Goal: Information Seeking & Learning: Learn about a topic

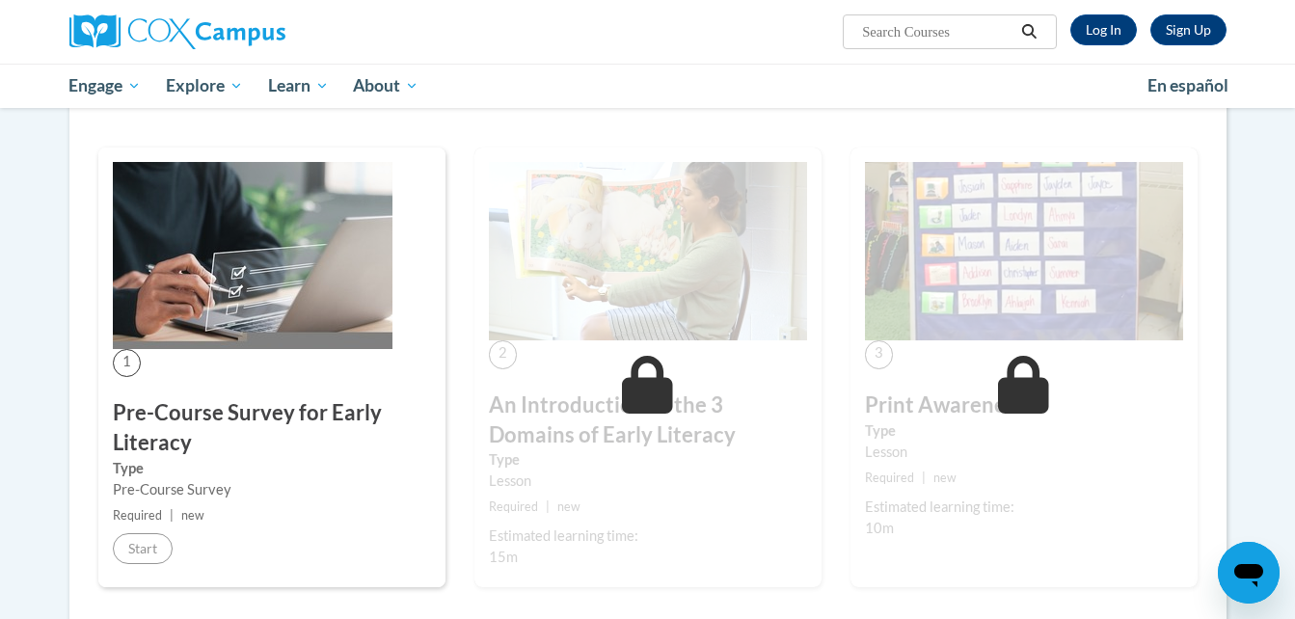
scroll to position [294, 0]
click at [1096, 34] on link "Log In" at bounding box center [1103, 29] width 67 height 31
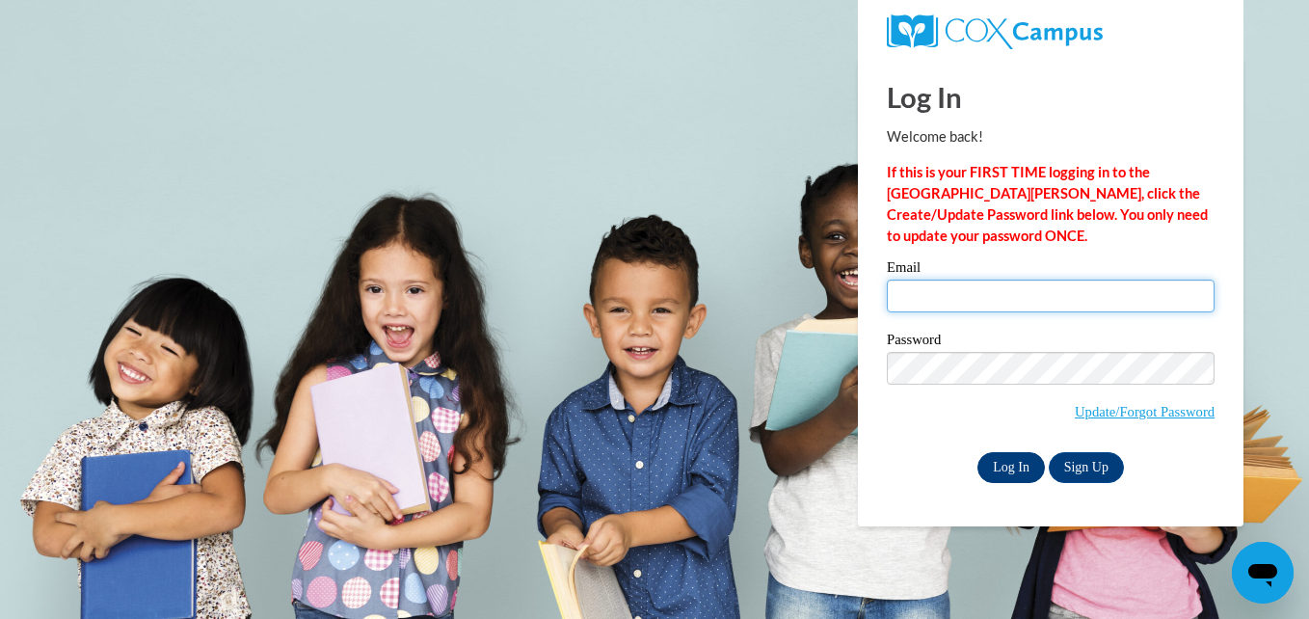
type input "[PERSON_NAME][EMAIL_ADDRESS][PERSON_NAME][DOMAIN_NAME]"
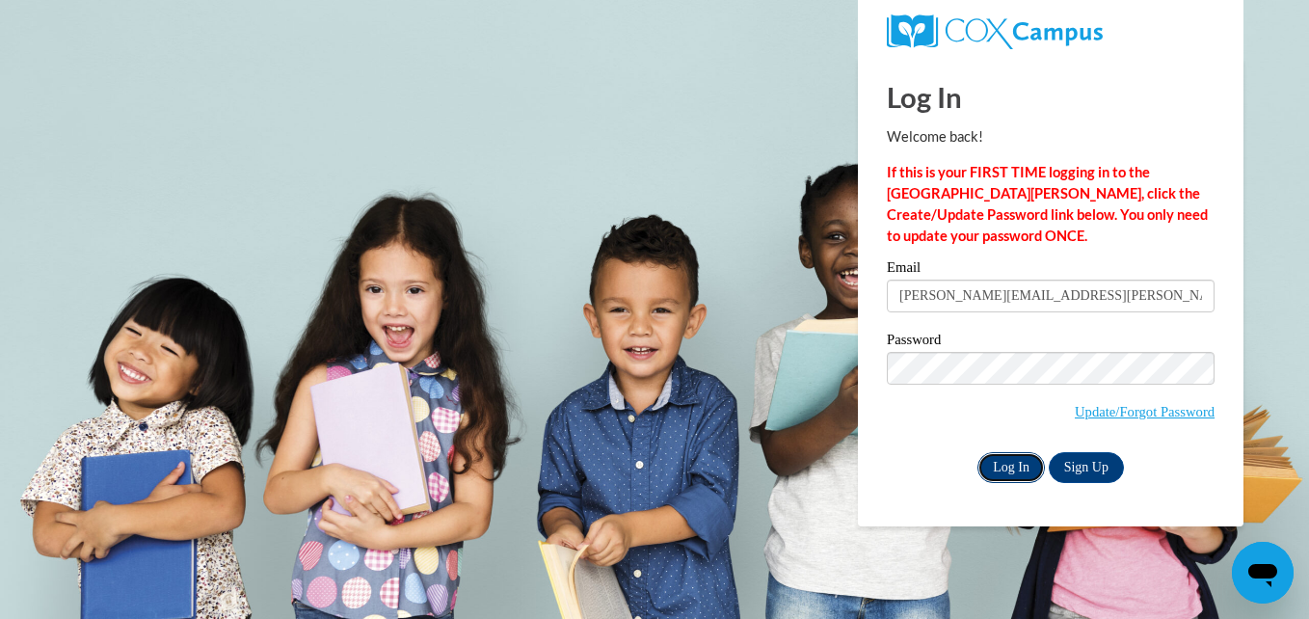
click at [1009, 469] on input "Log In" at bounding box center [1010, 467] width 67 height 31
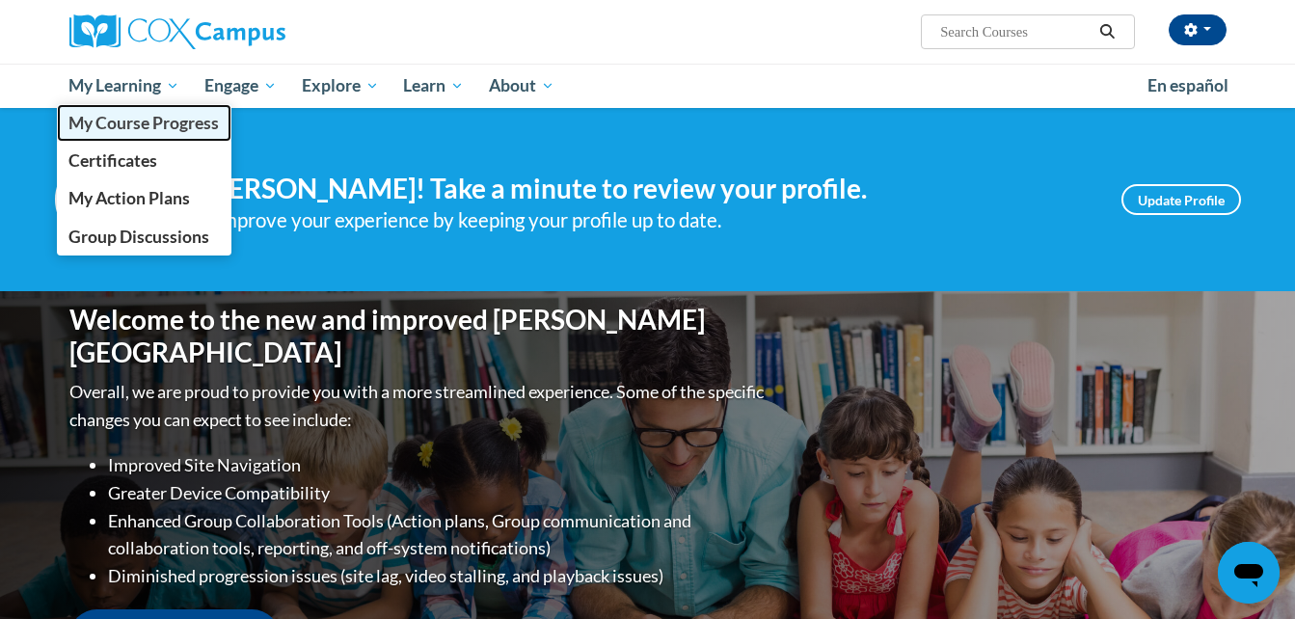
click at [166, 127] on span "My Course Progress" at bounding box center [143, 123] width 150 height 20
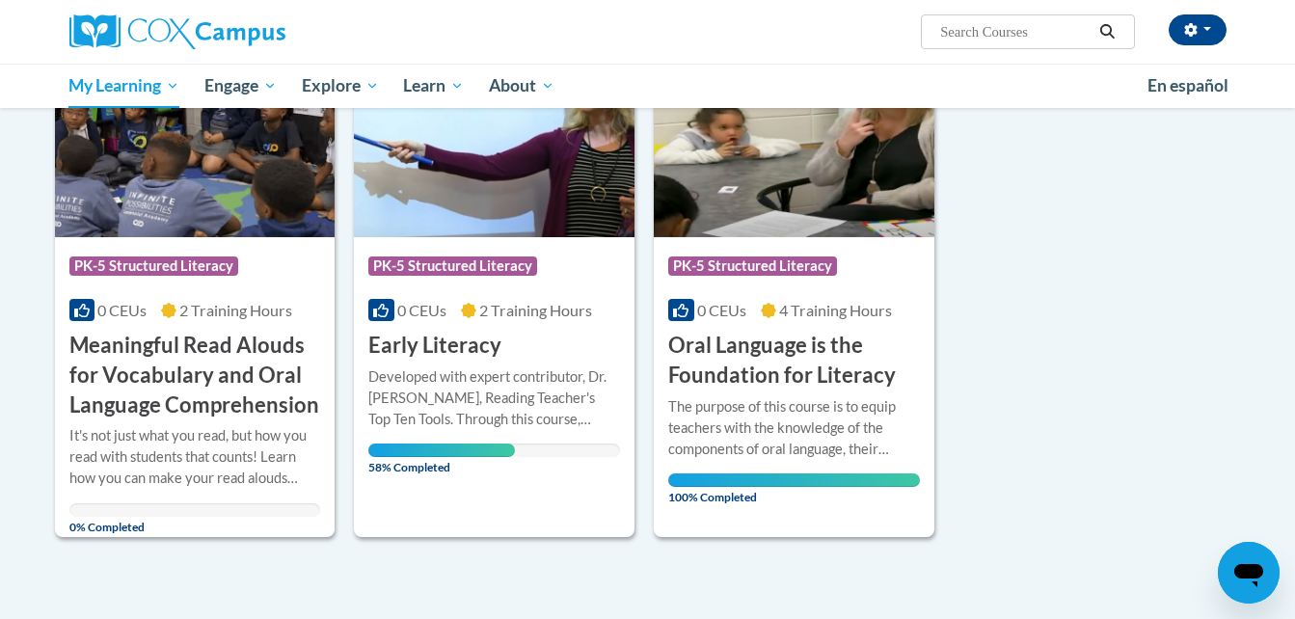
scroll to position [204, 0]
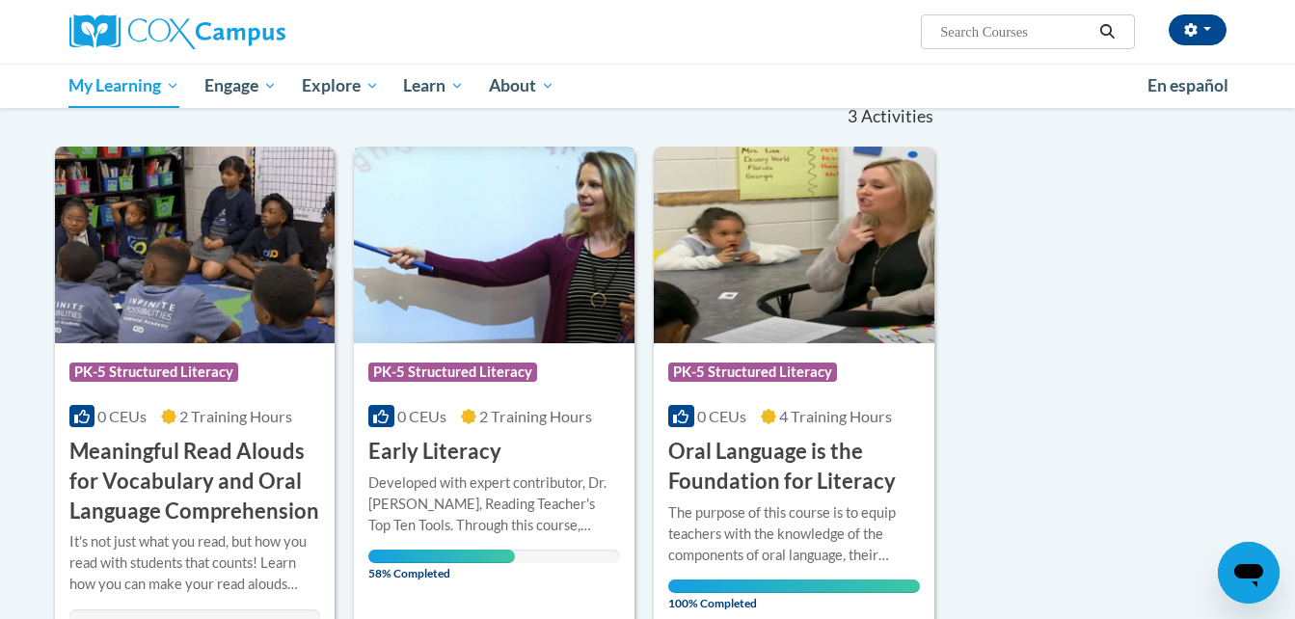
click at [471, 450] on h3 "Early Literacy" at bounding box center [434, 452] width 133 height 30
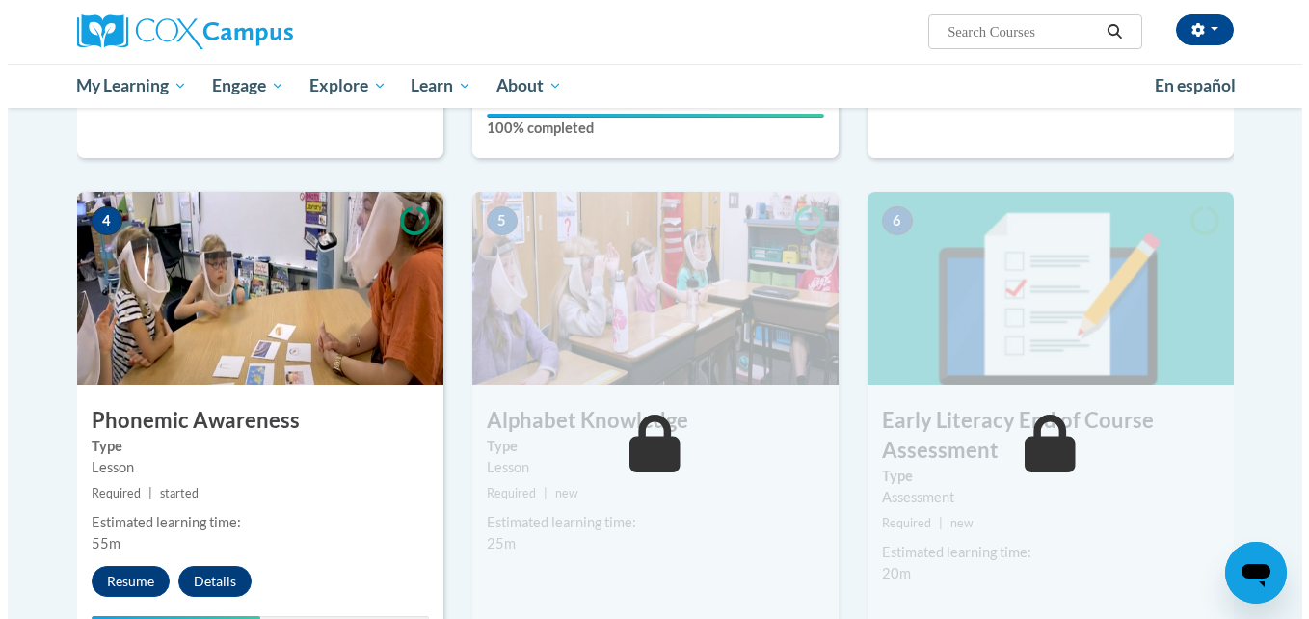
scroll to position [893, 0]
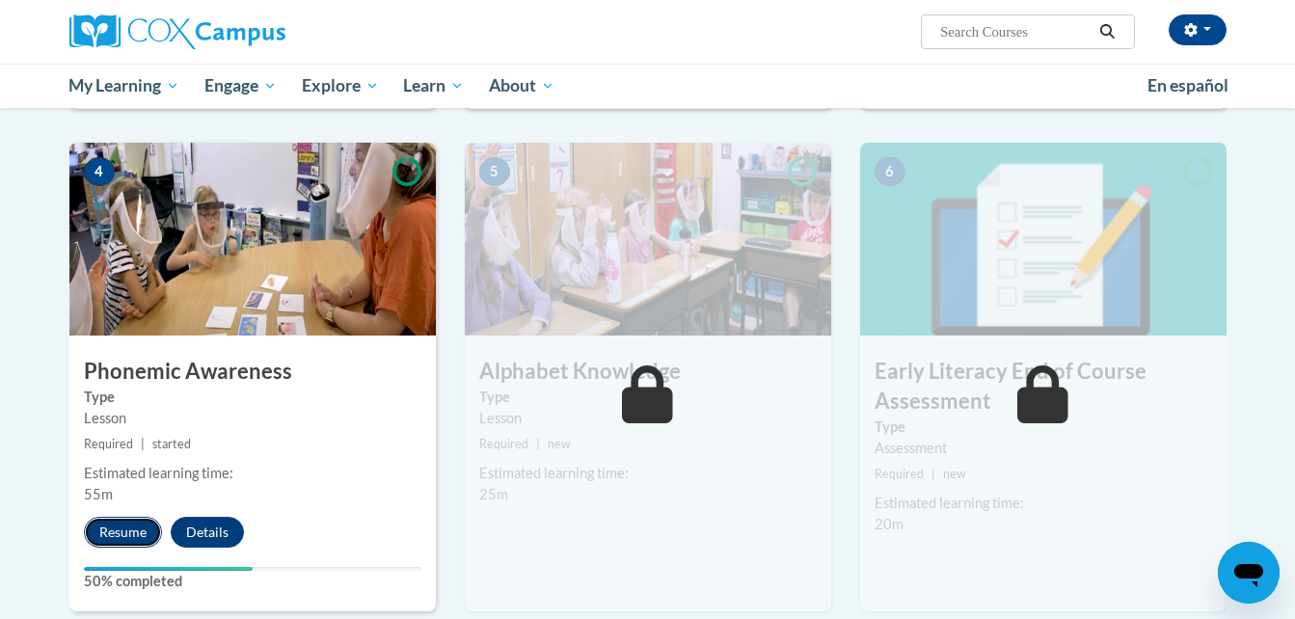
click at [134, 529] on button "Resume" at bounding box center [123, 532] width 78 height 31
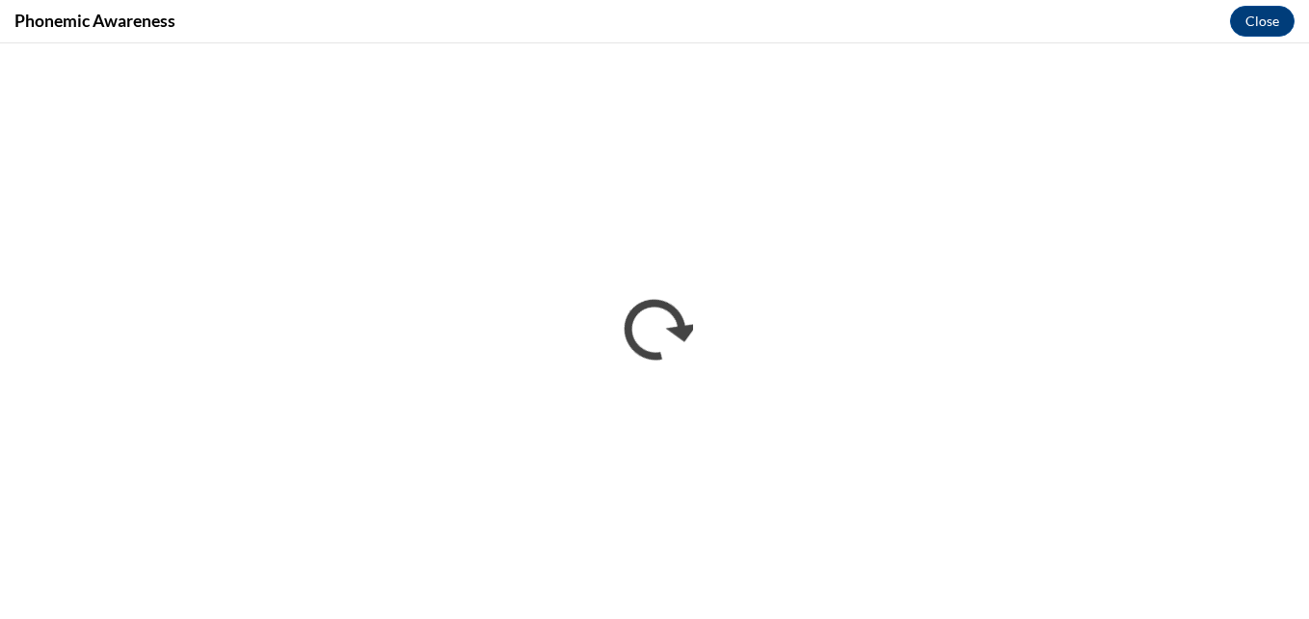
scroll to position [0, 0]
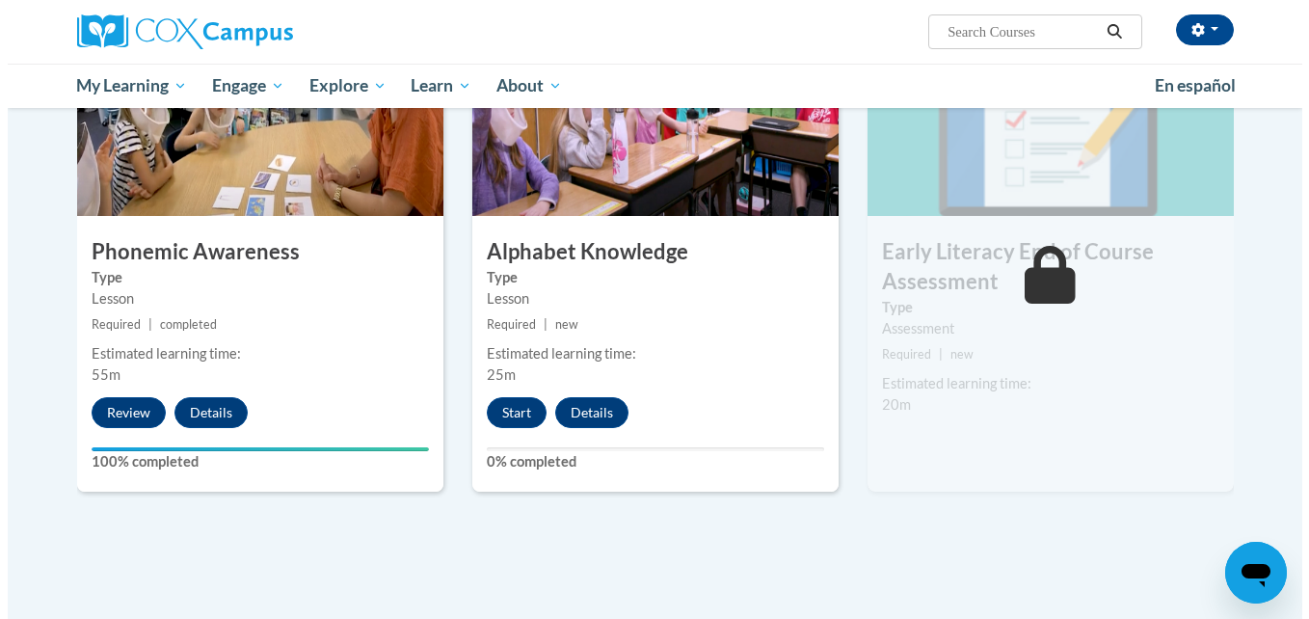
scroll to position [1014, 0]
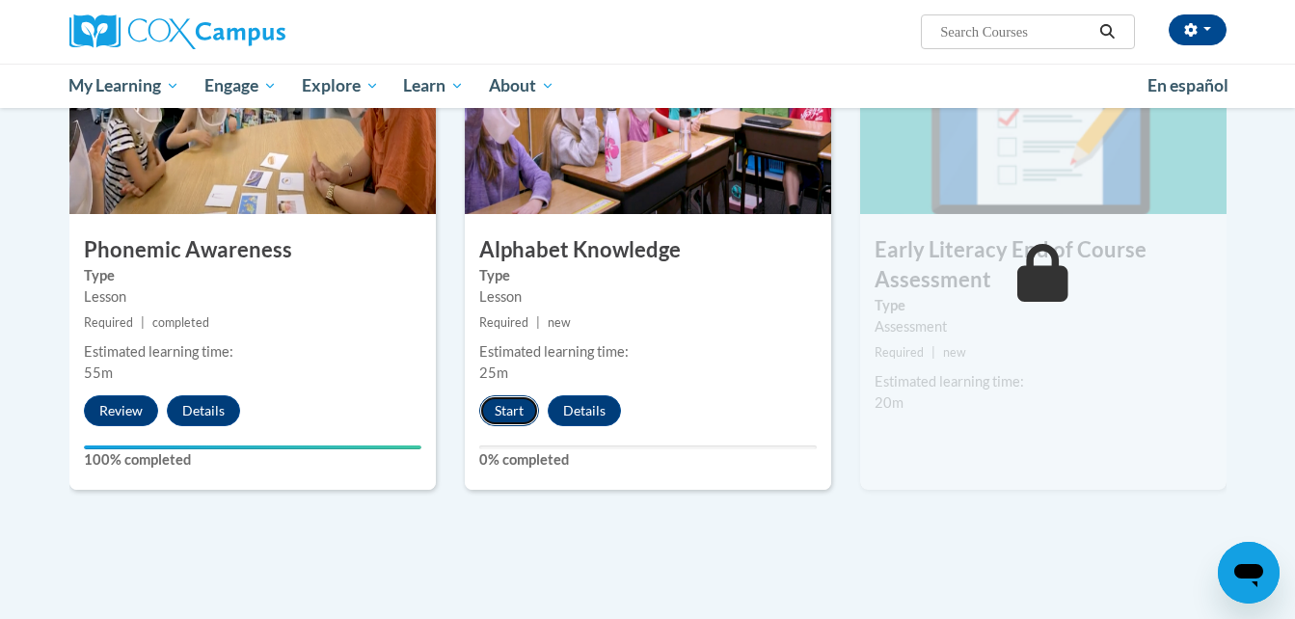
click at [500, 419] on button "Start" at bounding box center [509, 410] width 60 height 31
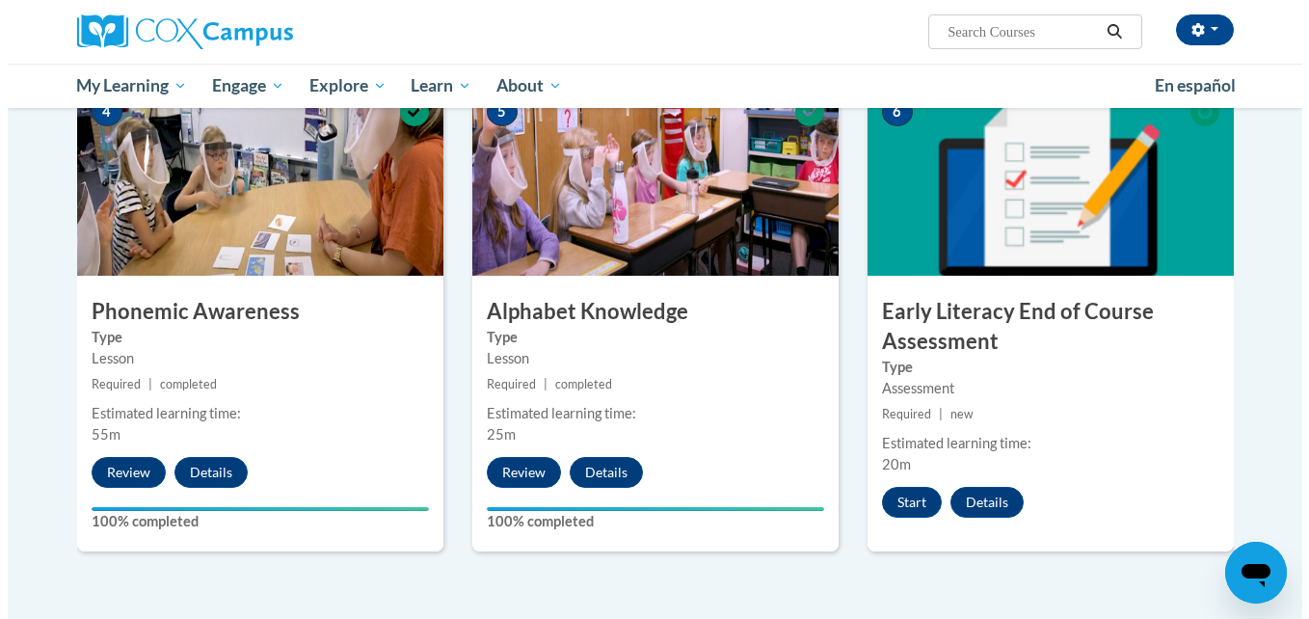
scroll to position [949, 0]
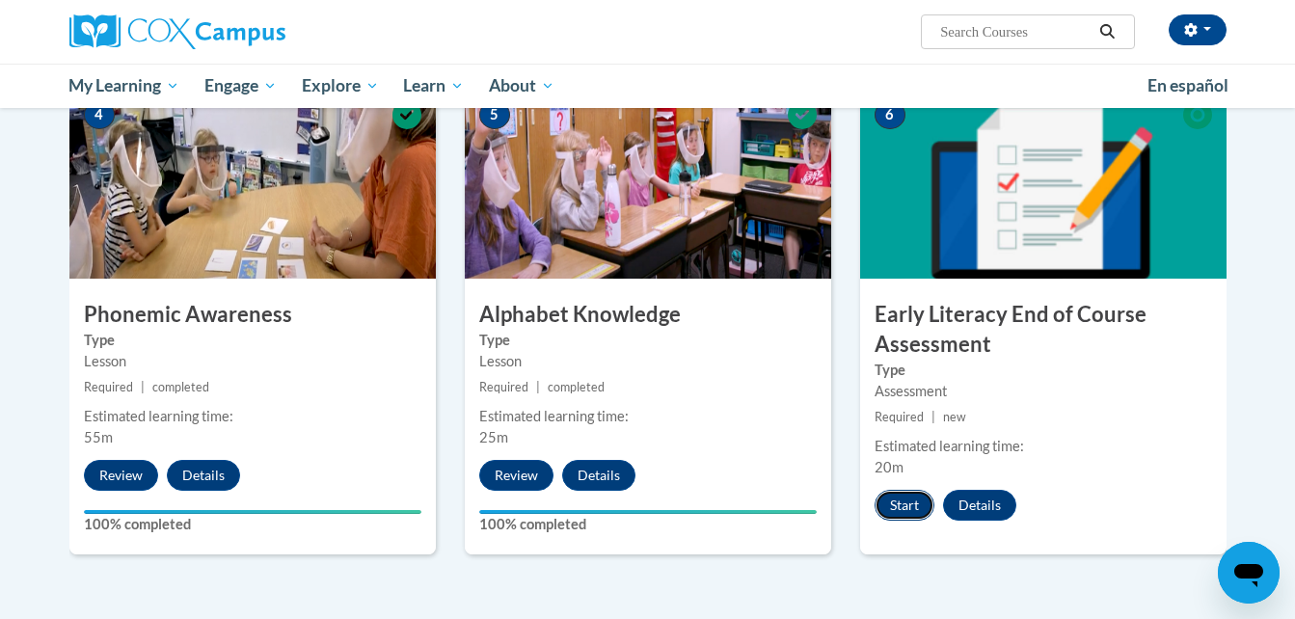
click at [918, 511] on button "Start" at bounding box center [904, 505] width 60 height 31
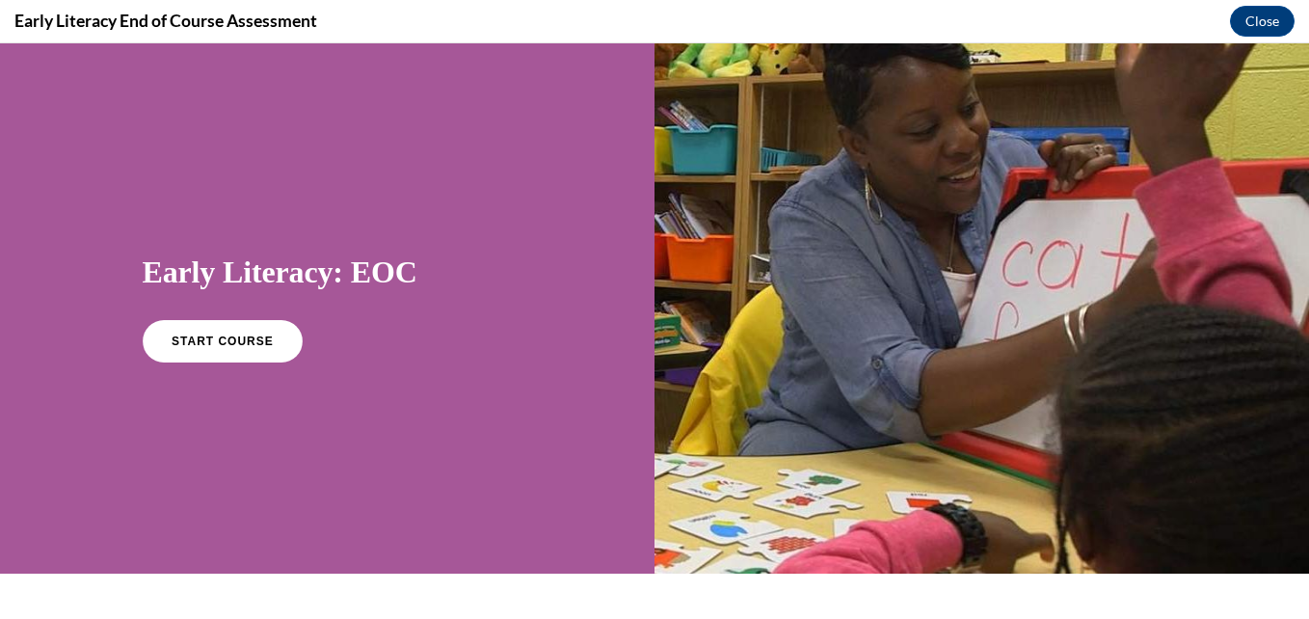
scroll to position [0, 0]
click at [233, 336] on span "START COURSE" at bounding box center [222, 341] width 107 height 14
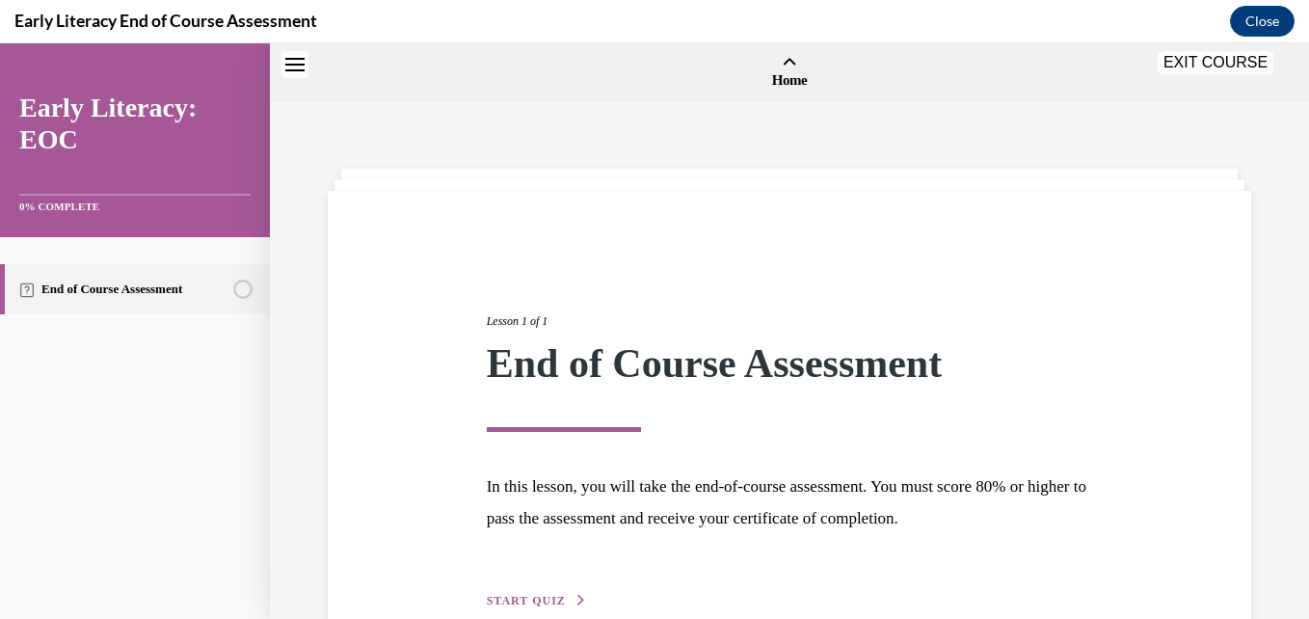
scroll to position [60, 0]
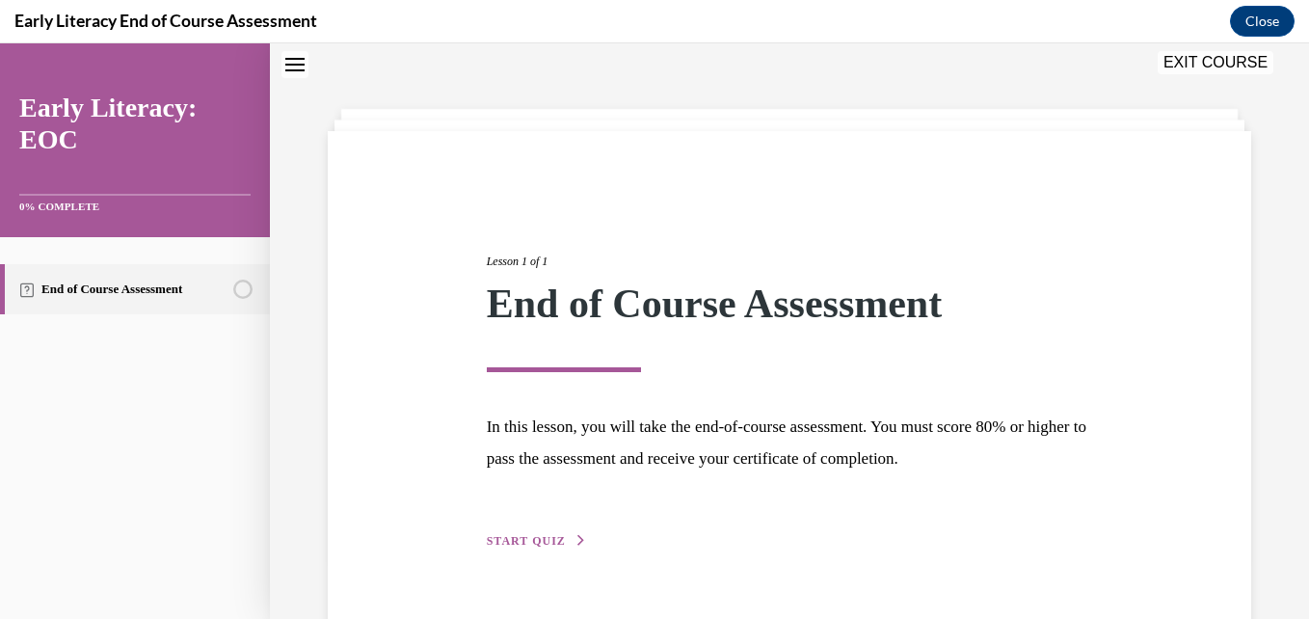
click at [529, 540] on span "START QUIZ" at bounding box center [526, 540] width 79 height 13
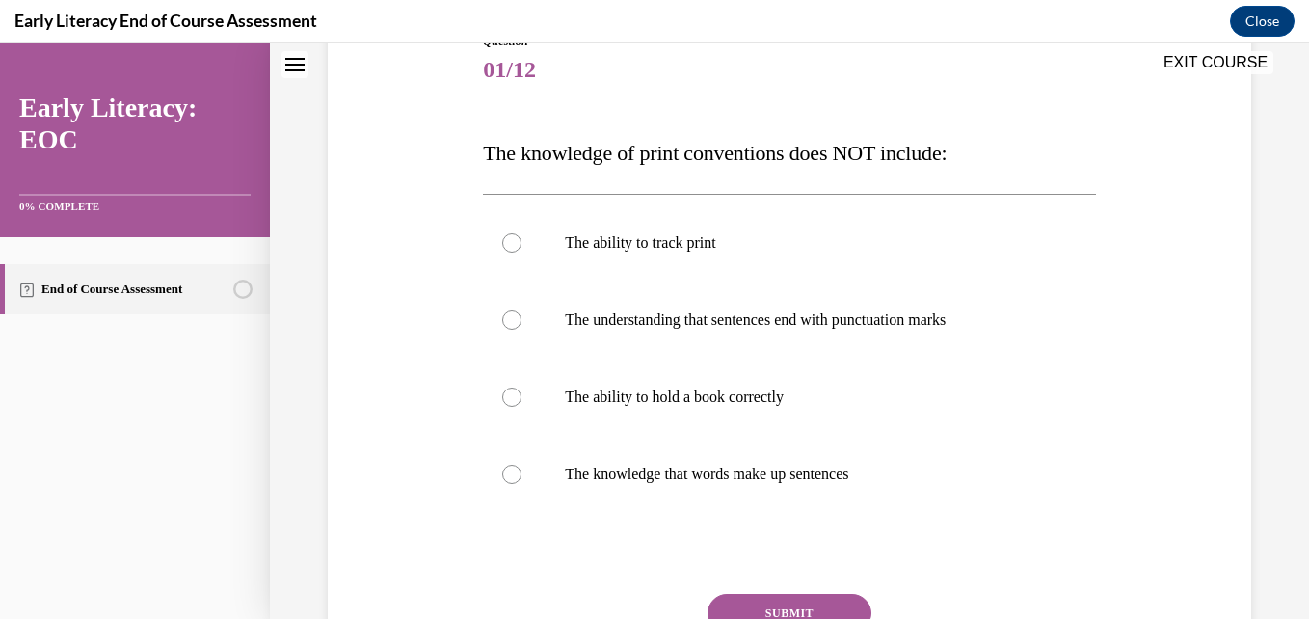
scroll to position [236, 0]
click at [682, 388] on p "The ability to hold a book correctly" at bounding box center [806, 396] width 482 height 19
click at [787, 608] on button "SUBMIT" at bounding box center [790, 612] width 164 height 39
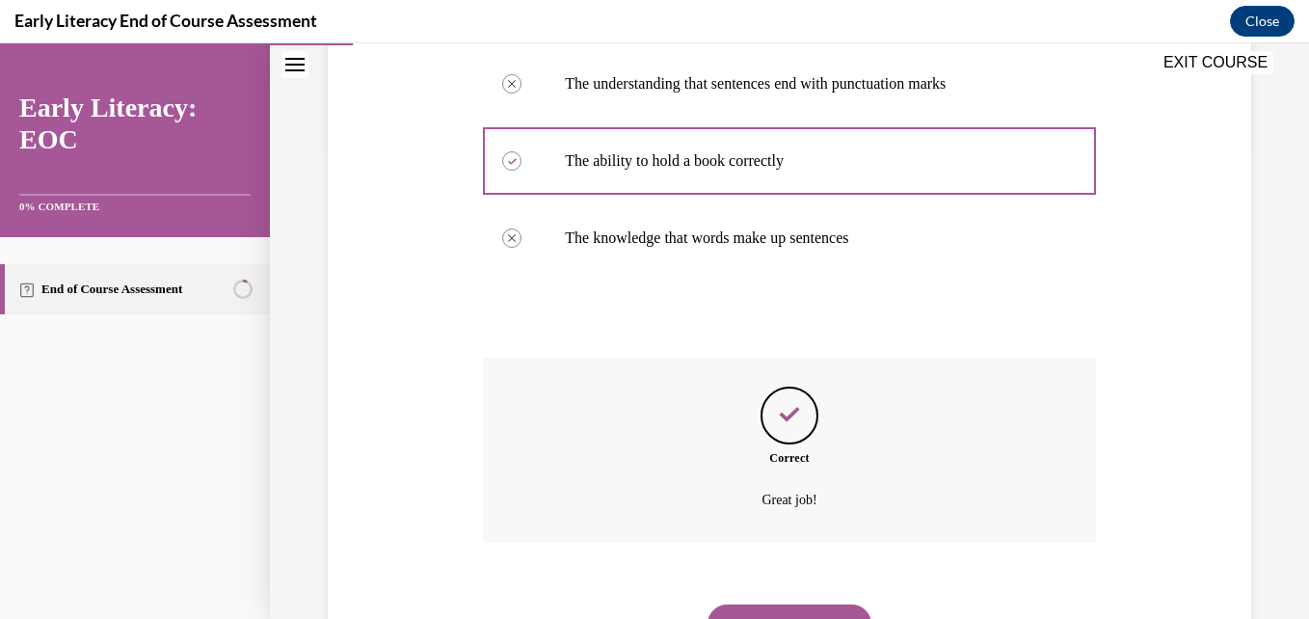
scroll to position [563, 0]
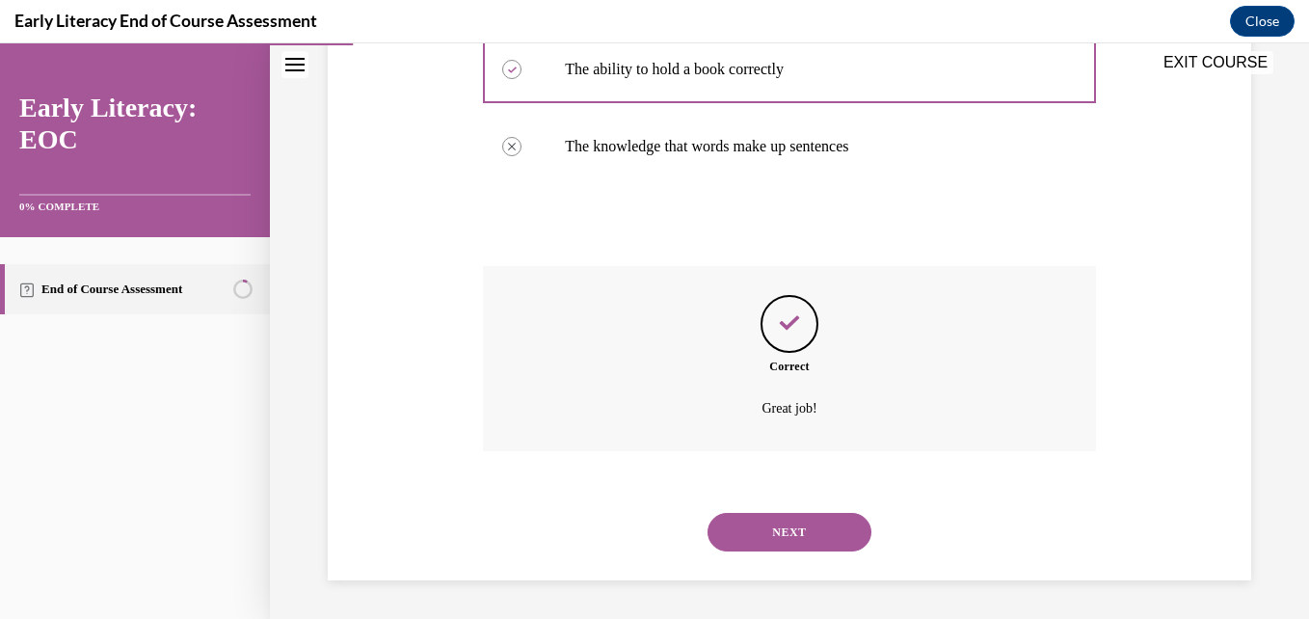
click at [771, 532] on button "NEXT" at bounding box center [790, 532] width 164 height 39
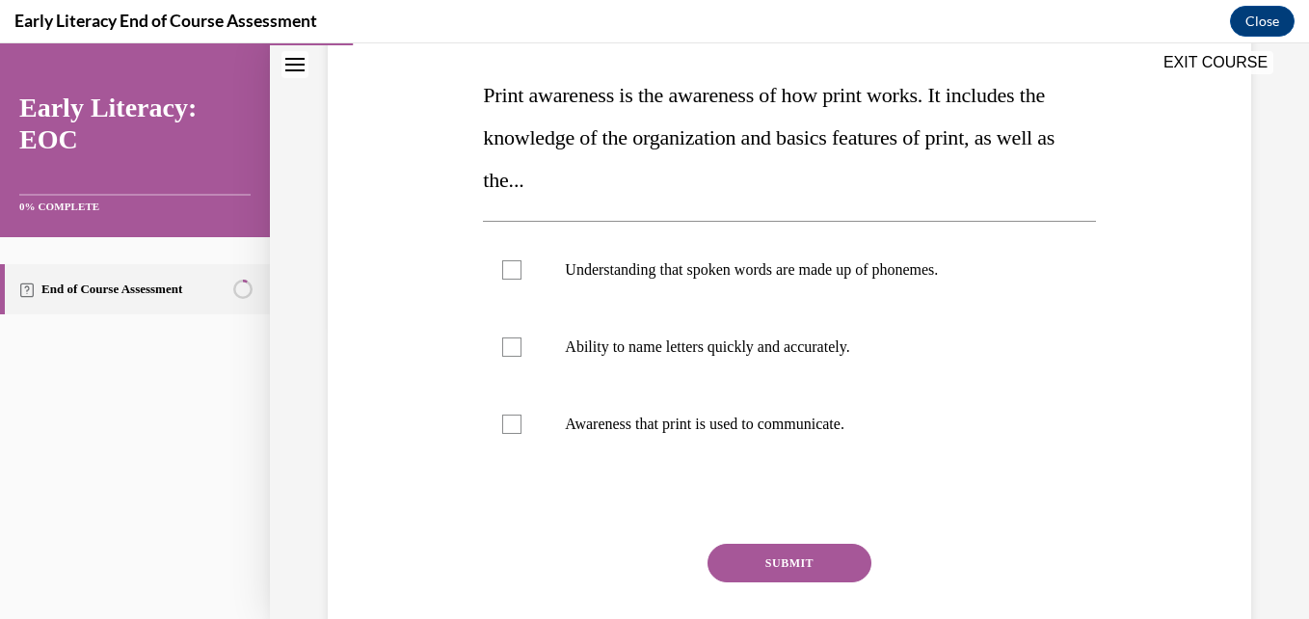
scroll to position [292, 0]
click at [500, 439] on div at bounding box center [789, 425] width 612 height 77
click at [503, 354] on div at bounding box center [511, 347] width 19 height 19
click at [806, 547] on button "SUBMIT" at bounding box center [790, 564] width 164 height 39
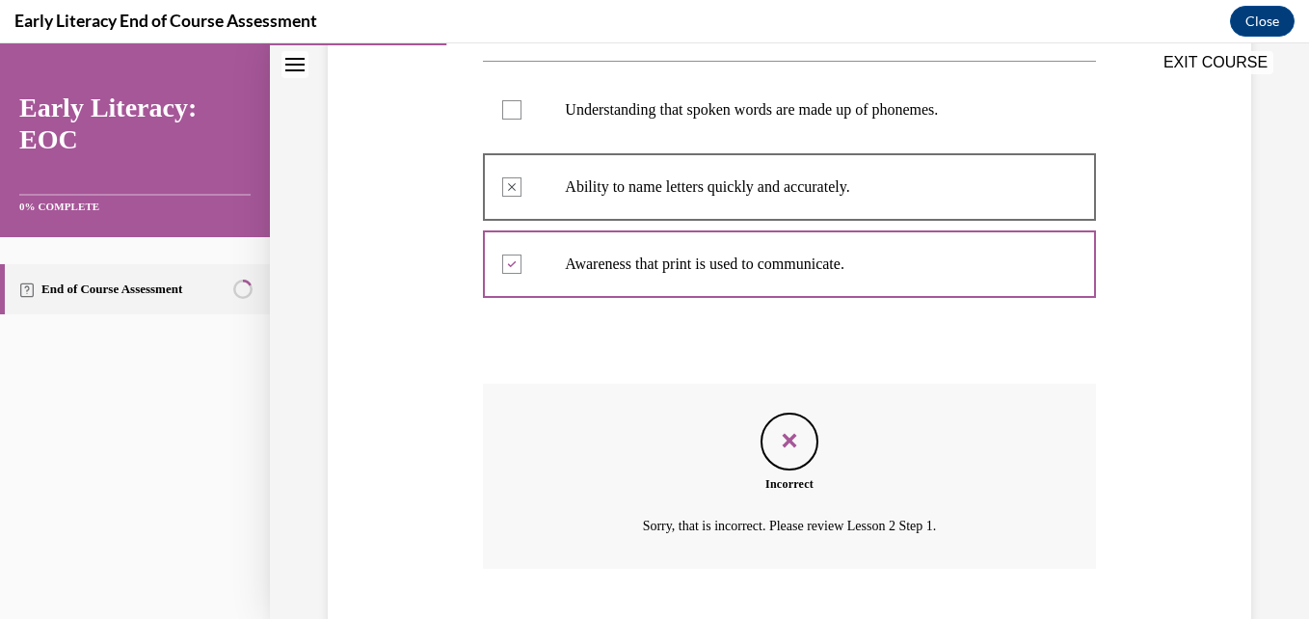
scroll to position [571, 0]
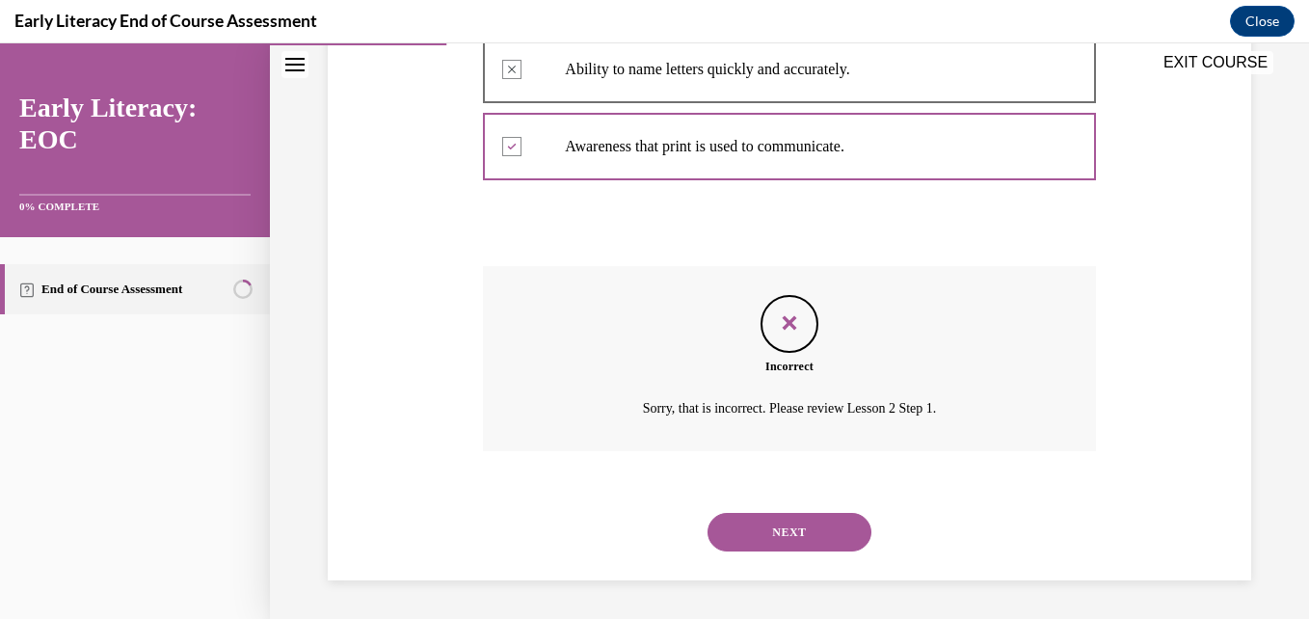
click at [767, 517] on button "NEXT" at bounding box center [790, 532] width 164 height 39
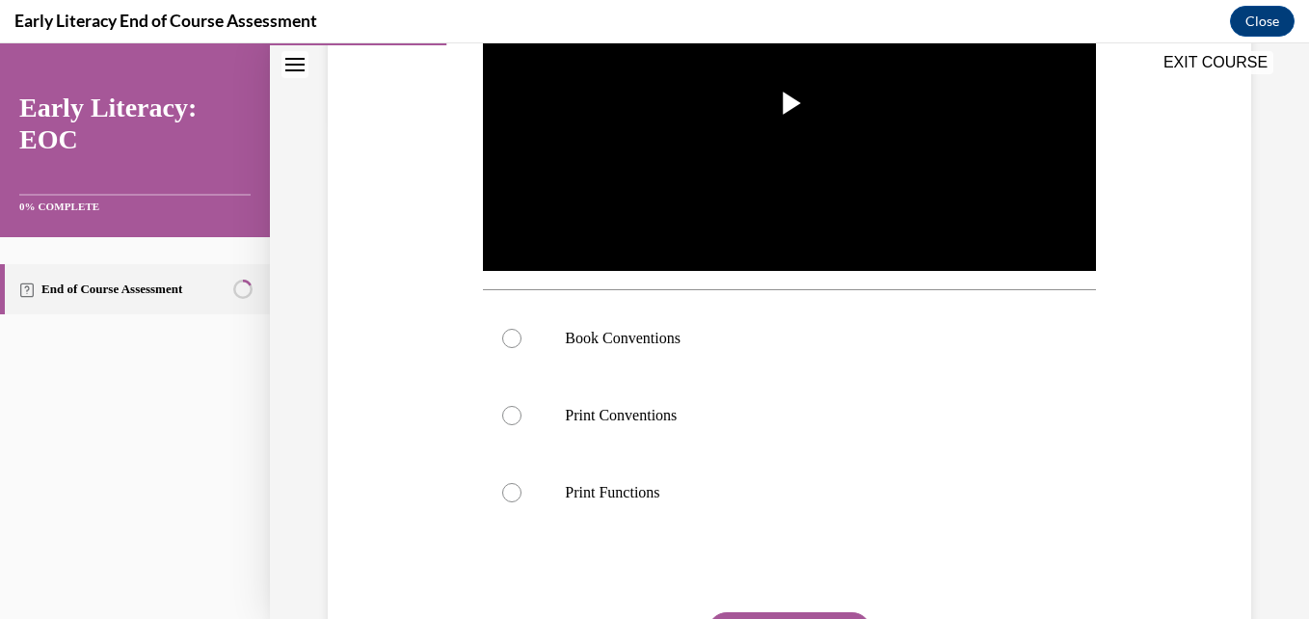
scroll to position [504, 0]
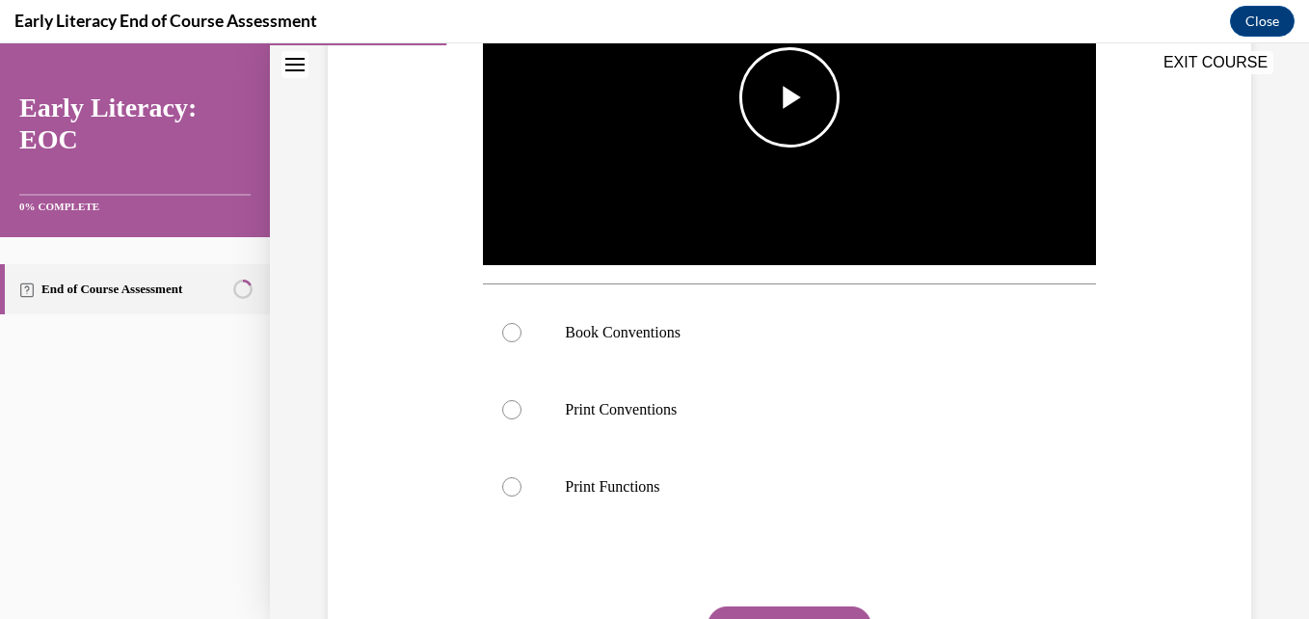
click at [789, 97] on span "Video player" at bounding box center [789, 97] width 0 height 0
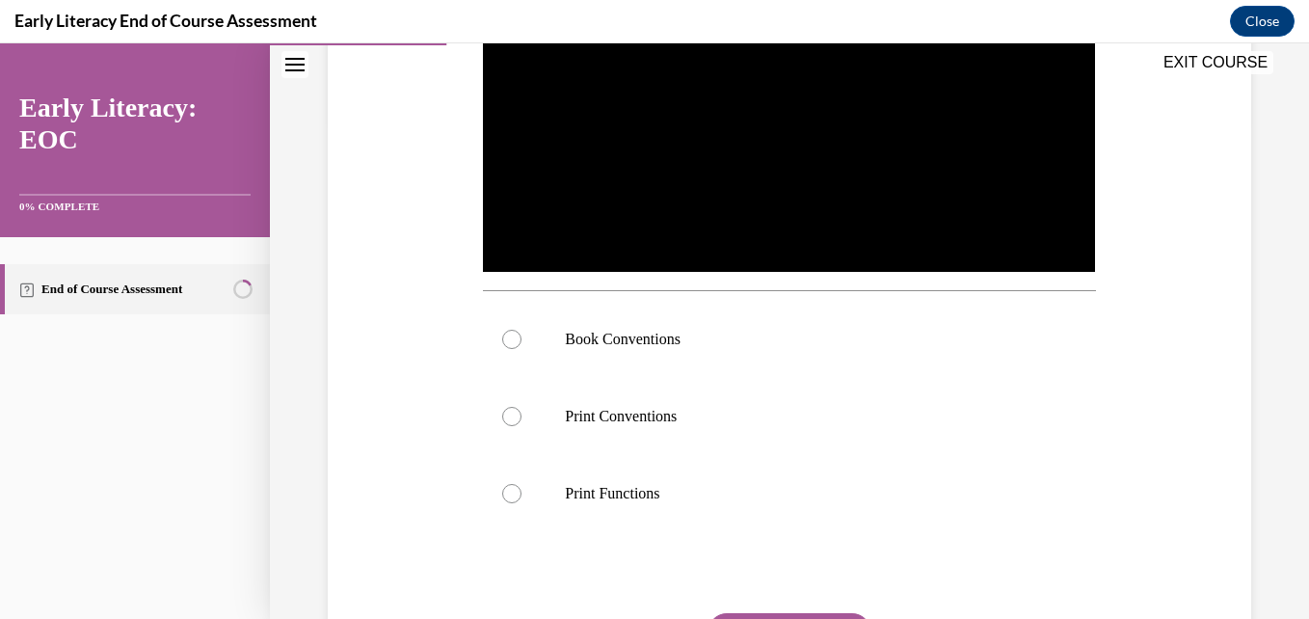
scroll to position [499, 0]
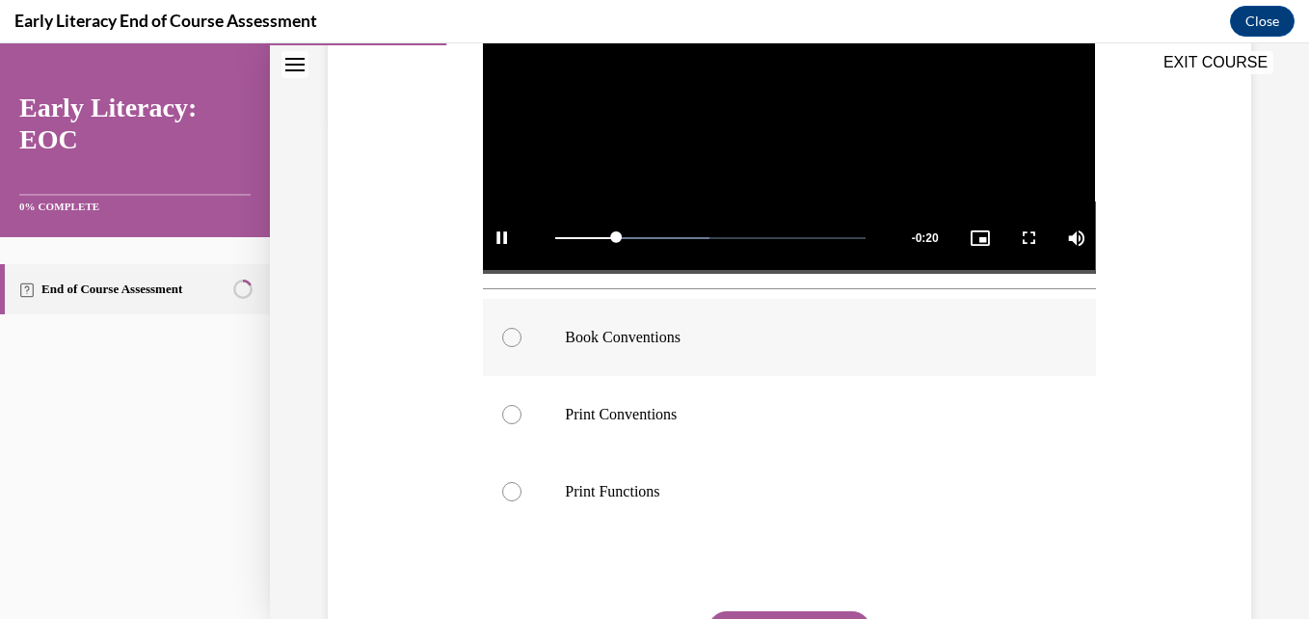
click at [655, 356] on div at bounding box center [789, 337] width 612 height 77
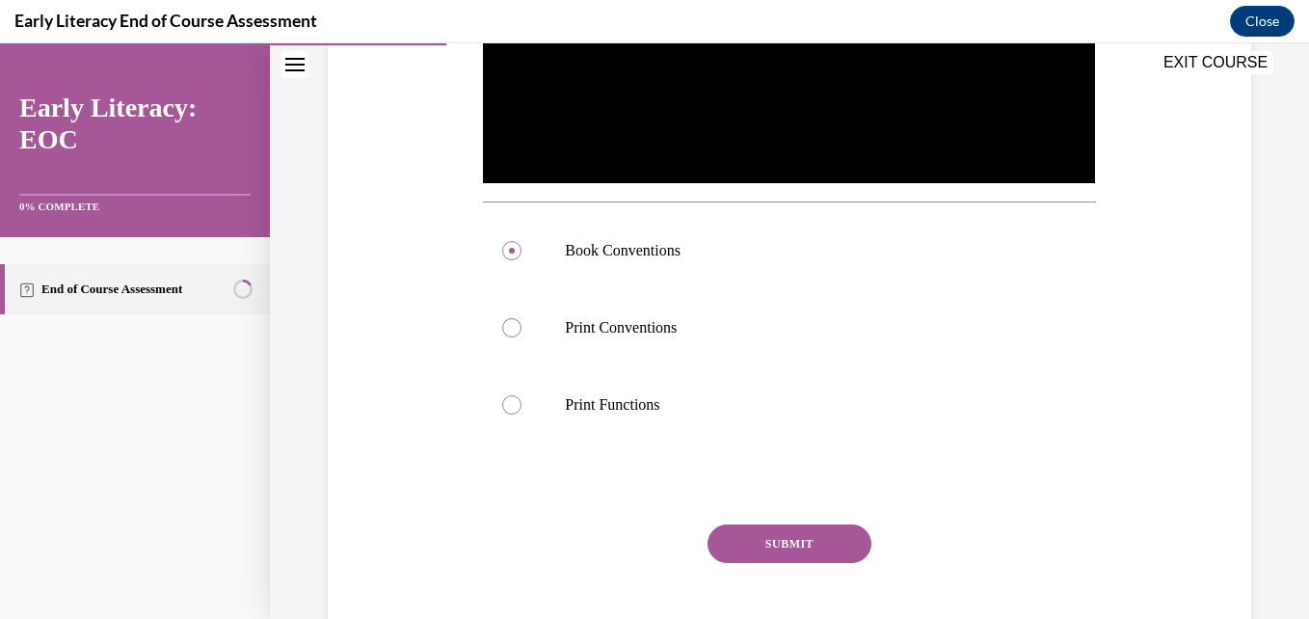
scroll to position [613, 0]
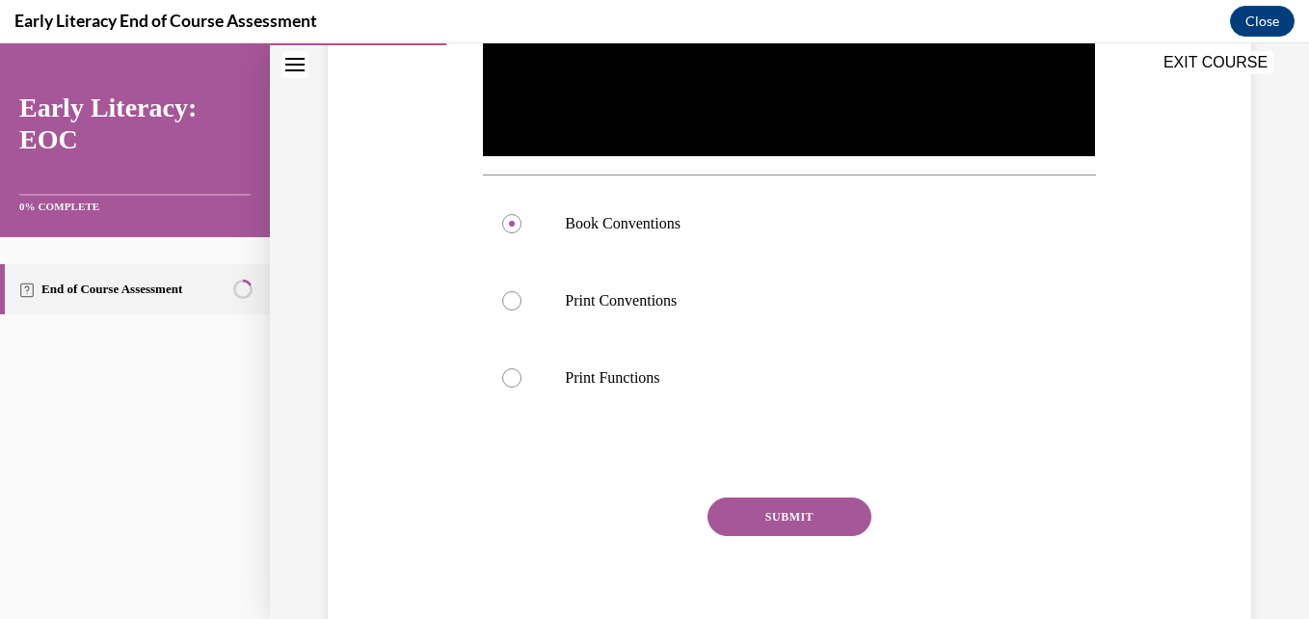
click at [759, 523] on button "SUBMIT" at bounding box center [790, 516] width 164 height 39
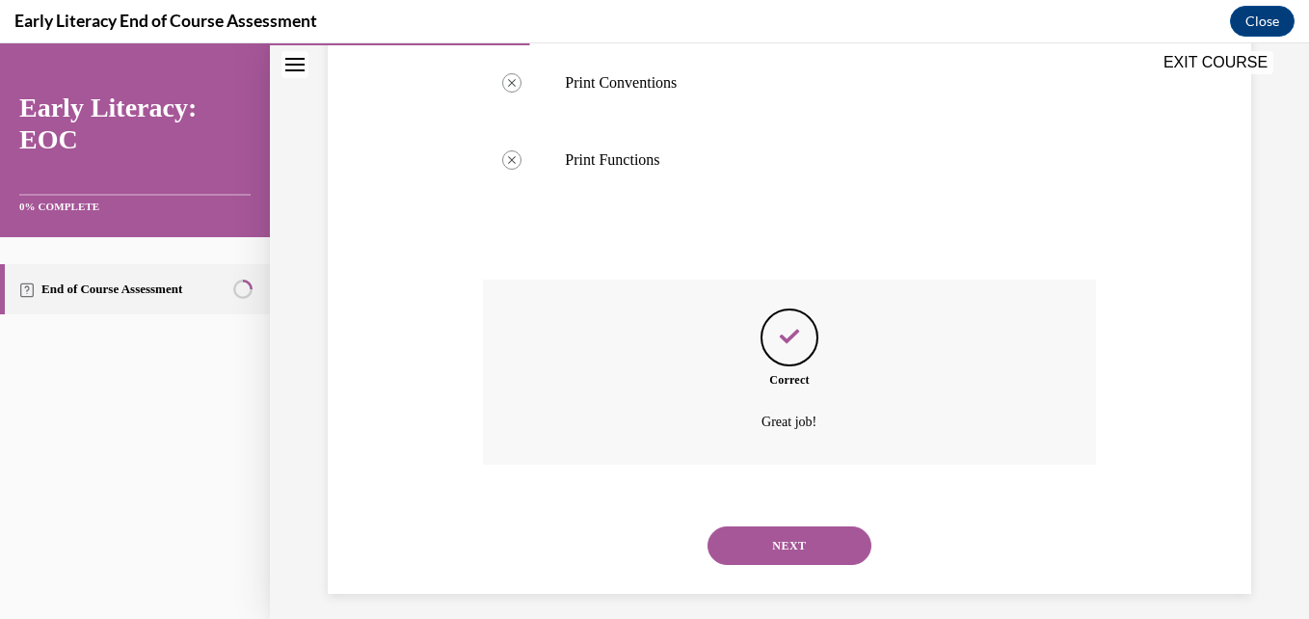
scroll to position [840, 0]
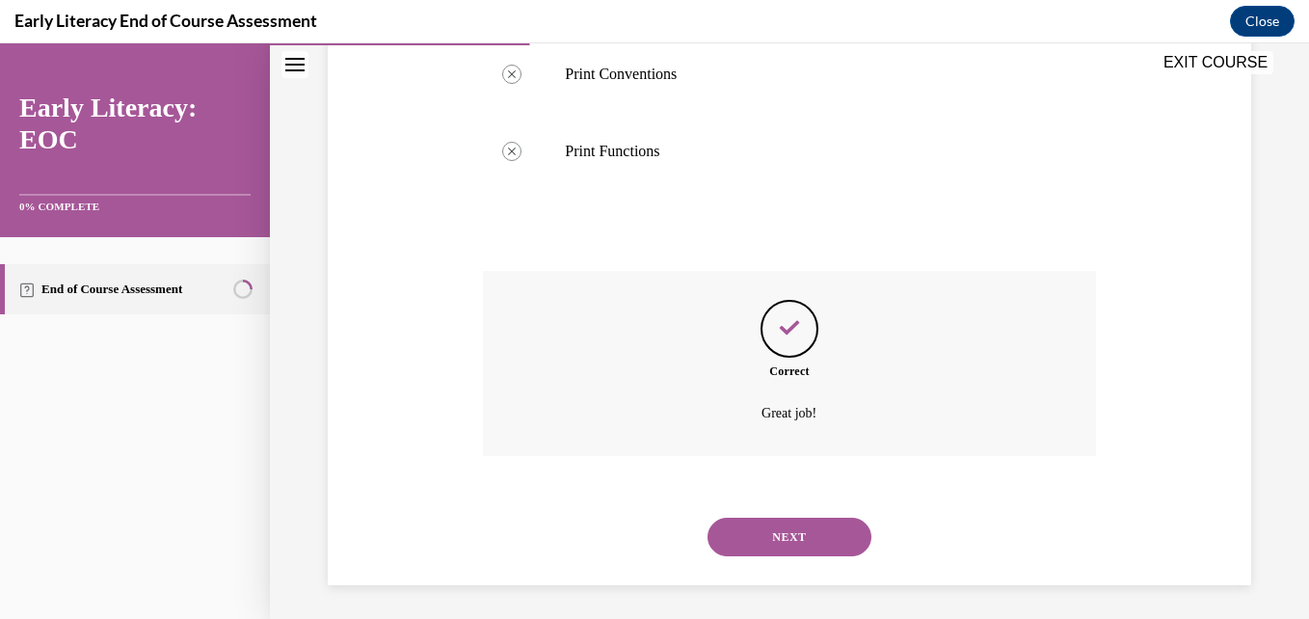
click at [772, 535] on button "NEXT" at bounding box center [790, 537] width 164 height 39
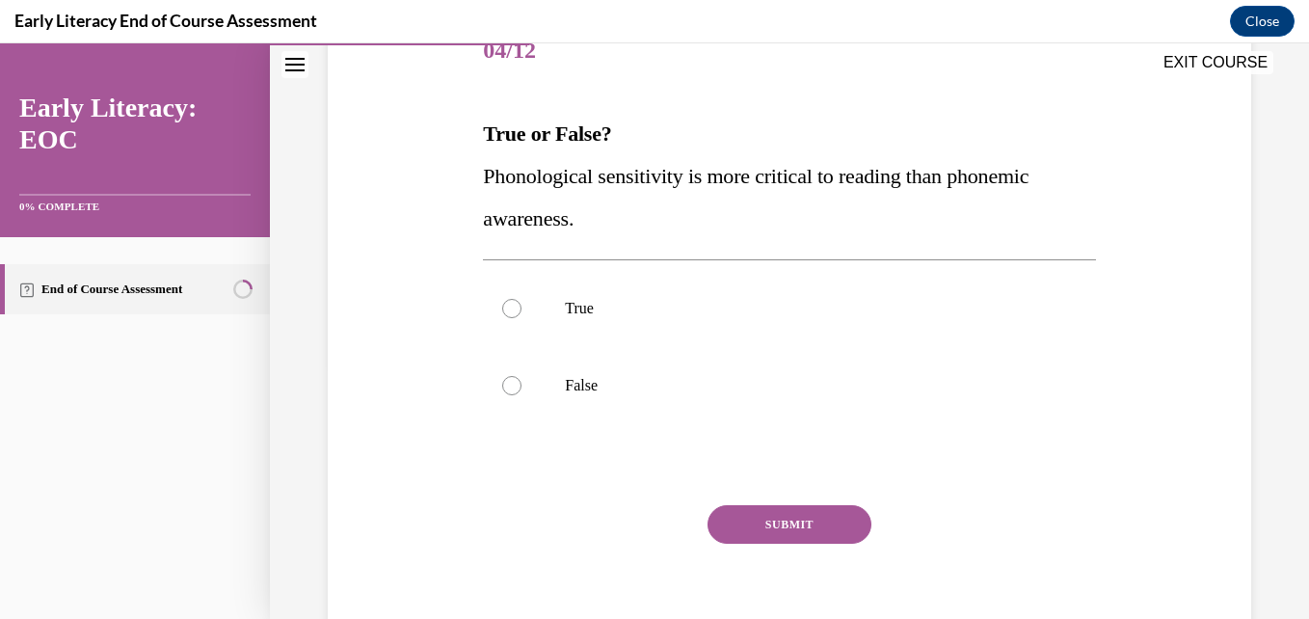
scroll to position [259, 0]
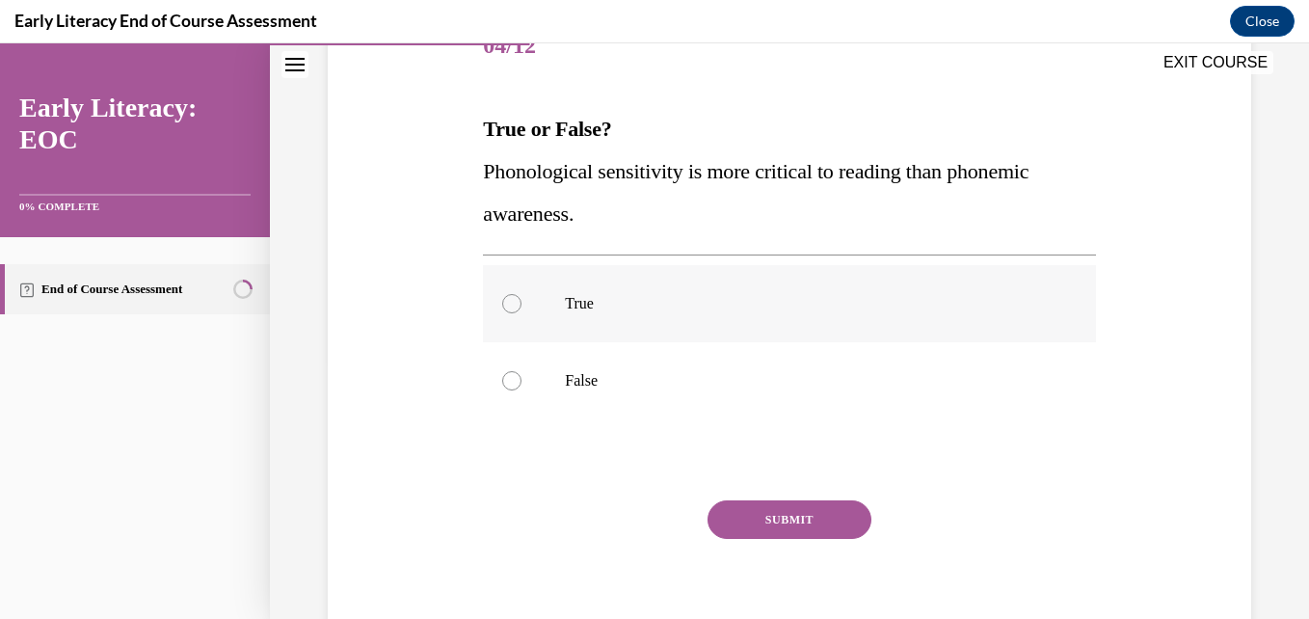
click at [655, 334] on div at bounding box center [789, 303] width 612 height 77
click at [750, 518] on button "SUBMIT" at bounding box center [790, 519] width 164 height 39
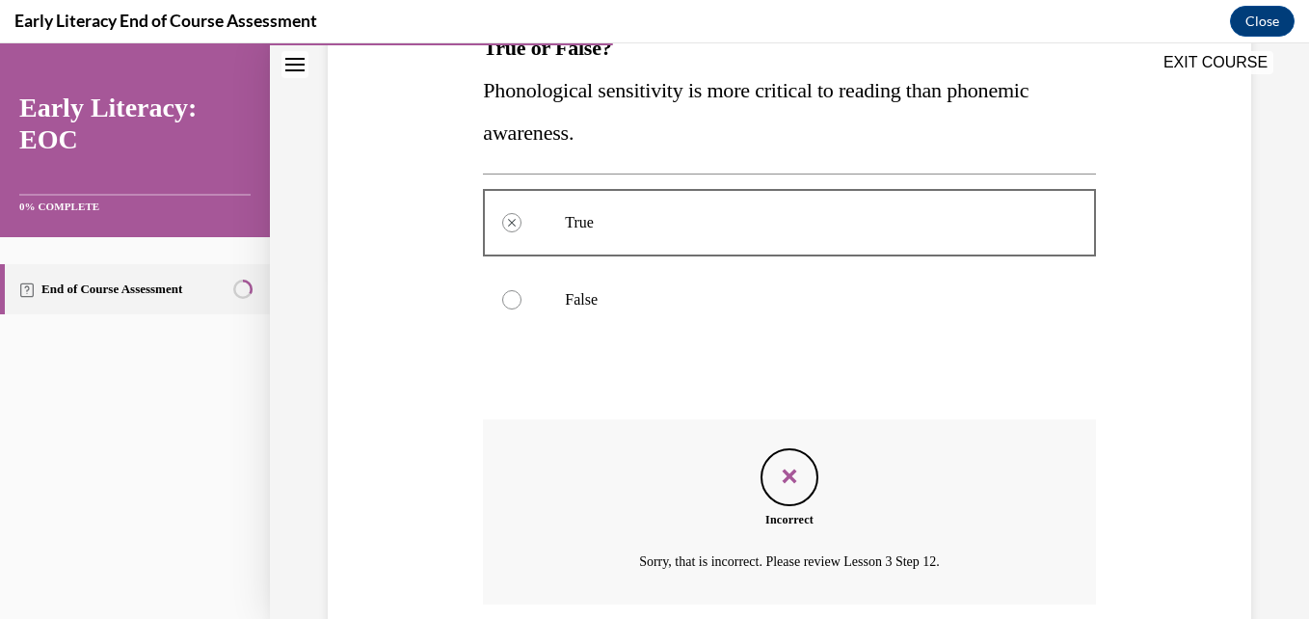
scroll to position [494, 0]
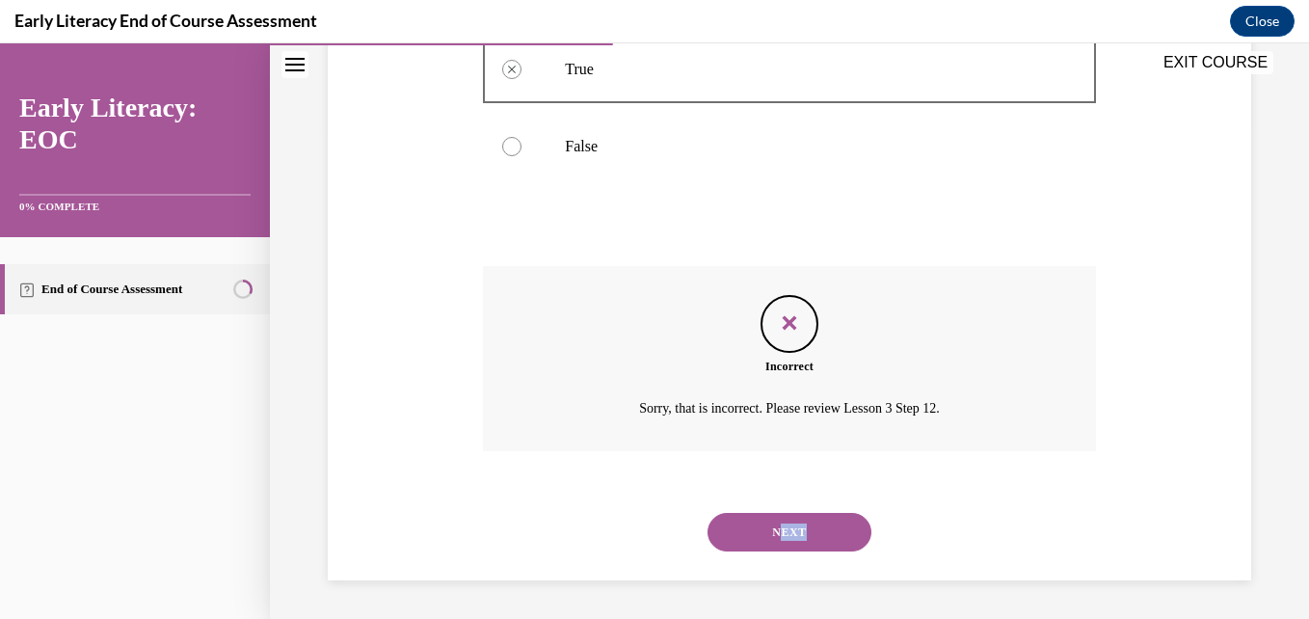
drag, startPoint x: 784, startPoint y: 553, endPoint x: 777, endPoint y: 529, distance: 25.0
click at [777, 529] on div "NEXT" at bounding box center [789, 532] width 612 height 77
click at [777, 529] on button "NEXT" at bounding box center [790, 532] width 164 height 39
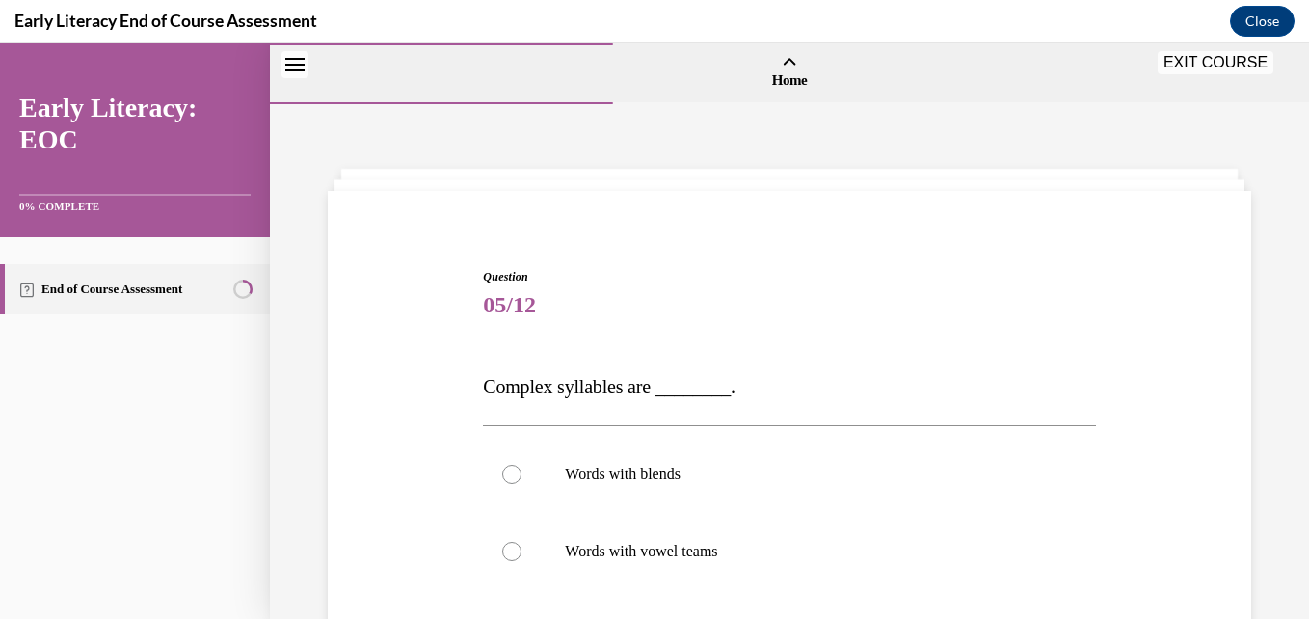
scroll to position [197, 0]
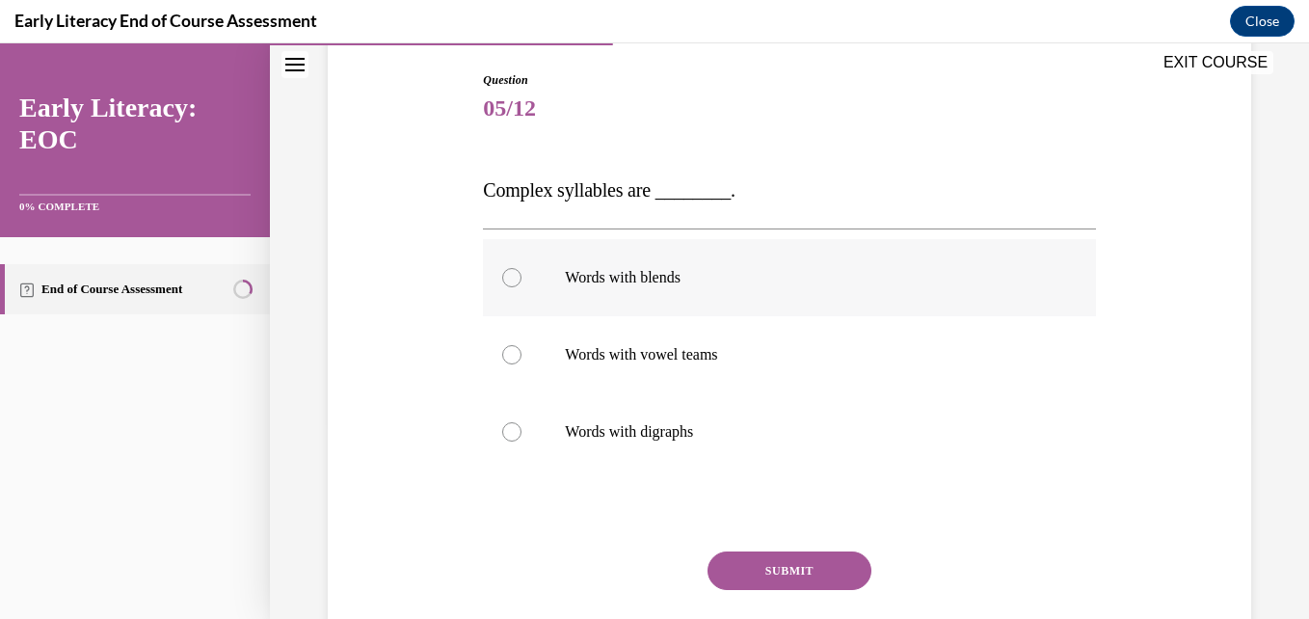
click at [692, 304] on div at bounding box center [789, 277] width 612 height 77
click at [762, 574] on button "SUBMIT" at bounding box center [790, 570] width 164 height 39
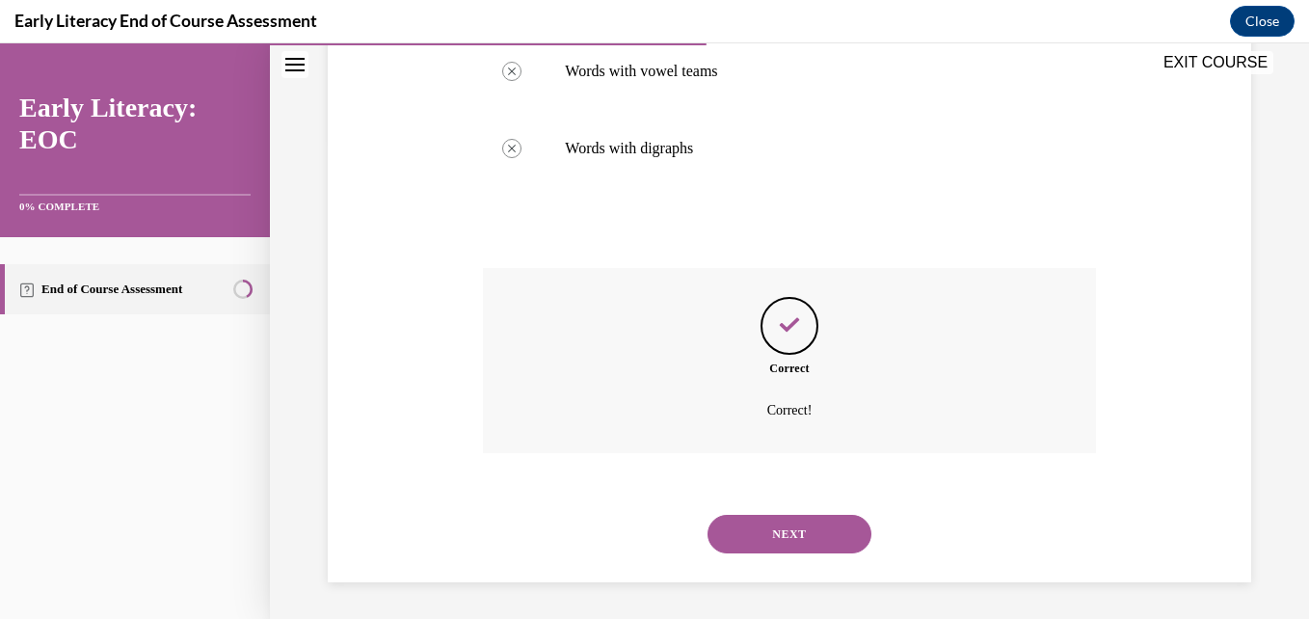
scroll to position [482, 0]
click at [763, 528] on button "NEXT" at bounding box center [790, 532] width 164 height 39
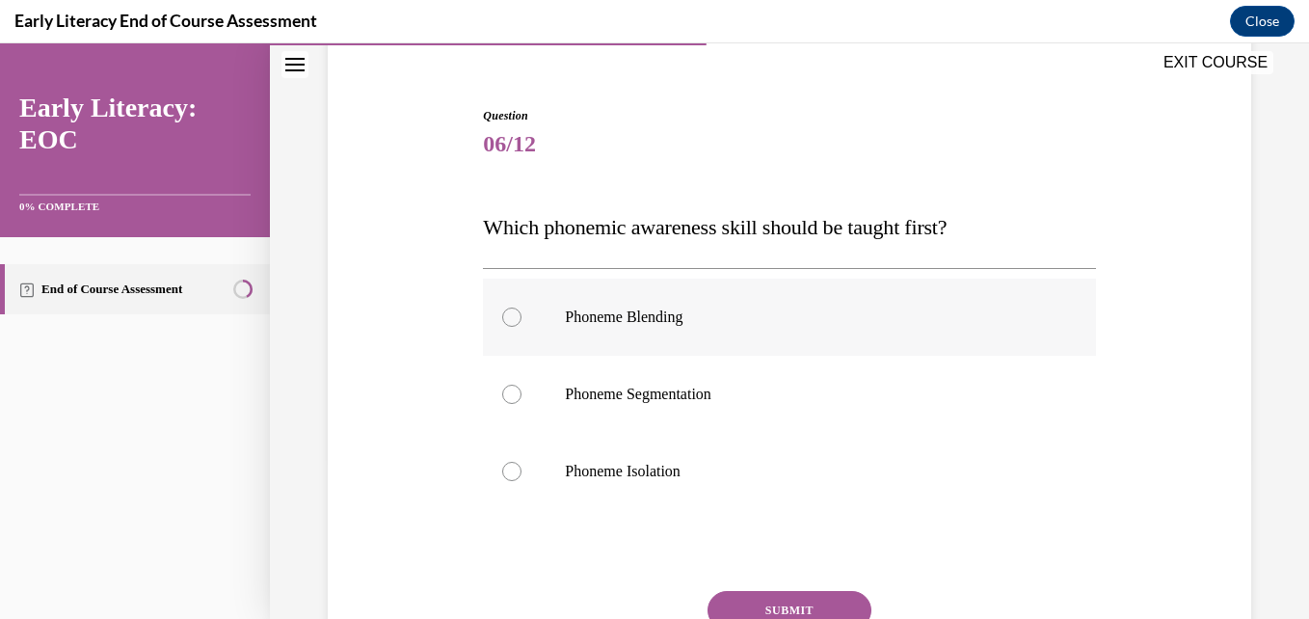
scroll to position [162, 0]
click at [705, 335] on div at bounding box center [789, 316] width 612 height 77
click at [708, 387] on p "Phoneme Segmentation" at bounding box center [806, 393] width 482 height 19
click at [784, 606] on button "SUBMIT" at bounding box center [790, 609] width 164 height 39
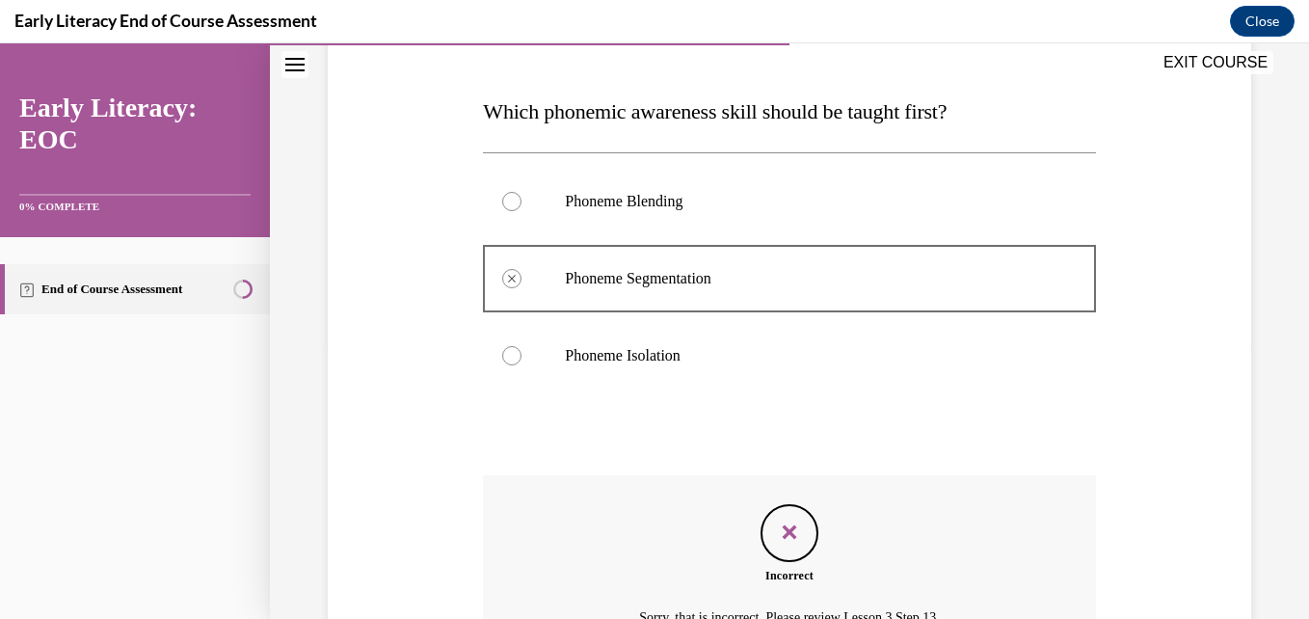
scroll to position [486, 0]
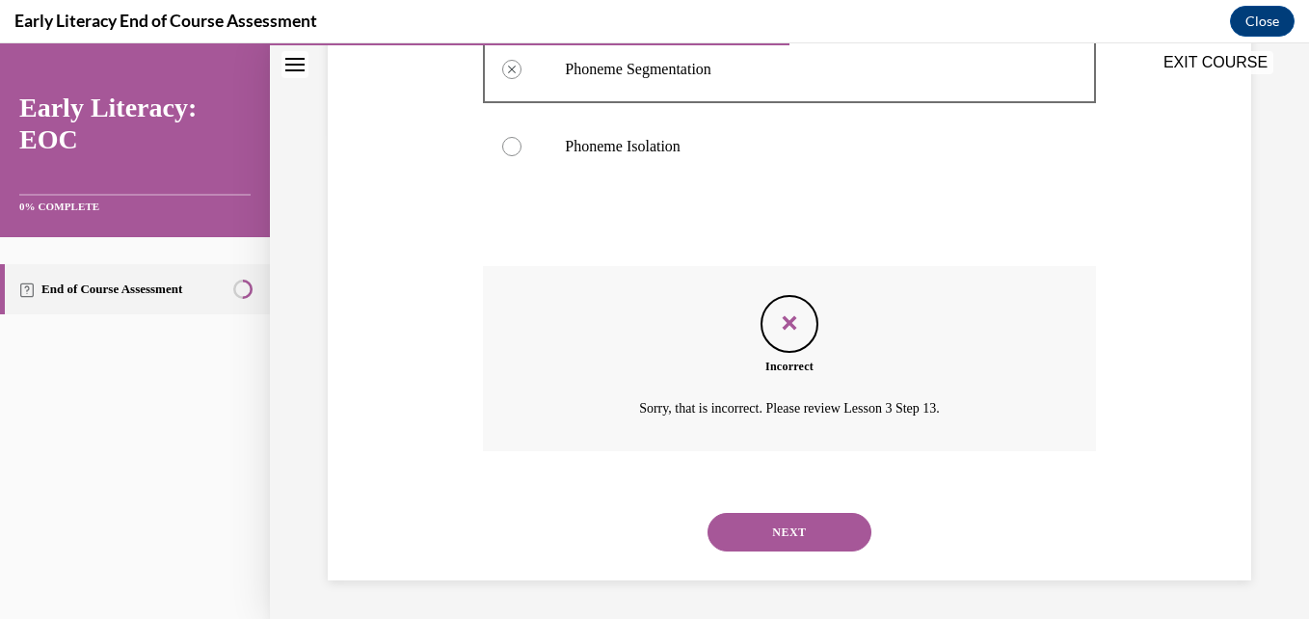
click at [759, 540] on button "NEXT" at bounding box center [790, 532] width 164 height 39
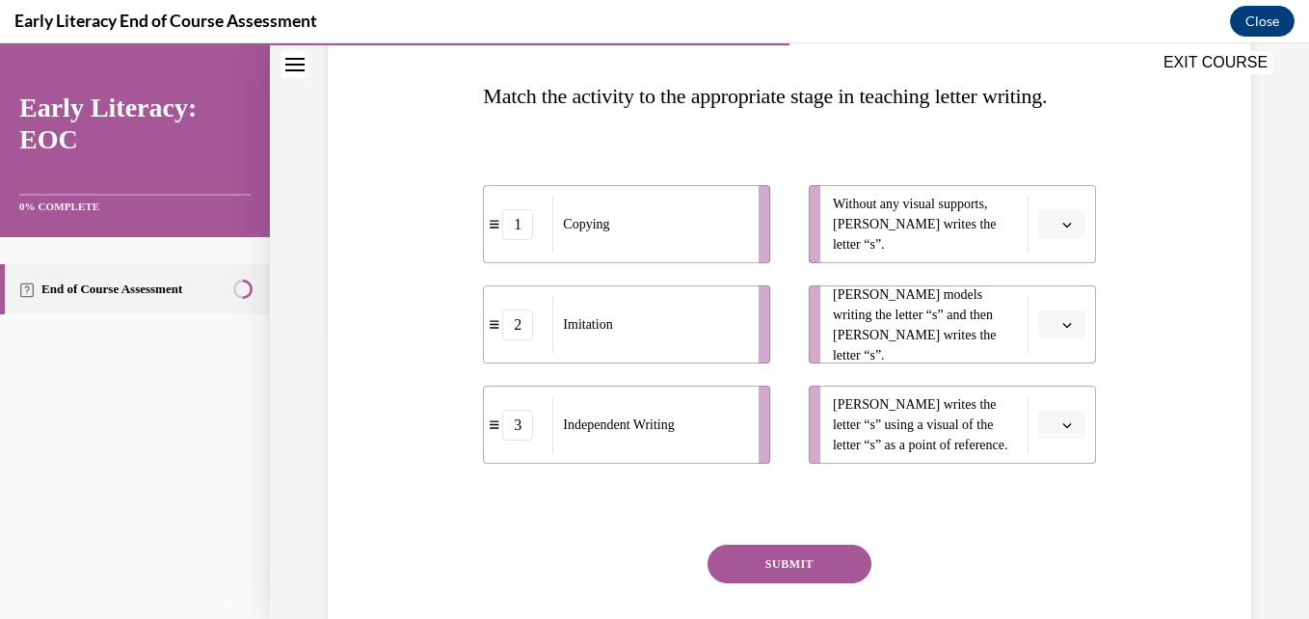
scroll to position [293, 0]
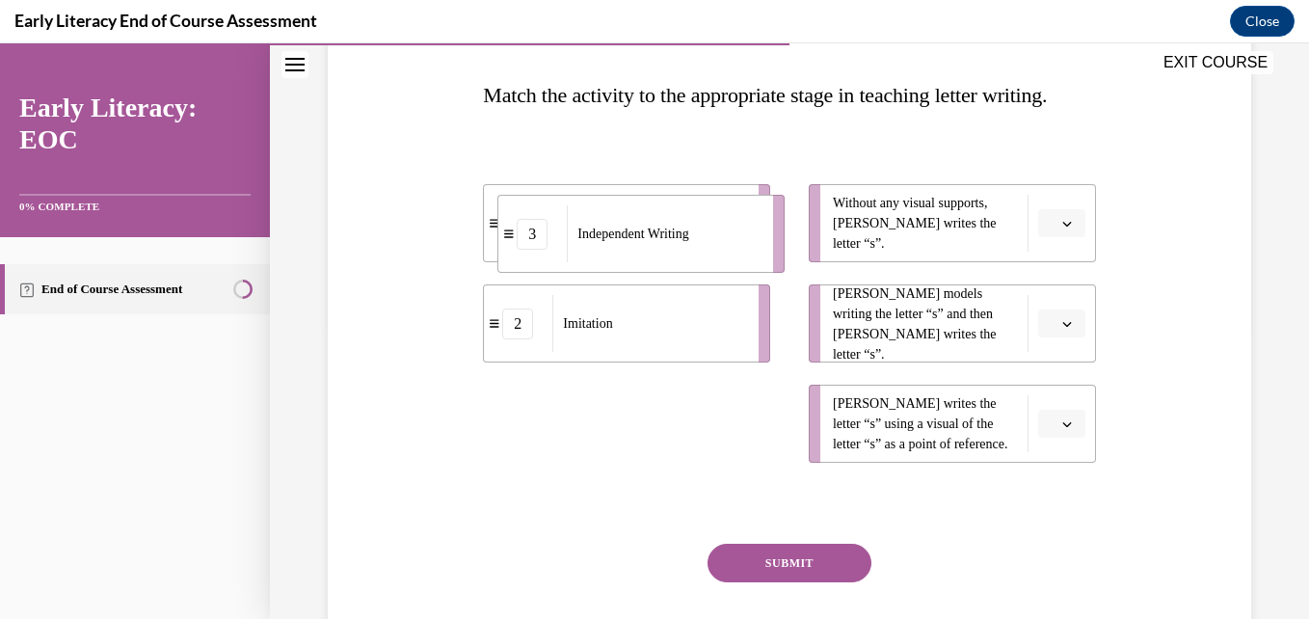
drag, startPoint x: 698, startPoint y: 448, endPoint x: 715, endPoint y: 231, distance: 217.6
click at [715, 231] on ul "1 Copying 2 Imitation 3 Independent Writing" at bounding box center [636, 323] width 307 height 279
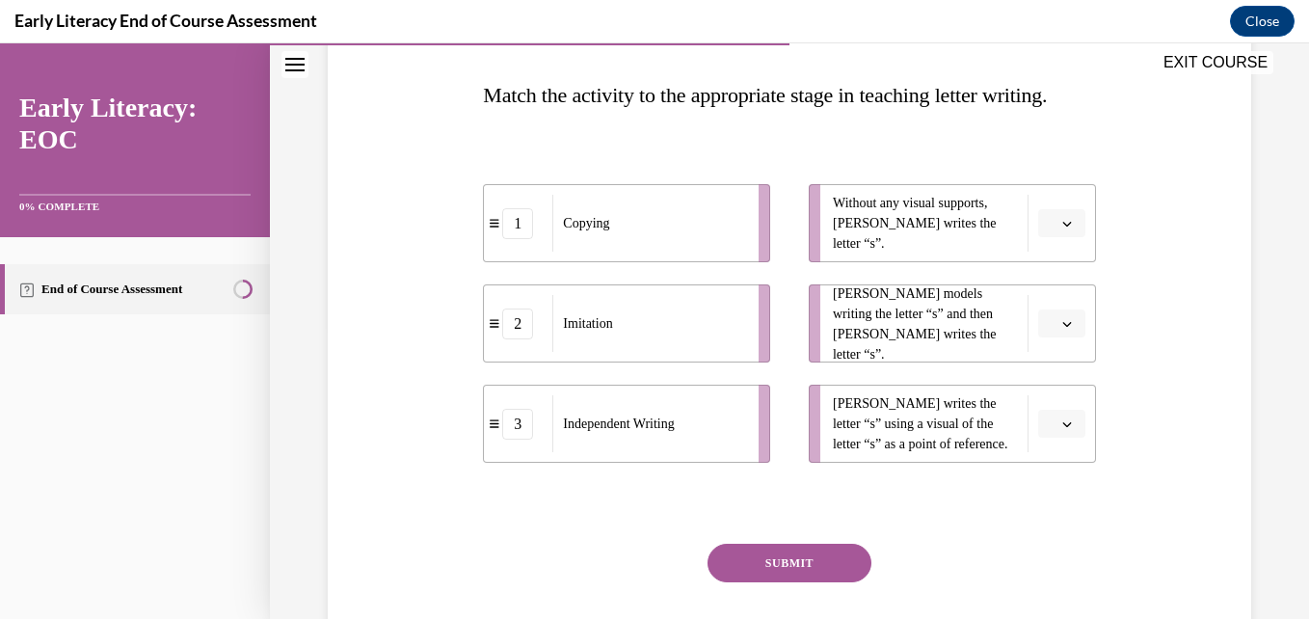
click at [764, 582] on button "SUBMIT" at bounding box center [790, 563] width 164 height 39
click at [1060, 230] on span "button" at bounding box center [1066, 223] width 13 height 13
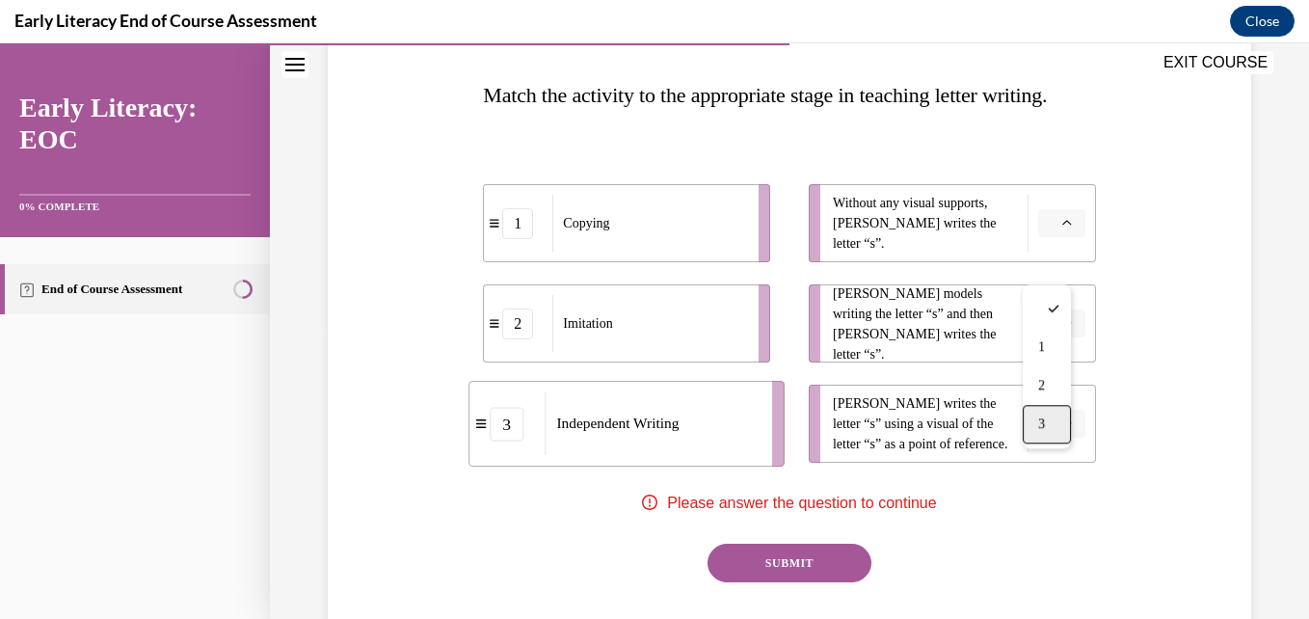
click at [1056, 424] on div "3" at bounding box center [1047, 424] width 48 height 39
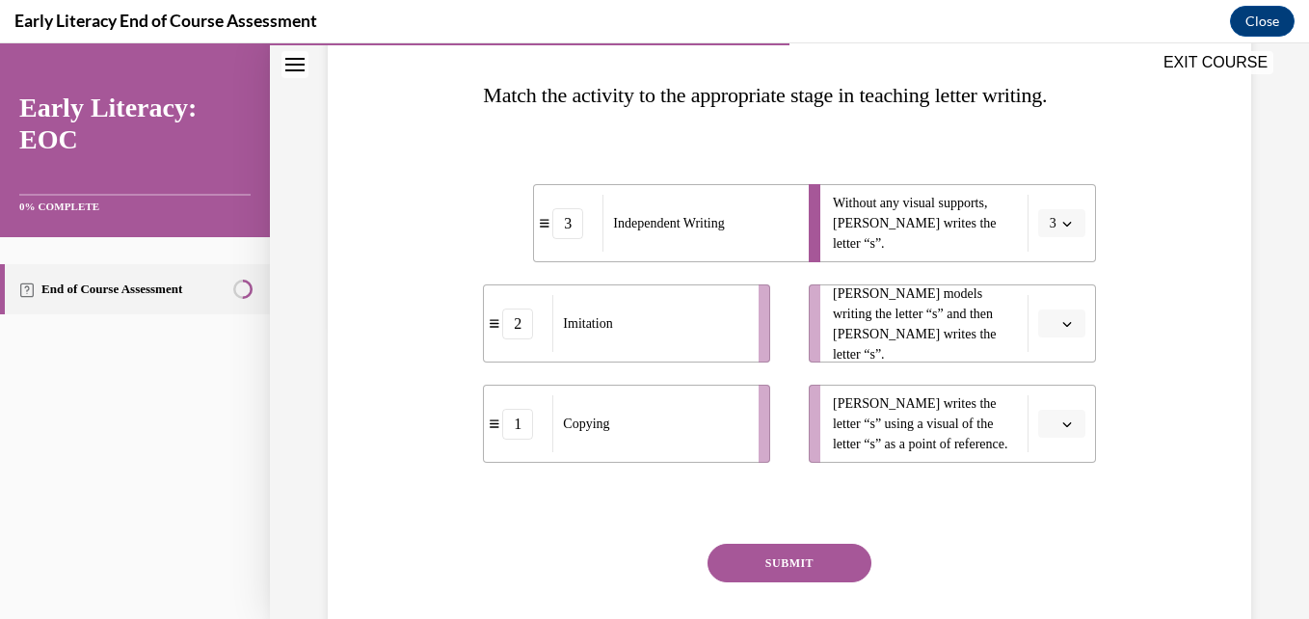
scroll to position [352, 0]
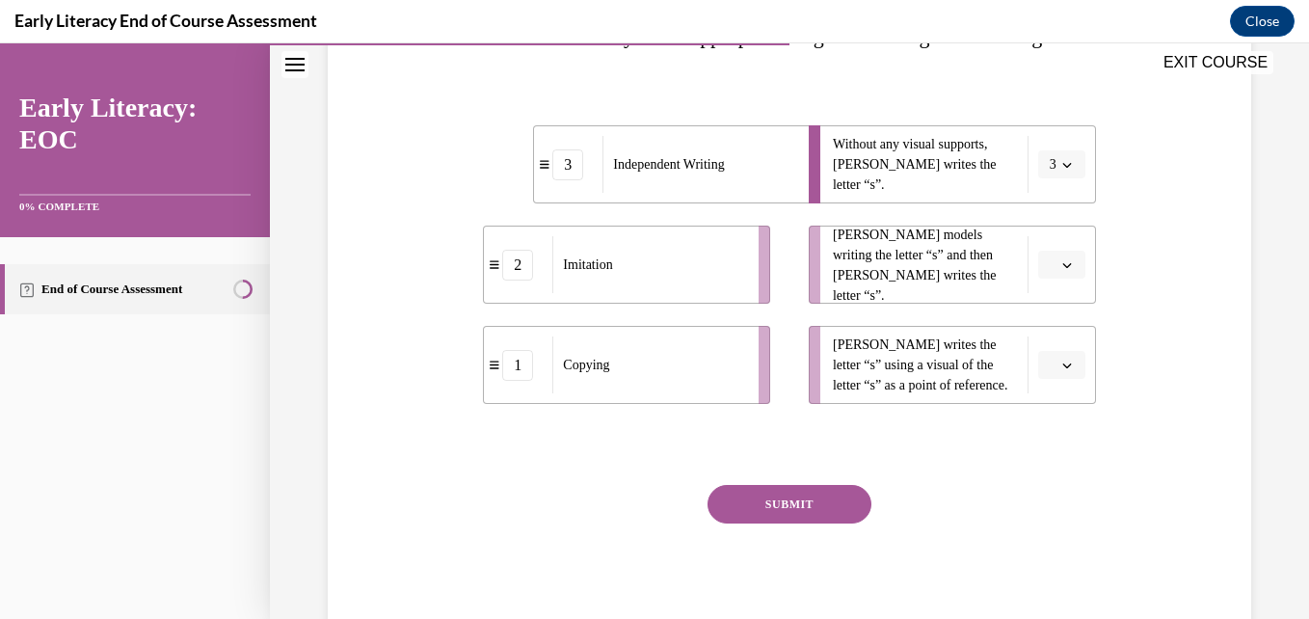
click at [1050, 275] on span "Please select an option" at bounding box center [1053, 264] width 7 height 19
click at [1052, 424] on div "2" at bounding box center [1047, 427] width 48 height 39
click at [1062, 370] on icon "button" at bounding box center [1067, 366] width 10 height 10
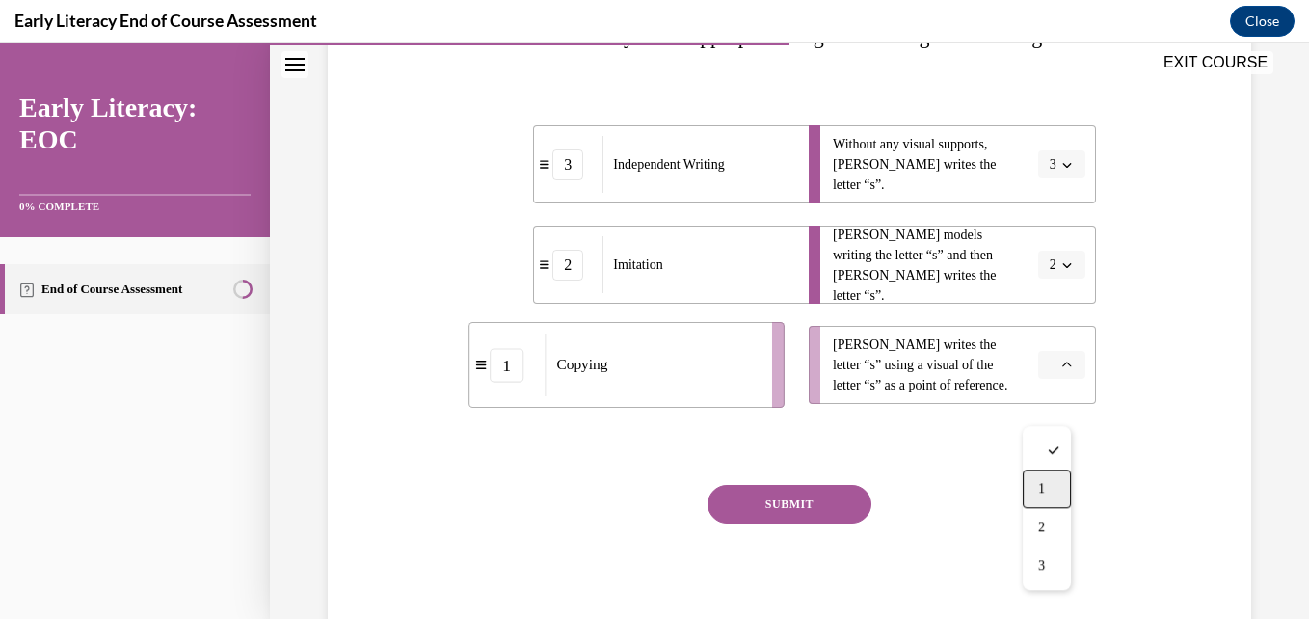
click at [1042, 489] on span "1" at bounding box center [1041, 488] width 7 height 15
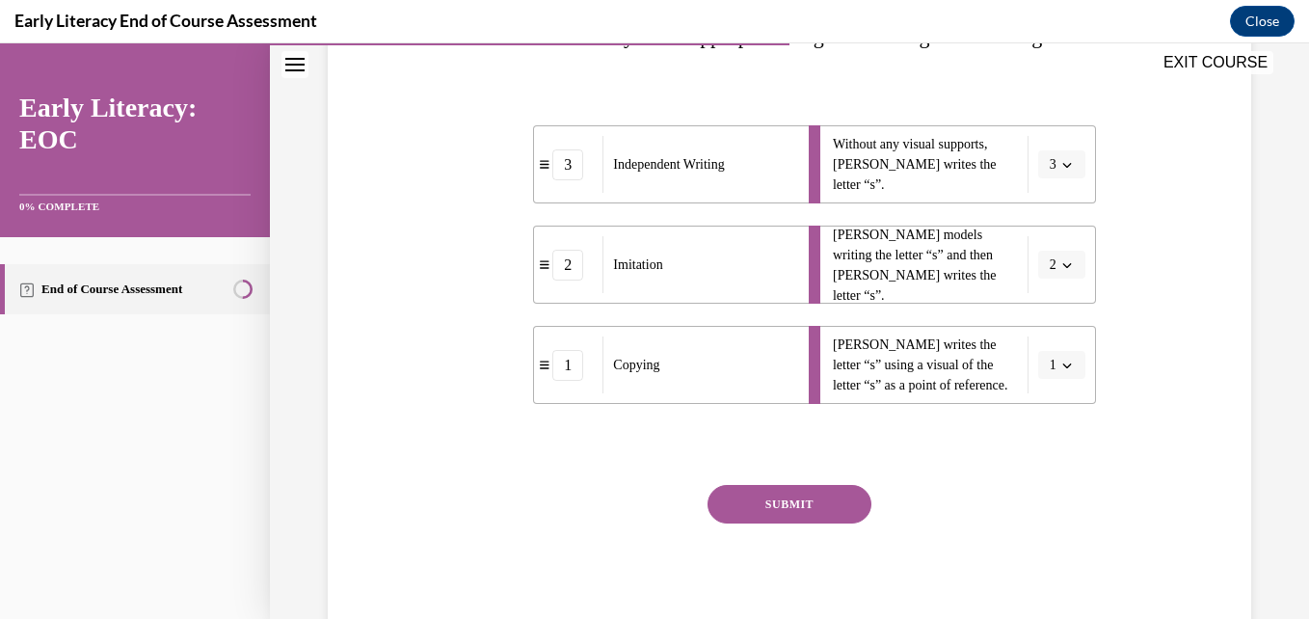
click at [1057, 380] on button "1" at bounding box center [1061, 365] width 47 height 29
click at [1054, 520] on div "2" at bounding box center [1043, 527] width 48 height 39
click at [1046, 280] on button "button" at bounding box center [1061, 265] width 47 height 29
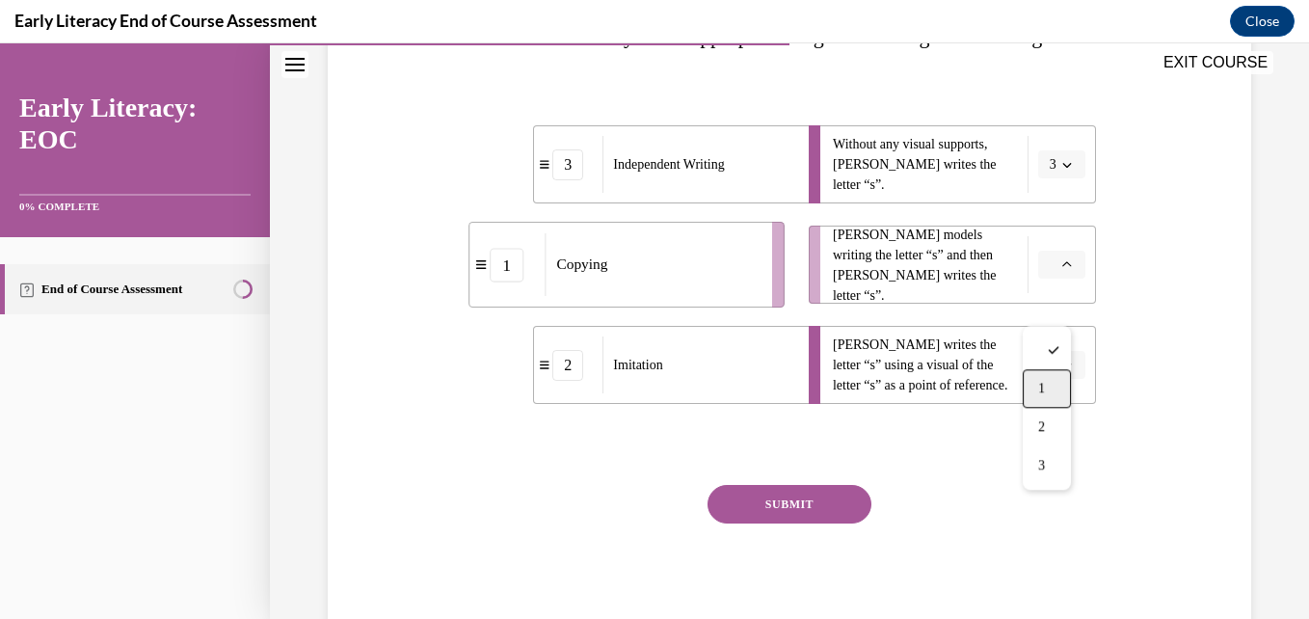
click at [1054, 395] on div "1" at bounding box center [1047, 388] width 48 height 39
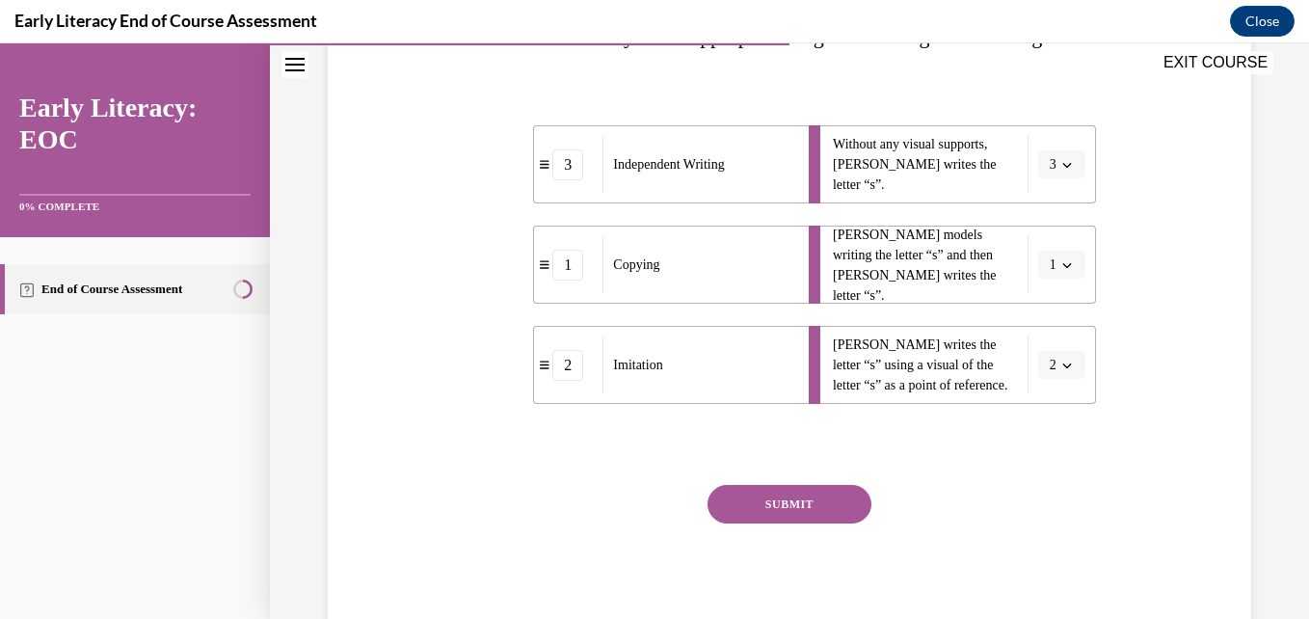
click at [816, 523] on button "SUBMIT" at bounding box center [790, 504] width 164 height 39
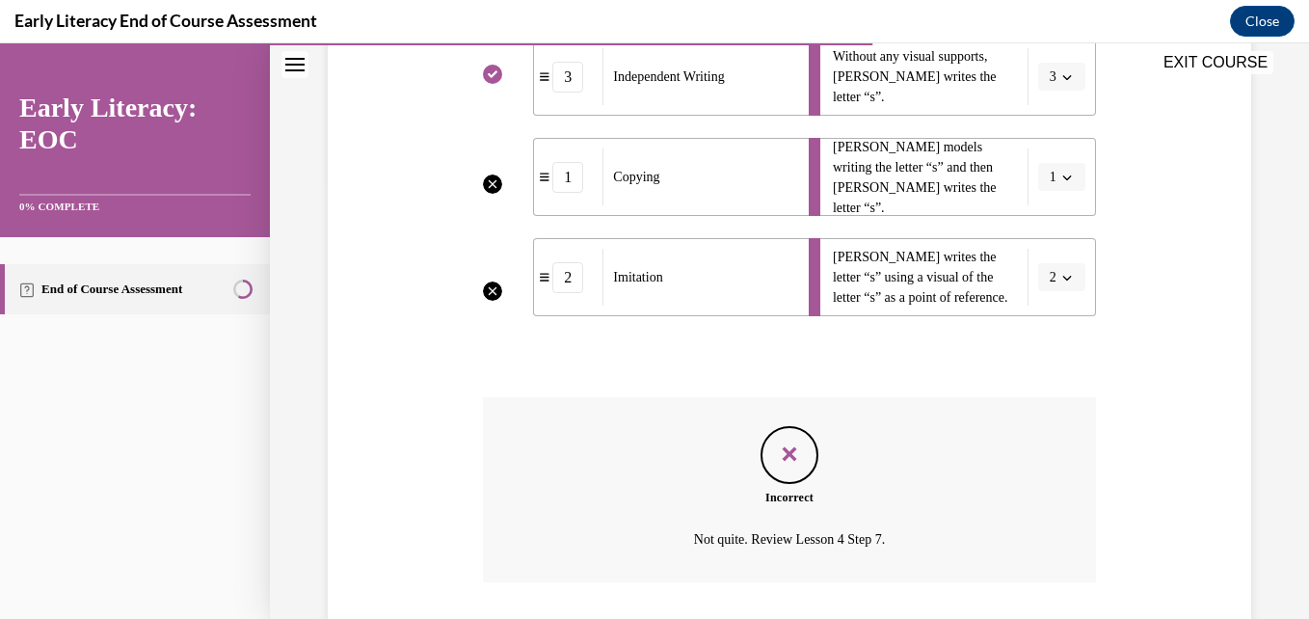
scroll to position [613, 0]
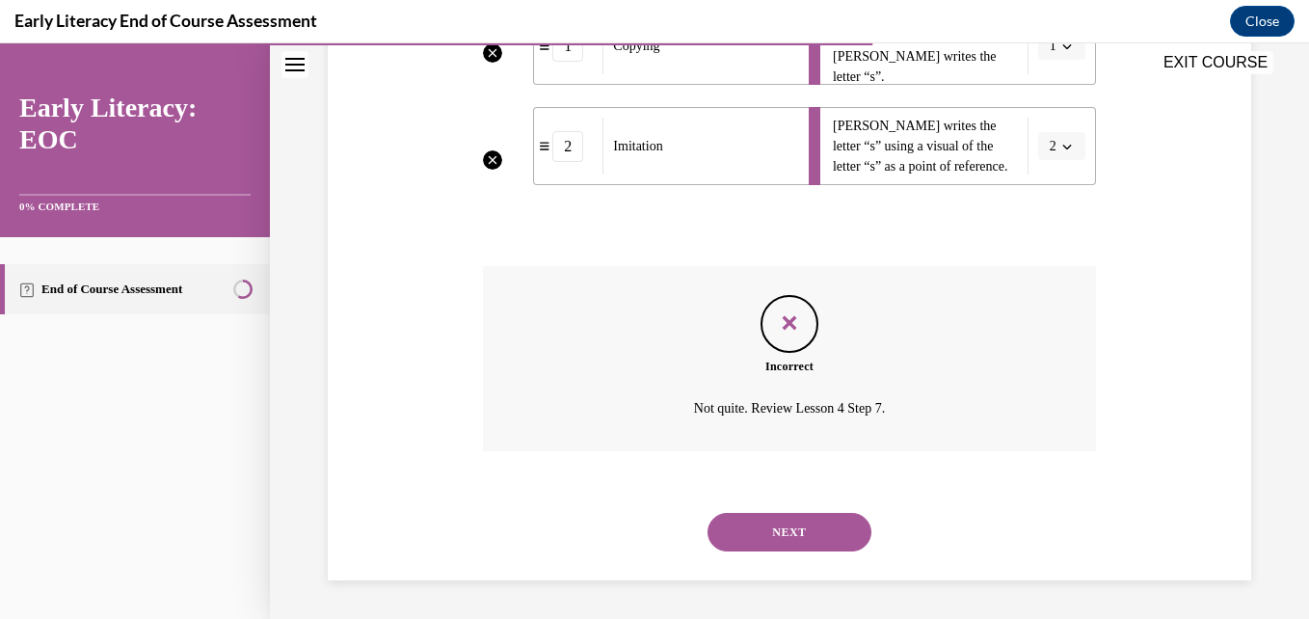
click at [806, 540] on button "NEXT" at bounding box center [790, 532] width 164 height 39
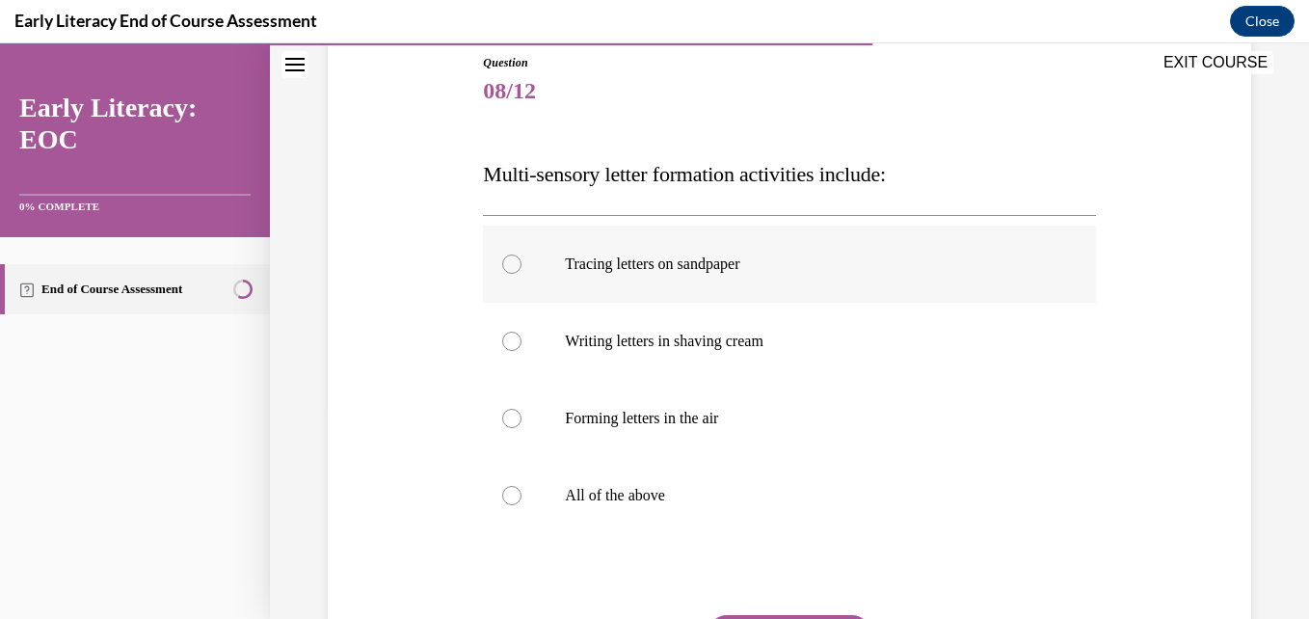
scroll to position [221, 0]
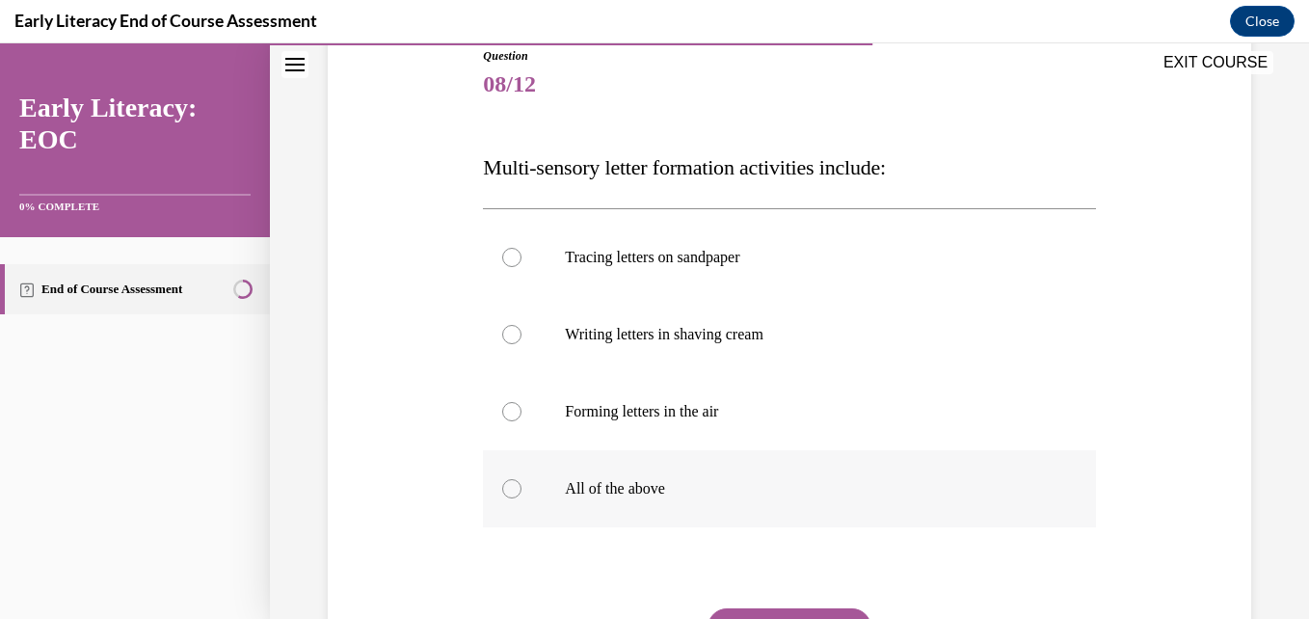
click at [510, 487] on div at bounding box center [511, 488] width 19 height 19
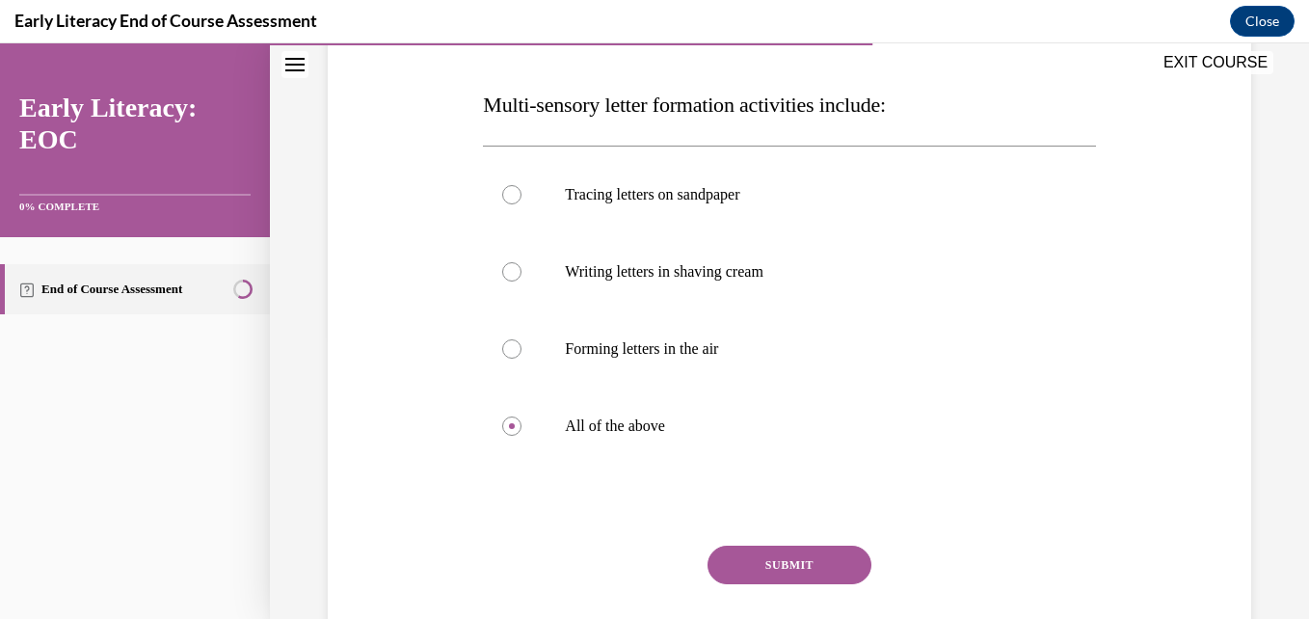
click at [749, 568] on button "SUBMIT" at bounding box center [790, 565] width 164 height 39
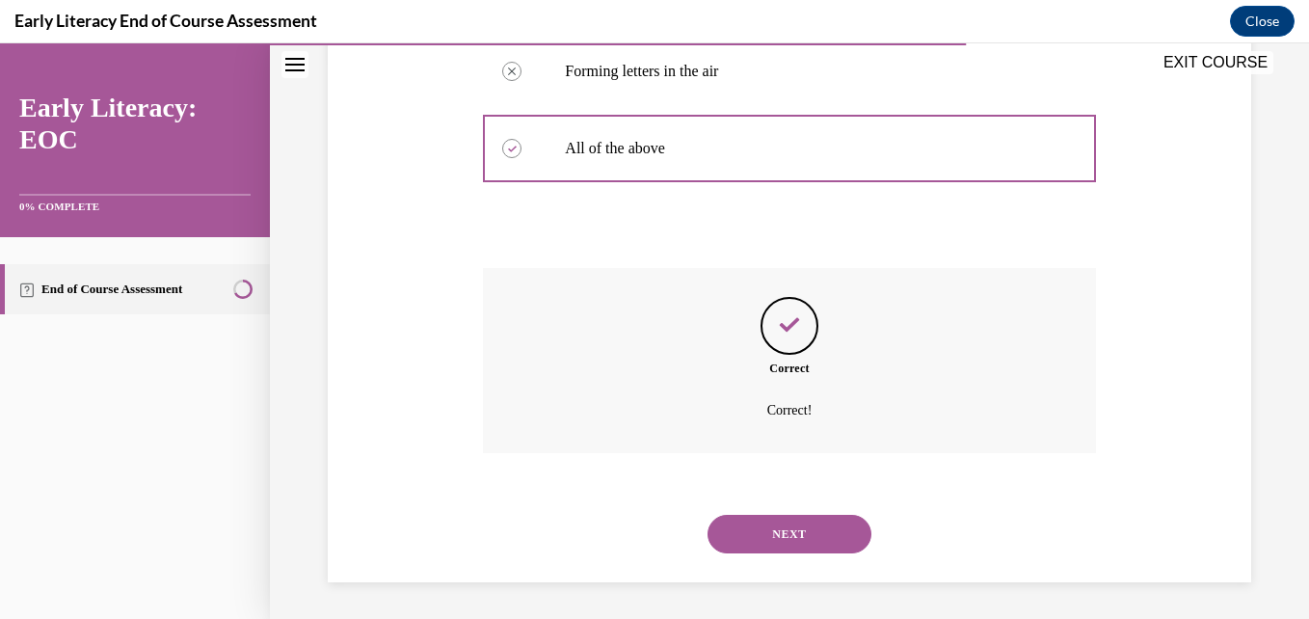
scroll to position [563, 0]
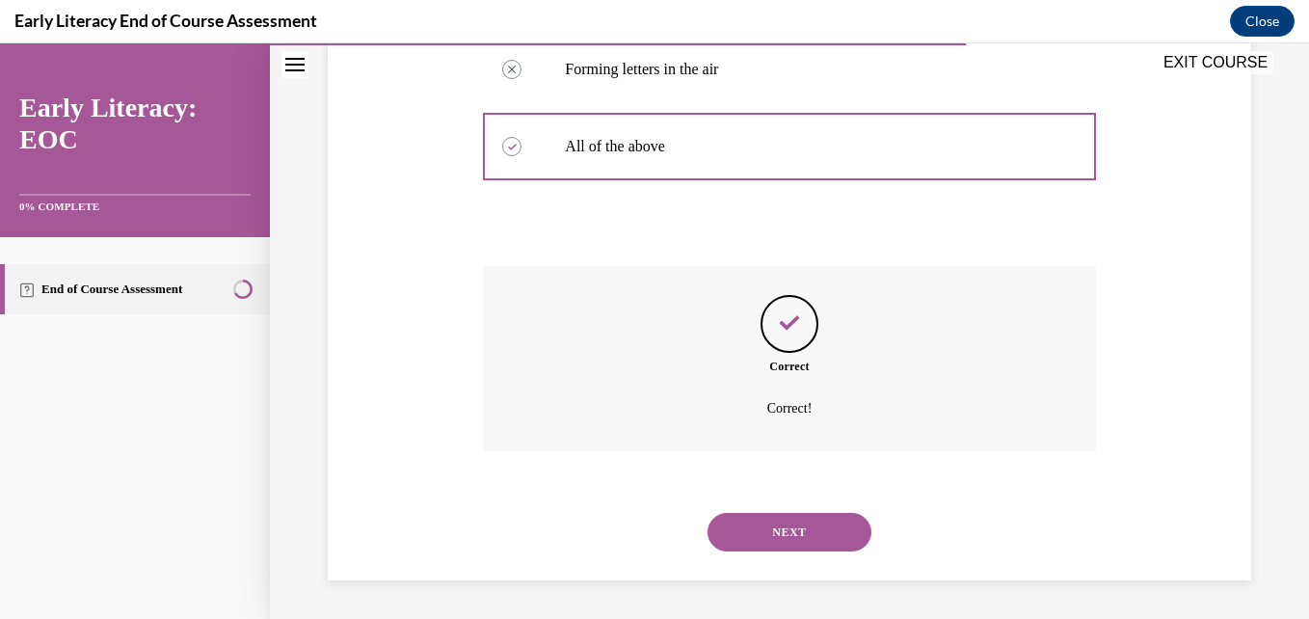
click at [773, 537] on button "NEXT" at bounding box center [790, 532] width 164 height 39
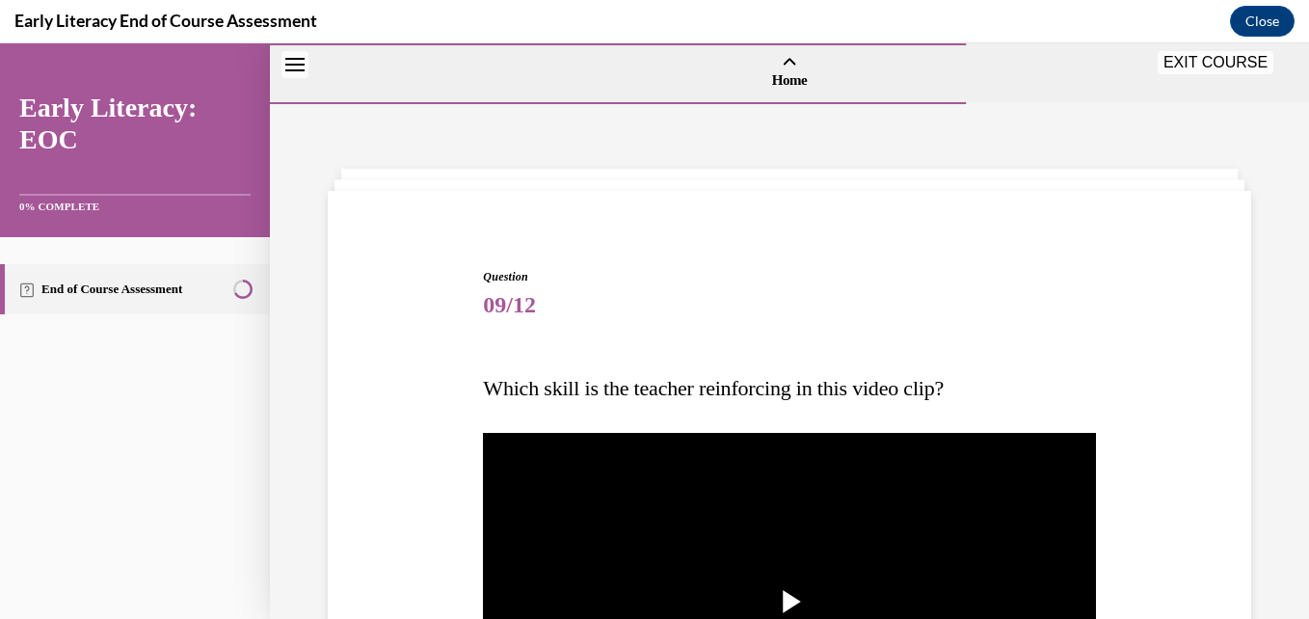
scroll to position [223, 0]
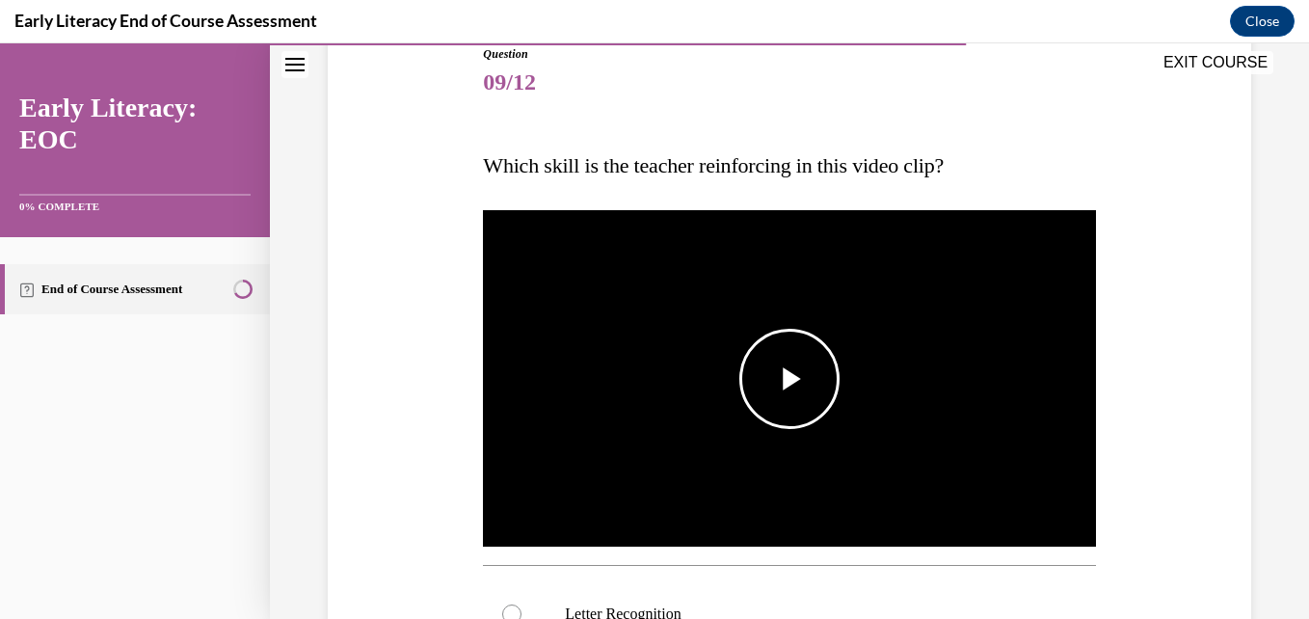
click at [789, 379] on span "Video player" at bounding box center [789, 379] width 0 height 0
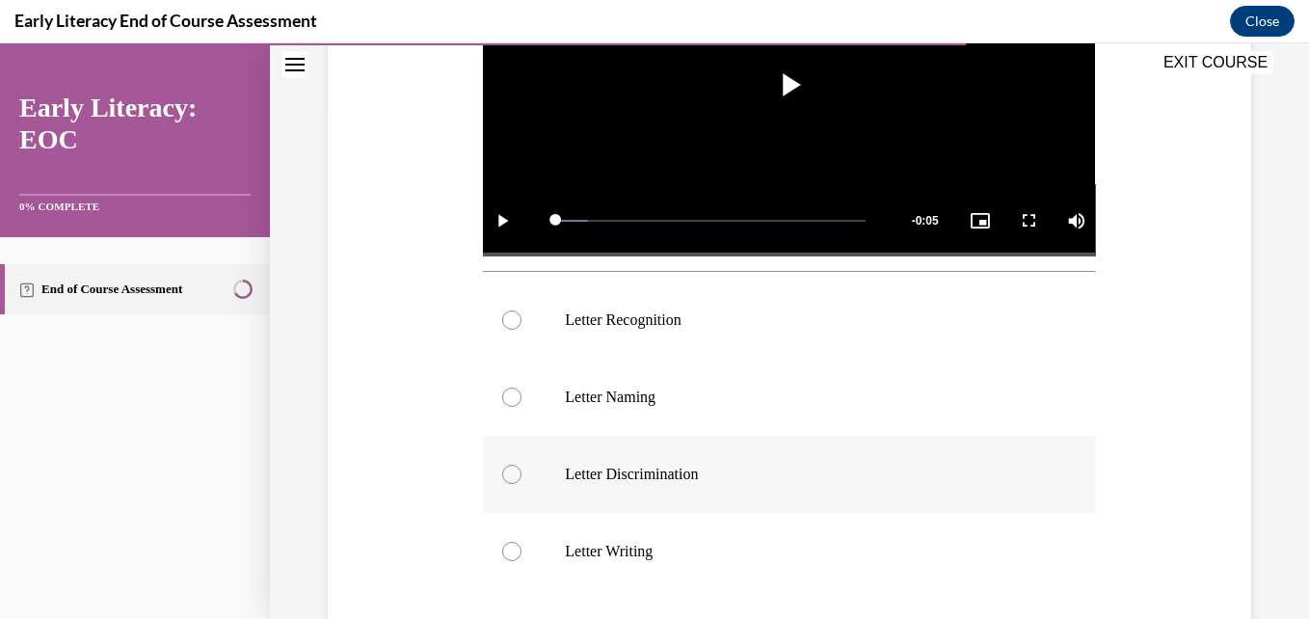
scroll to position [520, 0]
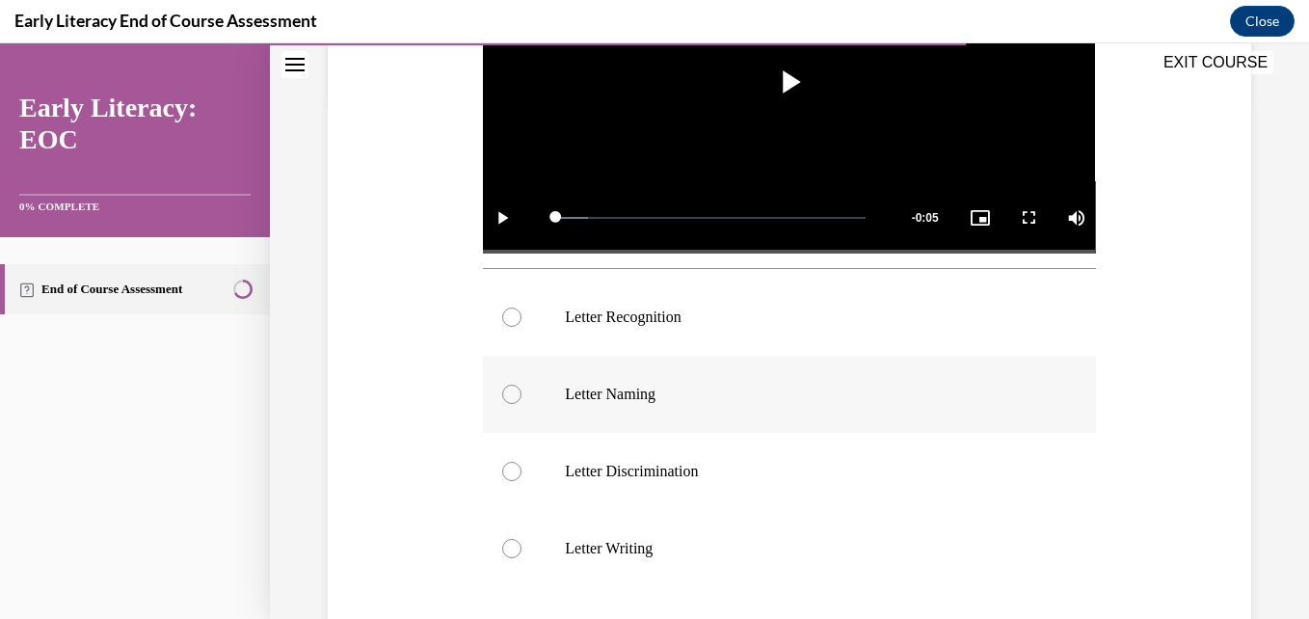
click at [667, 356] on div at bounding box center [789, 394] width 612 height 77
click at [658, 325] on div at bounding box center [789, 317] width 612 height 77
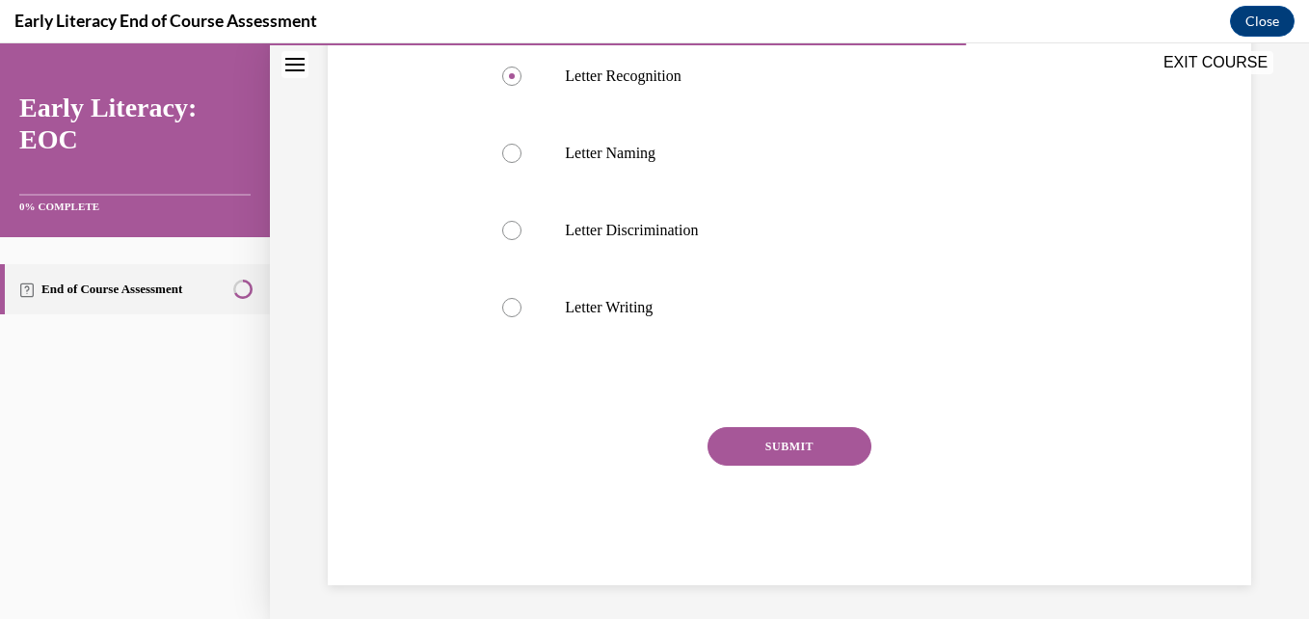
click at [788, 439] on button "SUBMIT" at bounding box center [790, 446] width 164 height 39
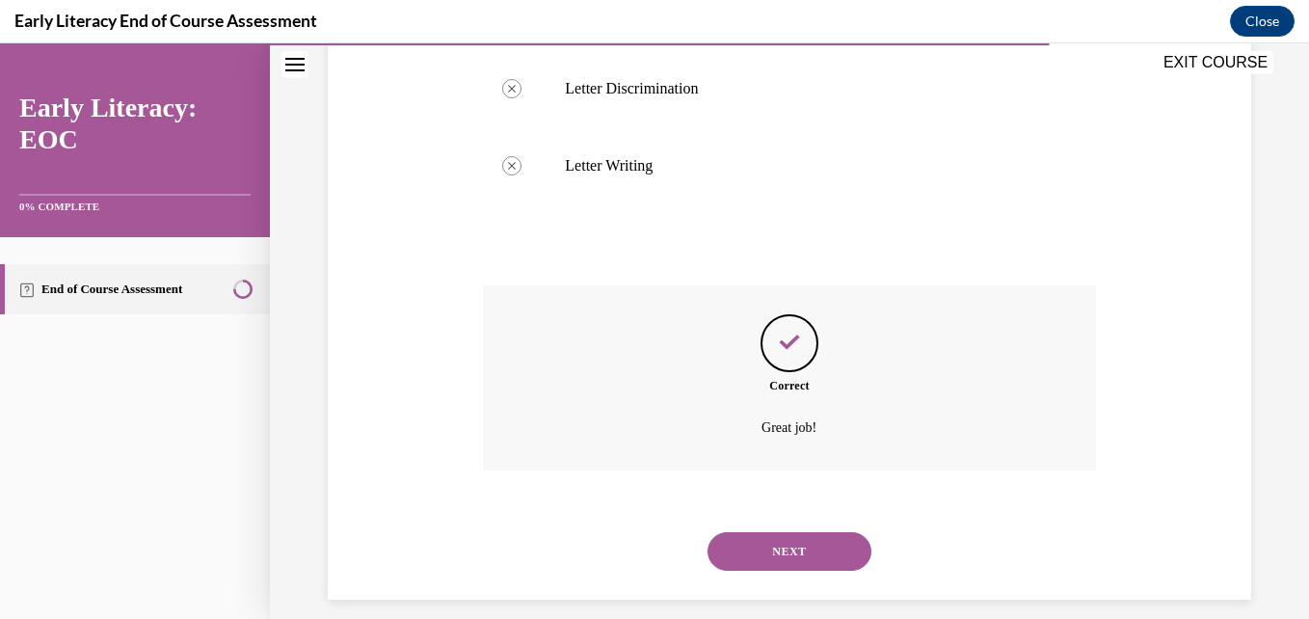
scroll to position [917, 0]
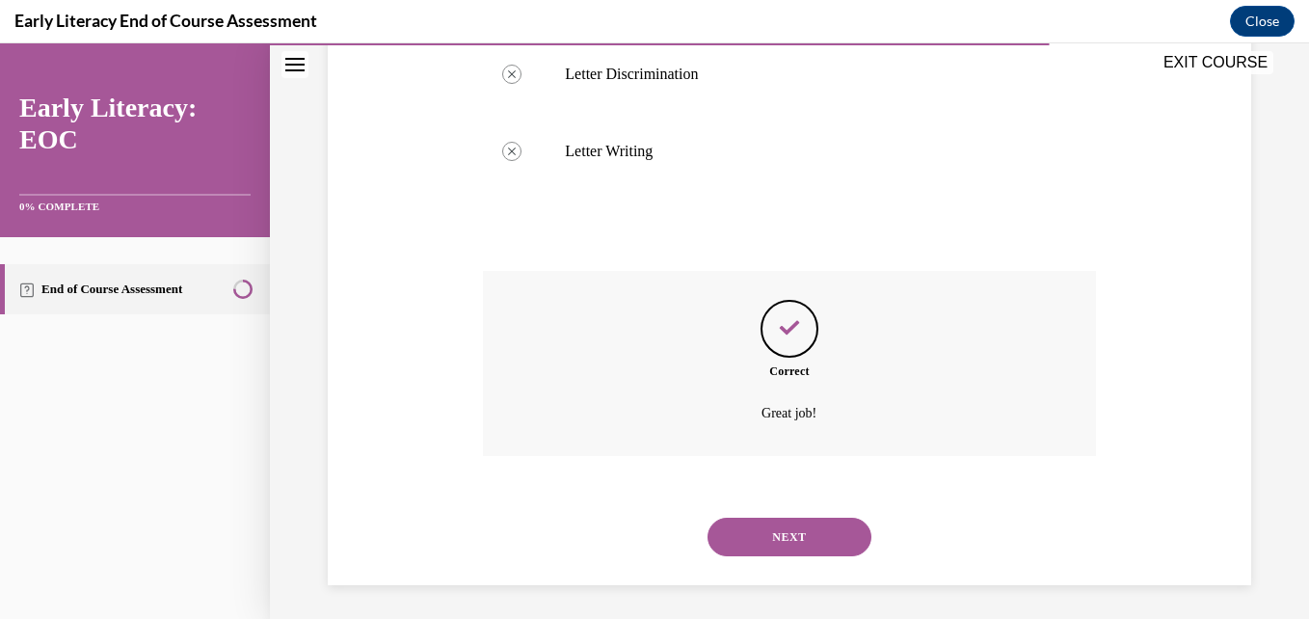
click at [786, 535] on button "NEXT" at bounding box center [790, 537] width 164 height 39
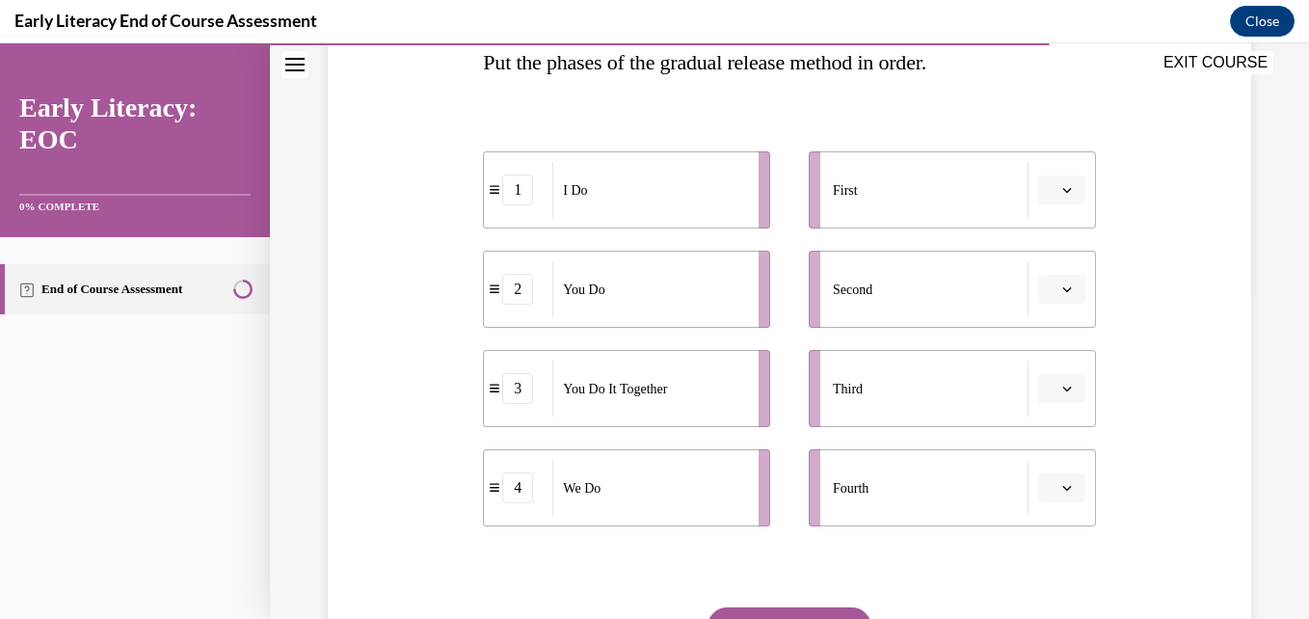
scroll to position [327, 0]
click at [1050, 187] on span "Please select an option" at bounding box center [1053, 188] width 7 height 19
click at [1040, 254] on div "1" at bounding box center [1047, 271] width 48 height 39
click at [1062, 286] on icon "button" at bounding box center [1067, 288] width 10 height 10
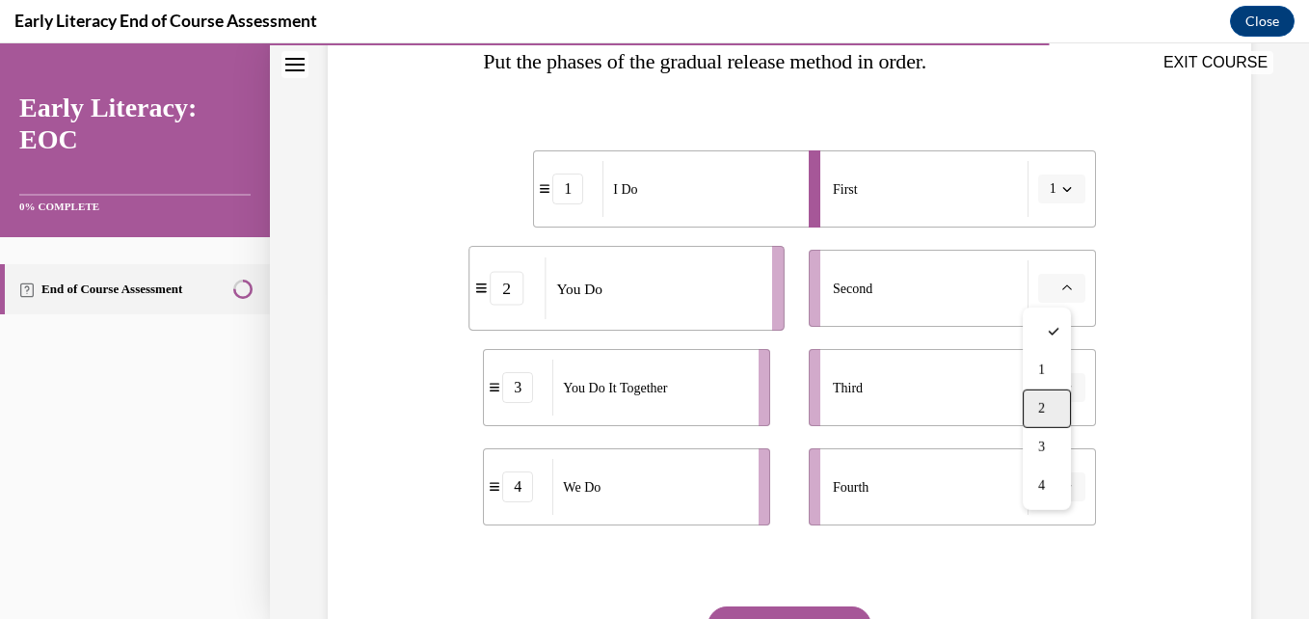
click at [1037, 398] on div "2" at bounding box center [1047, 408] width 48 height 39
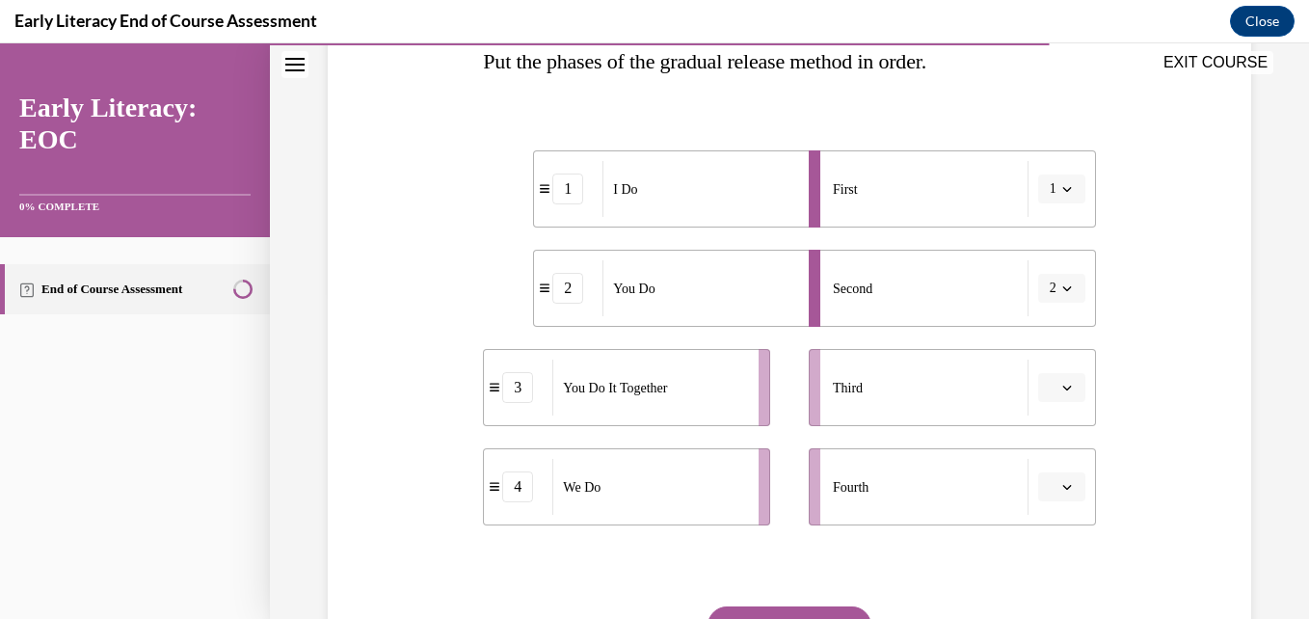
click at [1062, 286] on icon "button" at bounding box center [1067, 288] width 10 height 10
click at [1053, 441] on div "3" at bounding box center [1043, 447] width 48 height 39
click at [1051, 295] on button "3" at bounding box center [1061, 288] width 47 height 29
click at [1034, 474] on div "4" at bounding box center [1043, 486] width 48 height 39
click at [1065, 382] on button "button" at bounding box center [1061, 387] width 47 height 29
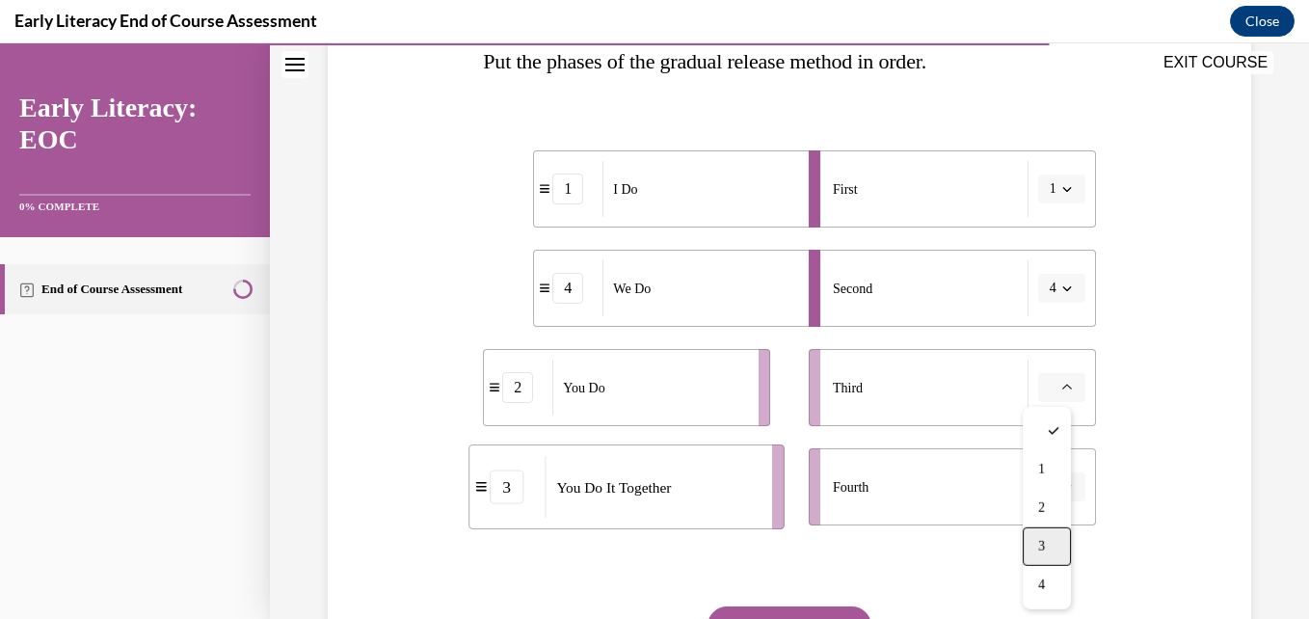
click at [1043, 536] on div "3" at bounding box center [1047, 546] width 48 height 39
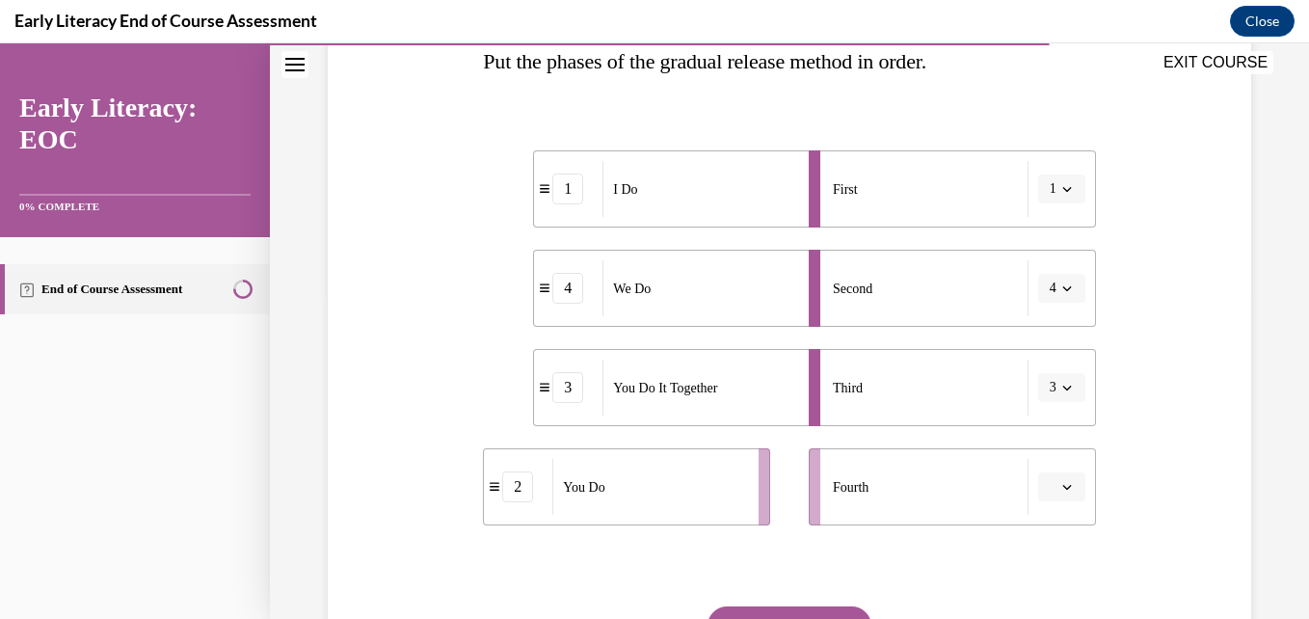
click at [1055, 473] on button "button" at bounding box center [1061, 486] width 47 height 29
click at [1047, 441] on div "4" at bounding box center [1047, 443] width 48 height 39
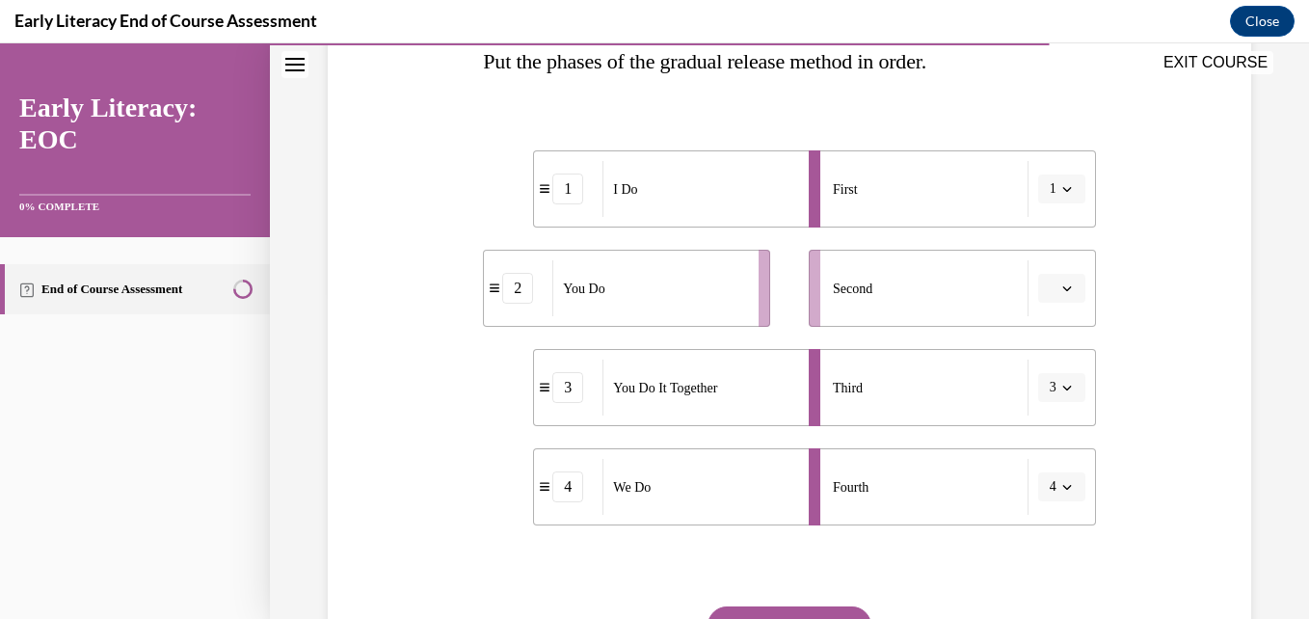
click at [1060, 294] on span "button" at bounding box center [1066, 287] width 13 height 13
click at [1041, 481] on span "4" at bounding box center [1041, 485] width 7 height 15
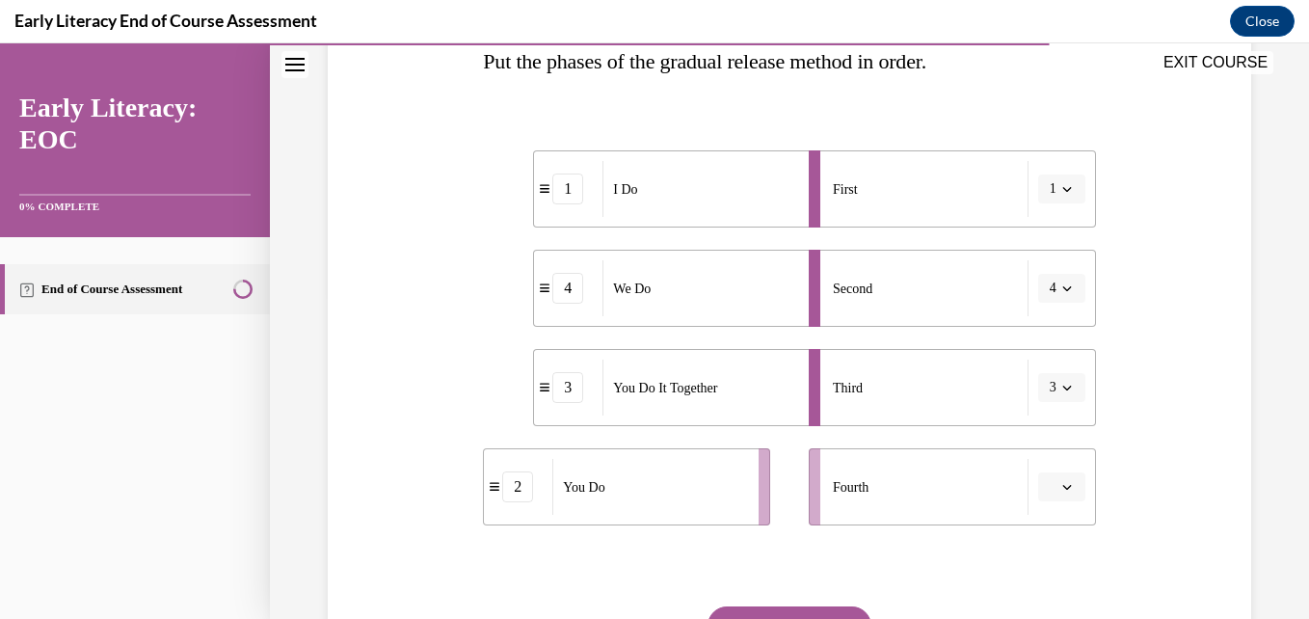
click at [1049, 476] on button "button" at bounding box center [1061, 486] width 47 height 29
click at [1048, 366] on div "2" at bounding box center [1047, 366] width 48 height 39
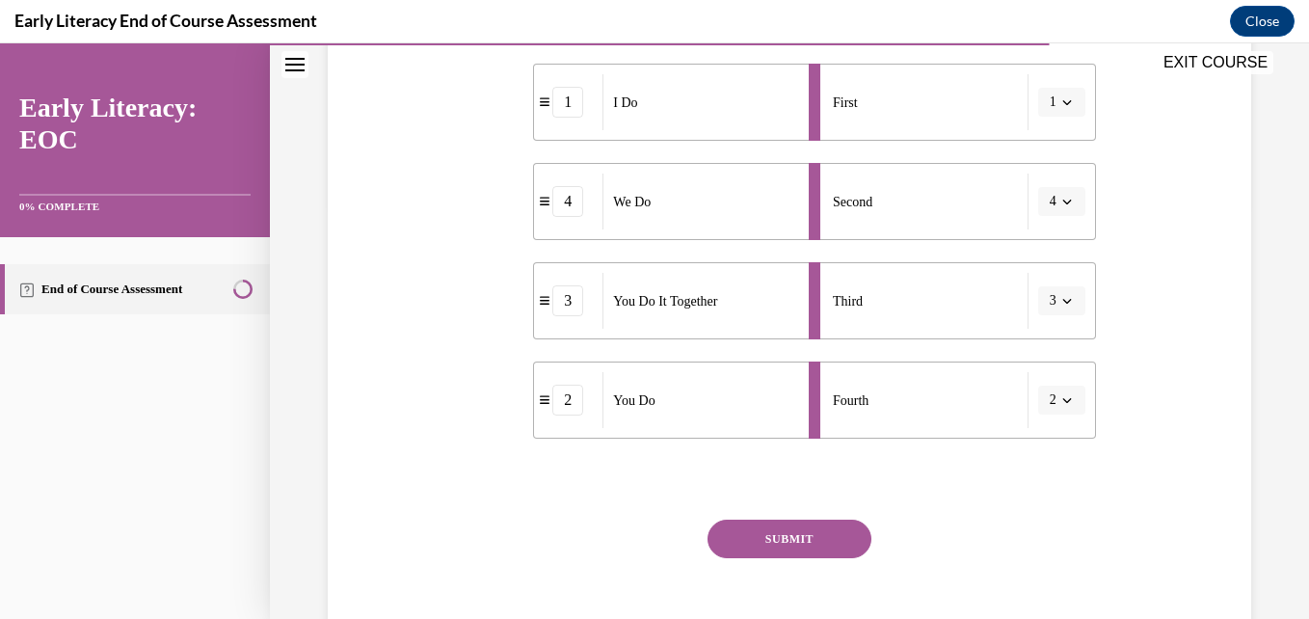
scroll to position [423, 0]
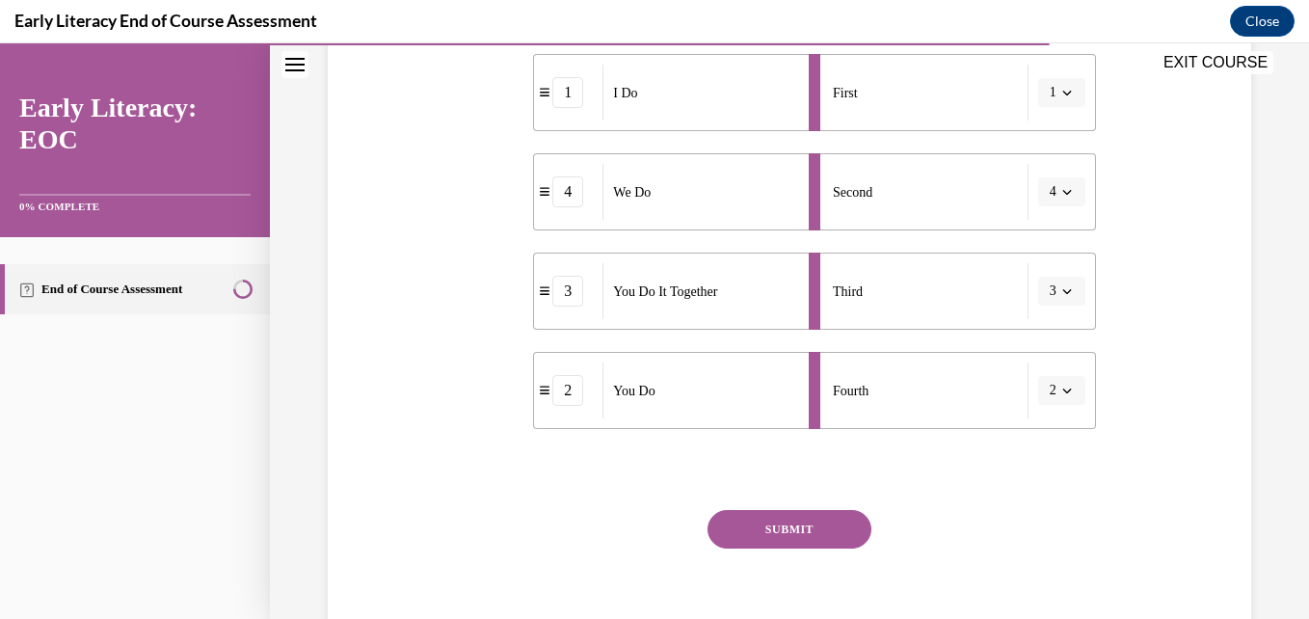
click at [802, 512] on button "SUBMIT" at bounding box center [790, 529] width 164 height 39
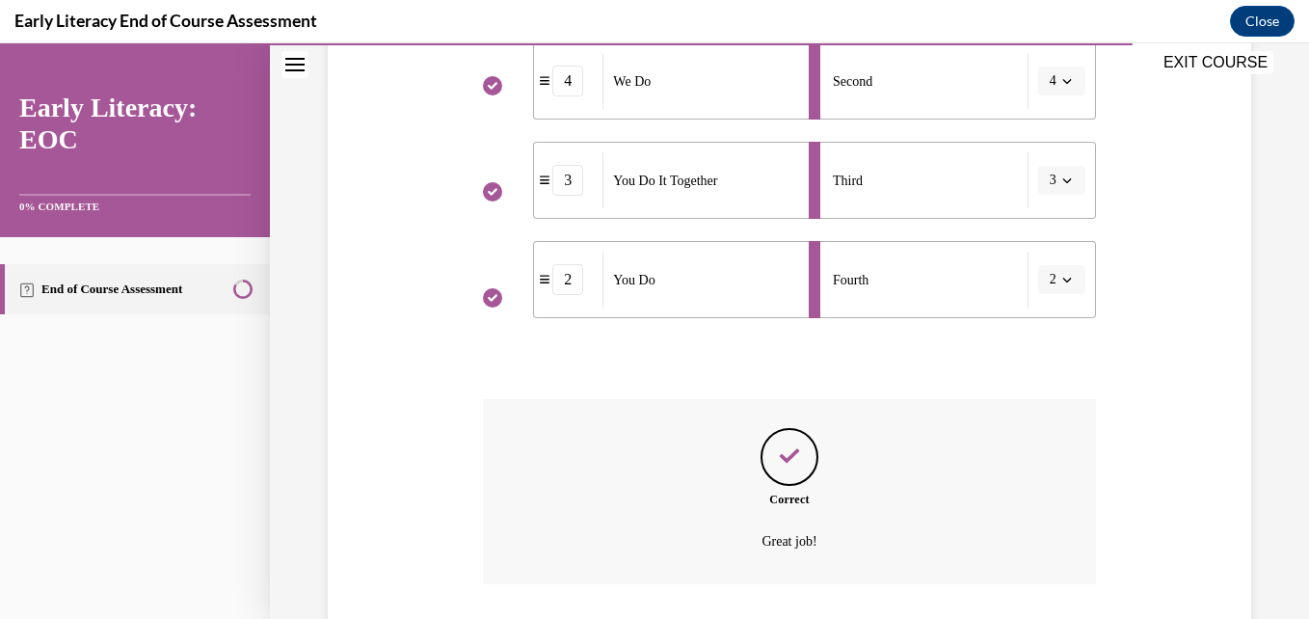
scroll to position [667, 0]
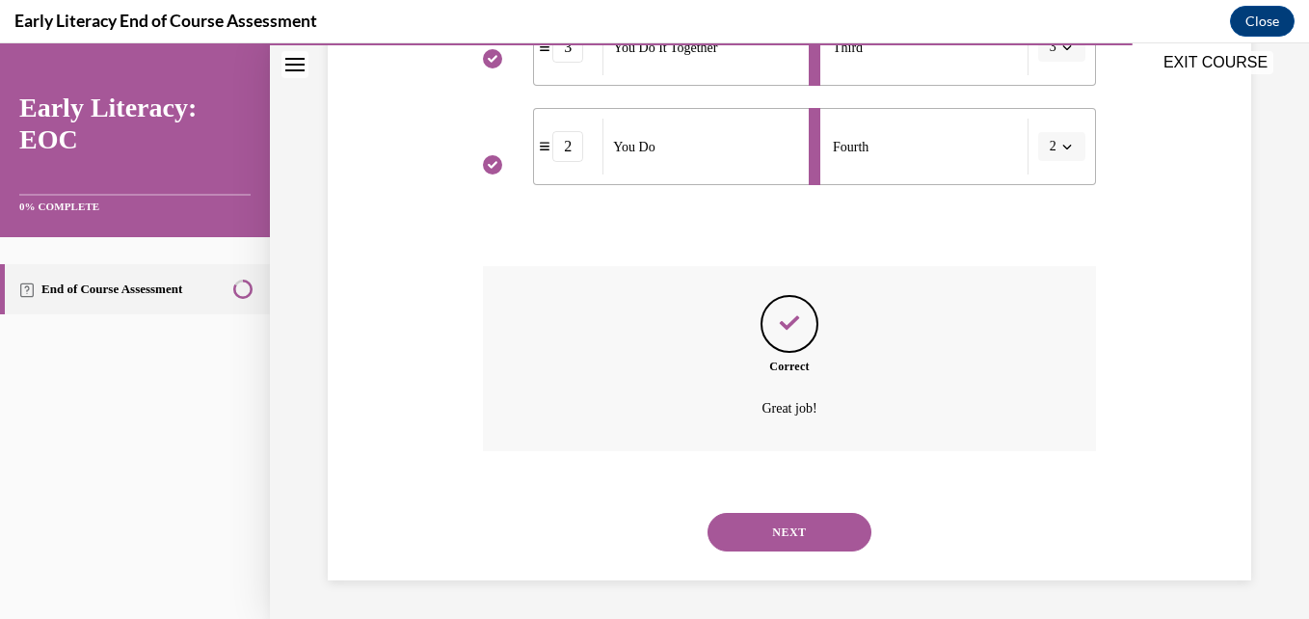
click at [797, 539] on button "NEXT" at bounding box center [790, 532] width 164 height 39
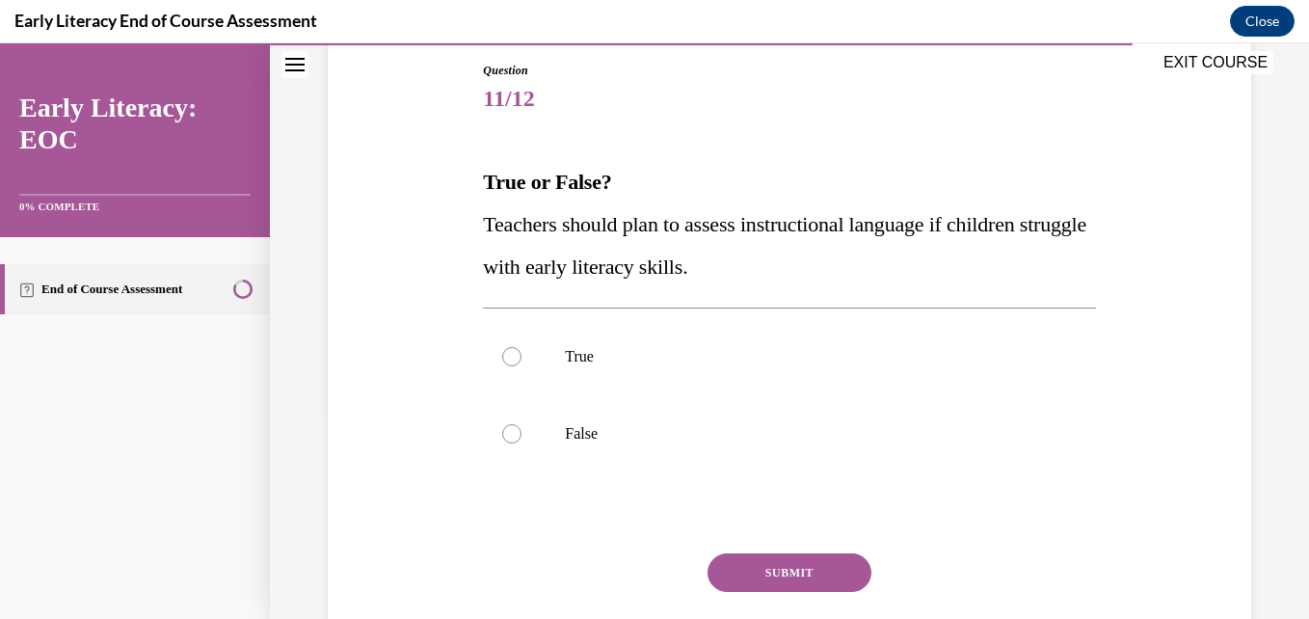
scroll to position [208, 0]
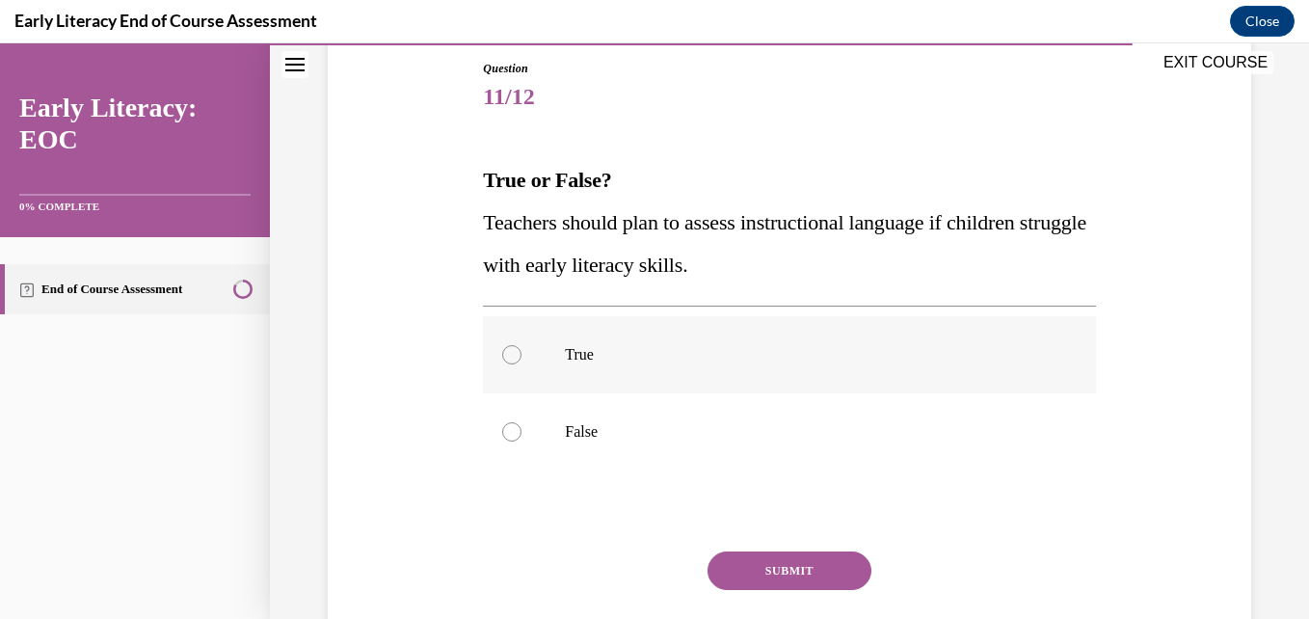
click at [553, 358] on div at bounding box center [789, 354] width 612 height 77
click at [763, 569] on button "SUBMIT" at bounding box center [790, 570] width 164 height 39
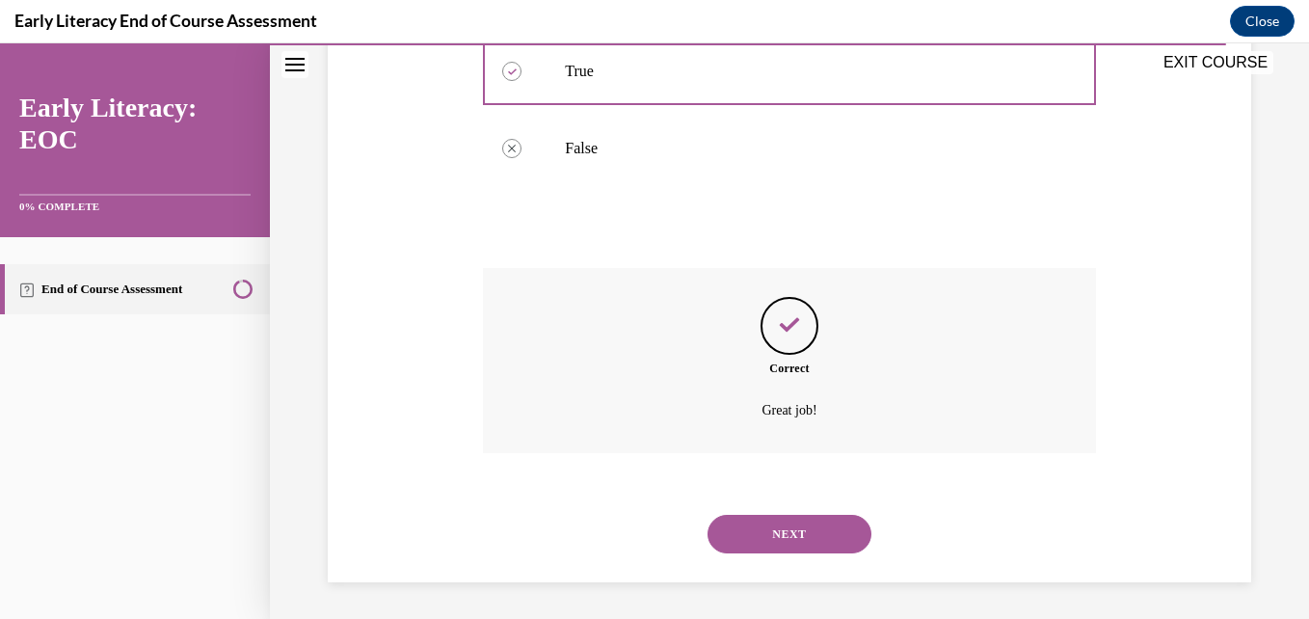
scroll to position [494, 0]
click at [768, 520] on button "NEXT" at bounding box center [790, 532] width 164 height 39
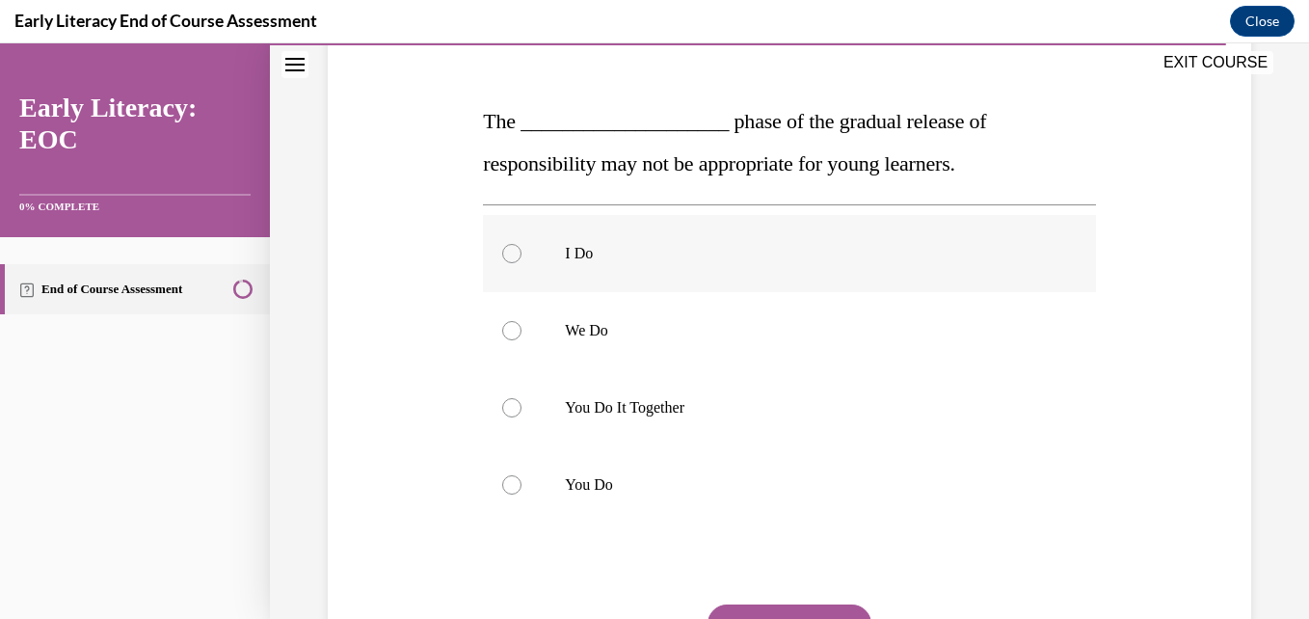
scroll to position [288, 0]
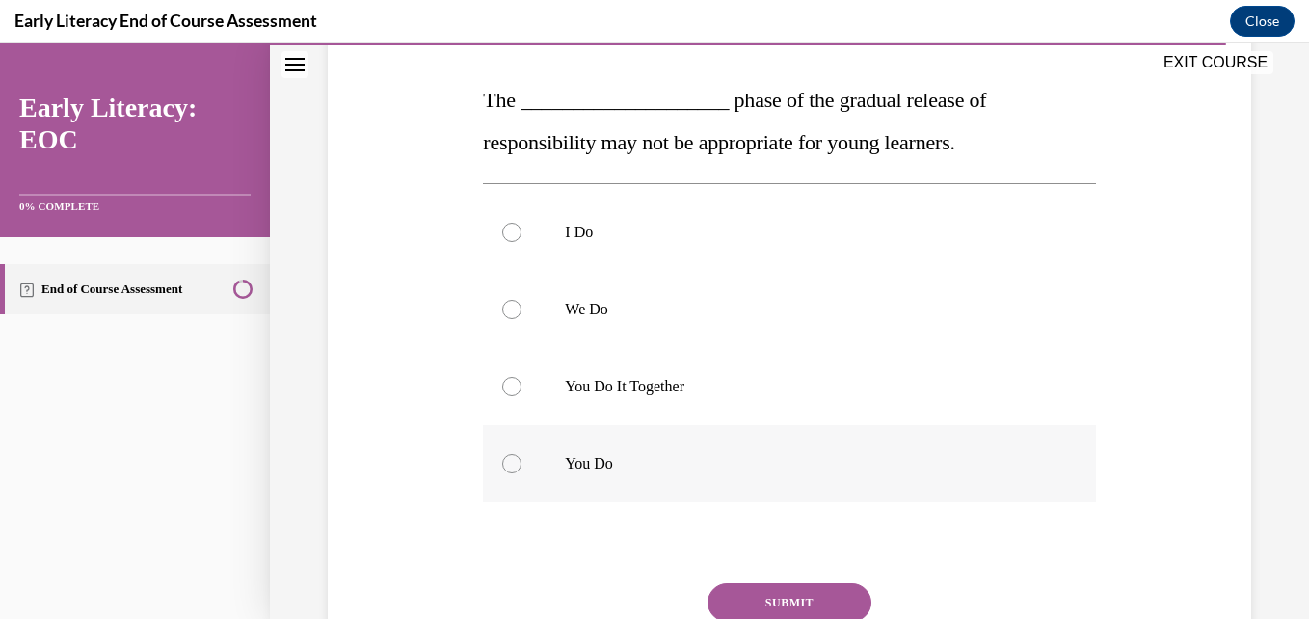
click at [682, 479] on div at bounding box center [789, 463] width 612 height 77
click at [769, 596] on button "SUBMIT" at bounding box center [790, 602] width 164 height 39
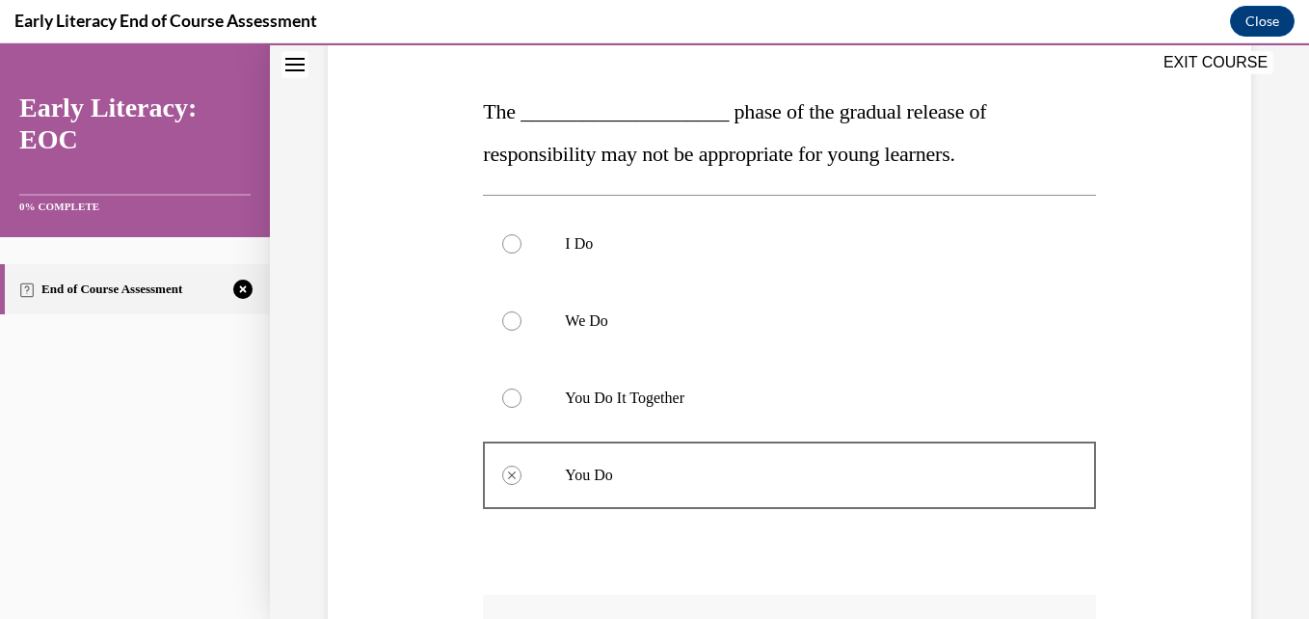
scroll to position [605, 0]
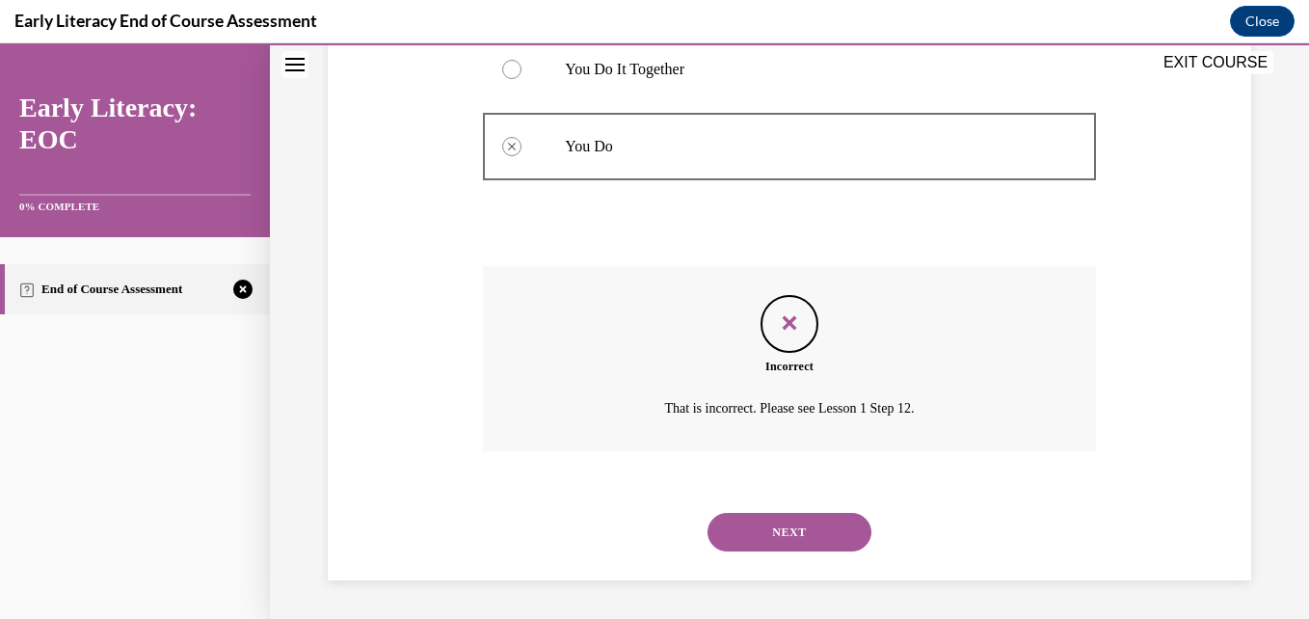
click at [769, 523] on button "NEXT" at bounding box center [790, 532] width 164 height 39
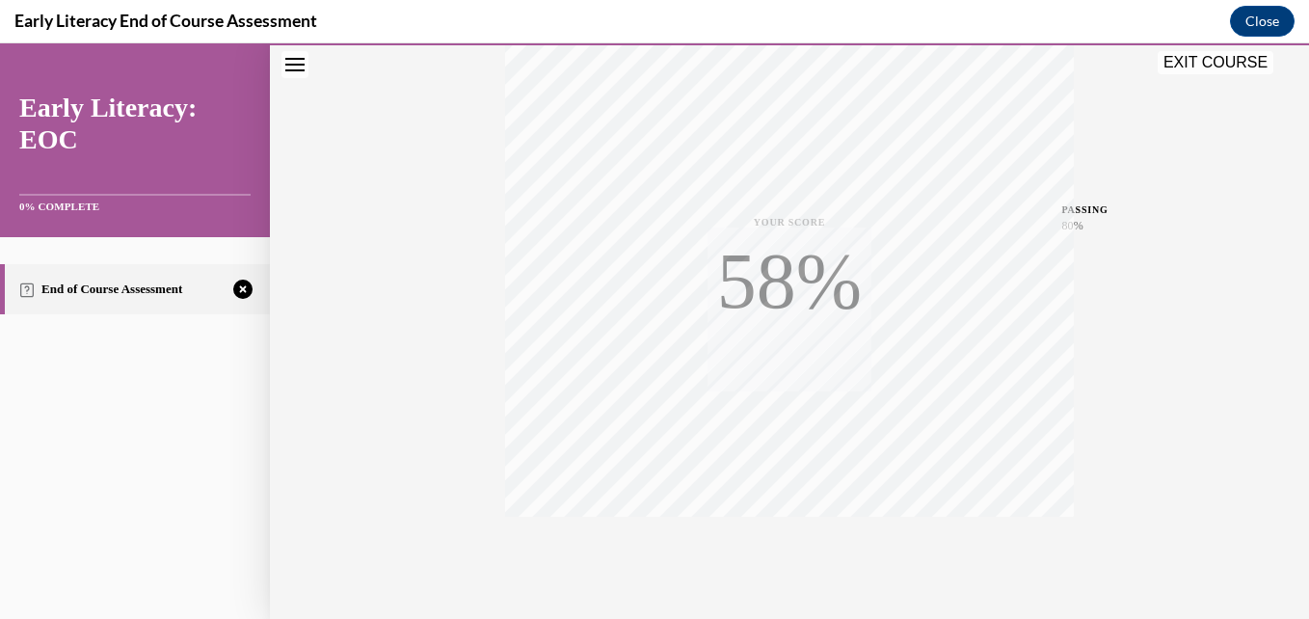
scroll to position [413, 0]
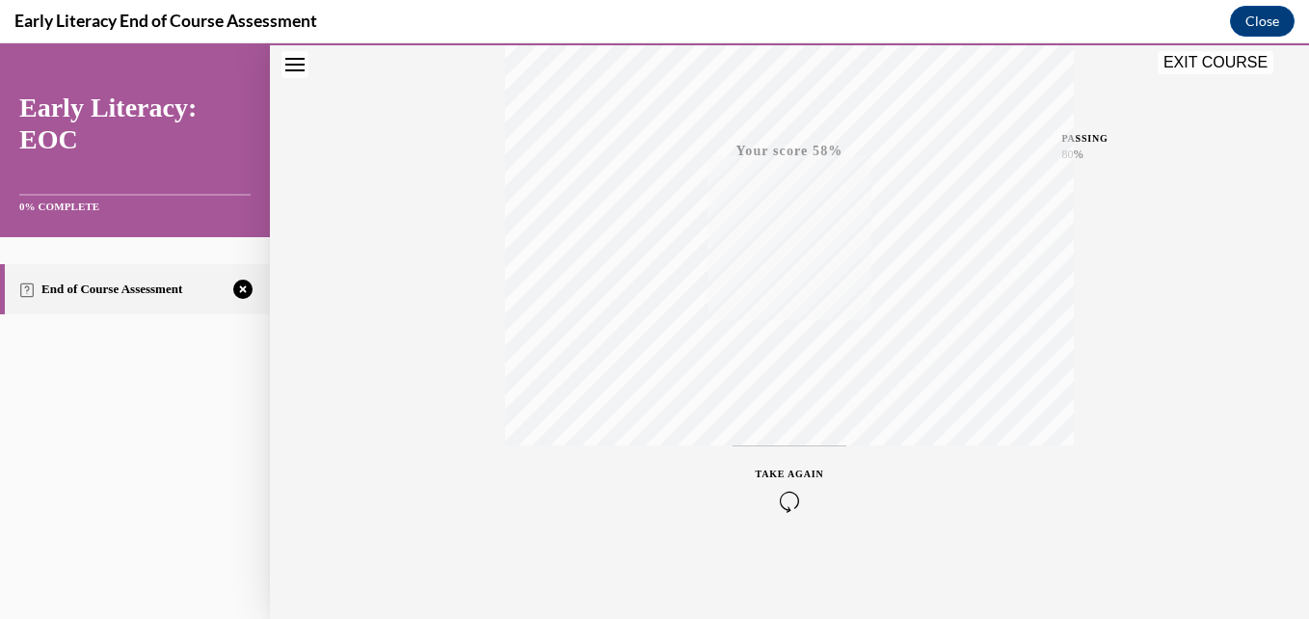
click at [788, 481] on div "TAKE AGAIN" at bounding box center [790, 489] width 68 height 45
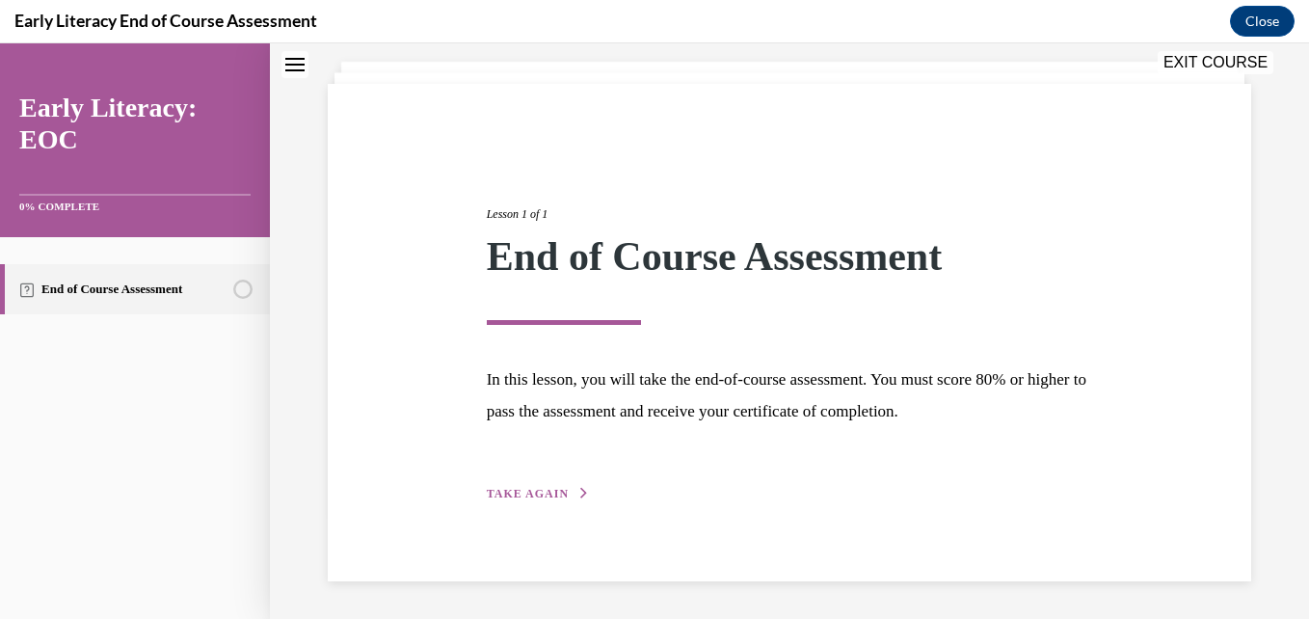
click at [514, 496] on span "TAKE AGAIN" at bounding box center [528, 493] width 82 height 13
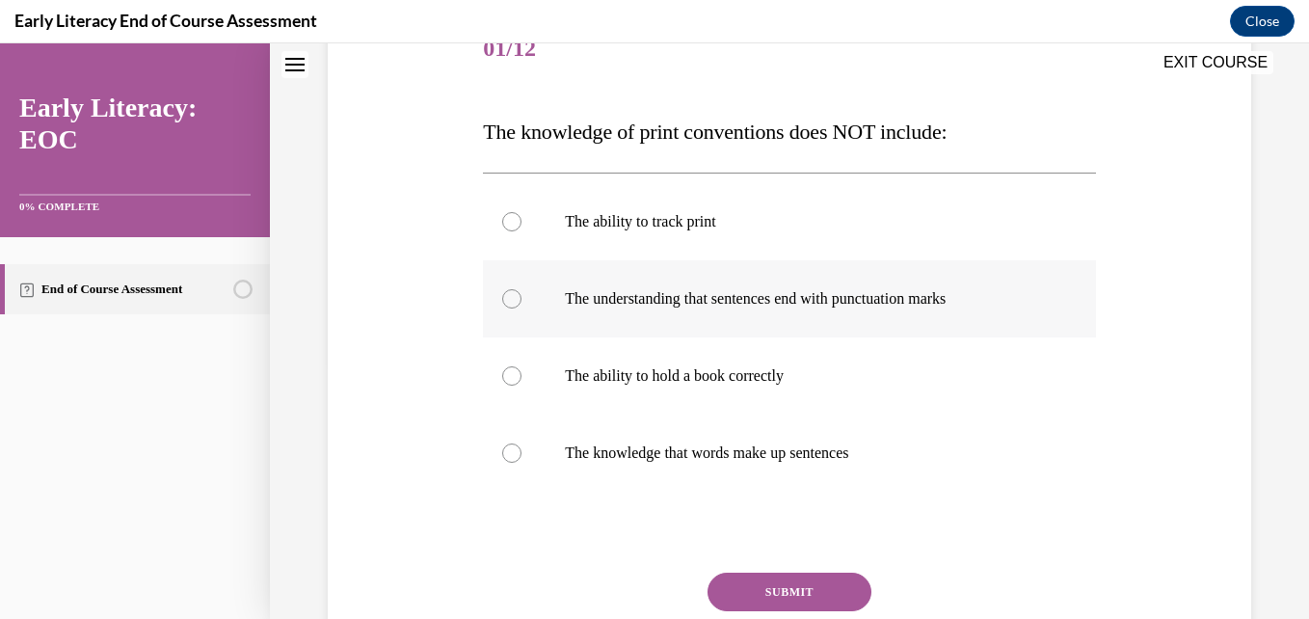
scroll to position [259, 0]
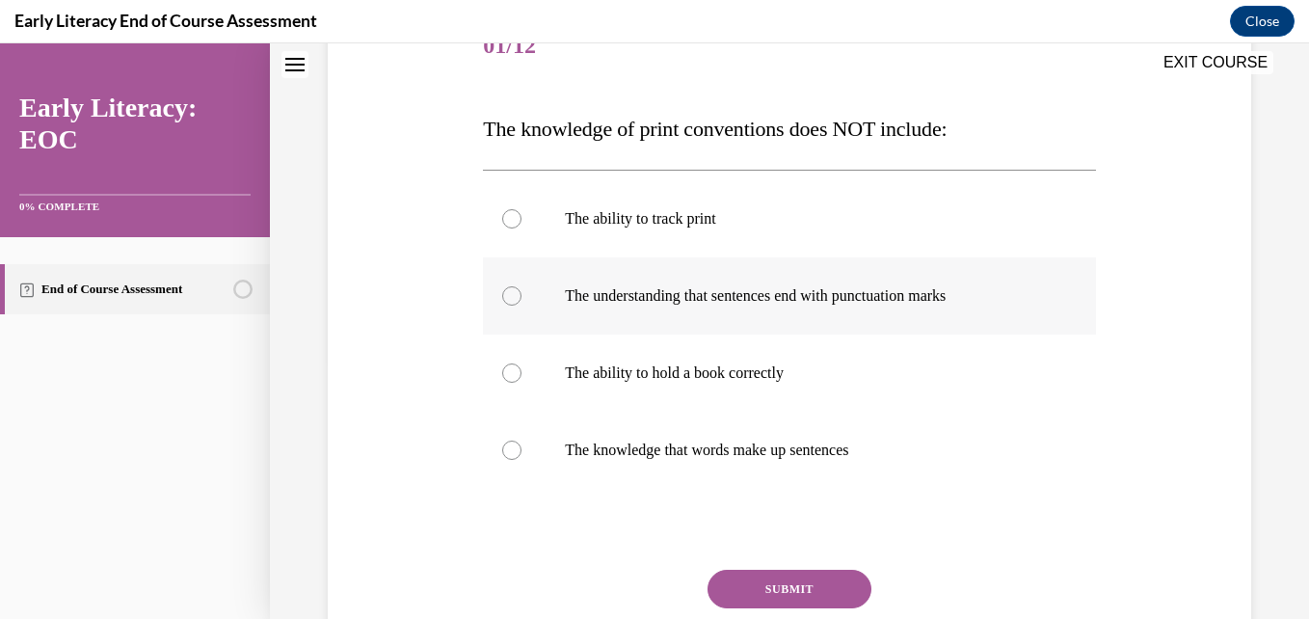
click at [761, 400] on div at bounding box center [789, 372] width 612 height 77
click at [791, 585] on button "SUBMIT" at bounding box center [790, 589] width 164 height 39
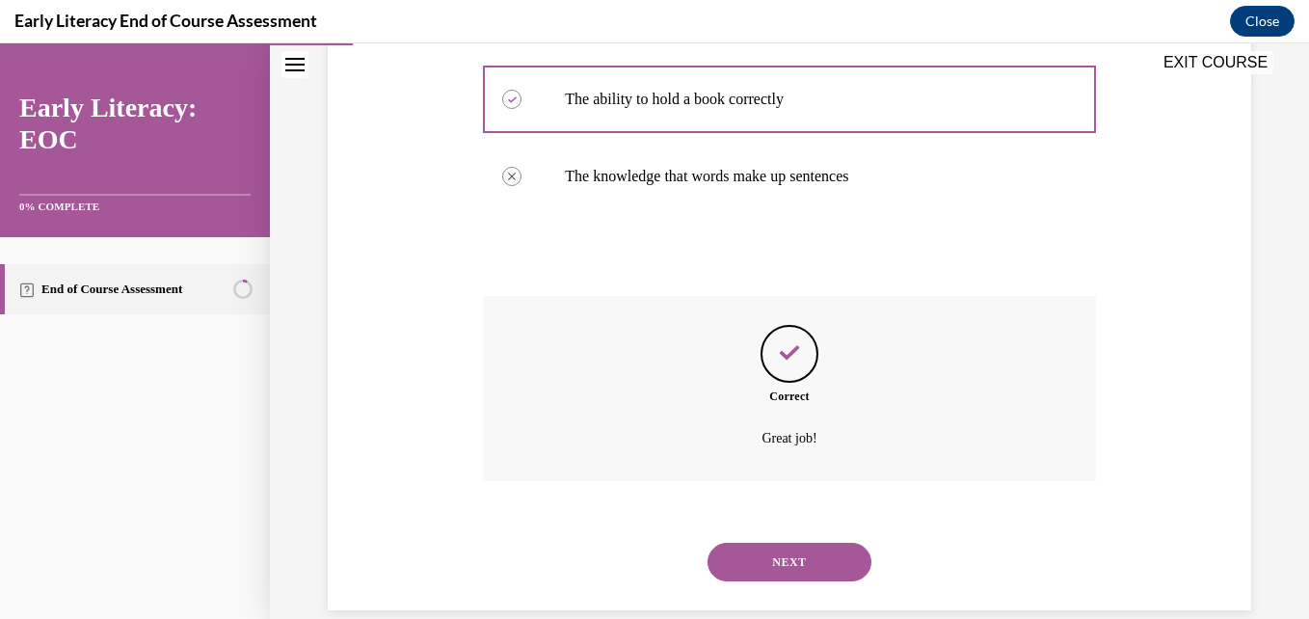
scroll to position [563, 0]
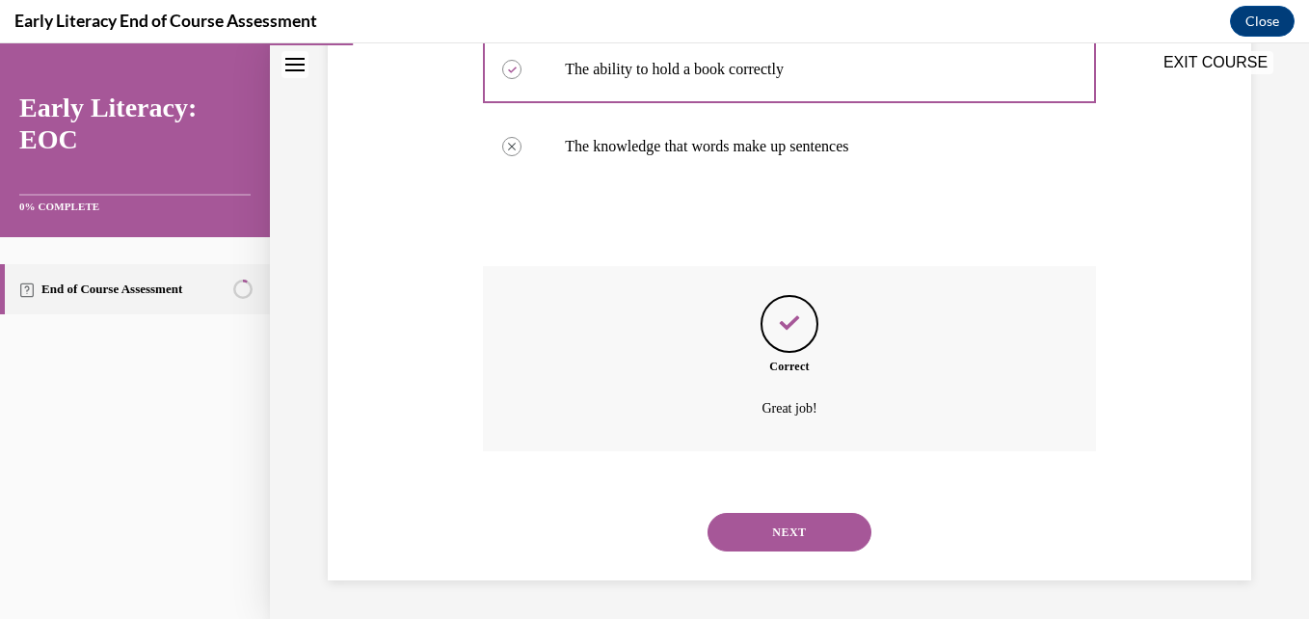
click at [774, 513] on button "NEXT" at bounding box center [790, 532] width 164 height 39
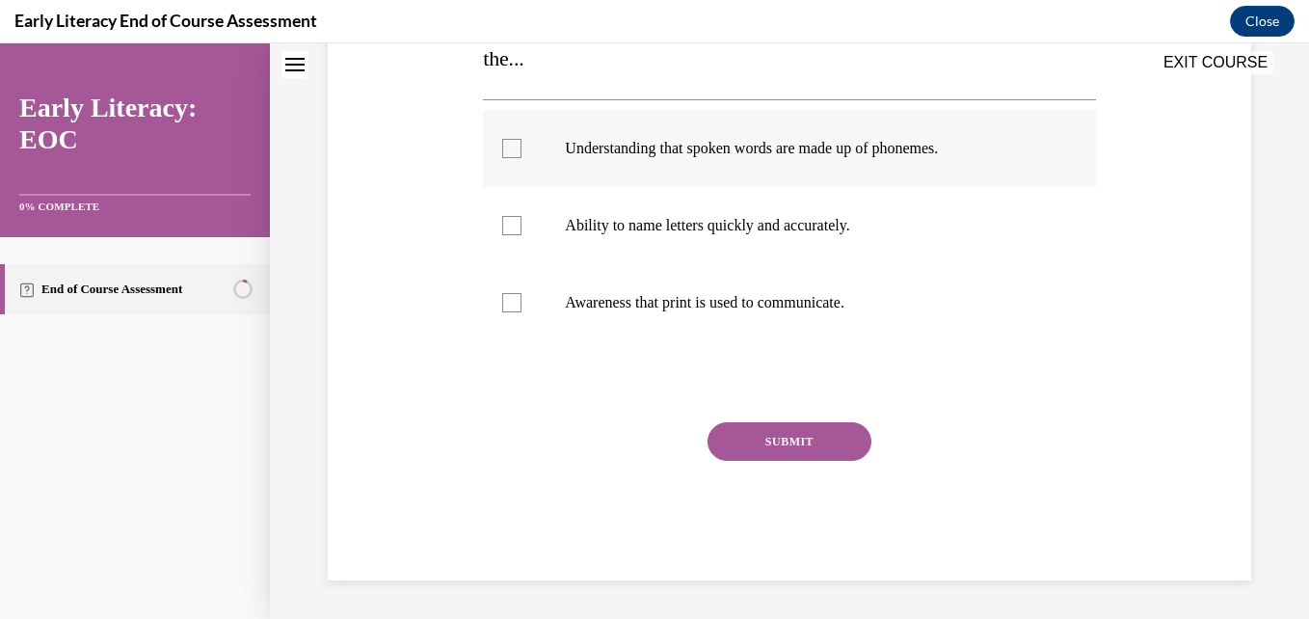
scroll to position [0, 0]
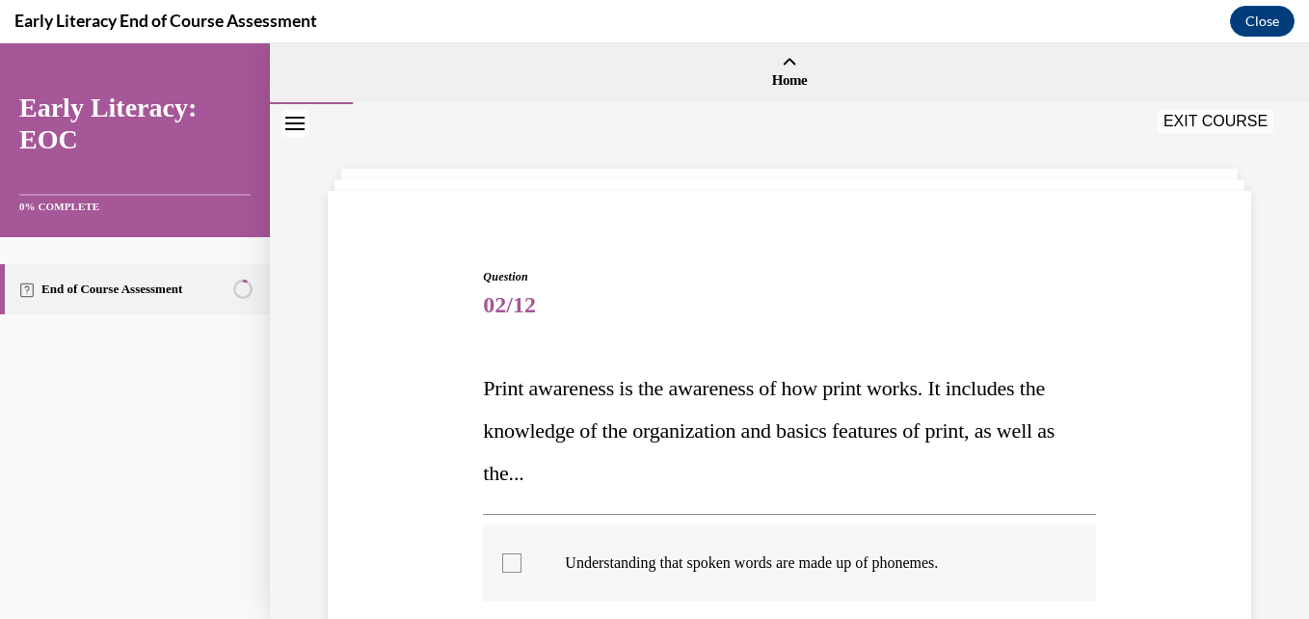
click at [776, 525] on div at bounding box center [789, 562] width 612 height 77
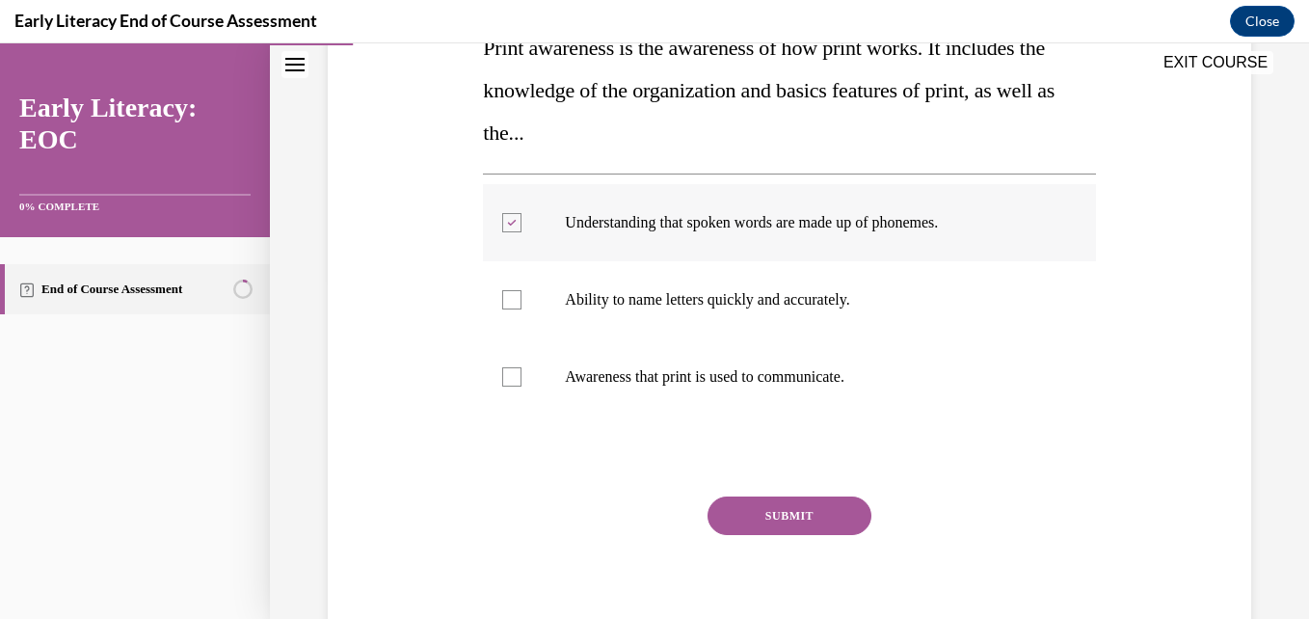
scroll to position [341, 0]
click at [813, 386] on div at bounding box center [789, 375] width 612 height 77
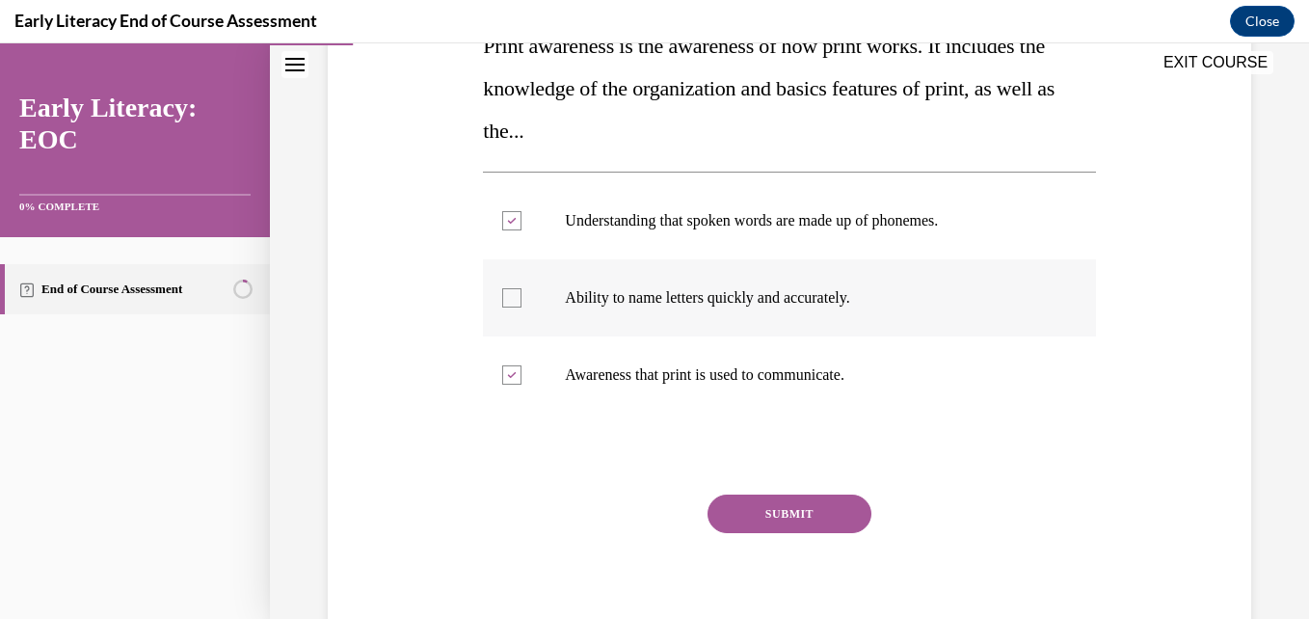
scroll to position [343, 0]
click at [488, 223] on div at bounding box center [789, 219] width 612 height 77
click at [537, 384] on div at bounding box center [789, 373] width 612 height 77
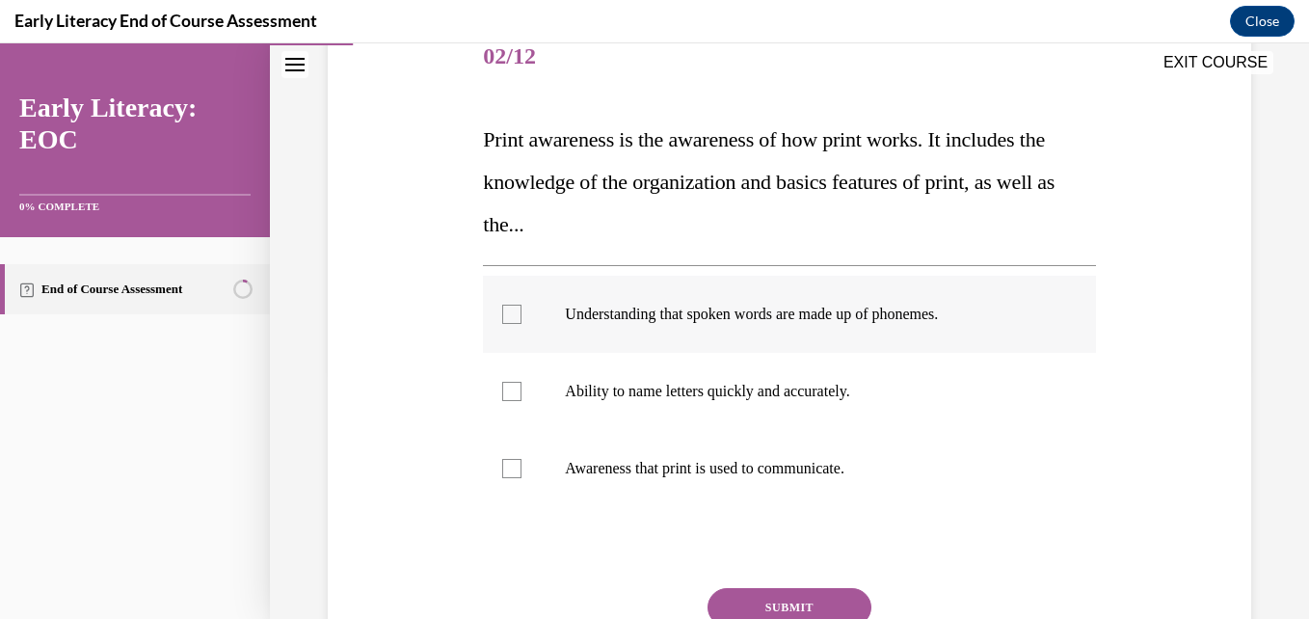
scroll to position [243, 0]
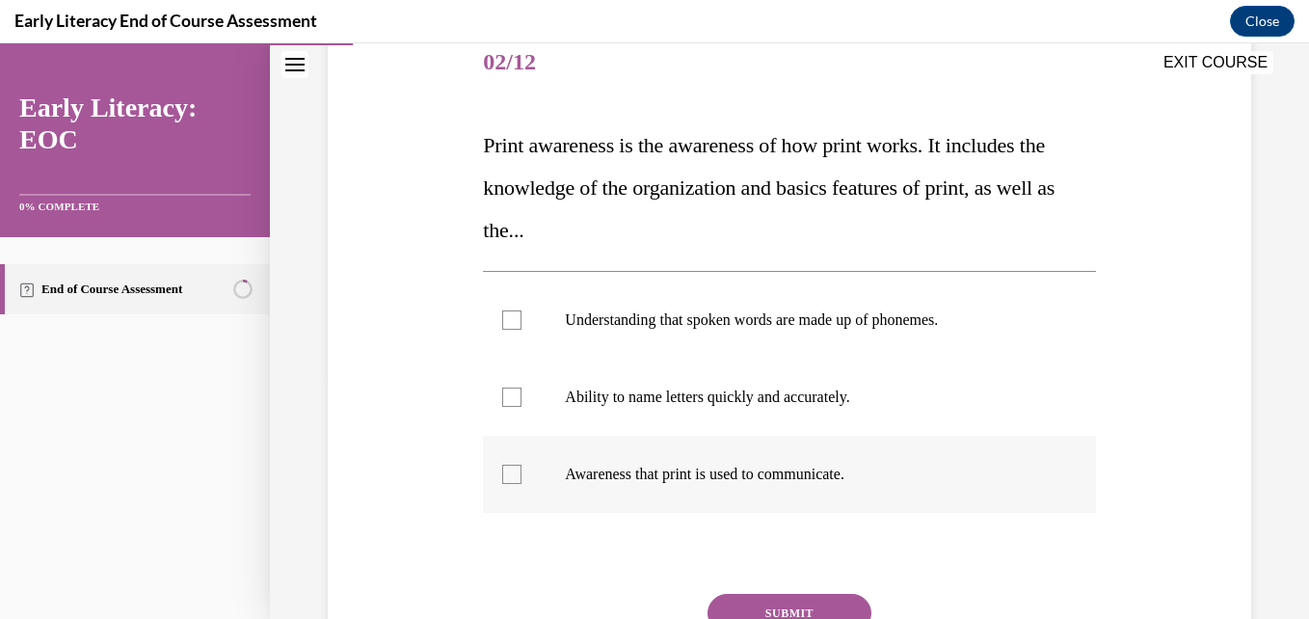
click at [795, 467] on p "Awareness that print is used to communicate." at bounding box center [806, 474] width 482 height 19
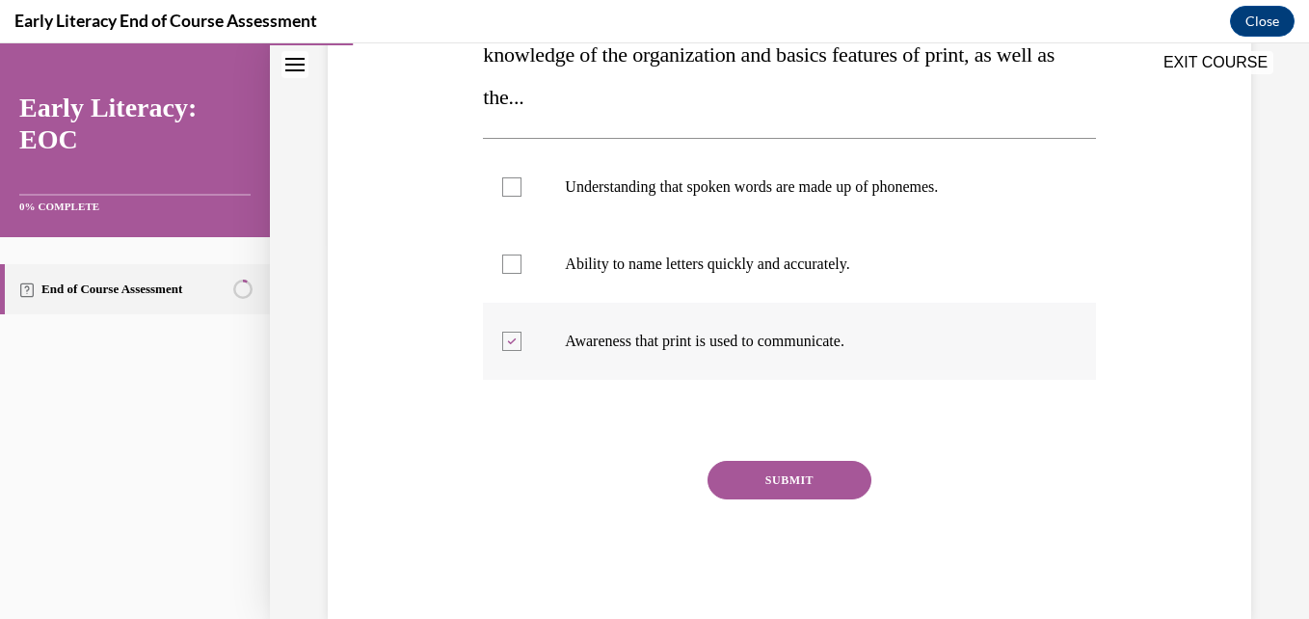
scroll to position [414, 0]
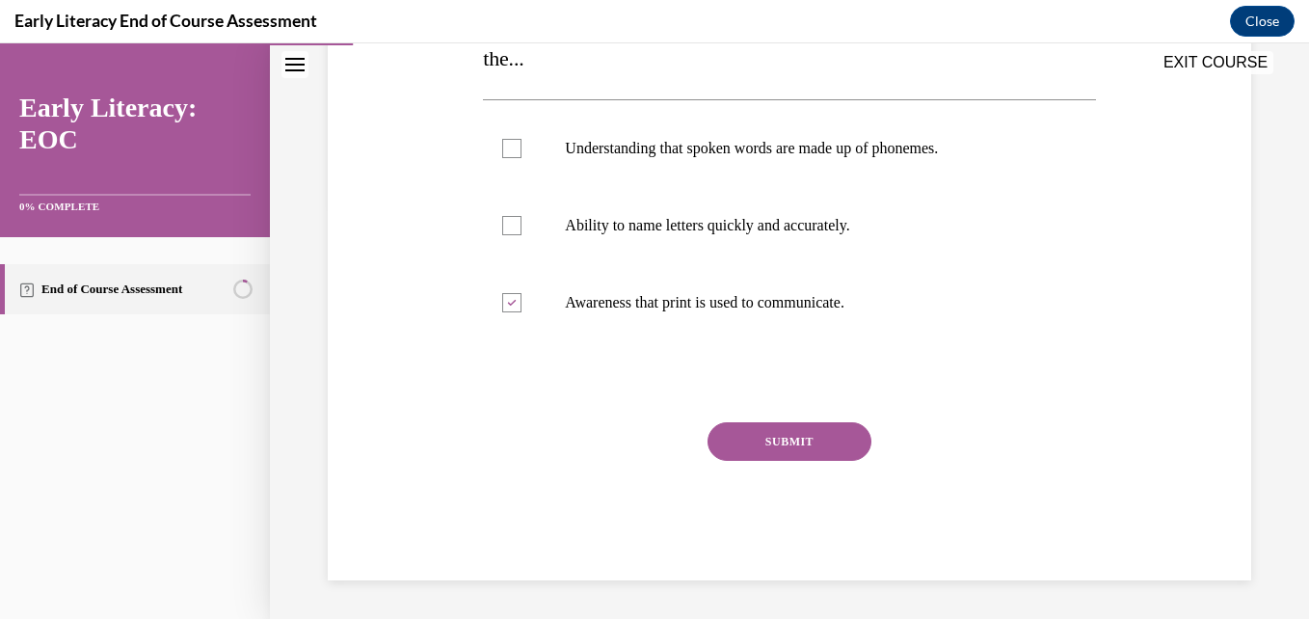
click at [783, 444] on button "SUBMIT" at bounding box center [790, 441] width 164 height 39
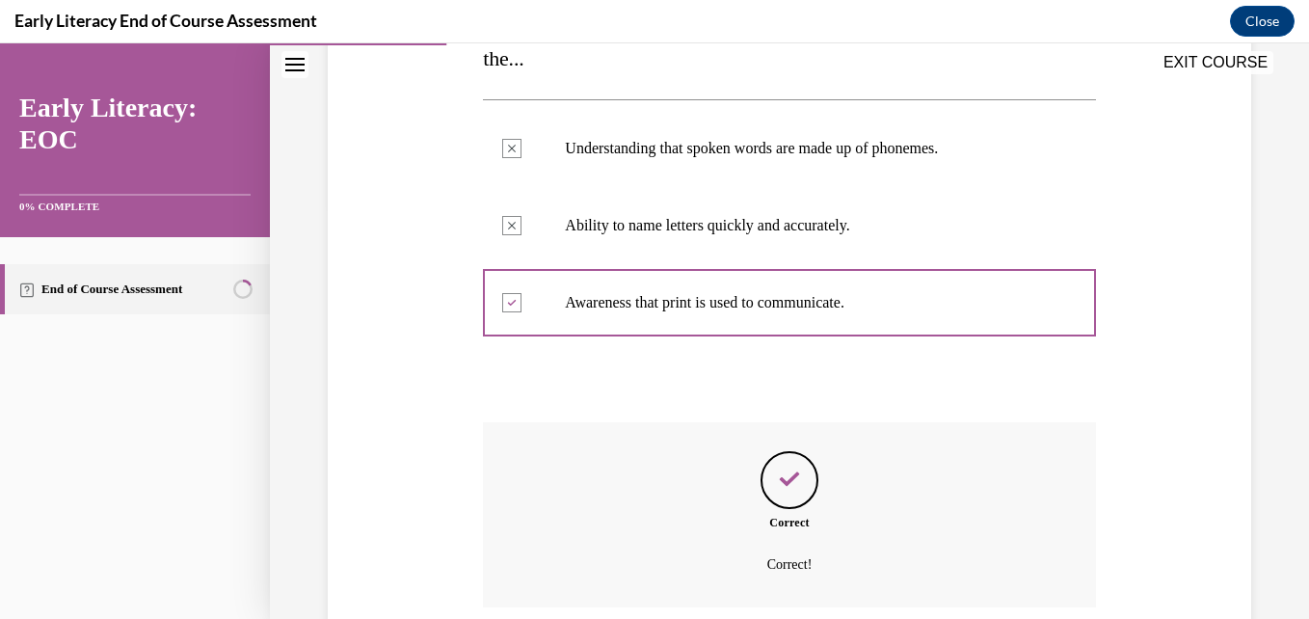
scroll to position [571, 0]
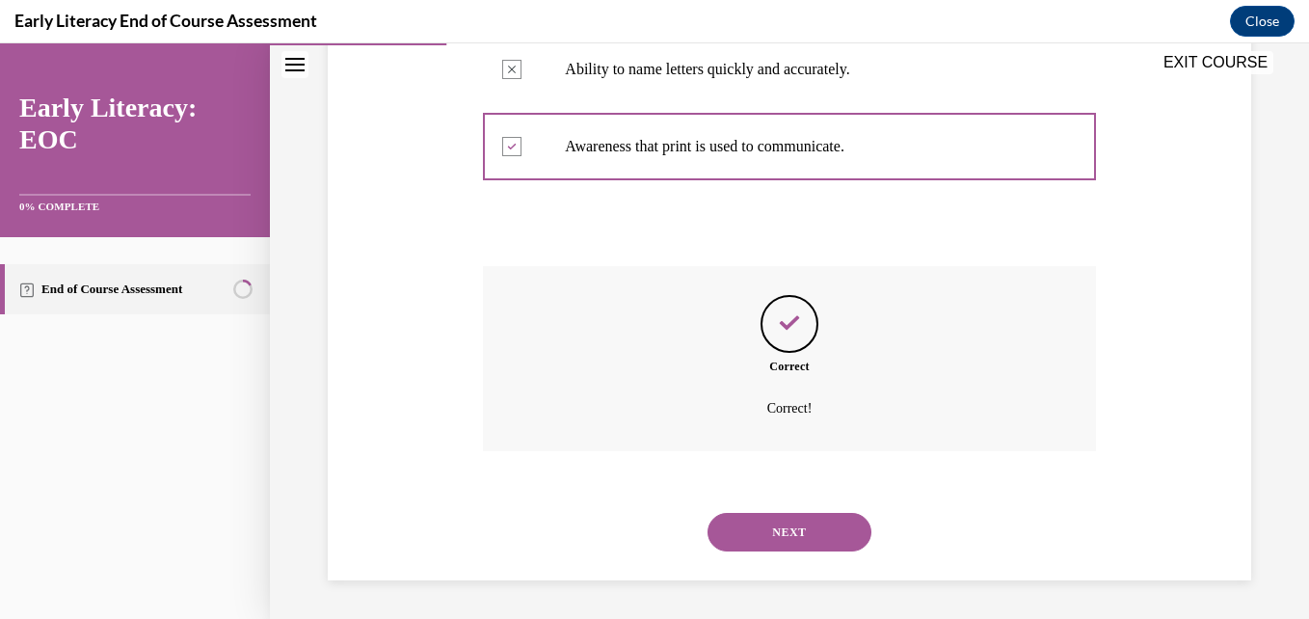
click at [742, 543] on button "NEXT" at bounding box center [790, 532] width 164 height 39
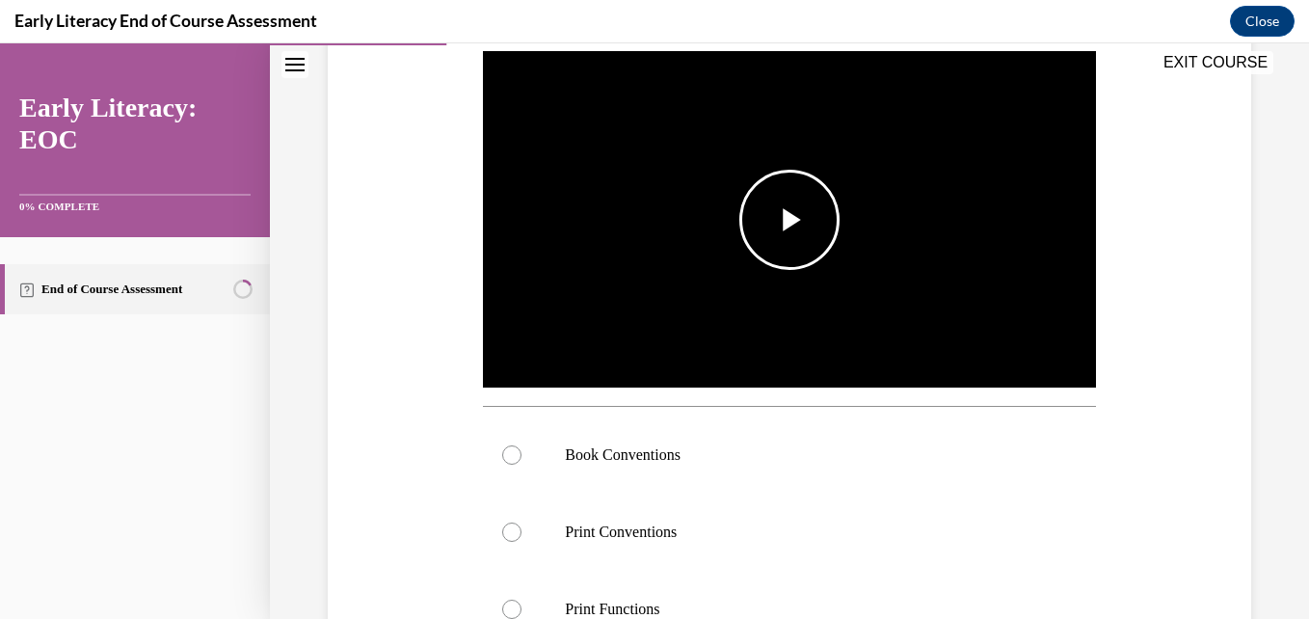
scroll to position [388, 0]
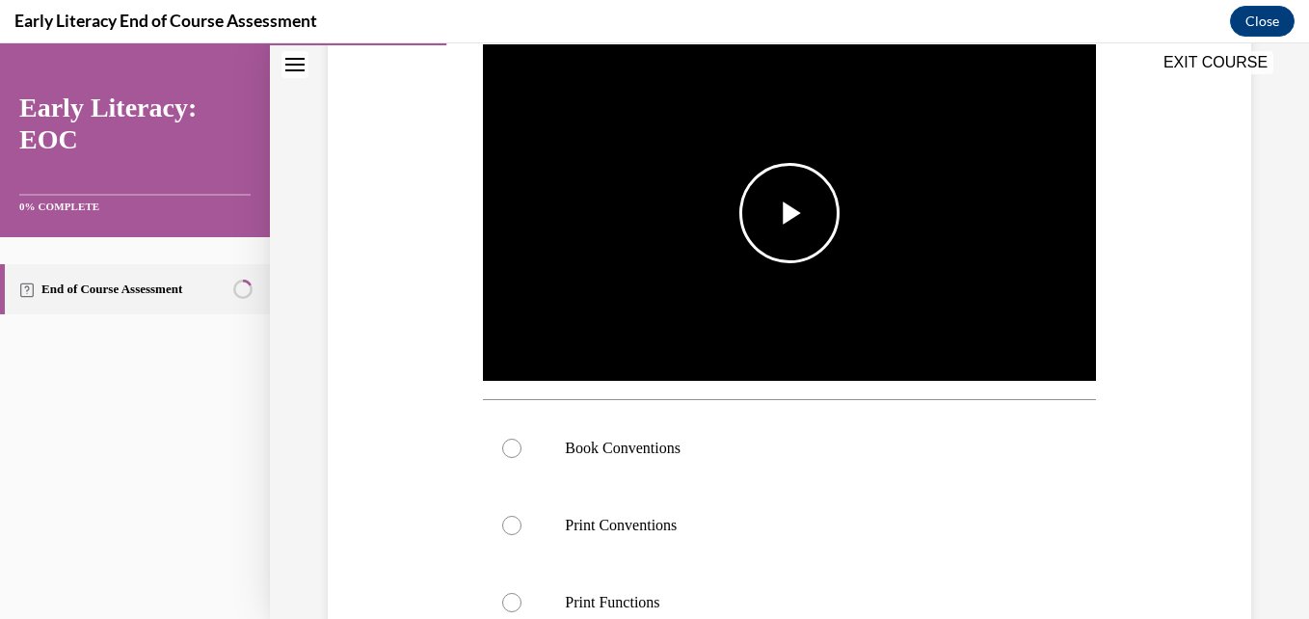
click at [789, 213] on span "Video player" at bounding box center [789, 213] width 0 height 0
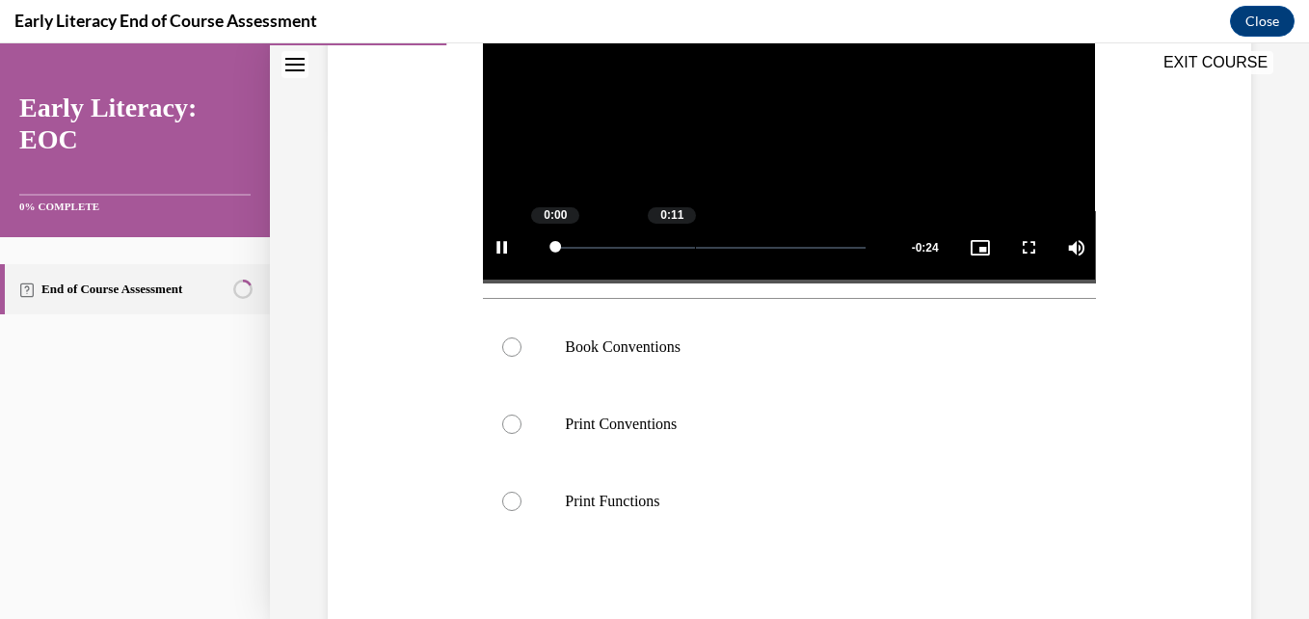
scroll to position [491, 0]
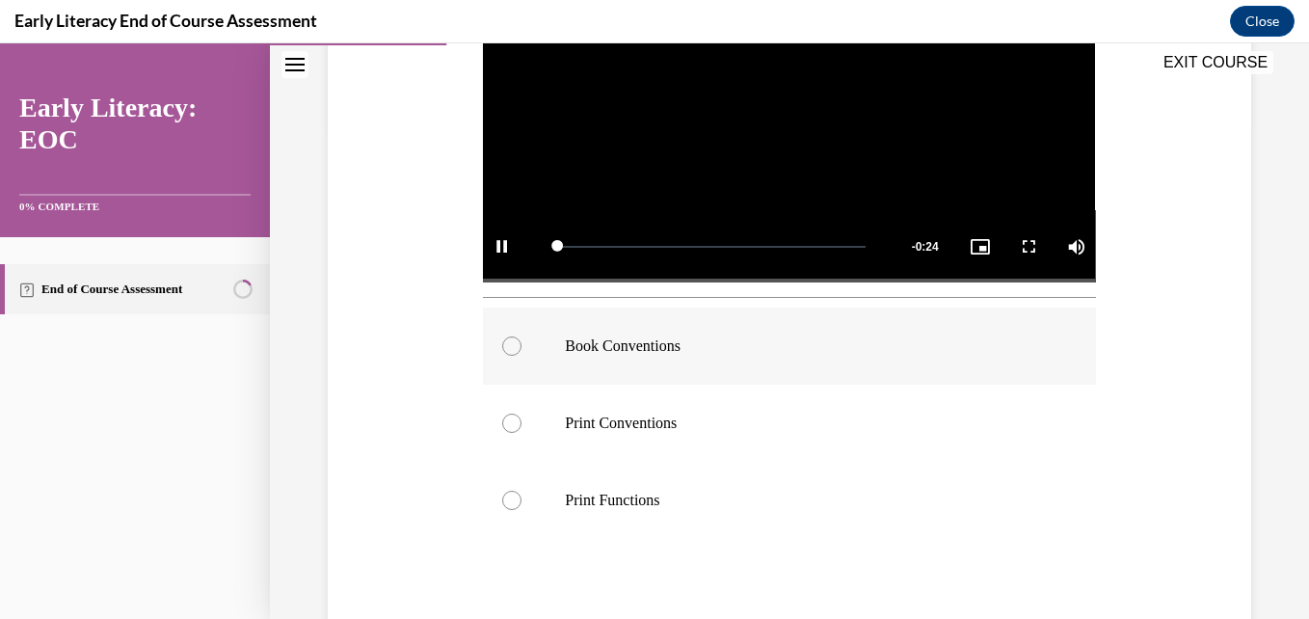
click at [652, 345] on p "Book Conventions" at bounding box center [806, 345] width 482 height 19
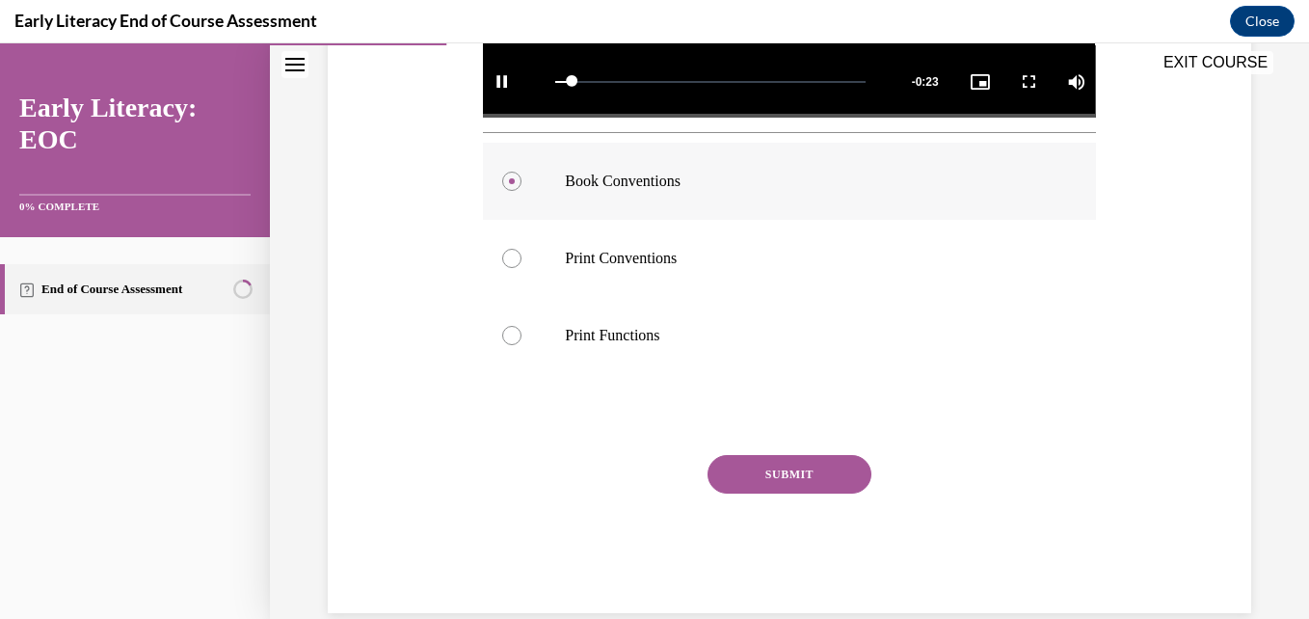
scroll to position [683, 0]
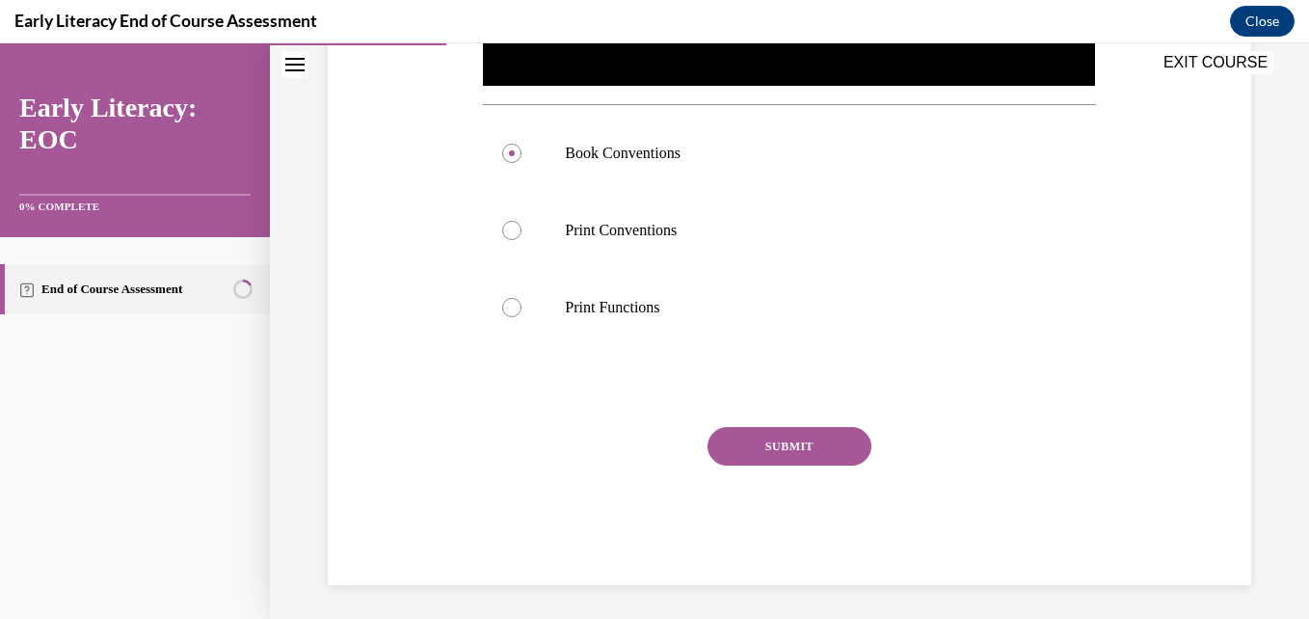
click at [778, 440] on button "SUBMIT" at bounding box center [790, 446] width 164 height 39
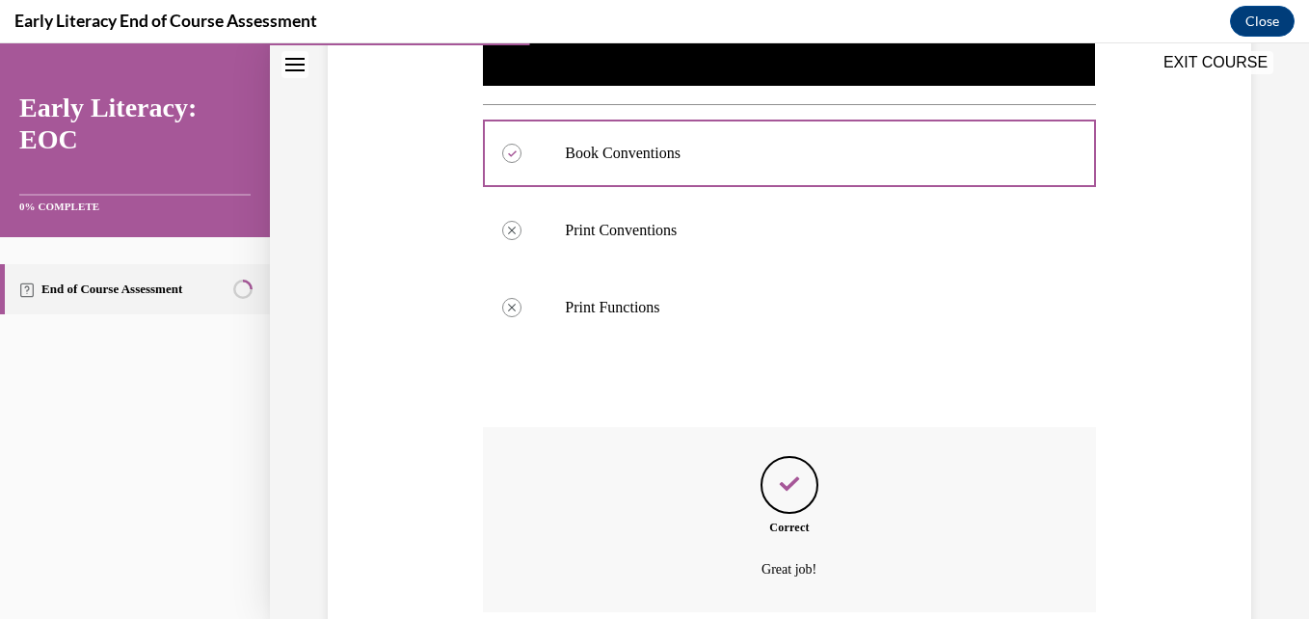
scroll to position [840, 0]
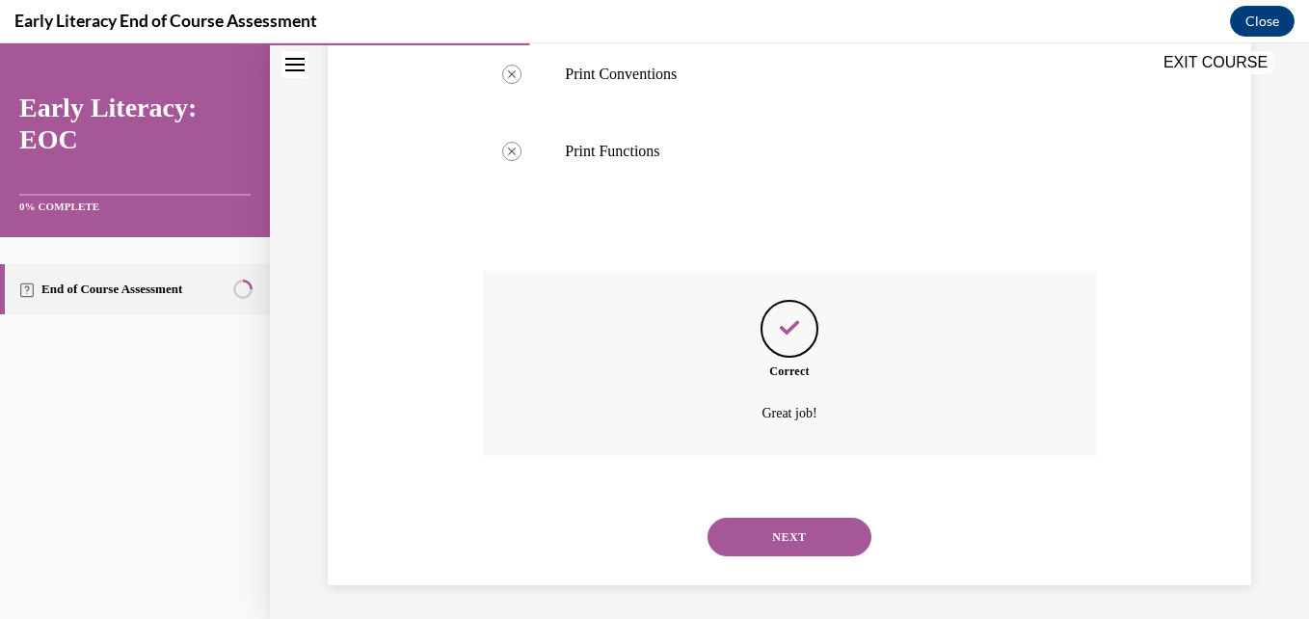
click at [786, 523] on button "NEXT" at bounding box center [790, 537] width 164 height 39
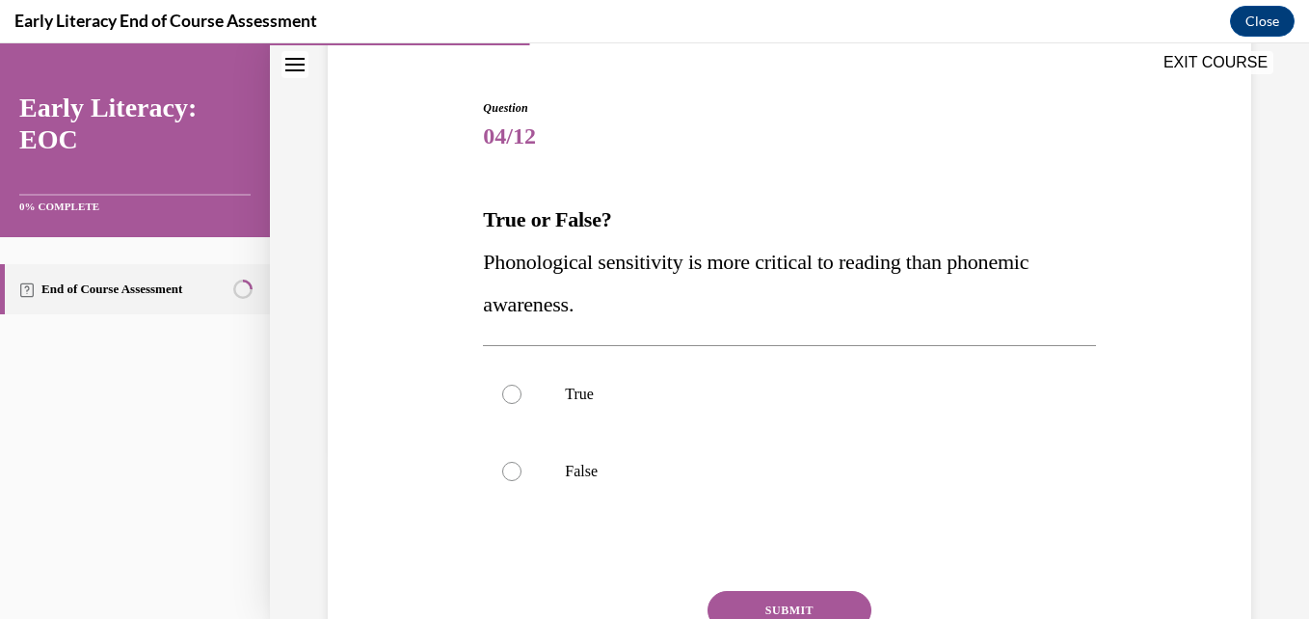
scroll to position [196, 0]
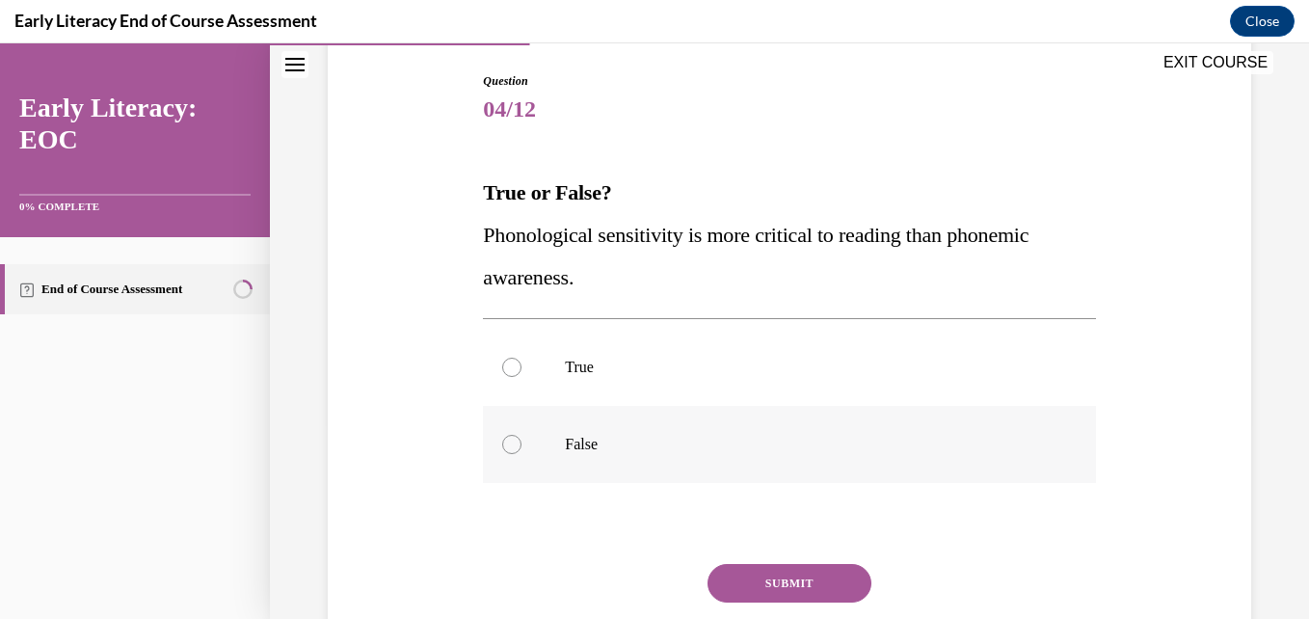
click at [578, 454] on div at bounding box center [789, 444] width 612 height 77
click at [755, 576] on button "SUBMIT" at bounding box center [790, 583] width 164 height 39
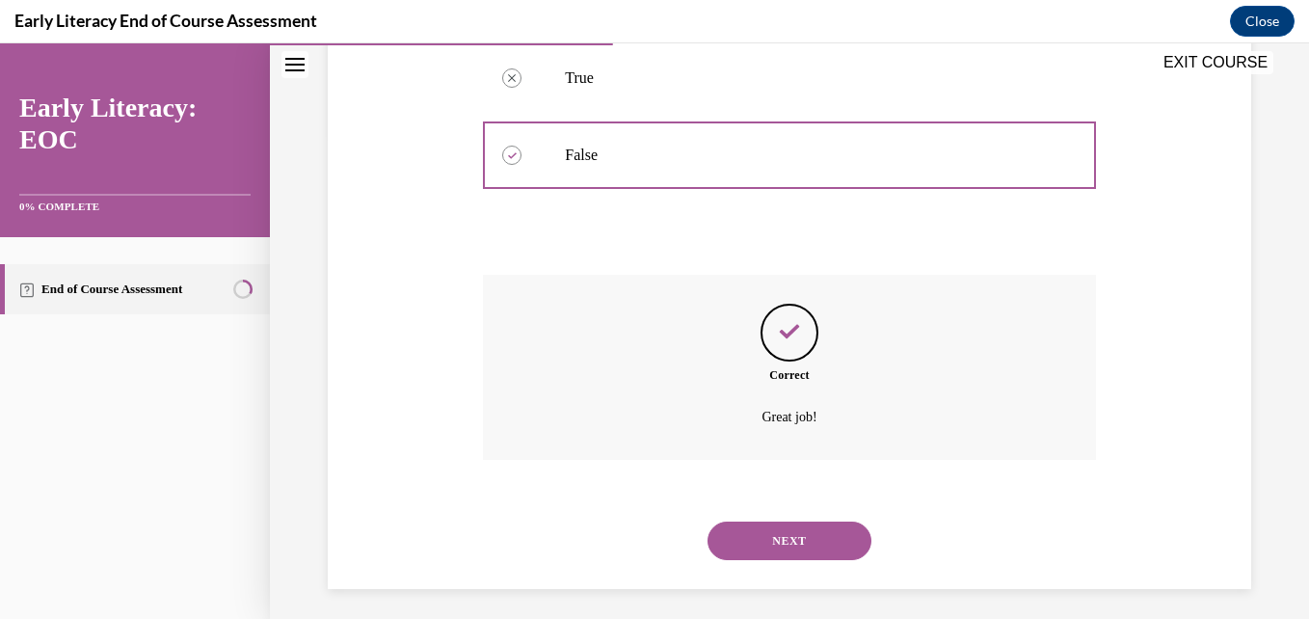
scroll to position [494, 0]
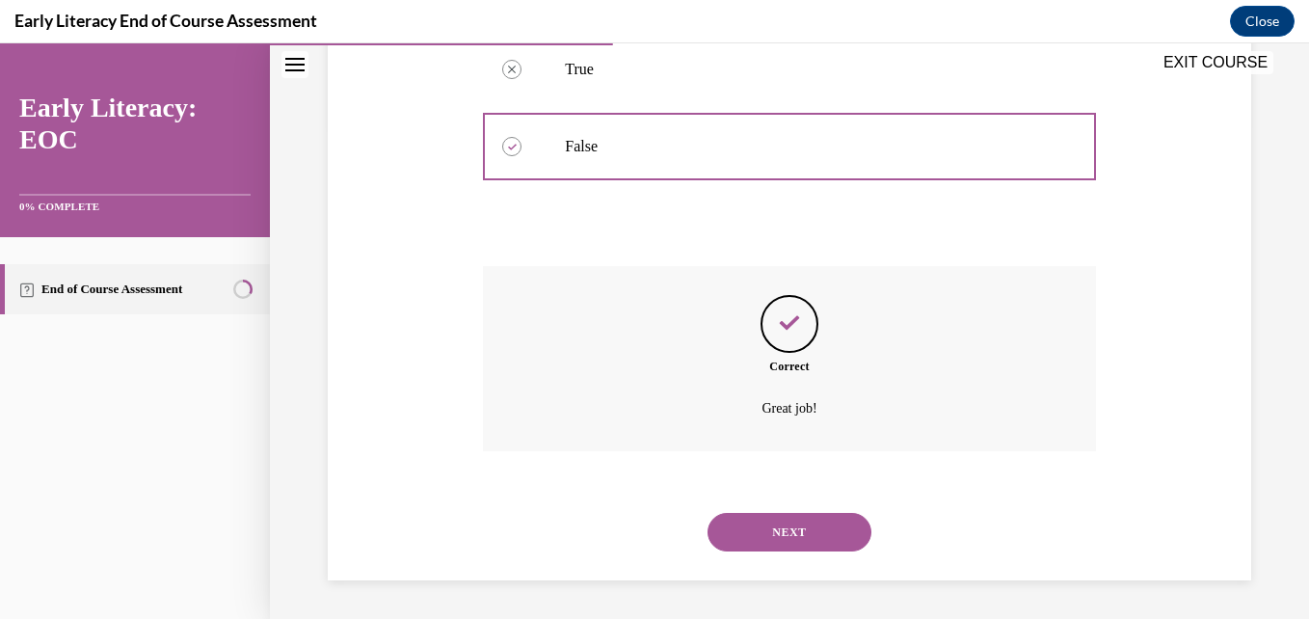
click at [788, 538] on button "NEXT" at bounding box center [790, 532] width 164 height 39
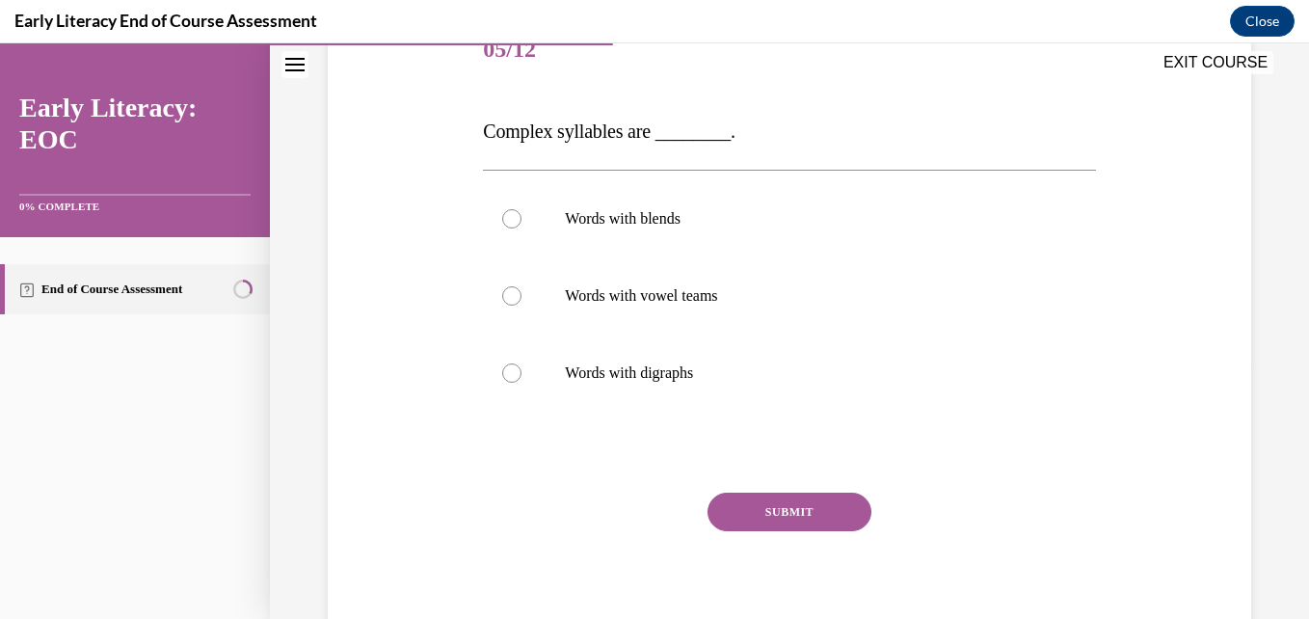
scroll to position [256, 0]
click at [746, 303] on p "Words with vowel teams" at bounding box center [806, 294] width 482 height 19
click at [796, 520] on button "SUBMIT" at bounding box center [790, 511] width 164 height 39
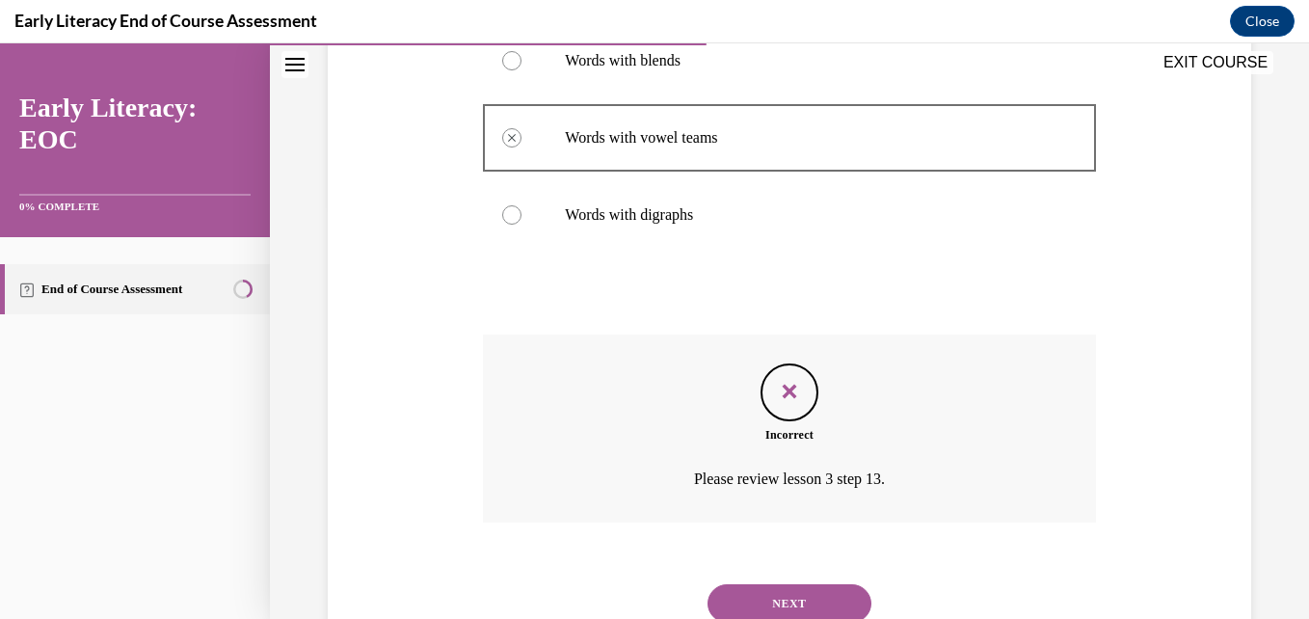
scroll to position [485, 0]
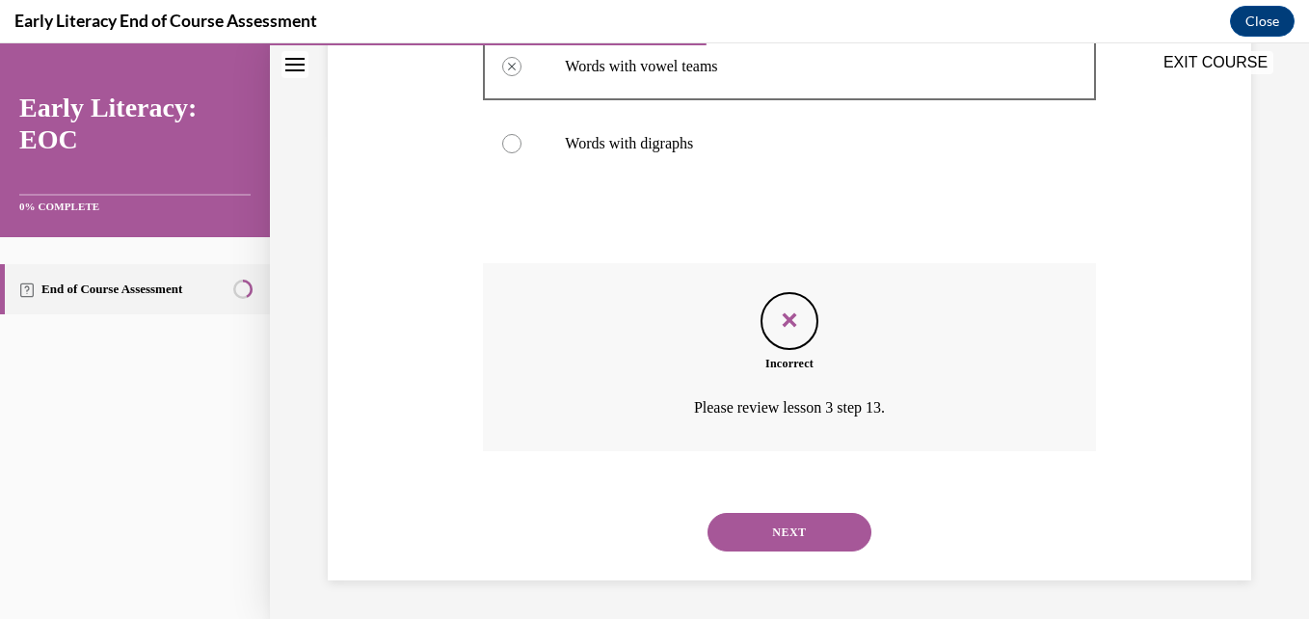
click at [793, 535] on button "NEXT" at bounding box center [790, 532] width 164 height 39
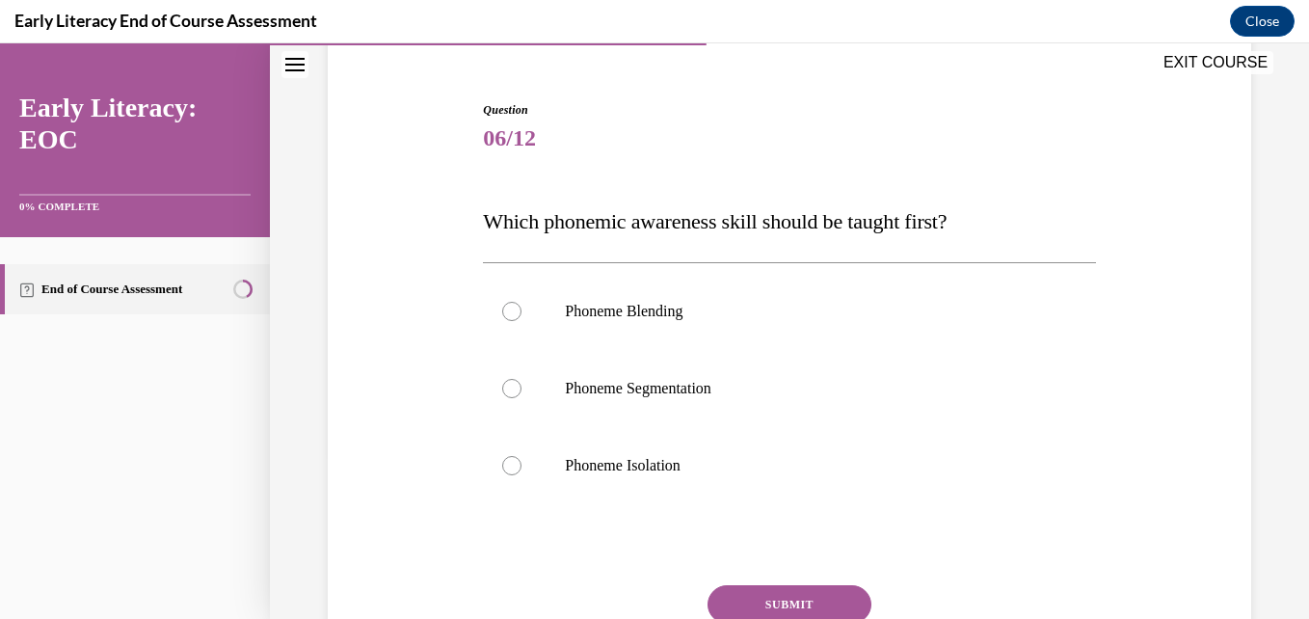
scroll to position [176, 0]
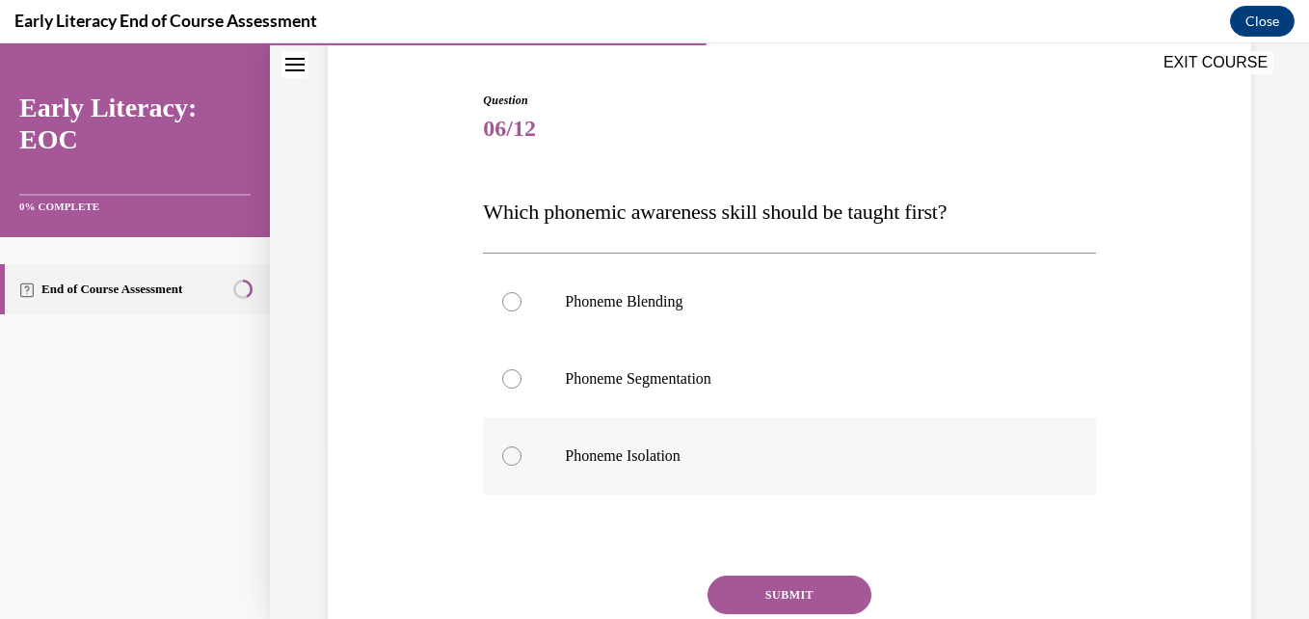
click at [678, 463] on p "Phoneme Isolation" at bounding box center [806, 455] width 482 height 19
click at [753, 588] on button "SUBMIT" at bounding box center [790, 594] width 164 height 39
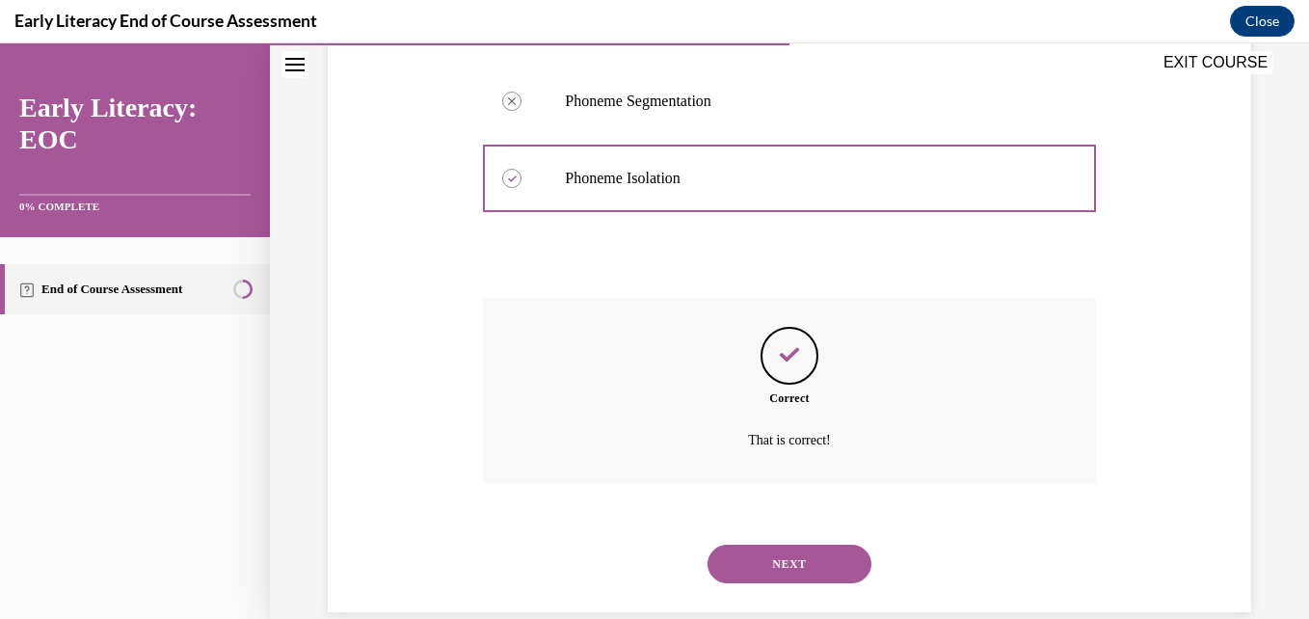
scroll to position [486, 0]
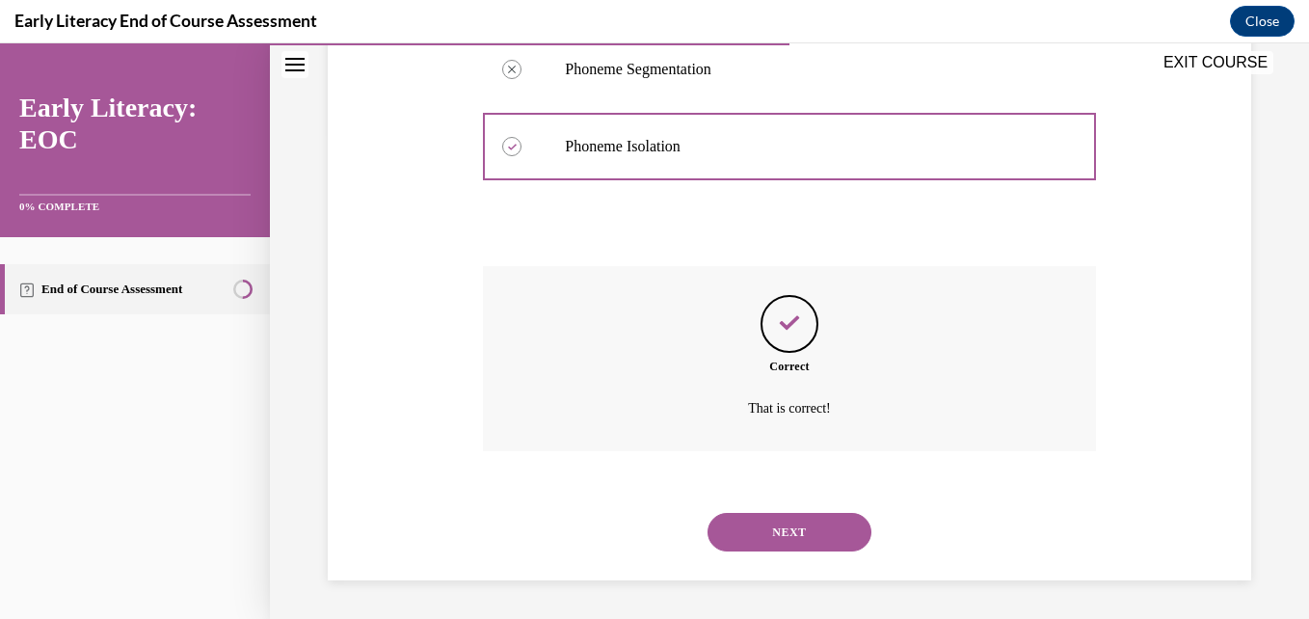
click at [753, 546] on button "NEXT" at bounding box center [790, 532] width 164 height 39
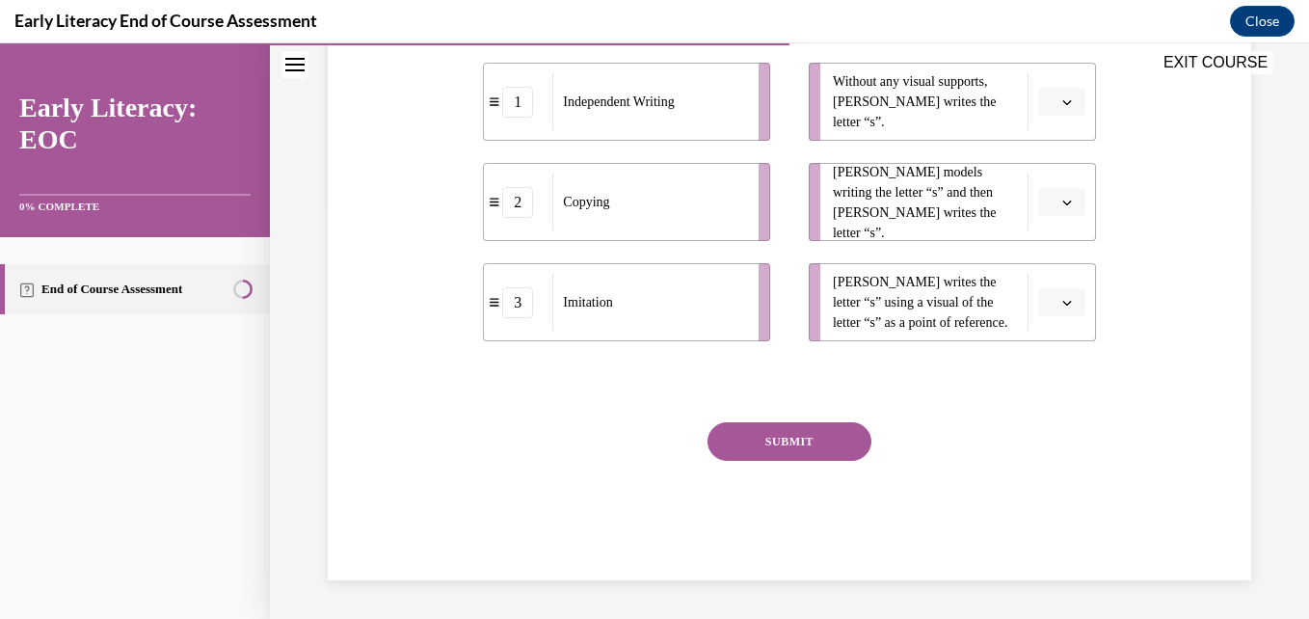
scroll to position [454, 0]
click at [1035, 331] on li "Tina writes the letter “s” using a visual of the letter “s” as a point of refer…" at bounding box center [952, 302] width 287 height 78
click at [1069, 299] on button "button" at bounding box center [1061, 302] width 47 height 29
click at [1040, 428] on span "2" at bounding box center [1041, 424] width 7 height 15
click at [1050, 202] on span "Please select an option" at bounding box center [1053, 202] width 7 height 19
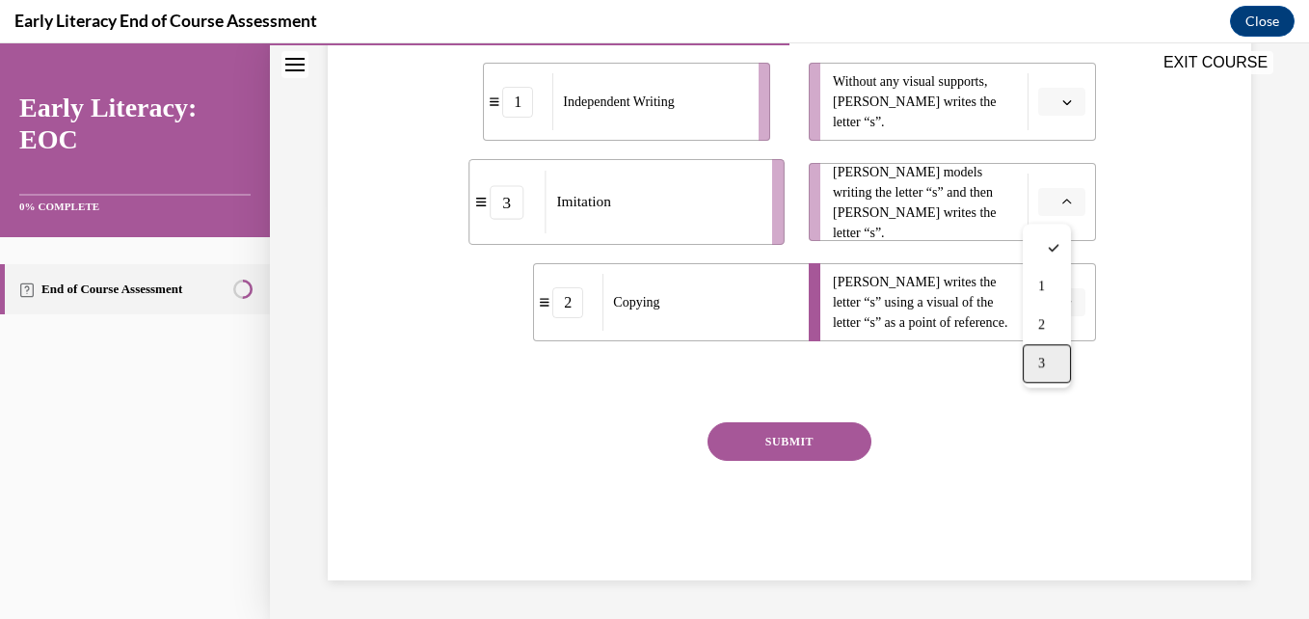
click at [1037, 359] on div "3" at bounding box center [1047, 363] width 48 height 39
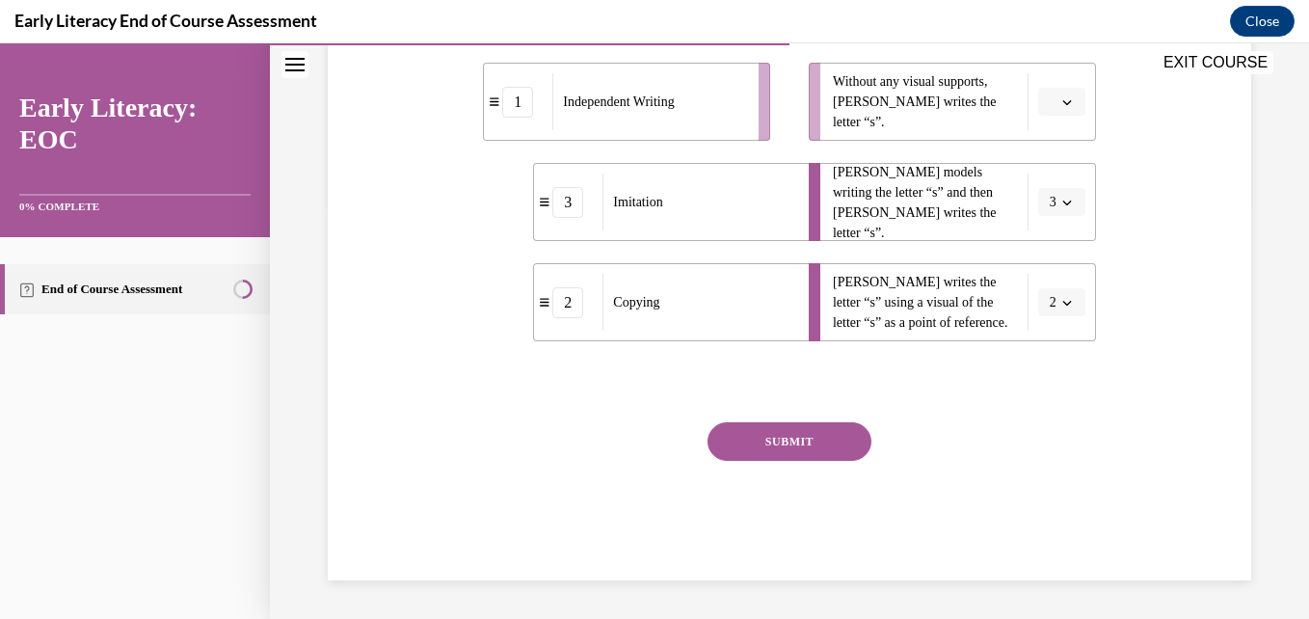
click at [1062, 106] on icon "button" at bounding box center [1067, 102] width 10 height 10
click at [1049, 174] on div "1" at bounding box center [1047, 186] width 48 height 39
click at [765, 431] on button "SUBMIT" at bounding box center [790, 441] width 164 height 39
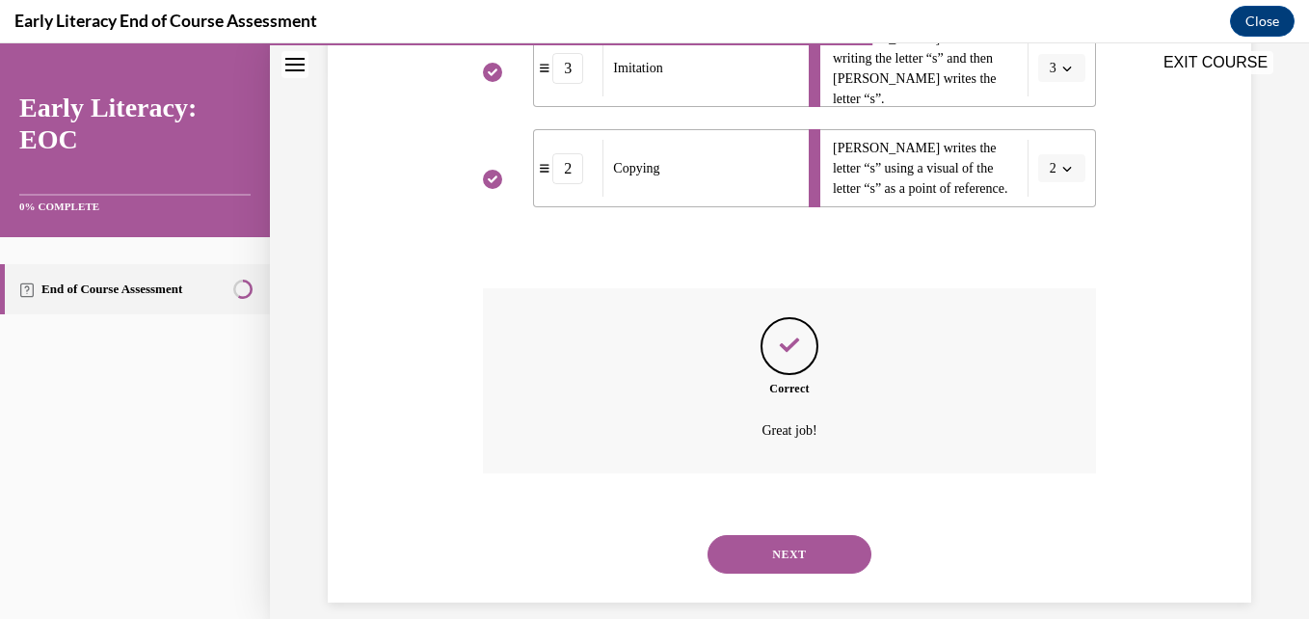
scroll to position [613, 0]
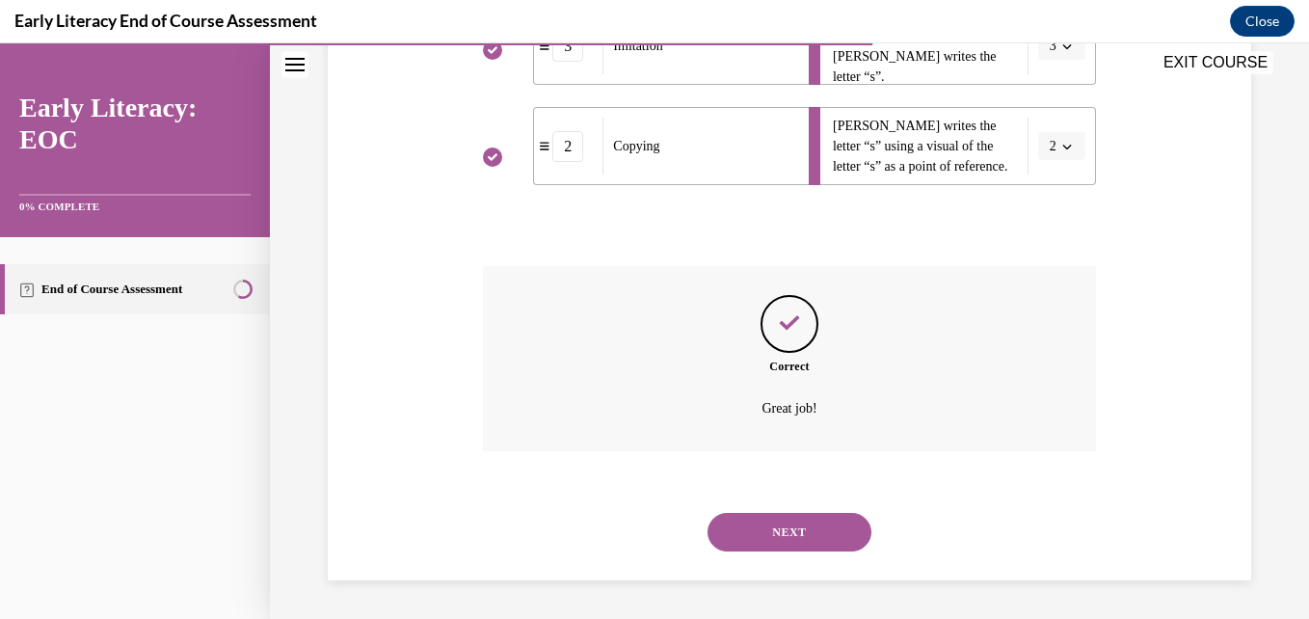
click at [769, 535] on button "NEXT" at bounding box center [790, 532] width 164 height 39
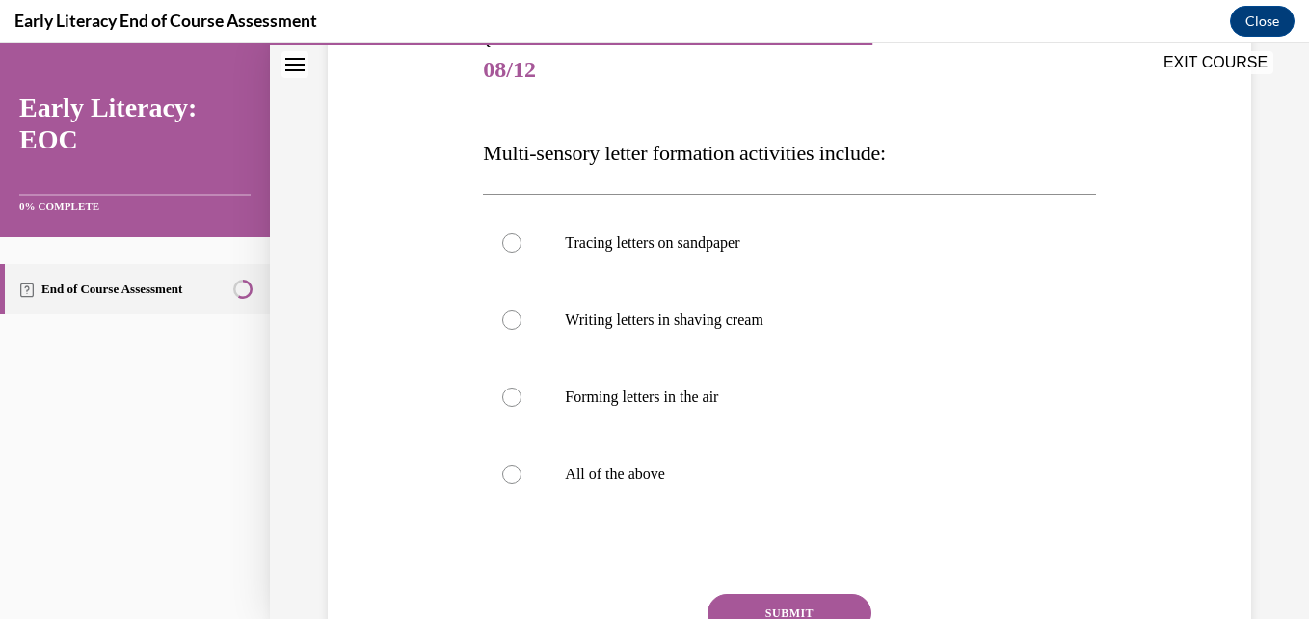
scroll to position [246, 0]
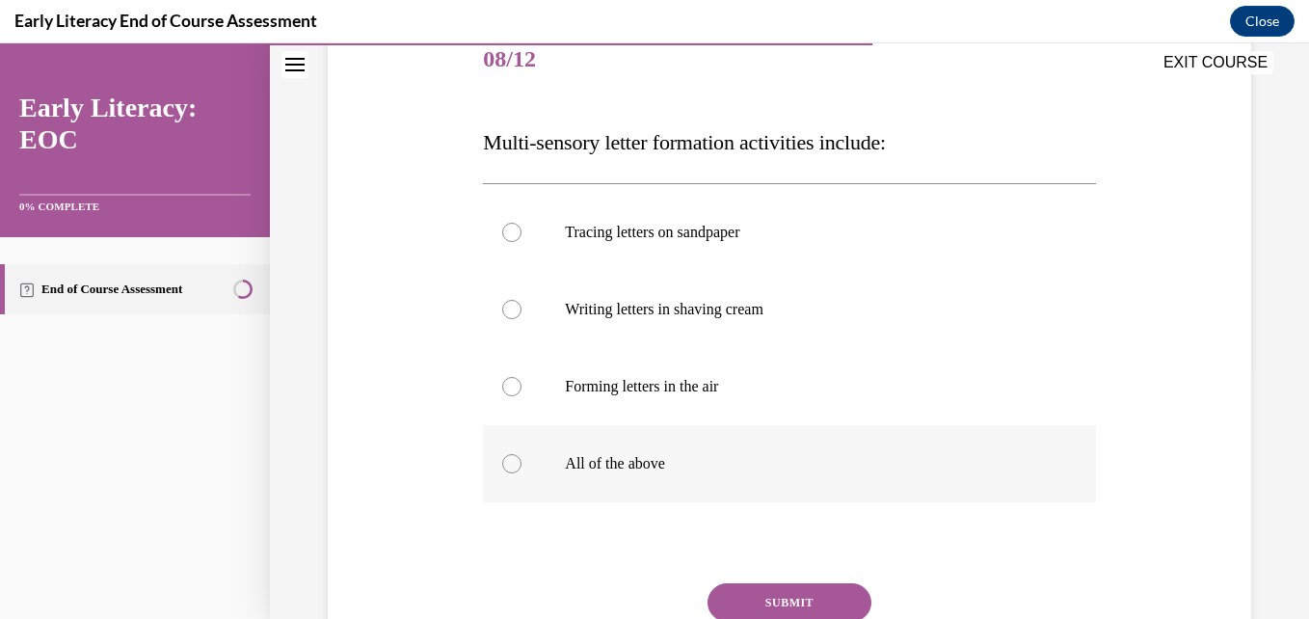
click at [650, 479] on div at bounding box center [789, 463] width 612 height 77
click at [772, 609] on button "SUBMIT" at bounding box center [790, 602] width 164 height 39
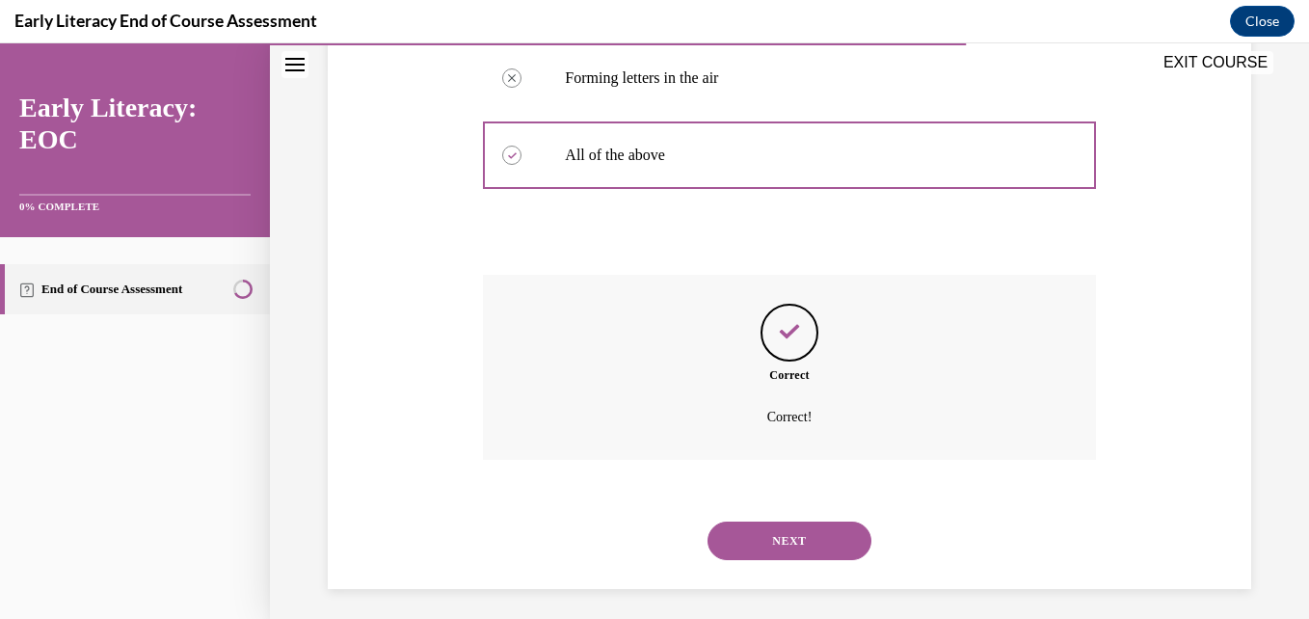
scroll to position [563, 0]
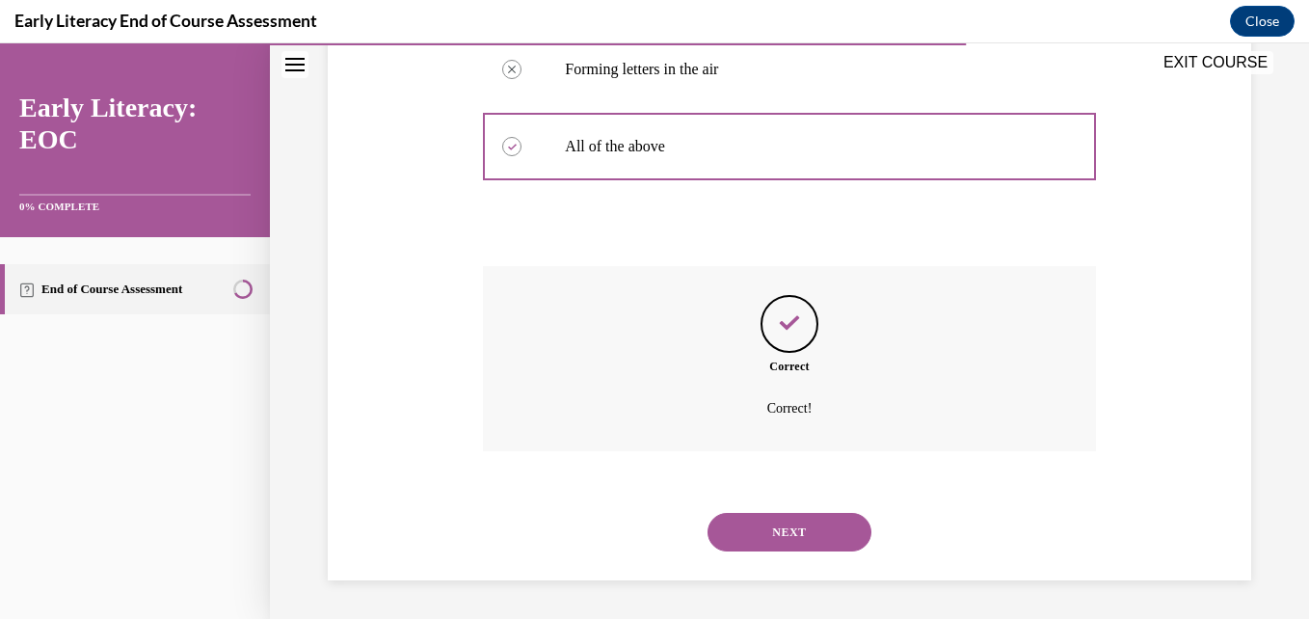
click at [780, 539] on button "NEXT" at bounding box center [790, 532] width 164 height 39
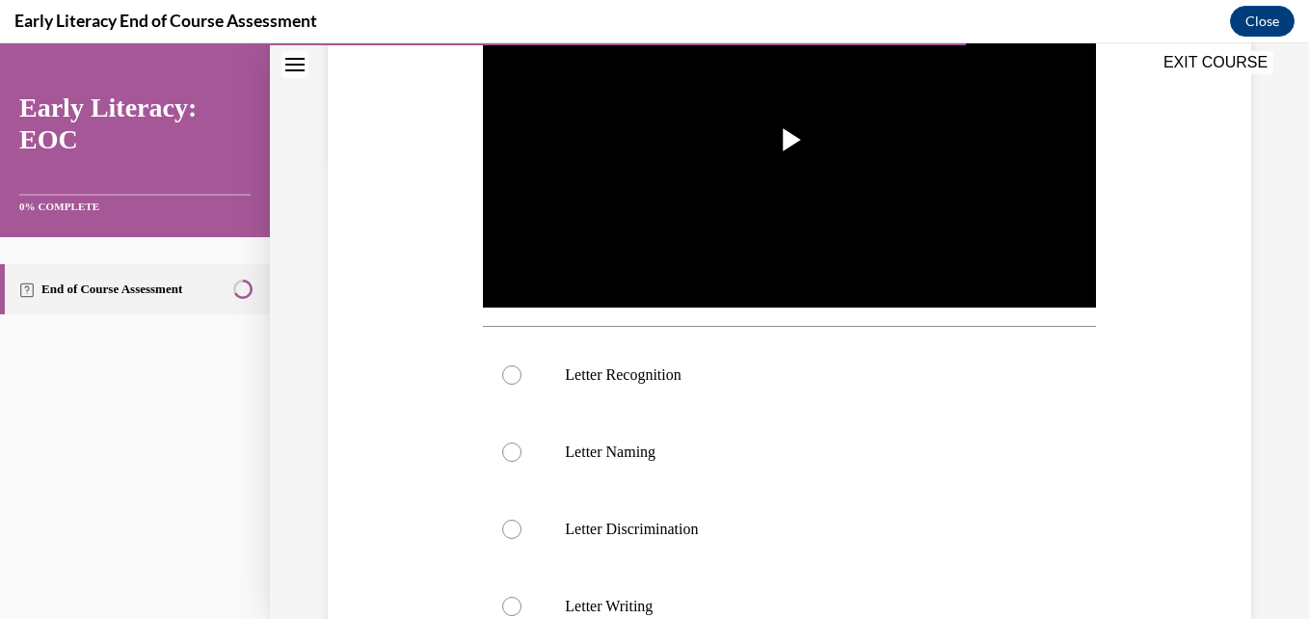
scroll to position [506, 0]
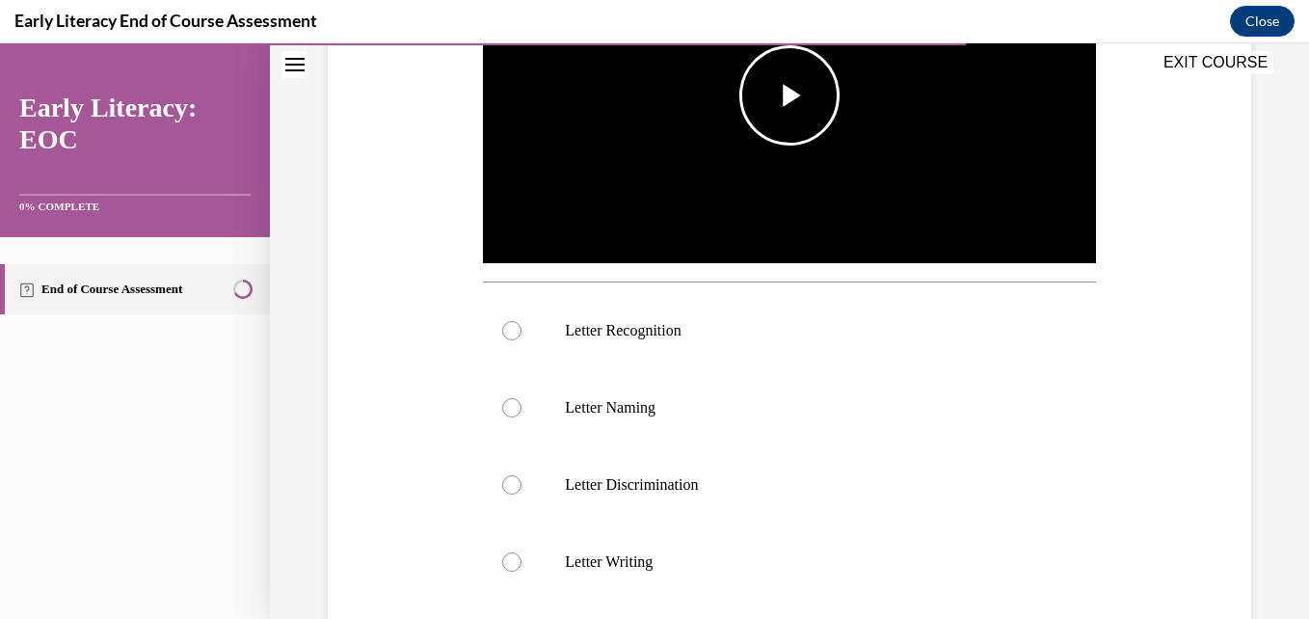
click at [801, 181] on img "Video player" at bounding box center [789, 95] width 612 height 344
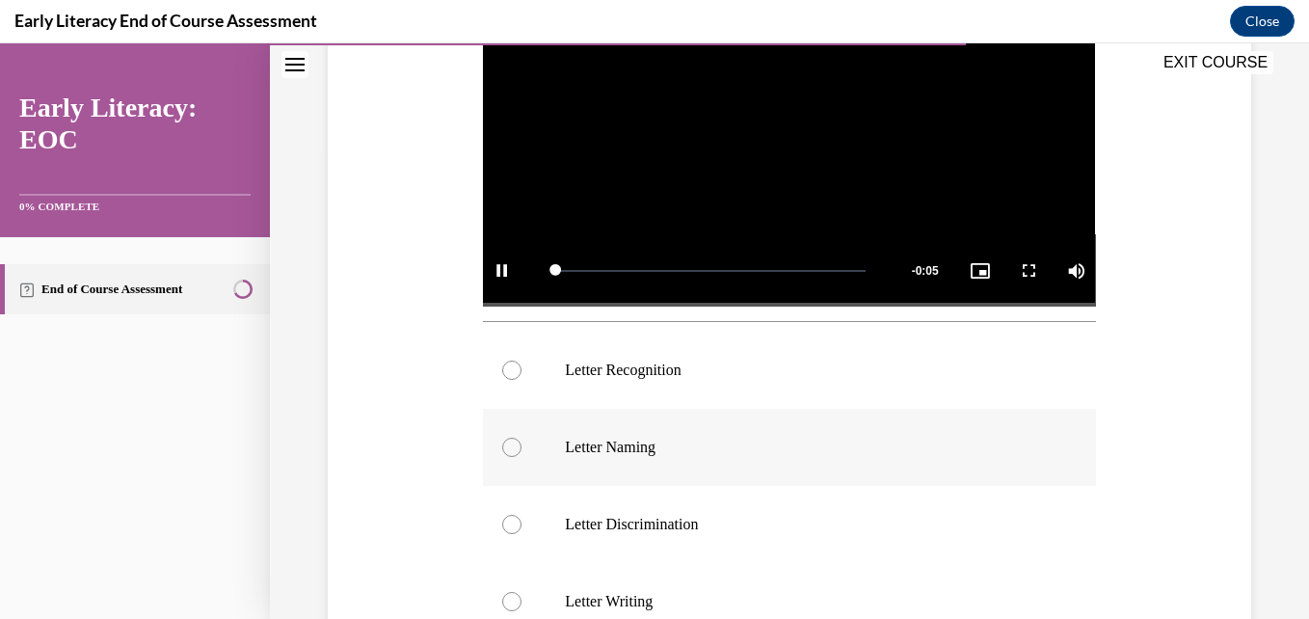
scroll to position [472, 0]
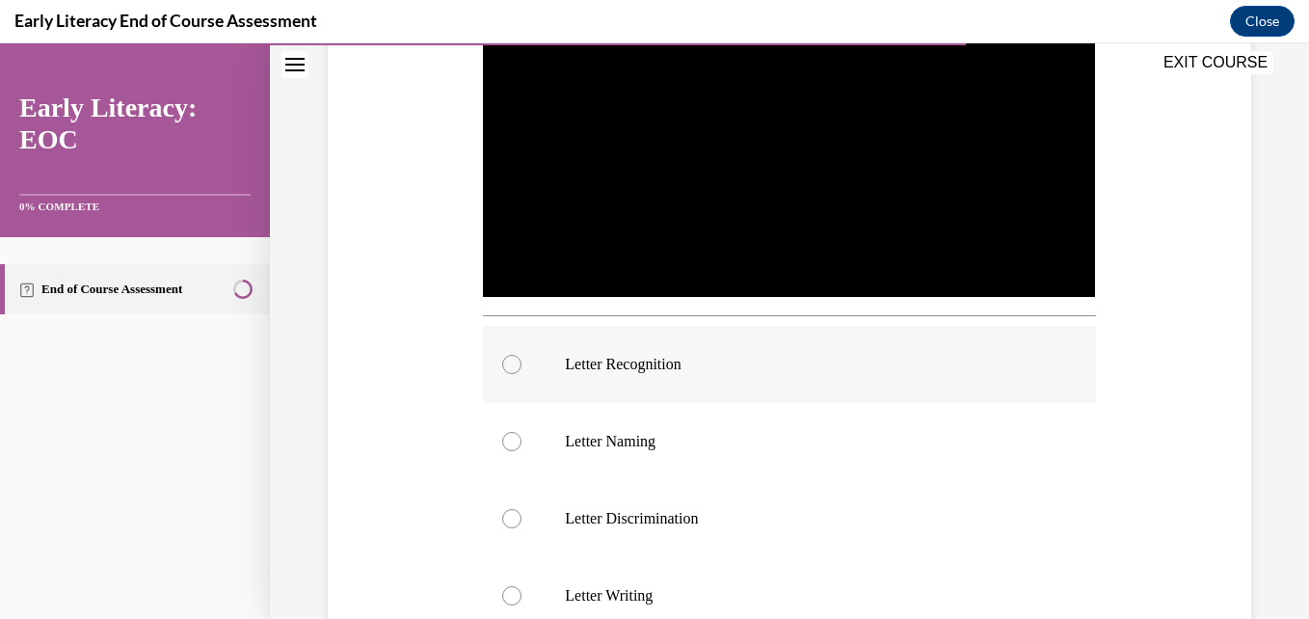
click at [651, 364] on p "Letter Recognition" at bounding box center [806, 364] width 482 height 19
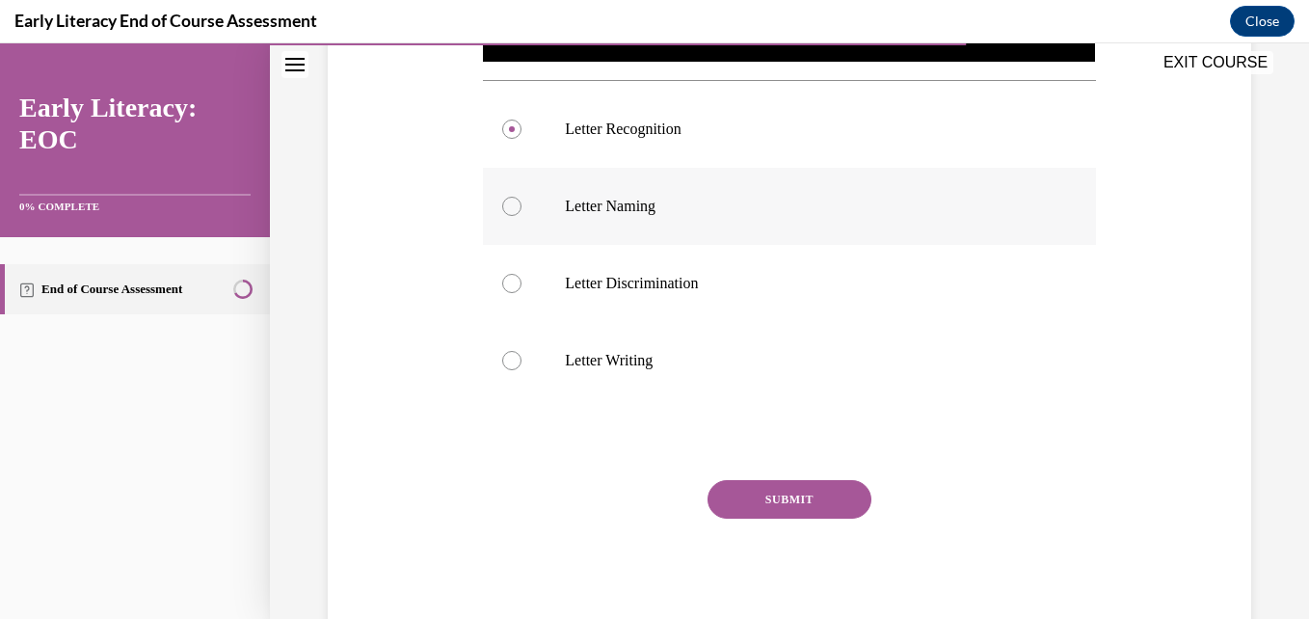
scroll to position [759, 0]
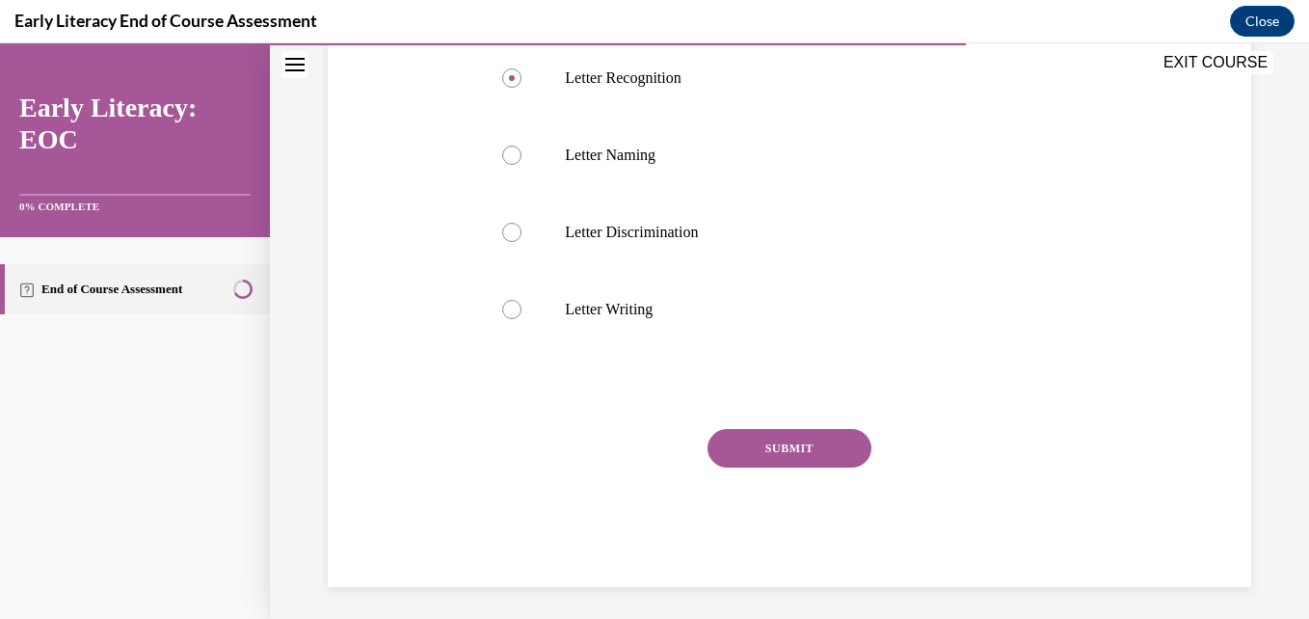
click at [745, 432] on button "SUBMIT" at bounding box center [790, 448] width 164 height 39
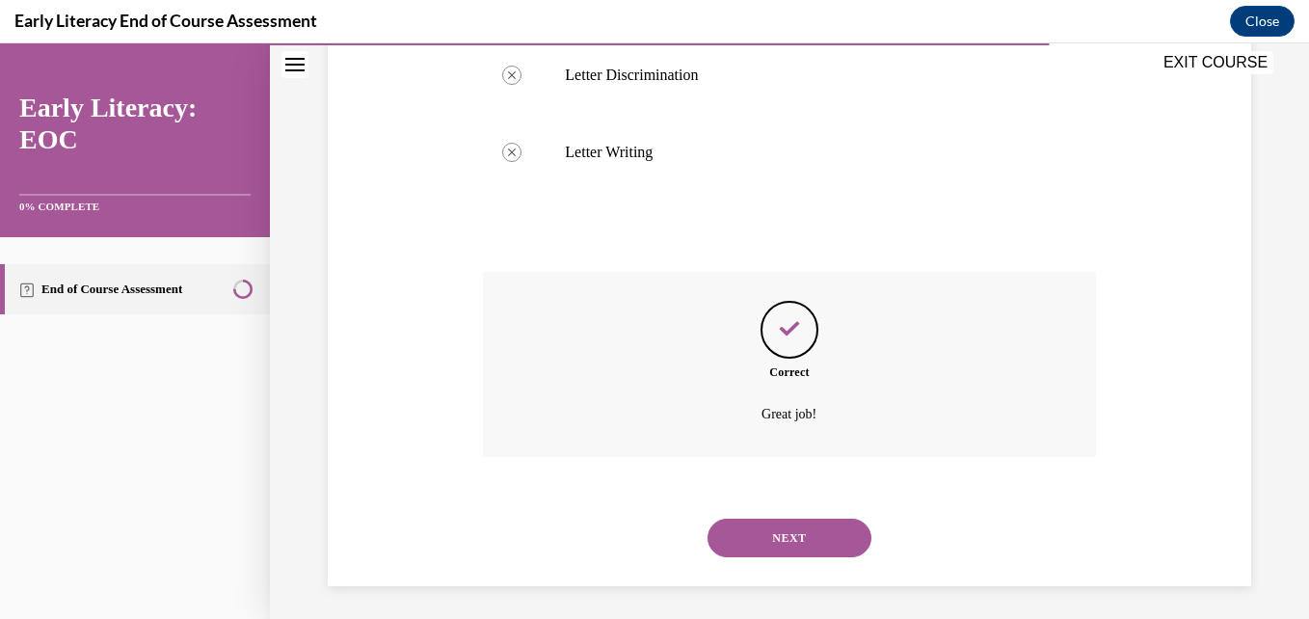
scroll to position [917, 0]
click at [761, 524] on button "NEXT" at bounding box center [790, 537] width 164 height 39
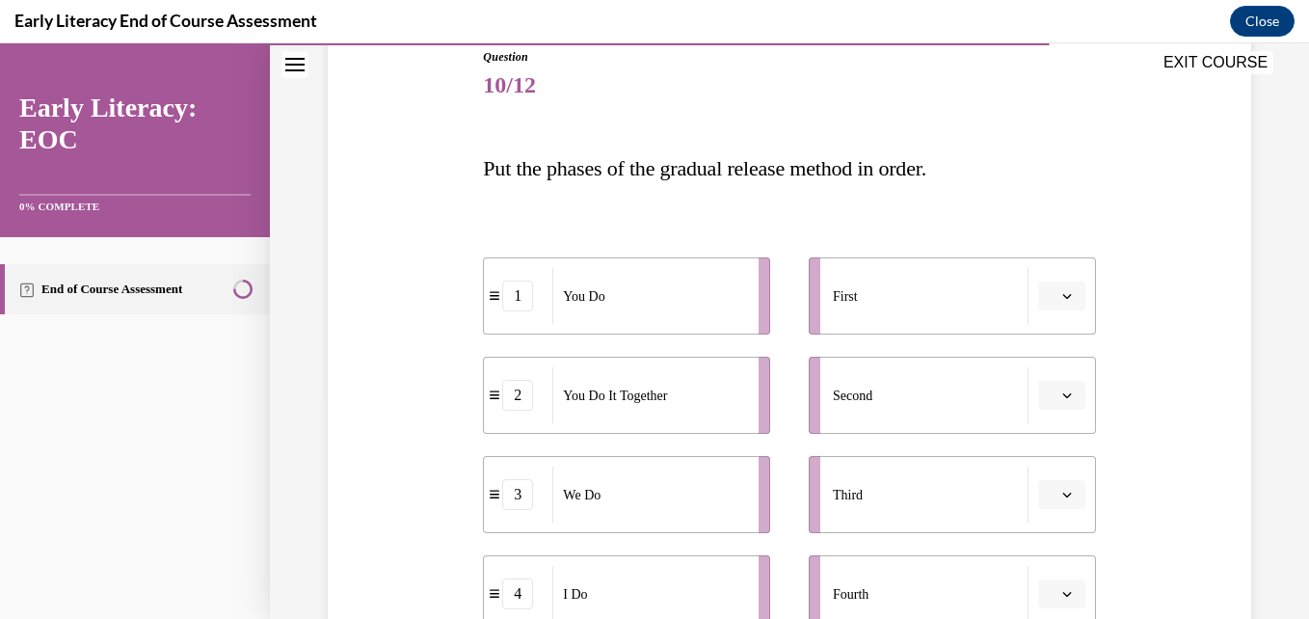
scroll to position [225, 0]
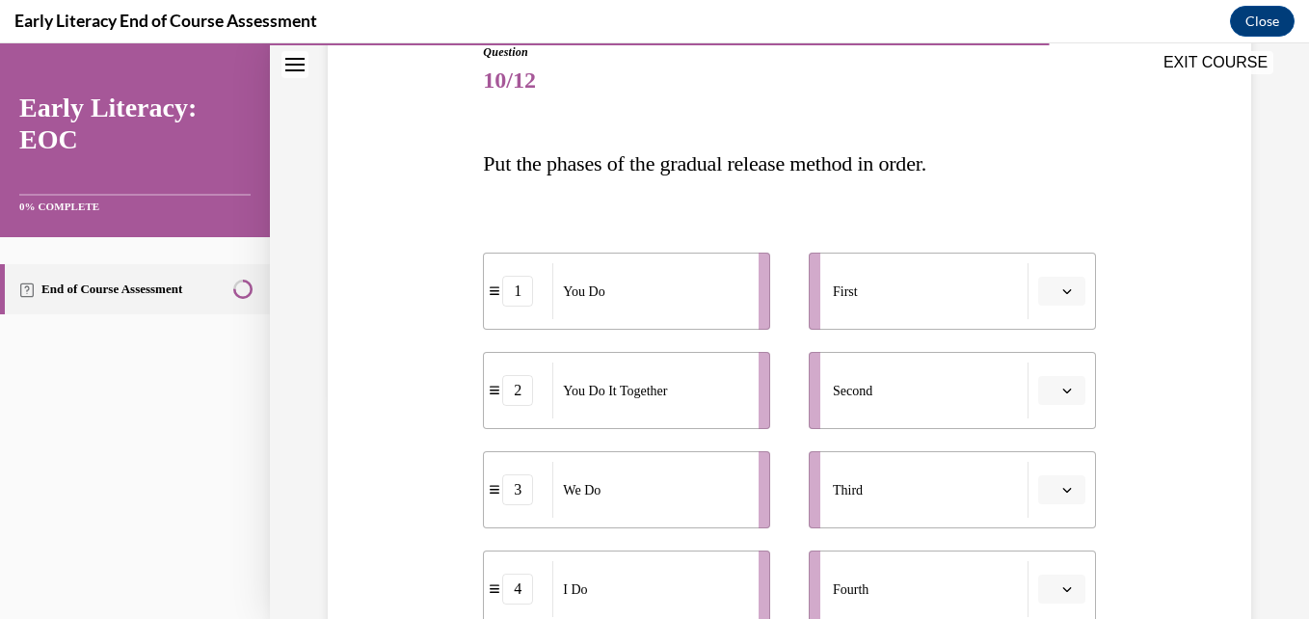
click at [1060, 296] on span "button" at bounding box center [1066, 290] width 13 height 13
click at [1050, 359] on div "1" at bounding box center [1047, 373] width 48 height 39
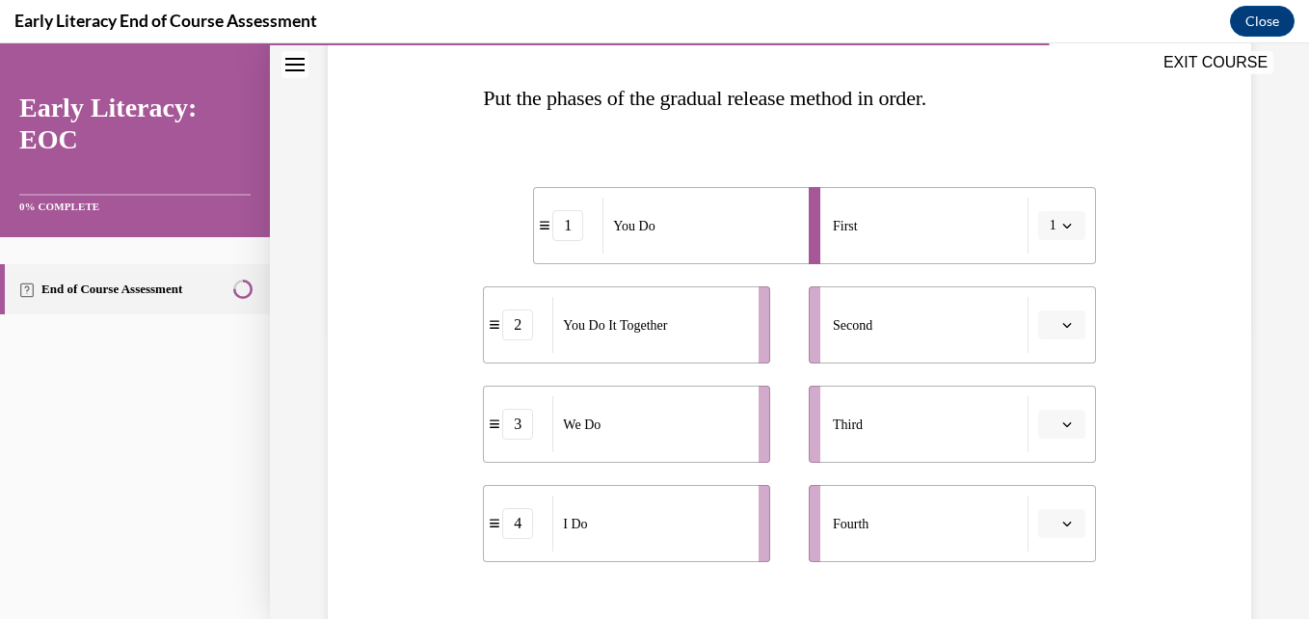
scroll to position [291, 0]
click at [1062, 320] on icon "button" at bounding box center [1067, 324] width 10 height 10
click at [1042, 470] on div "3" at bounding box center [1047, 483] width 48 height 39
click at [1062, 421] on icon "button" at bounding box center [1067, 423] width 10 height 10
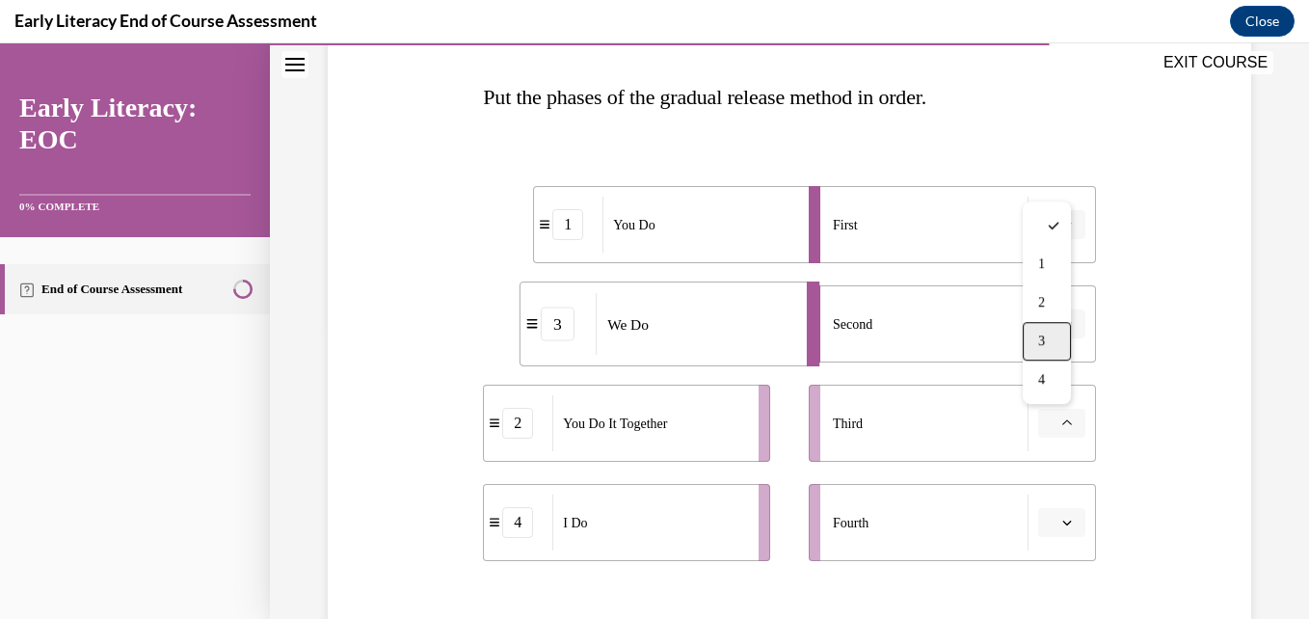
click at [1044, 327] on div "3" at bounding box center [1047, 341] width 48 height 39
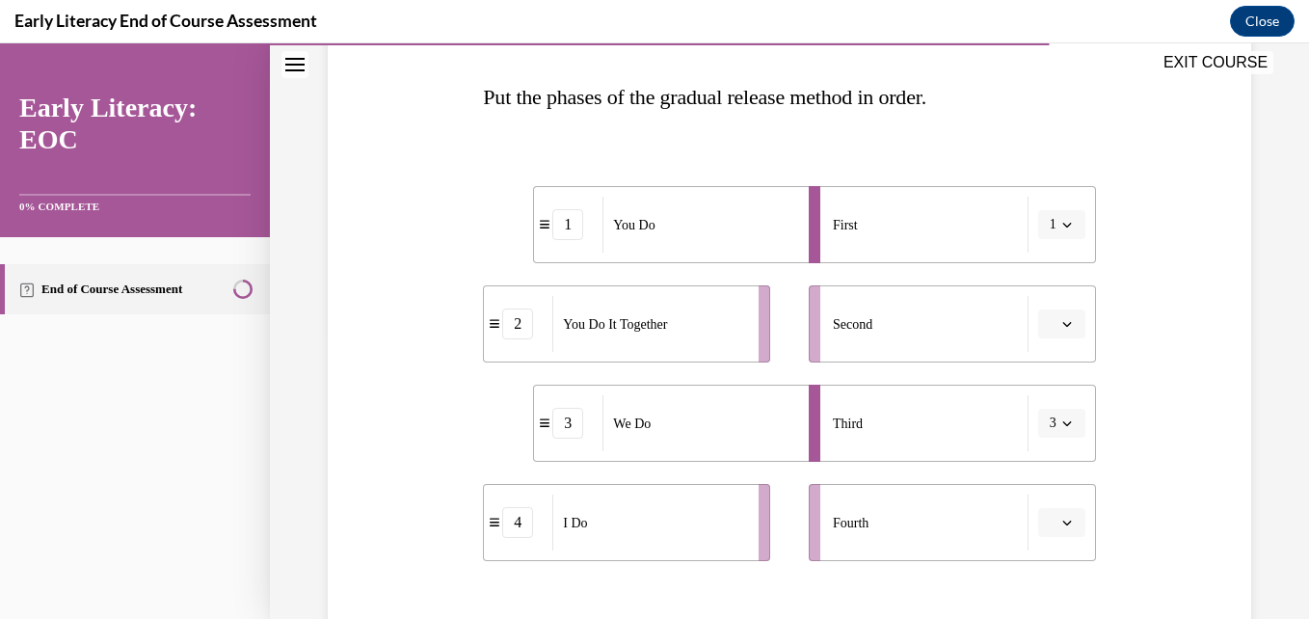
click at [1061, 331] on button "button" at bounding box center [1061, 323] width 47 height 29
click at [1052, 441] on div "2" at bounding box center [1047, 444] width 48 height 39
click at [1048, 433] on button "3" at bounding box center [1061, 423] width 47 height 29
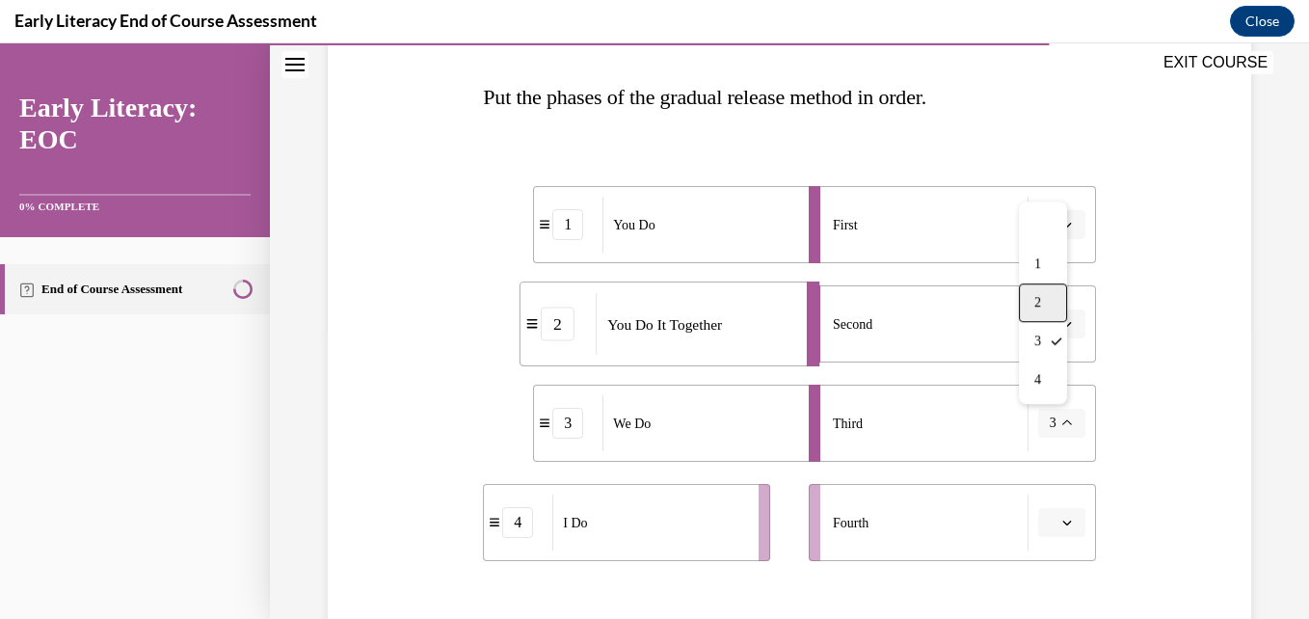
click at [1040, 320] on div "2" at bounding box center [1043, 302] width 48 height 39
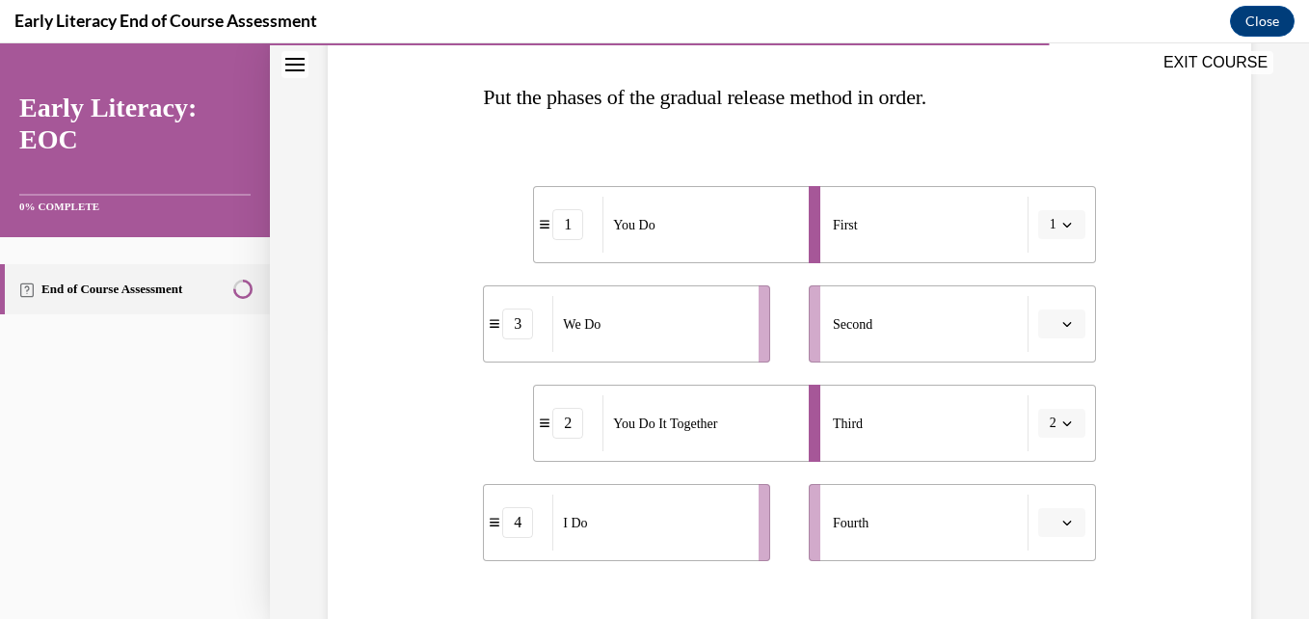
click at [1050, 332] on span "Please select an option" at bounding box center [1053, 323] width 7 height 19
click at [1043, 480] on span "3" at bounding box center [1041, 482] width 7 height 15
click at [1064, 526] on button "button" at bounding box center [1061, 522] width 47 height 29
click at [1050, 233] on span "1" at bounding box center [1053, 224] width 7 height 19
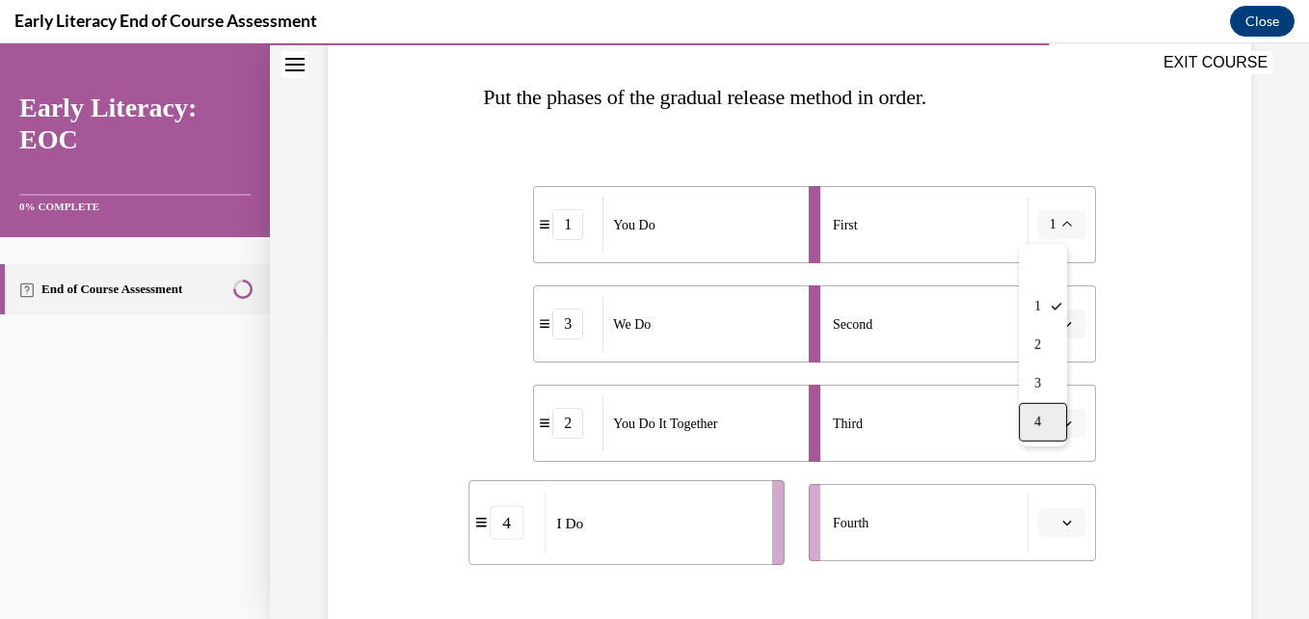
click at [1041, 422] on span "4" at bounding box center [1037, 421] width 7 height 15
click at [1055, 531] on button "button" at bounding box center [1061, 522] width 47 height 29
click at [1054, 367] on div "1" at bounding box center [1047, 363] width 48 height 39
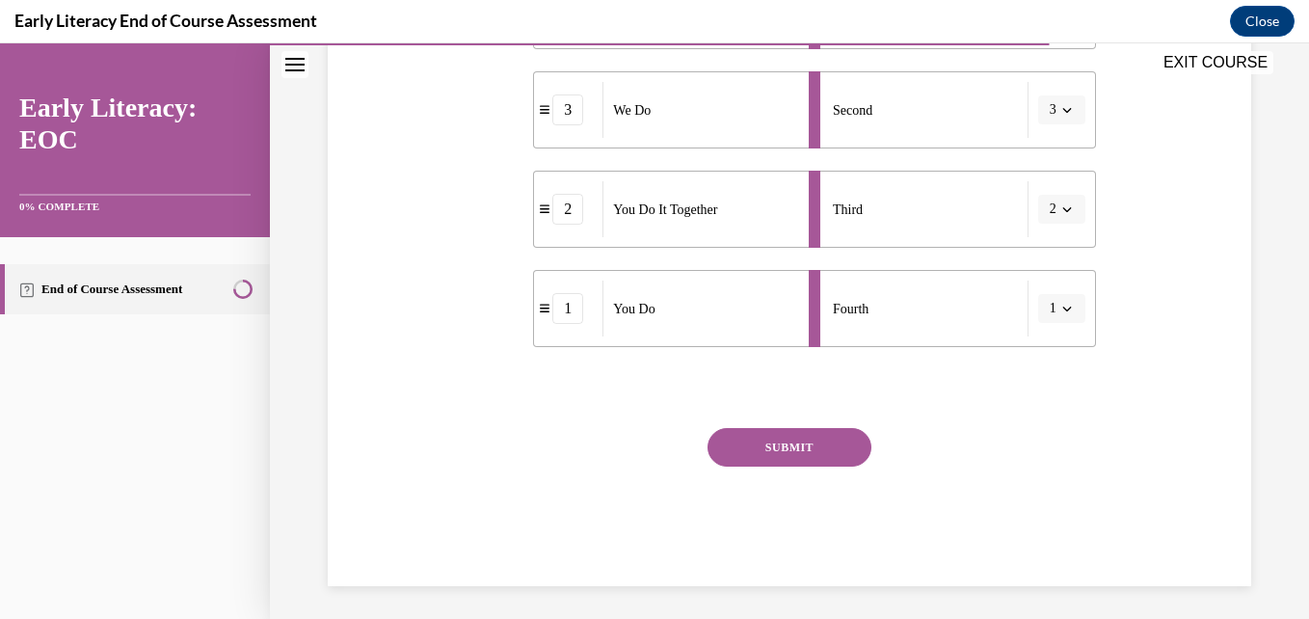
scroll to position [511, 0]
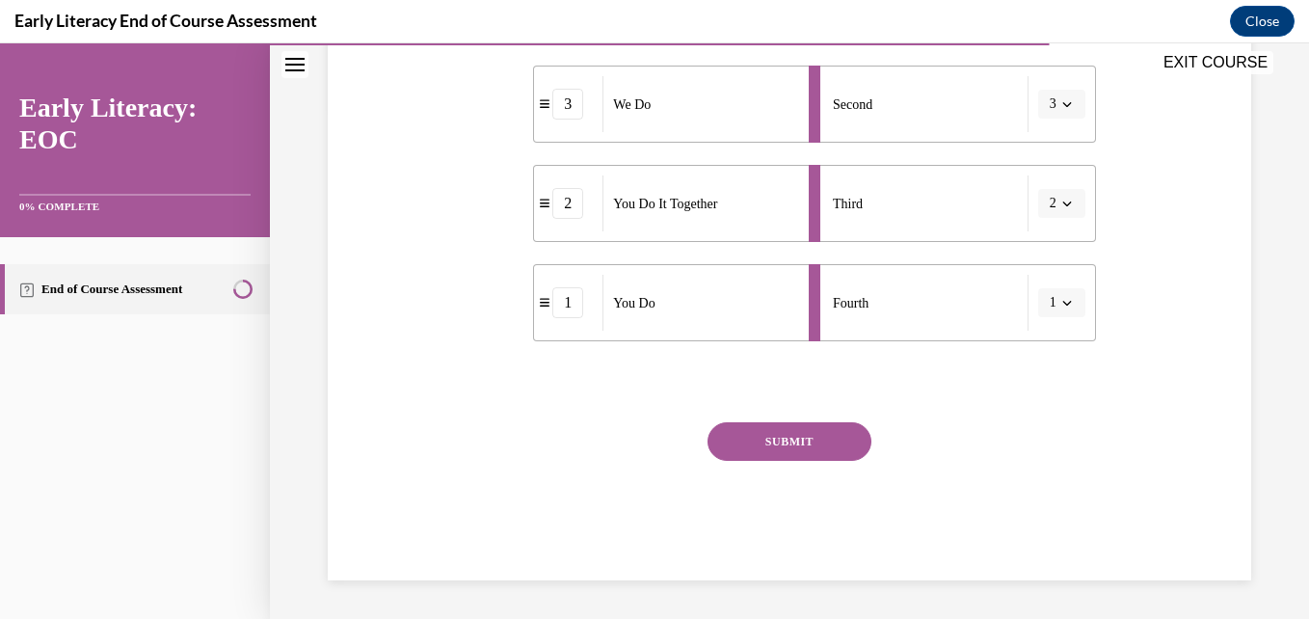
drag, startPoint x: 809, startPoint y: 421, endPoint x: 799, endPoint y: 434, distance: 15.8
click at [799, 434] on div "Question 10/12 Put the phases of the gradual release method in order. 4 I Do 3 …" at bounding box center [789, 168] width 612 height 823
click at [799, 434] on button "SUBMIT" at bounding box center [790, 441] width 164 height 39
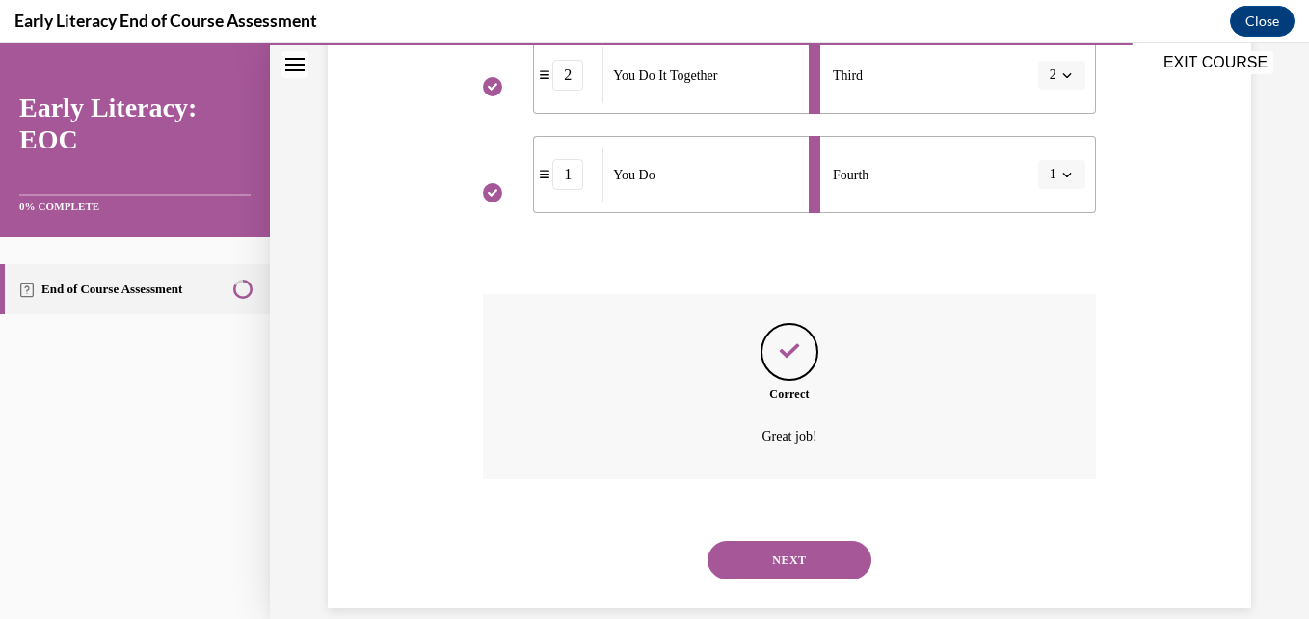
scroll to position [667, 0]
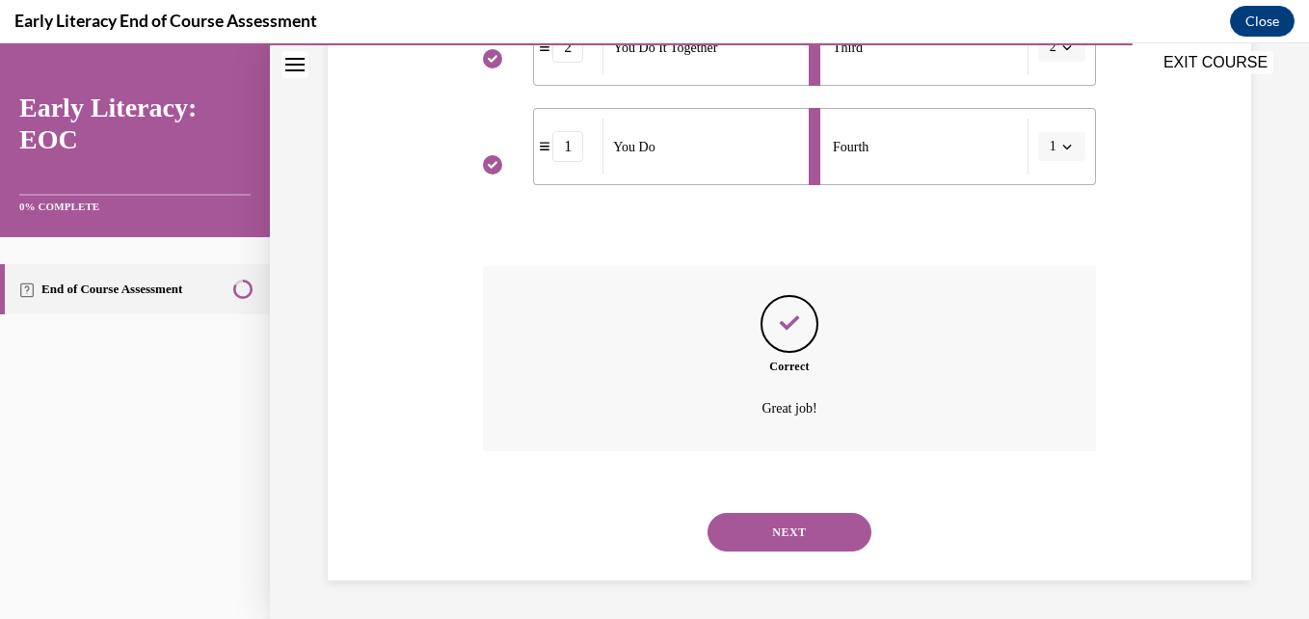
click at [802, 523] on button "NEXT" at bounding box center [790, 532] width 164 height 39
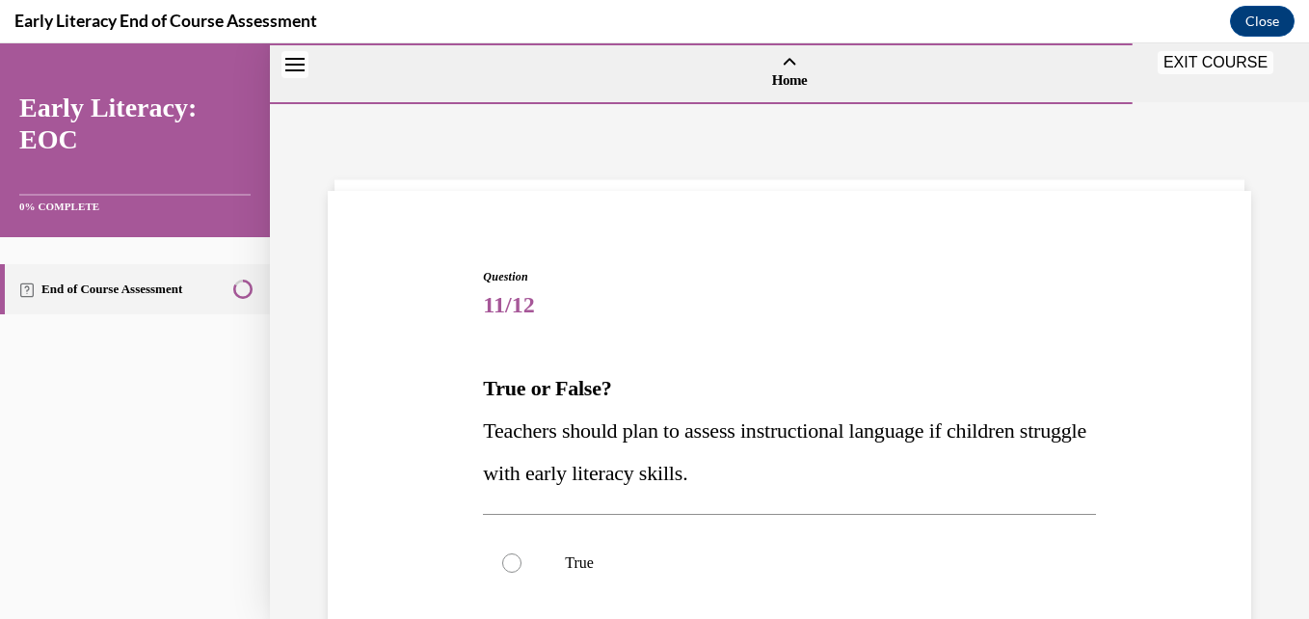
scroll to position [237, 0]
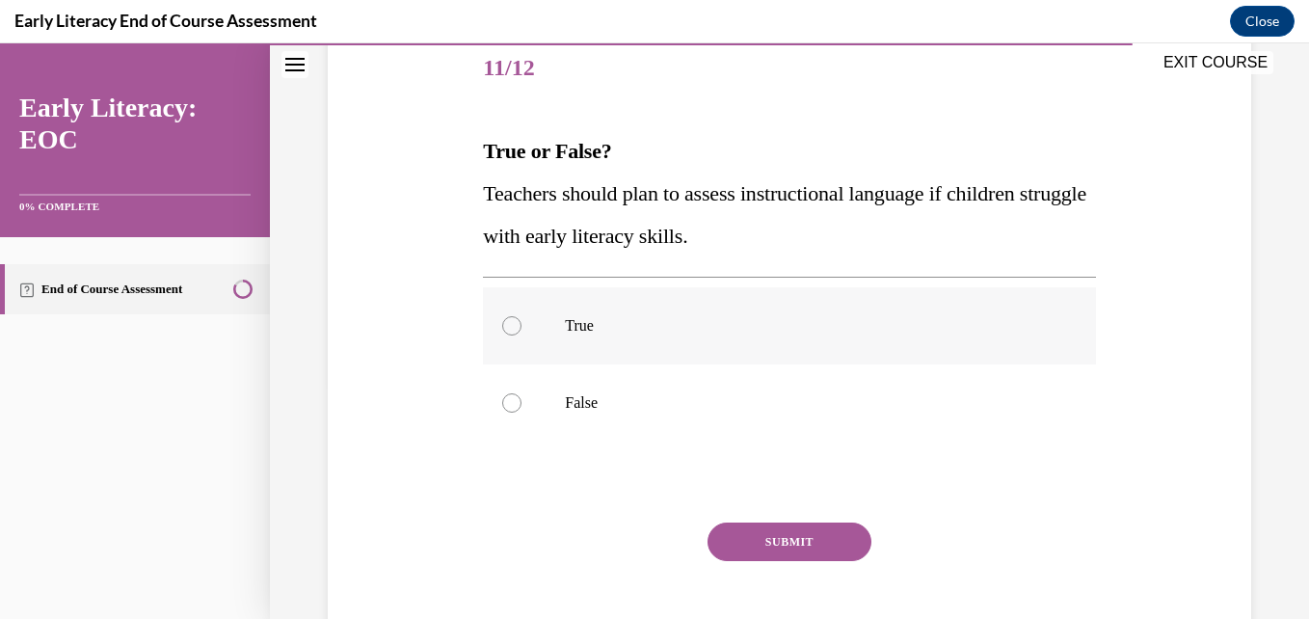
click at [674, 353] on div at bounding box center [789, 325] width 612 height 77
click at [736, 549] on button "SUBMIT" at bounding box center [790, 541] width 164 height 39
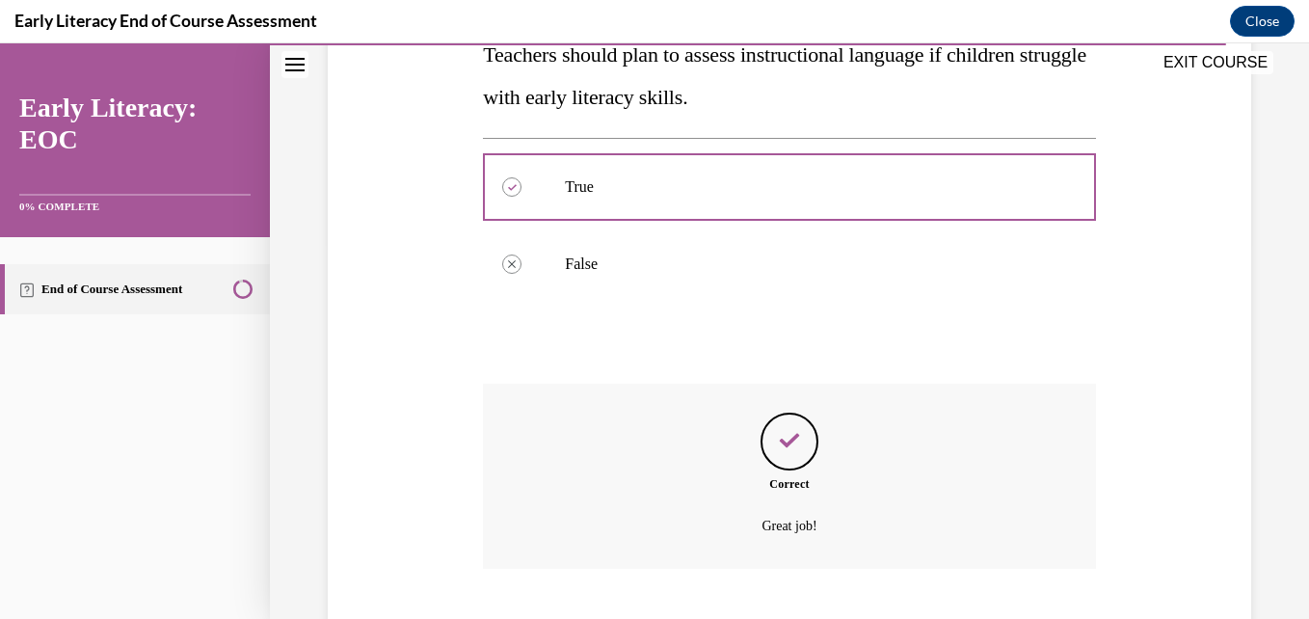
scroll to position [494, 0]
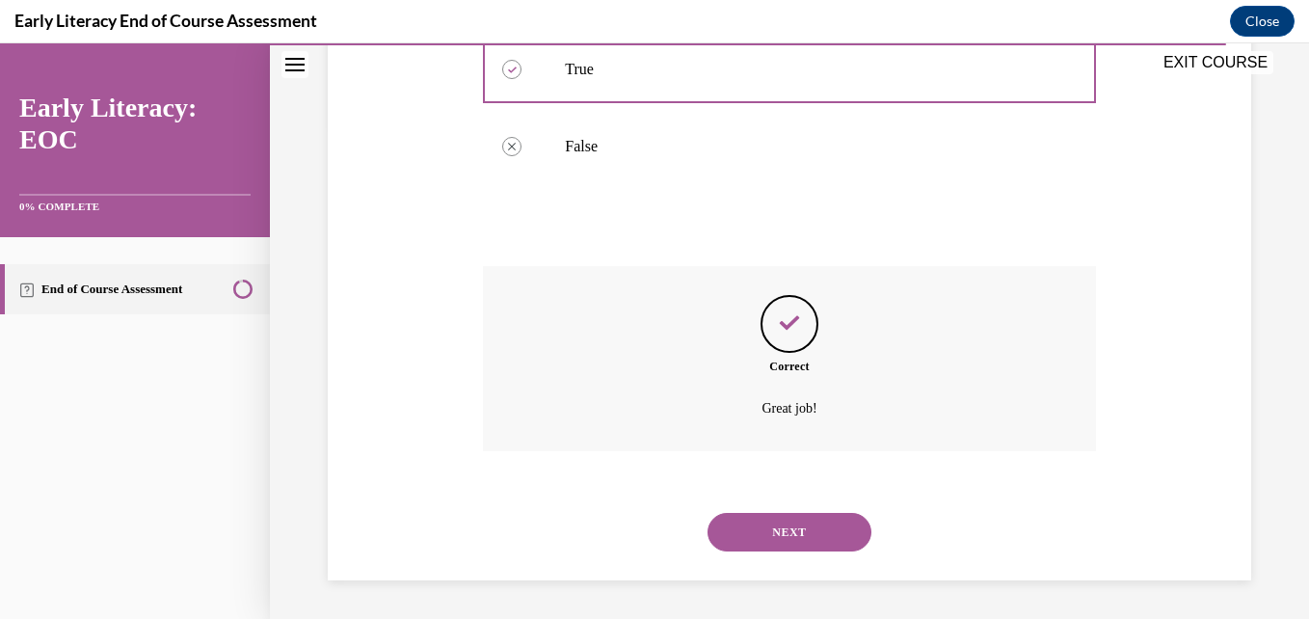
click at [816, 551] on div "NEXT" at bounding box center [789, 532] width 612 height 77
click at [812, 539] on button "NEXT" at bounding box center [790, 532] width 164 height 39
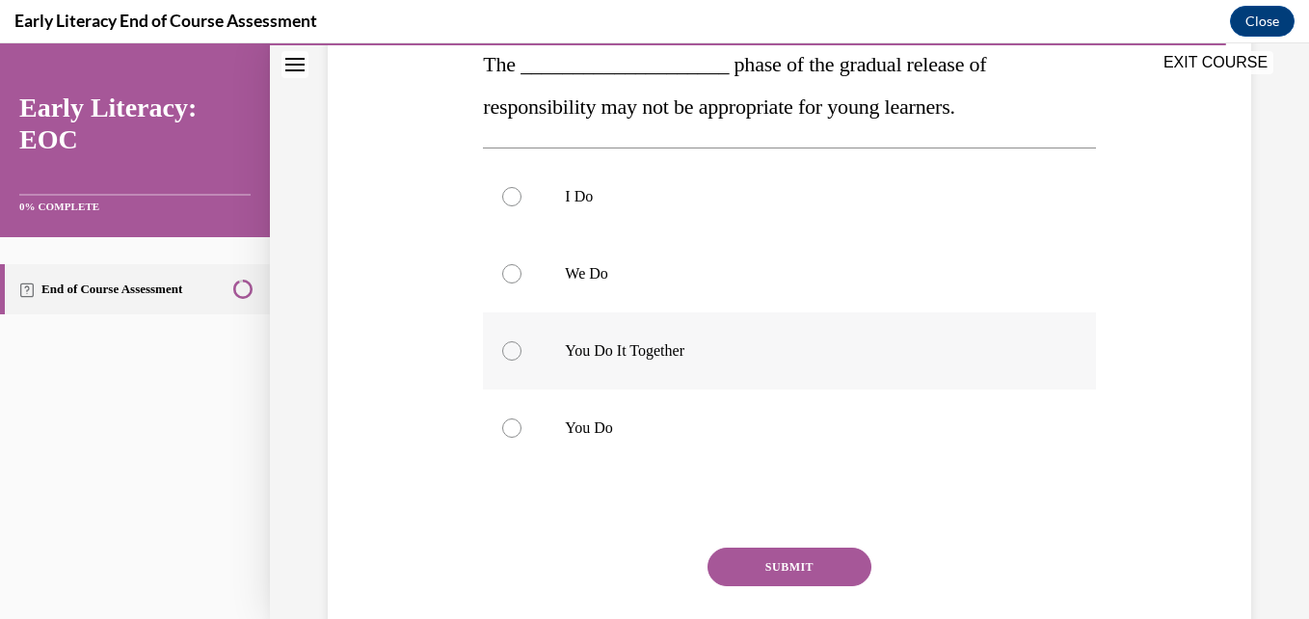
scroll to position [325, 0]
click at [674, 273] on p "We Do" at bounding box center [806, 272] width 482 height 19
click at [758, 552] on button "SUBMIT" at bounding box center [790, 566] width 164 height 39
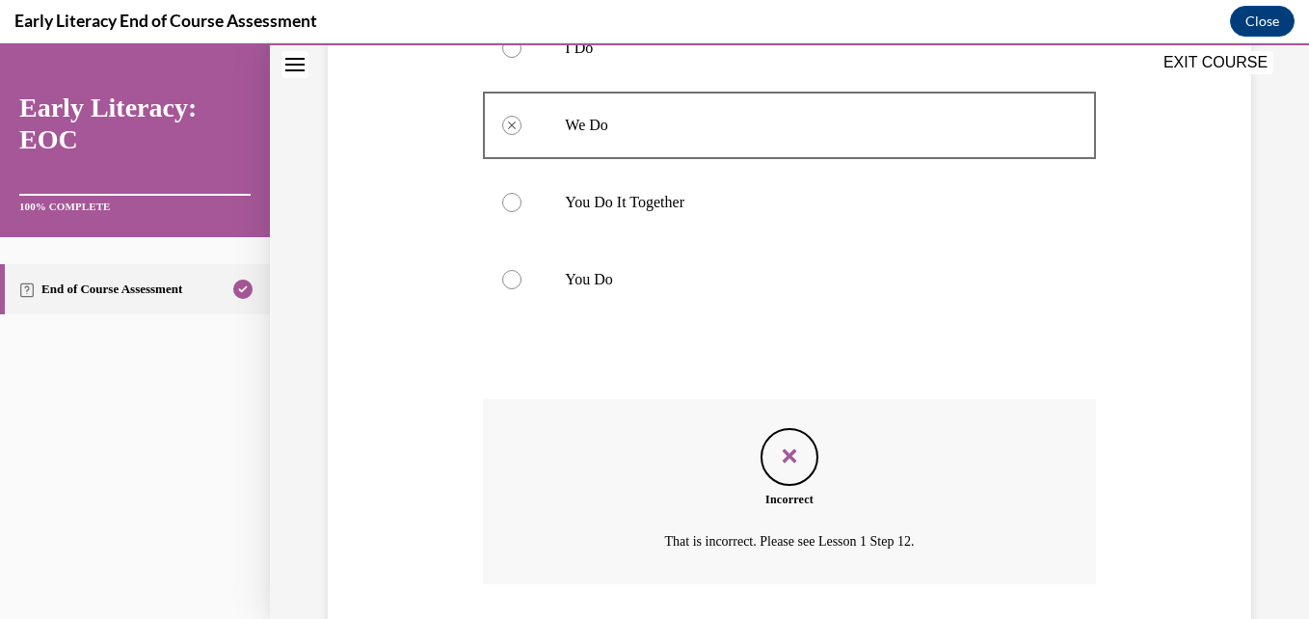
scroll to position [605, 0]
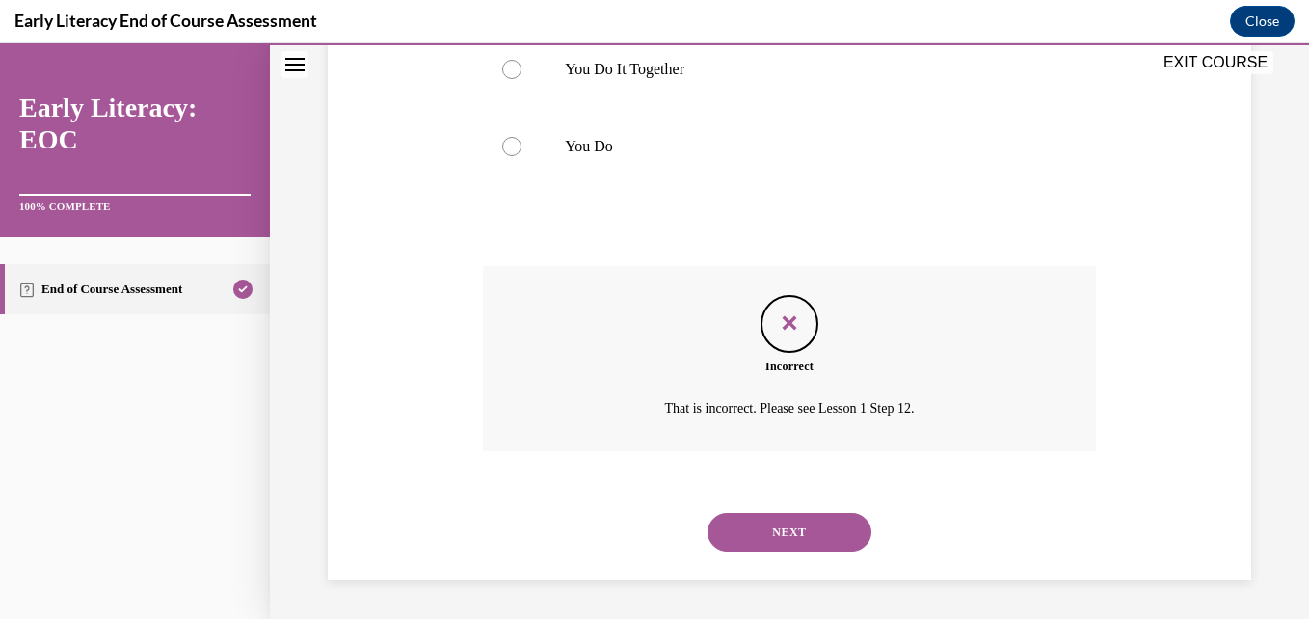
click at [735, 556] on div "NEXT" at bounding box center [789, 532] width 612 height 77
click at [747, 522] on button "NEXT" at bounding box center [790, 532] width 164 height 39
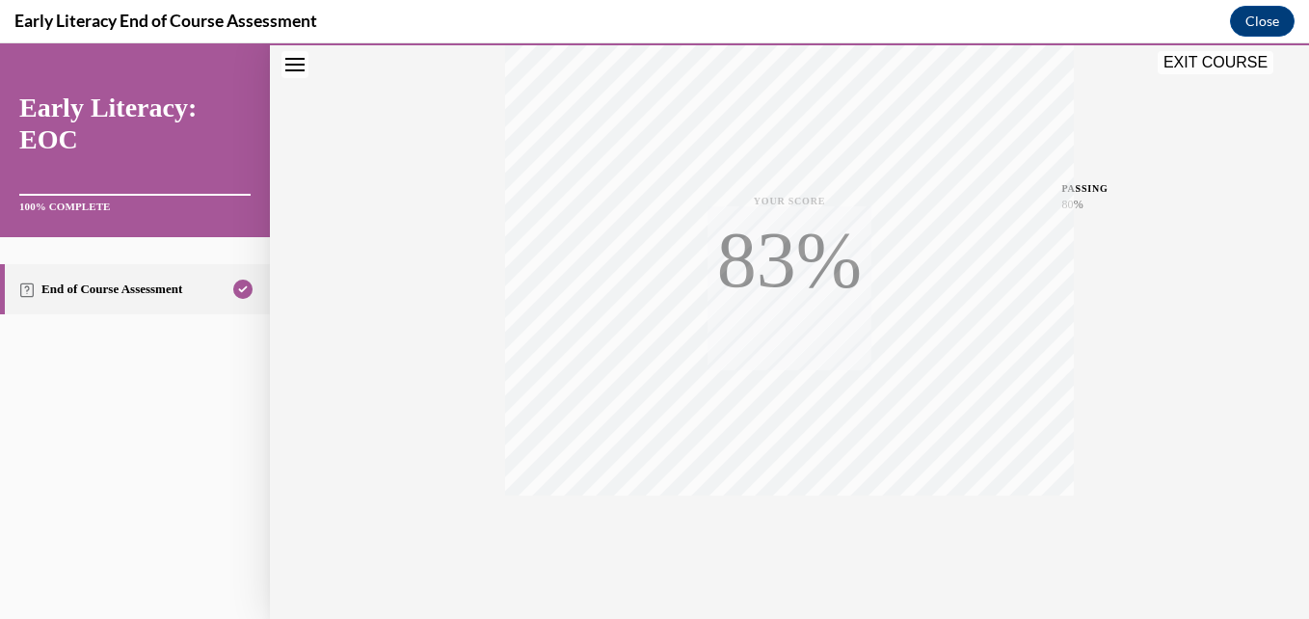
scroll to position [413, 0]
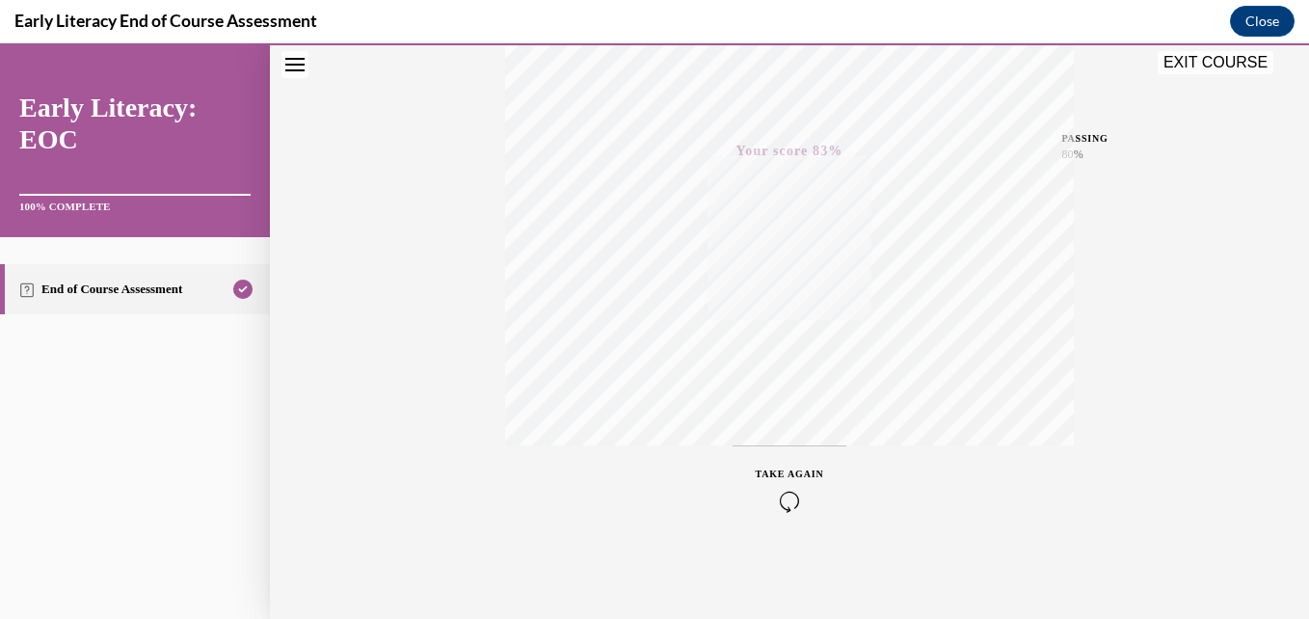
click at [773, 519] on button "TAKE AGAIN" at bounding box center [790, 488] width 115 height 87
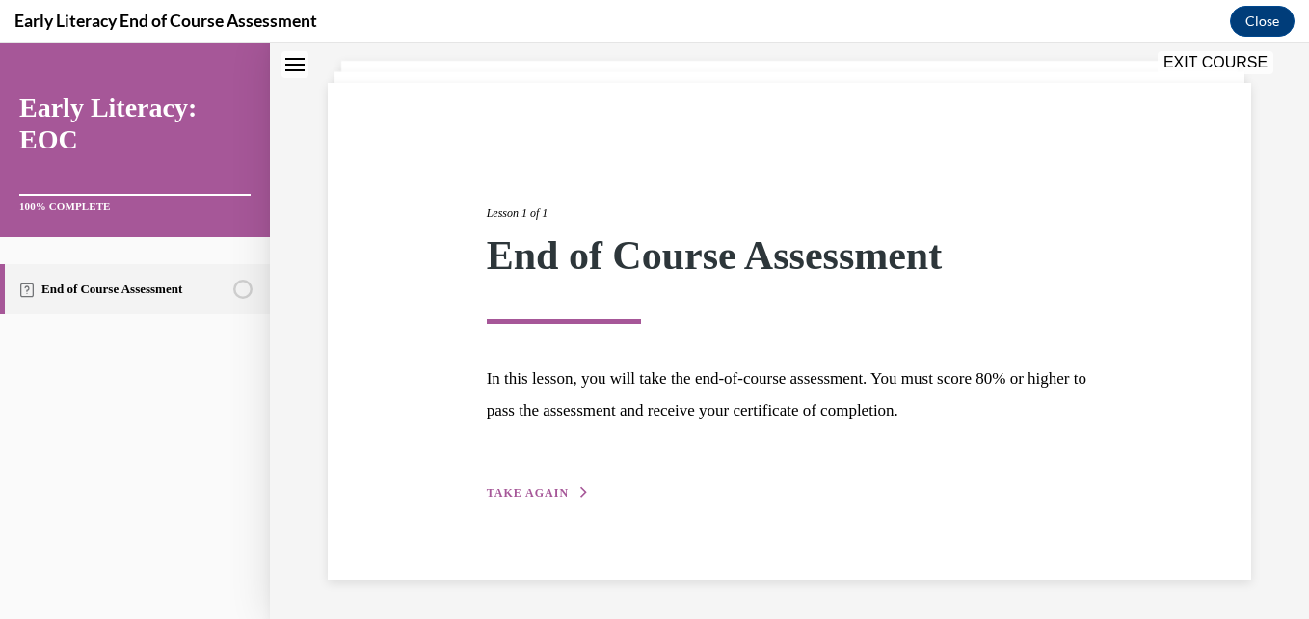
scroll to position [107, 0]
click at [556, 501] on button "TAKE AGAIN" at bounding box center [538, 493] width 103 height 17
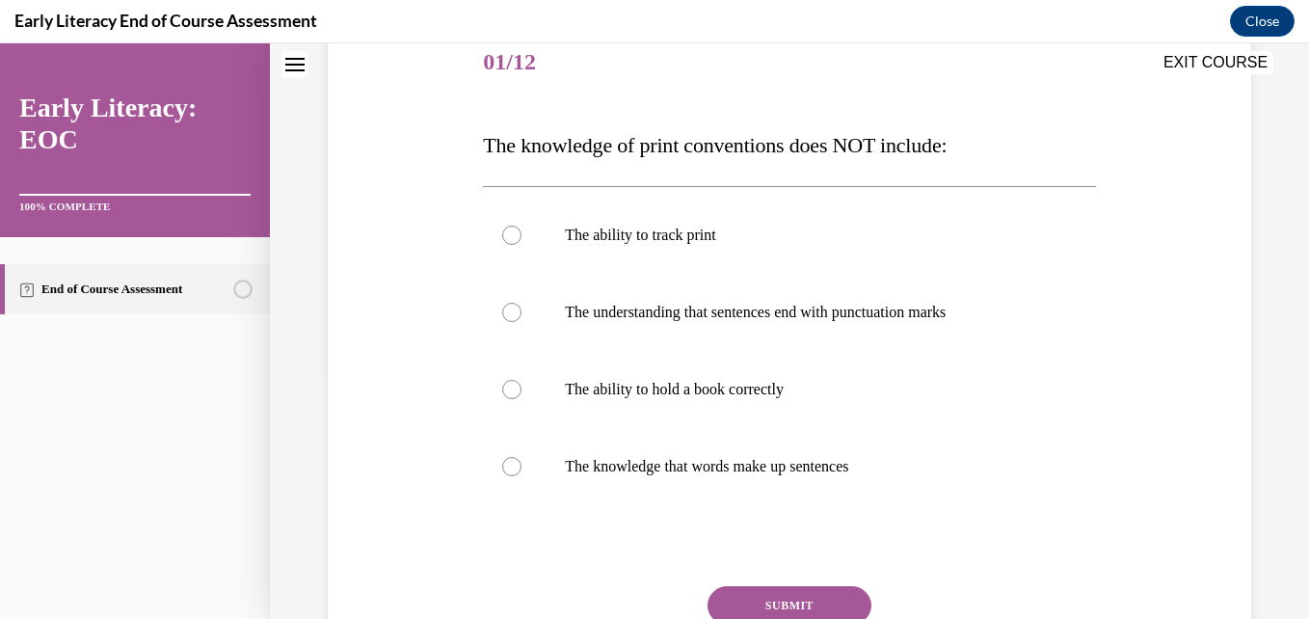
scroll to position [244, 0]
click at [668, 392] on p "The ability to hold a book correctly" at bounding box center [806, 388] width 482 height 19
click at [781, 598] on button "SUBMIT" at bounding box center [790, 604] width 164 height 39
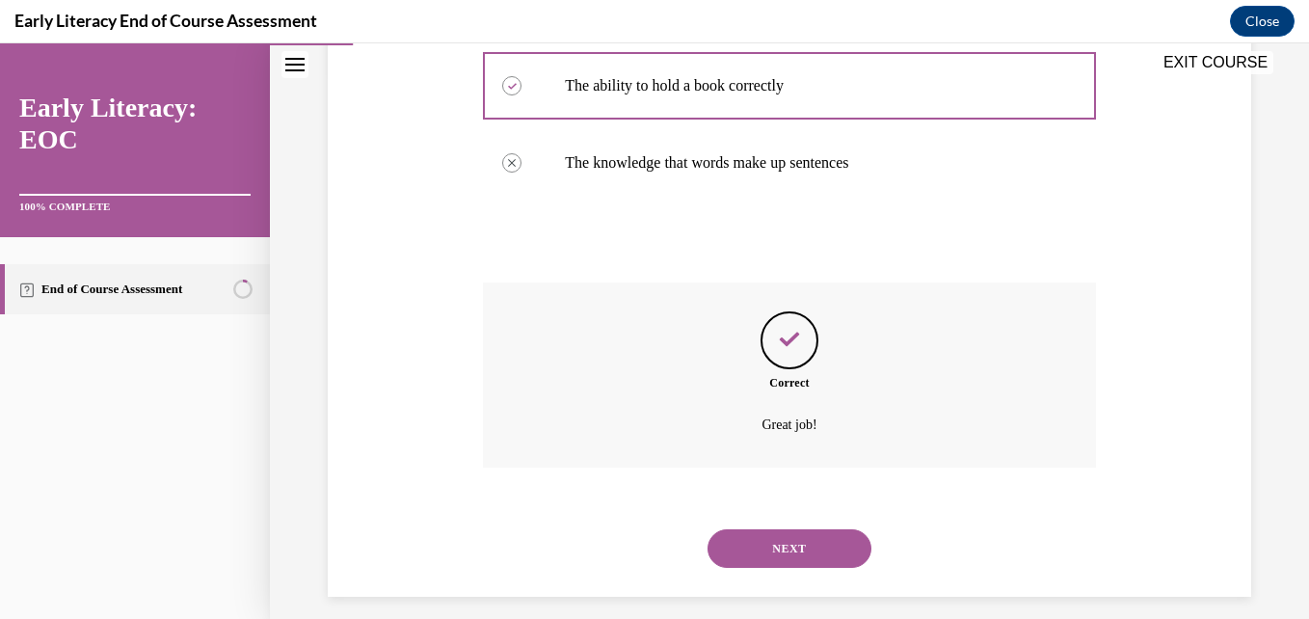
scroll to position [563, 0]
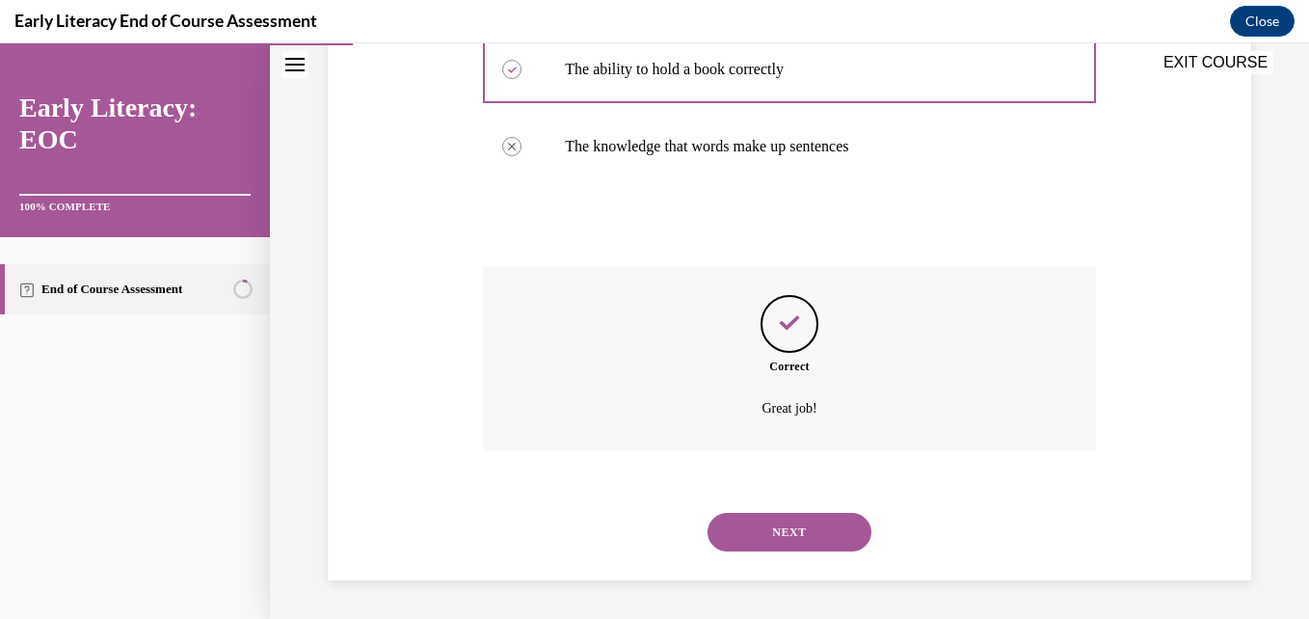
click at [766, 516] on button "NEXT" at bounding box center [790, 532] width 164 height 39
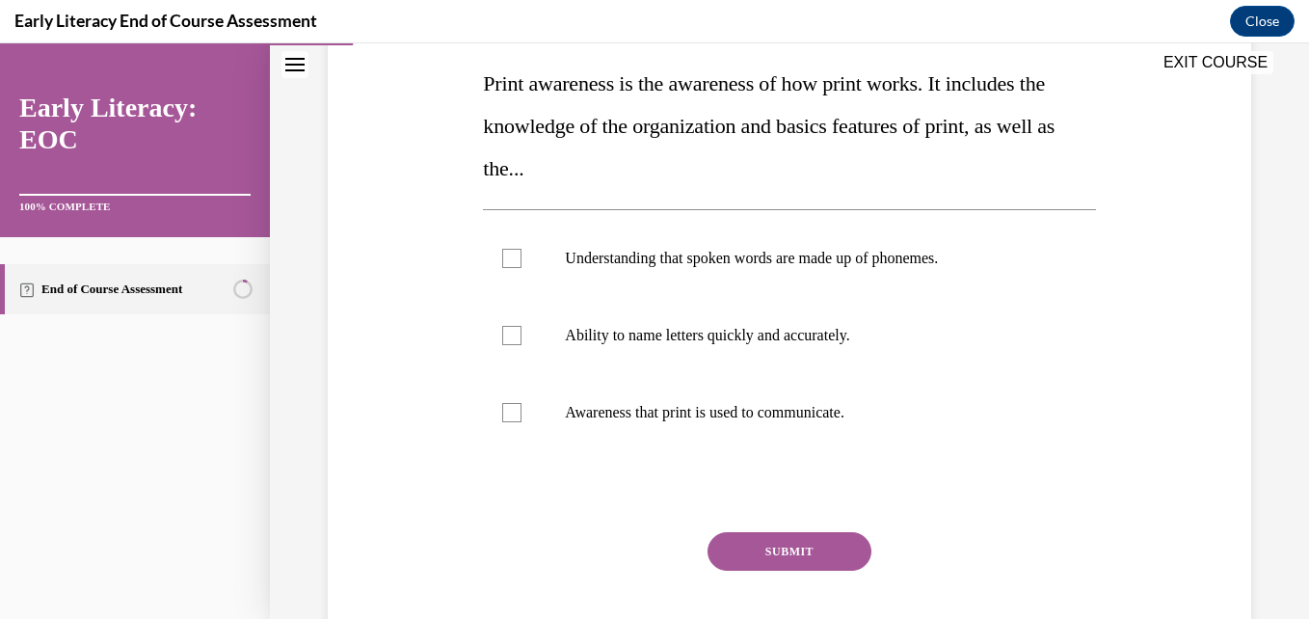
scroll to position [306, 0]
click at [712, 422] on div at bounding box center [789, 411] width 612 height 77
click at [753, 567] on button "SUBMIT" at bounding box center [790, 550] width 164 height 39
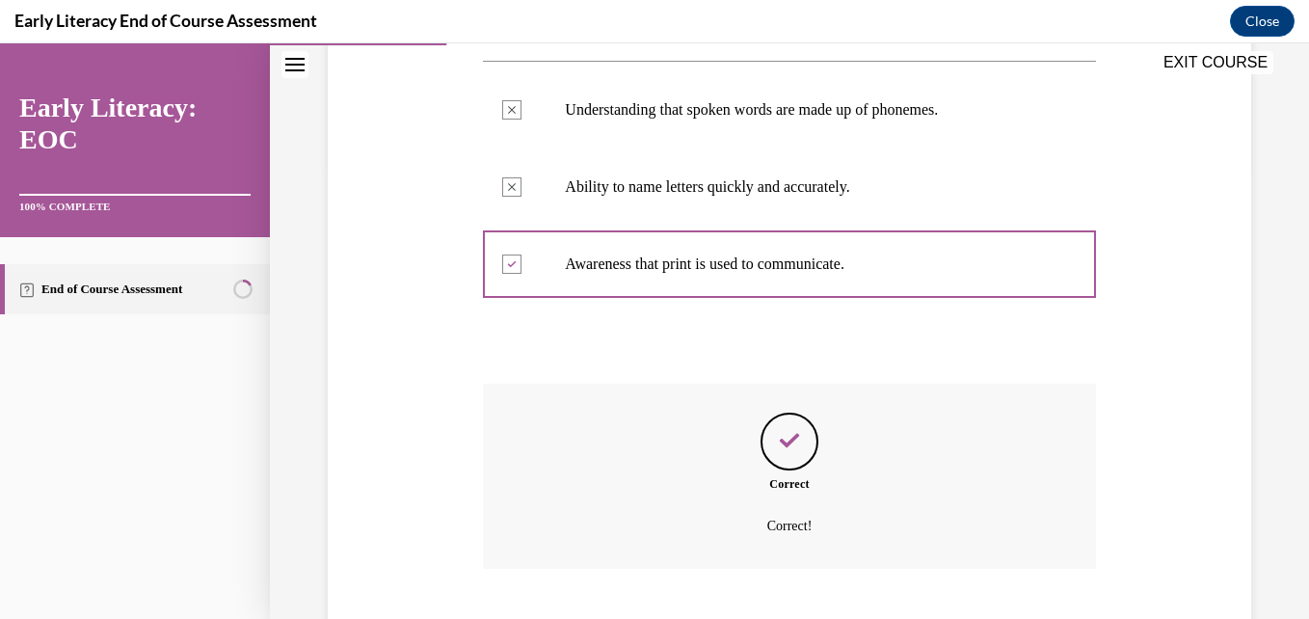
scroll to position [571, 0]
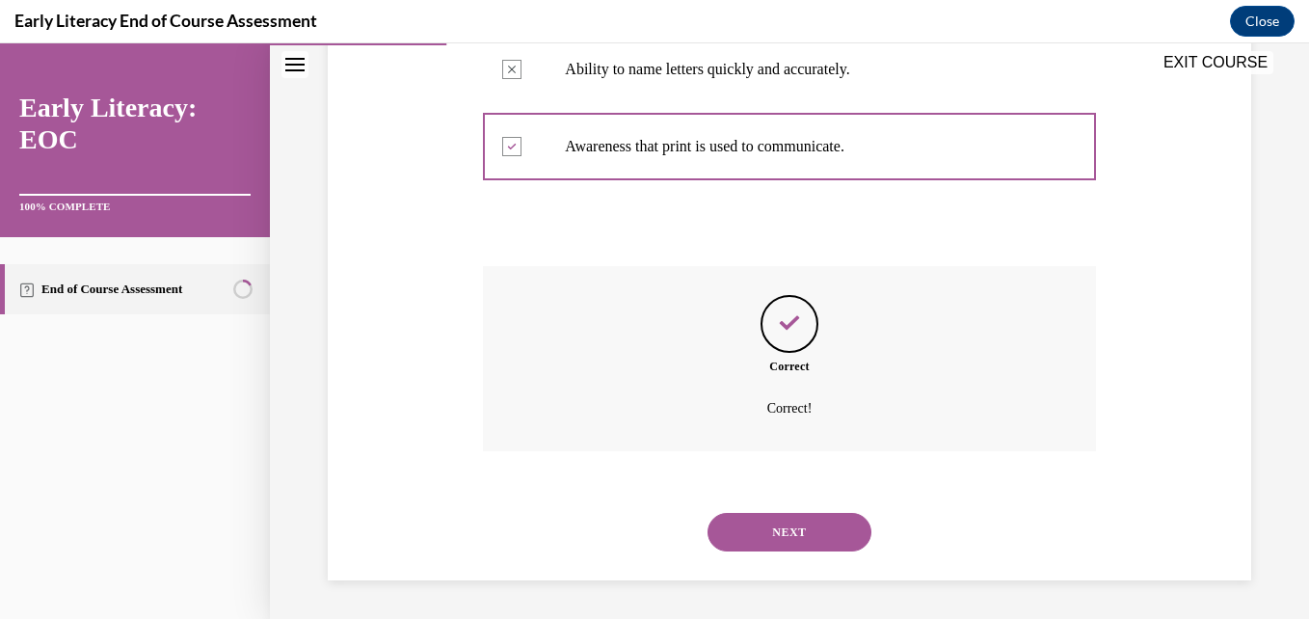
click at [753, 528] on button "NEXT" at bounding box center [790, 532] width 164 height 39
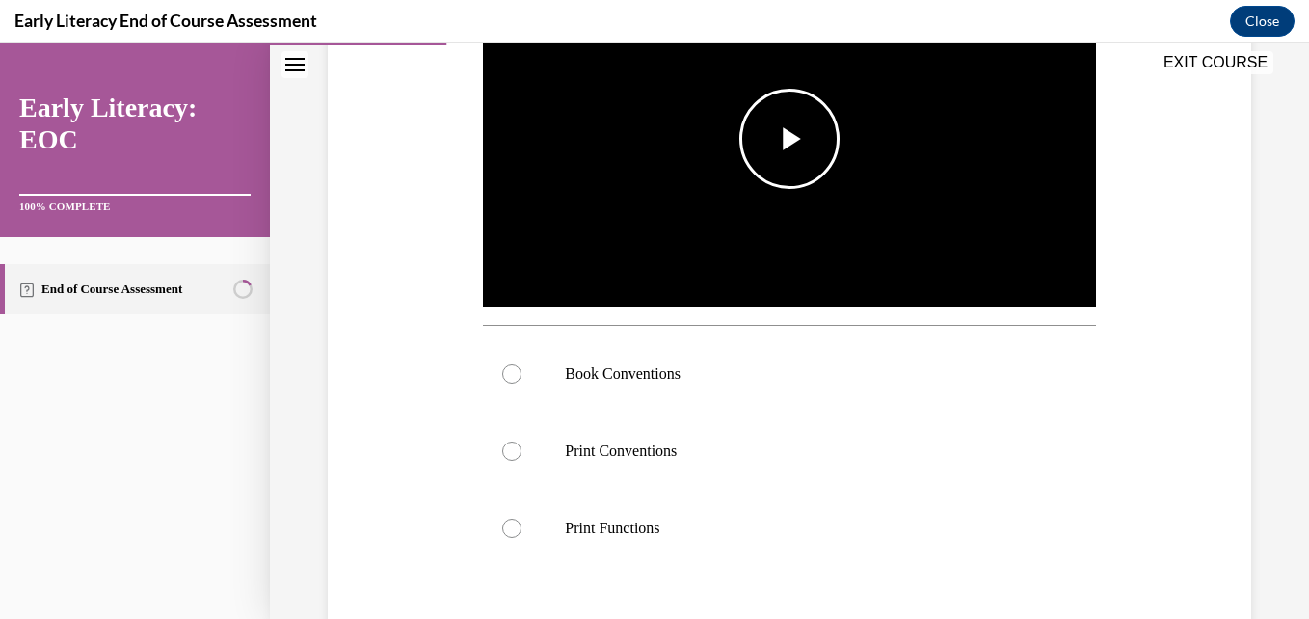
scroll to position [464, 0]
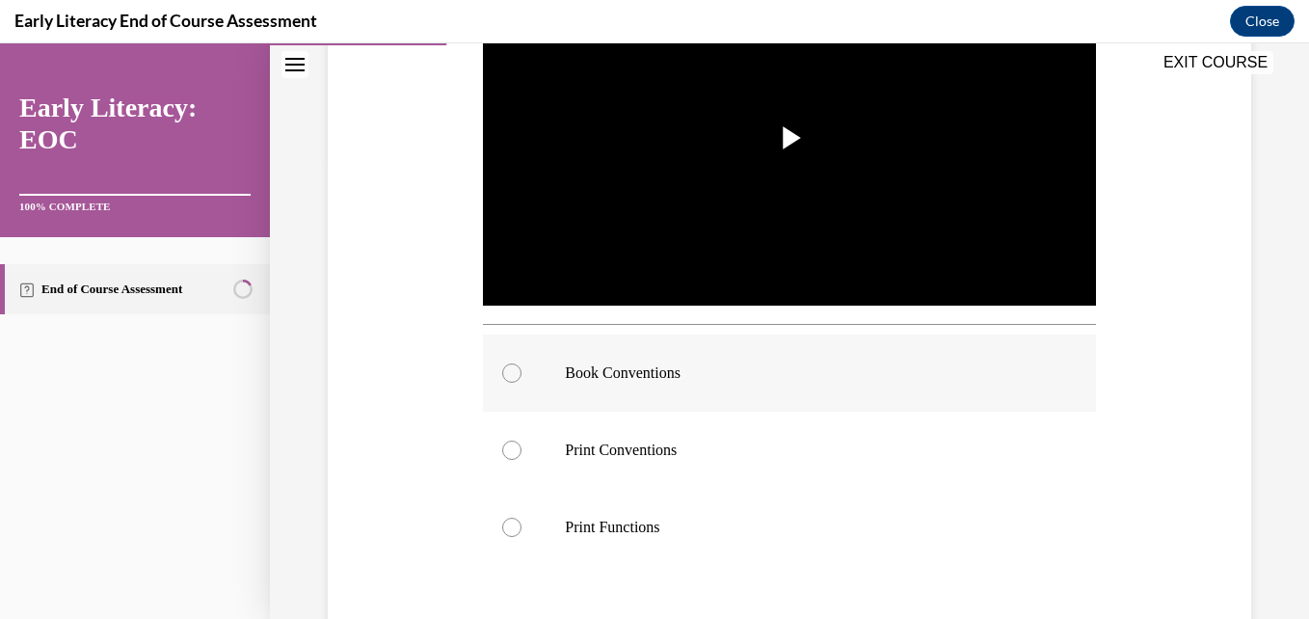
click at [663, 379] on div at bounding box center [789, 372] width 612 height 77
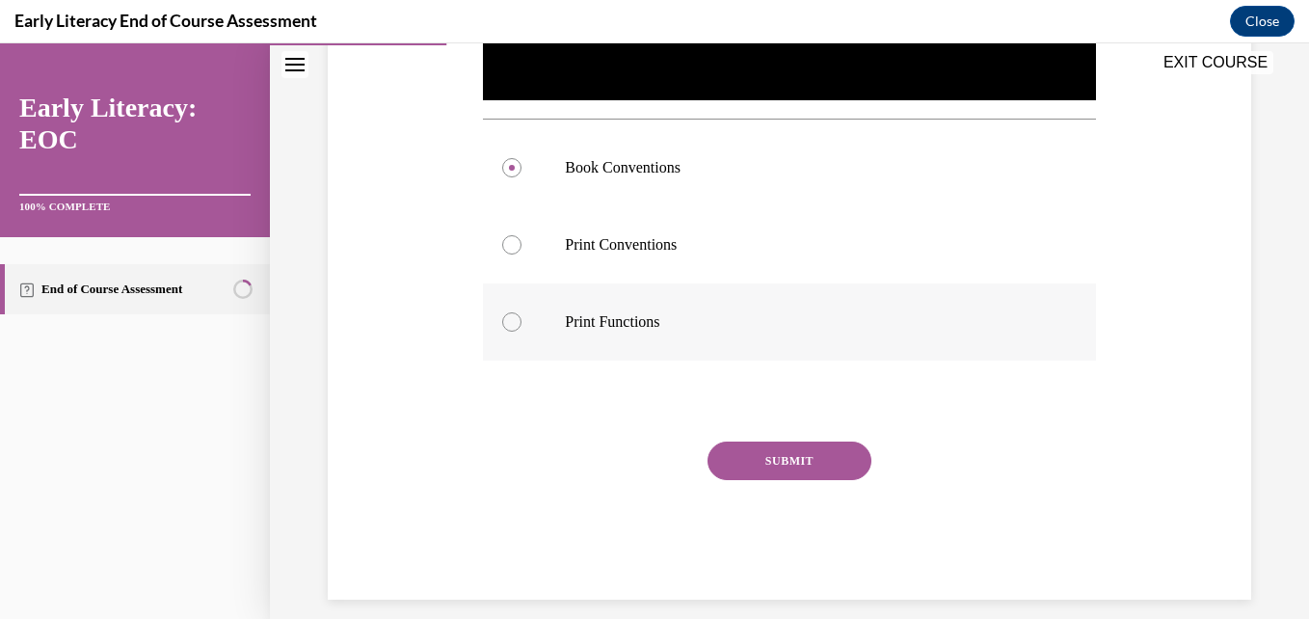
scroll to position [672, 0]
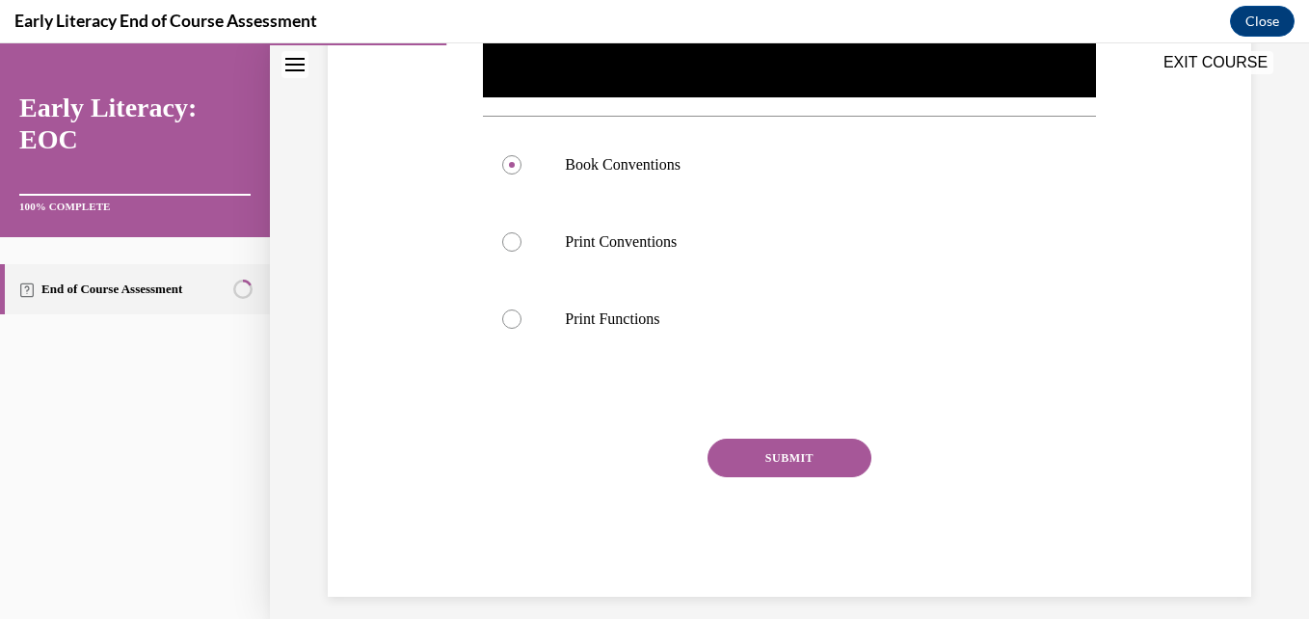
click at [783, 439] on button "SUBMIT" at bounding box center [790, 458] width 164 height 39
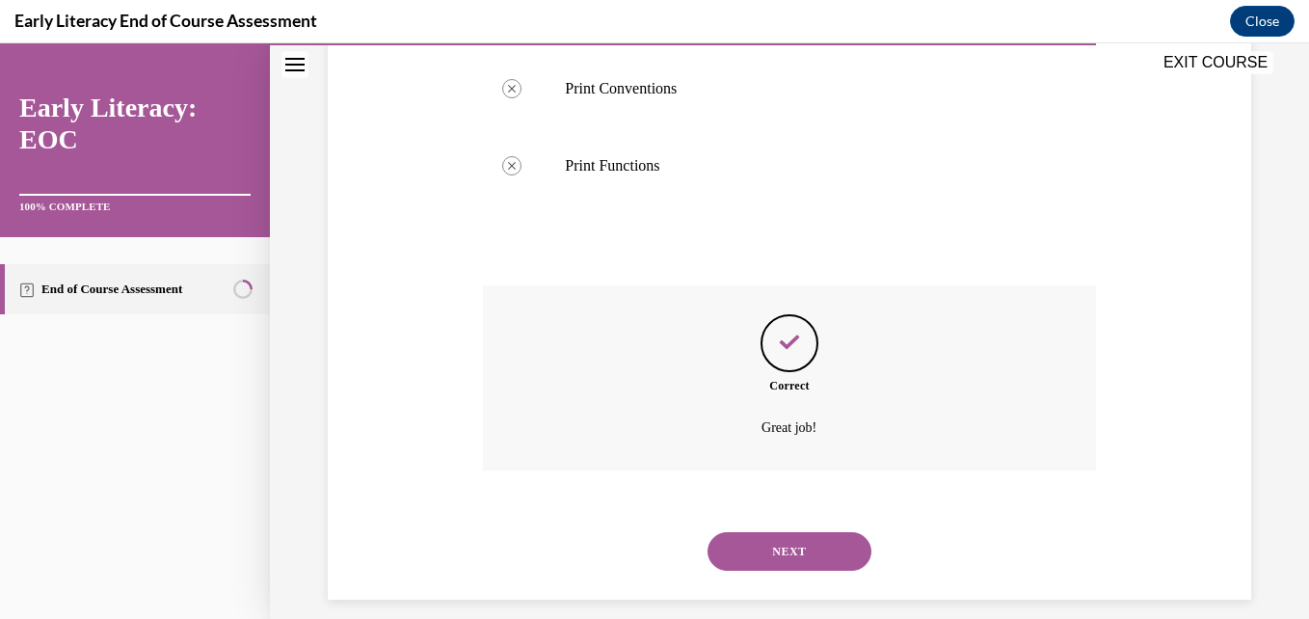
scroll to position [840, 0]
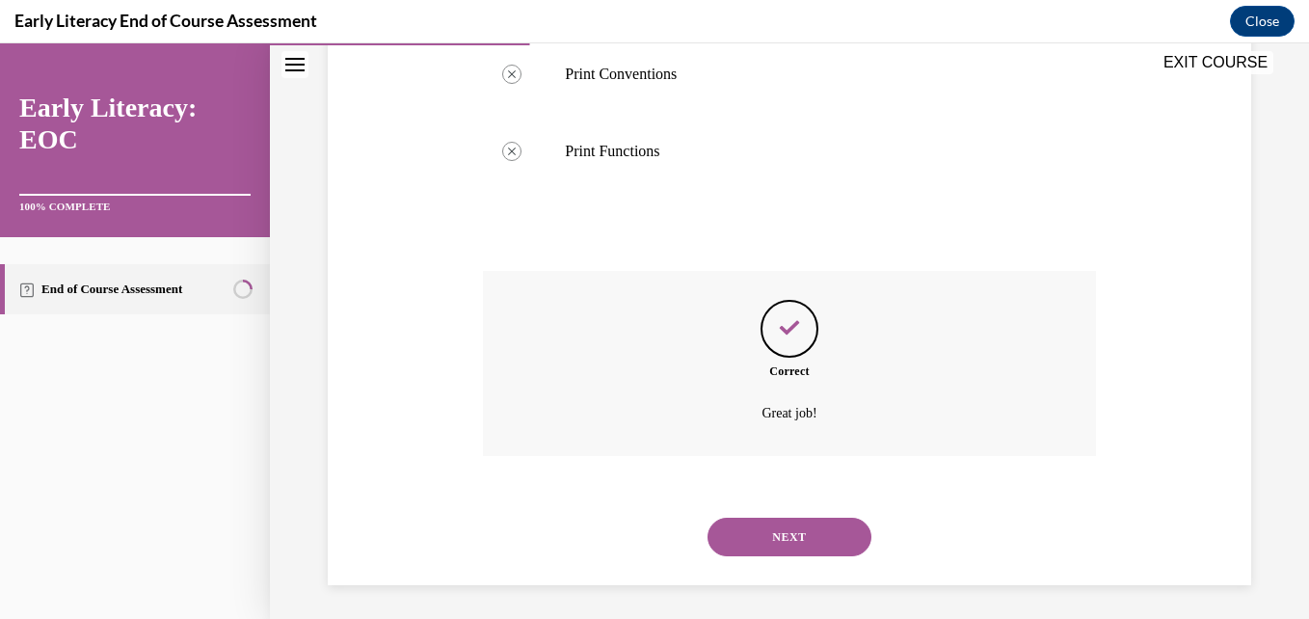
click at [779, 530] on button "NEXT" at bounding box center [790, 537] width 164 height 39
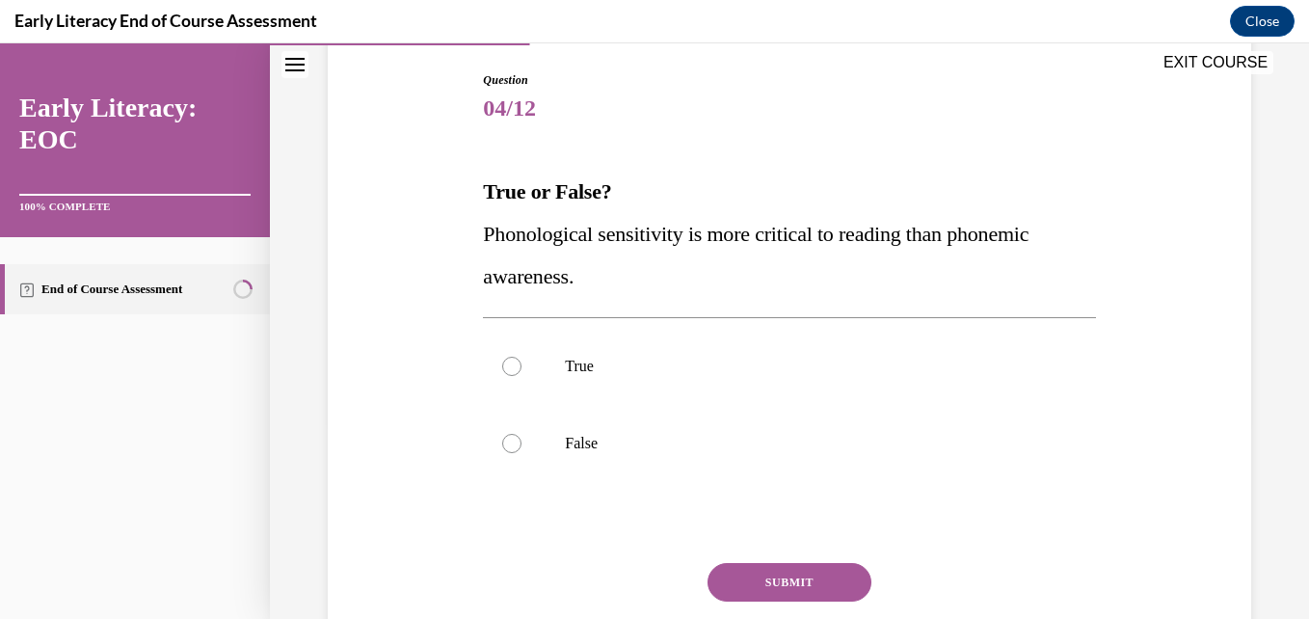
scroll to position [205, 0]
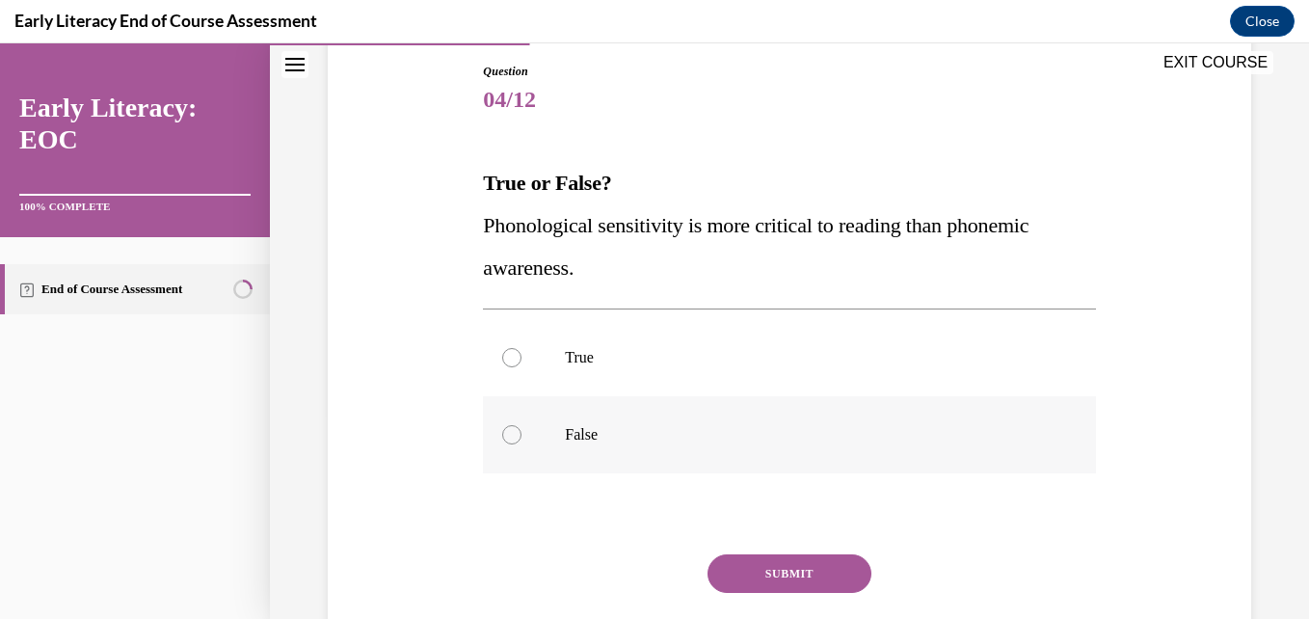
click at [703, 470] on div at bounding box center [789, 434] width 612 height 77
click at [786, 579] on button "SUBMIT" at bounding box center [790, 573] width 164 height 39
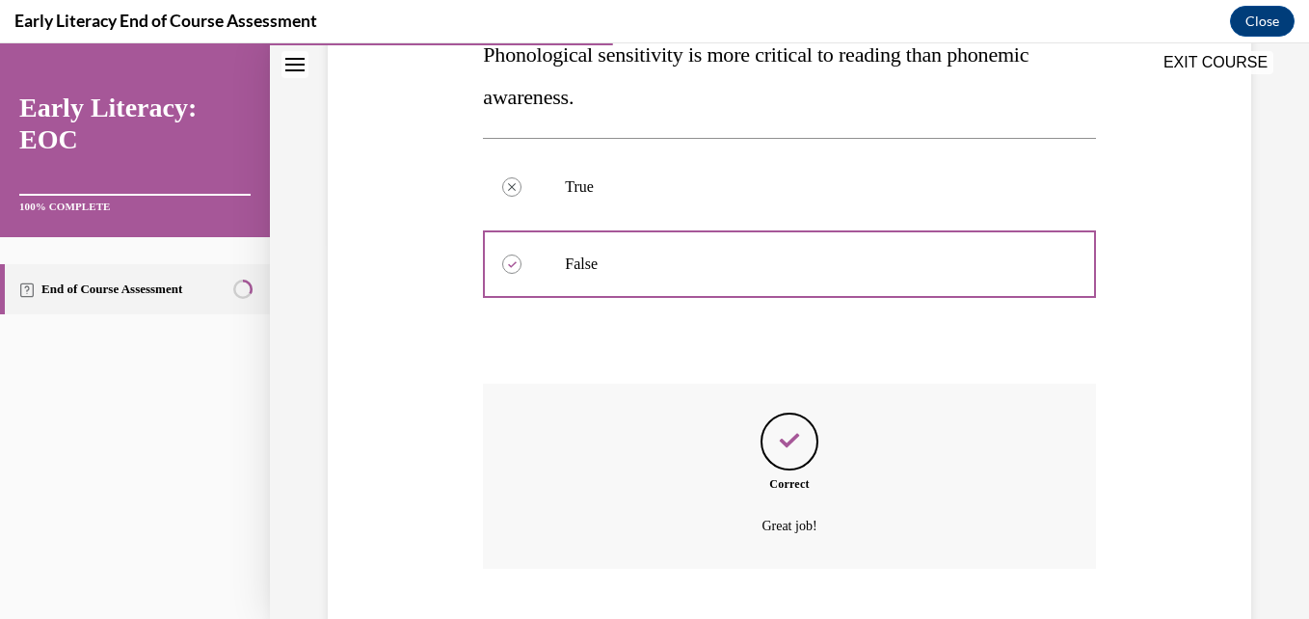
scroll to position [494, 0]
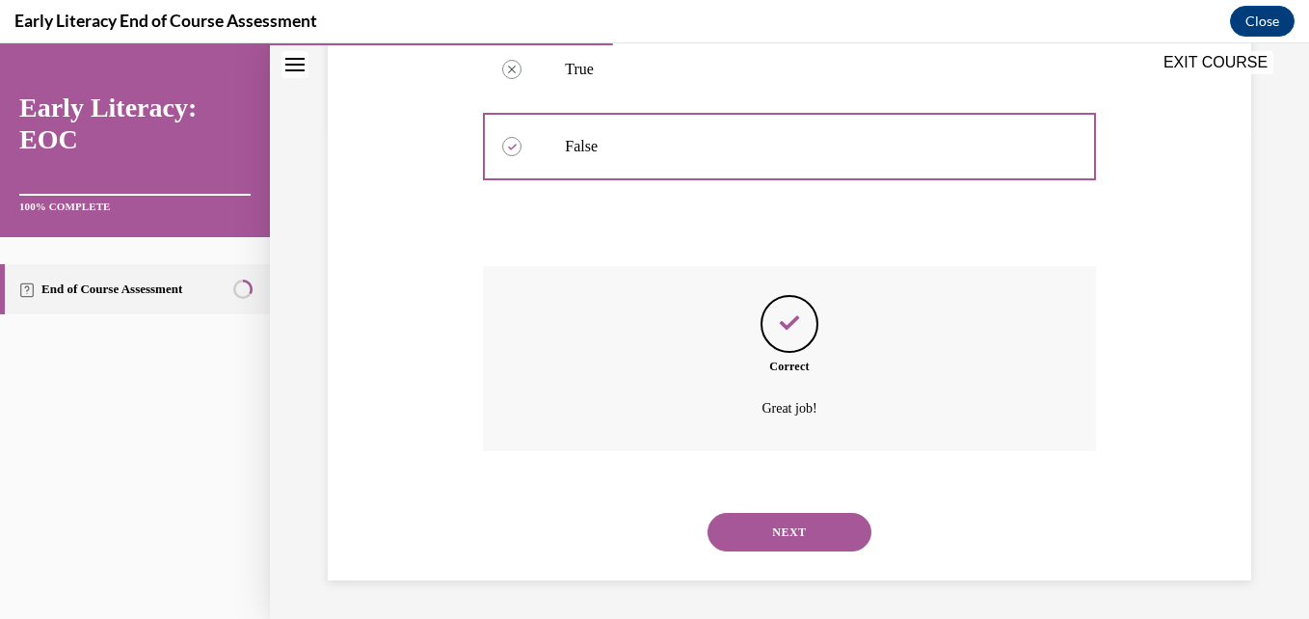
click at [774, 551] on div "NEXT" at bounding box center [789, 532] width 612 height 77
click at [765, 537] on button "NEXT" at bounding box center [790, 532] width 164 height 39
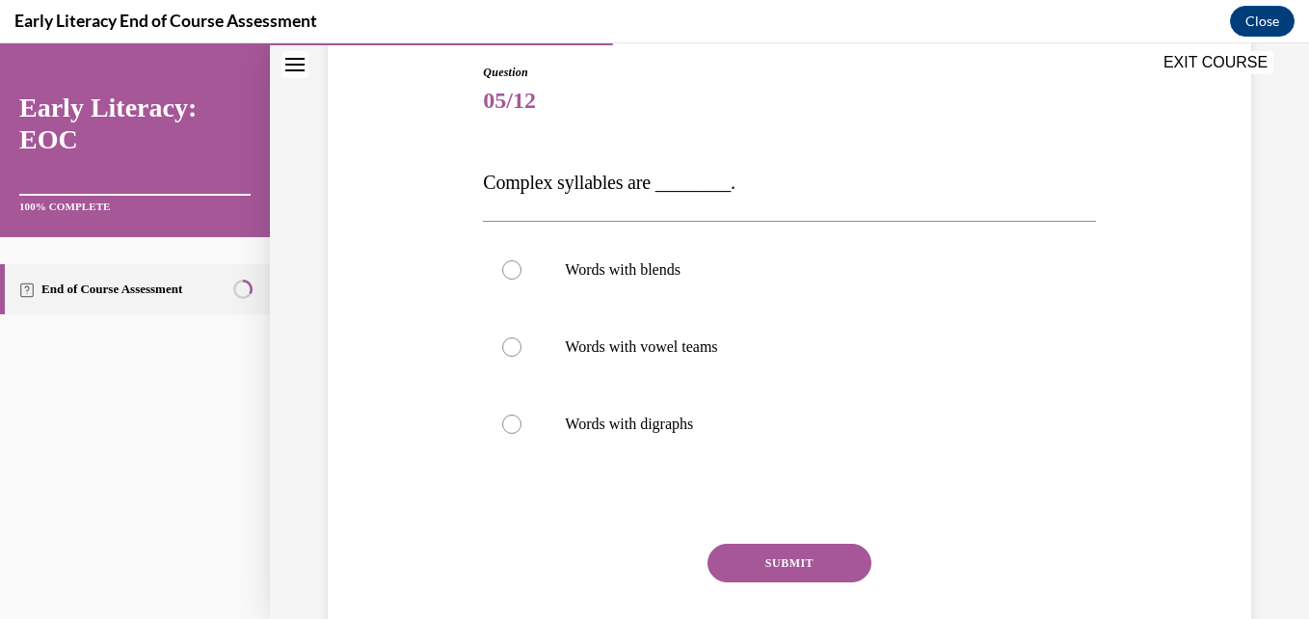
scroll to position [215, 0]
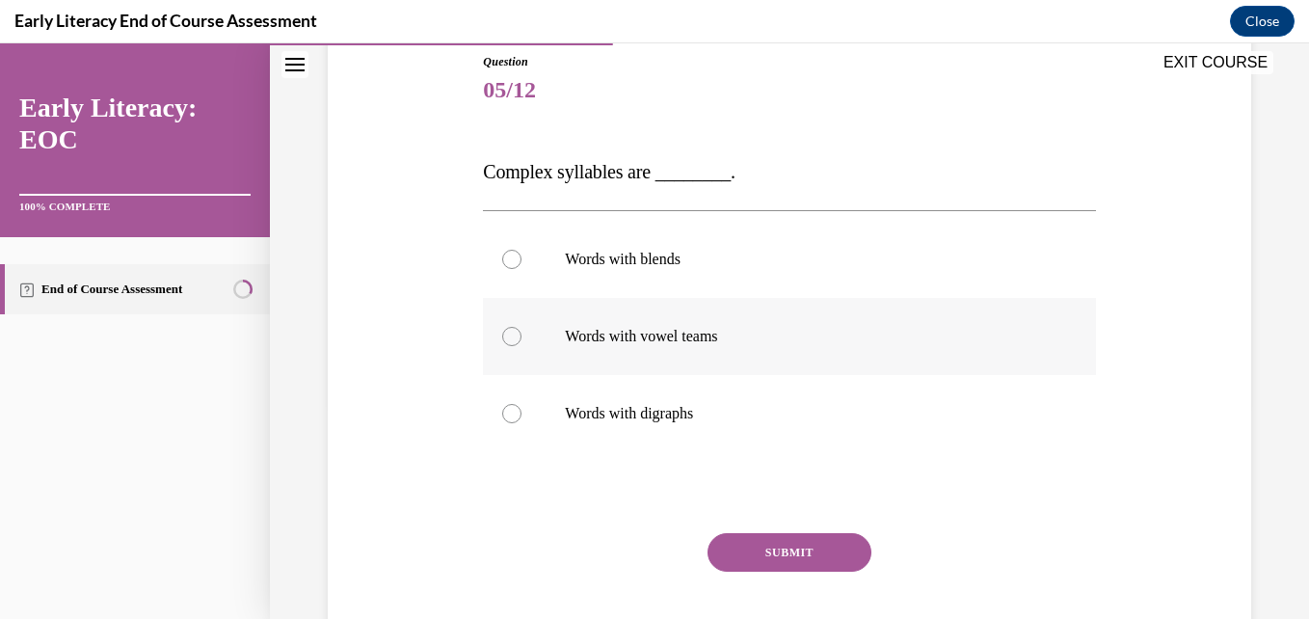
click at [692, 338] on p "Words with vowel teams" at bounding box center [806, 336] width 482 height 19
click at [776, 557] on button "SUBMIT" at bounding box center [790, 552] width 164 height 39
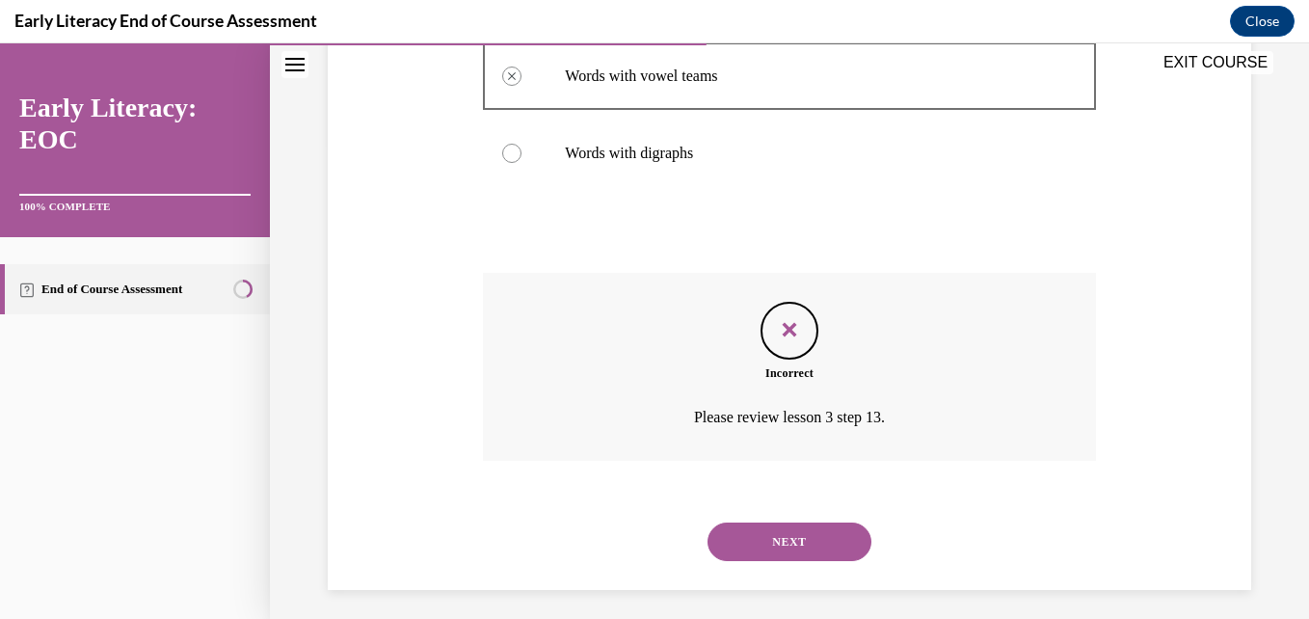
scroll to position [485, 0]
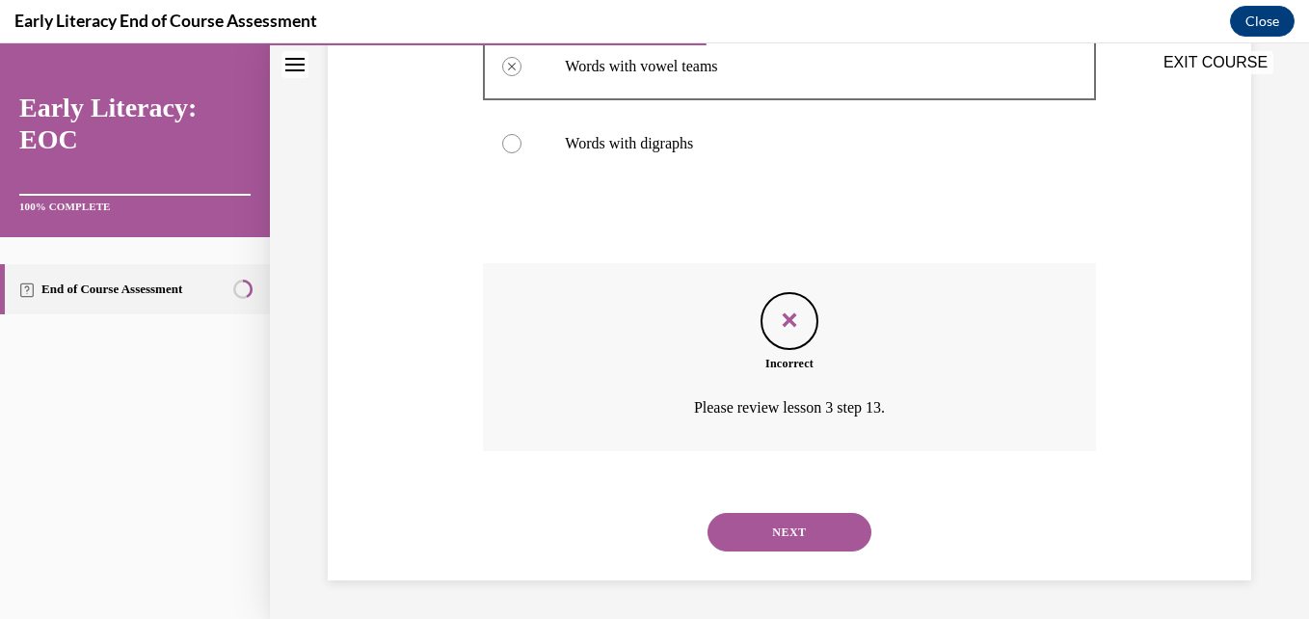
click at [772, 544] on button "NEXT" at bounding box center [790, 532] width 164 height 39
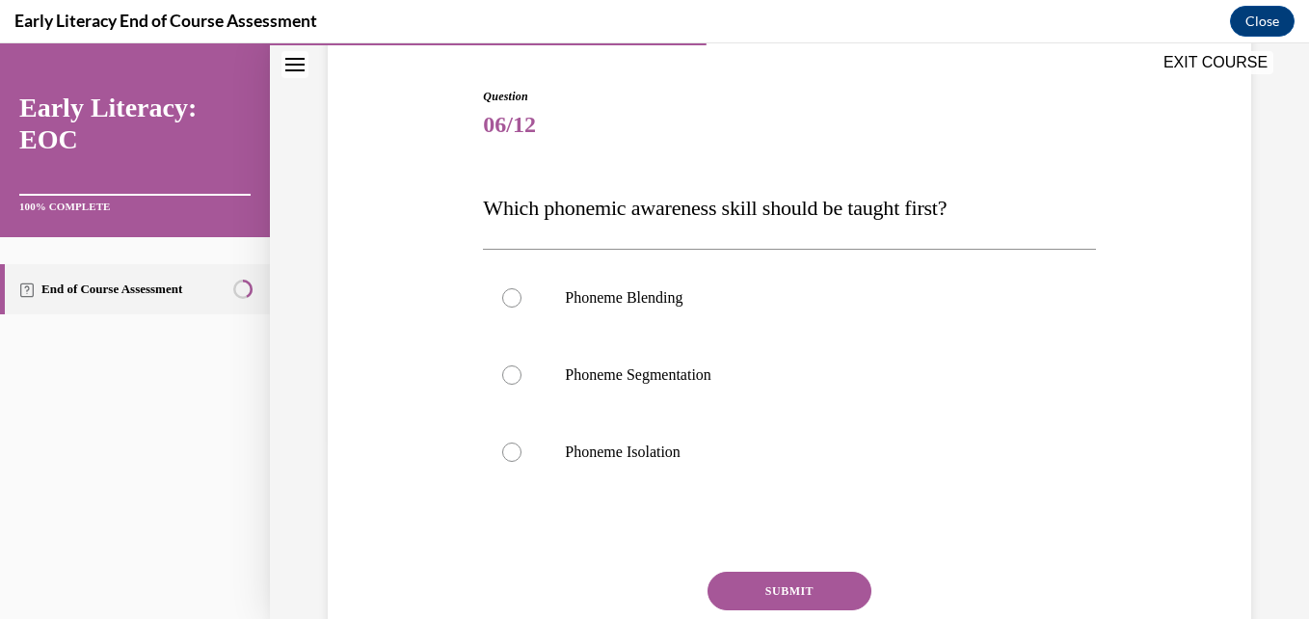
scroll to position [182, 0]
click at [712, 437] on div at bounding box center [789, 450] width 612 height 77
click at [759, 595] on button "SUBMIT" at bounding box center [790, 589] width 164 height 39
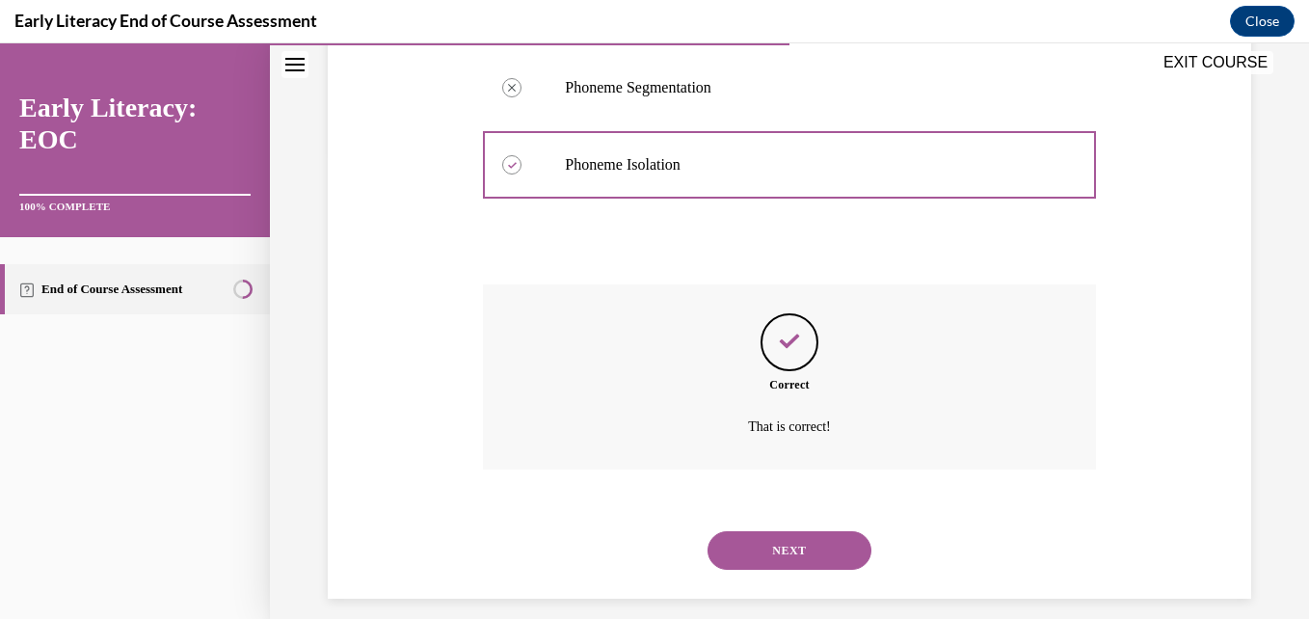
scroll to position [486, 0]
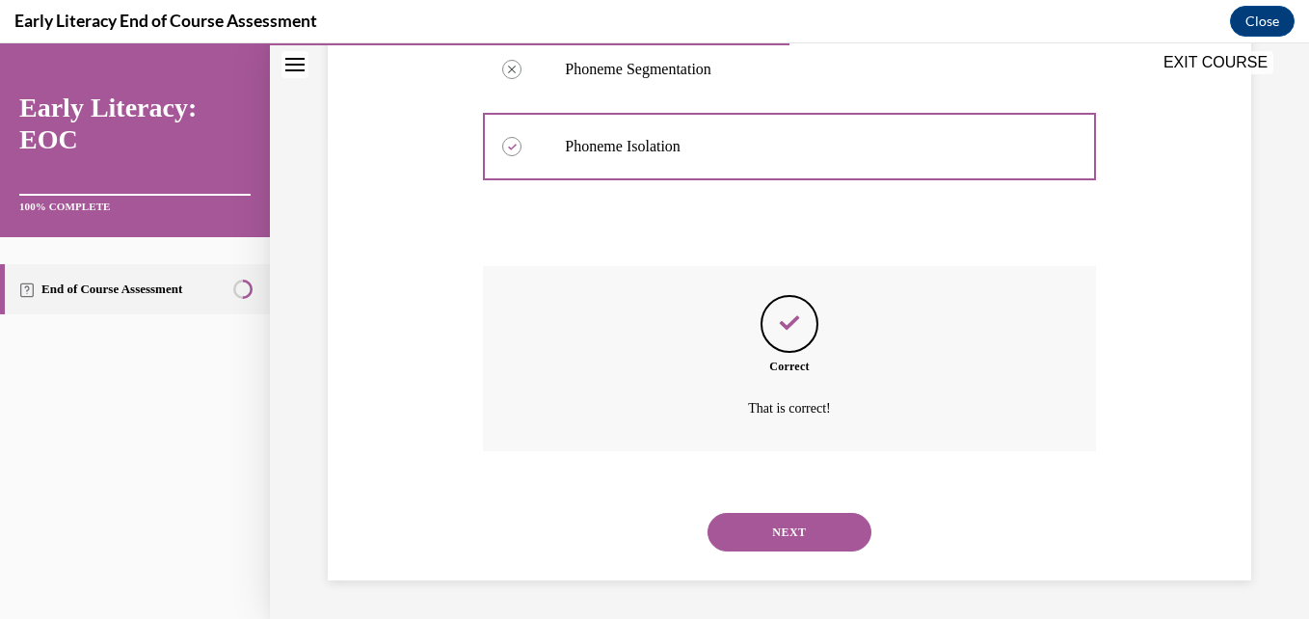
click at [767, 548] on button "NEXT" at bounding box center [790, 532] width 164 height 39
click at [0, 43] on ul "1 Independent Writing 2 Copying 3 Imitation" at bounding box center [0, 43] width 0 height 0
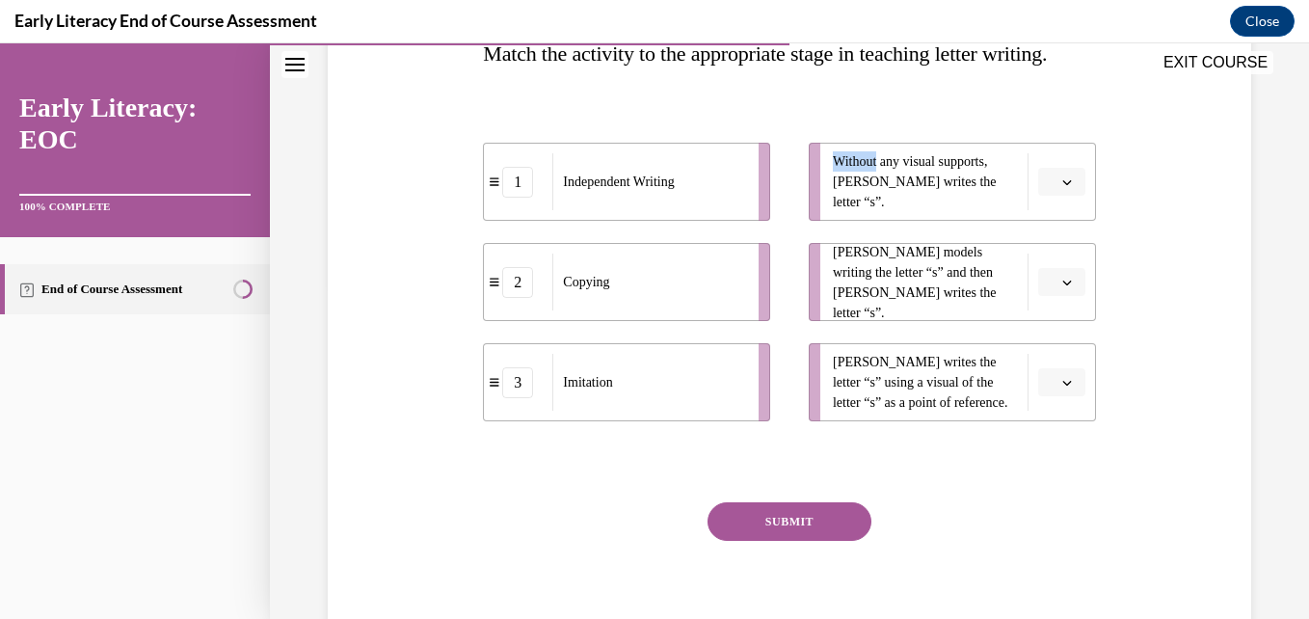
scroll to position [335, 0]
click at [1038, 296] on button "button" at bounding box center [1061, 281] width 47 height 29
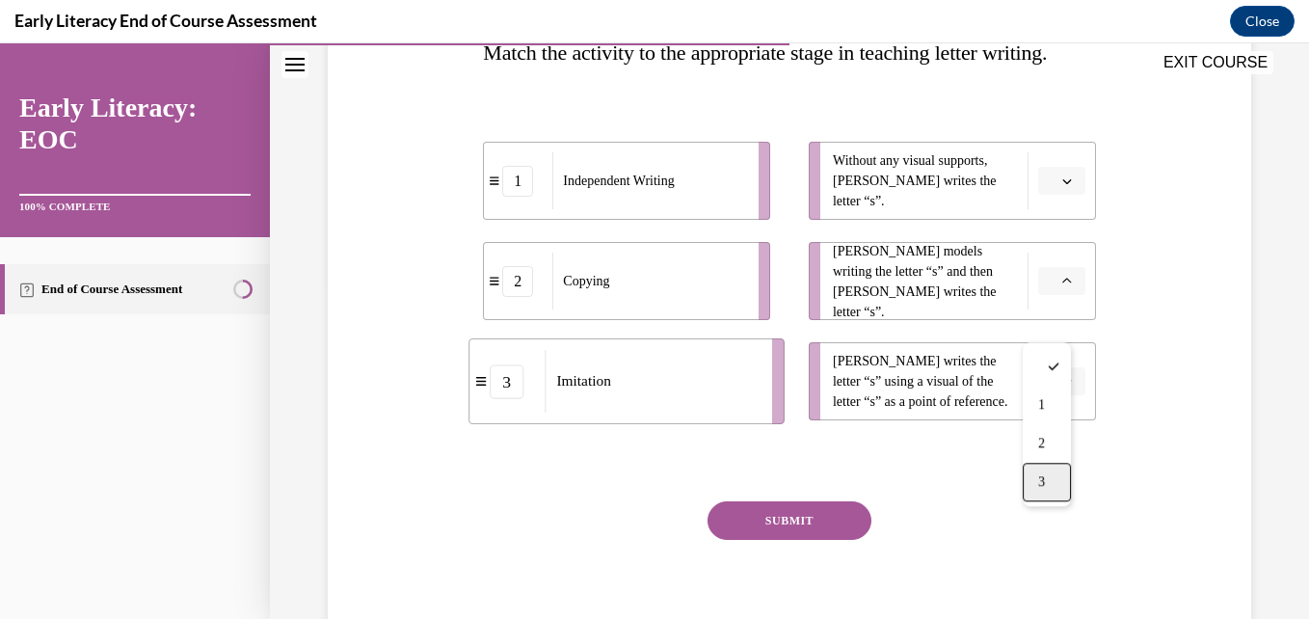
click at [1037, 475] on div "3" at bounding box center [1047, 482] width 48 height 39
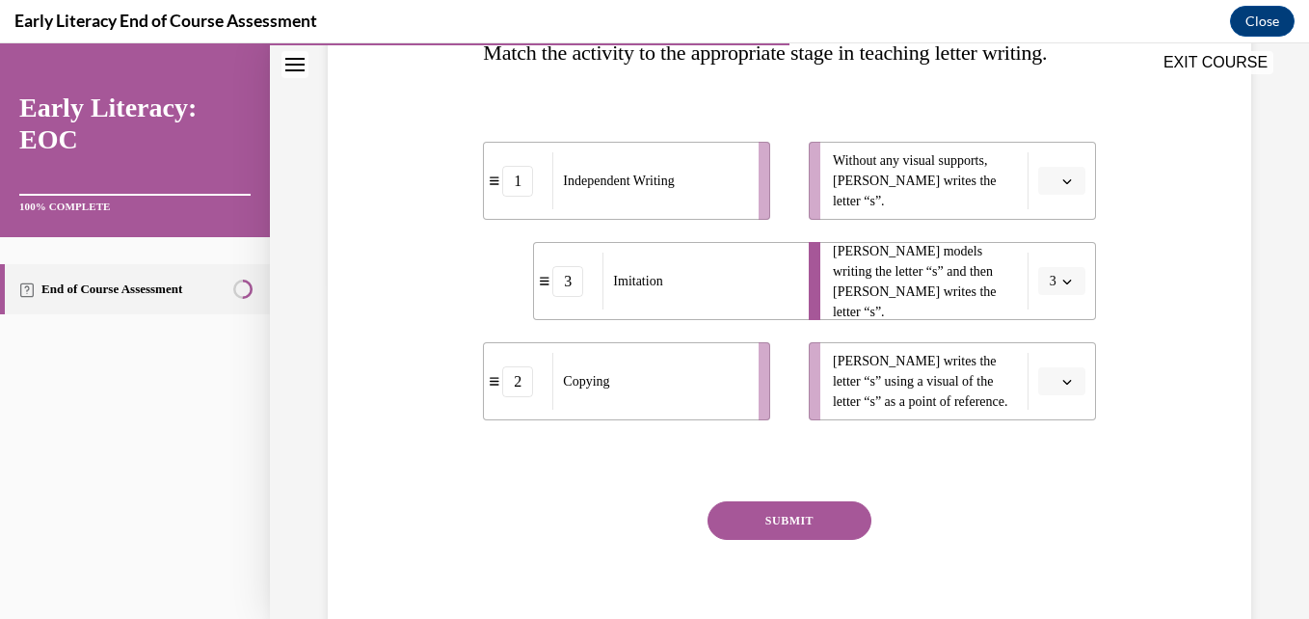
click at [1060, 388] on span "button" at bounding box center [1066, 381] width 13 height 13
click at [1040, 557] on div "2" at bounding box center [1047, 543] width 48 height 39
click at [1060, 188] on span "button" at bounding box center [1066, 180] width 13 height 13
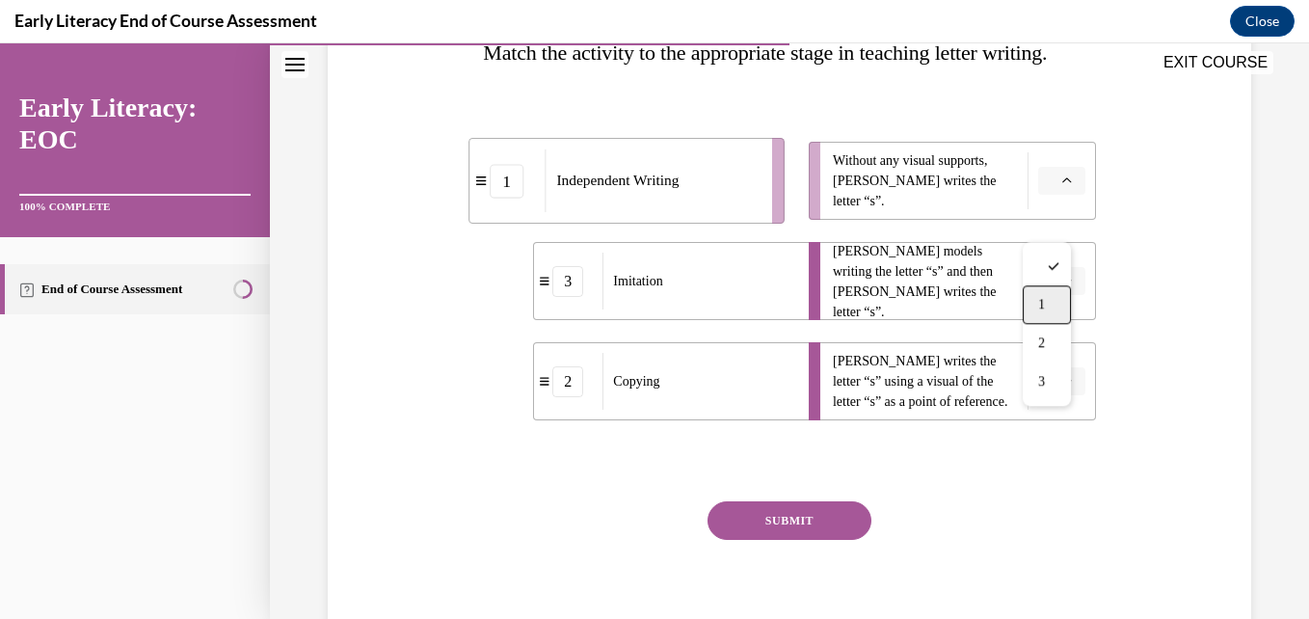
click at [1046, 288] on div "1" at bounding box center [1047, 304] width 48 height 39
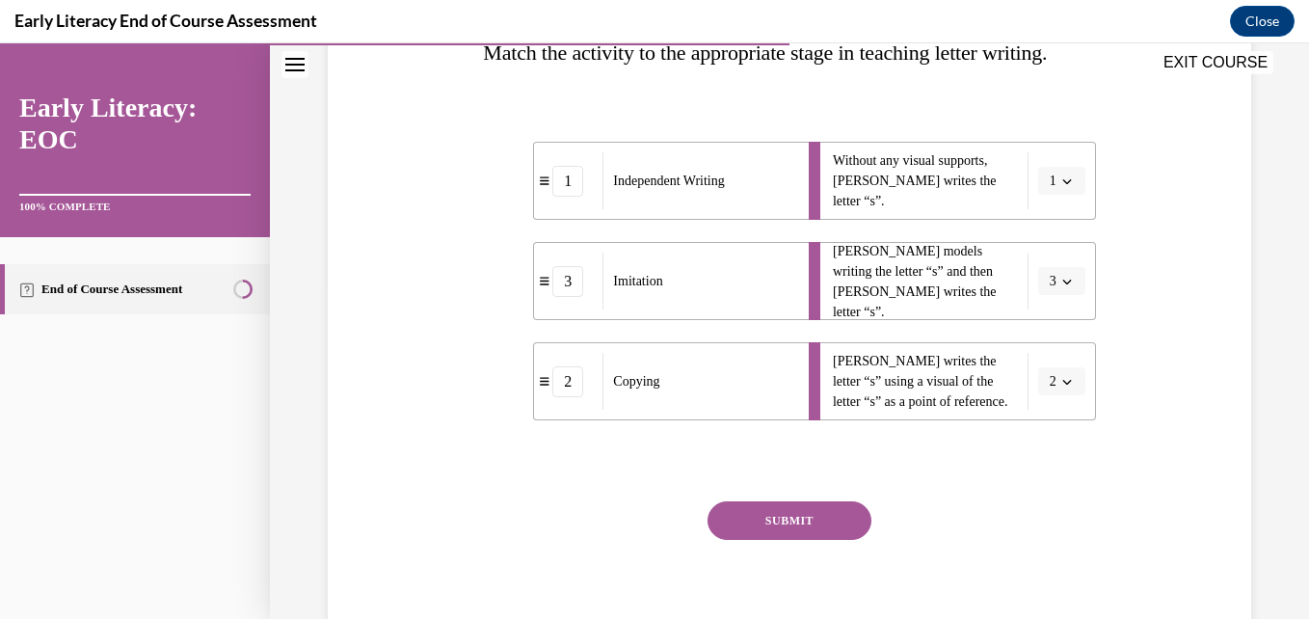
click at [745, 540] on button "SUBMIT" at bounding box center [790, 520] width 164 height 39
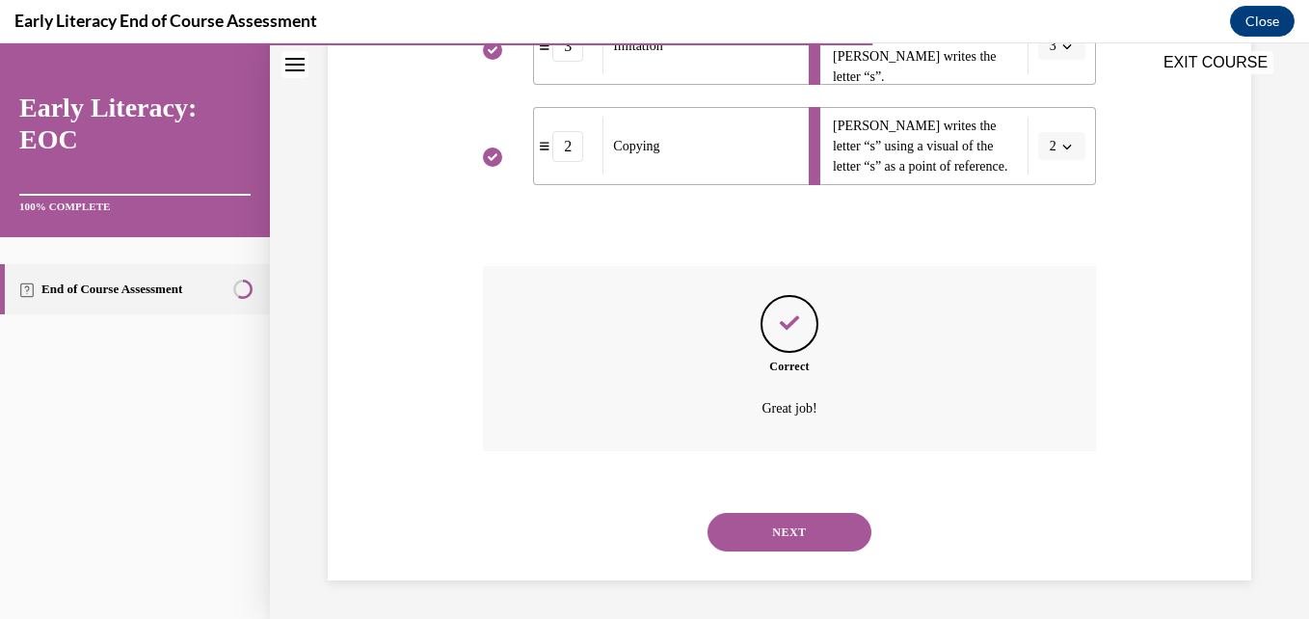
scroll to position [613, 0]
click at [781, 528] on button "NEXT" at bounding box center [790, 532] width 164 height 39
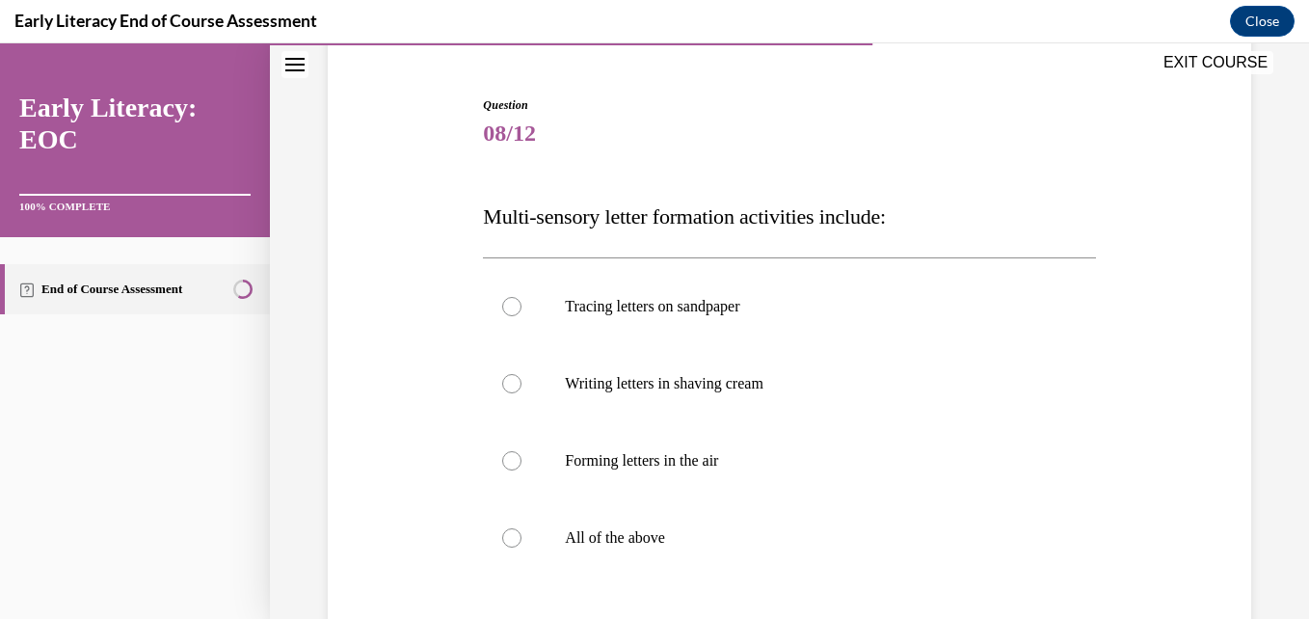
scroll to position [192, 0]
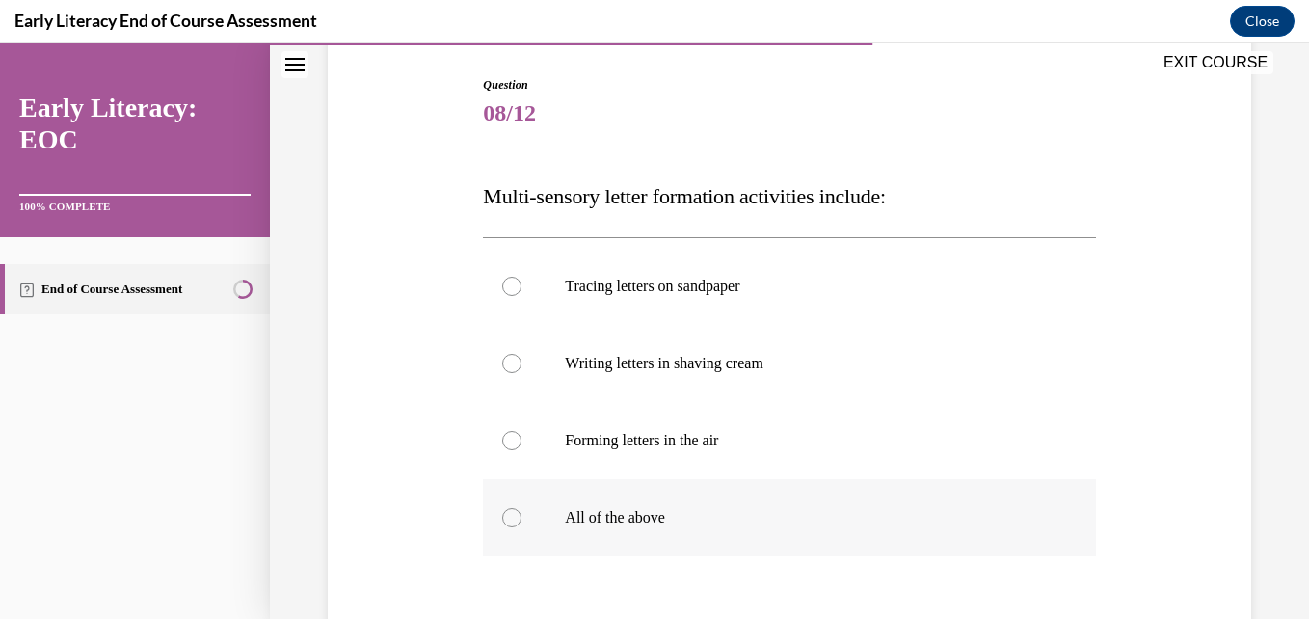
click at [731, 518] on p "All of the above" at bounding box center [806, 517] width 482 height 19
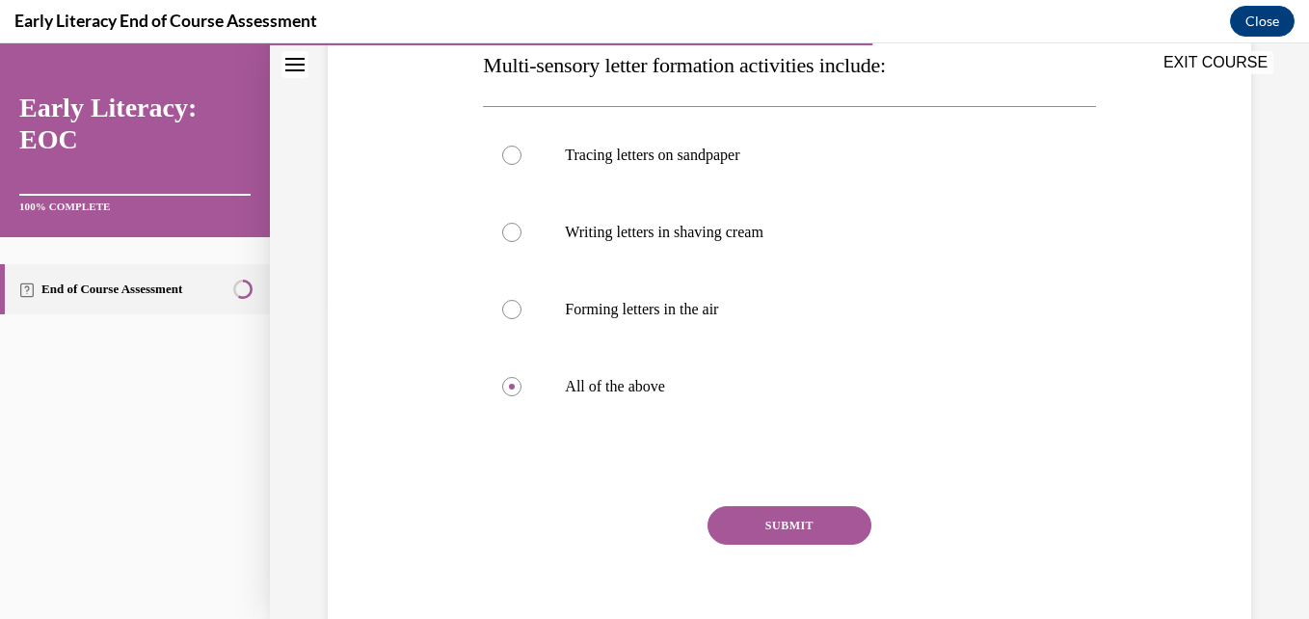
click at [742, 521] on button "SUBMIT" at bounding box center [790, 525] width 164 height 39
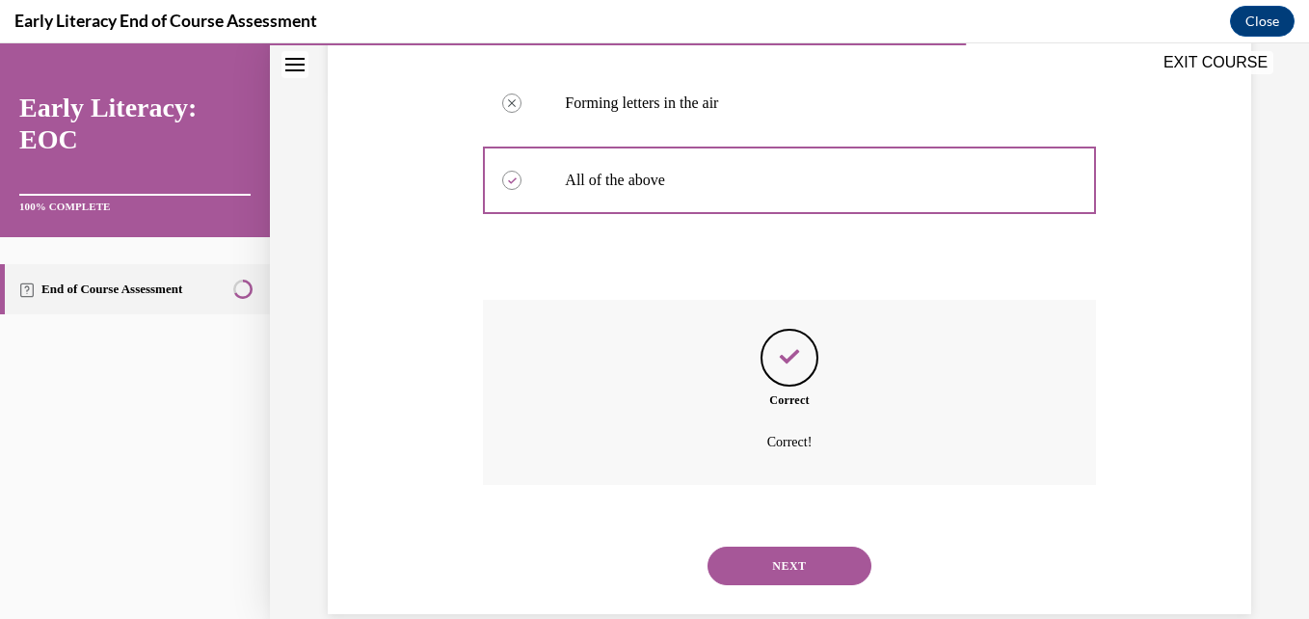
scroll to position [563, 0]
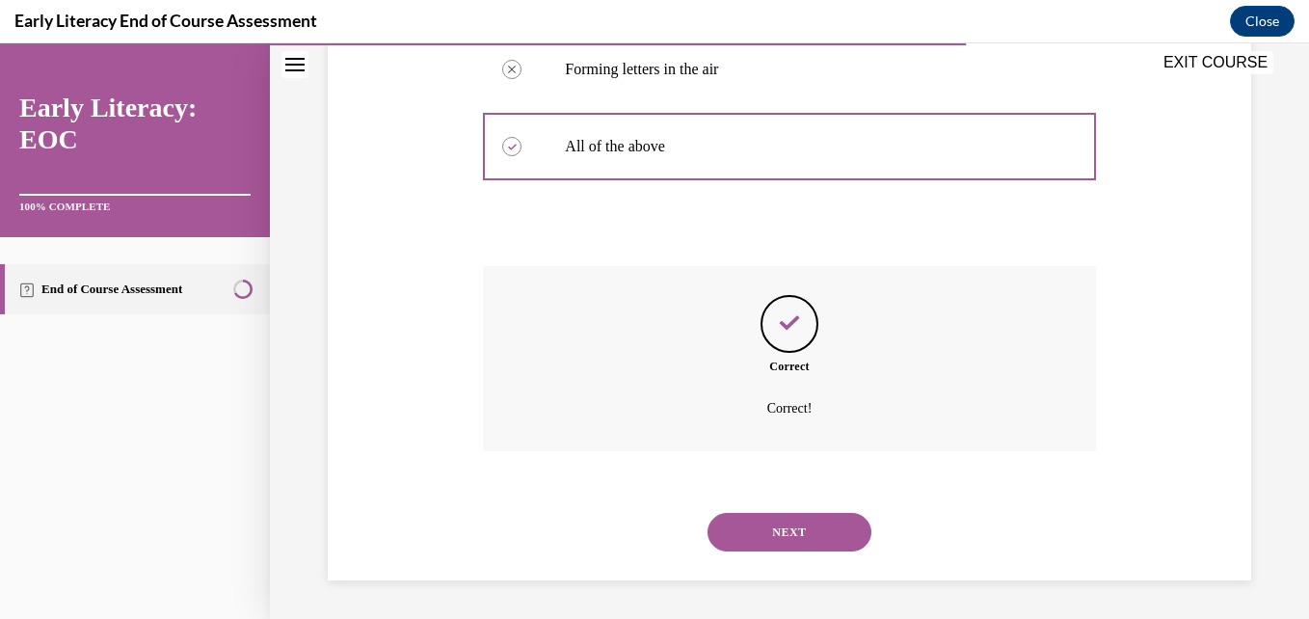
click at [772, 544] on button "NEXT" at bounding box center [790, 532] width 164 height 39
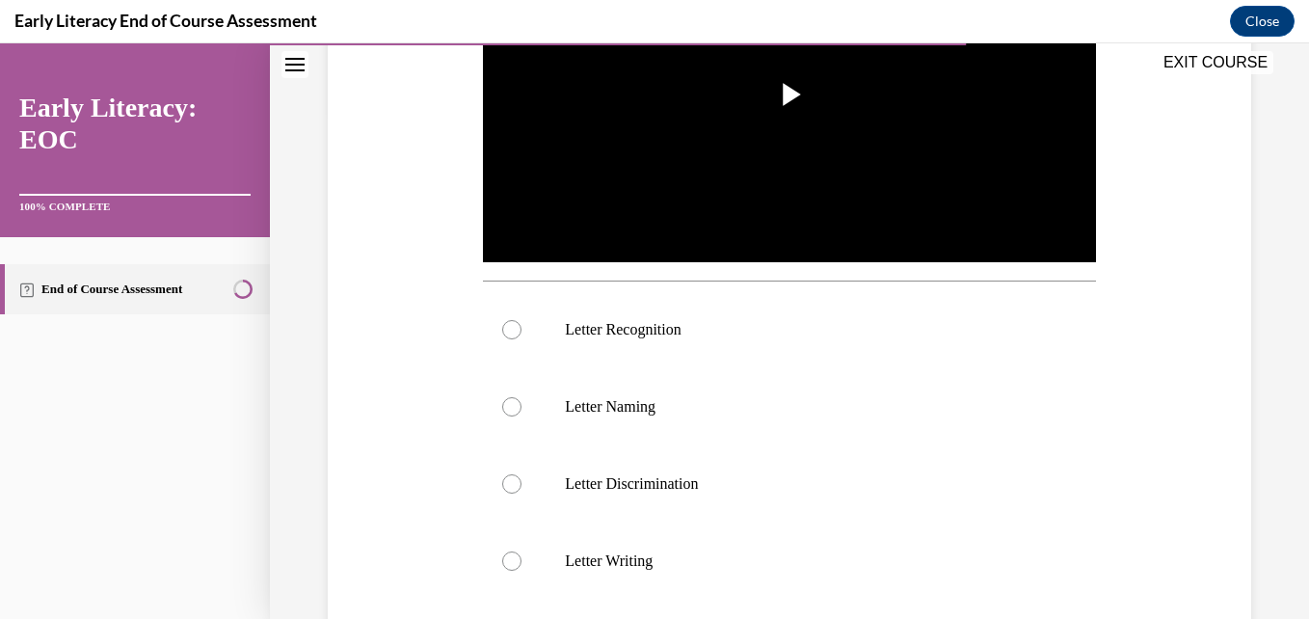
scroll to position [581, 0]
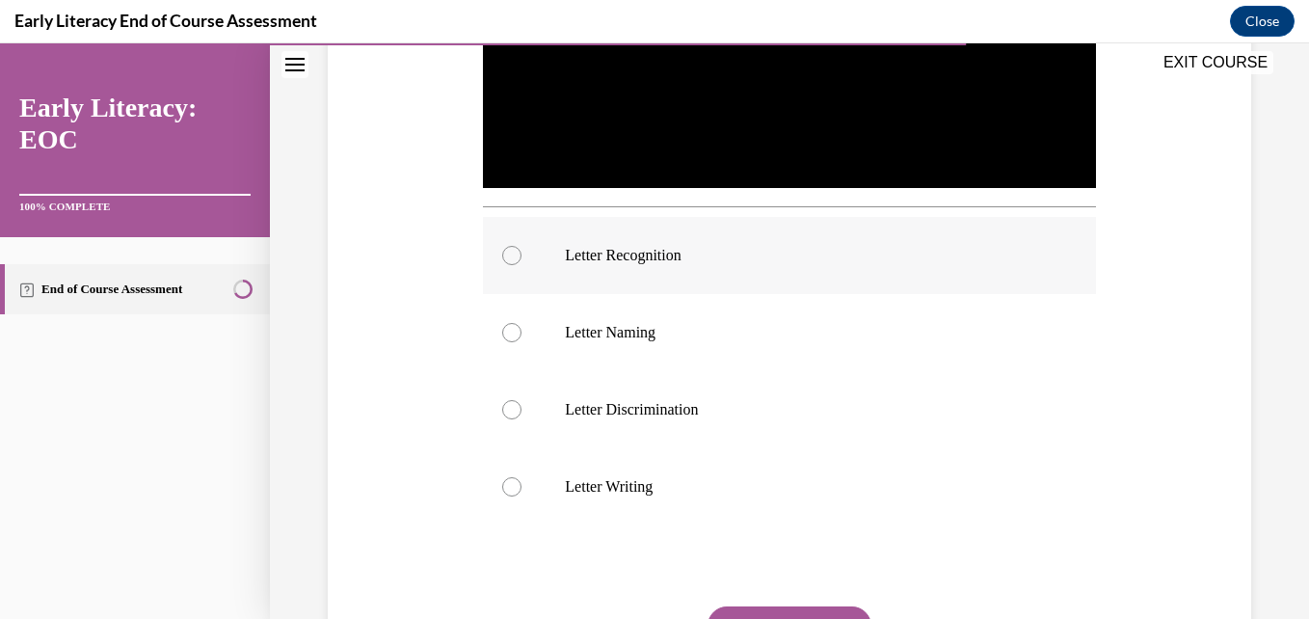
click at [702, 246] on p "Letter Recognition" at bounding box center [806, 255] width 482 height 19
click at [754, 610] on button "SUBMIT" at bounding box center [790, 625] width 164 height 39
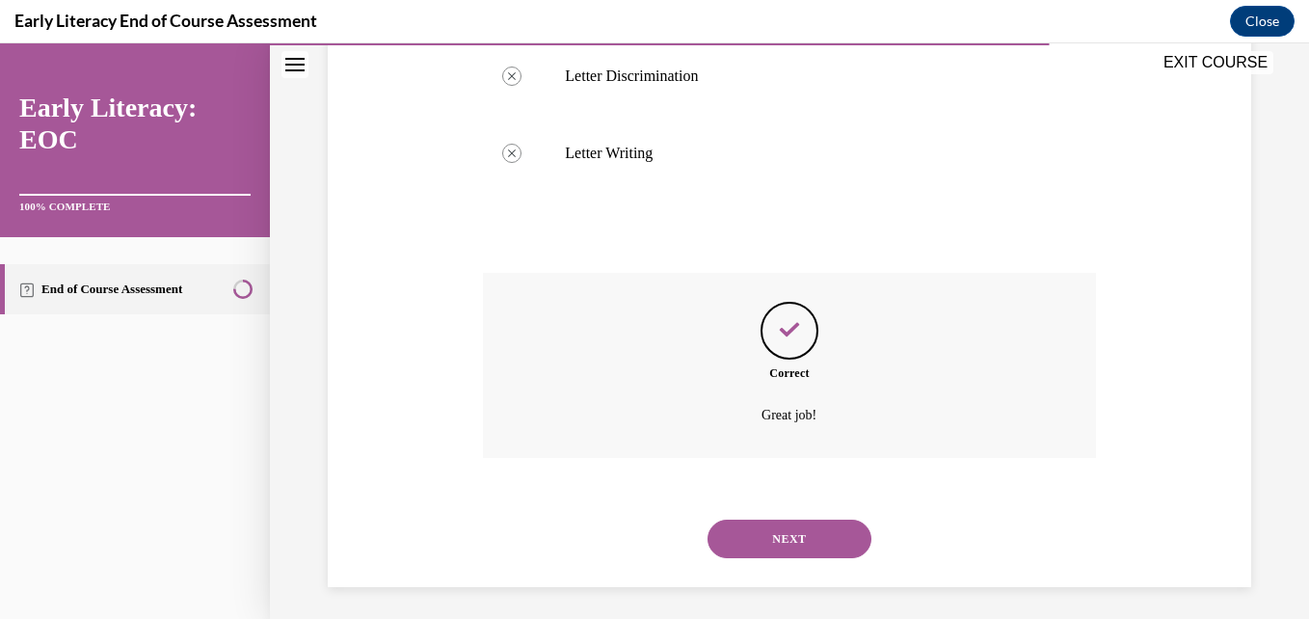
scroll to position [917, 0]
click at [788, 519] on button "NEXT" at bounding box center [790, 537] width 164 height 39
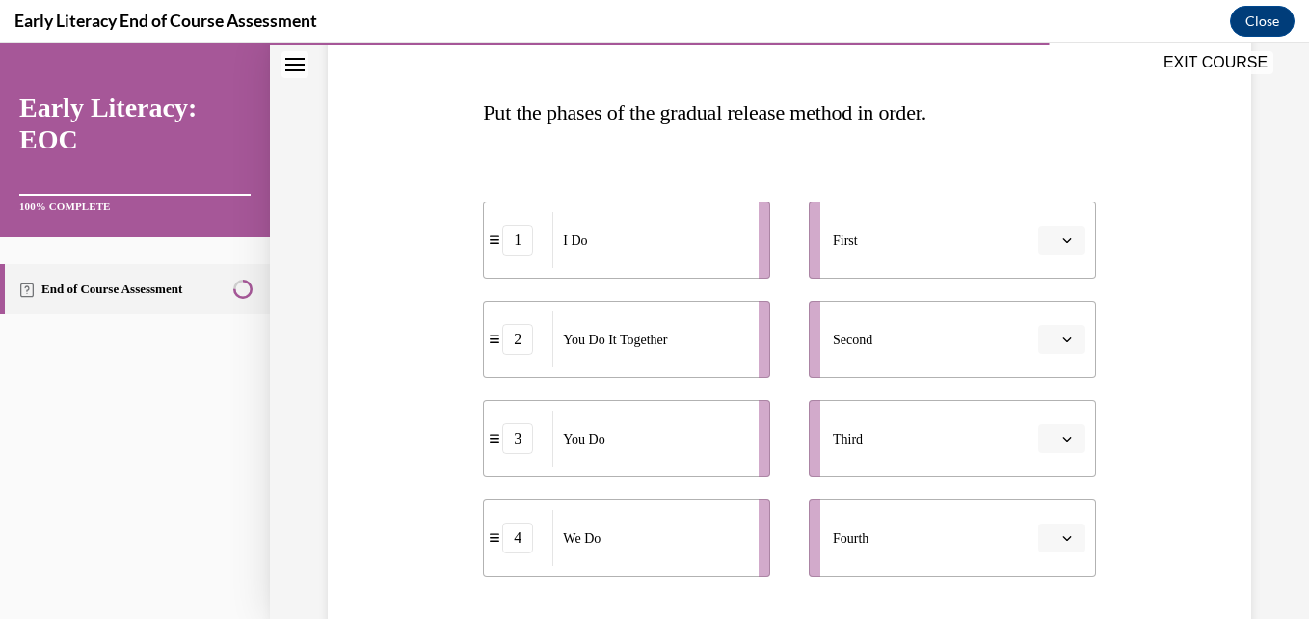
scroll to position [307, 0]
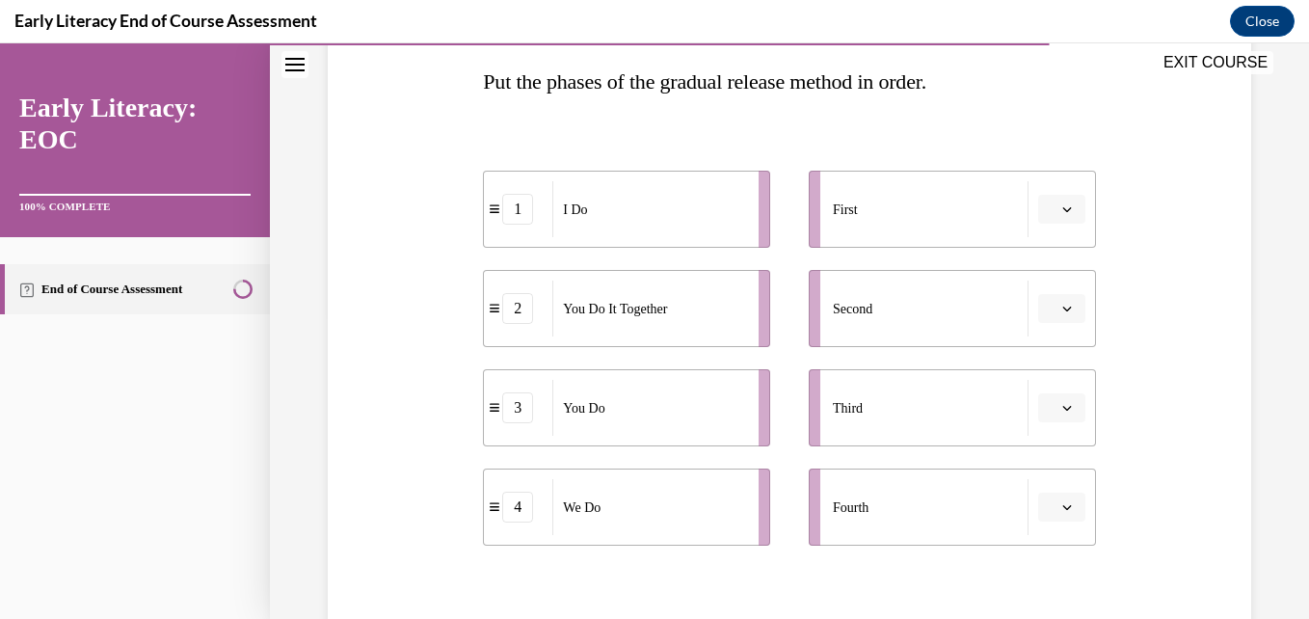
click at [1060, 215] on span "button" at bounding box center [1066, 208] width 13 height 13
click at [1052, 282] on div "1" at bounding box center [1047, 291] width 48 height 39
click at [1062, 312] on icon "button" at bounding box center [1067, 309] width 10 height 10
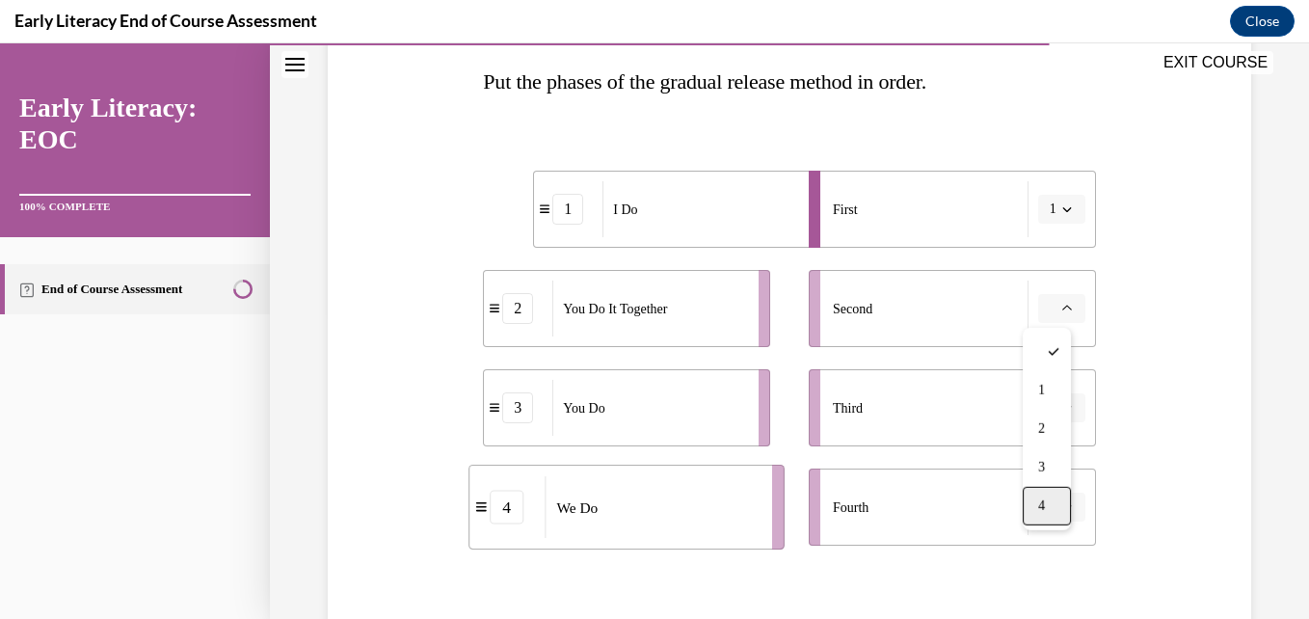
click at [1045, 504] on span "4" at bounding box center [1041, 505] width 7 height 15
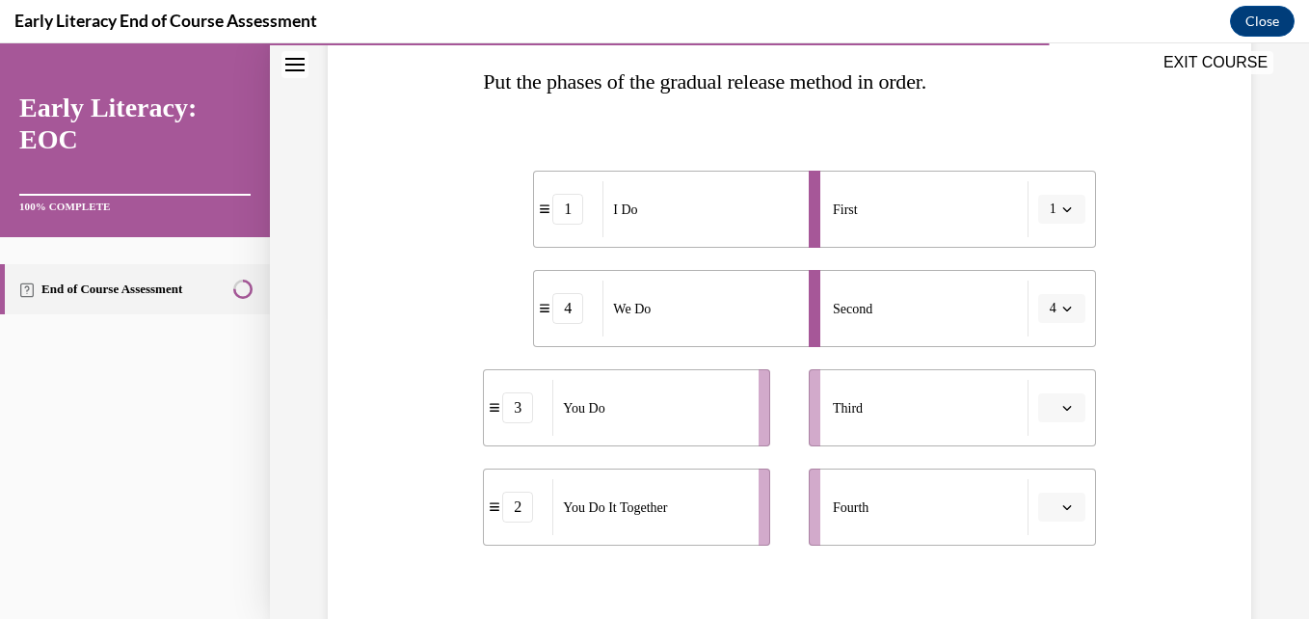
click at [1059, 397] on button "button" at bounding box center [1061, 407] width 47 height 29
click at [1045, 284] on span "2" at bounding box center [1041, 287] width 7 height 15
click at [1050, 501] on span "Please select an option" at bounding box center [1053, 506] width 7 height 19
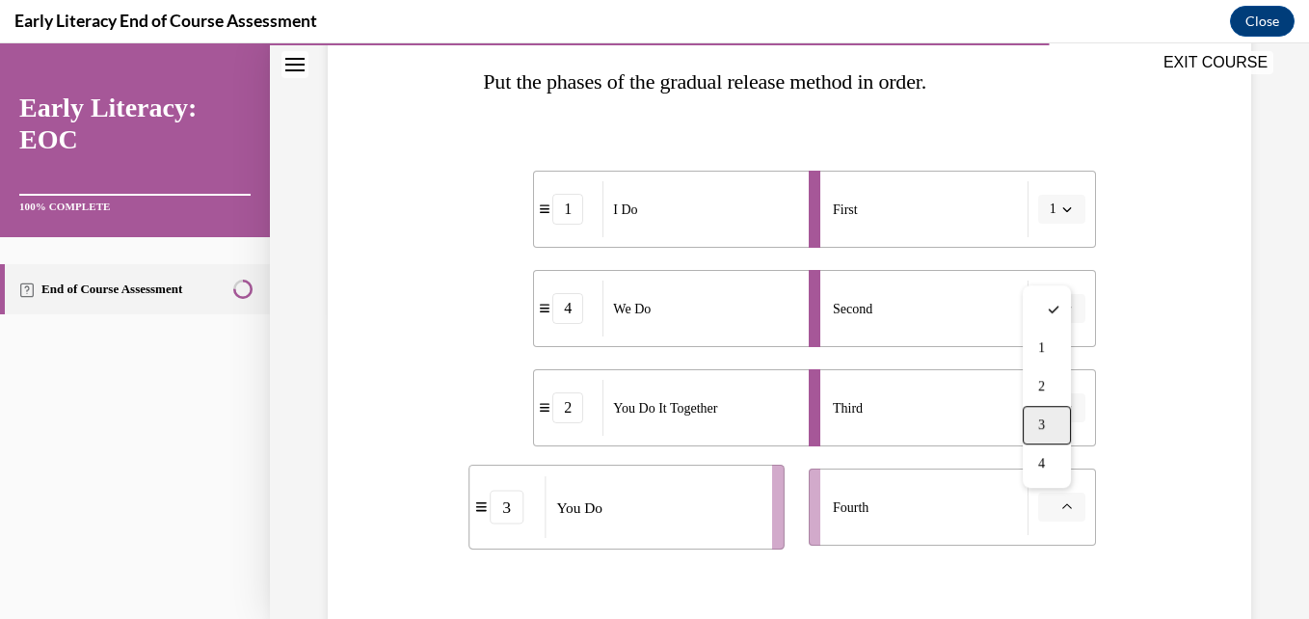
click at [1045, 423] on span "3" at bounding box center [1041, 424] width 7 height 15
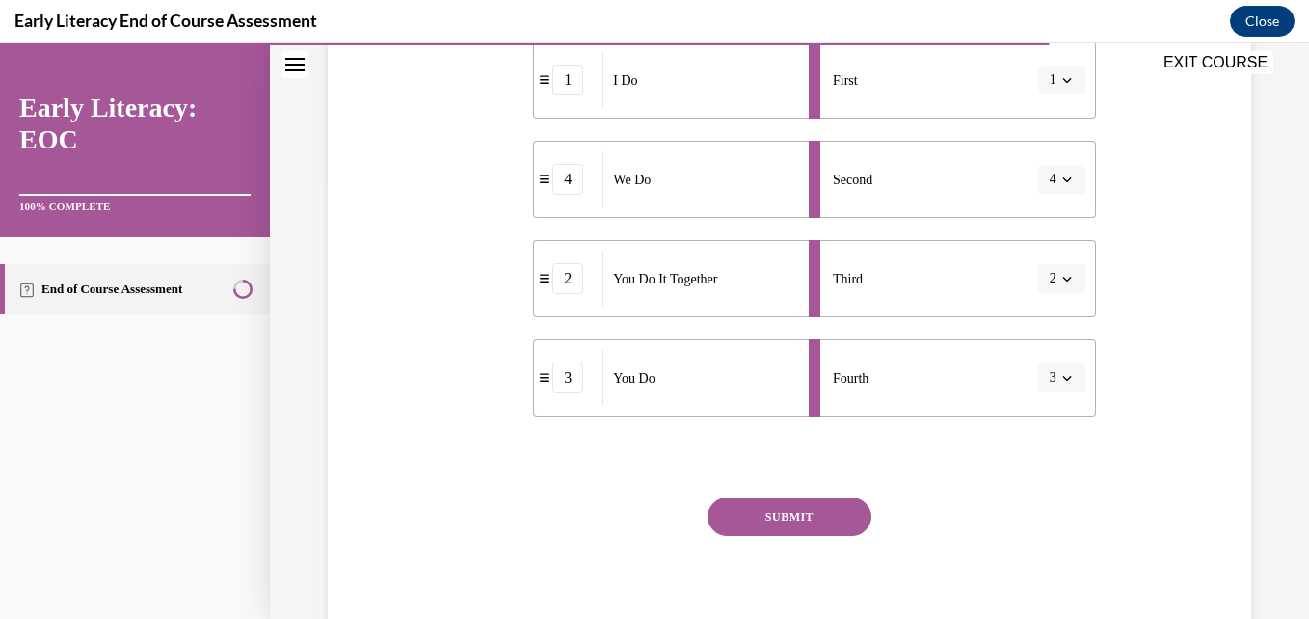
scroll to position [511, 0]
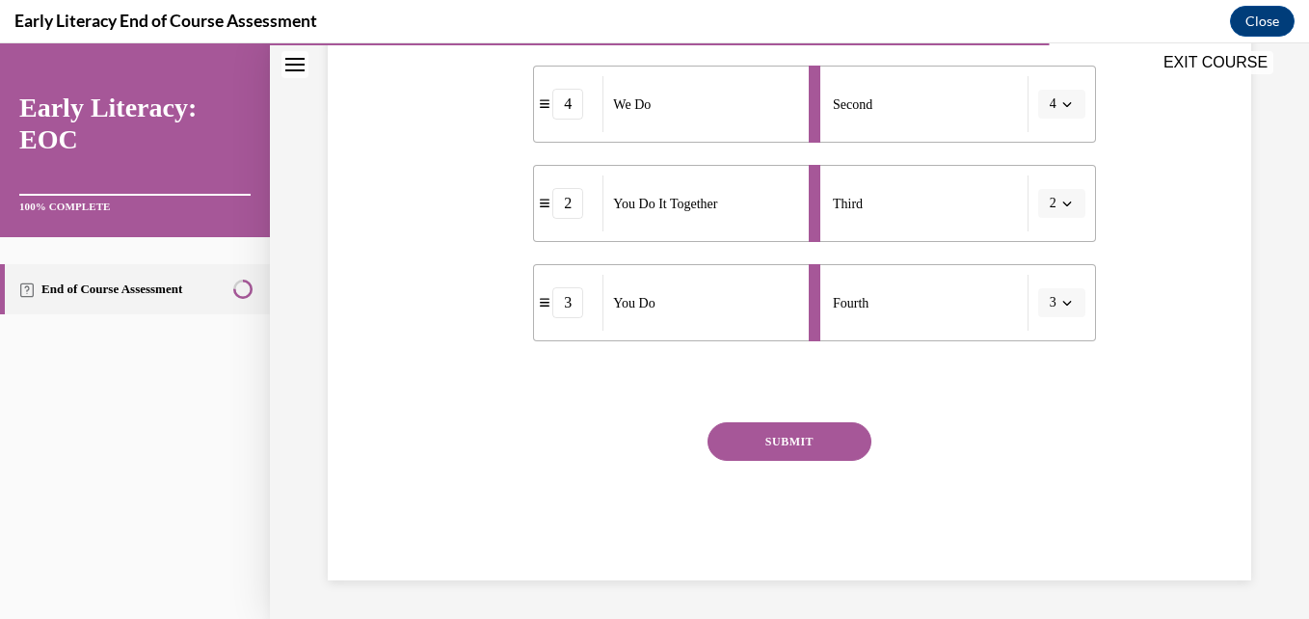
click at [836, 438] on button "SUBMIT" at bounding box center [790, 441] width 164 height 39
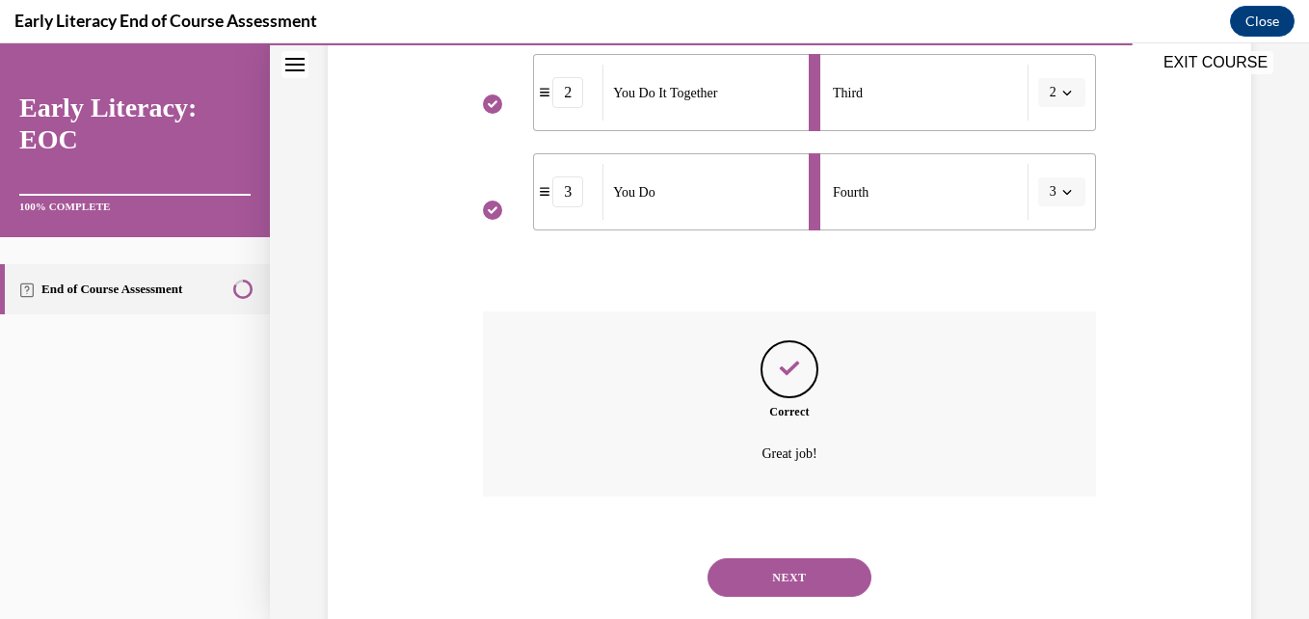
scroll to position [667, 0]
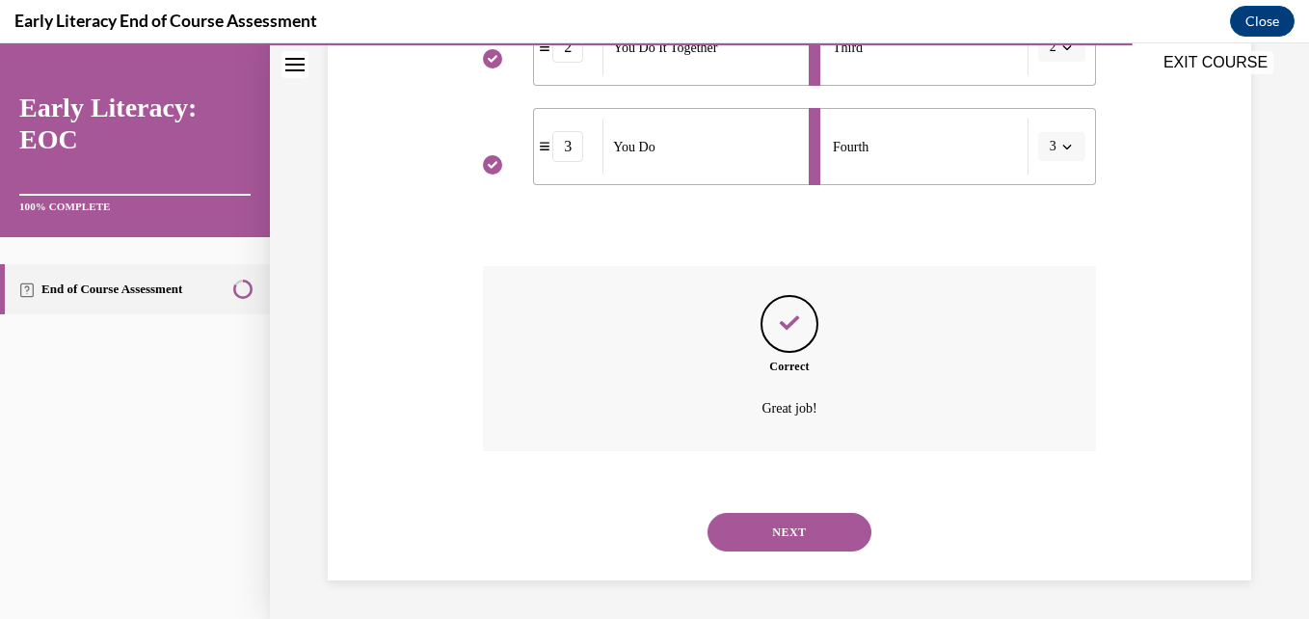
click at [768, 528] on button "NEXT" at bounding box center [790, 532] width 164 height 39
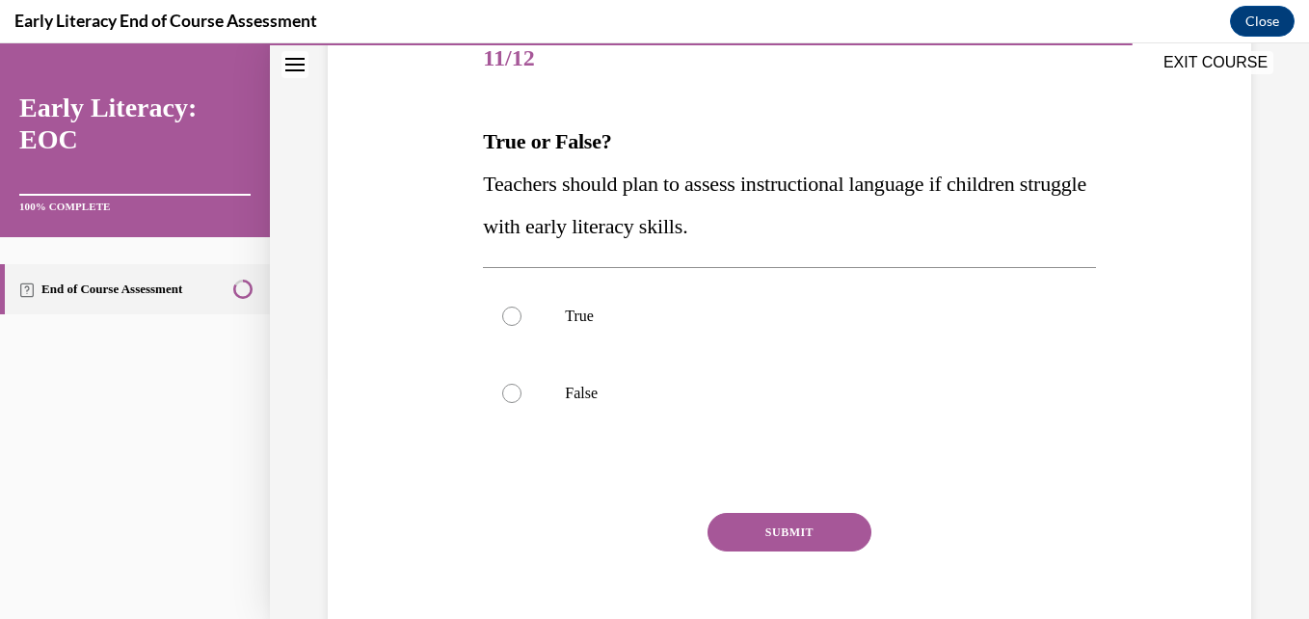
scroll to position [255, 0]
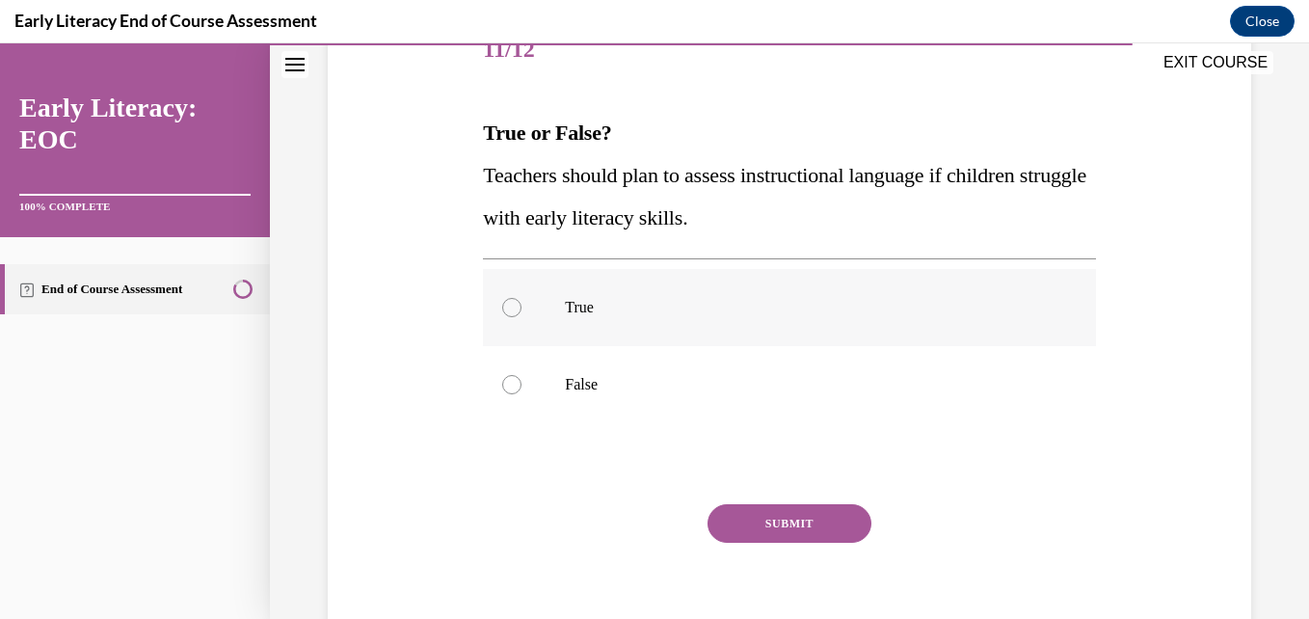
click at [586, 303] on p "True" at bounding box center [806, 307] width 482 height 19
click at [783, 539] on button "SUBMIT" at bounding box center [790, 523] width 164 height 39
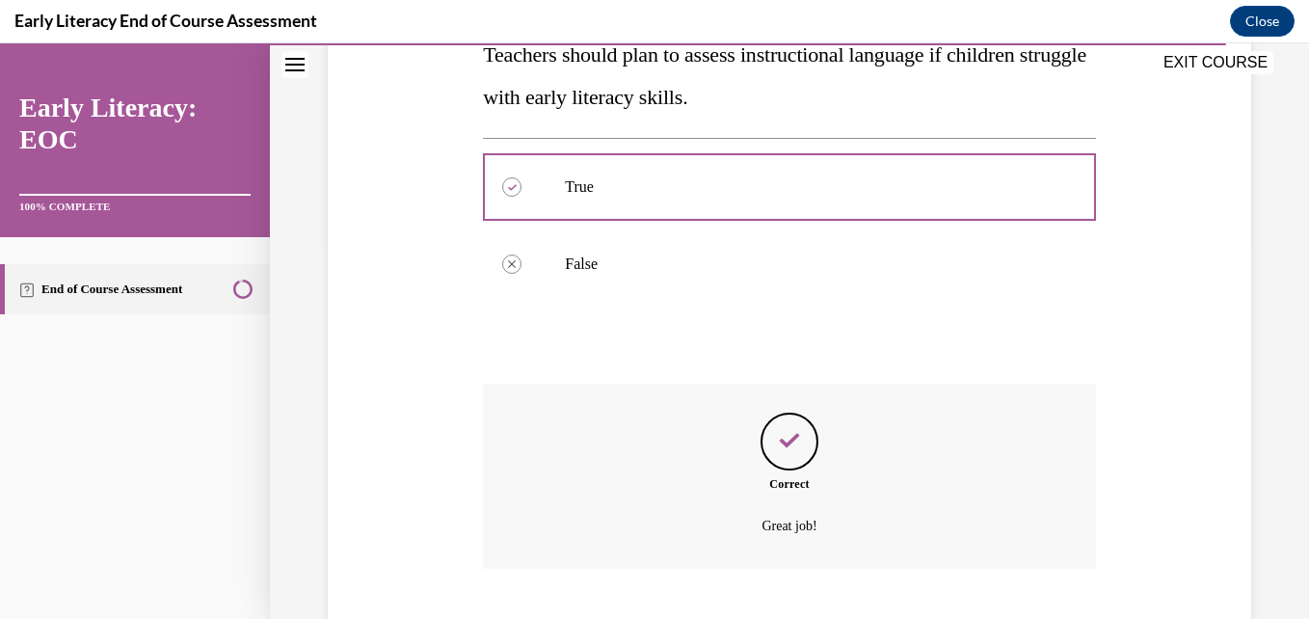
scroll to position [494, 0]
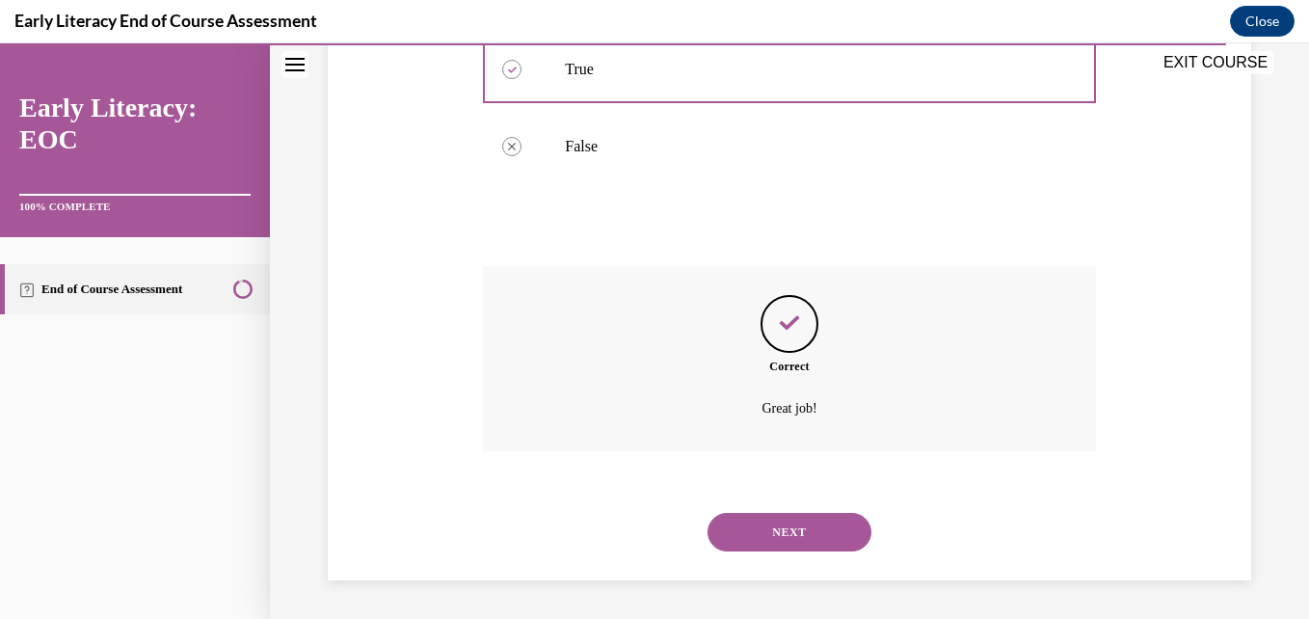
click at [774, 526] on button "NEXT" at bounding box center [790, 532] width 164 height 39
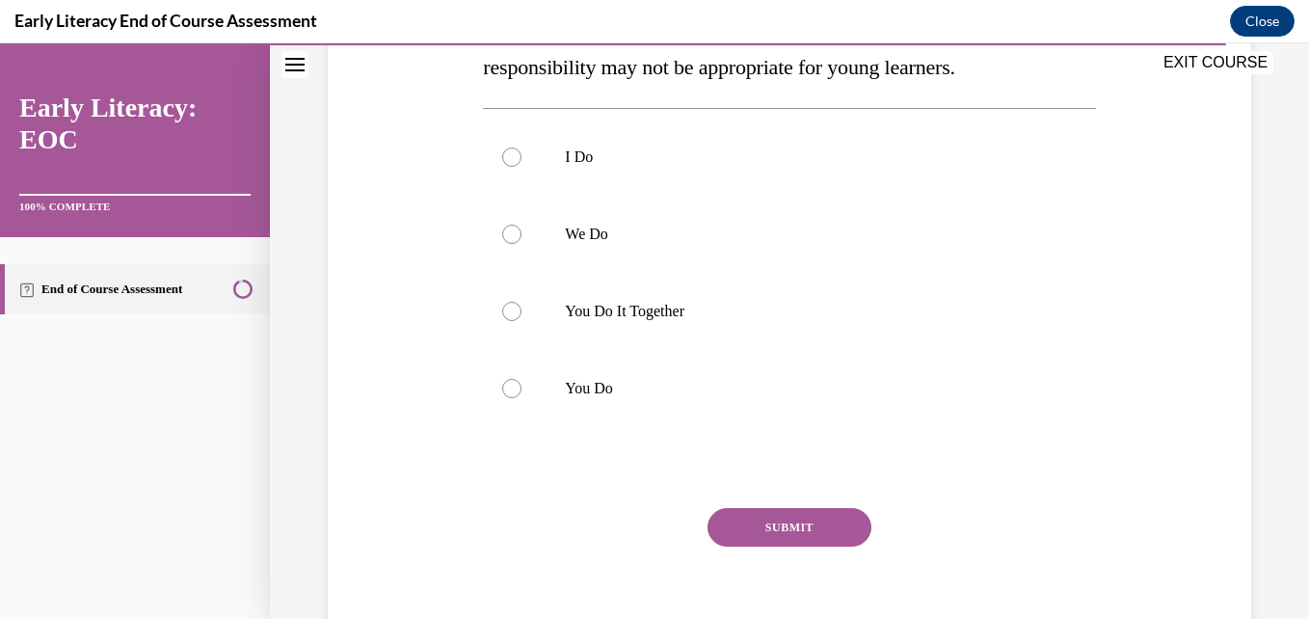
scroll to position [364, 0]
click at [697, 321] on div at bounding box center [789, 310] width 612 height 77
click at [777, 536] on button "SUBMIT" at bounding box center [790, 526] width 164 height 39
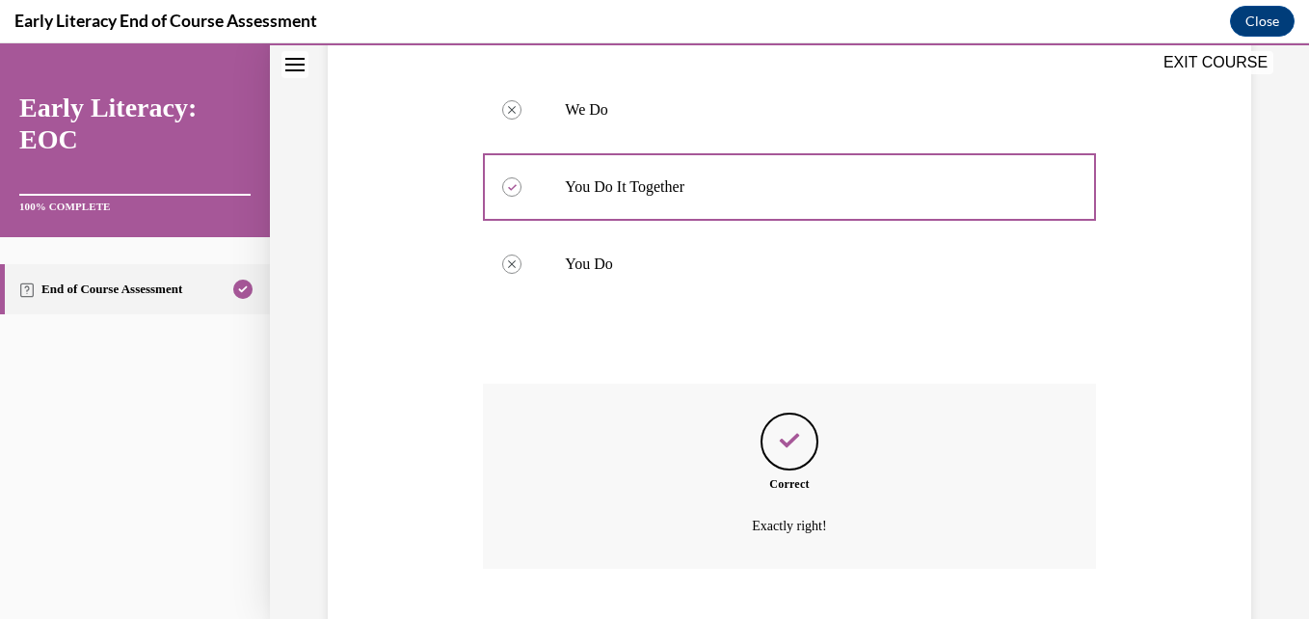
scroll to position [605, 0]
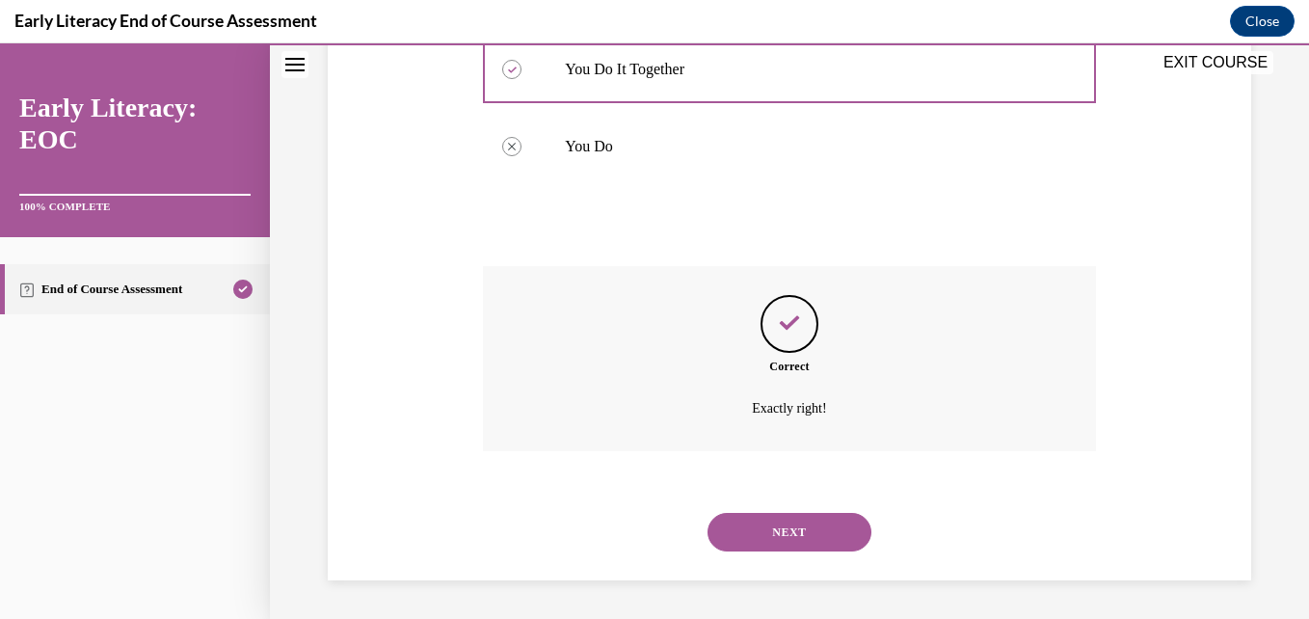
click at [776, 515] on button "NEXT" at bounding box center [790, 532] width 164 height 39
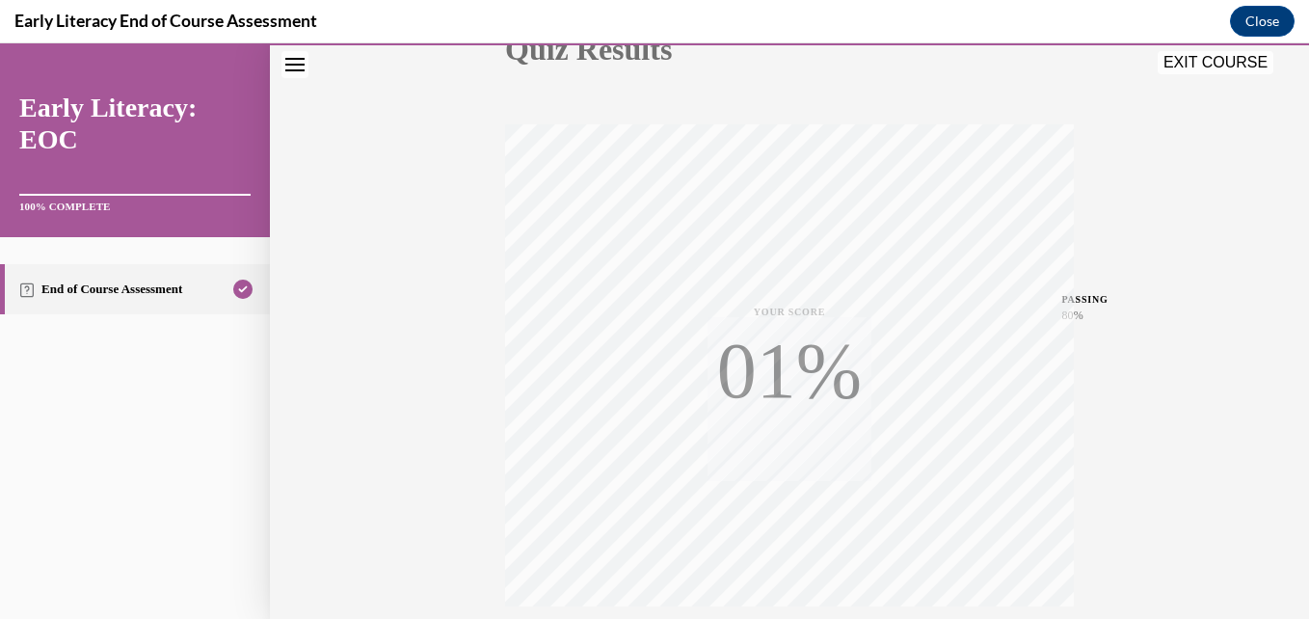
scroll to position [413, 0]
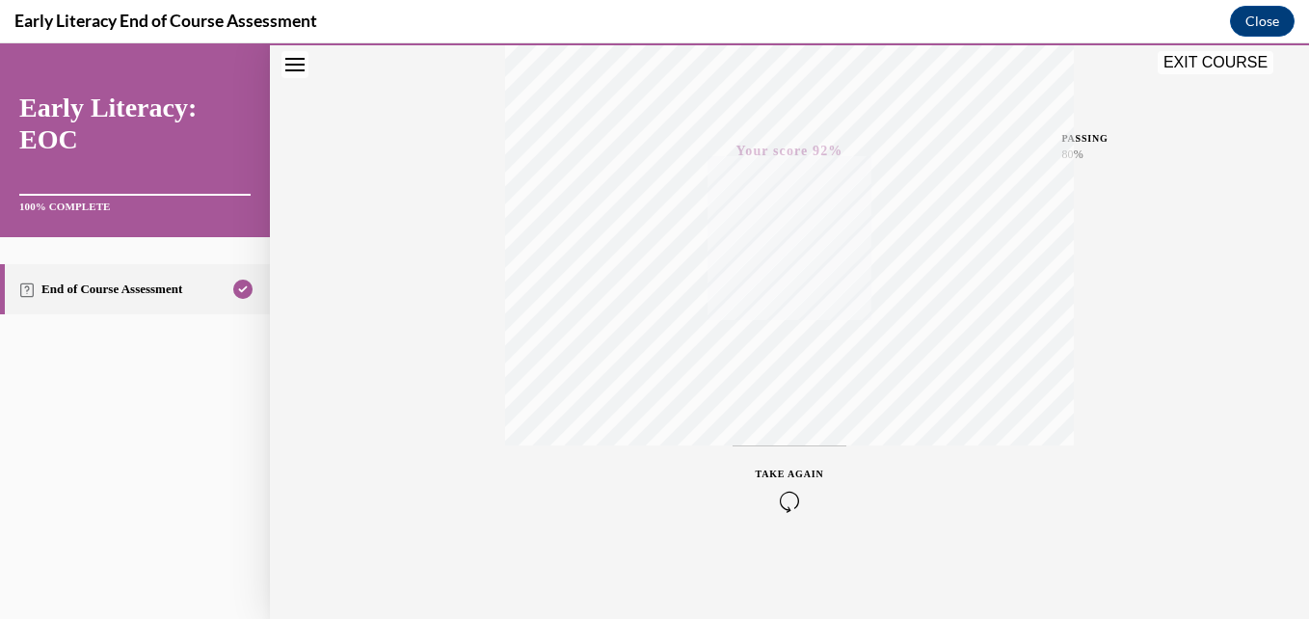
click at [801, 503] on icon "button" at bounding box center [790, 501] width 68 height 21
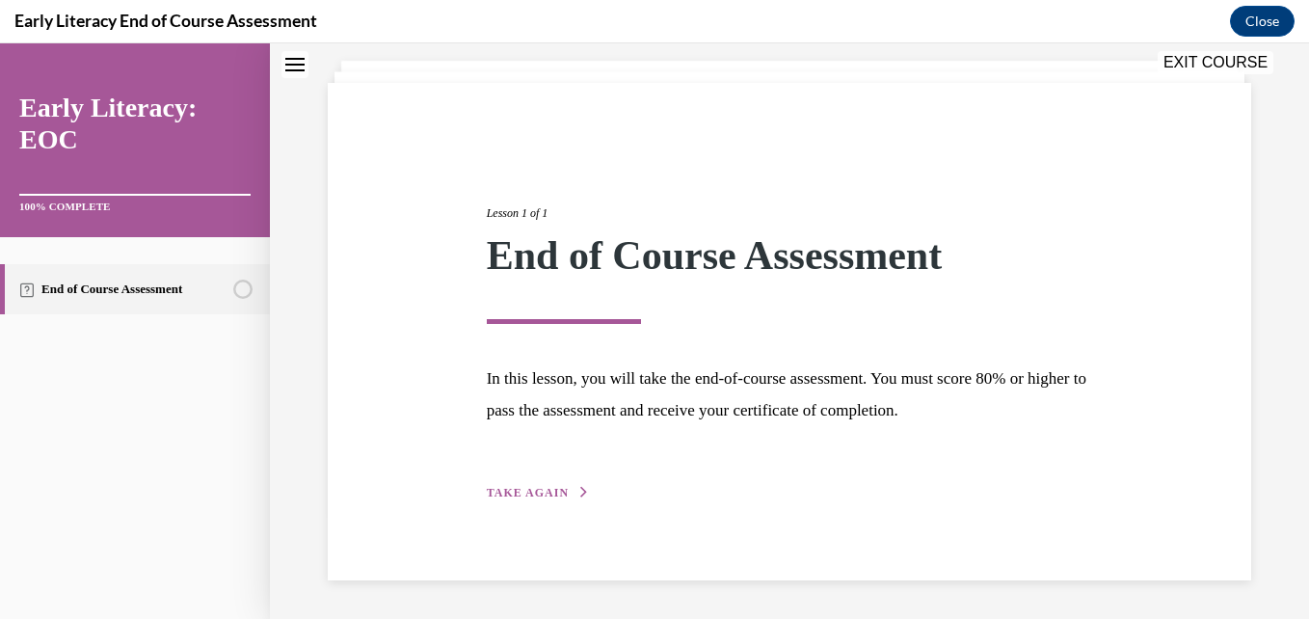
scroll to position [107, 0]
click at [549, 499] on span "TAKE AGAIN" at bounding box center [528, 493] width 82 height 13
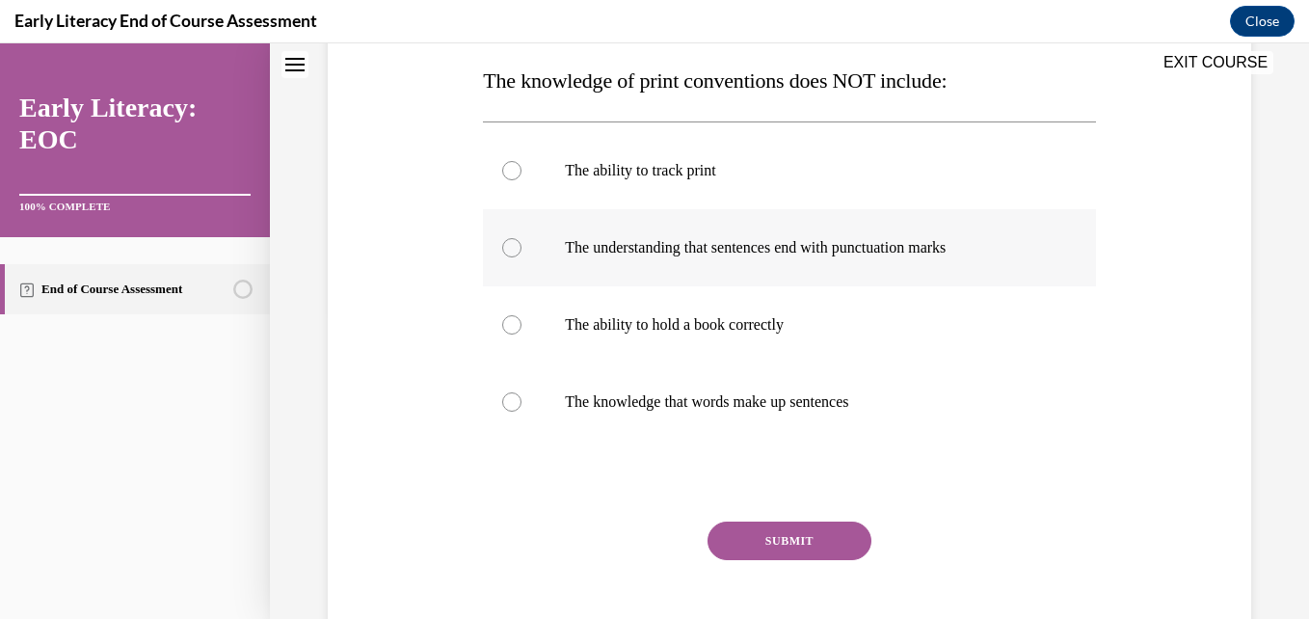
scroll to position [309, 0]
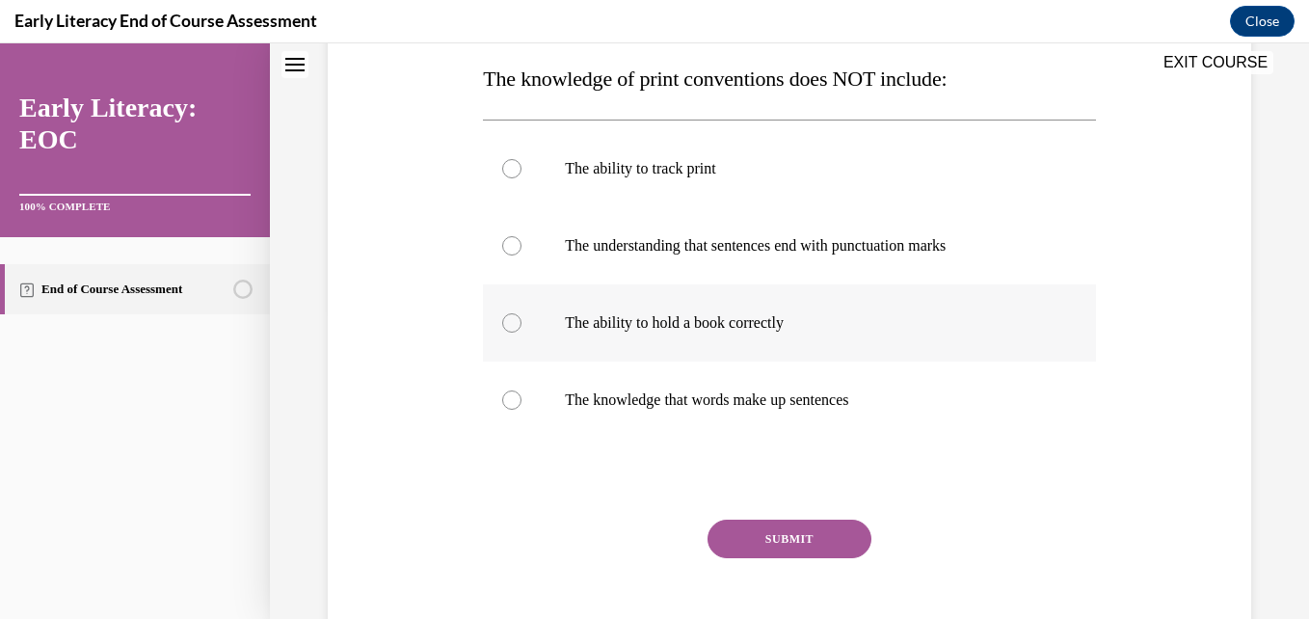
click at [731, 310] on div at bounding box center [789, 322] width 612 height 77
click at [760, 531] on button "SUBMIT" at bounding box center [790, 539] width 164 height 39
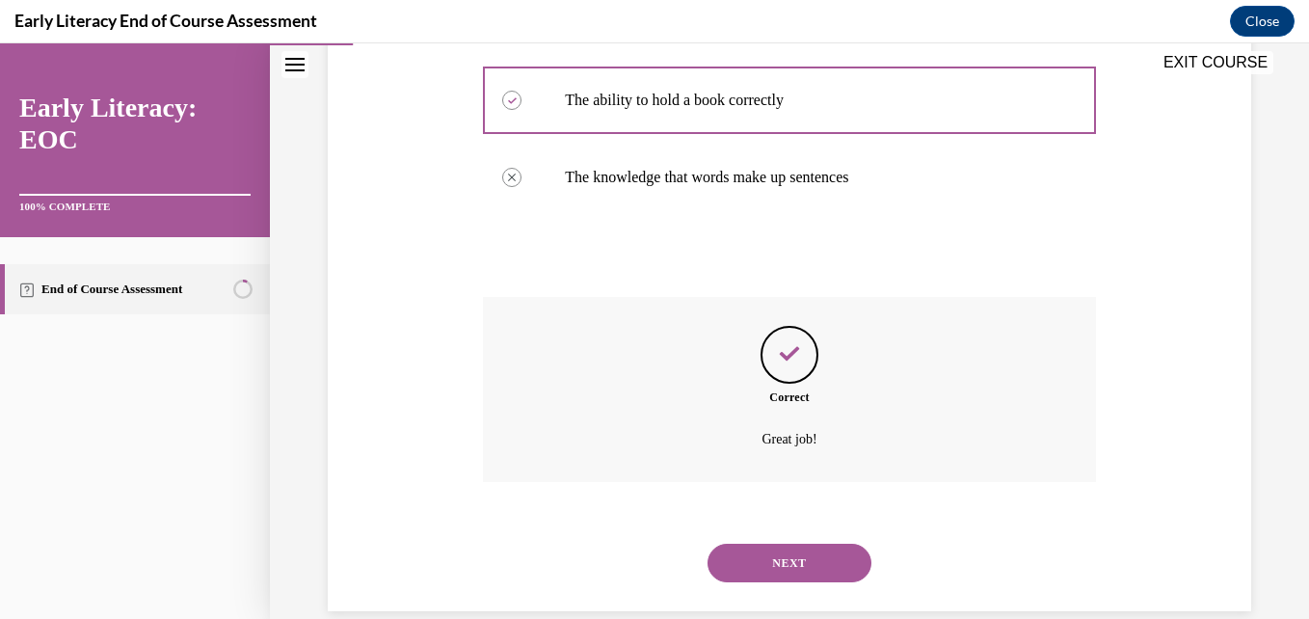
scroll to position [563, 0]
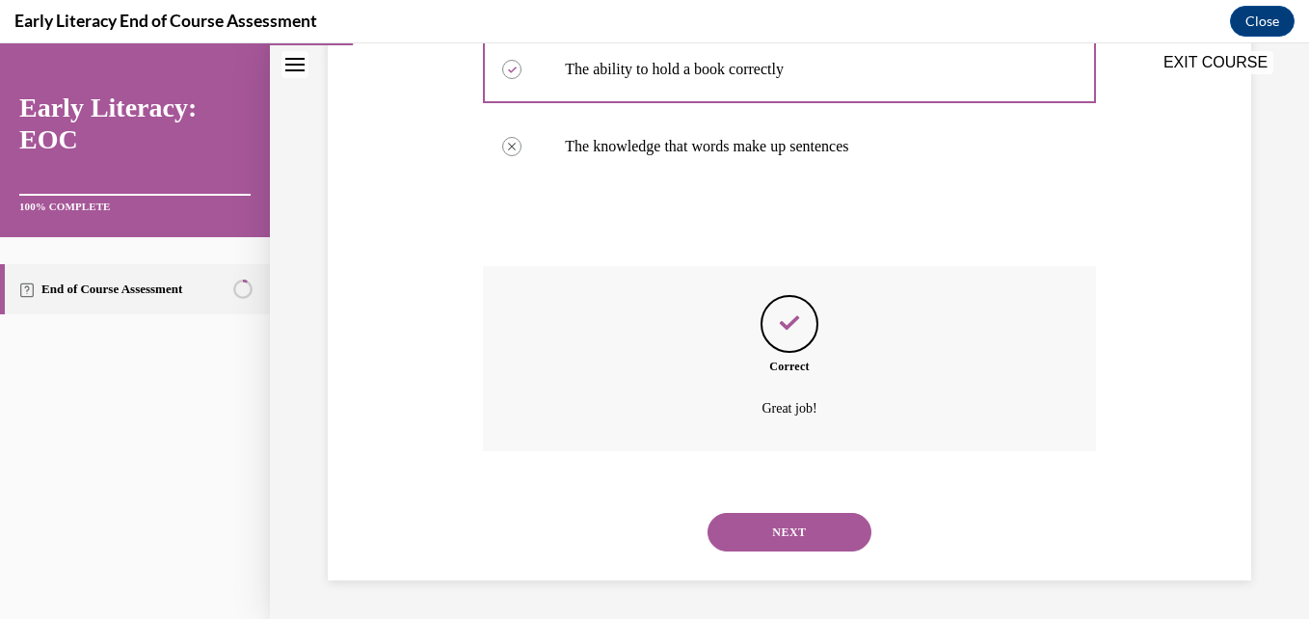
click at [785, 537] on button "NEXT" at bounding box center [790, 532] width 164 height 39
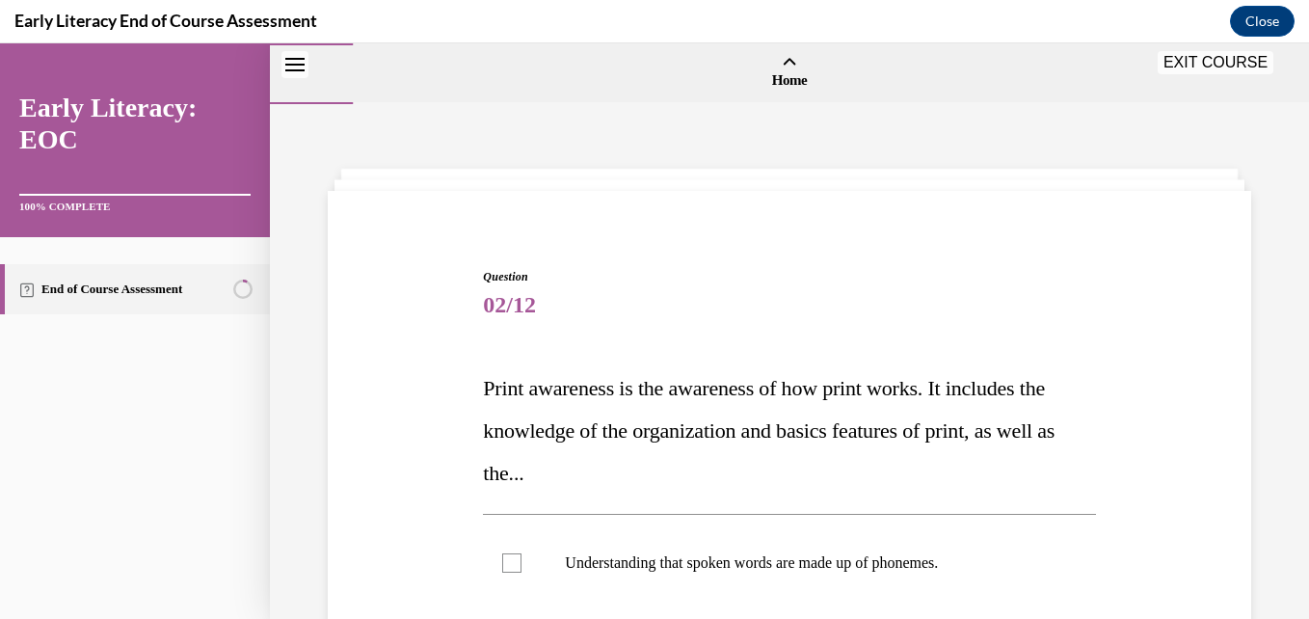
scroll to position [263, 0]
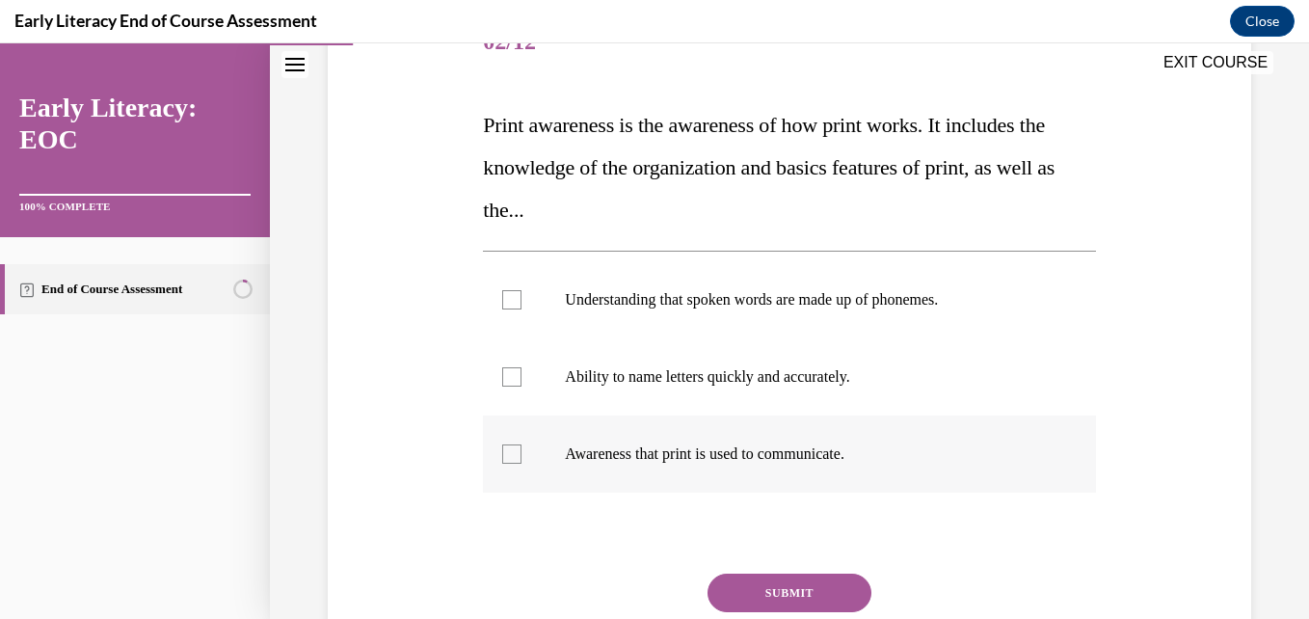
click at [710, 452] on p "Awareness that print is used to communicate." at bounding box center [806, 453] width 482 height 19
click at [769, 587] on button "SUBMIT" at bounding box center [790, 593] width 164 height 39
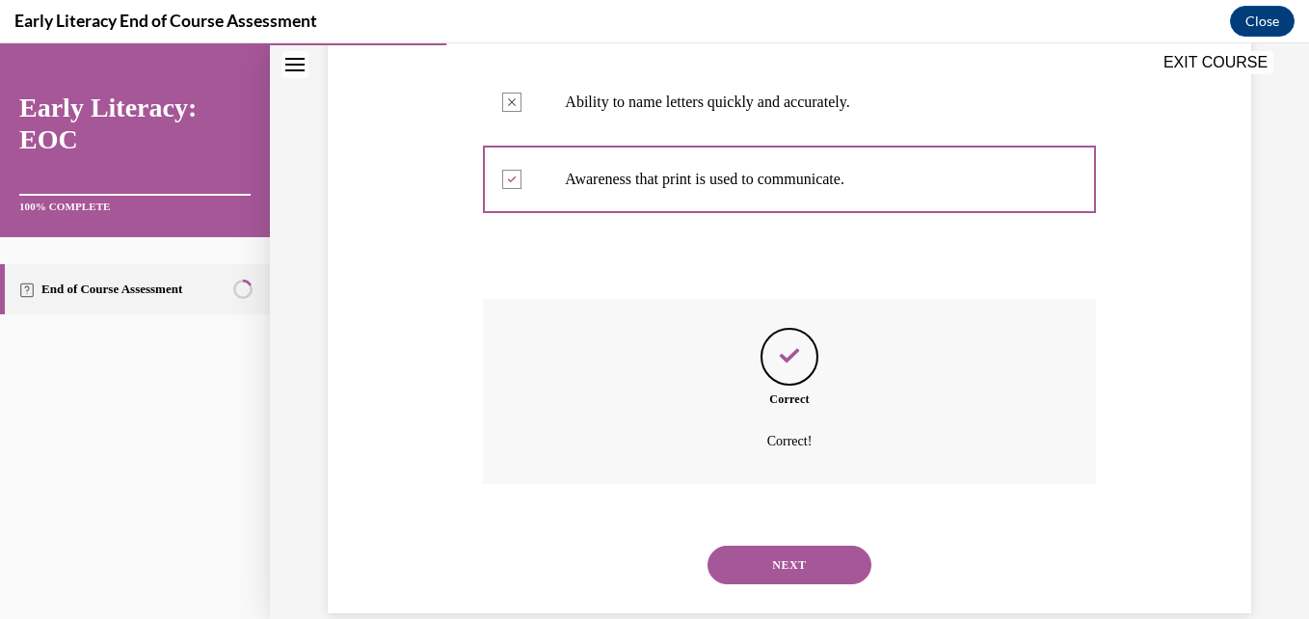
scroll to position [571, 0]
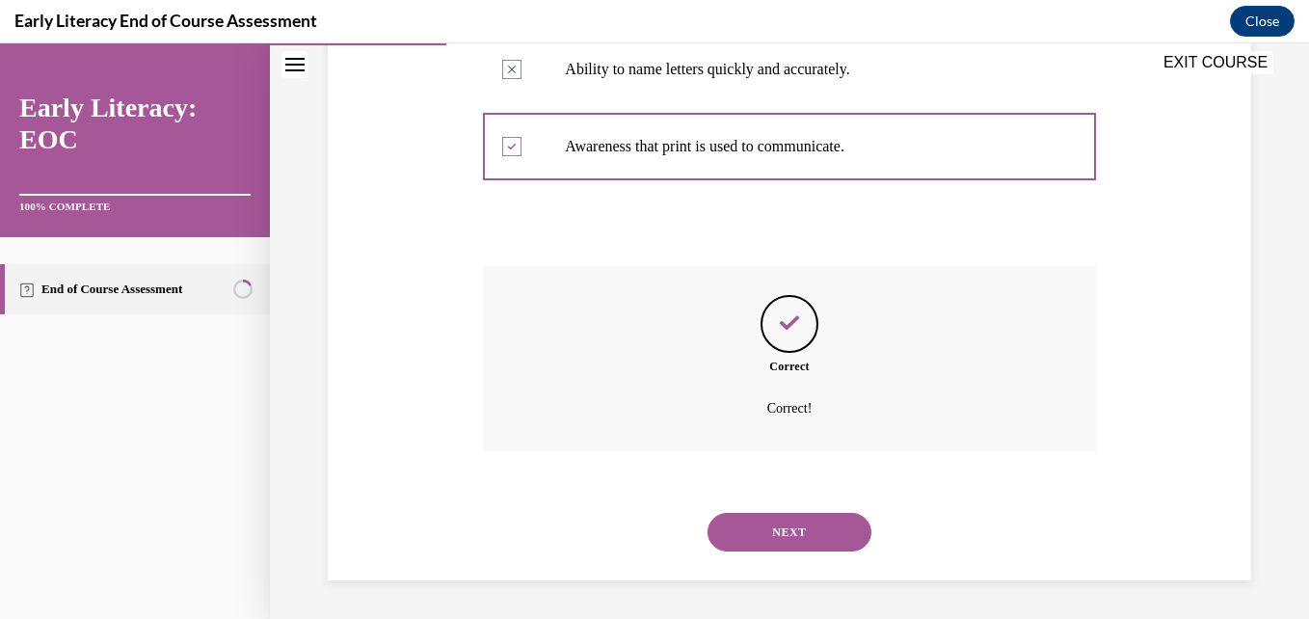
click at [756, 534] on button "NEXT" at bounding box center [790, 532] width 164 height 39
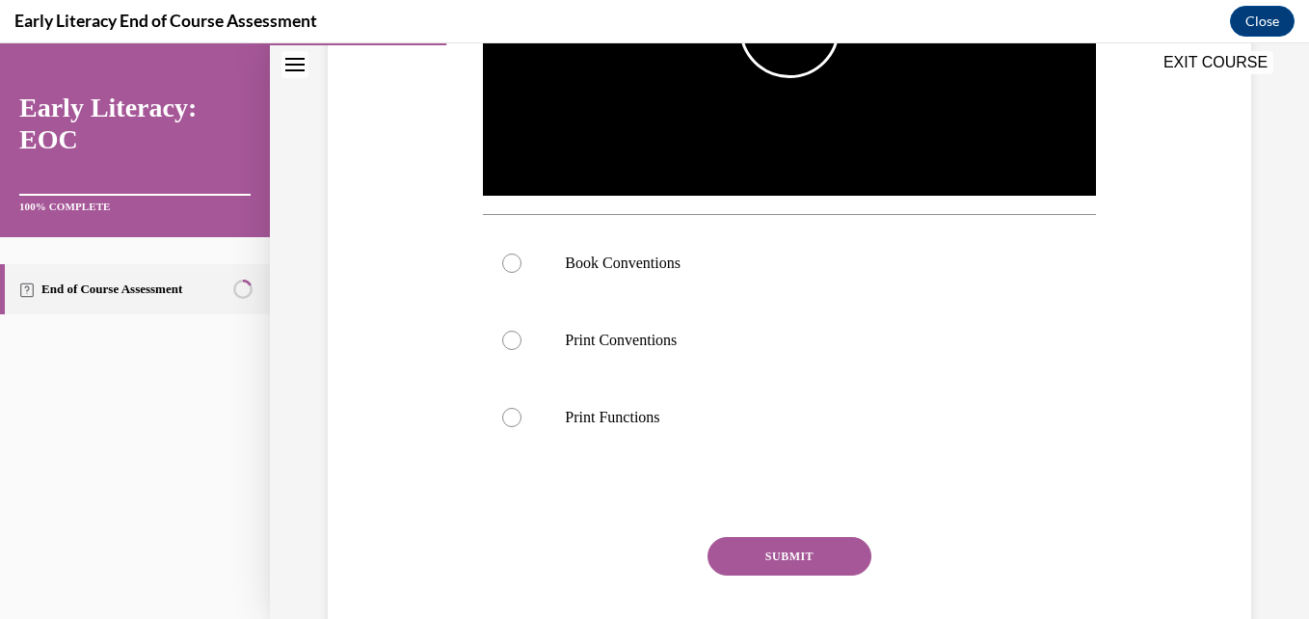
scroll to position [583, 0]
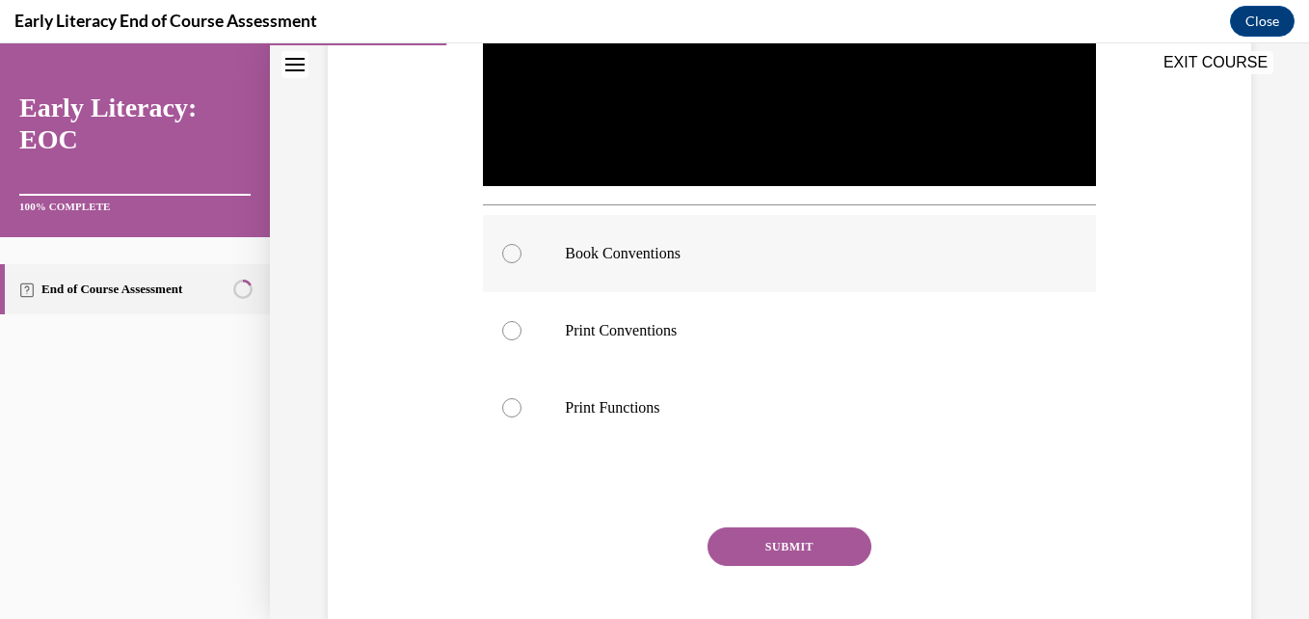
click at [645, 260] on div at bounding box center [789, 253] width 612 height 77
click at [766, 528] on button "SUBMIT" at bounding box center [790, 546] width 164 height 39
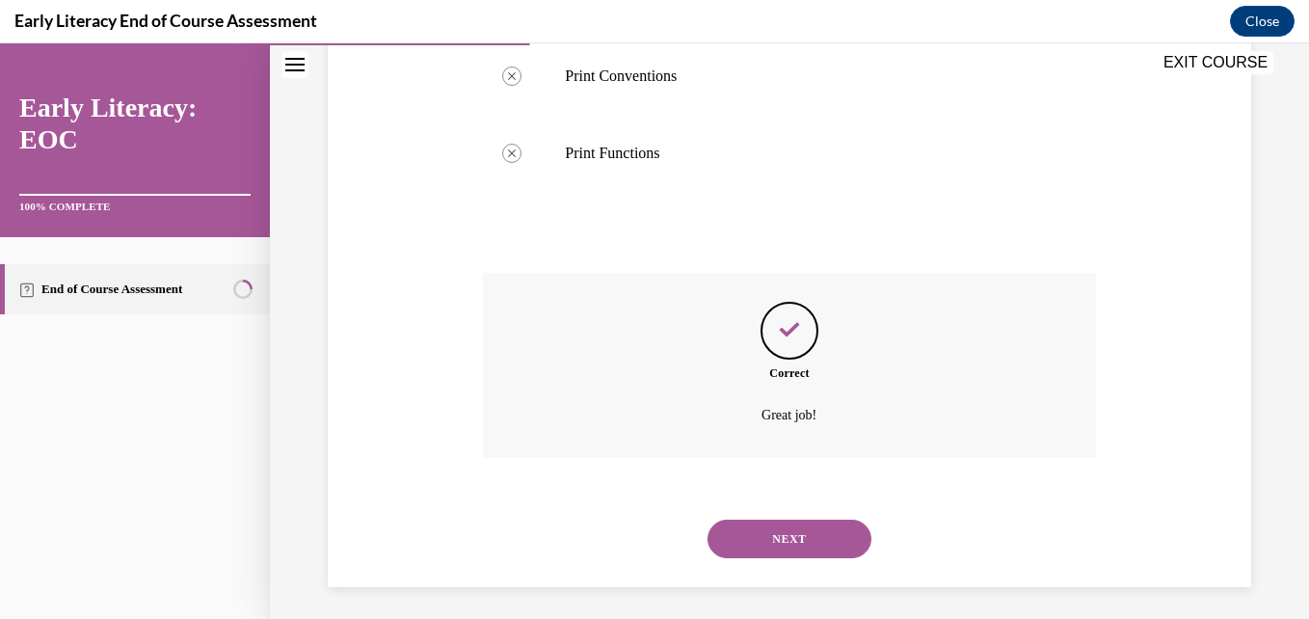
scroll to position [840, 0]
drag, startPoint x: 780, startPoint y: 552, endPoint x: 775, endPoint y: 543, distance: 10.8
click at [775, 543] on div "NEXT" at bounding box center [789, 536] width 612 height 77
click at [775, 543] on button "NEXT" at bounding box center [790, 537] width 164 height 39
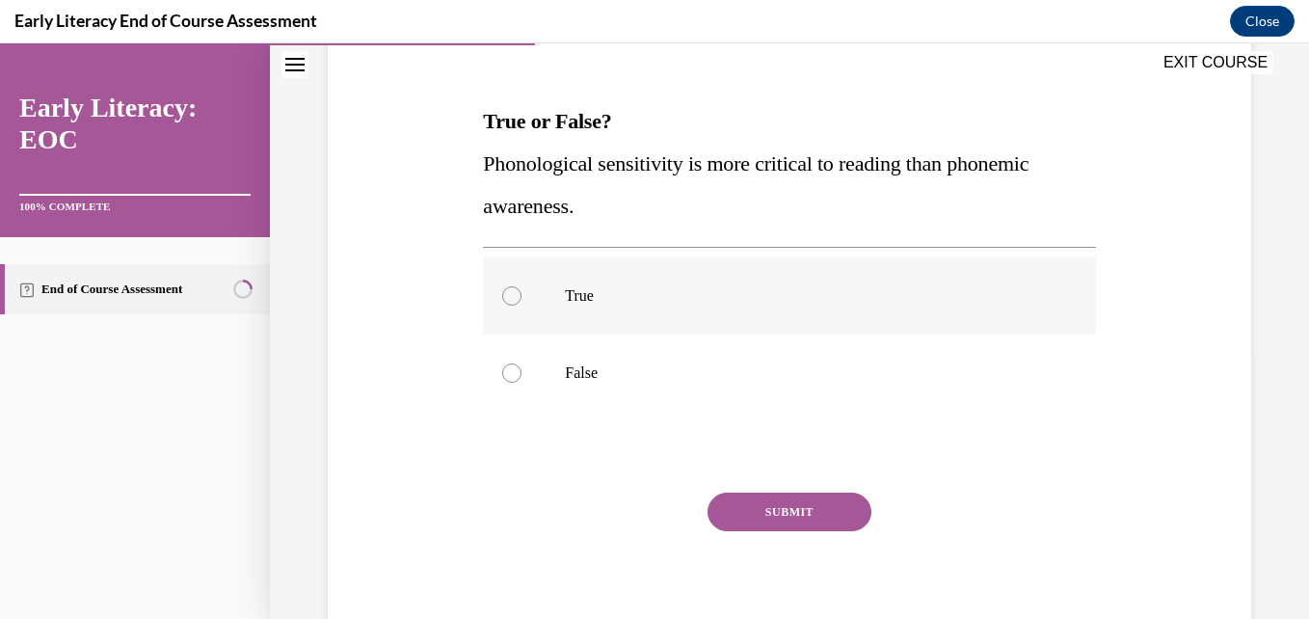
scroll to position [266, 0]
click at [645, 384] on div at bounding box center [789, 373] width 612 height 77
click at [721, 502] on button "SUBMIT" at bounding box center [790, 513] width 164 height 39
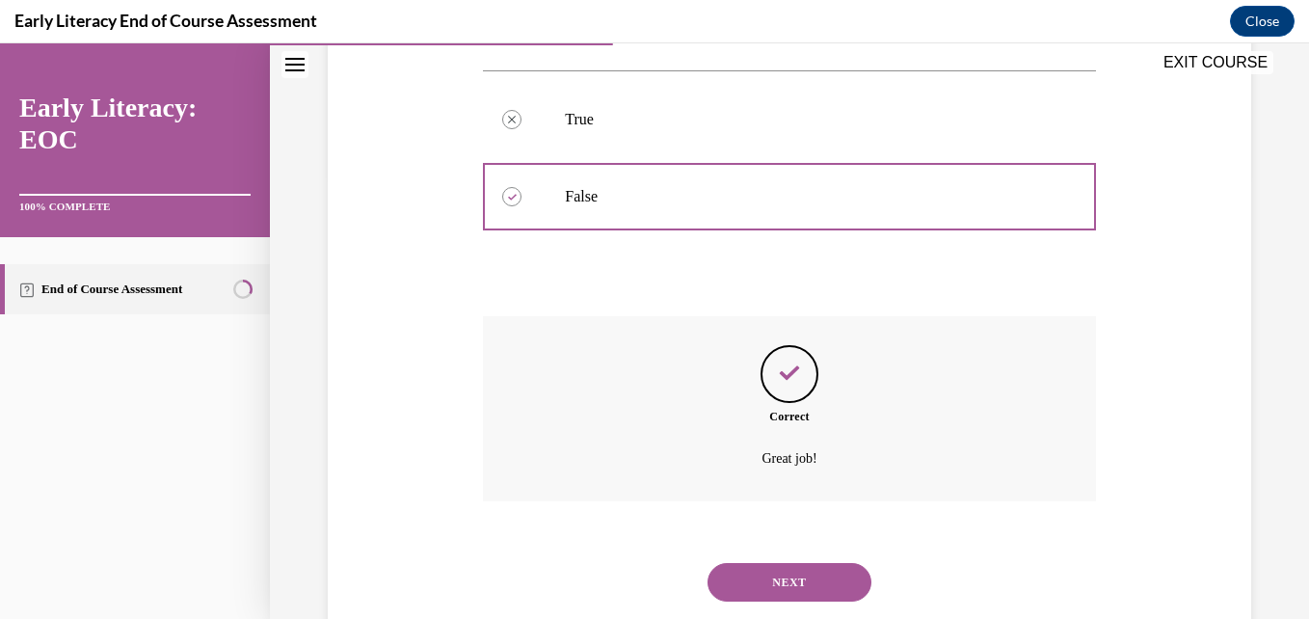
scroll to position [494, 0]
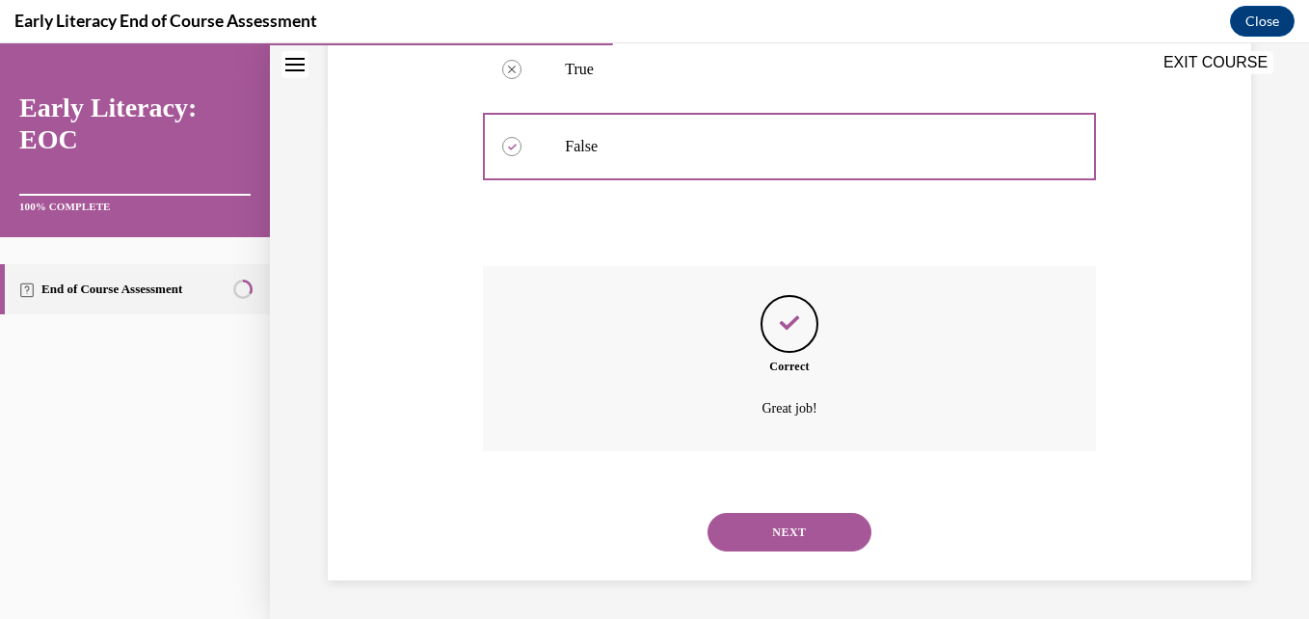
click at [757, 521] on button "NEXT" at bounding box center [790, 532] width 164 height 39
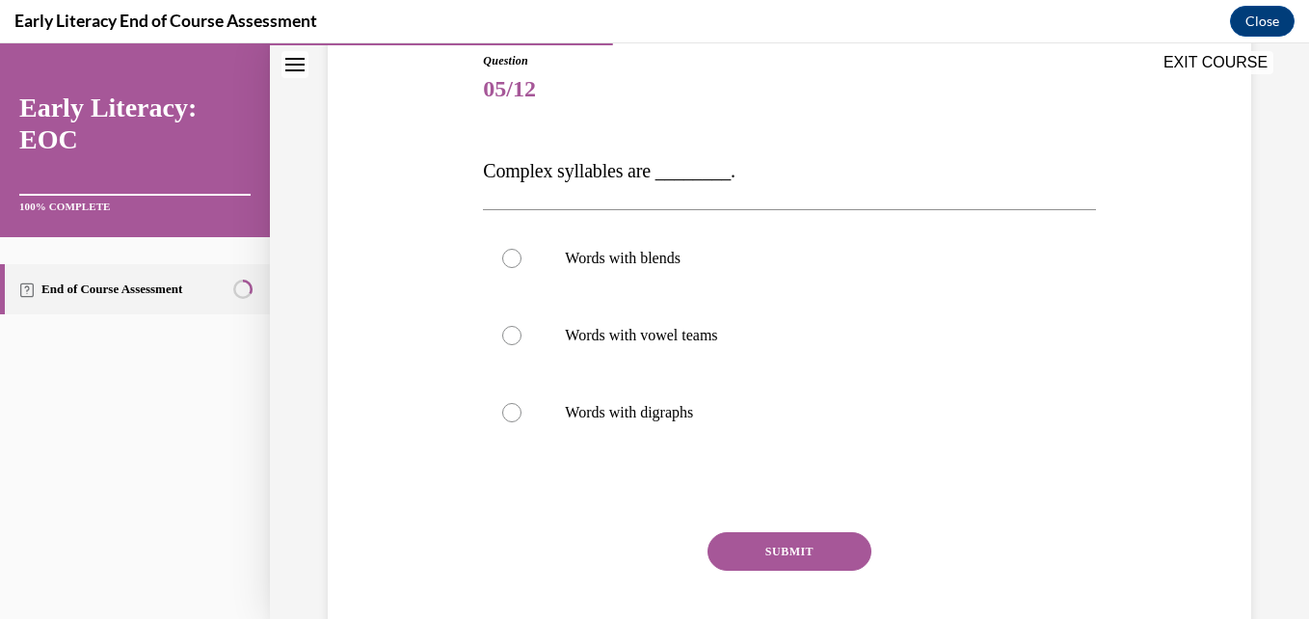
scroll to position [231, 0]
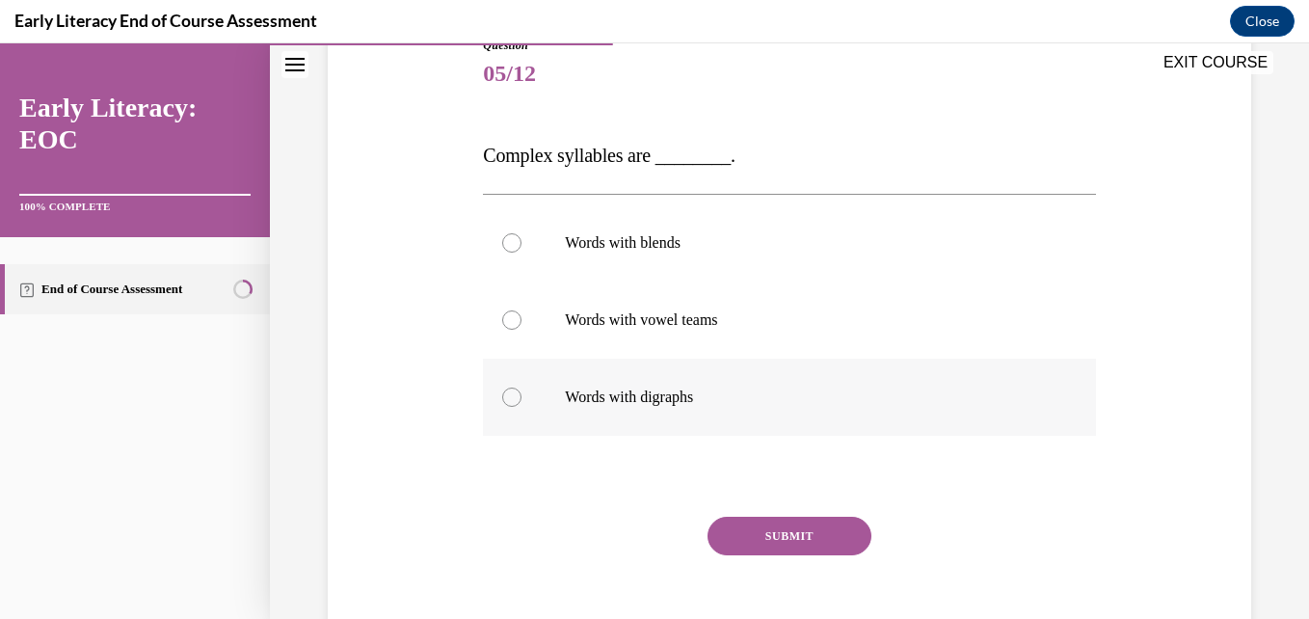
click at [737, 394] on p "Words with digraphs" at bounding box center [806, 397] width 482 height 19
click at [746, 526] on button "SUBMIT" at bounding box center [790, 536] width 164 height 39
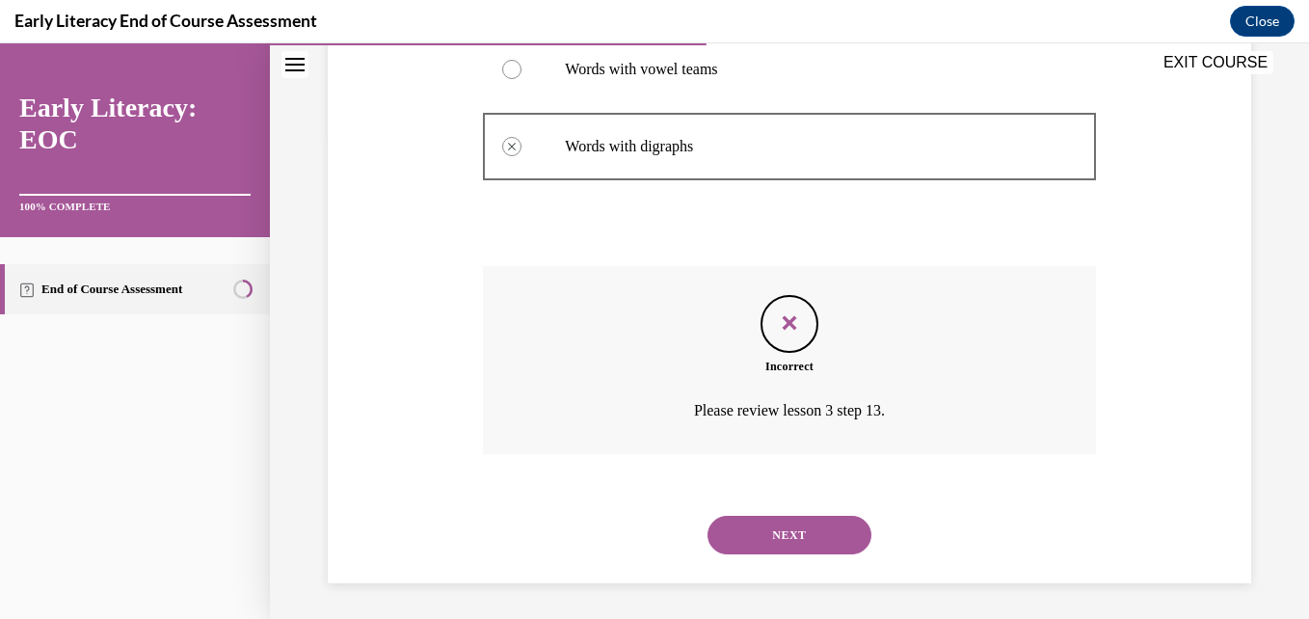
scroll to position [485, 0]
click at [763, 533] on button "NEXT" at bounding box center [790, 532] width 164 height 39
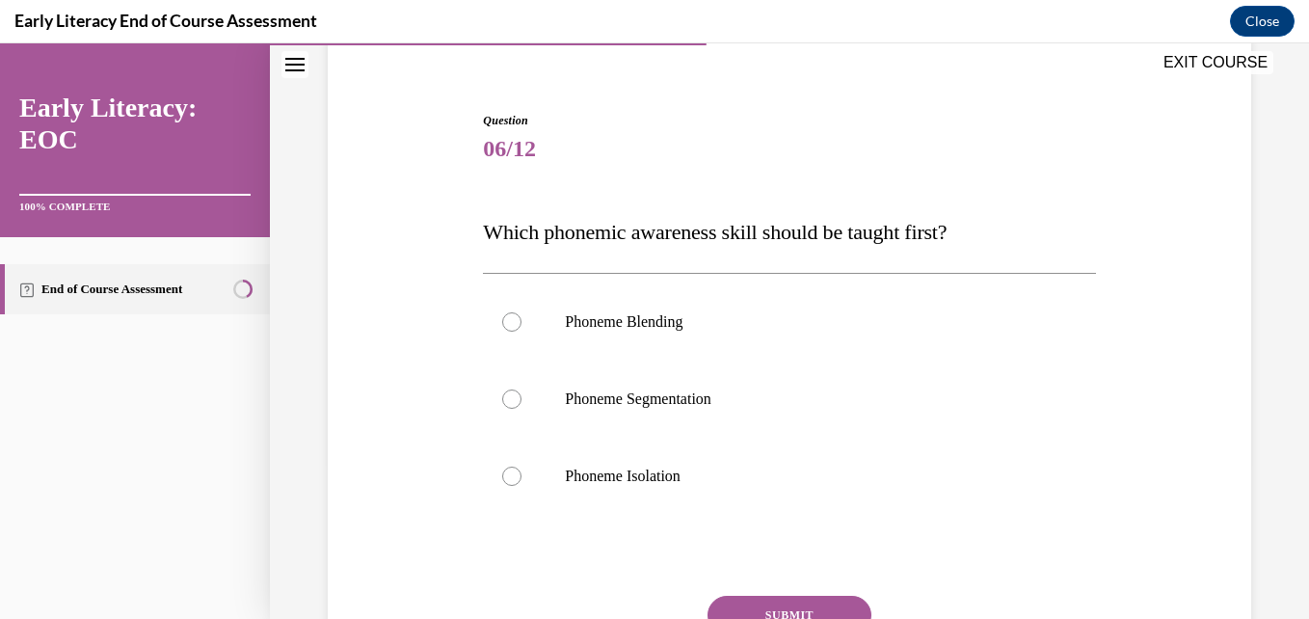
scroll to position [168, 0]
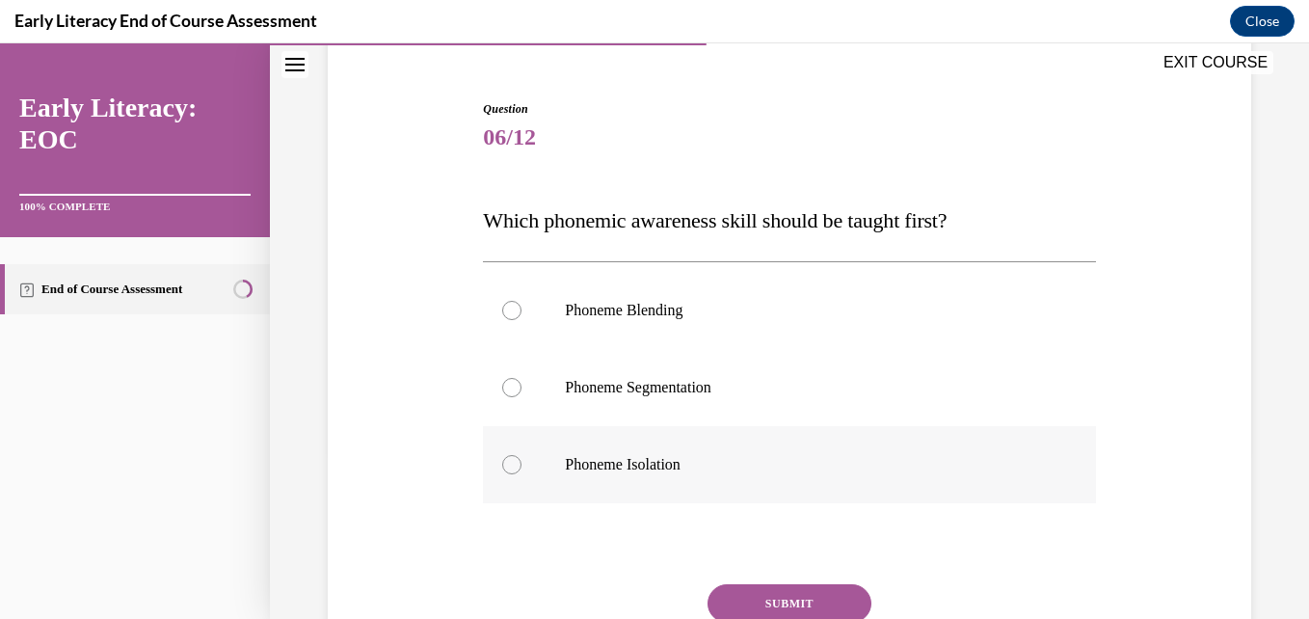
click at [749, 501] on div at bounding box center [789, 464] width 612 height 77
click at [766, 605] on button "SUBMIT" at bounding box center [790, 603] width 164 height 39
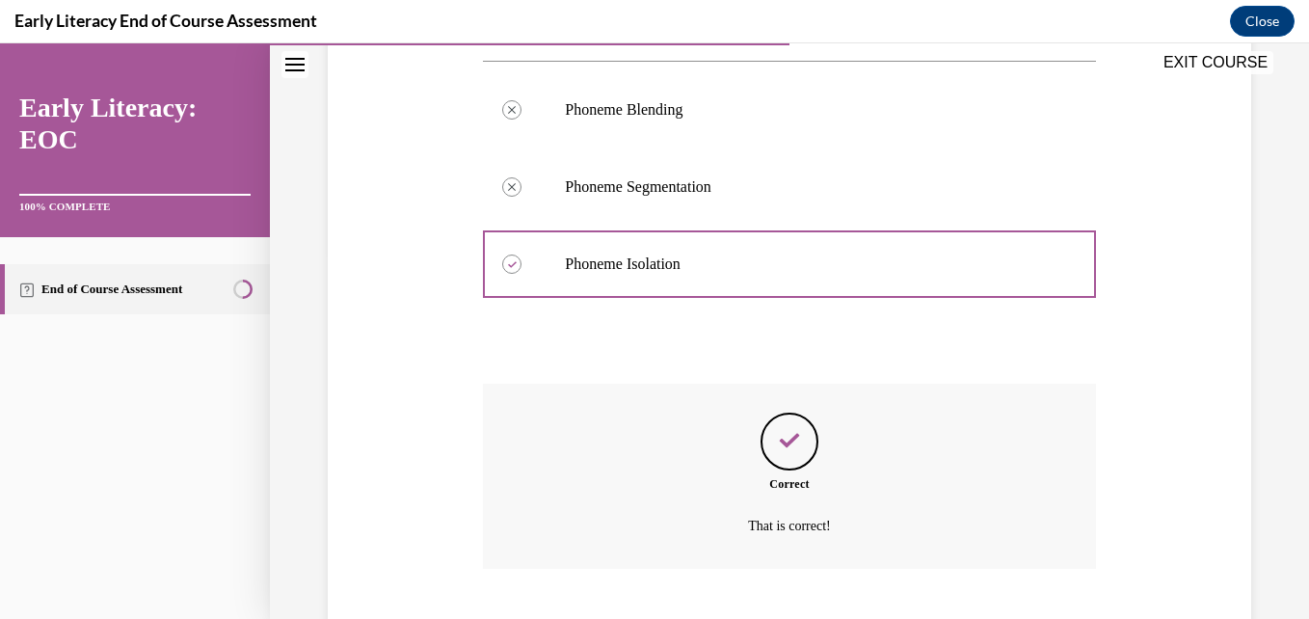
scroll to position [486, 0]
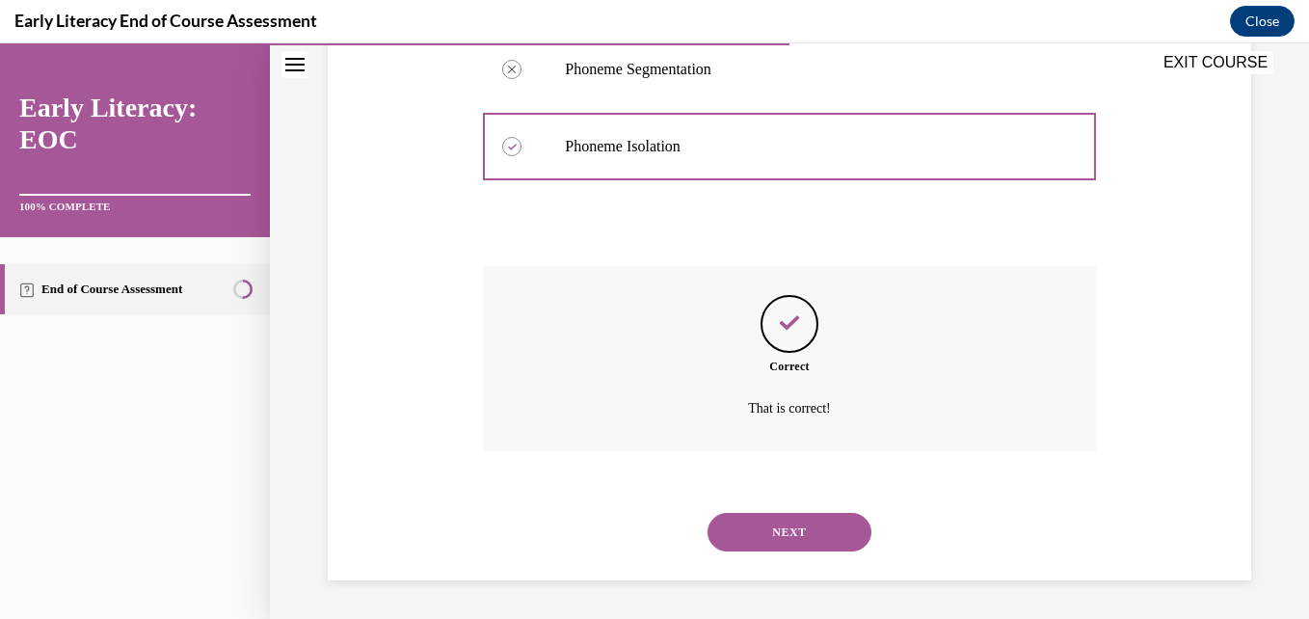
click at [757, 519] on button "NEXT" at bounding box center [790, 532] width 164 height 39
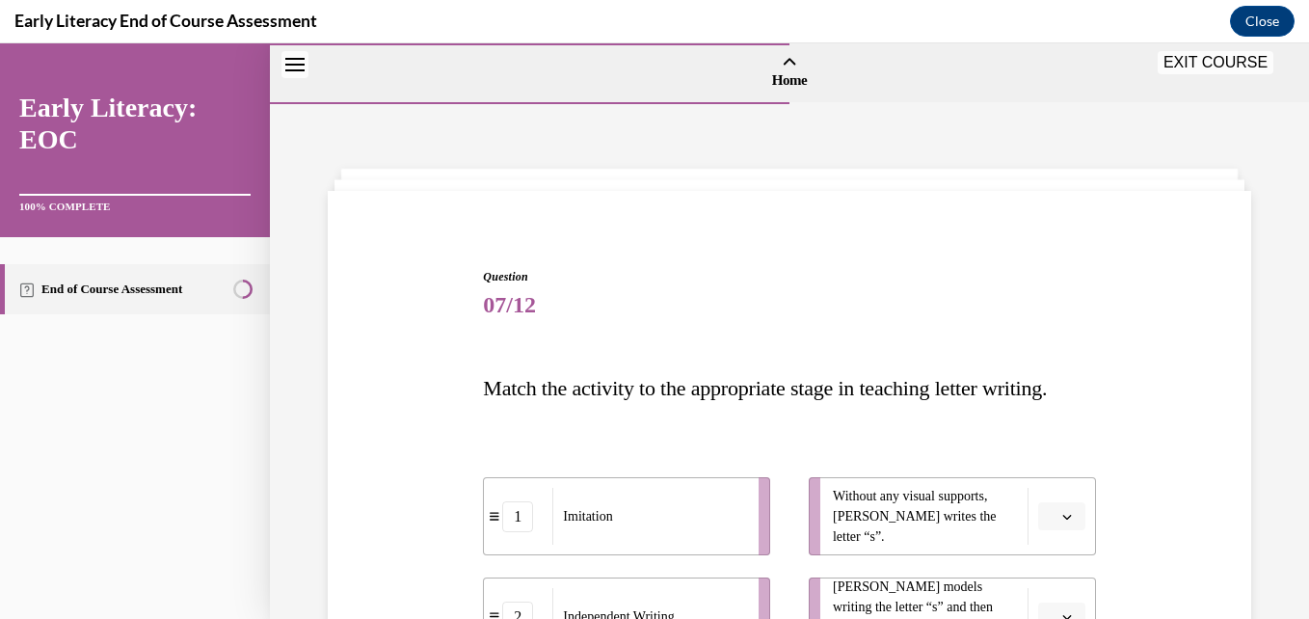
scroll to position [318, 0]
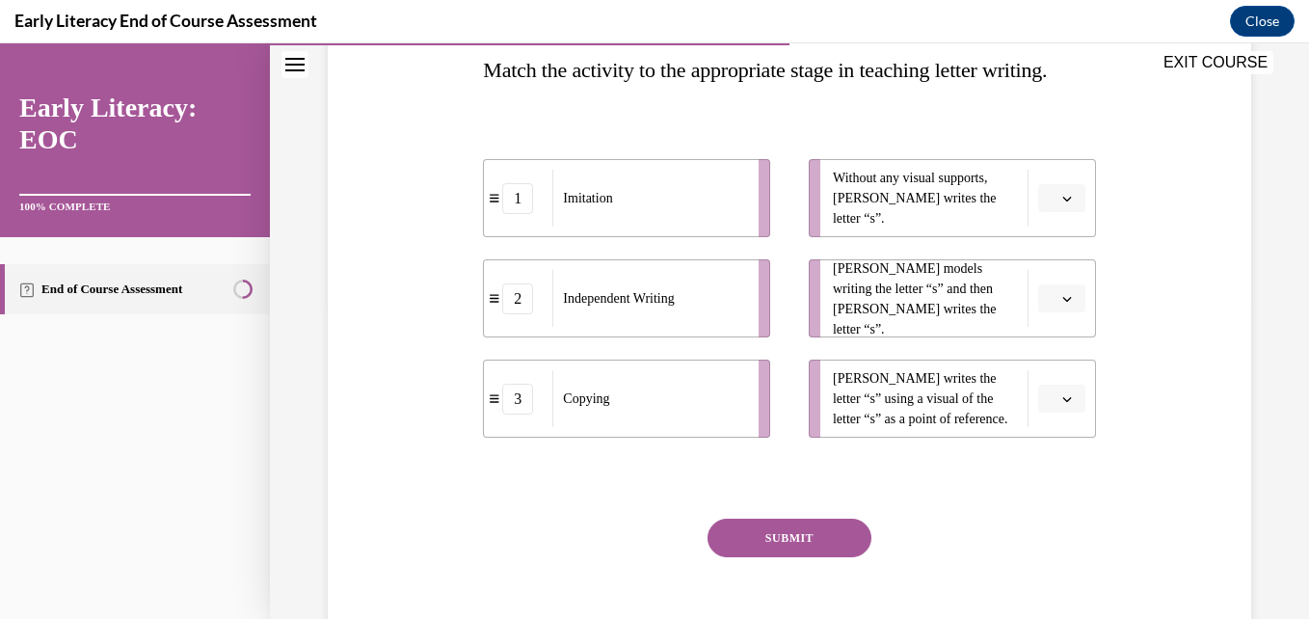
click at [1043, 313] on button "button" at bounding box center [1061, 298] width 47 height 29
click at [1040, 414] on span "1" at bounding box center [1041, 421] width 7 height 15
click at [1062, 402] on icon "button" at bounding box center [1066, 399] width 9 height 5
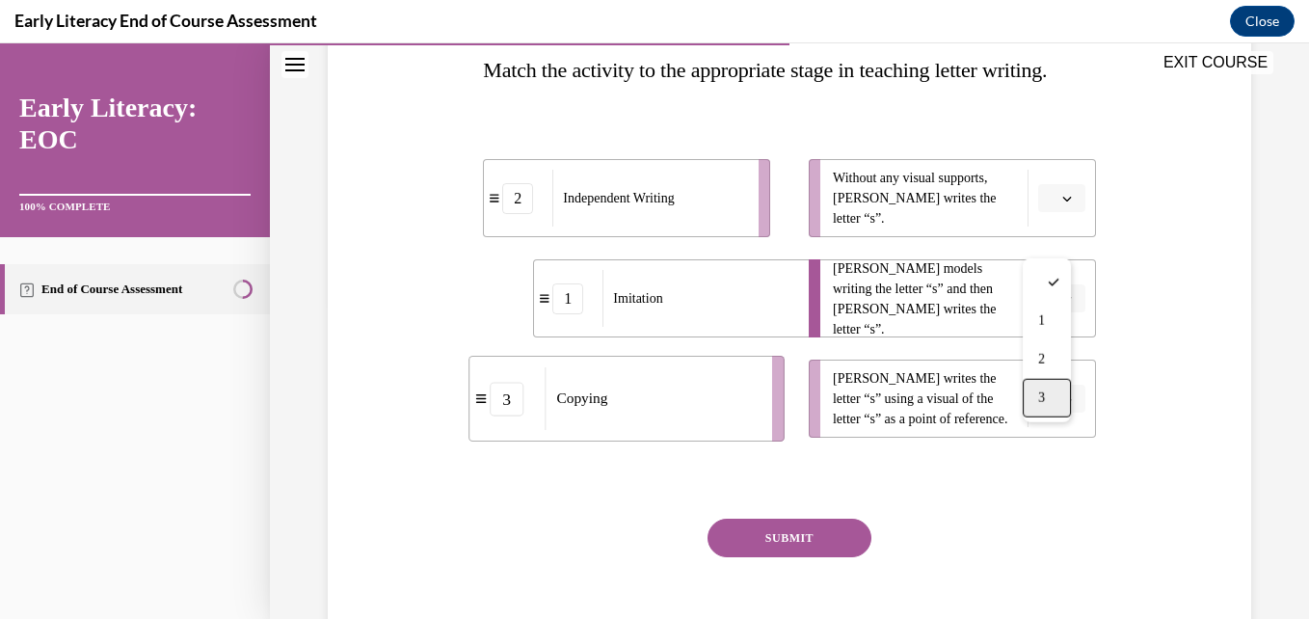
click at [1051, 403] on div "3" at bounding box center [1047, 398] width 48 height 39
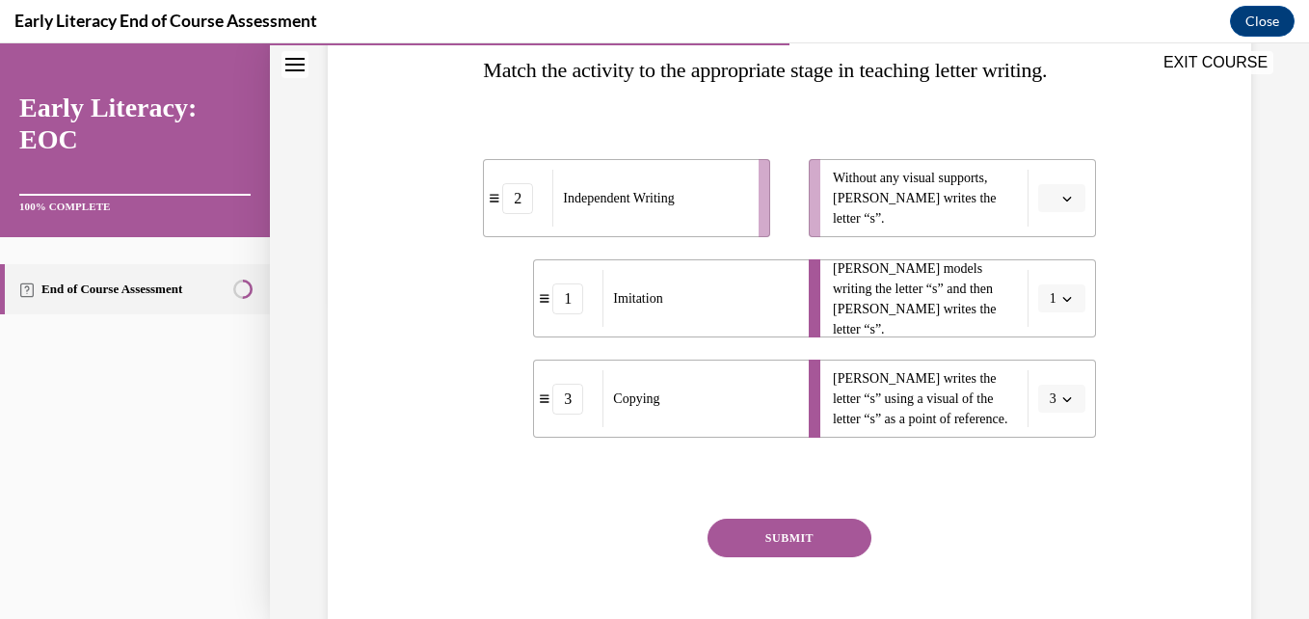
click at [1062, 203] on icon "button" at bounding box center [1067, 199] width 10 height 10
click at [1051, 346] on div "2" at bounding box center [1047, 360] width 48 height 39
click at [800, 557] on button "SUBMIT" at bounding box center [790, 538] width 164 height 39
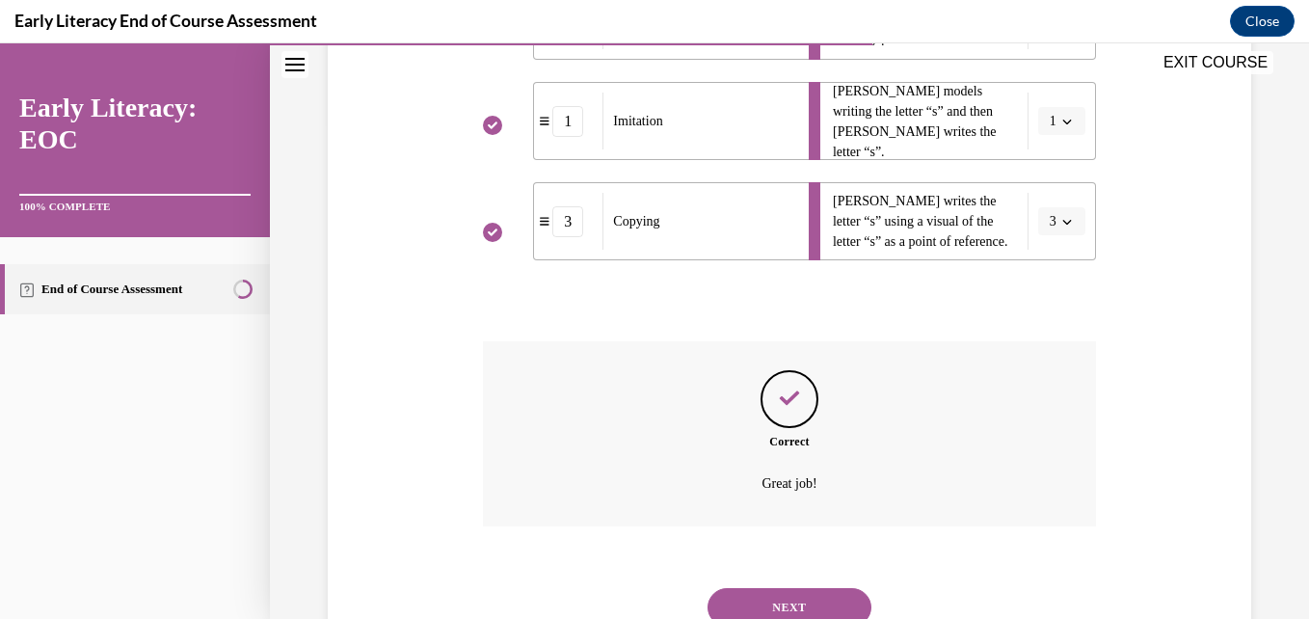
scroll to position [613, 0]
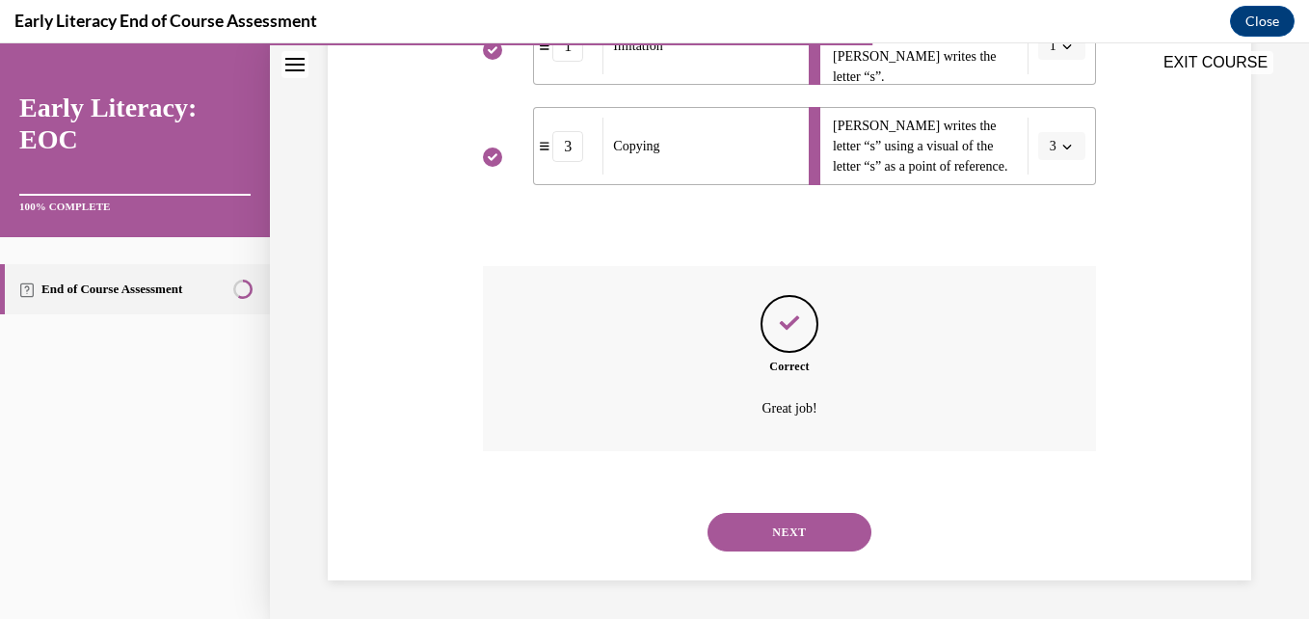
click at [804, 540] on button "NEXT" at bounding box center [790, 532] width 164 height 39
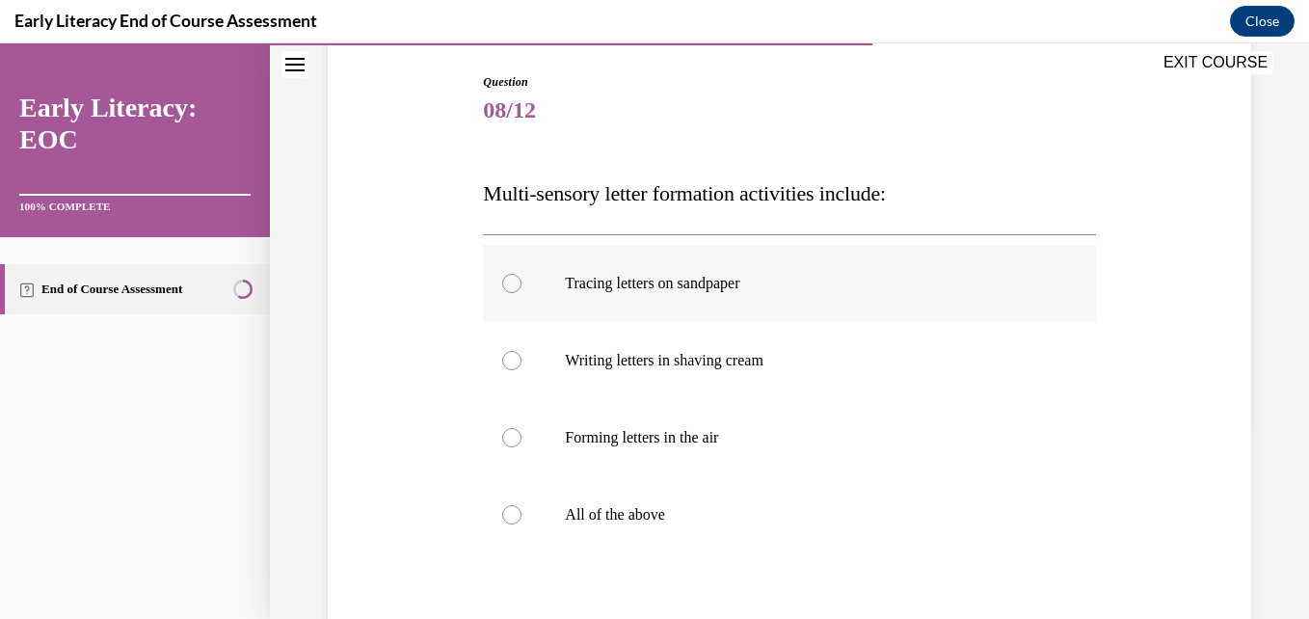
scroll to position [196, 0]
click at [645, 510] on p "All of the above" at bounding box center [806, 513] width 482 height 19
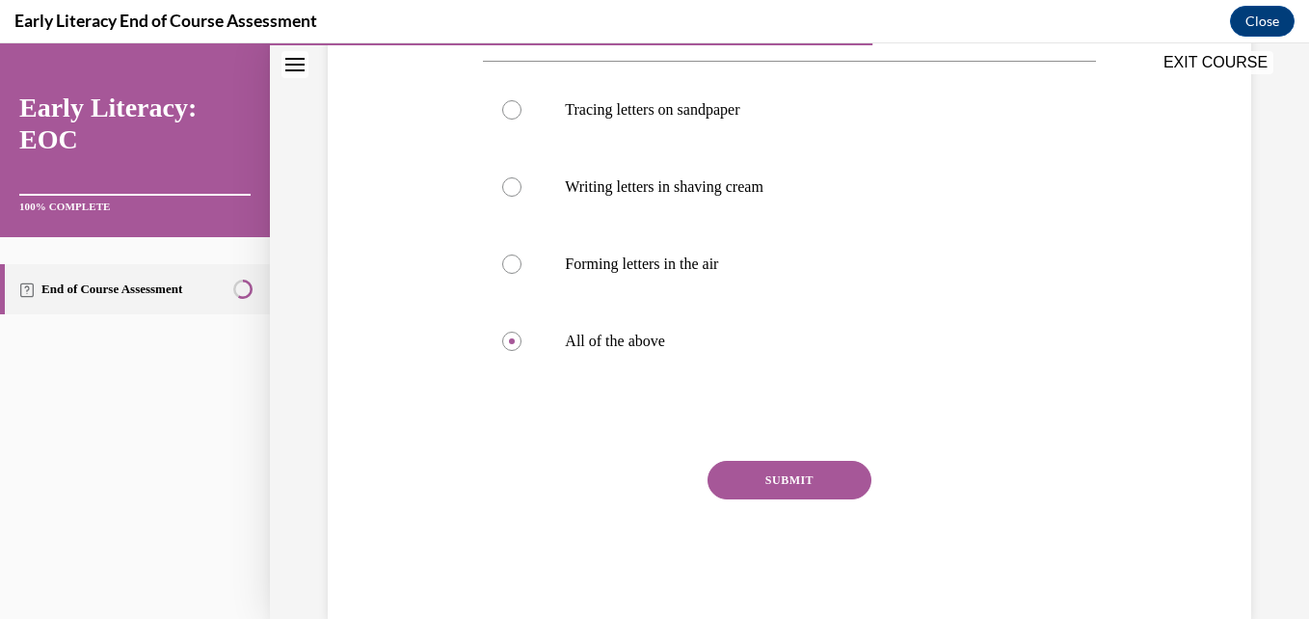
click at [729, 481] on button "SUBMIT" at bounding box center [790, 480] width 164 height 39
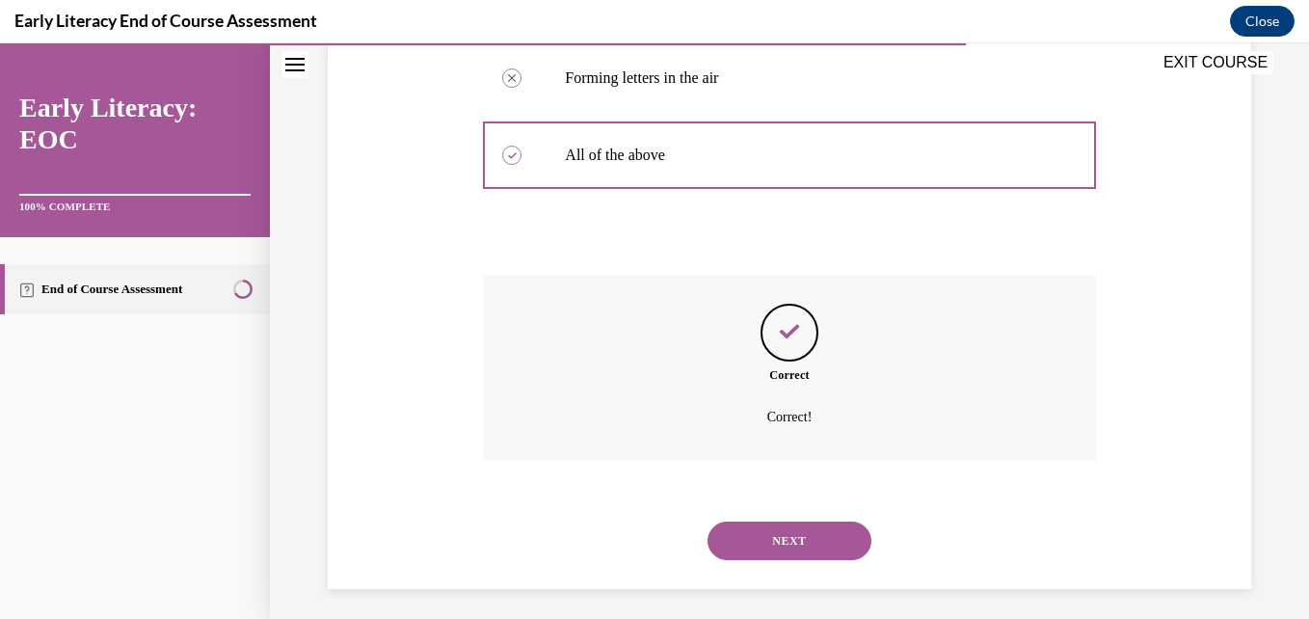
scroll to position [563, 0]
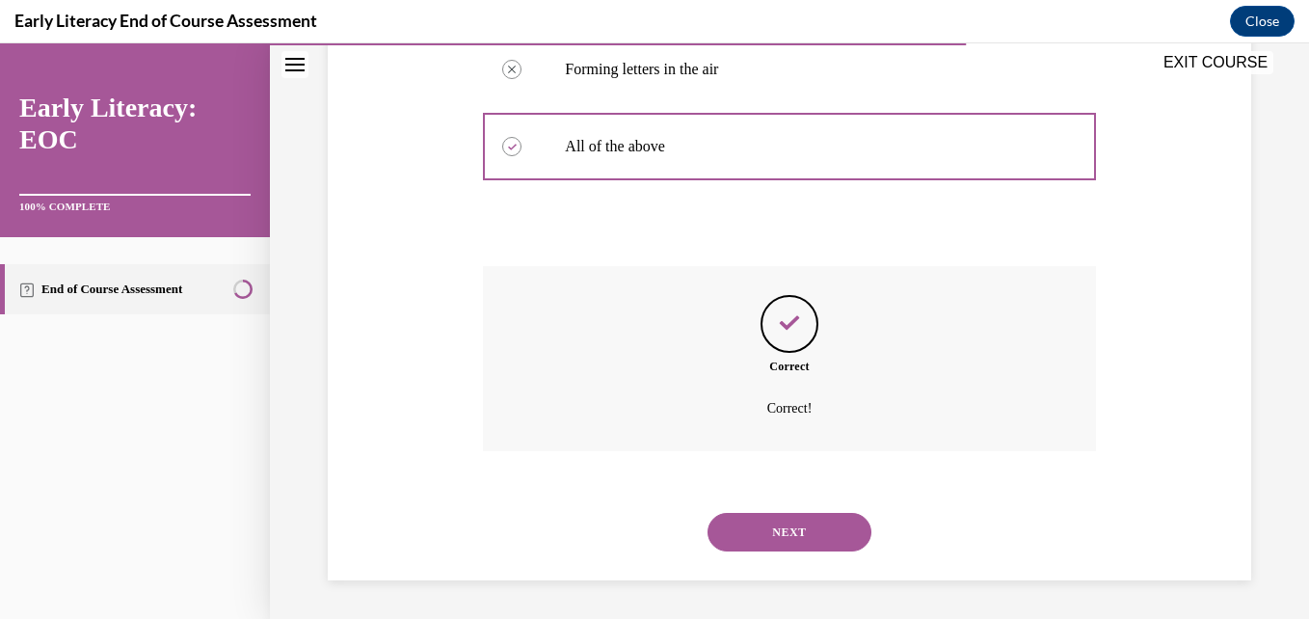
click at [760, 525] on button "NEXT" at bounding box center [790, 532] width 164 height 39
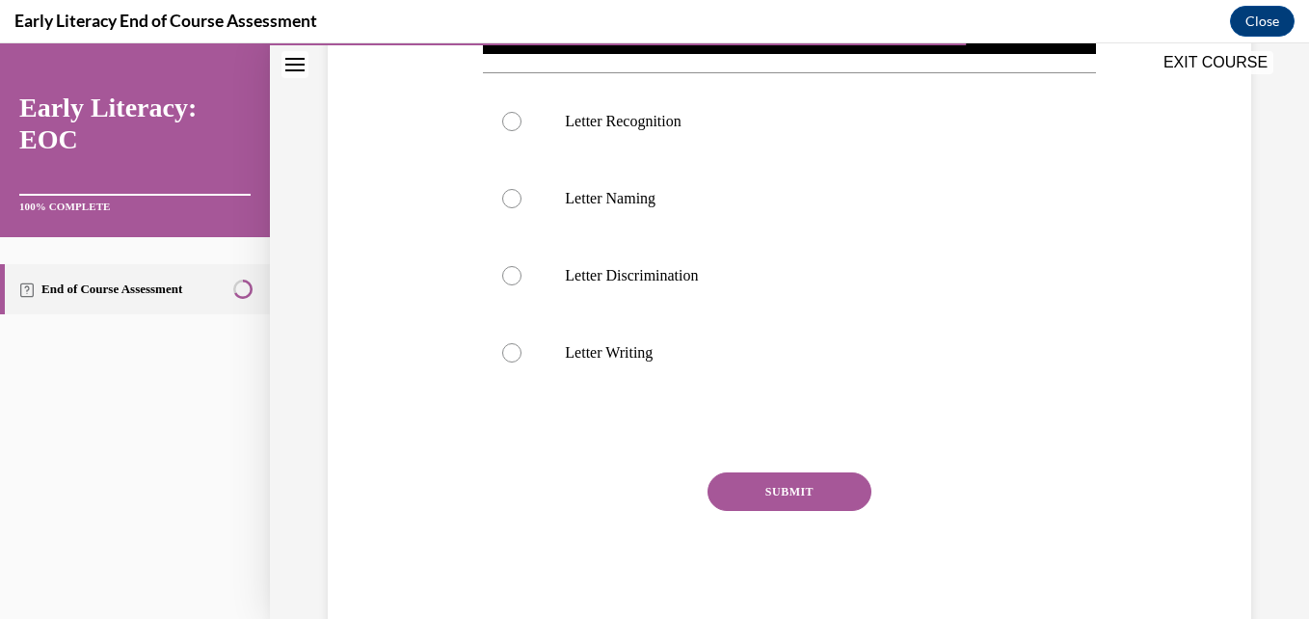
scroll to position [716, 0]
click at [705, 143] on div at bounding box center [789, 120] width 612 height 77
click at [785, 533] on div "SUBMIT" at bounding box center [789, 519] width 612 height 96
click at [766, 496] on button "SUBMIT" at bounding box center [790, 490] width 164 height 39
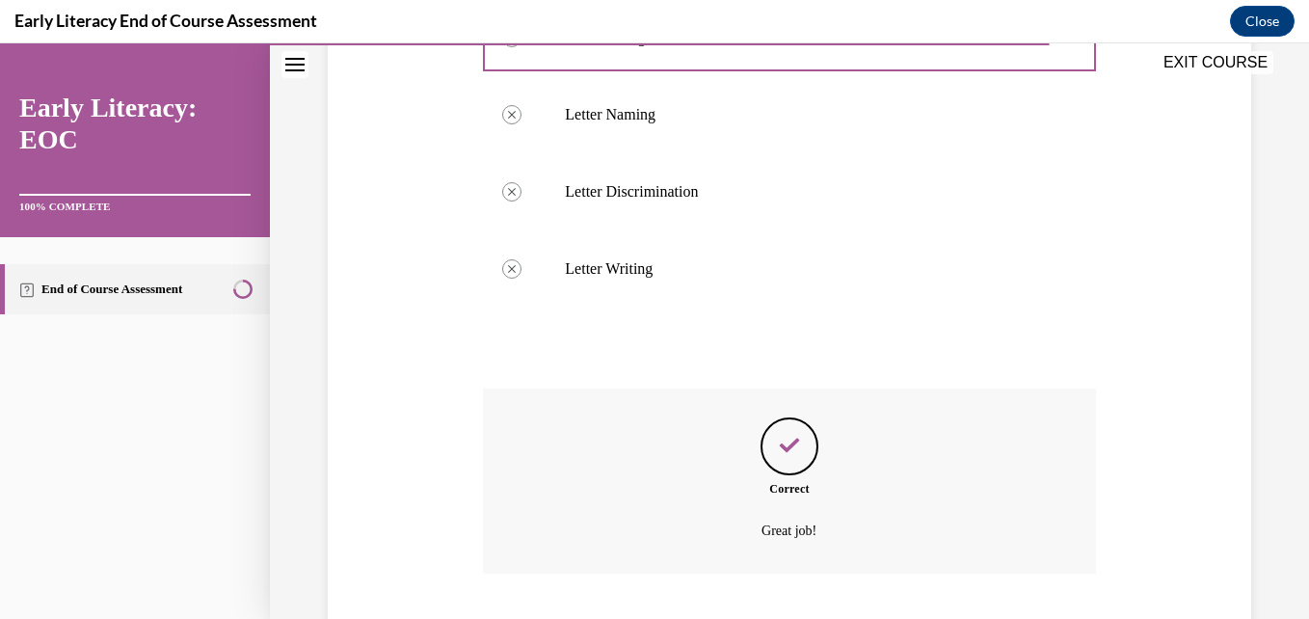
scroll to position [917, 0]
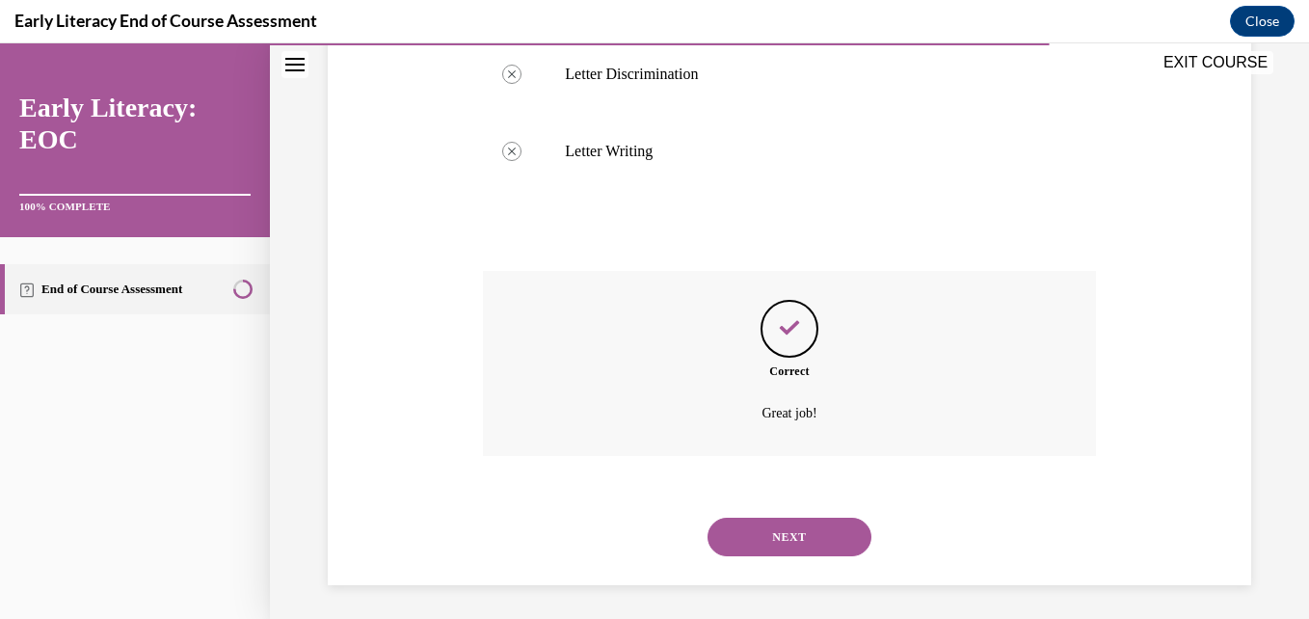
click at [787, 522] on button "NEXT" at bounding box center [790, 537] width 164 height 39
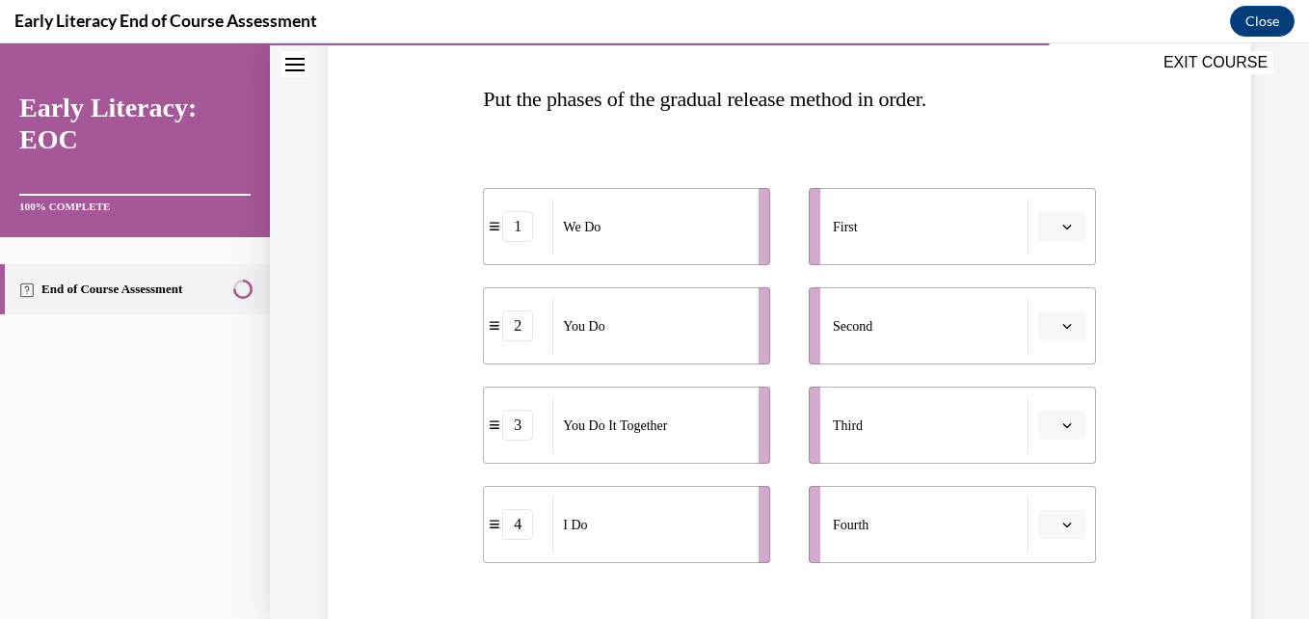
scroll to position [294, 0]
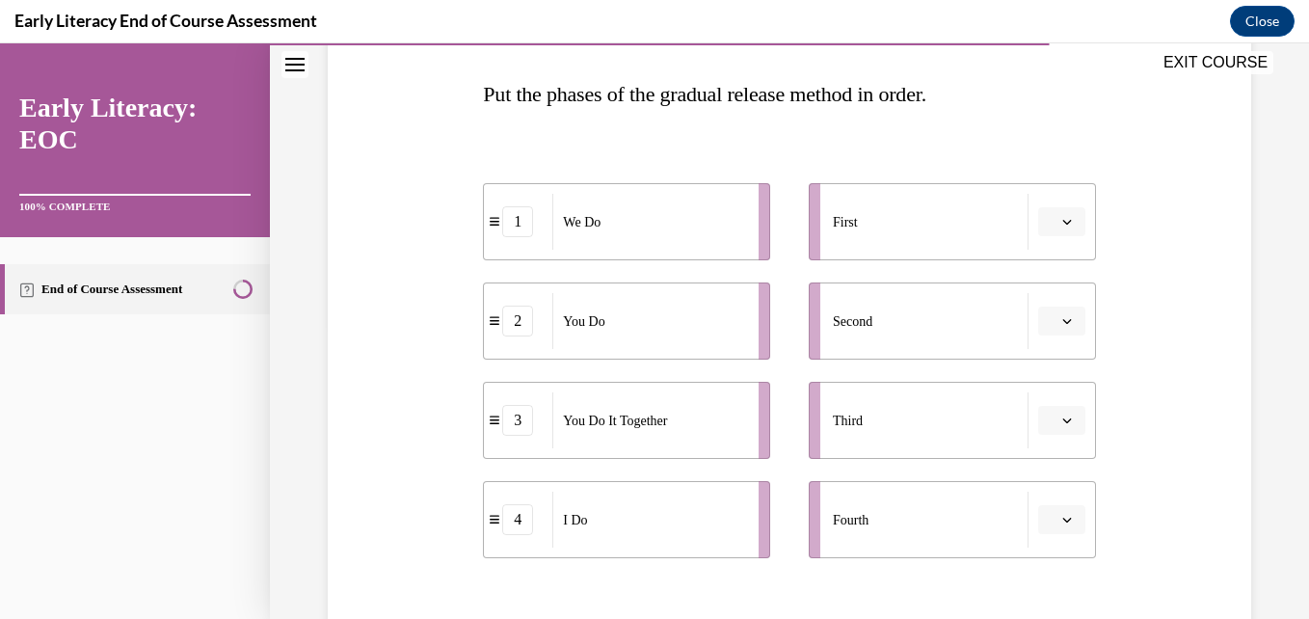
click at [1050, 229] on span "Please select an option" at bounding box center [1053, 221] width 7 height 19
click at [1041, 414] on span "4" at bounding box center [1041, 419] width 7 height 15
click at [1060, 326] on span "button" at bounding box center [1066, 320] width 13 height 13
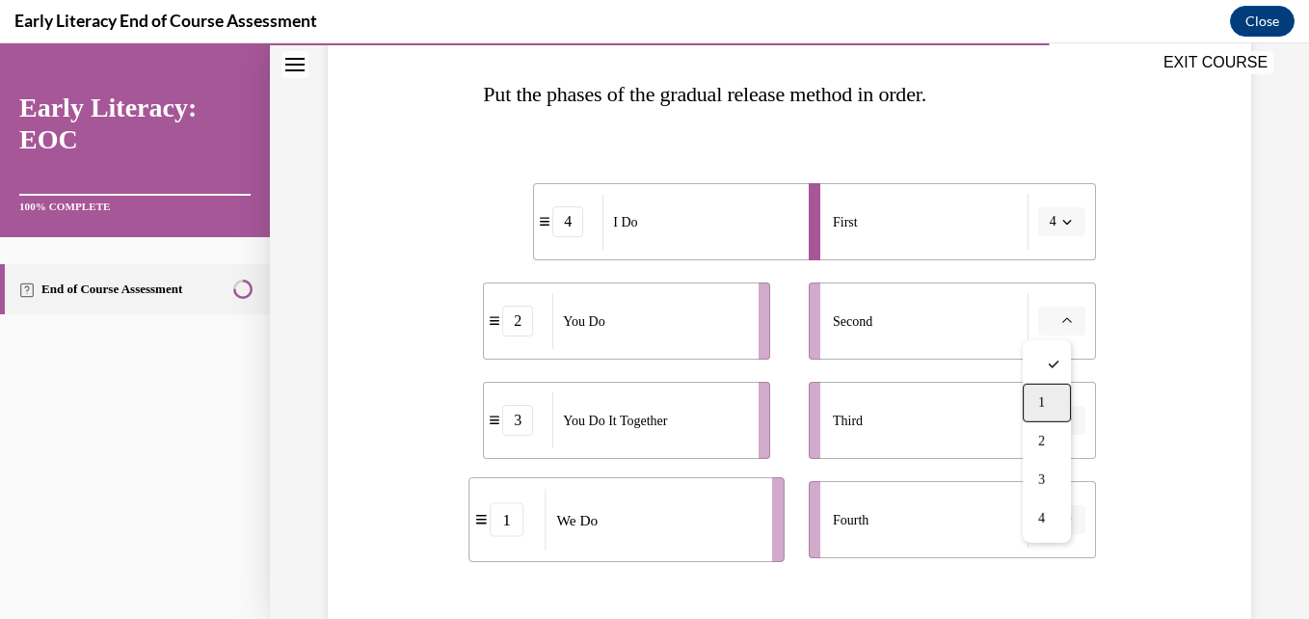
click at [1037, 400] on div "1" at bounding box center [1047, 403] width 48 height 39
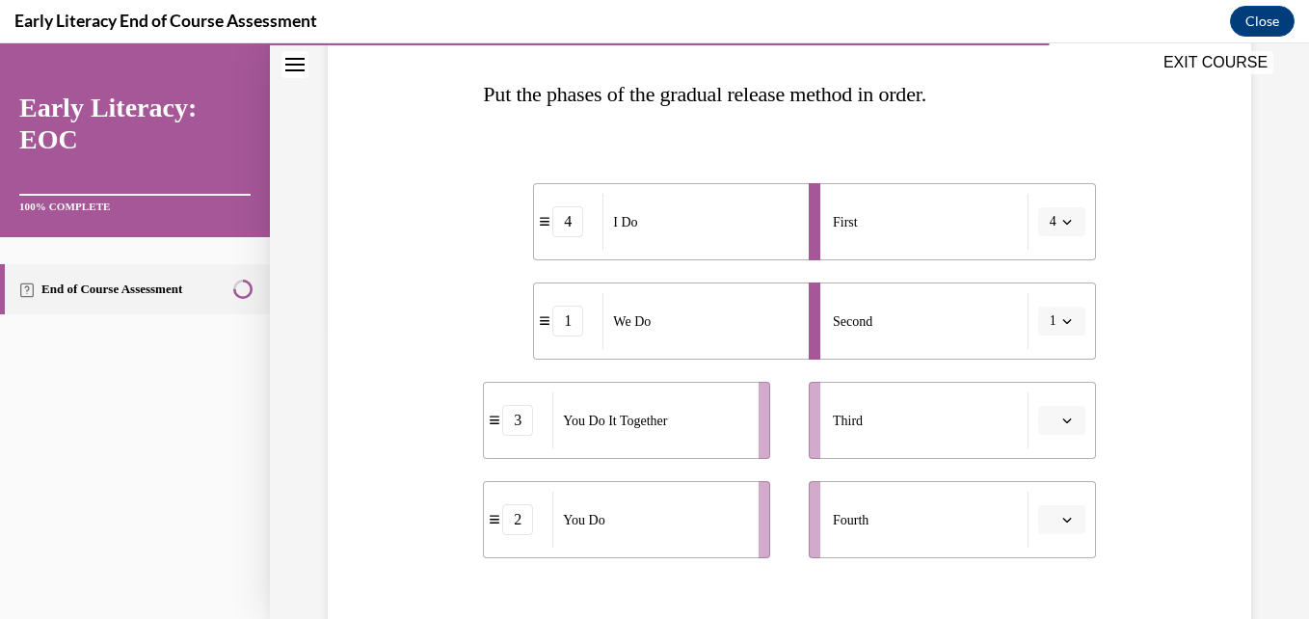
click at [1062, 420] on icon "button" at bounding box center [1067, 420] width 10 height 10
click at [1045, 332] on span "3" at bounding box center [1041, 338] width 7 height 15
click at [1050, 530] on button "button" at bounding box center [1061, 519] width 47 height 29
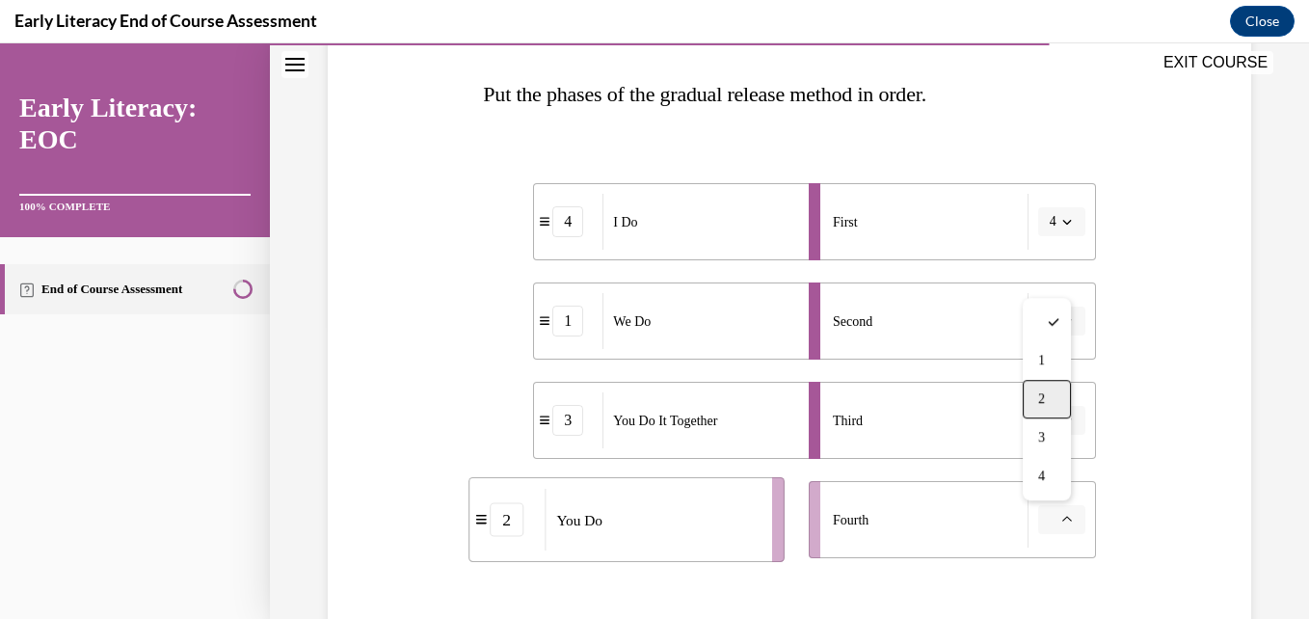
click at [1042, 401] on span "2" at bounding box center [1041, 398] width 7 height 15
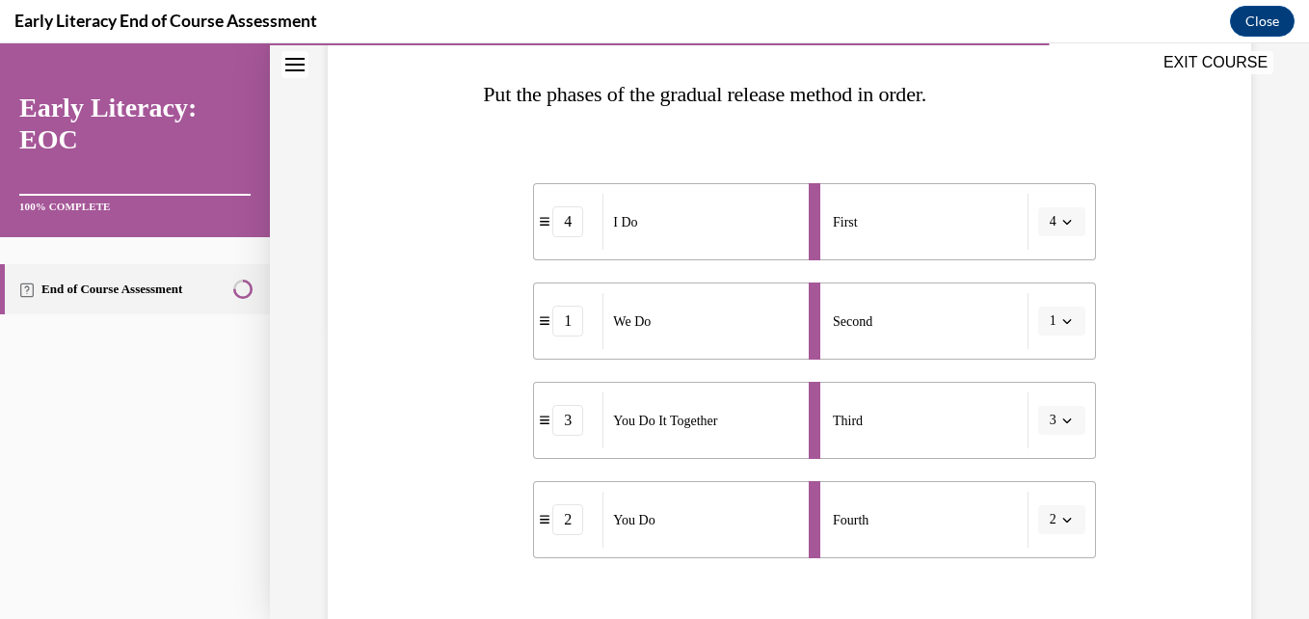
scroll to position [511, 0]
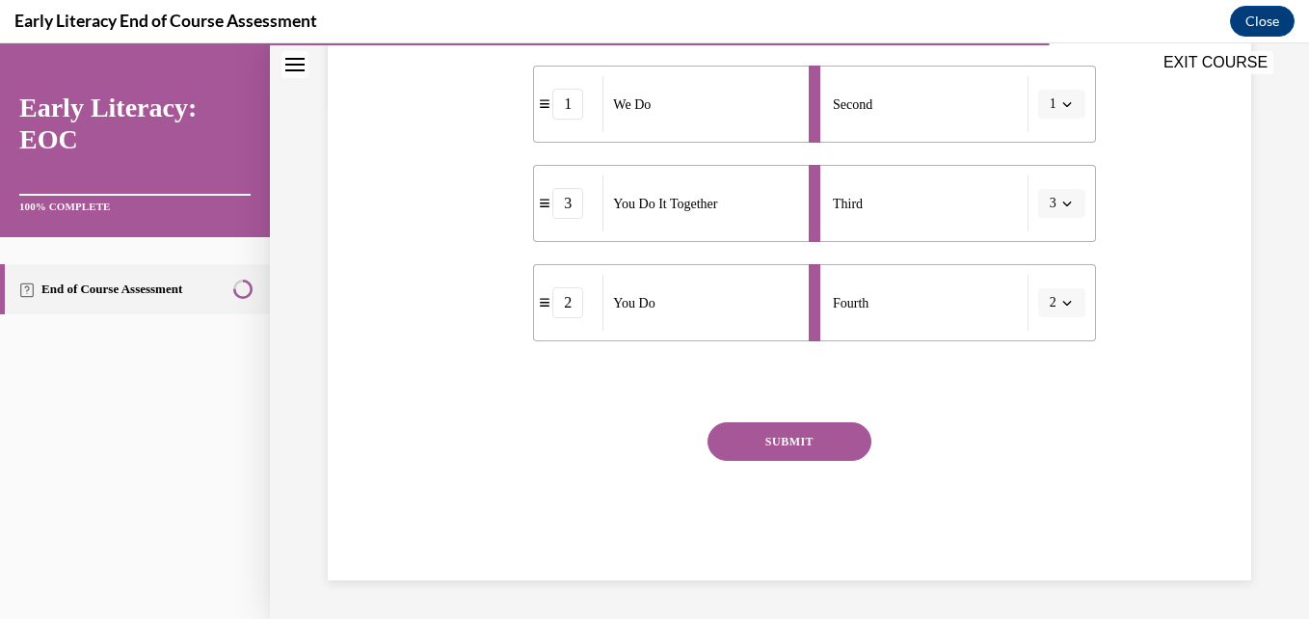
click at [811, 423] on button "SUBMIT" at bounding box center [790, 441] width 164 height 39
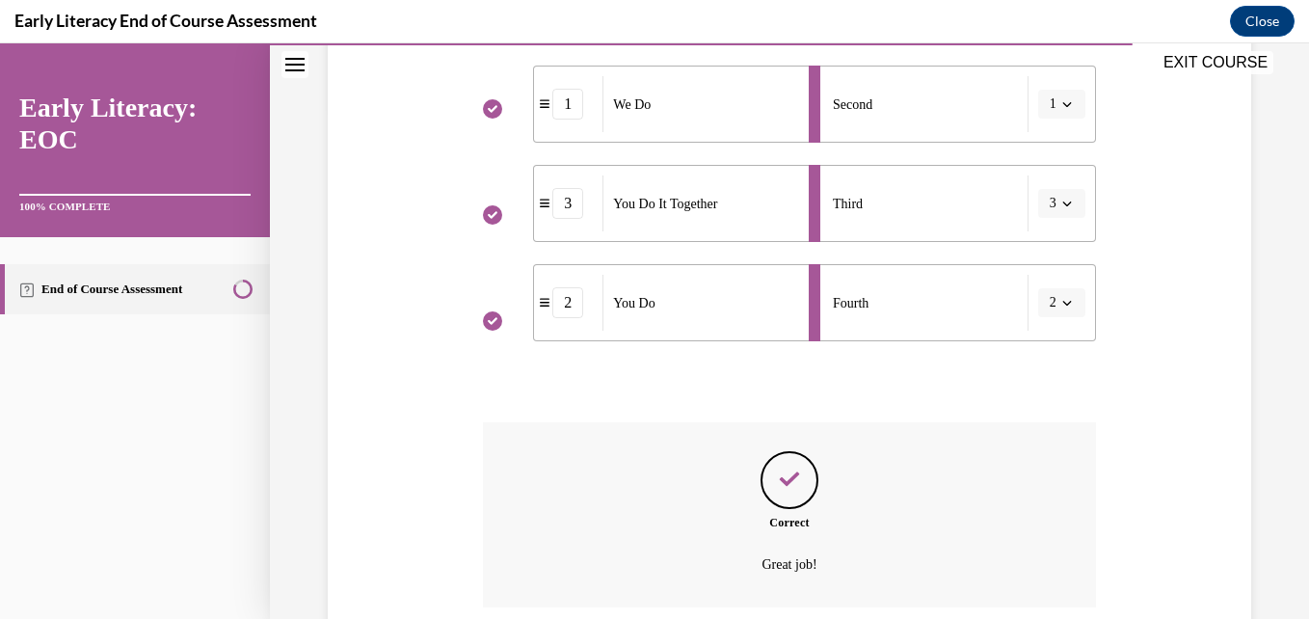
scroll to position [667, 0]
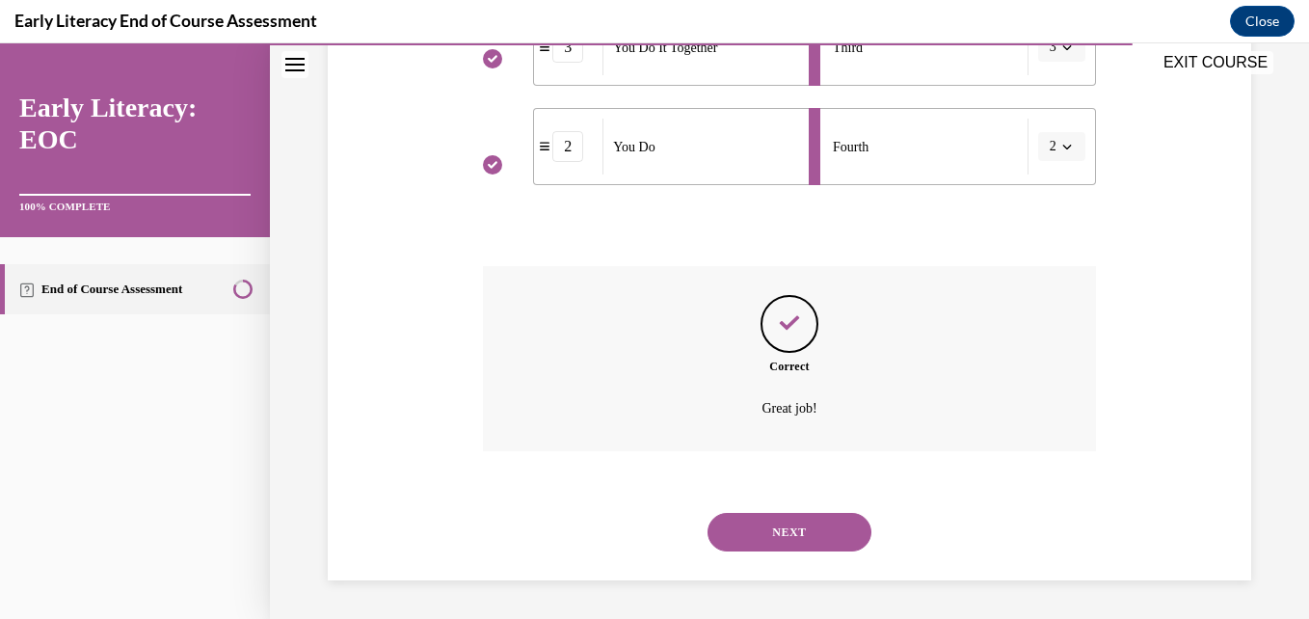
click at [783, 518] on button "NEXT" at bounding box center [790, 532] width 164 height 39
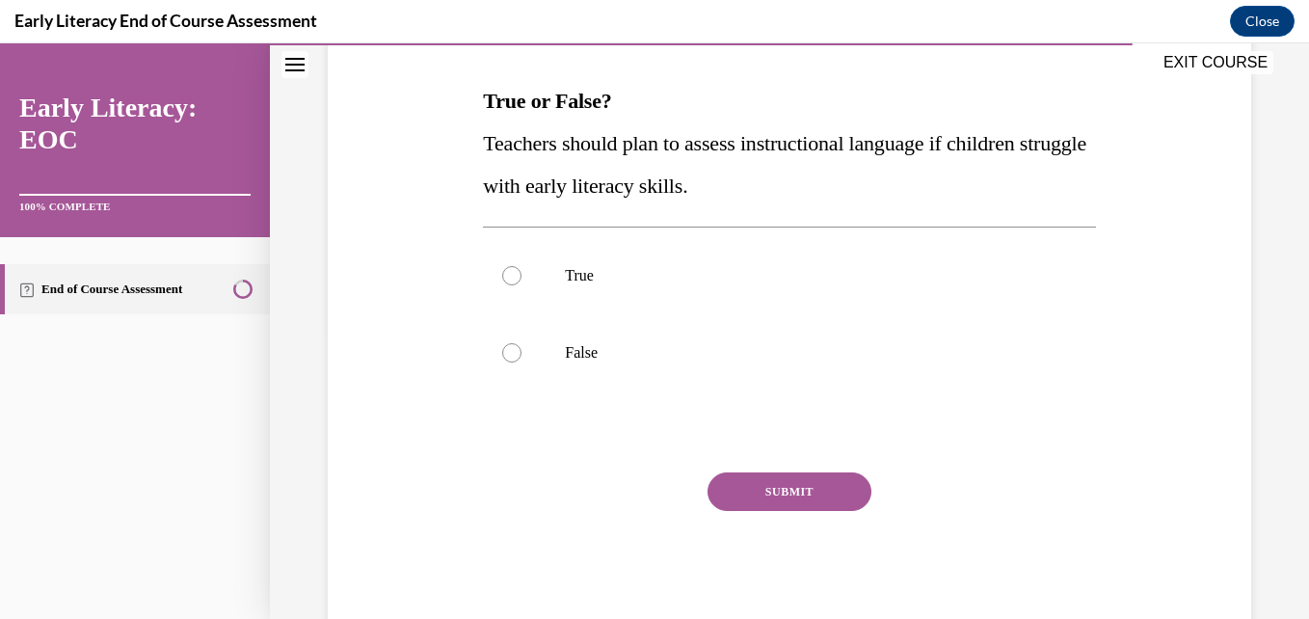
scroll to position [323, 0]
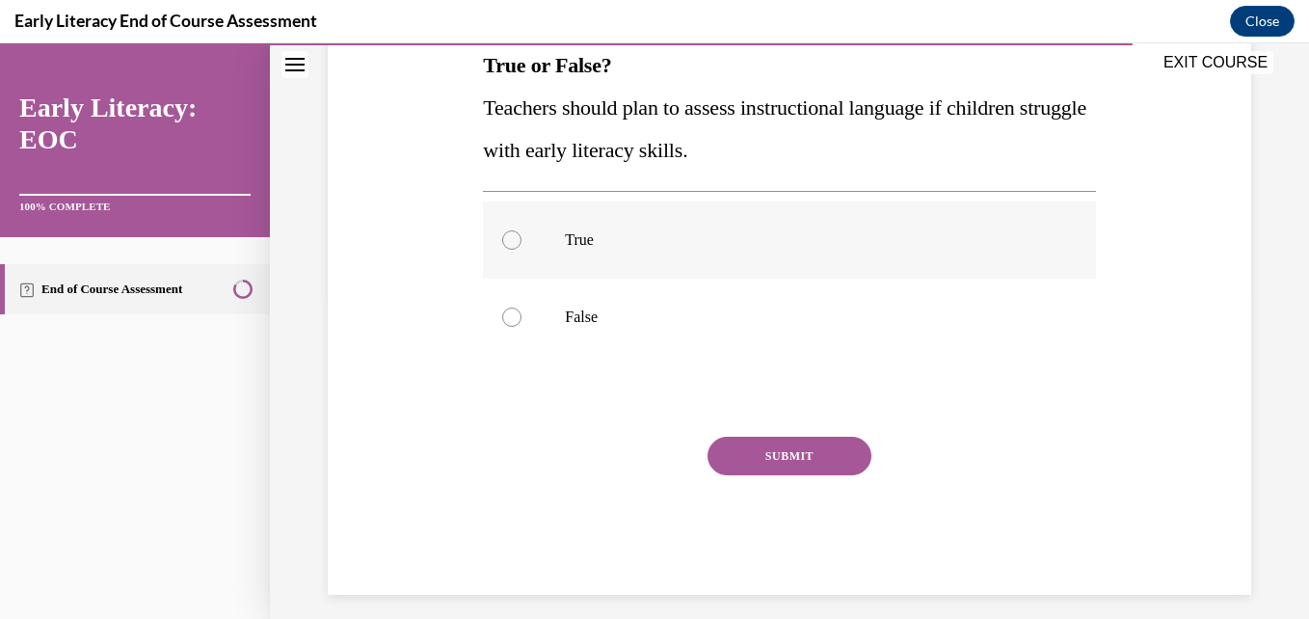
click at [638, 257] on div at bounding box center [789, 239] width 612 height 77
click at [752, 443] on button "SUBMIT" at bounding box center [790, 456] width 164 height 39
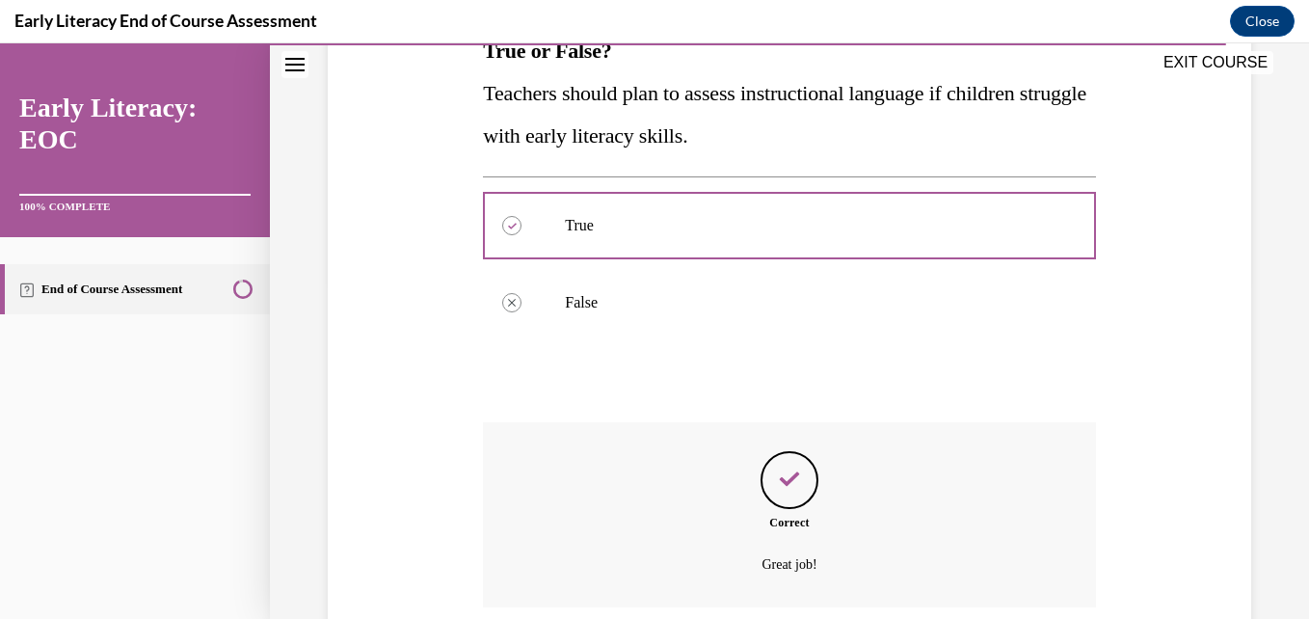
scroll to position [494, 0]
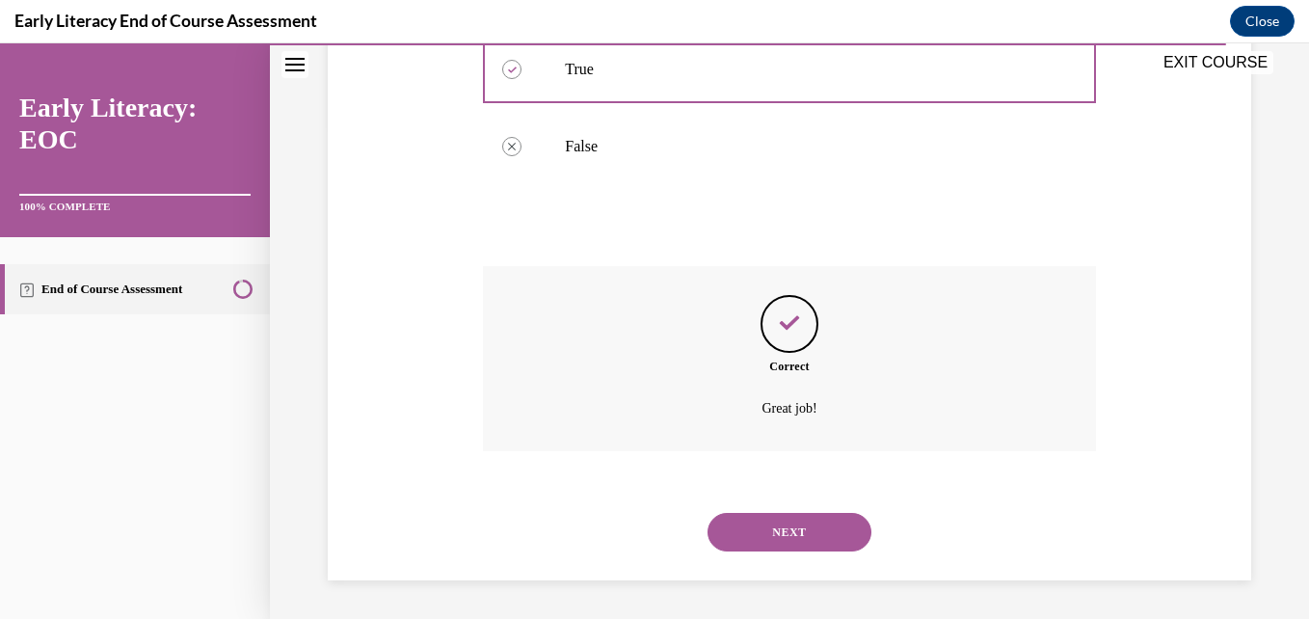
click at [788, 532] on button "NEXT" at bounding box center [790, 532] width 164 height 39
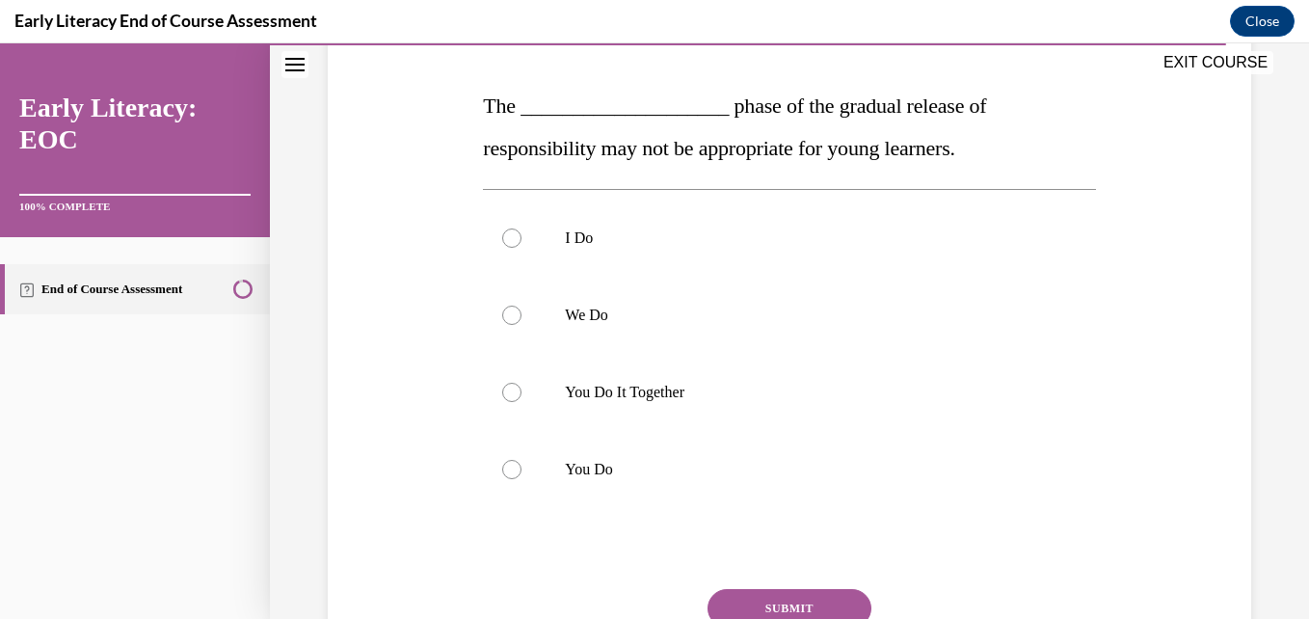
scroll to position [283, 0]
click at [681, 396] on p "You Do It Together" at bounding box center [806, 391] width 482 height 19
click at [774, 612] on button "SUBMIT" at bounding box center [790, 607] width 164 height 39
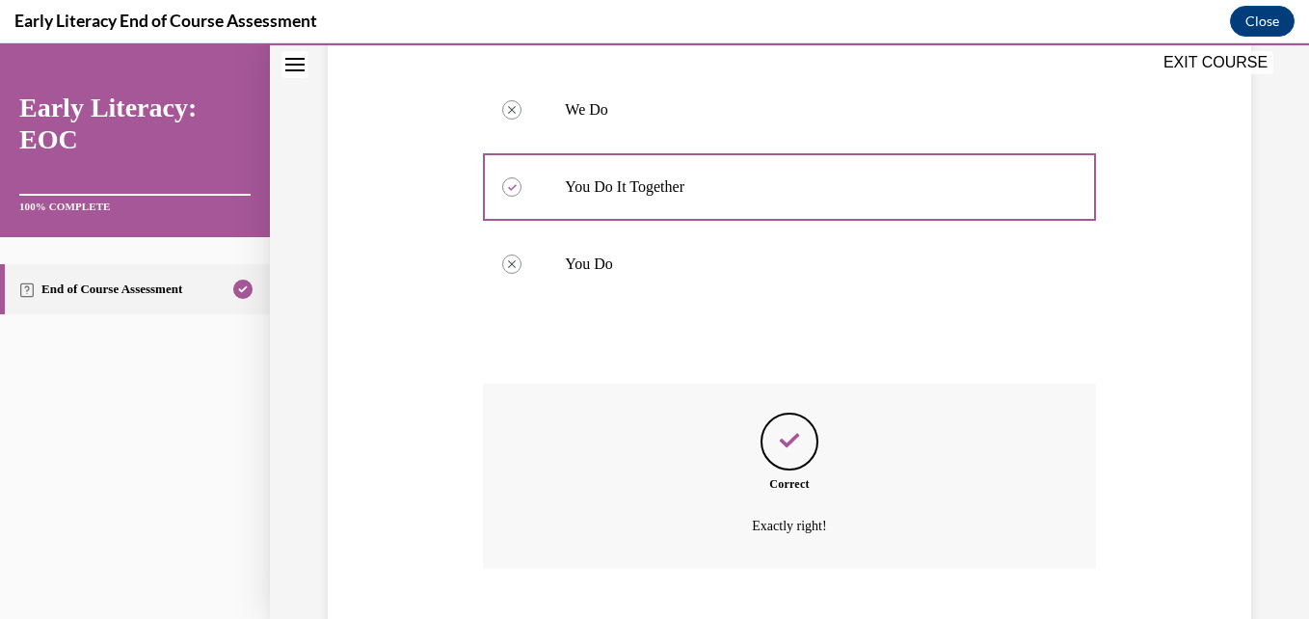
scroll to position [605, 0]
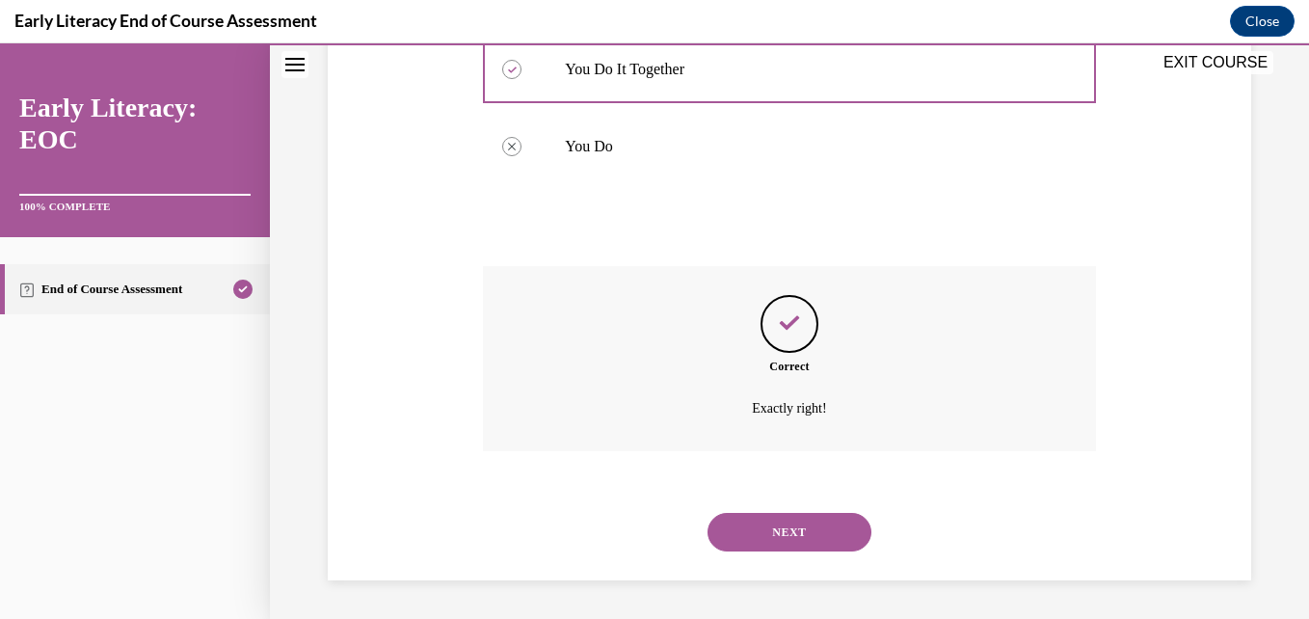
click at [810, 530] on button "NEXT" at bounding box center [790, 532] width 164 height 39
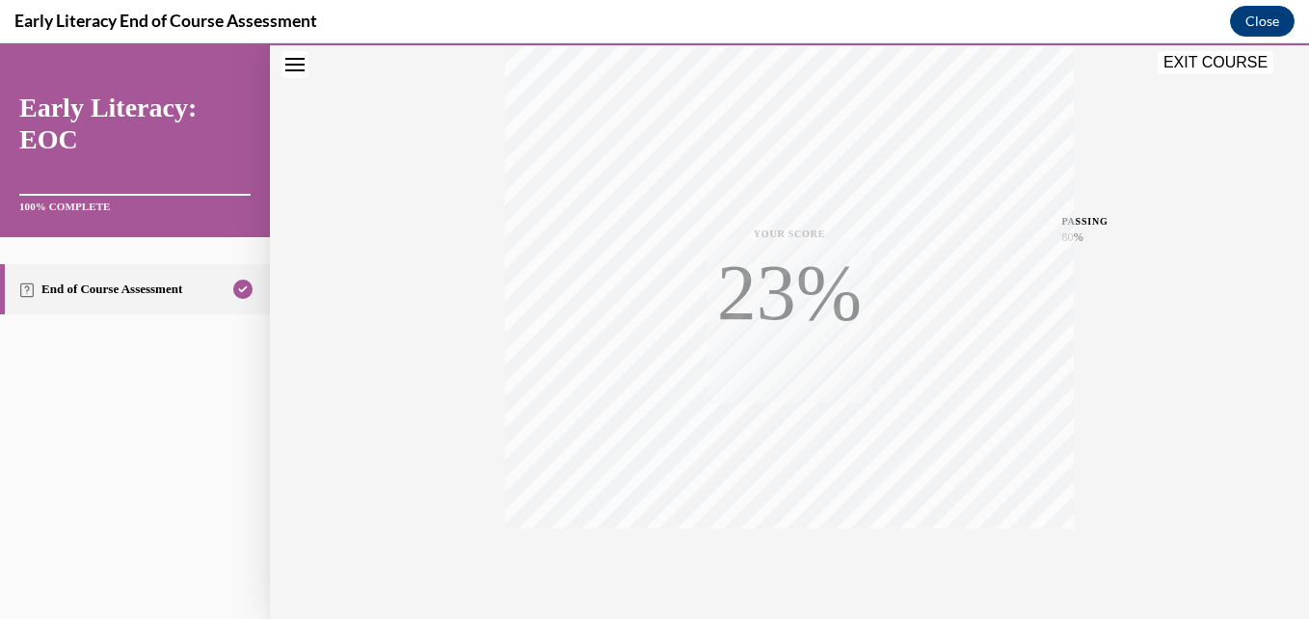
scroll to position [413, 0]
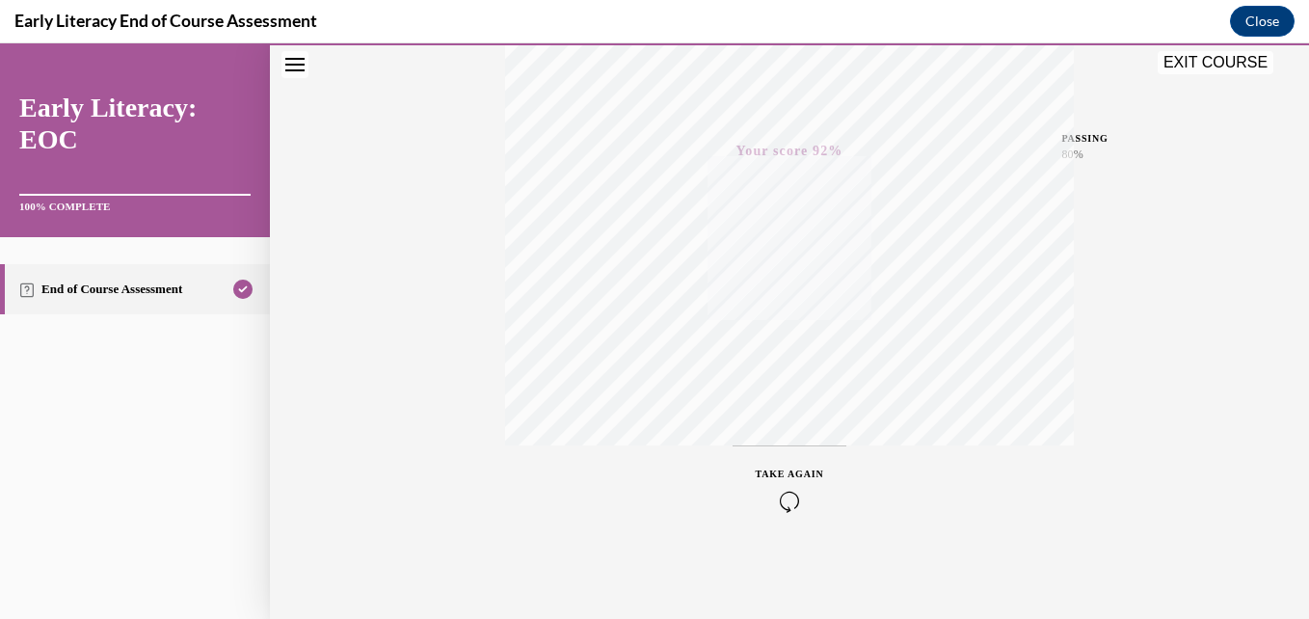
click at [779, 506] on icon "button" at bounding box center [790, 501] width 68 height 21
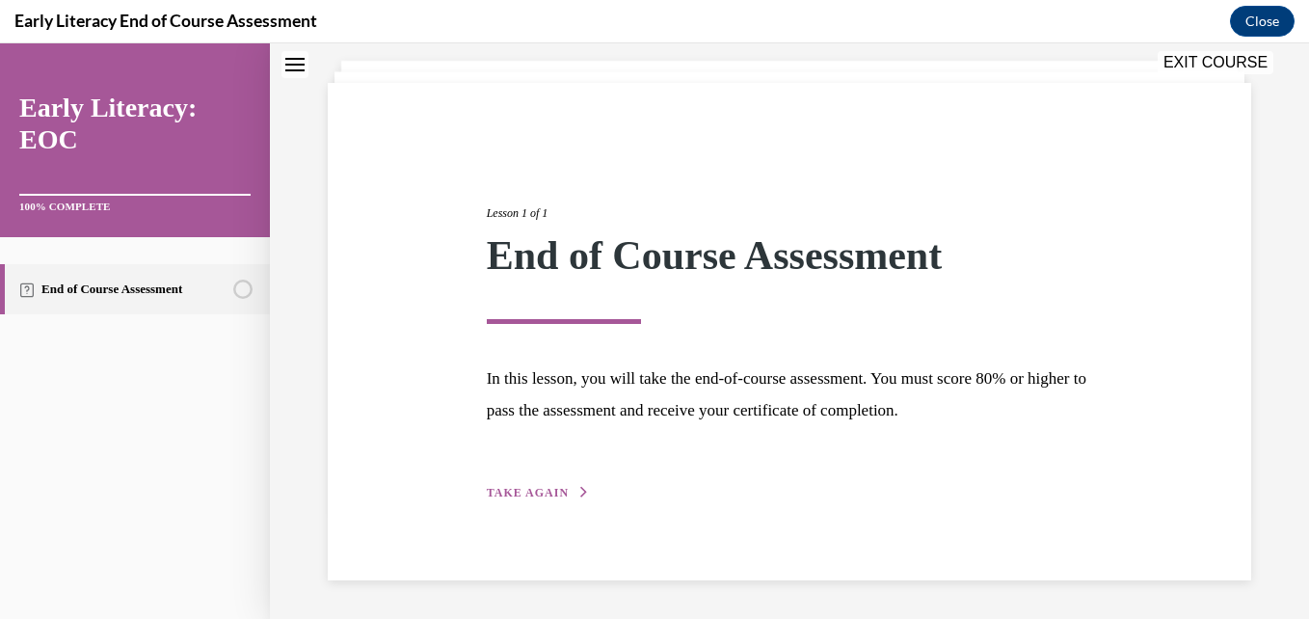
scroll to position [107, 0]
click at [532, 484] on div "Lesson 1 of 1 End of Course Assessment In this lesson, you will take the end-of…" at bounding box center [789, 332] width 635 height 343
click at [533, 487] on span "TAKE AGAIN" at bounding box center [528, 493] width 82 height 13
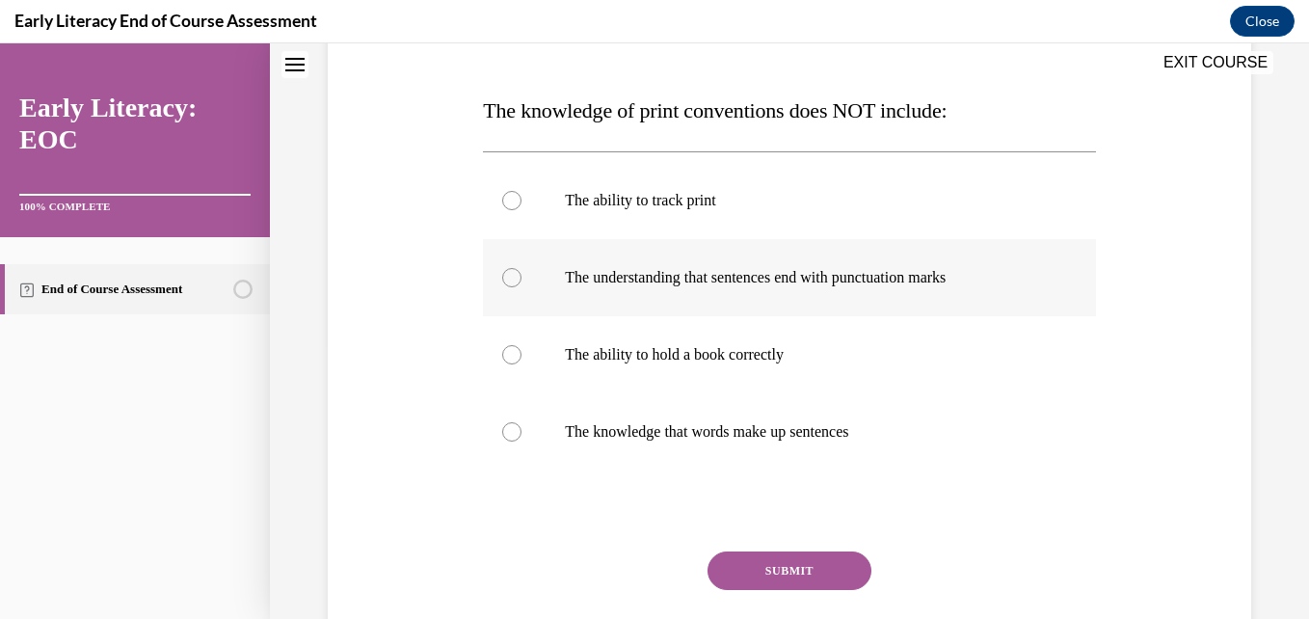
scroll to position [279, 0]
click at [693, 382] on div at bounding box center [789, 353] width 612 height 77
click at [751, 563] on button "SUBMIT" at bounding box center [790, 569] width 164 height 39
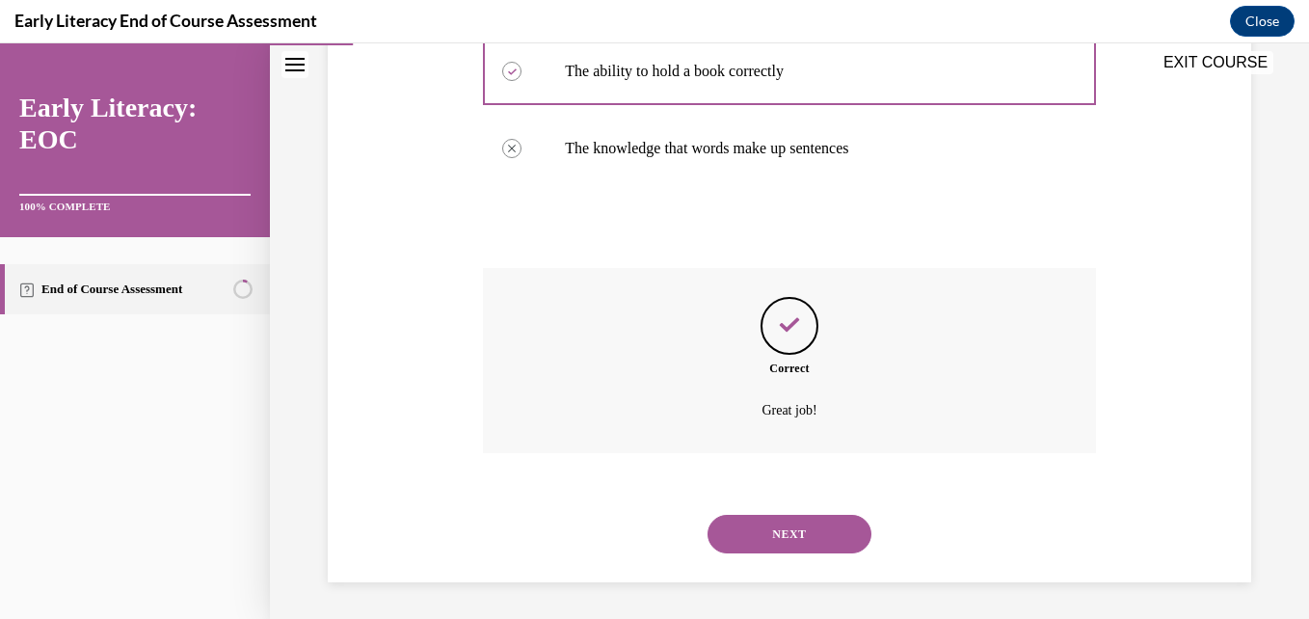
scroll to position [563, 0]
click at [770, 543] on button "NEXT" at bounding box center [790, 532] width 164 height 39
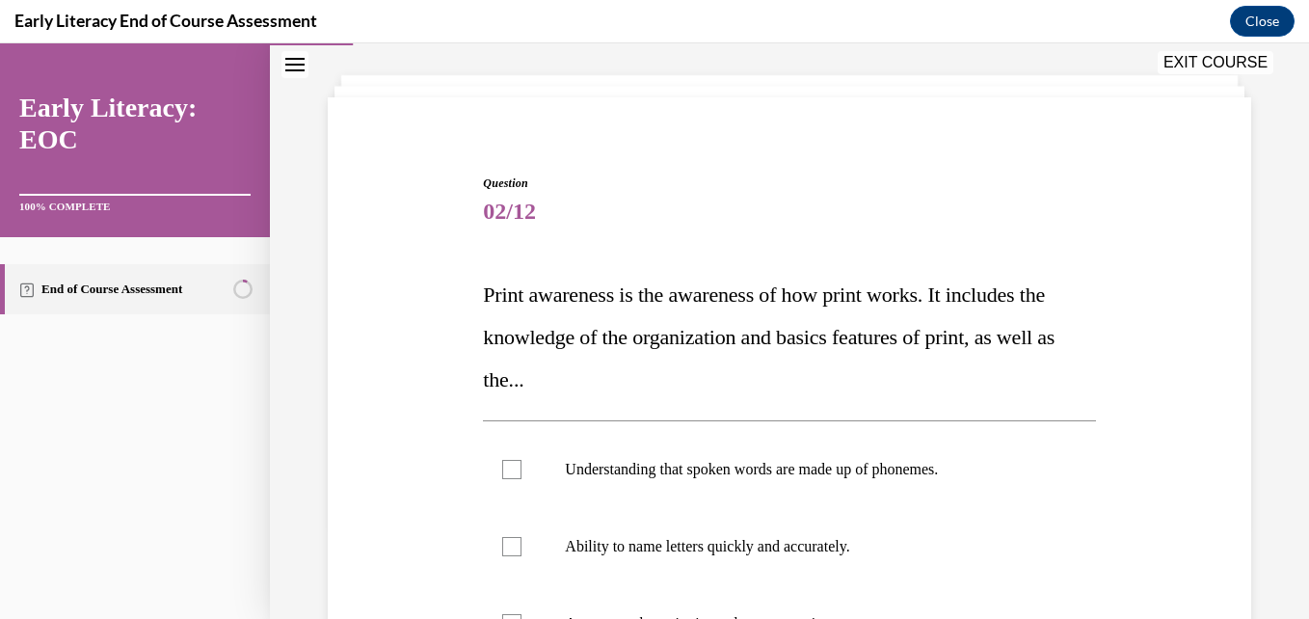
scroll to position [301, 0]
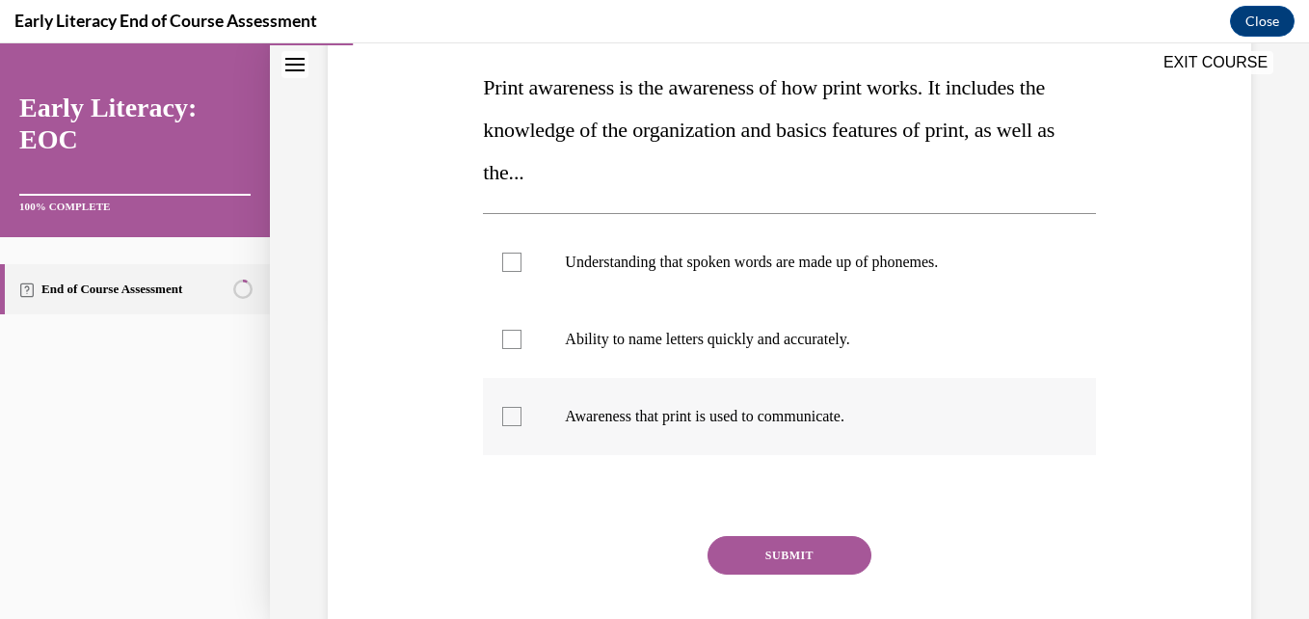
click at [722, 420] on p "Awareness that print is used to communicate." at bounding box center [806, 416] width 482 height 19
click at [760, 554] on button "SUBMIT" at bounding box center [790, 555] width 164 height 39
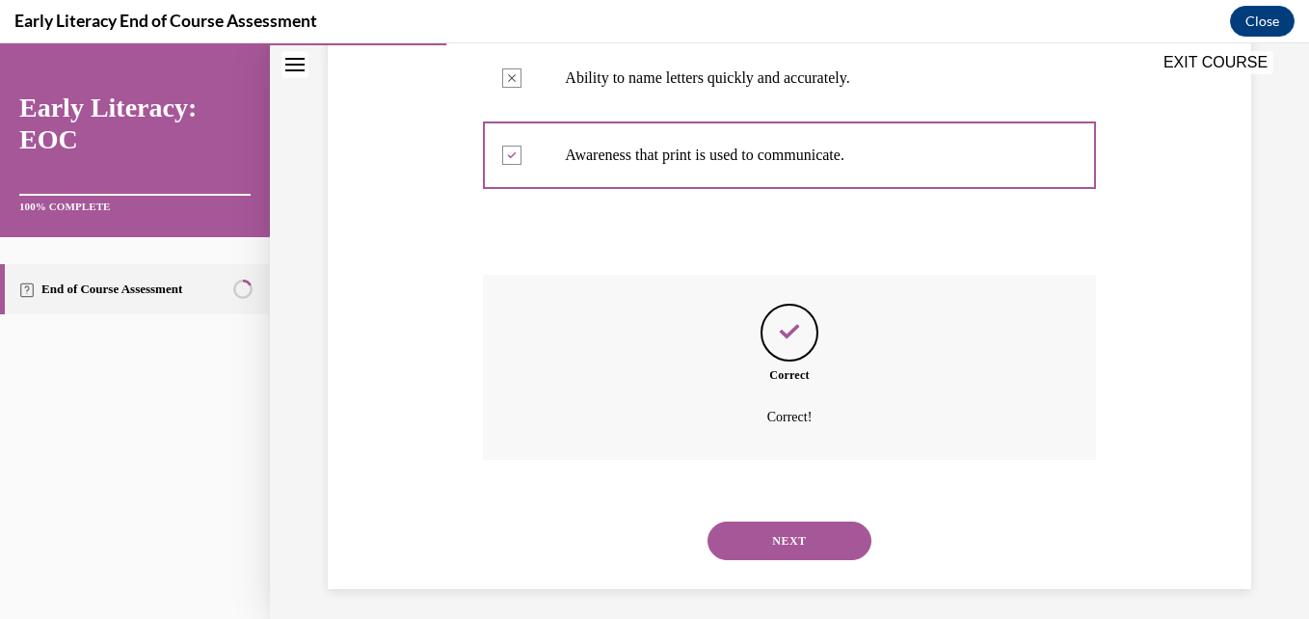
scroll to position [571, 0]
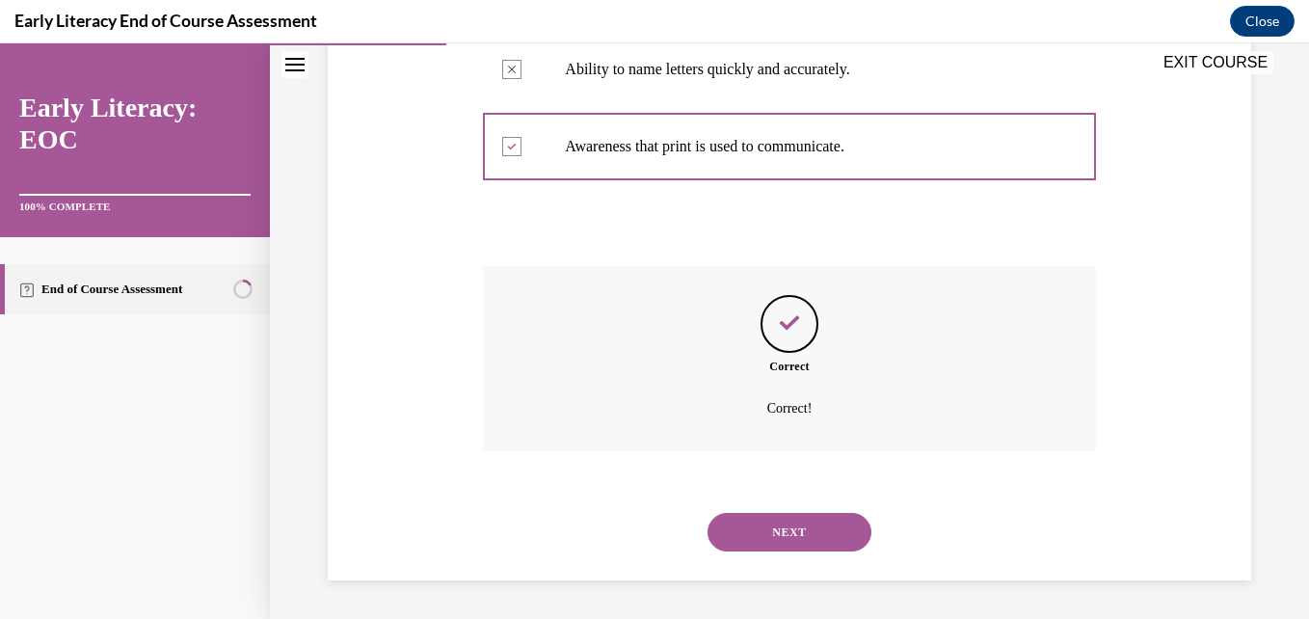
click at [789, 531] on button "NEXT" at bounding box center [790, 532] width 164 height 39
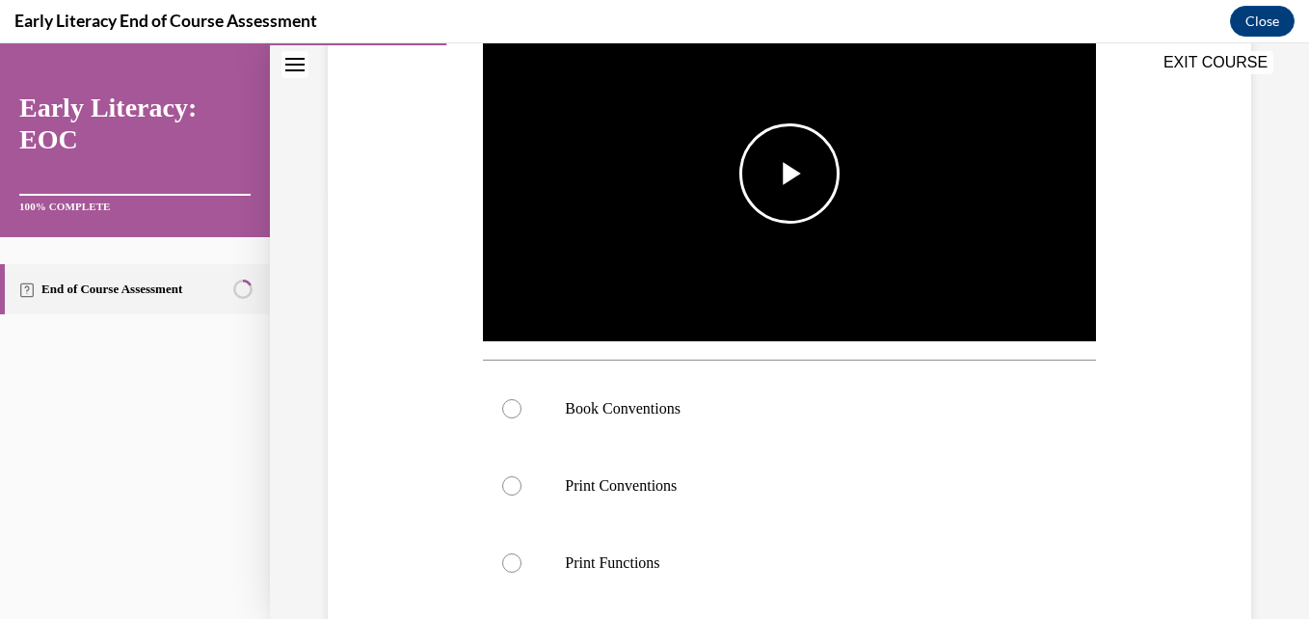
scroll to position [683, 0]
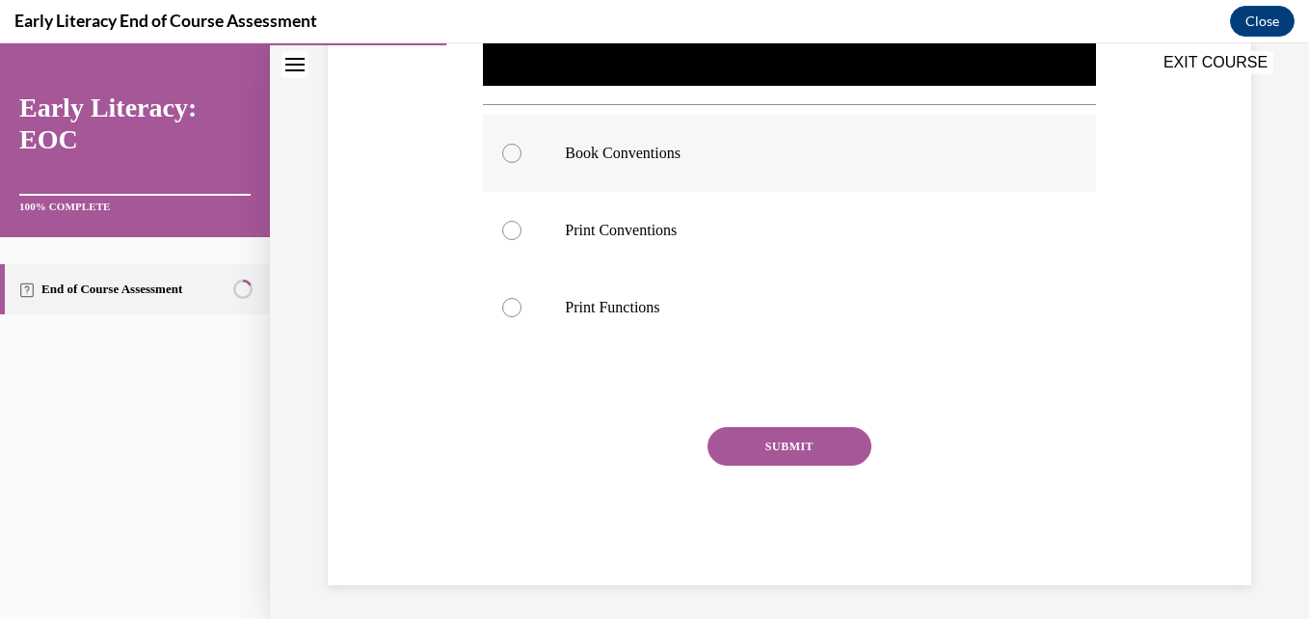
click at [670, 117] on div at bounding box center [789, 153] width 612 height 77
click at [770, 445] on button "SUBMIT" at bounding box center [790, 446] width 164 height 39
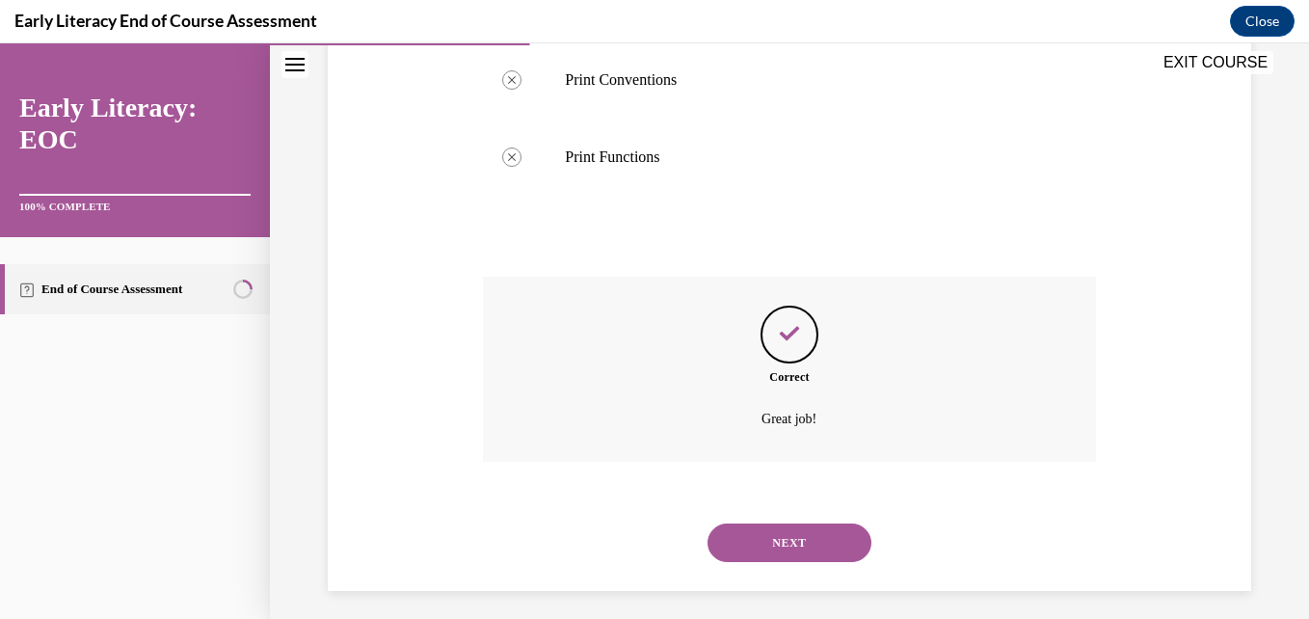
scroll to position [840, 0]
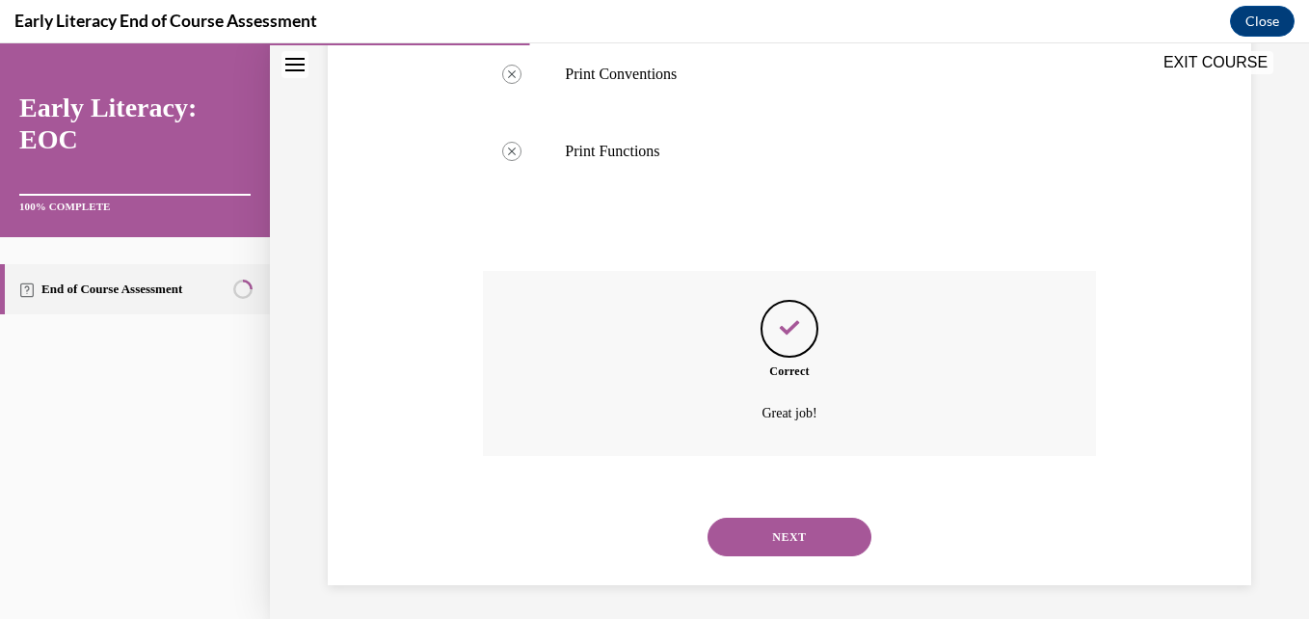
click at [783, 531] on button "NEXT" at bounding box center [790, 537] width 164 height 39
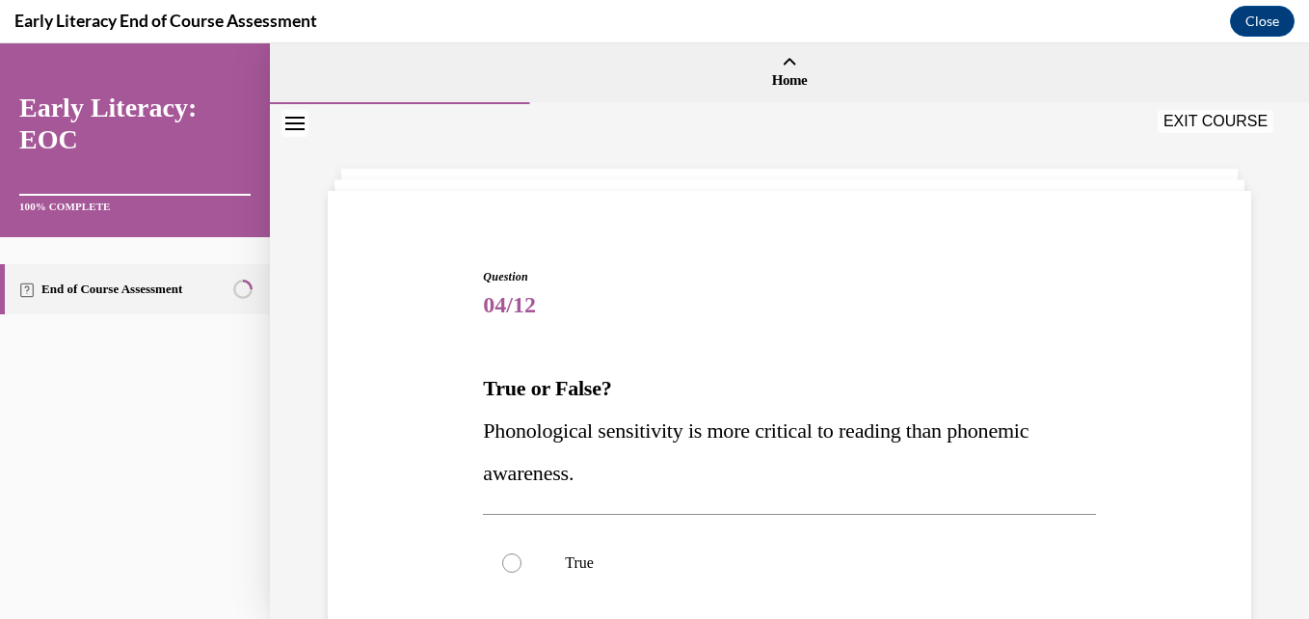
scroll to position [269, 0]
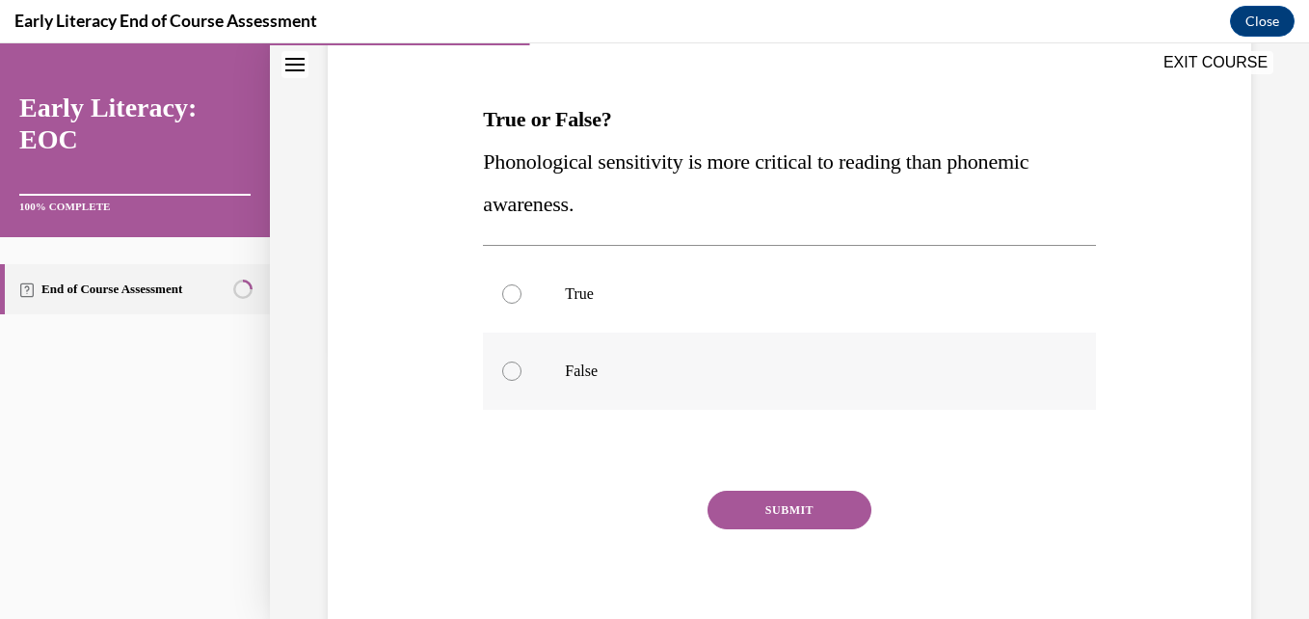
click at [586, 380] on p "False" at bounding box center [806, 370] width 482 height 19
click at [731, 515] on button "SUBMIT" at bounding box center [790, 510] width 164 height 39
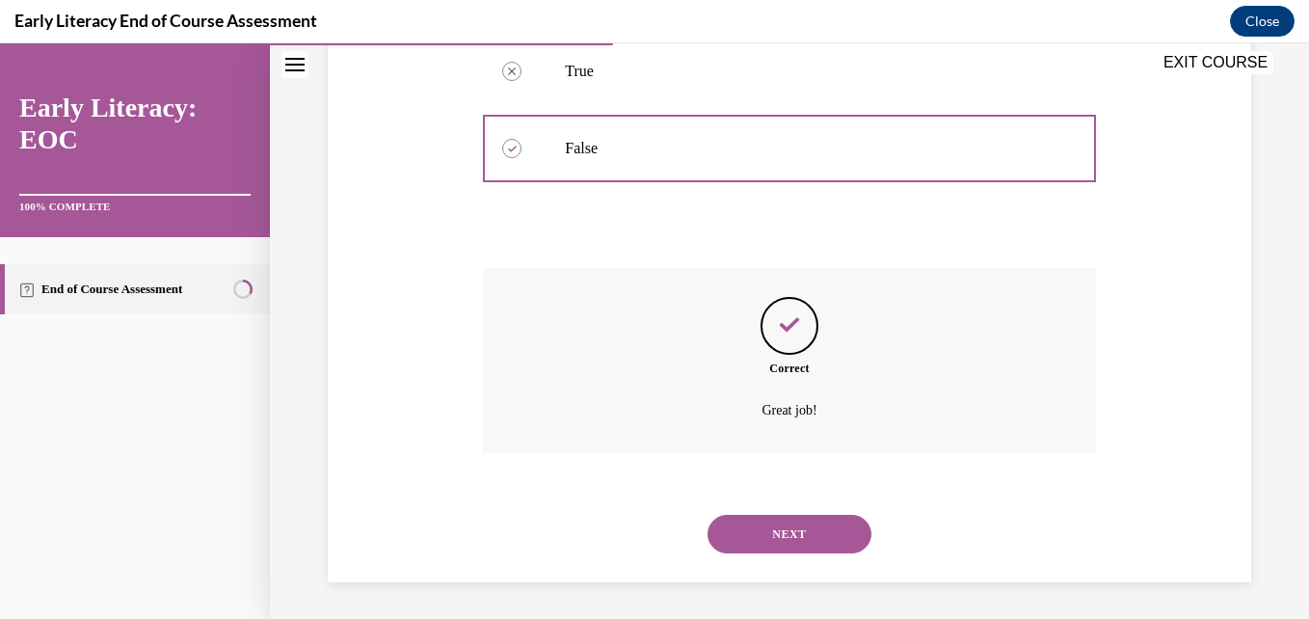
scroll to position [494, 0]
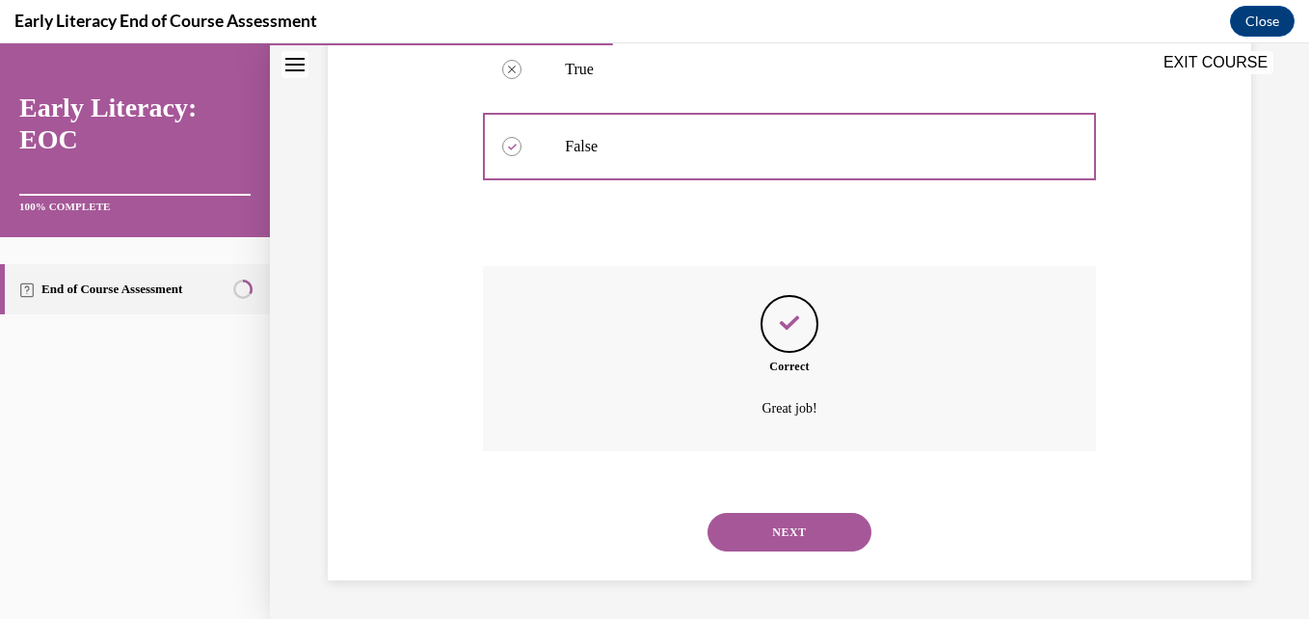
click at [782, 540] on button "NEXT" at bounding box center [790, 532] width 164 height 39
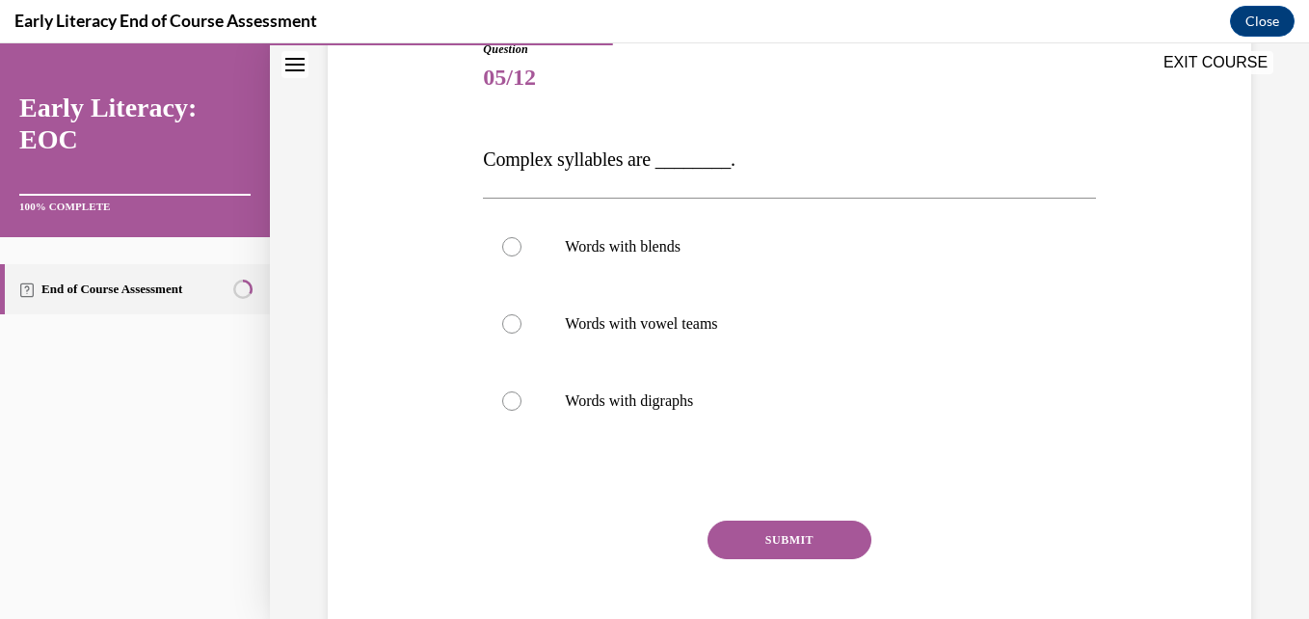
scroll to position [230, 0]
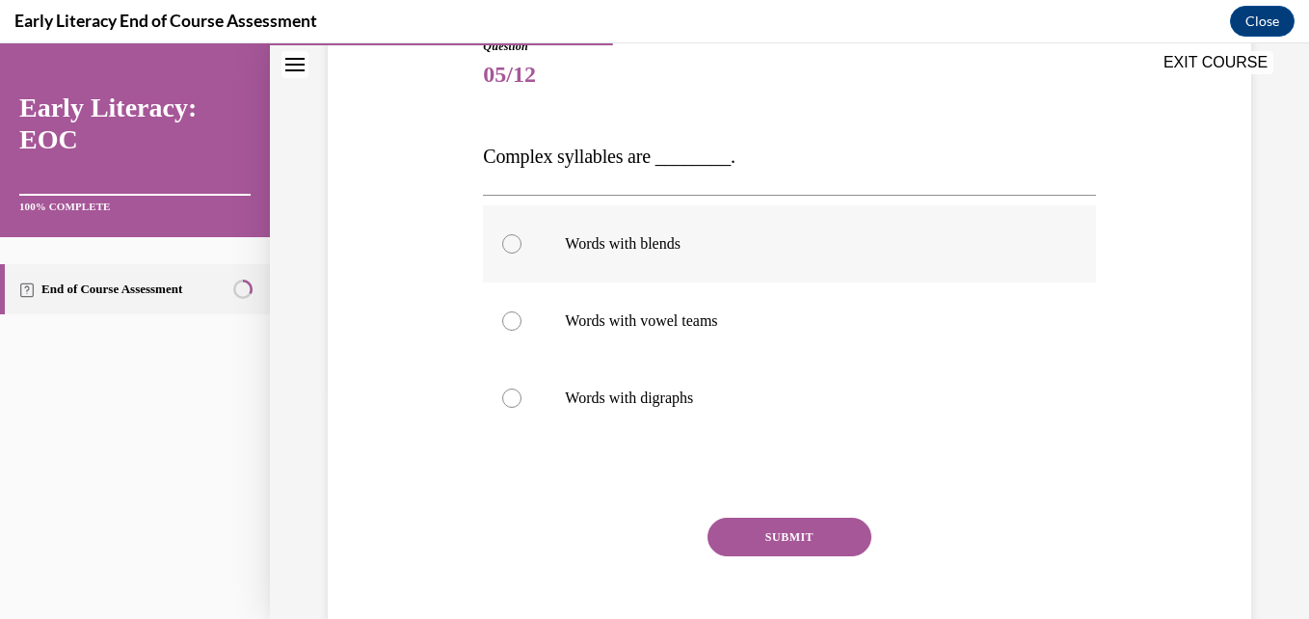
click at [686, 243] on p "Words with blends" at bounding box center [806, 243] width 482 height 19
click at [785, 556] on div "SUBMIT" at bounding box center [789, 566] width 612 height 96
click at [784, 544] on button "SUBMIT" at bounding box center [790, 537] width 164 height 39
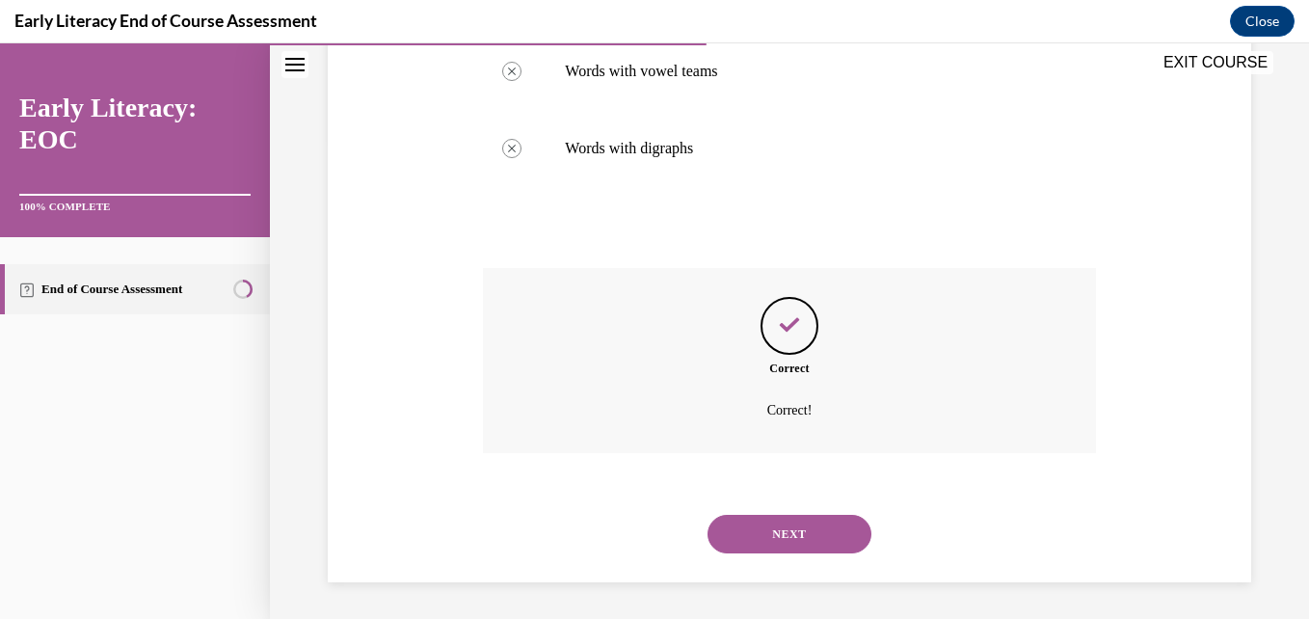
scroll to position [482, 0]
click at [776, 529] on button "NEXT" at bounding box center [790, 532] width 164 height 39
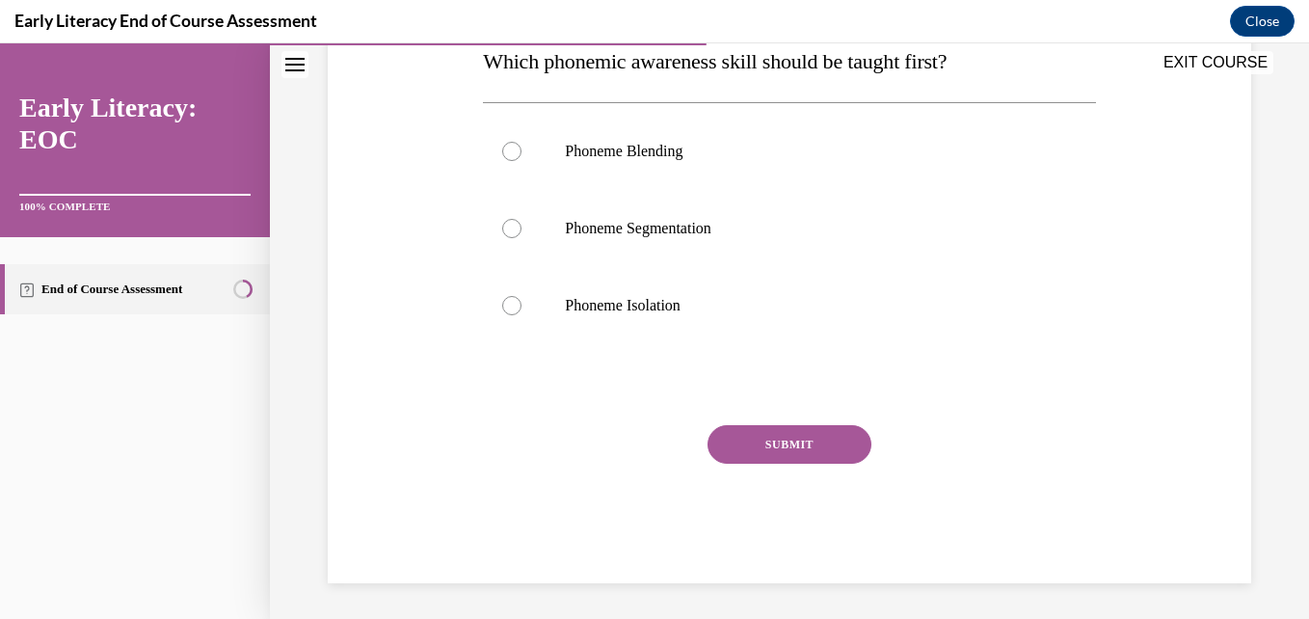
scroll to position [330, 0]
click at [656, 298] on p "Phoneme Isolation" at bounding box center [806, 302] width 482 height 19
click at [735, 453] on button "SUBMIT" at bounding box center [790, 441] width 164 height 39
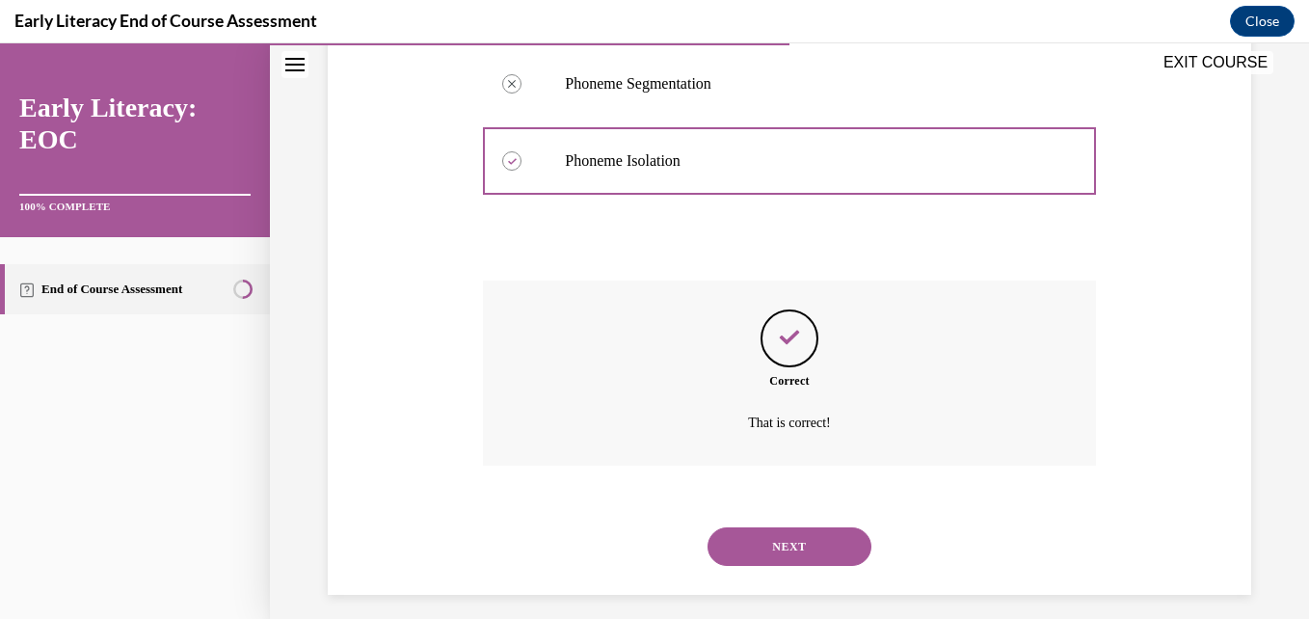
scroll to position [486, 0]
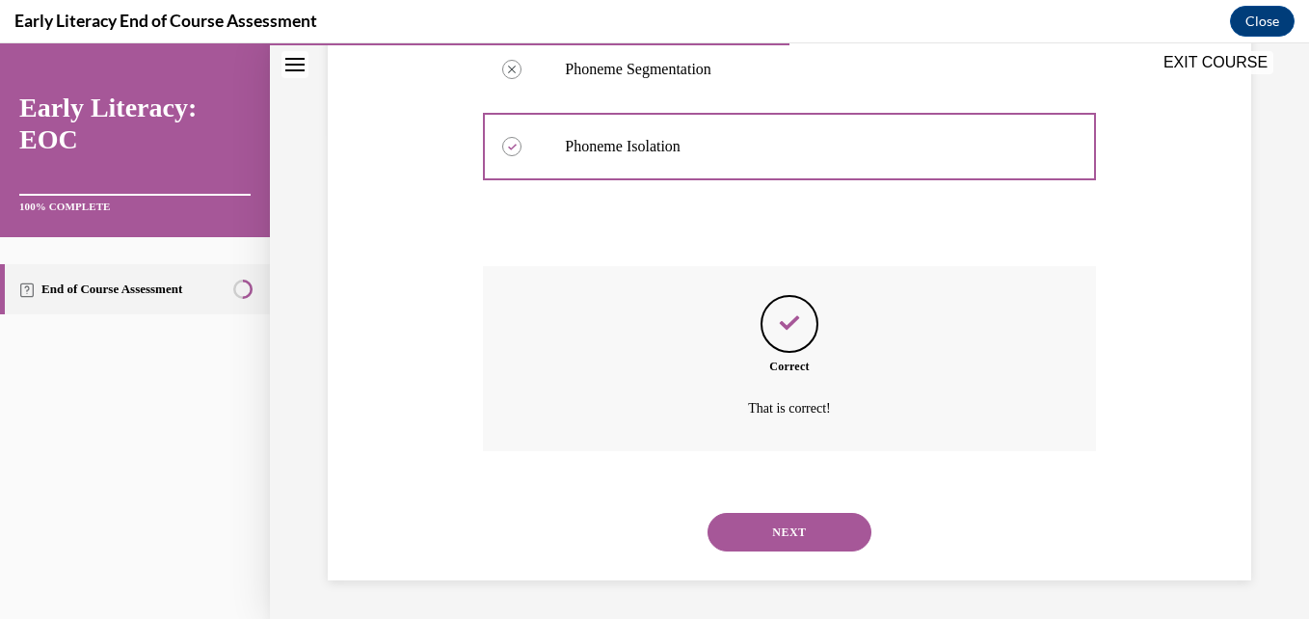
click at [783, 536] on button "NEXT" at bounding box center [790, 532] width 164 height 39
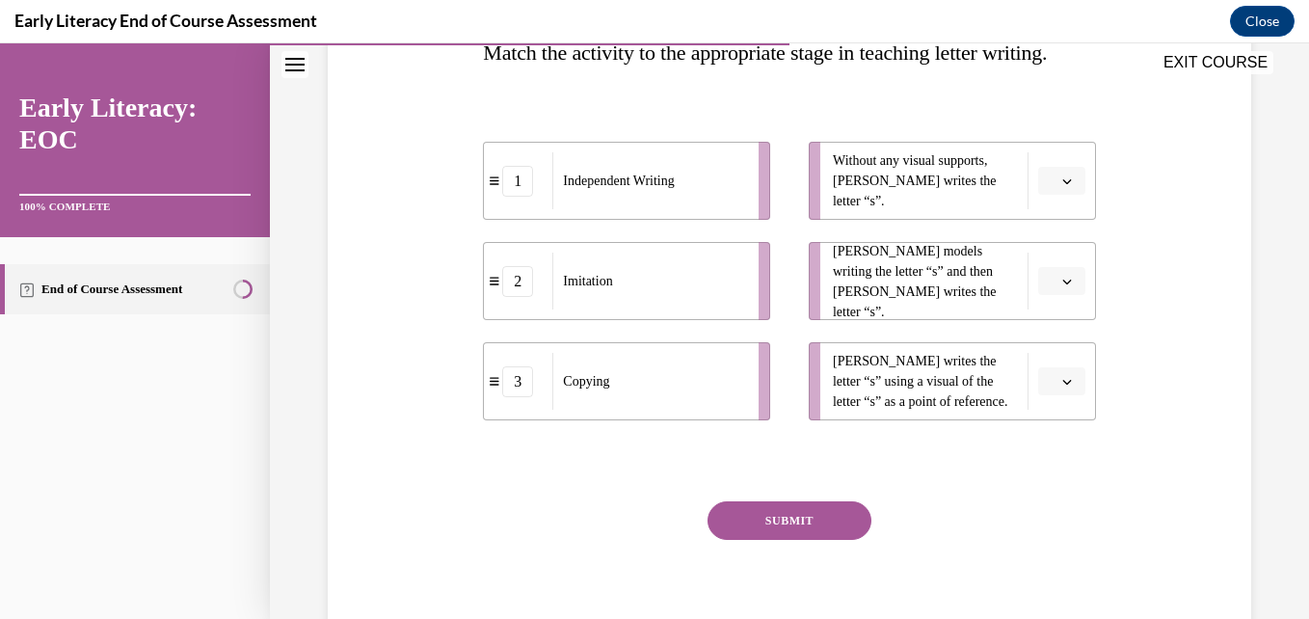
scroll to position [338, 0]
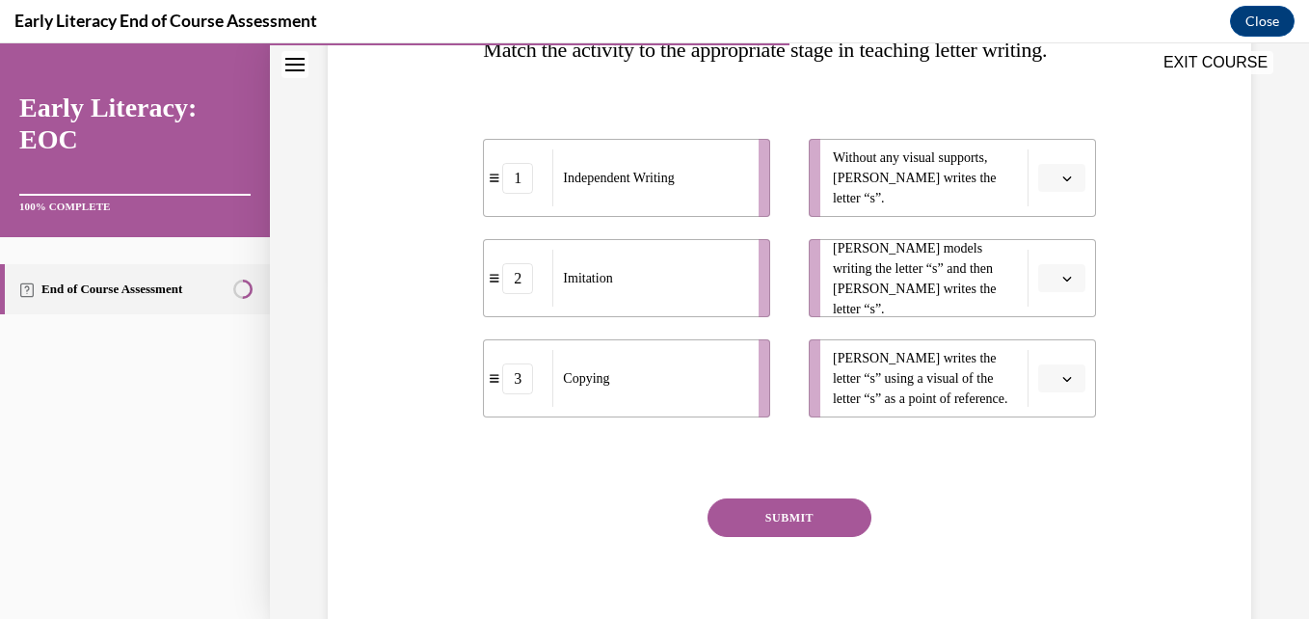
click at [1050, 217] on li "Without any visual supports, Tina writes the letter “s”." at bounding box center [952, 178] width 287 height 78
click at [1047, 293] on button "button" at bounding box center [1061, 278] width 47 height 29
click at [1040, 428] on div "2" at bounding box center [1047, 440] width 48 height 39
click at [1062, 382] on icon "button" at bounding box center [1066, 379] width 9 height 5
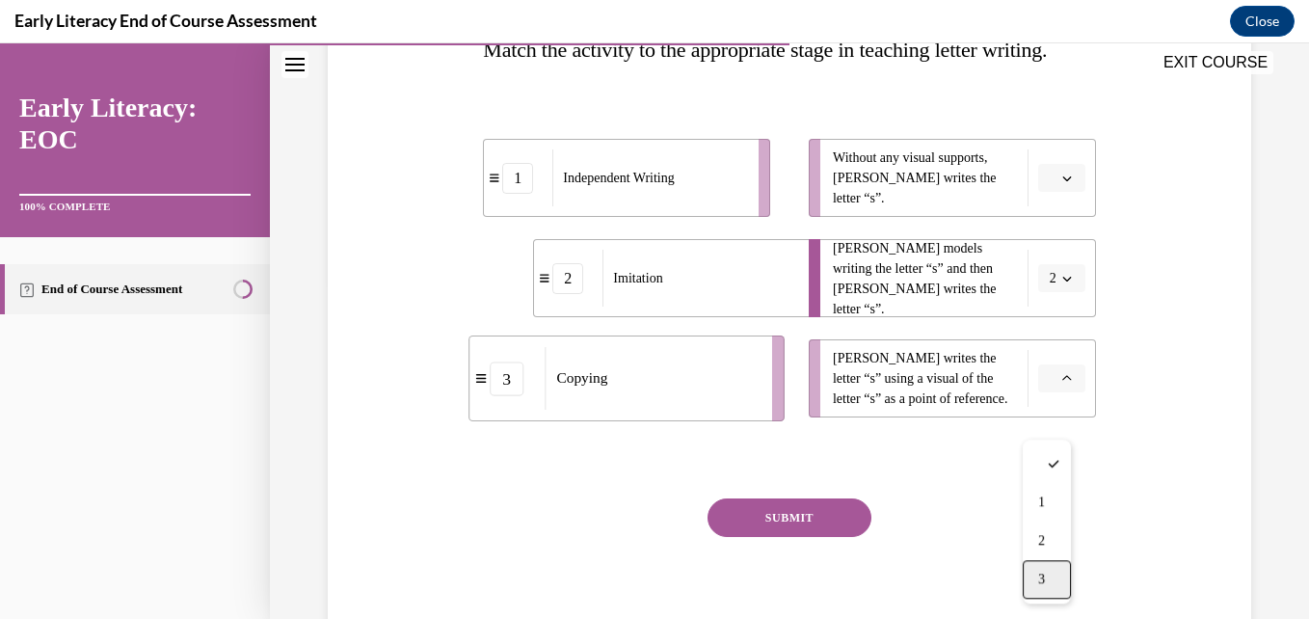
click at [1052, 572] on div "3" at bounding box center [1047, 579] width 48 height 39
click at [1061, 185] on span "button" at bounding box center [1066, 178] width 13 height 13
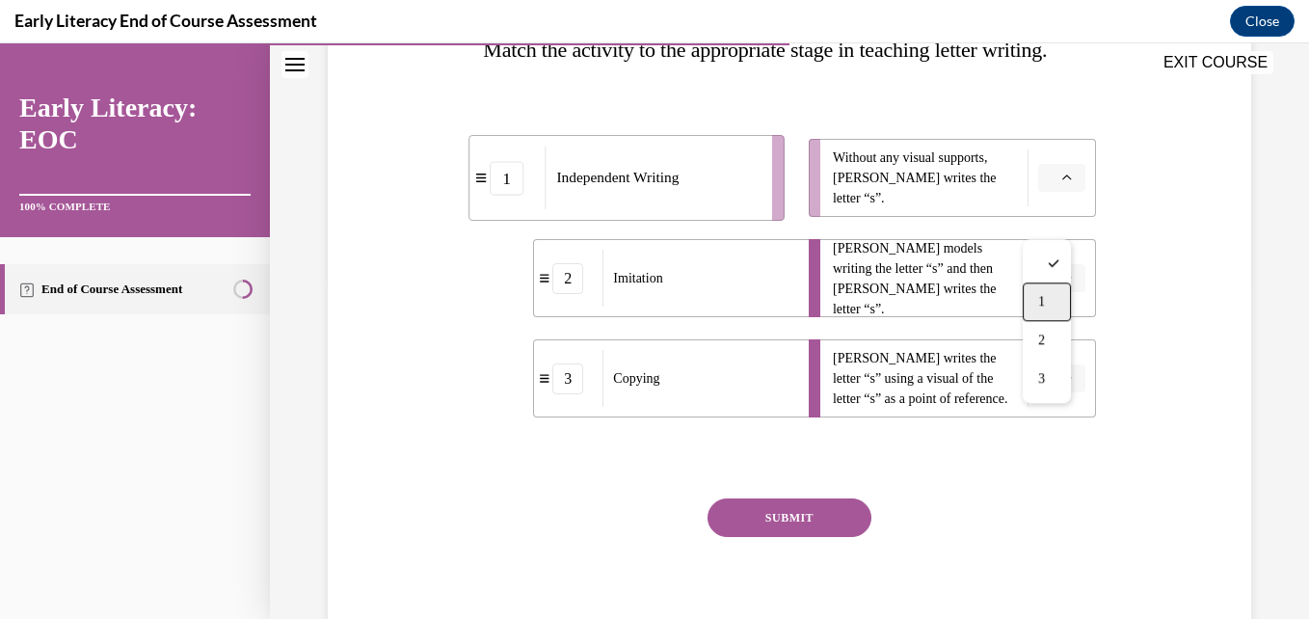
click at [1056, 299] on div "1" at bounding box center [1047, 301] width 48 height 39
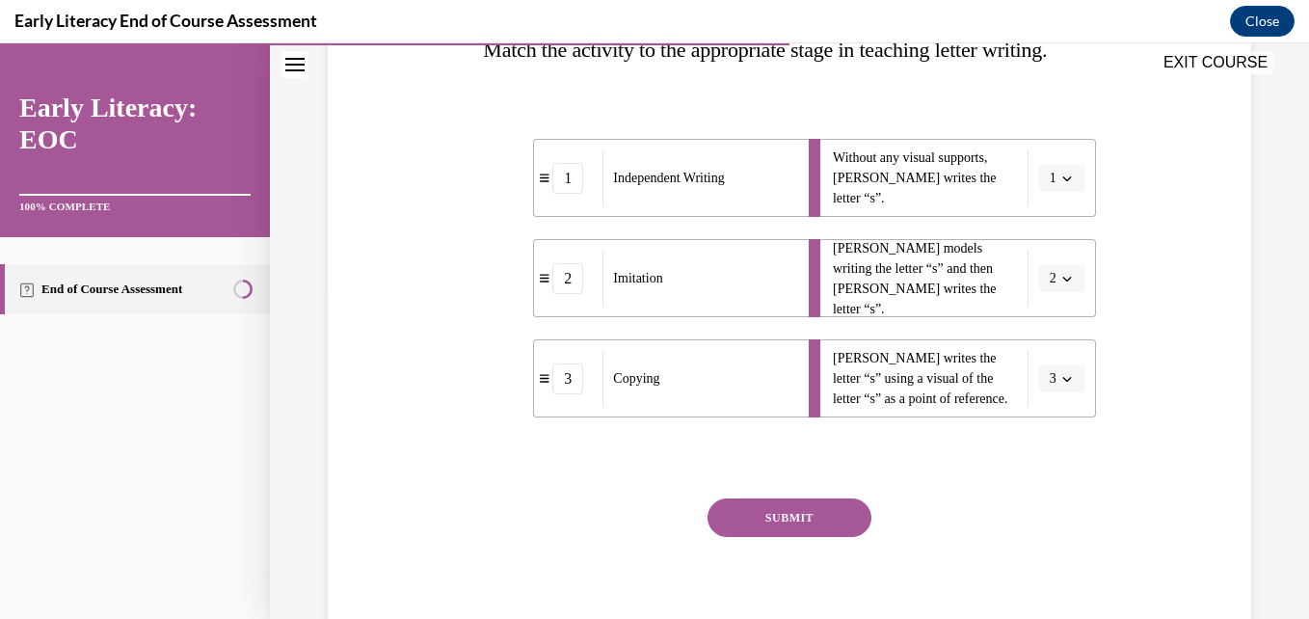
click at [790, 537] on button "SUBMIT" at bounding box center [790, 517] width 164 height 39
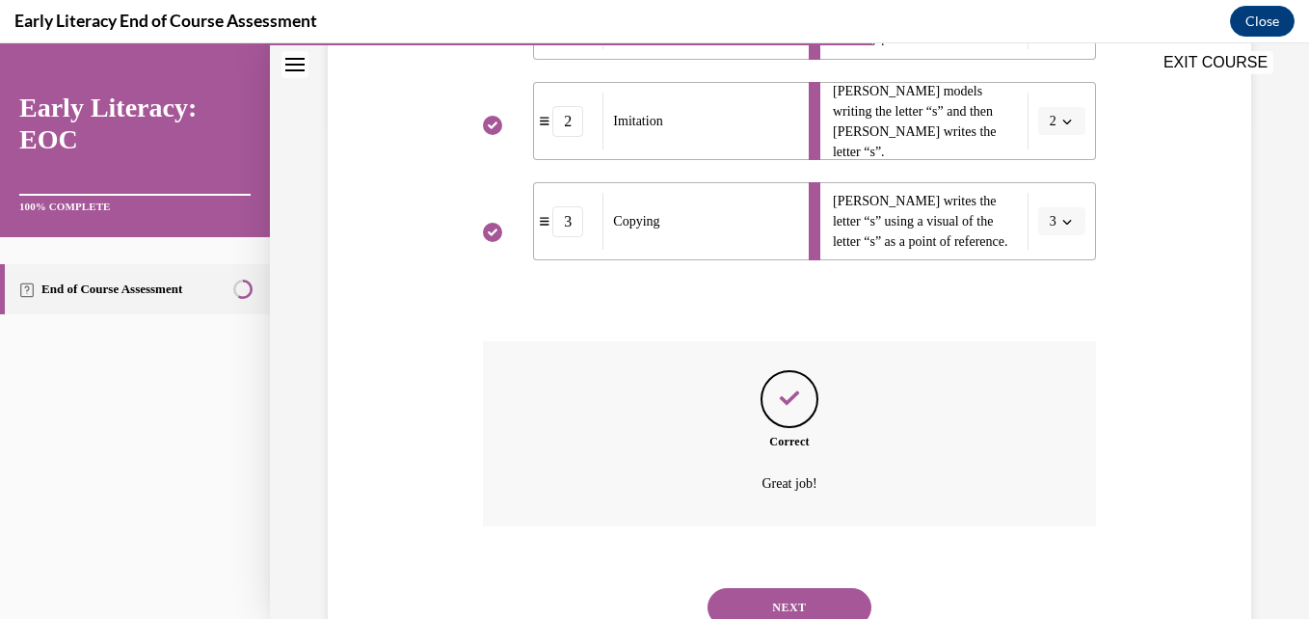
scroll to position [613, 0]
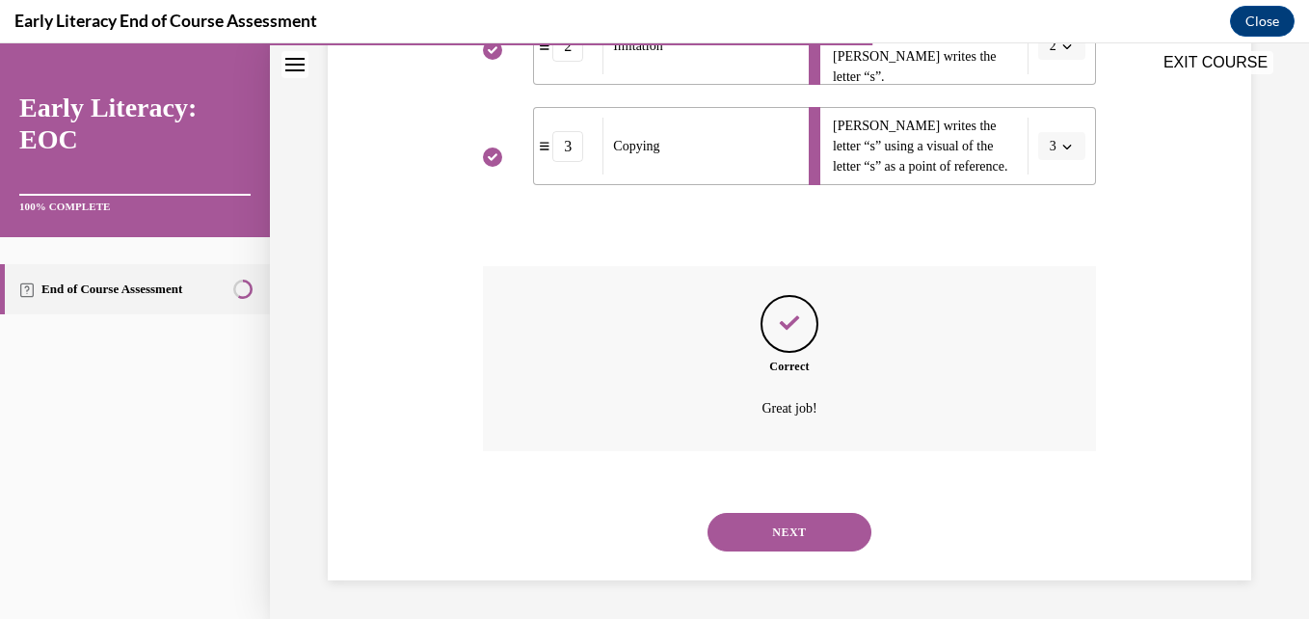
click at [783, 514] on button "NEXT" at bounding box center [790, 532] width 164 height 39
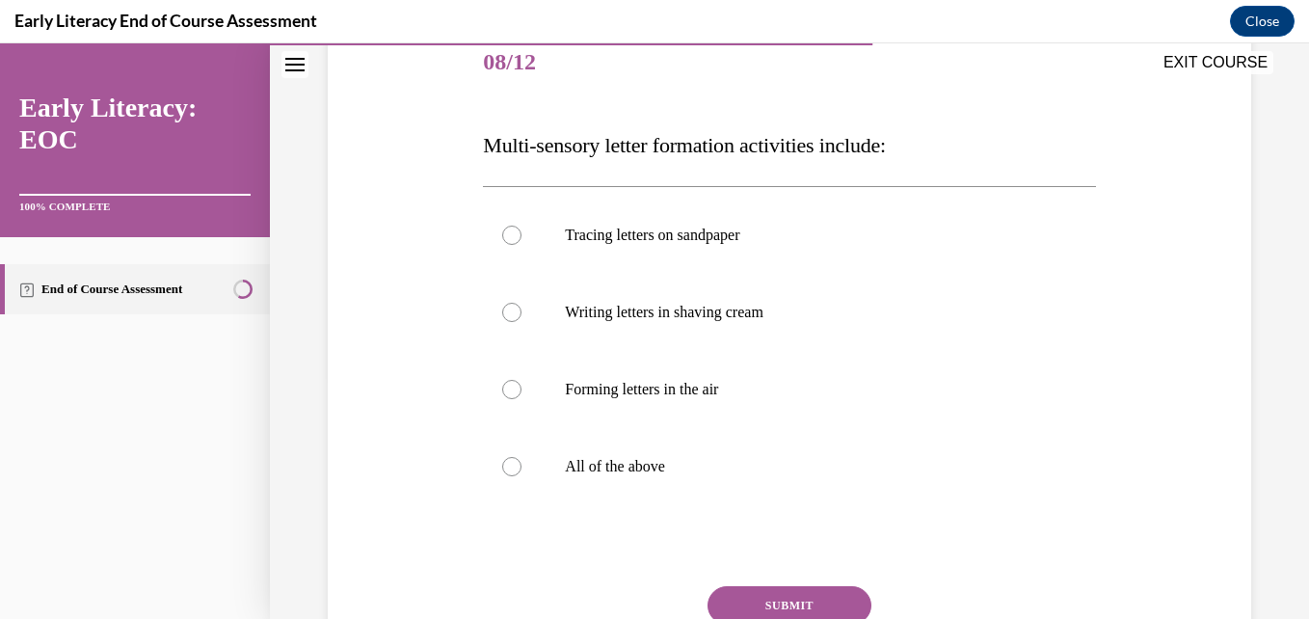
scroll to position [256, 0]
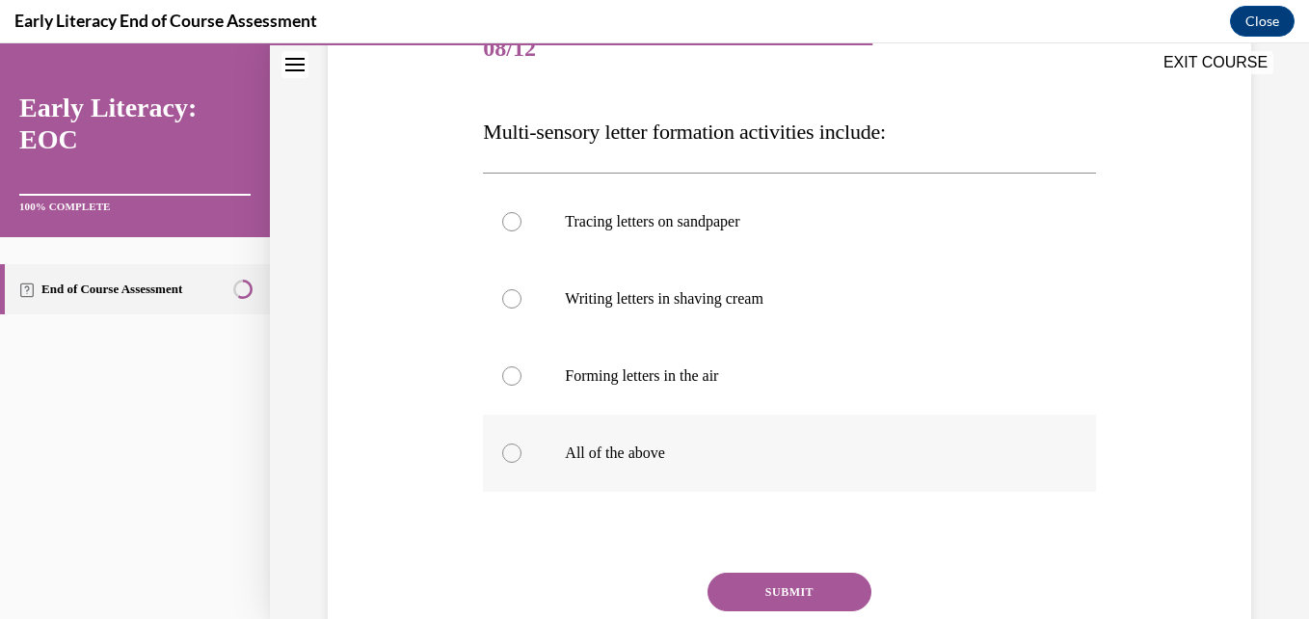
click at [663, 464] on div at bounding box center [789, 452] width 612 height 77
click at [788, 599] on button "SUBMIT" at bounding box center [790, 592] width 164 height 39
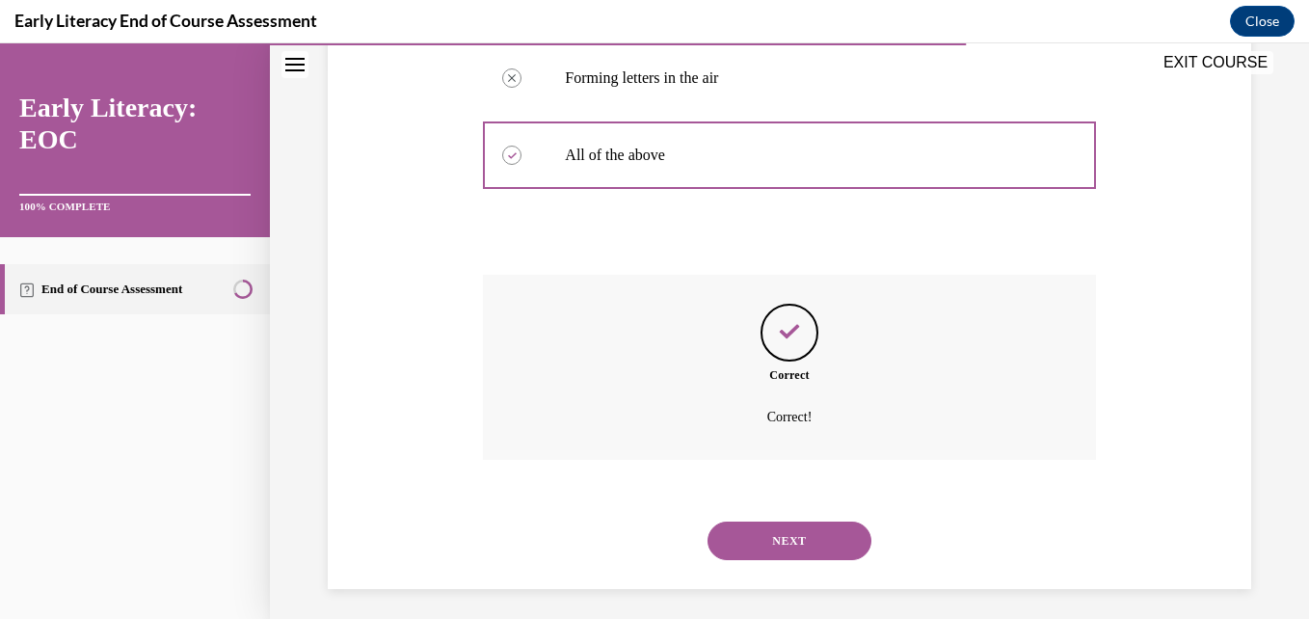
scroll to position [563, 0]
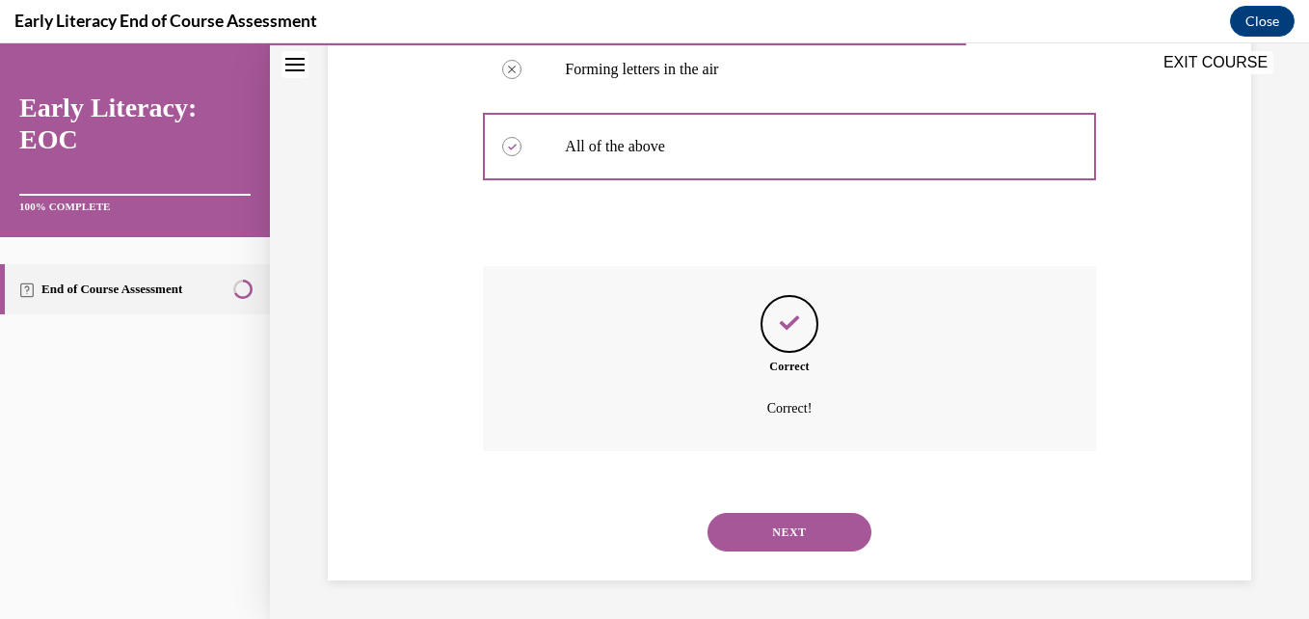
click at [801, 529] on button "NEXT" at bounding box center [790, 532] width 164 height 39
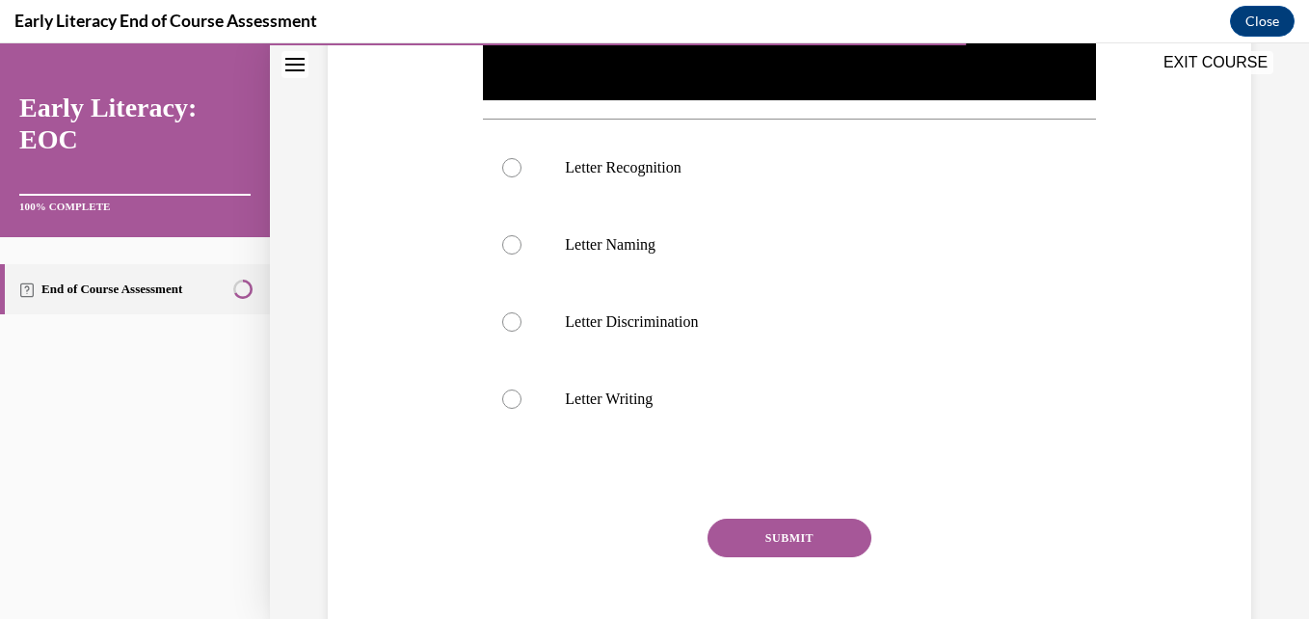
scroll to position [670, 0]
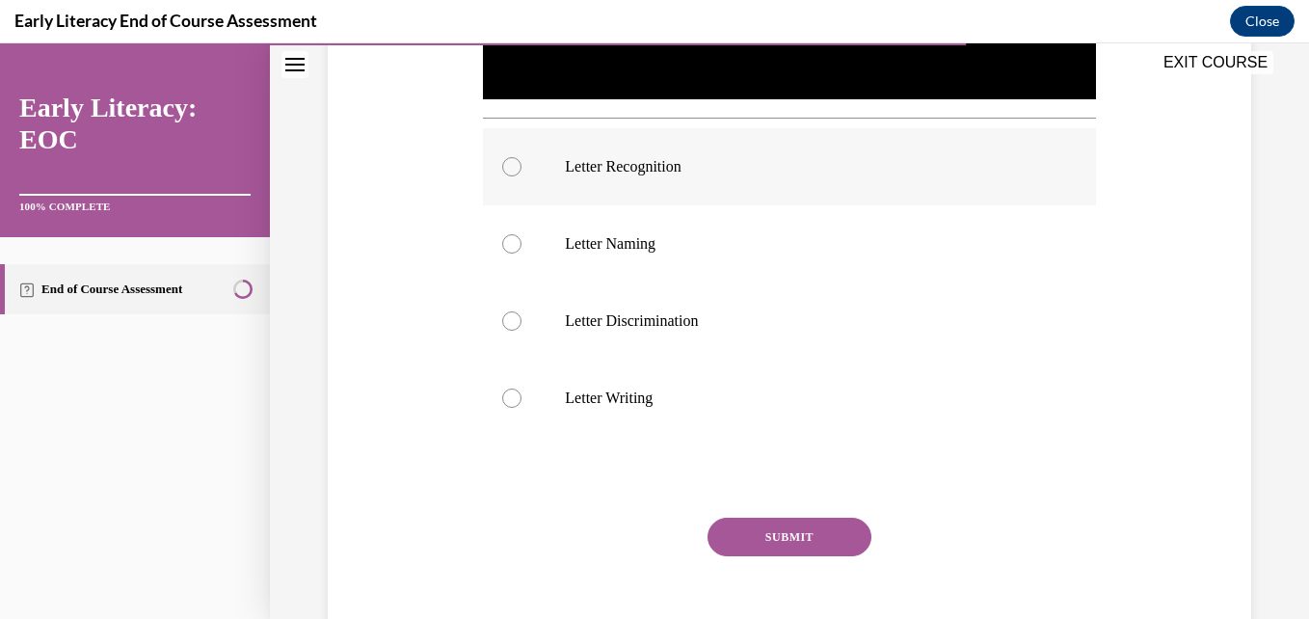
click at [701, 148] on div at bounding box center [789, 166] width 612 height 77
click at [752, 523] on button "SUBMIT" at bounding box center [790, 537] width 164 height 39
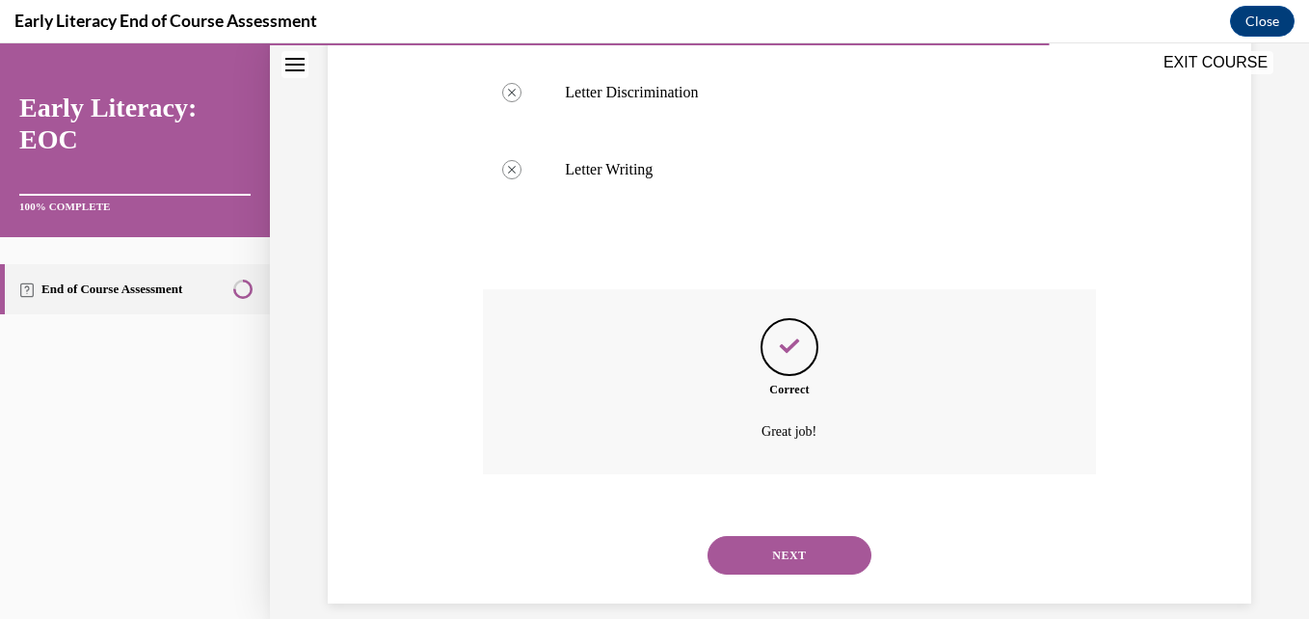
scroll to position [917, 0]
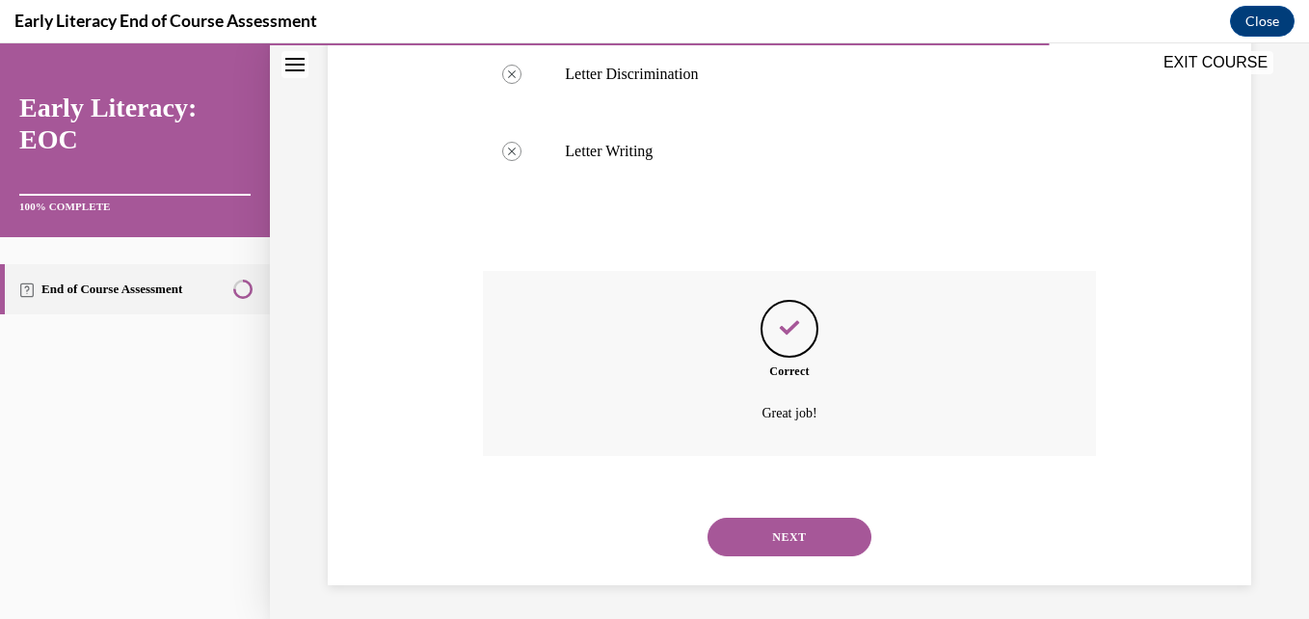
click at [763, 538] on button "NEXT" at bounding box center [790, 537] width 164 height 39
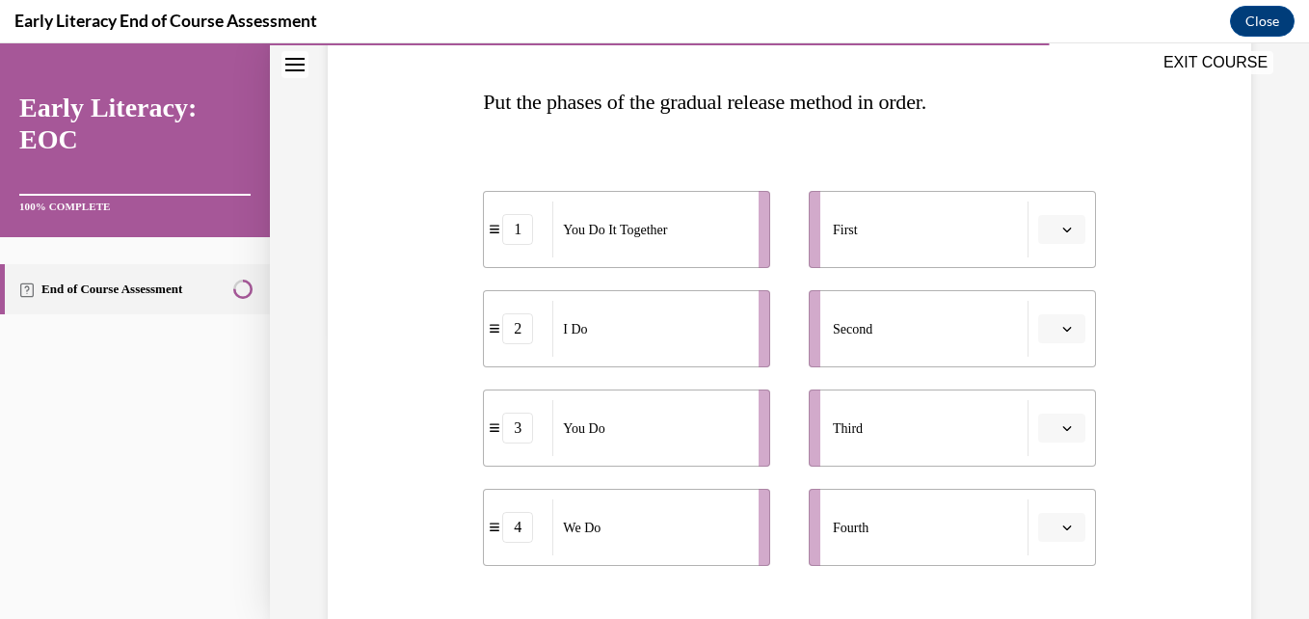
scroll to position [287, 0]
click at [1050, 224] on span "Please select an option" at bounding box center [1053, 228] width 7 height 19
click at [1050, 335] on div "2" at bounding box center [1047, 349] width 48 height 39
click at [1062, 323] on icon "button" at bounding box center [1067, 328] width 10 height 10
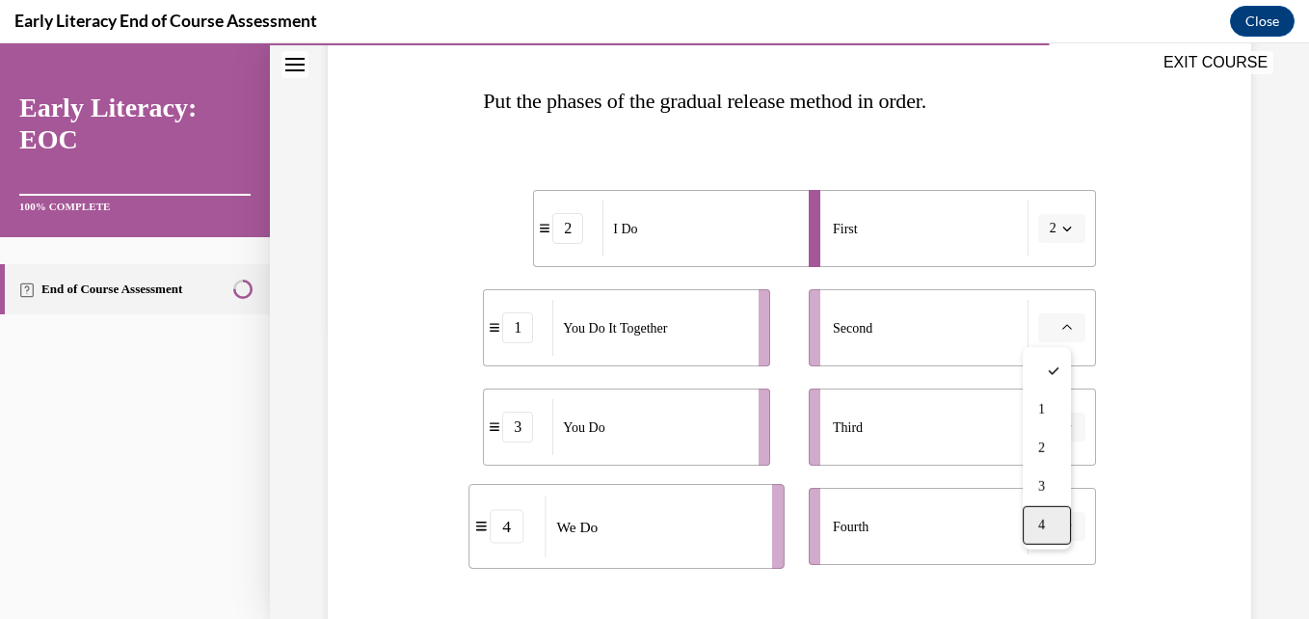
click at [1048, 540] on div "4" at bounding box center [1047, 525] width 48 height 39
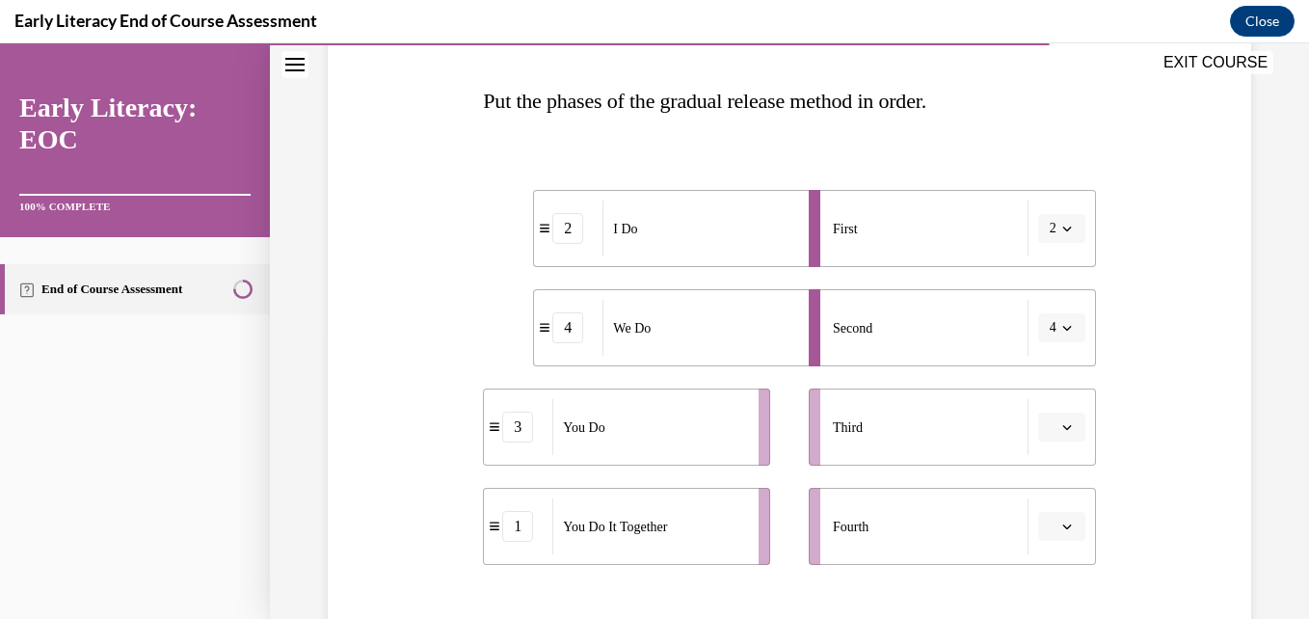
click at [1050, 418] on button "button" at bounding box center [1061, 427] width 47 height 29
click at [1049, 277] on div "1" at bounding box center [1047, 268] width 48 height 39
click at [1060, 531] on span "button" at bounding box center [1066, 526] width 13 height 13
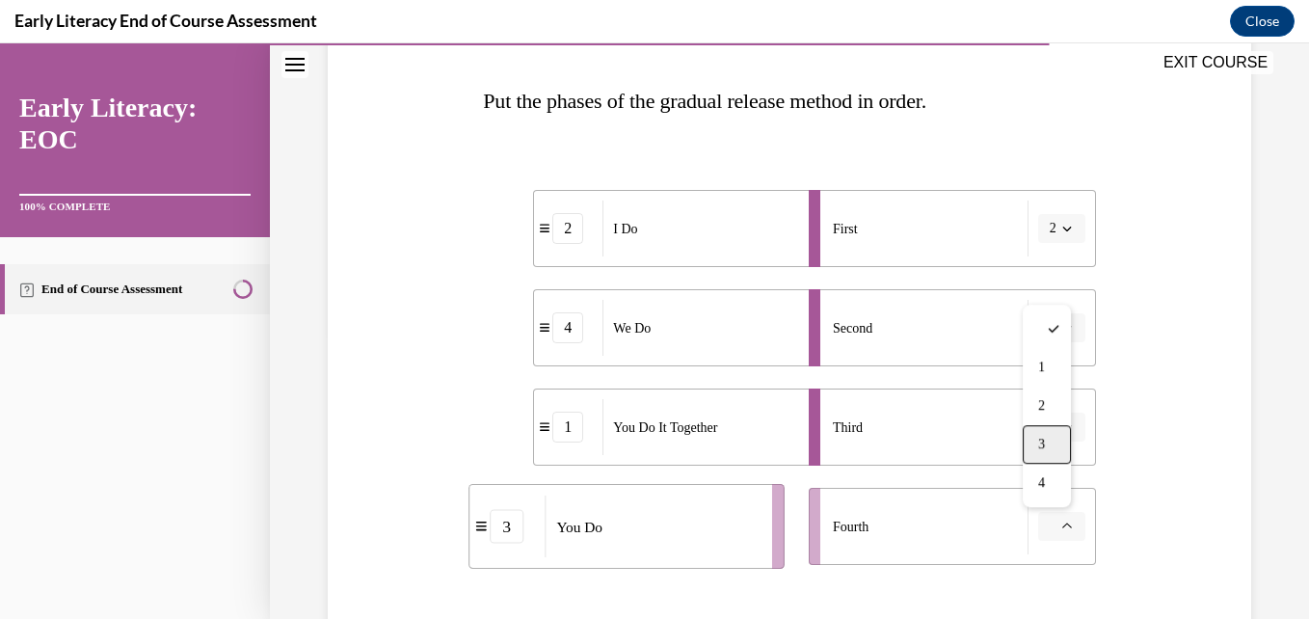
click at [1043, 429] on div "3" at bounding box center [1047, 444] width 48 height 39
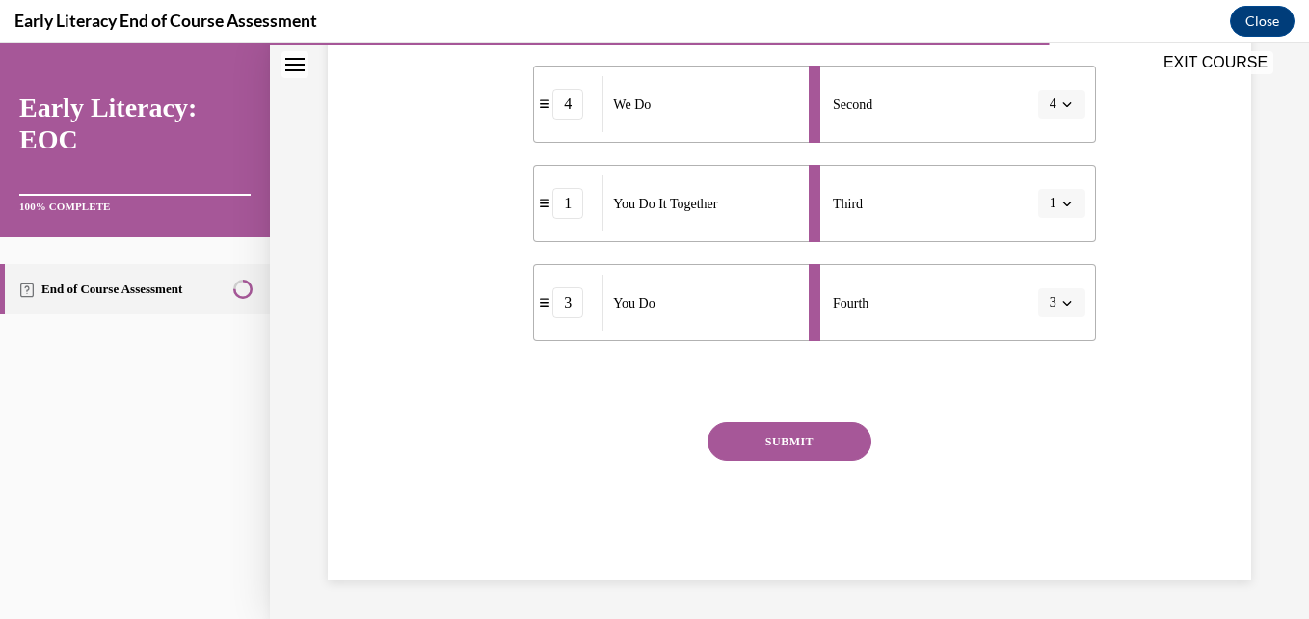
click at [773, 441] on button "SUBMIT" at bounding box center [790, 441] width 164 height 39
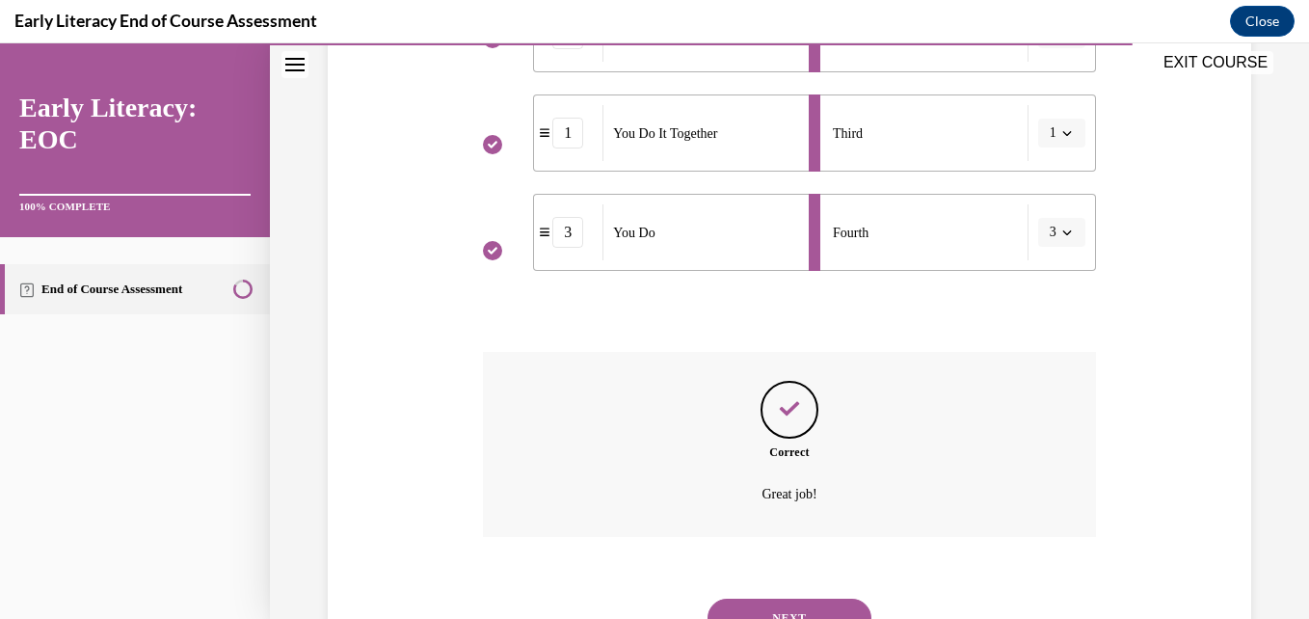
scroll to position [667, 0]
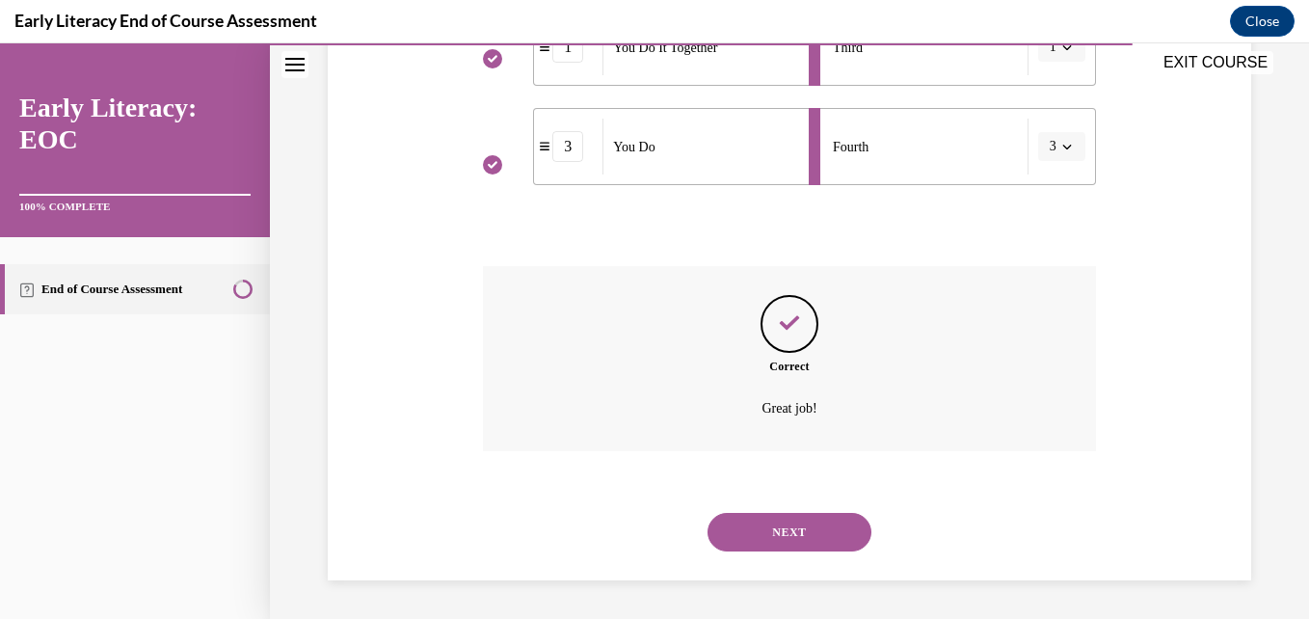
click at [815, 518] on button "NEXT" at bounding box center [790, 532] width 164 height 39
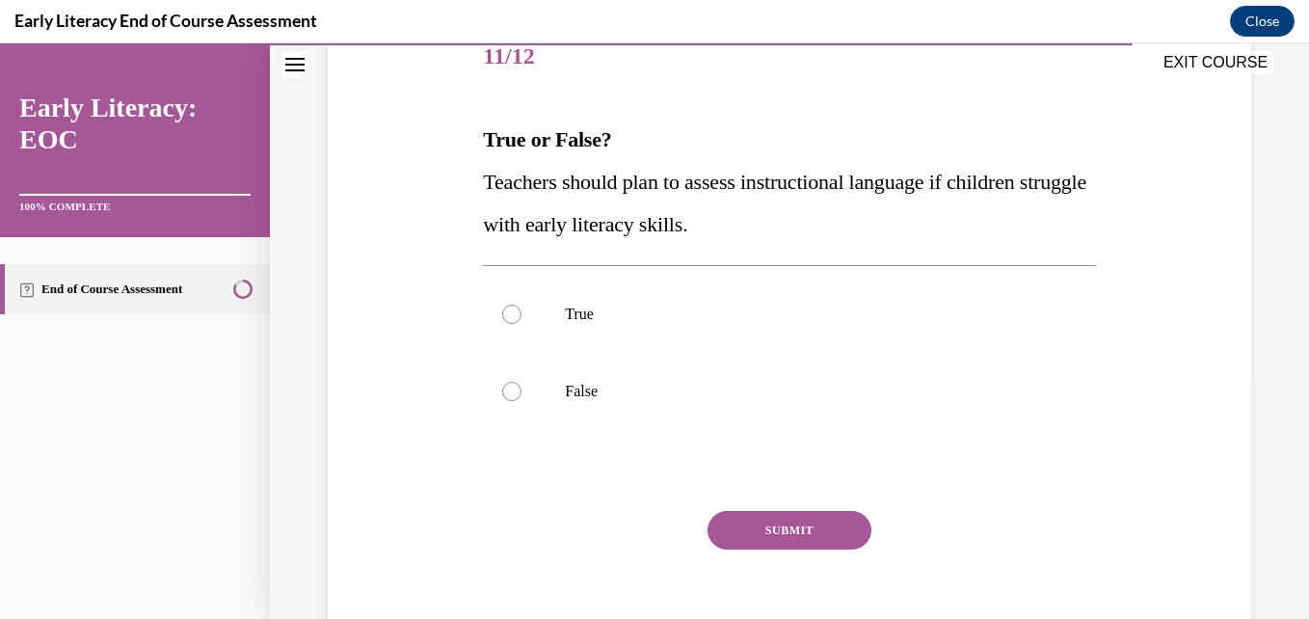
scroll to position [257, 0]
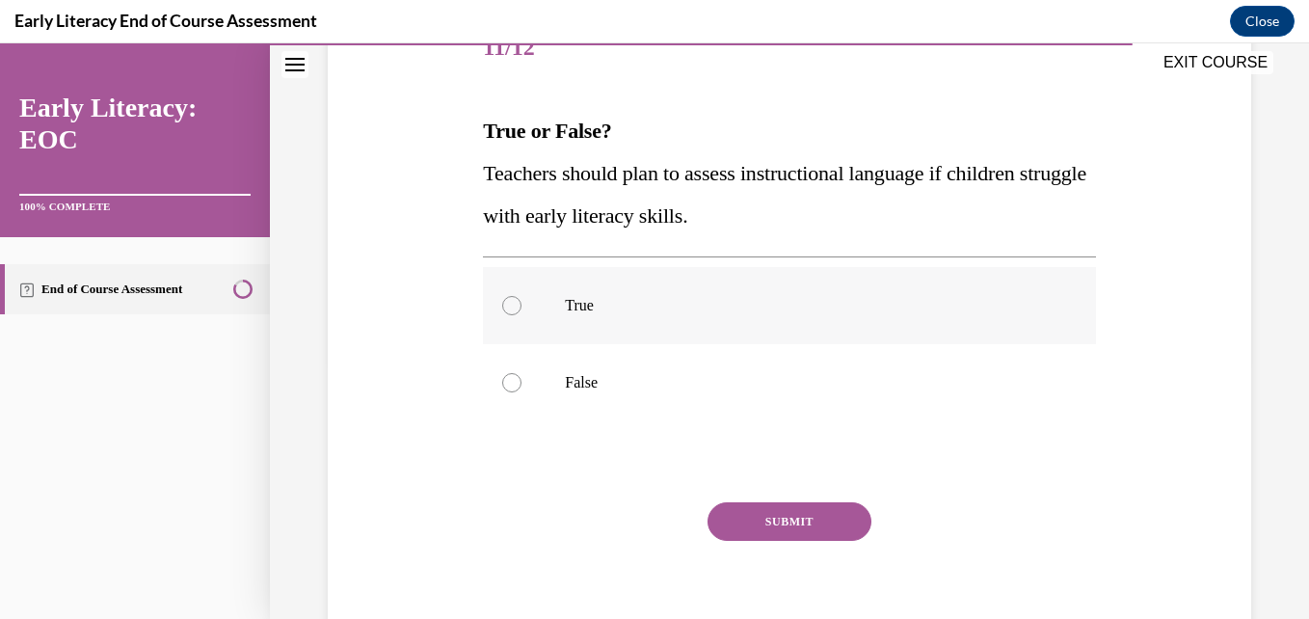
click at [638, 326] on div at bounding box center [789, 305] width 612 height 77
click at [748, 518] on button "SUBMIT" at bounding box center [790, 521] width 164 height 39
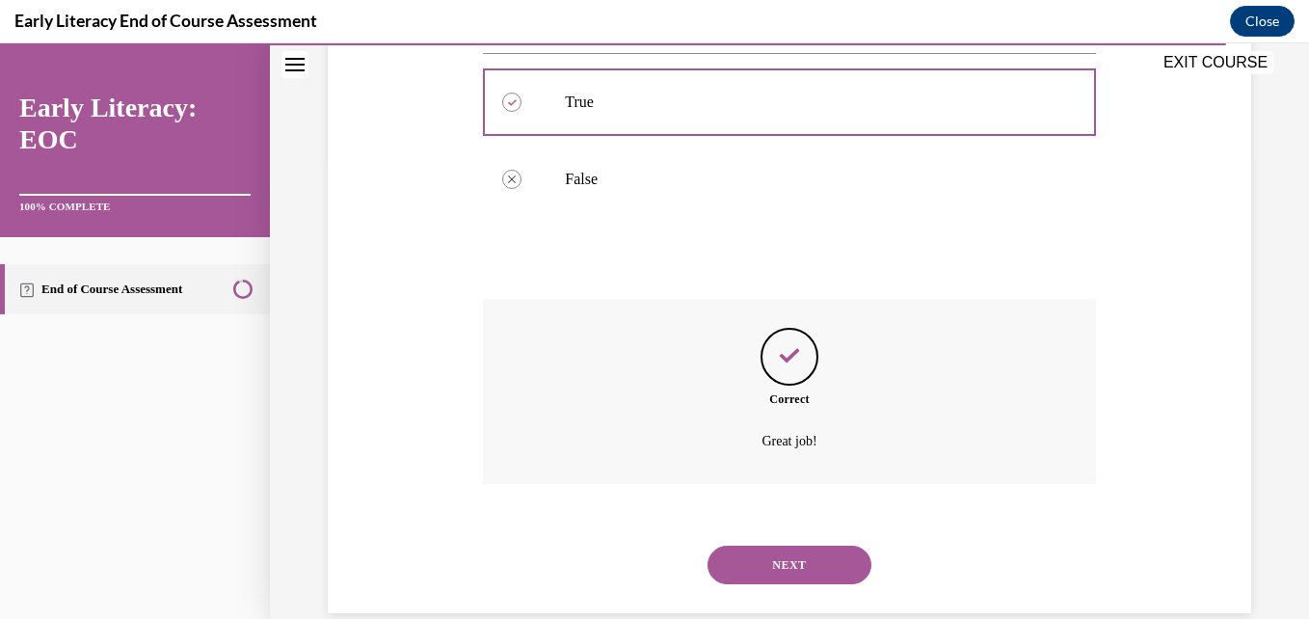
scroll to position [494, 0]
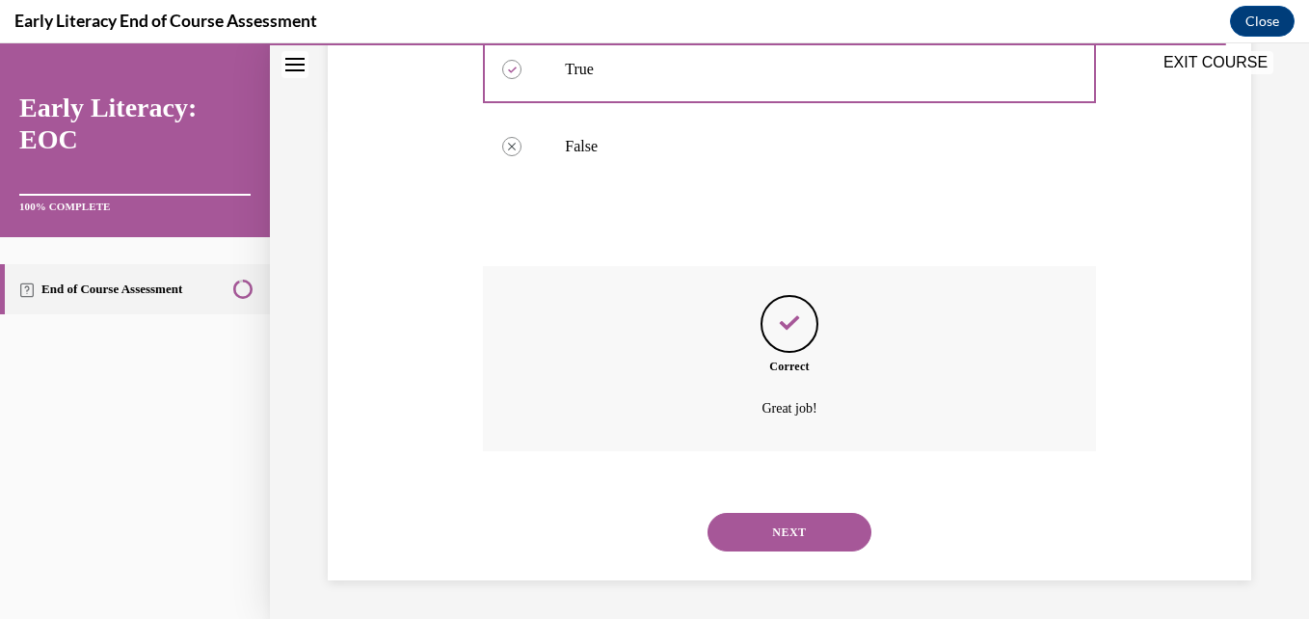
click at [783, 540] on button "NEXT" at bounding box center [790, 532] width 164 height 39
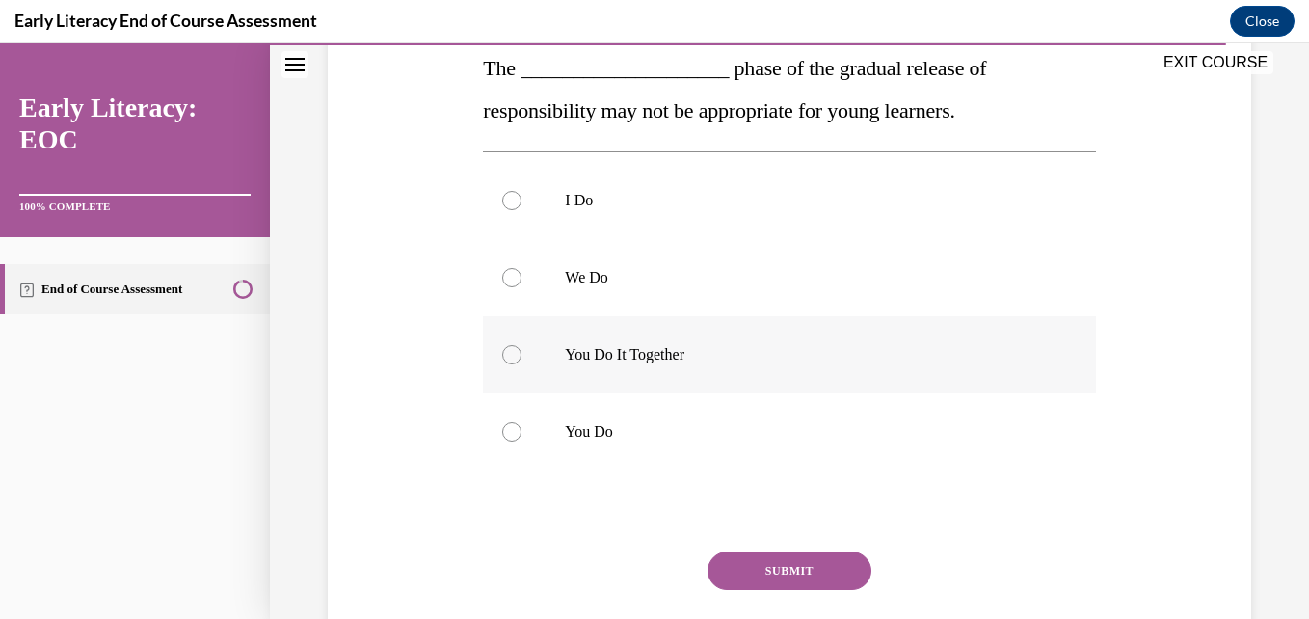
scroll to position [336, 0]
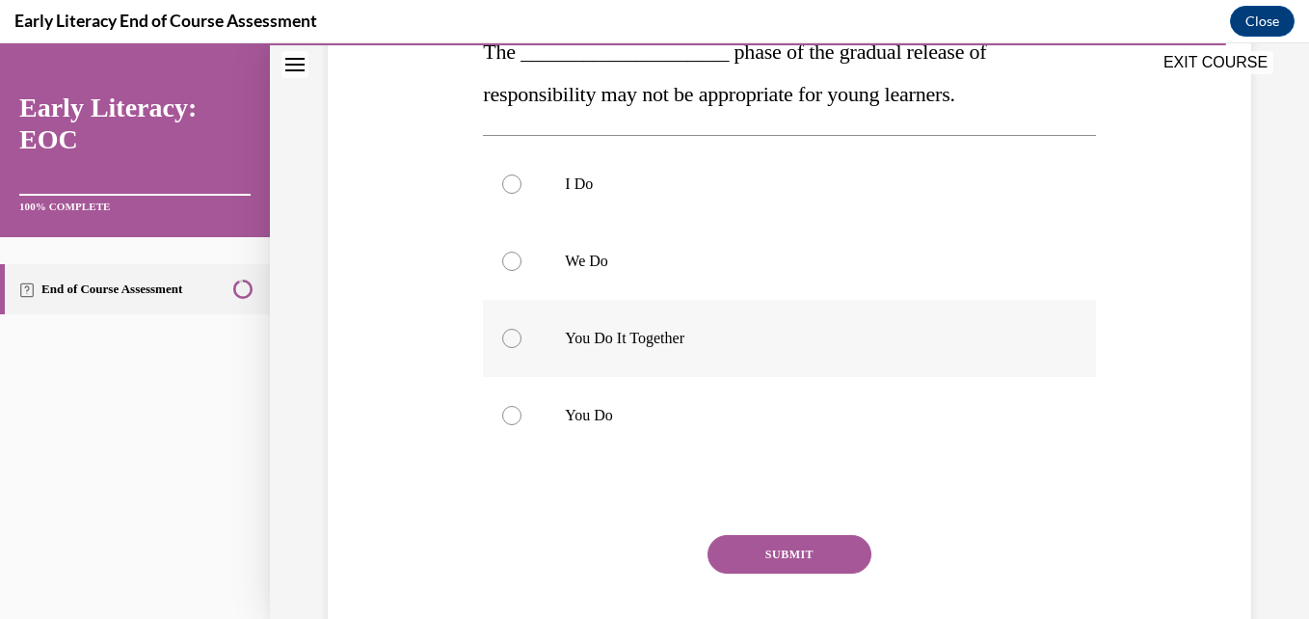
click at [671, 355] on div at bounding box center [789, 338] width 612 height 77
click at [745, 567] on button "SUBMIT" at bounding box center [790, 554] width 164 height 39
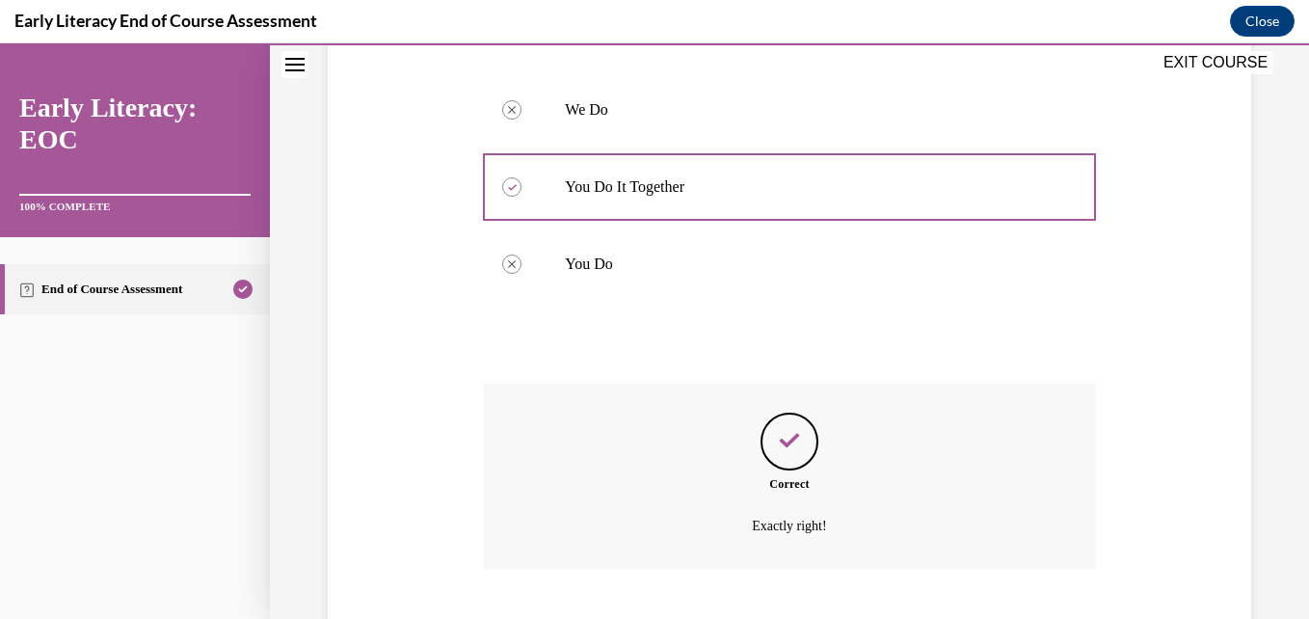
scroll to position [605, 0]
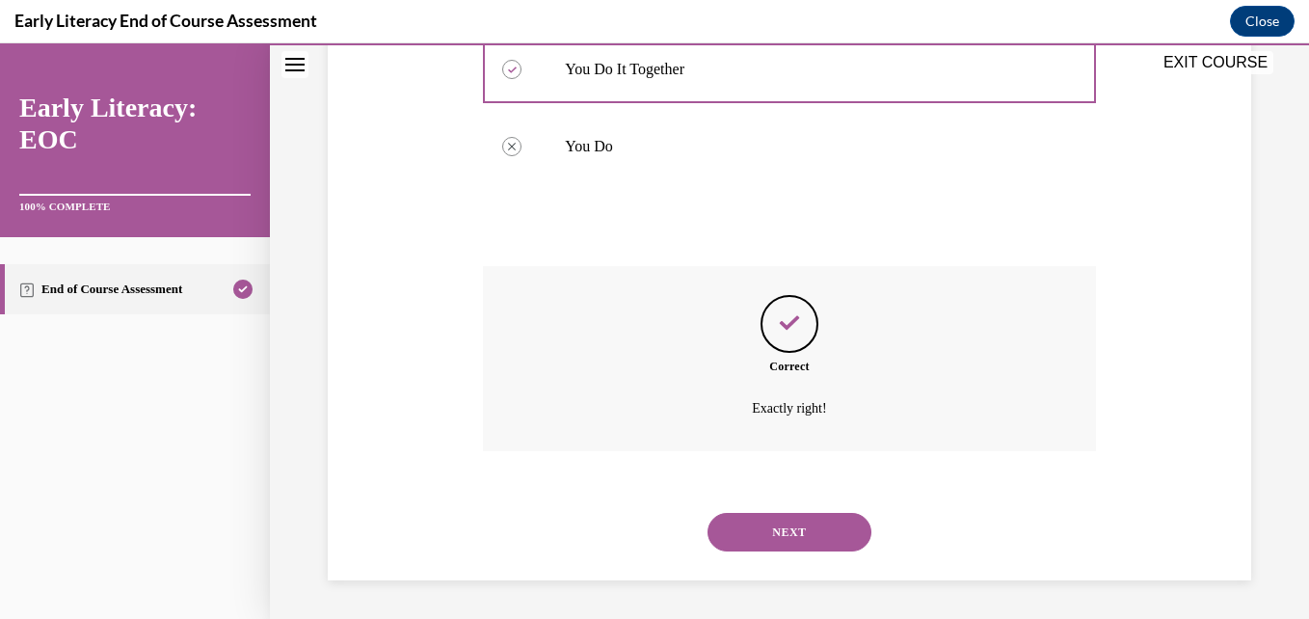
click at [768, 528] on button "NEXT" at bounding box center [790, 532] width 164 height 39
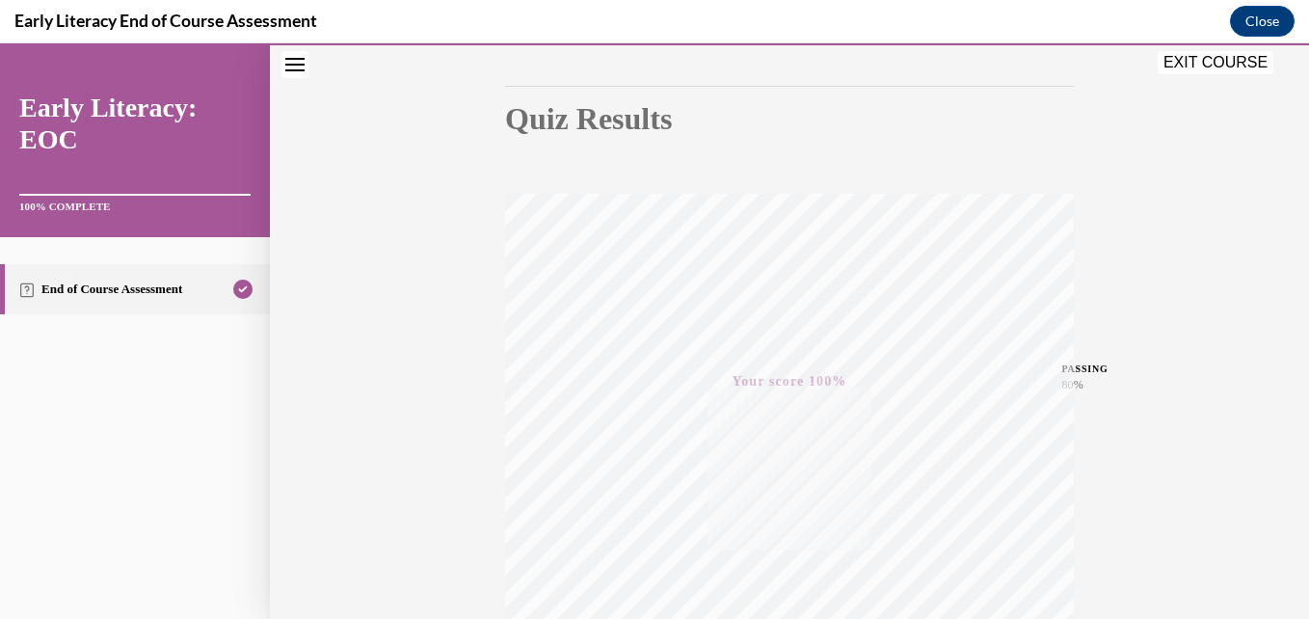
scroll to position [181, 0]
click at [1243, 58] on button "EXIT COURSE" at bounding box center [1216, 62] width 116 height 23
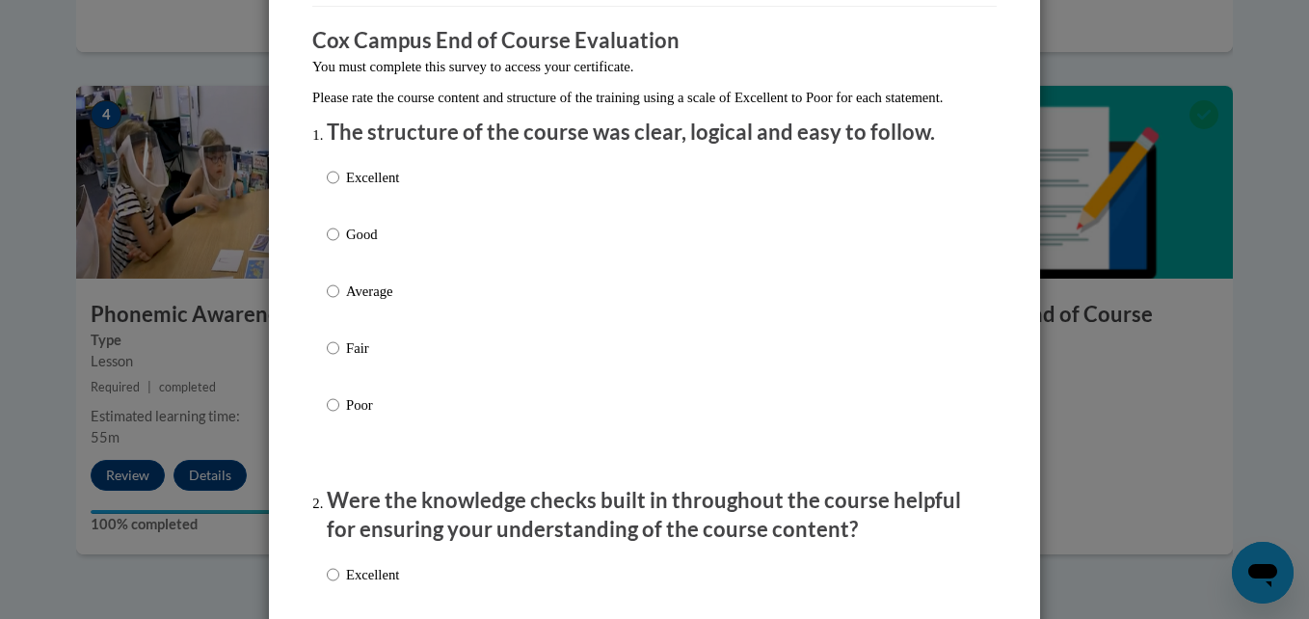
scroll to position [158, 0]
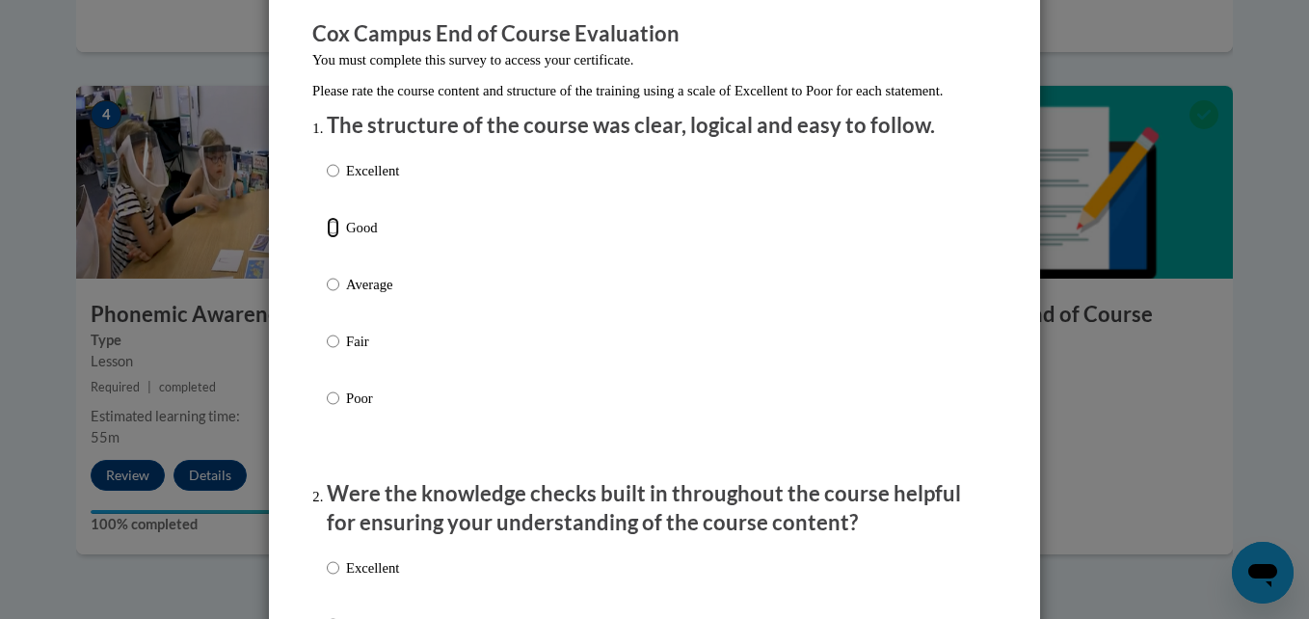
click at [327, 238] on input "Good" at bounding box center [333, 227] width 13 height 21
radio input "true"
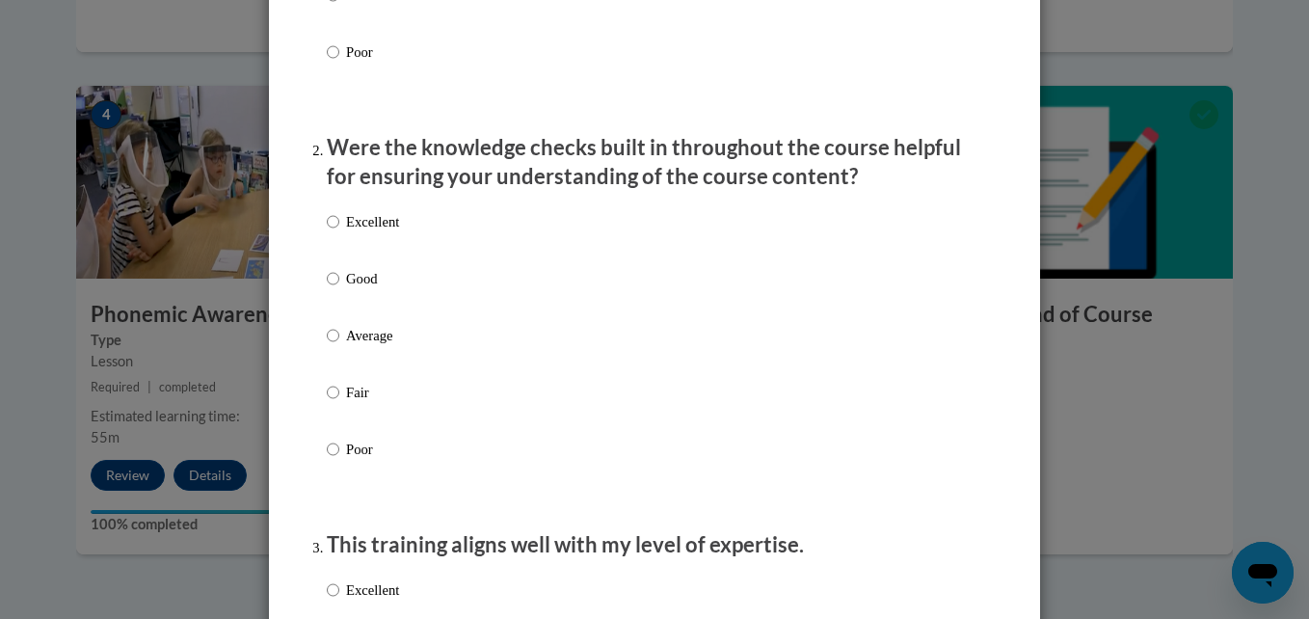
scroll to position [506, 0]
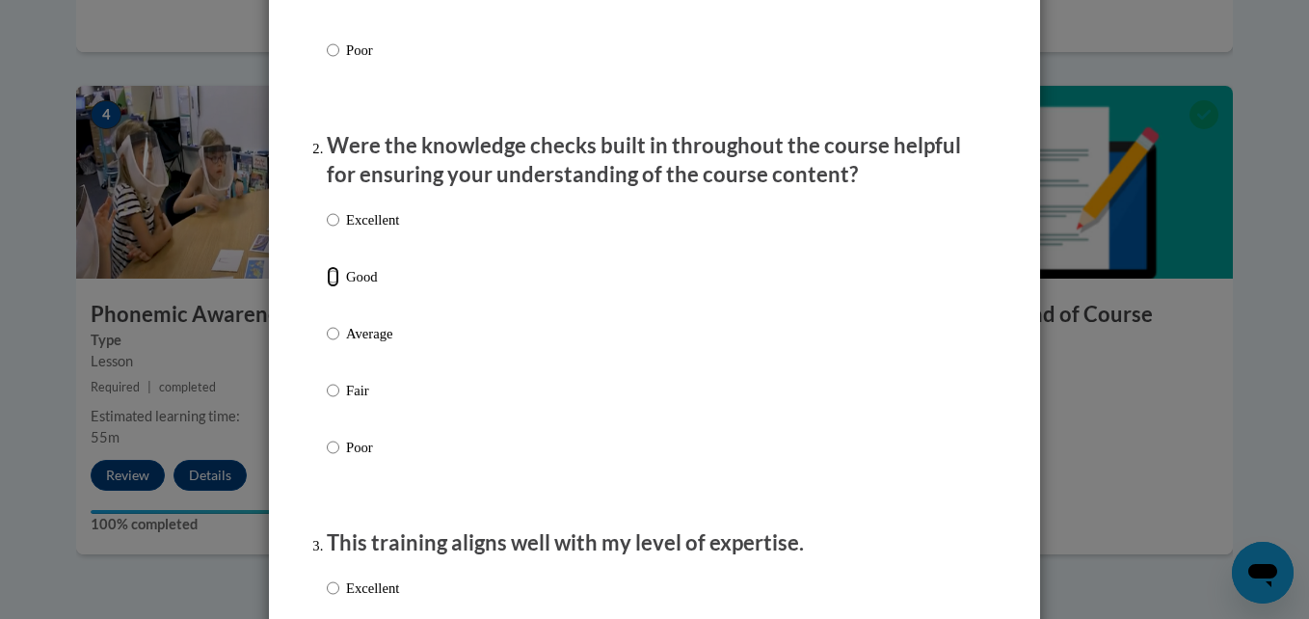
click at [328, 287] on input "Good" at bounding box center [333, 276] width 13 height 21
radio input "true"
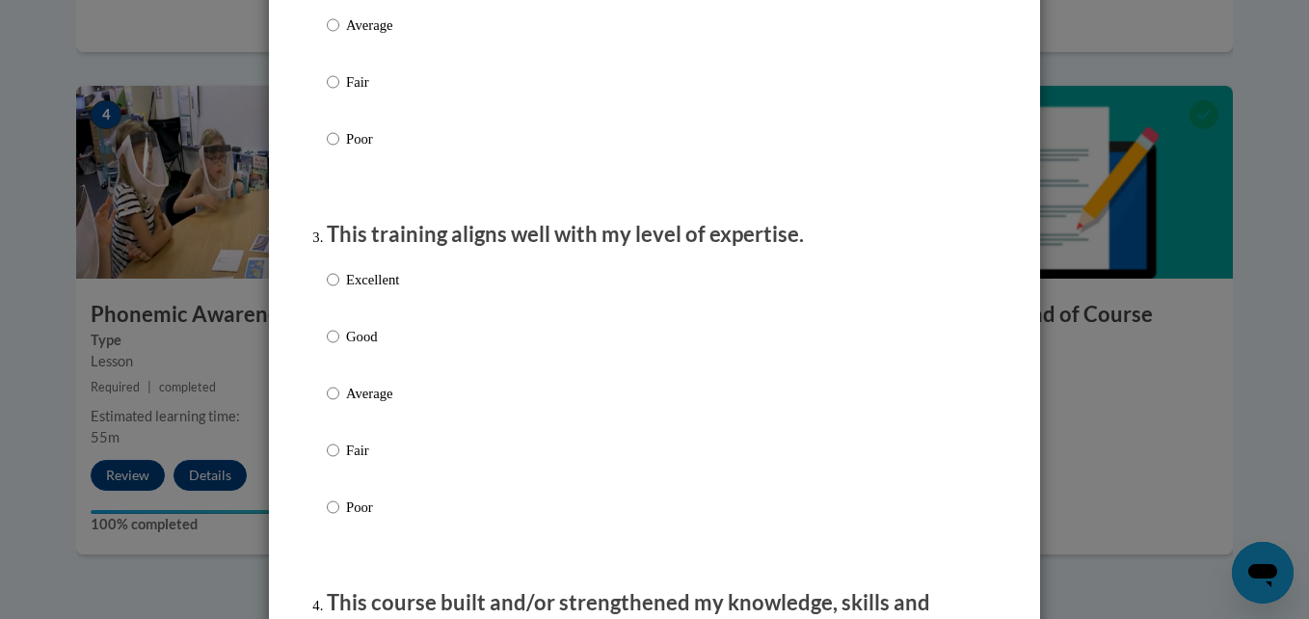
scroll to position [902, 0]
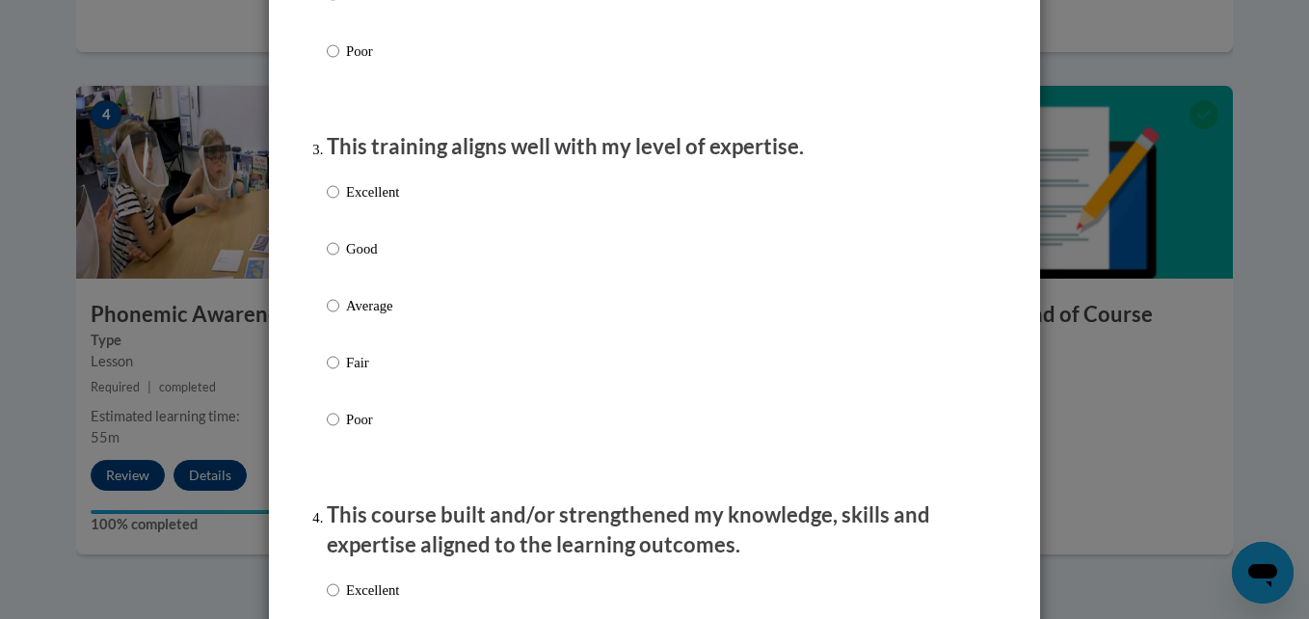
click at [327, 341] on label "Average" at bounding box center [363, 321] width 72 height 52
click at [327, 316] on input "Average" at bounding box center [333, 305] width 13 height 21
radio input "true"
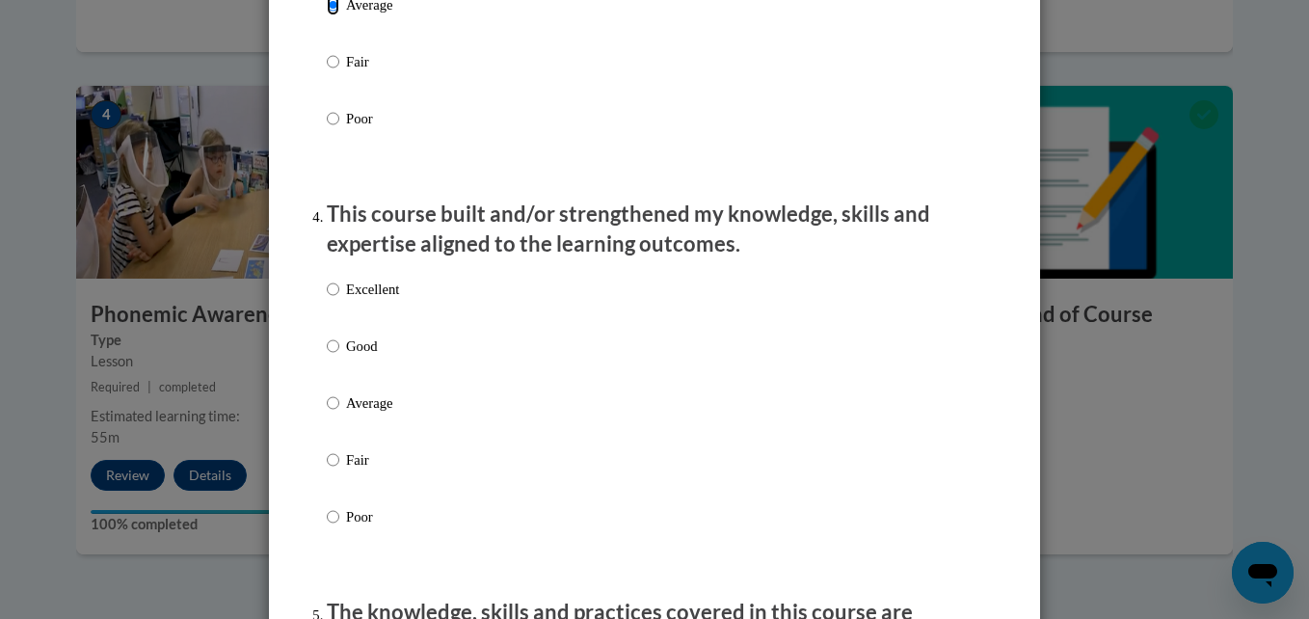
scroll to position [1227, 0]
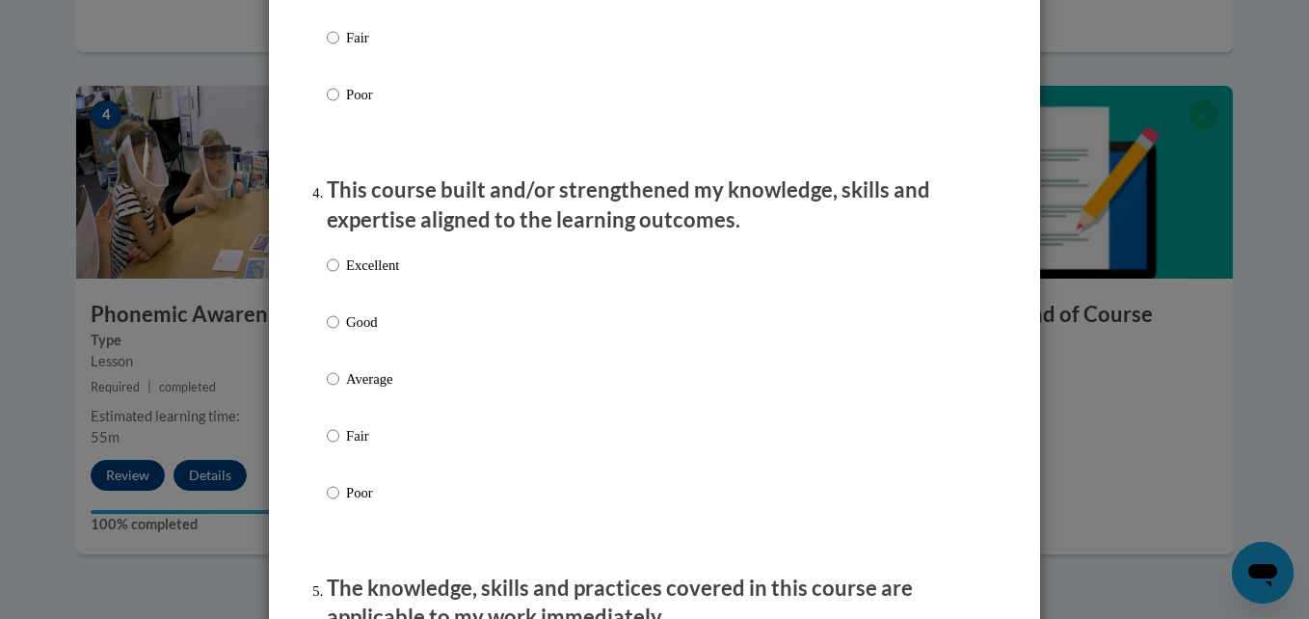
click at [337, 335] on label "Good" at bounding box center [363, 337] width 72 height 52
click at [337, 333] on input "Good" at bounding box center [333, 321] width 13 height 21
radio input "true"
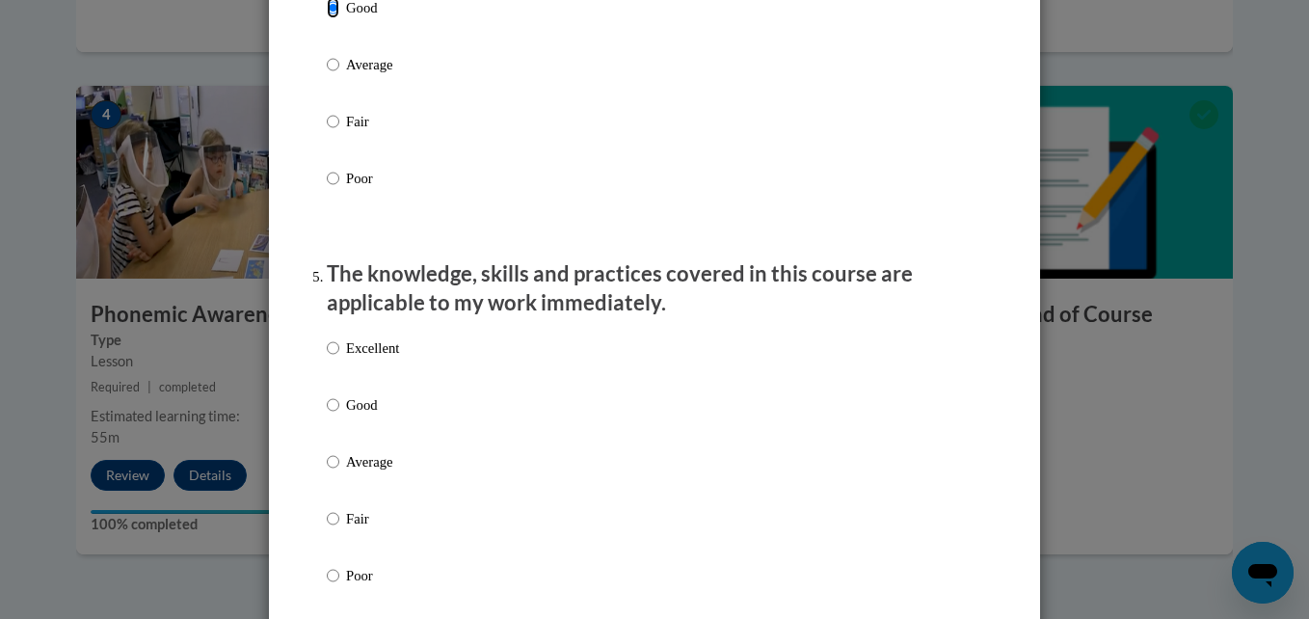
scroll to position [1542, 0]
click at [329, 414] on input "Good" at bounding box center [333, 403] width 13 height 21
radio input "true"
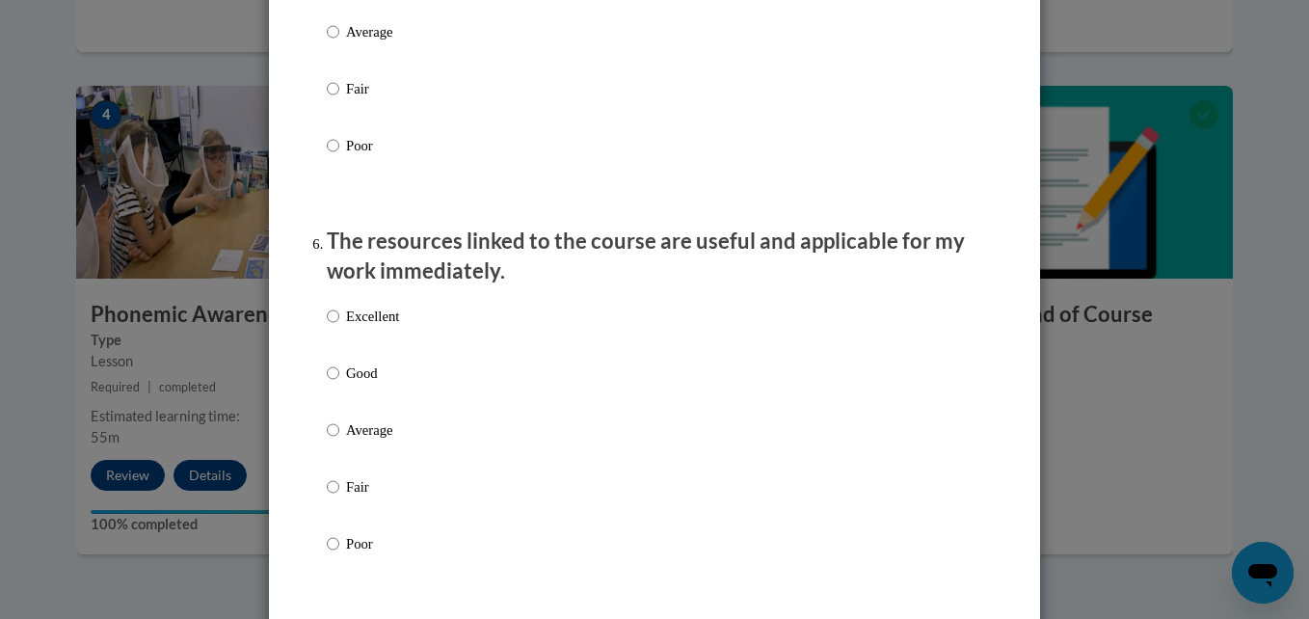
scroll to position [1973, 0]
click at [327, 466] on label "Average" at bounding box center [363, 443] width 72 height 52
click at [327, 439] on input "Average" at bounding box center [333, 427] width 13 height 21
radio input "true"
click at [327, 466] on label "Average" at bounding box center [363, 443] width 72 height 52
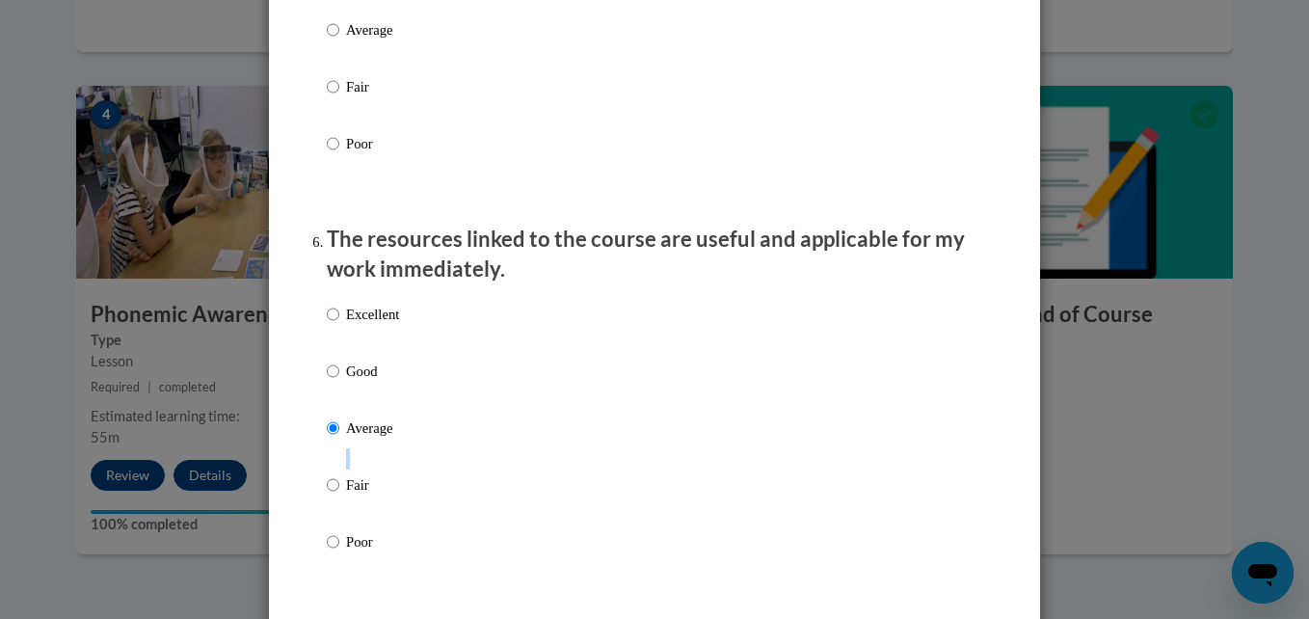
click at [327, 439] on input "Average" at bounding box center [333, 427] width 13 height 21
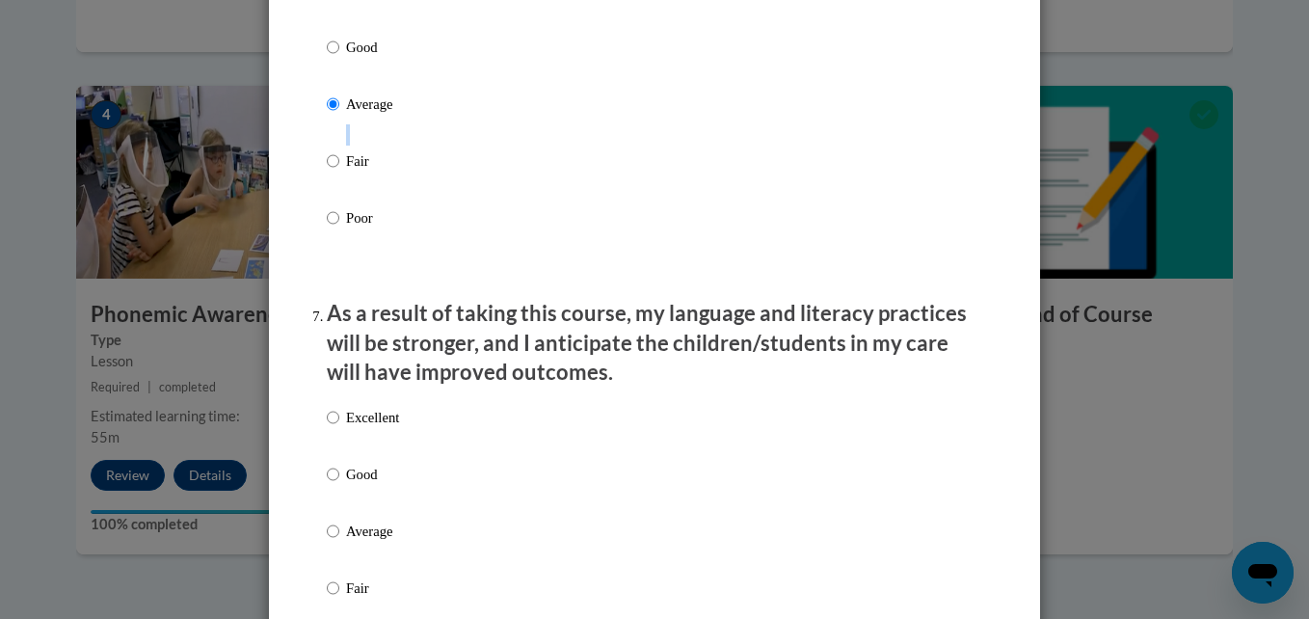
scroll to position [2353, 0]
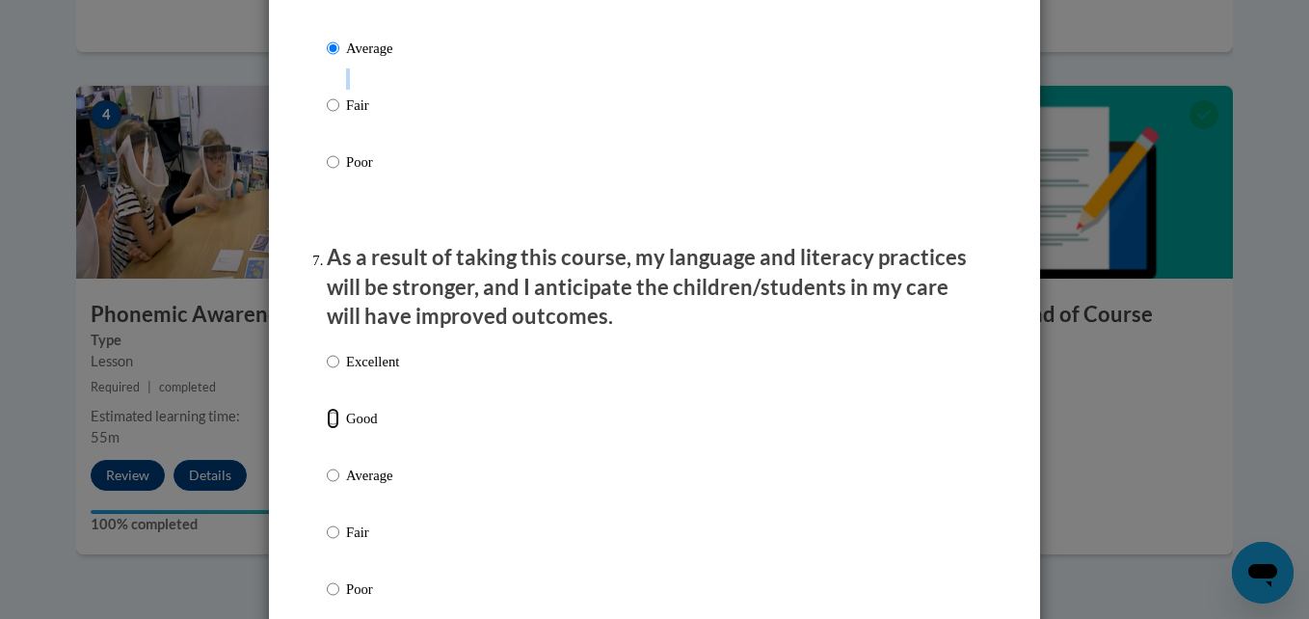
click at [330, 429] on input "Good" at bounding box center [333, 418] width 13 height 21
radio input "true"
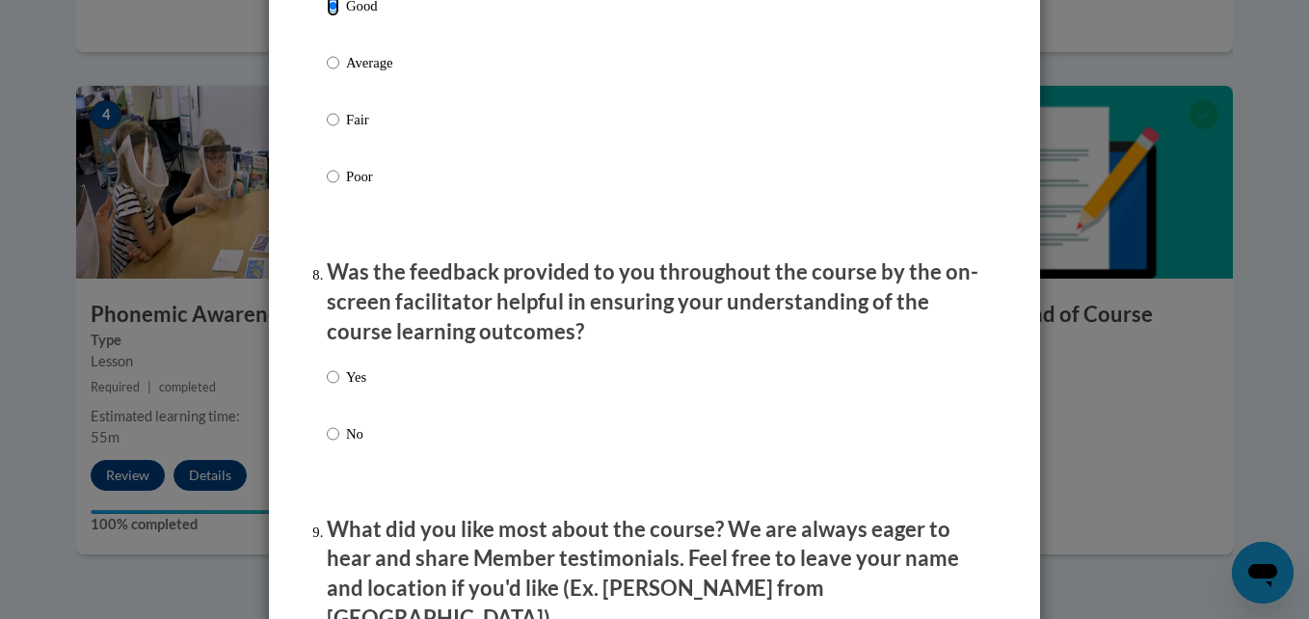
scroll to position [2768, 0]
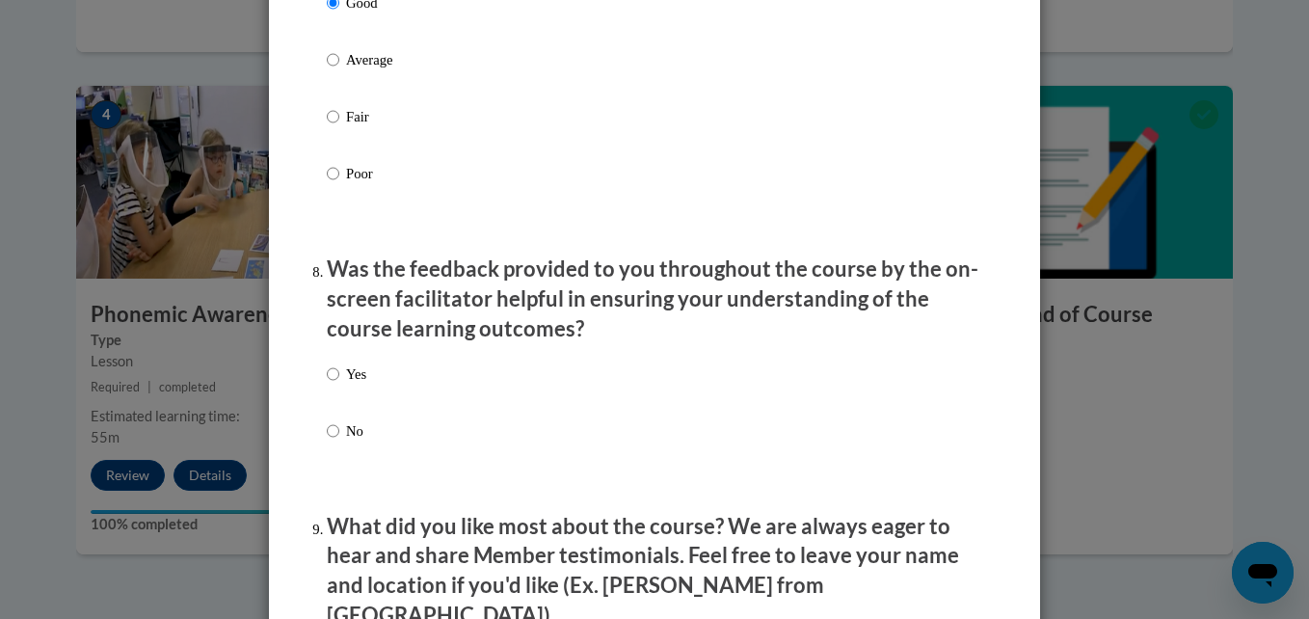
click at [337, 393] on label "Yes" at bounding box center [347, 389] width 40 height 52
click at [337, 385] on input "Yes" at bounding box center [333, 373] width 13 height 21
radio input "true"
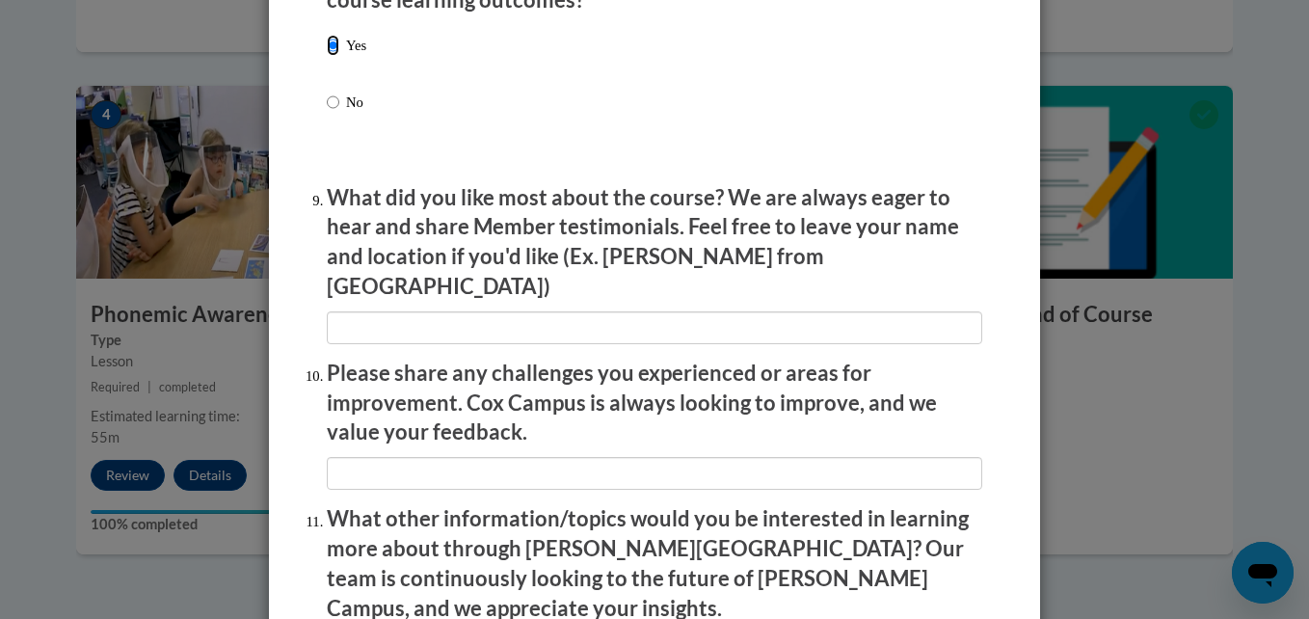
scroll to position [3098, 0]
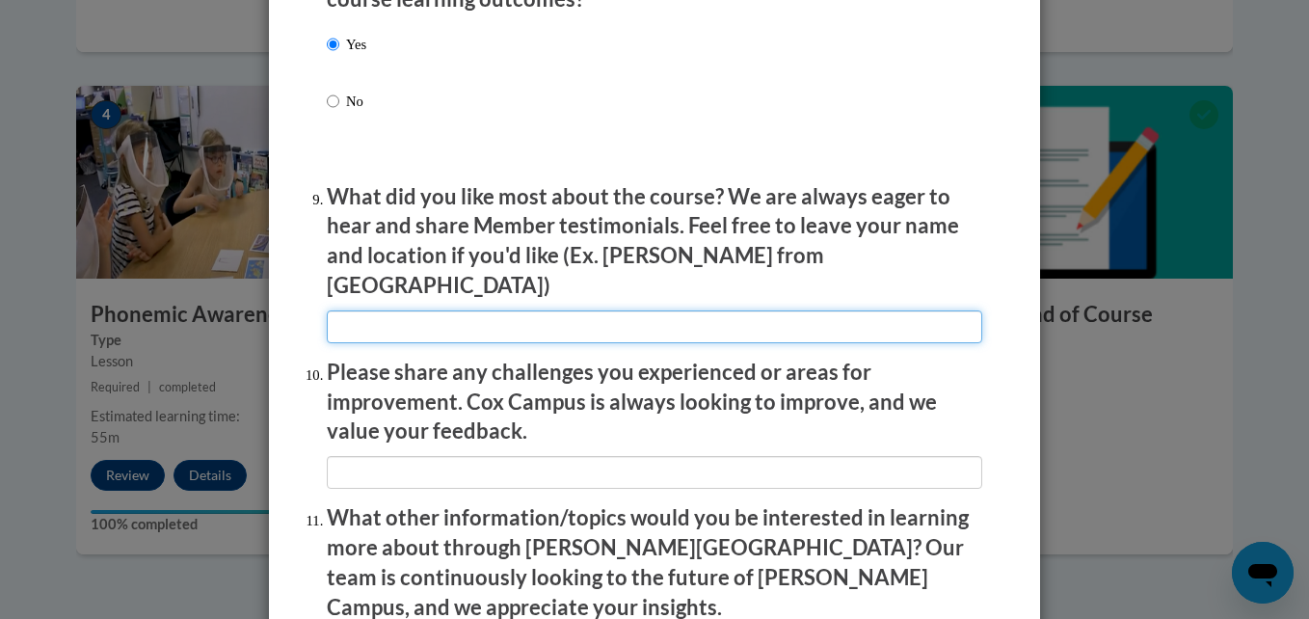
click at [447, 310] on input "textbox" at bounding box center [654, 326] width 655 height 33
click at [440, 318] on input "textbox" at bounding box center [654, 326] width 655 height 33
type input "the sorter videos split up instead of 1 big one"
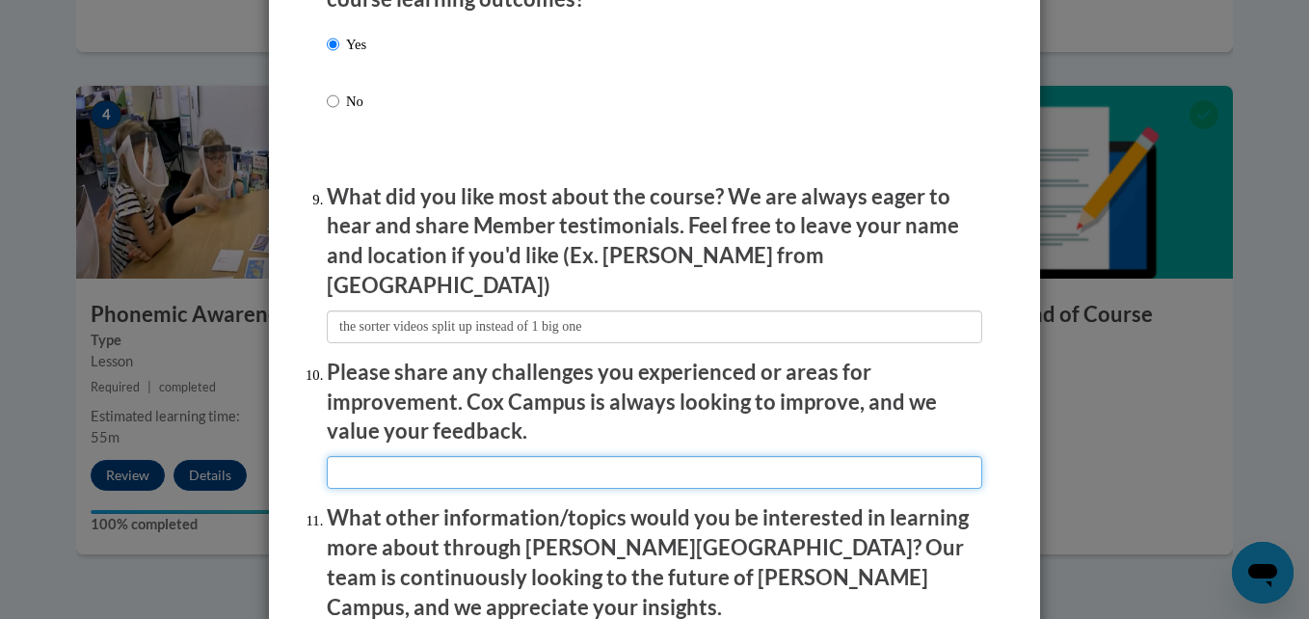
type input "more activites"
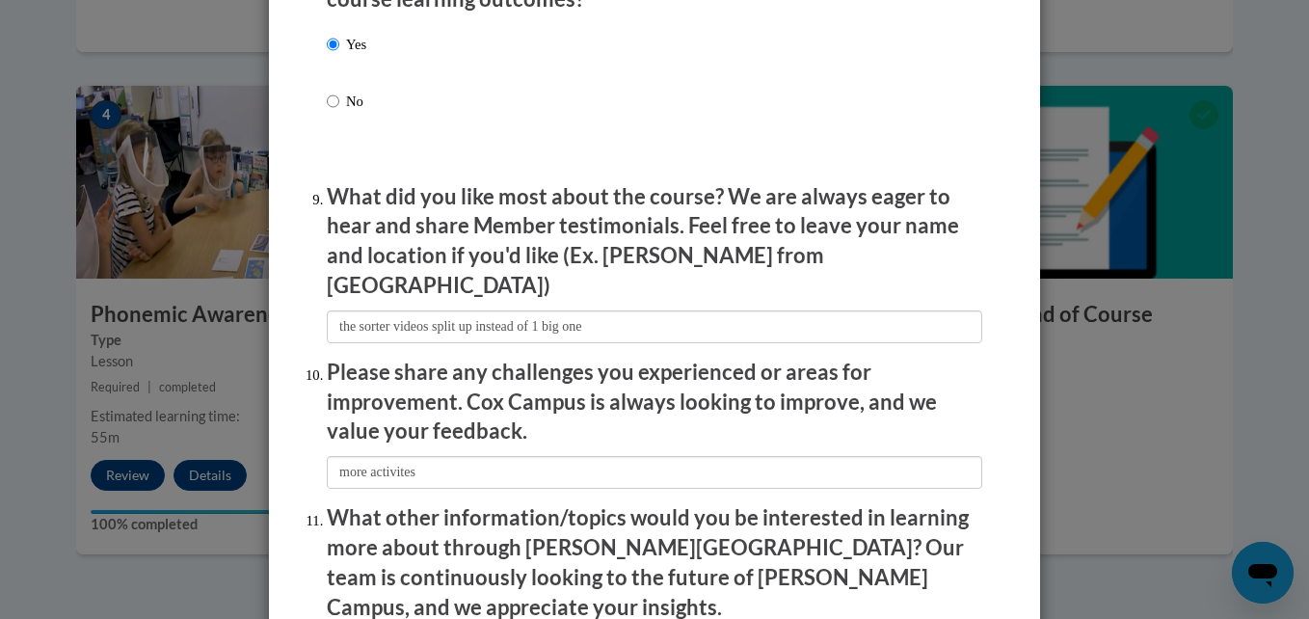
type input "N/A"
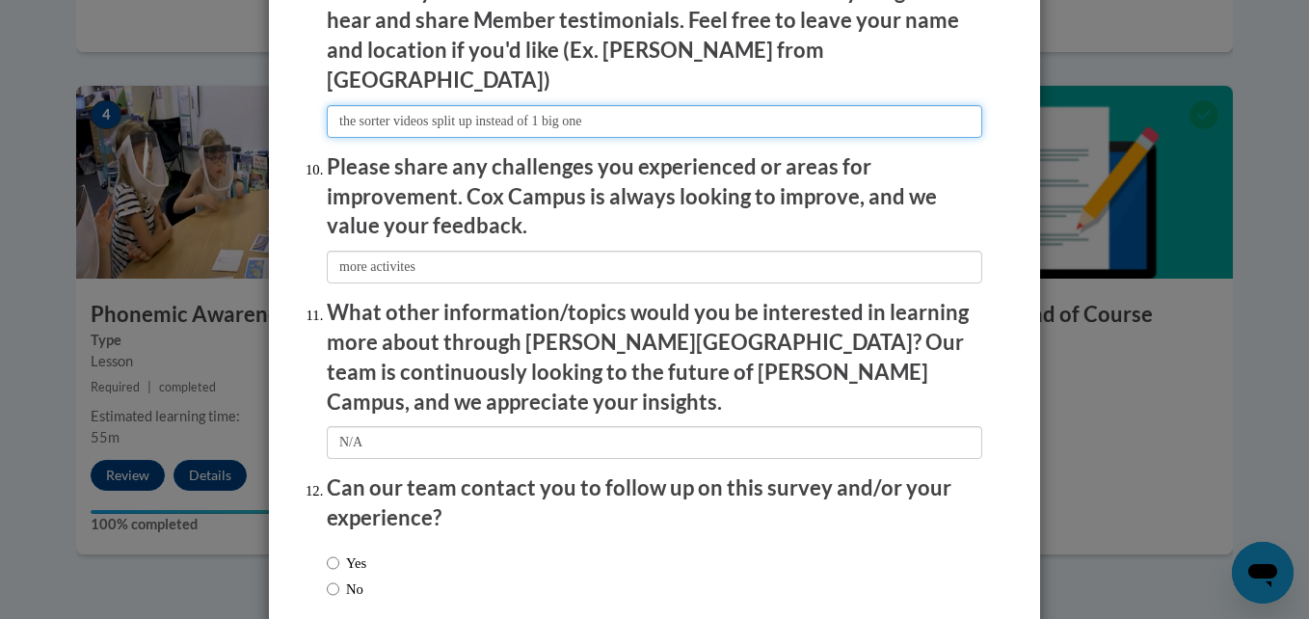
scroll to position [3386, 0]
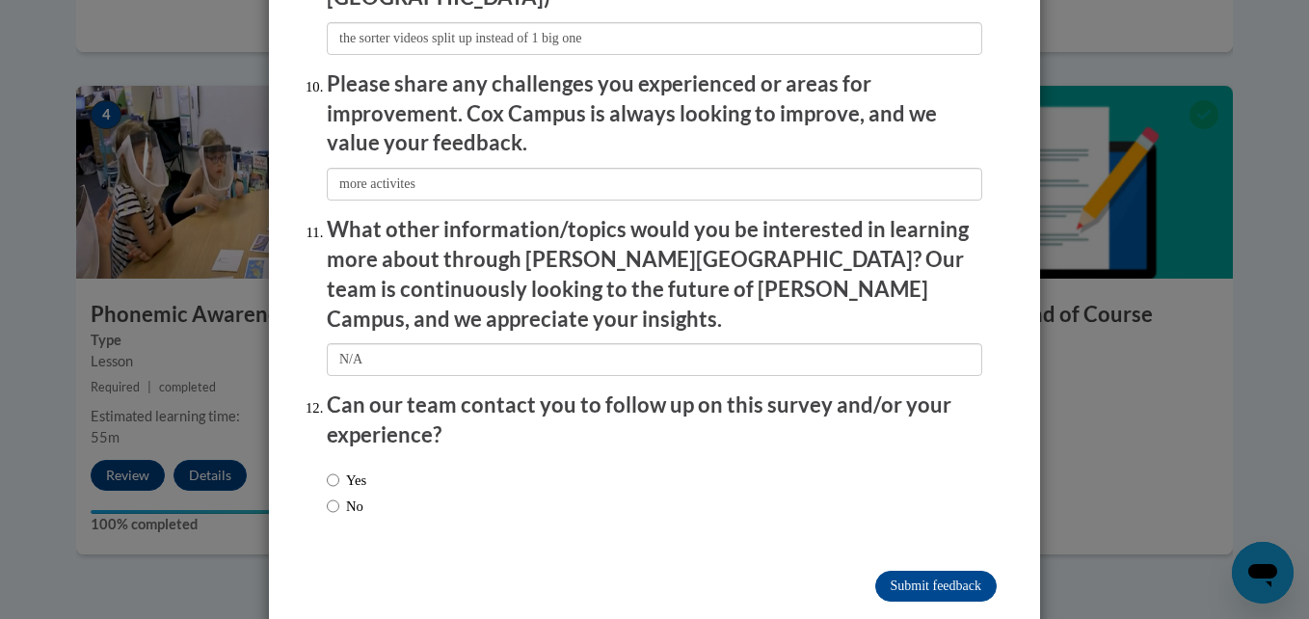
click at [334, 495] on label "No" at bounding box center [345, 505] width 37 height 21
click at [334, 495] on input "No" at bounding box center [333, 505] width 13 height 21
radio input "true"
click at [931, 571] on input "Submit feedback" at bounding box center [935, 586] width 121 height 31
